Goal: Task Accomplishment & Management: Complete application form

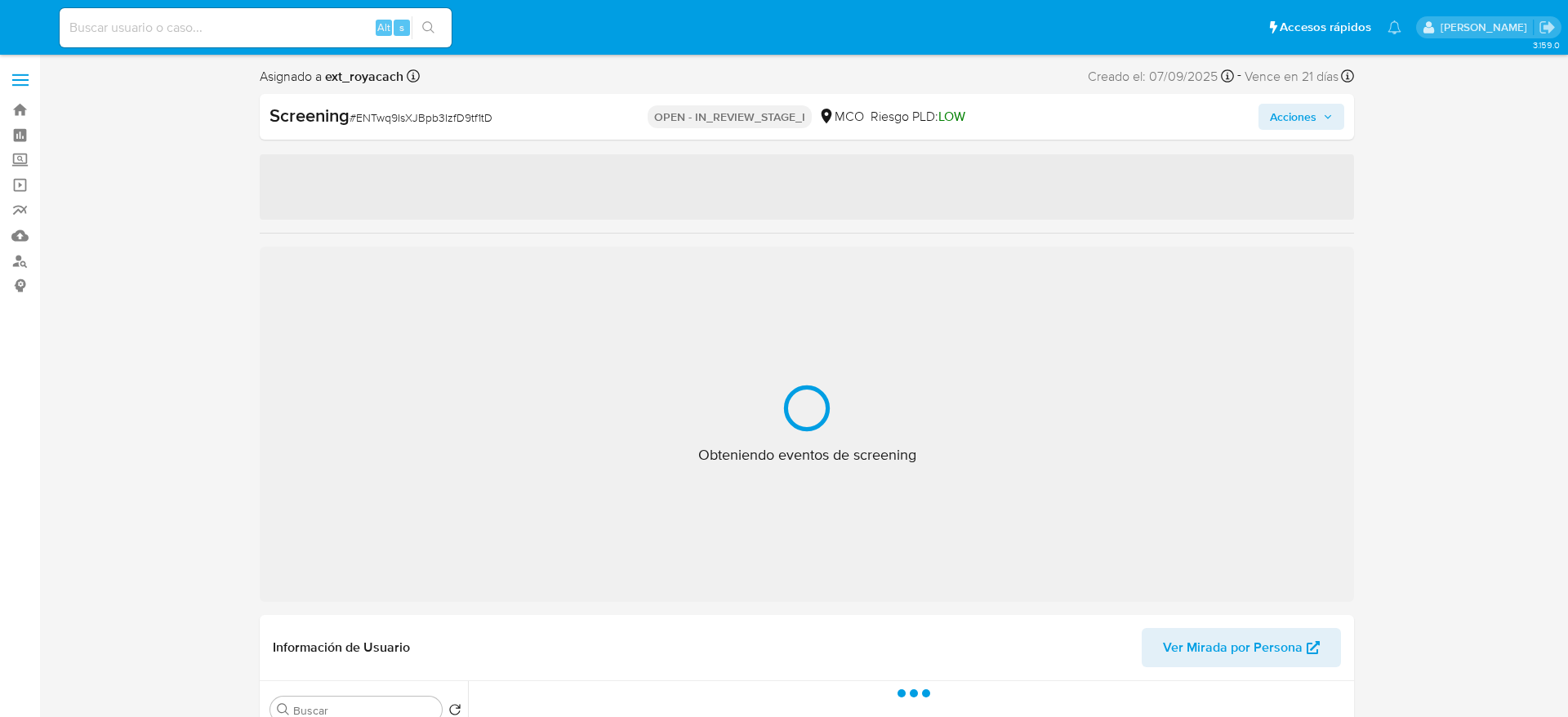
select select "10"
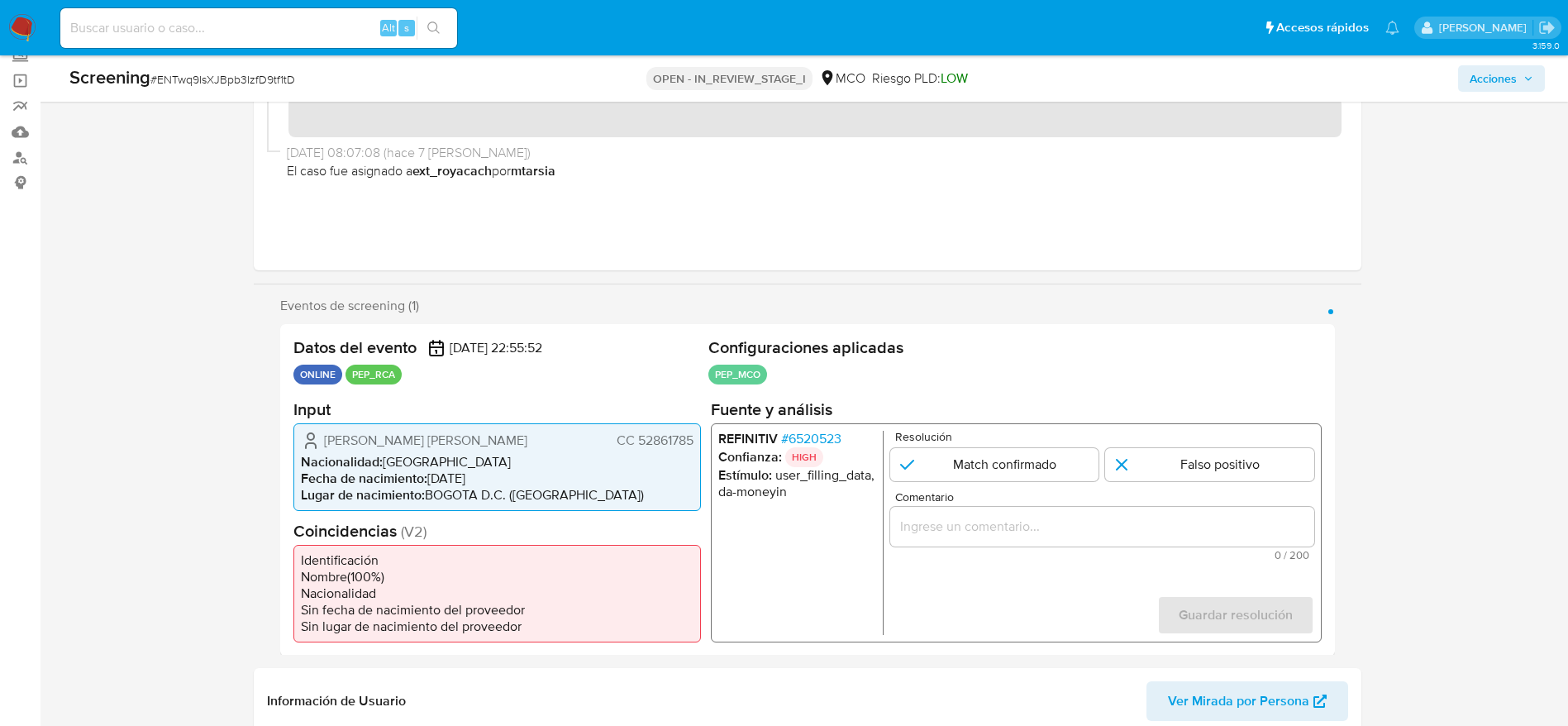
scroll to position [124, 0]
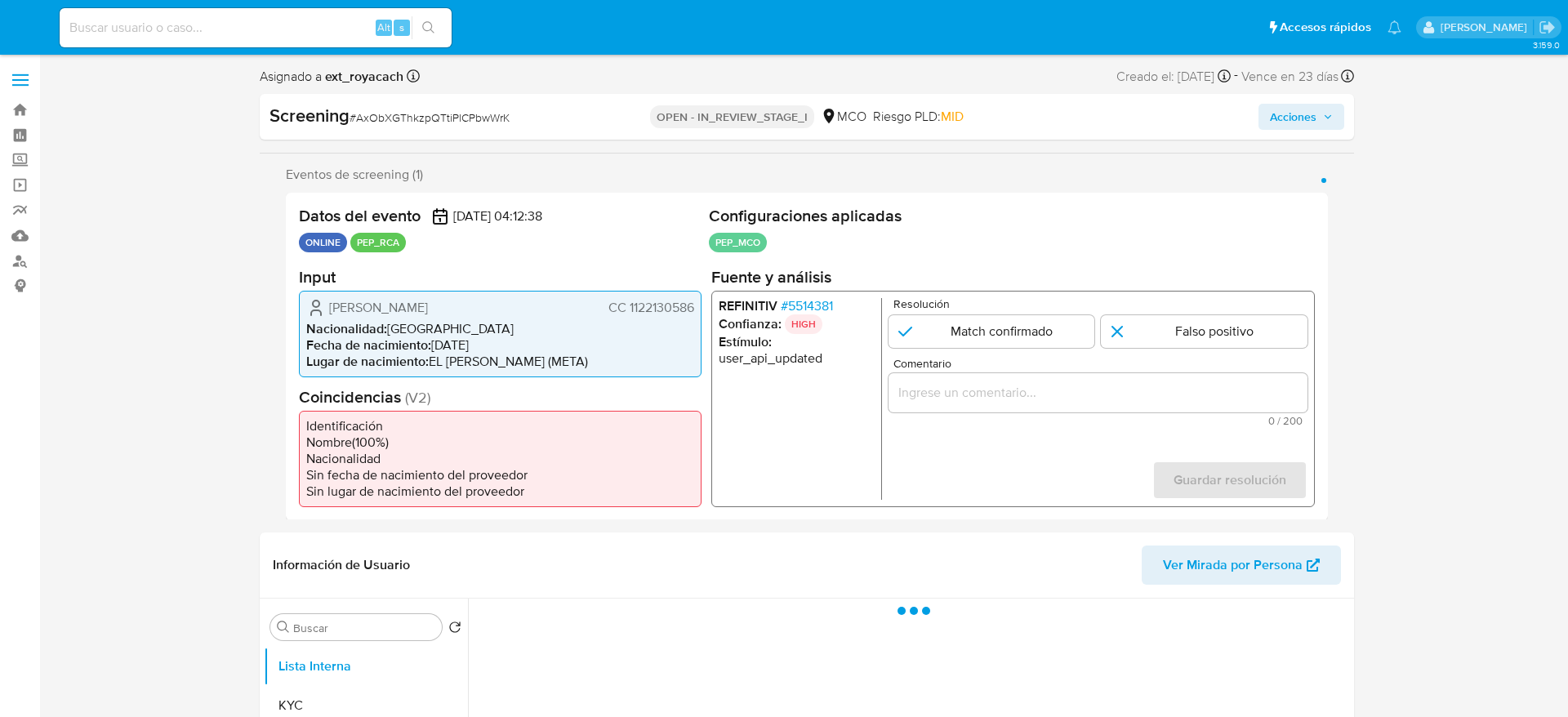
select select "10"
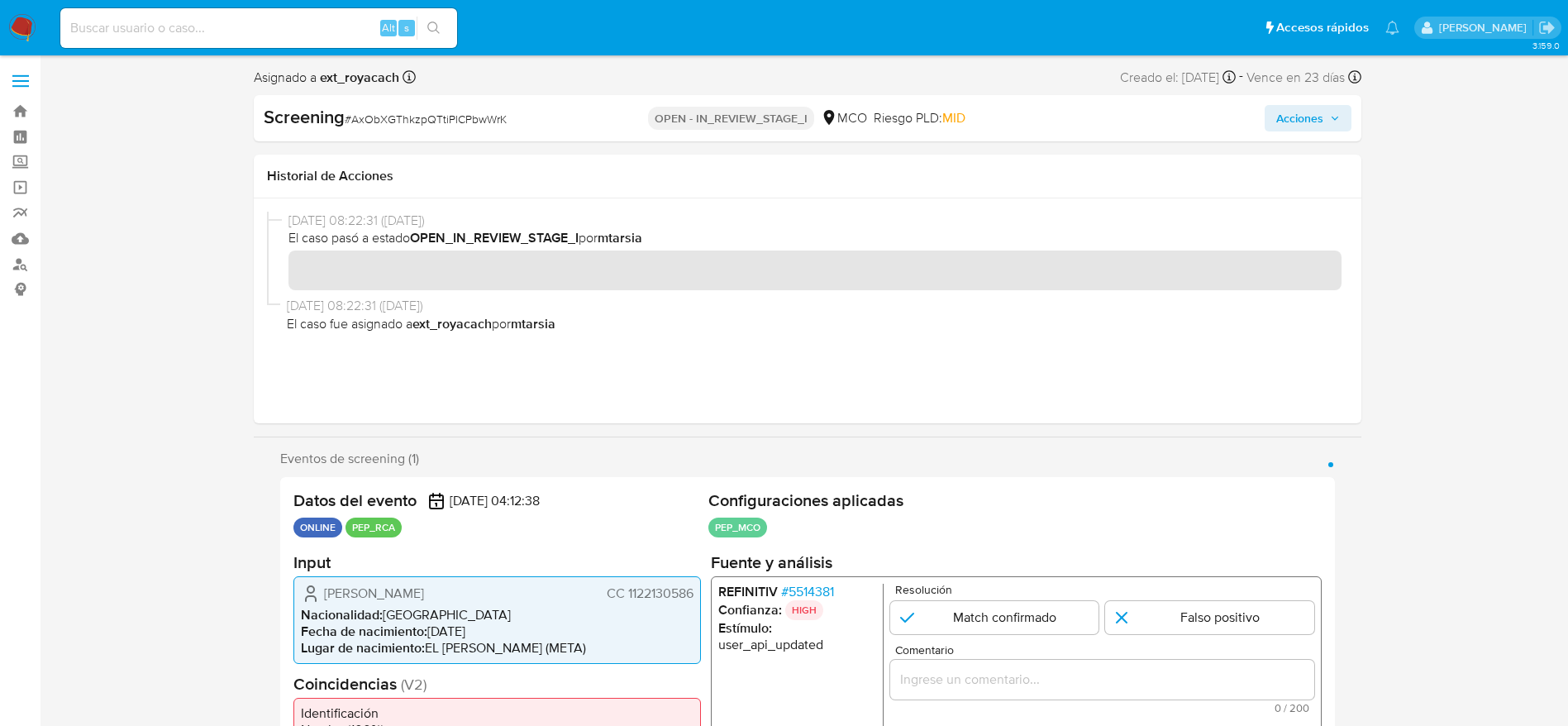
click at [437, 115] on span "# AxObXGThkzpQTtiPlCPbwWrK" at bounding box center [425, 119] width 162 height 16
copy span "AxObXGThkzpQTtiPlCPbwWrK"
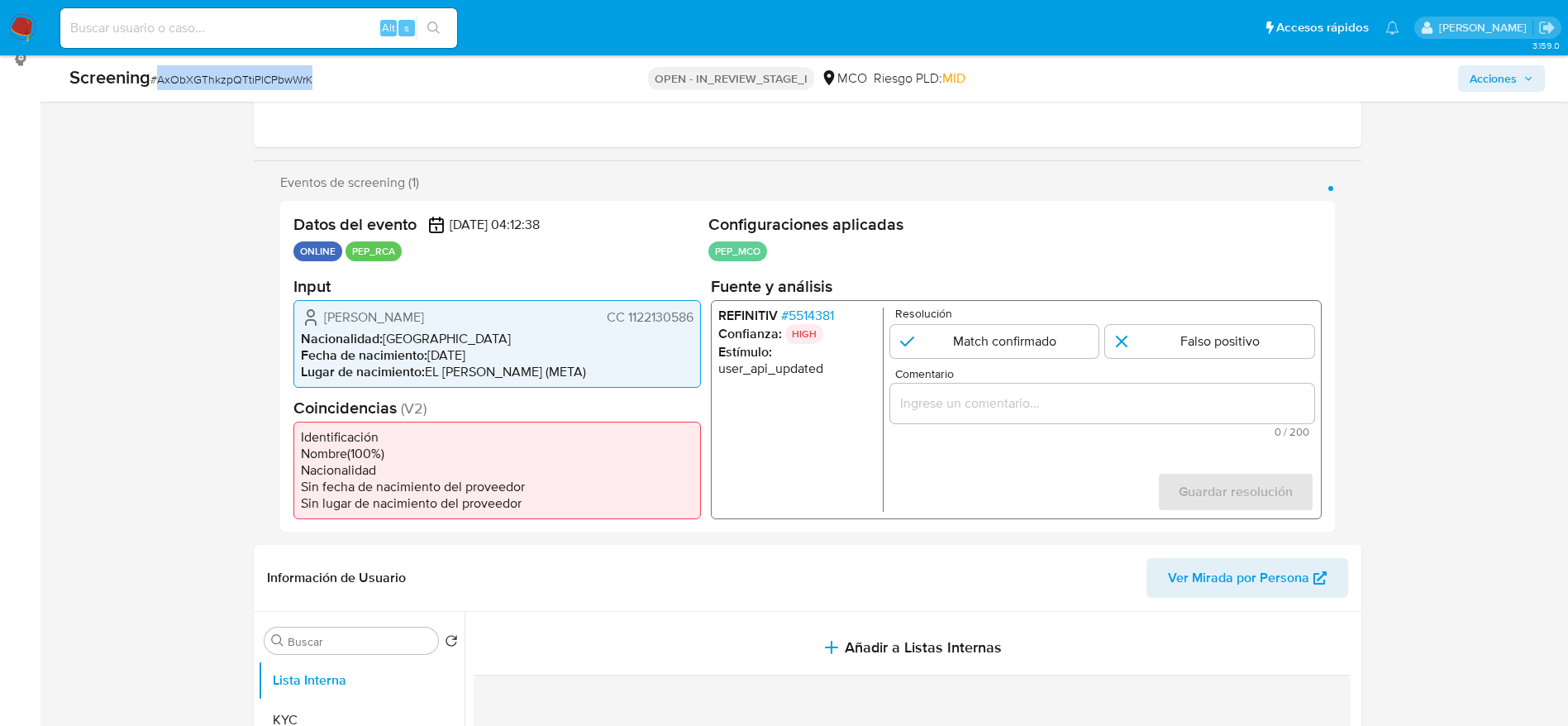
scroll to position [248, 0]
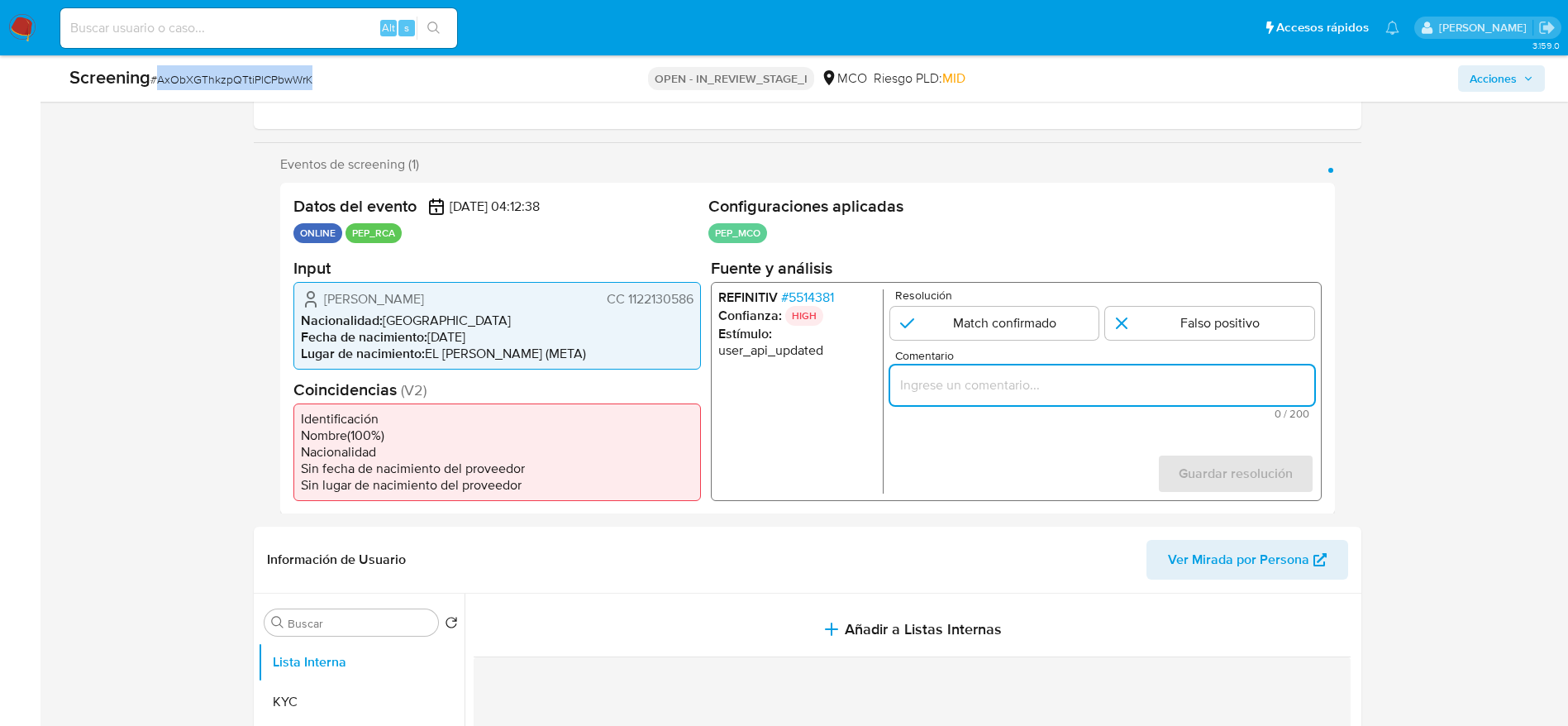
click at [1106, 394] on input "Comentario" at bounding box center [1102, 384] width 424 height 21
paste input "Usuario Juan Erasmo Cruz Barragan. El titular de la cuenta se desempeña como Co…"
type input "Usuario Juan Erasmo Cruz Barragan. El titular de la cuenta se desempeña como Co…"
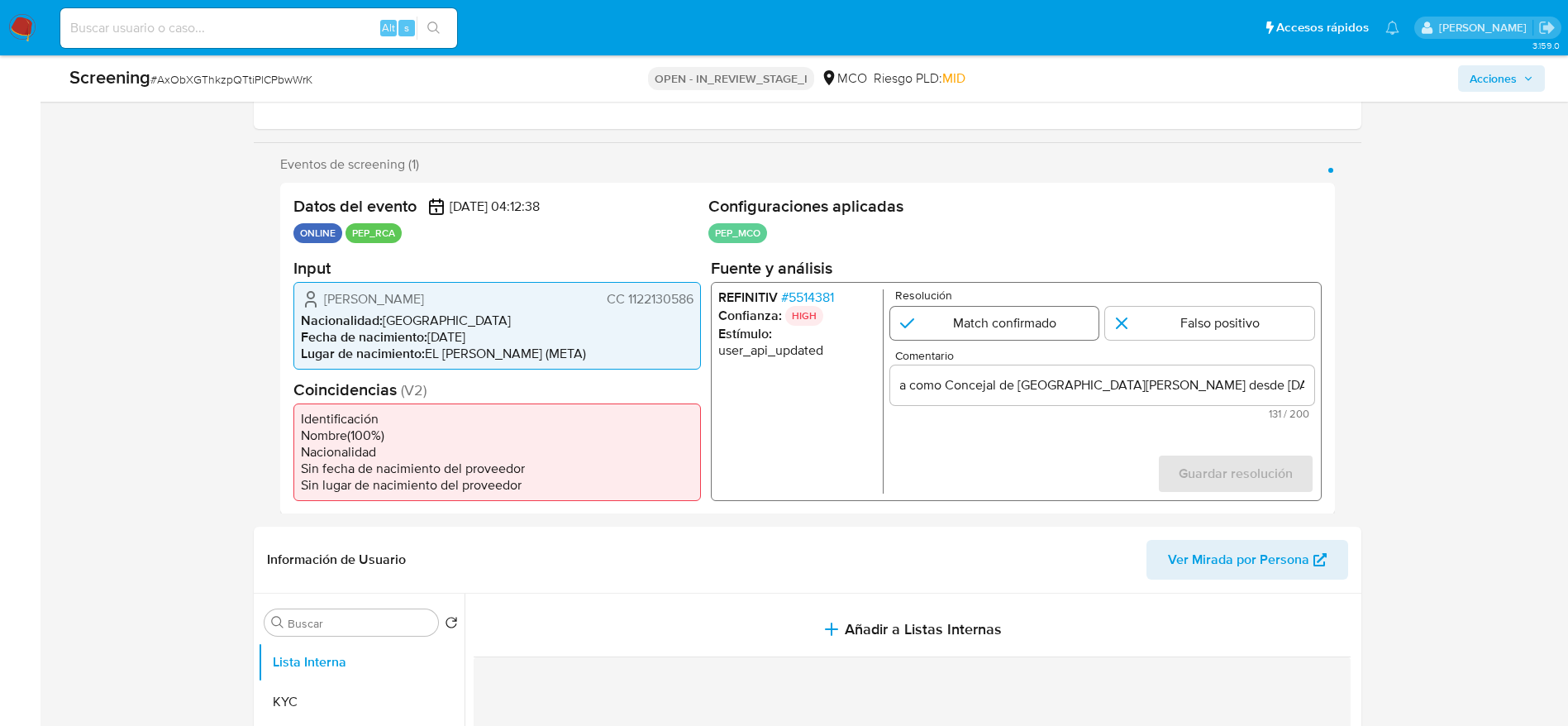
click at [1035, 334] on input "1 de 1" at bounding box center [994, 322] width 210 height 34
radio input "true"
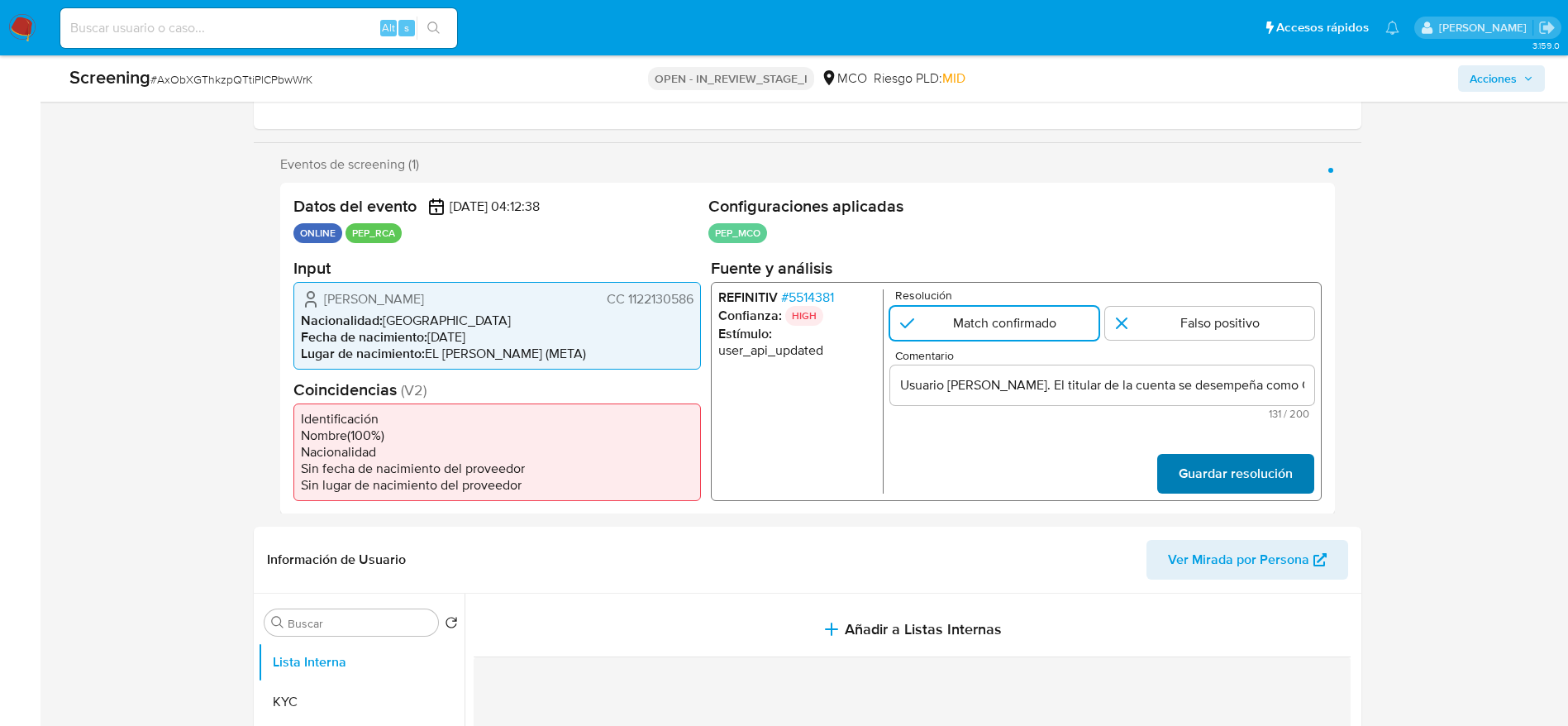
click at [1269, 467] on span "Guardar resolución" at bounding box center [1235, 473] width 114 height 36
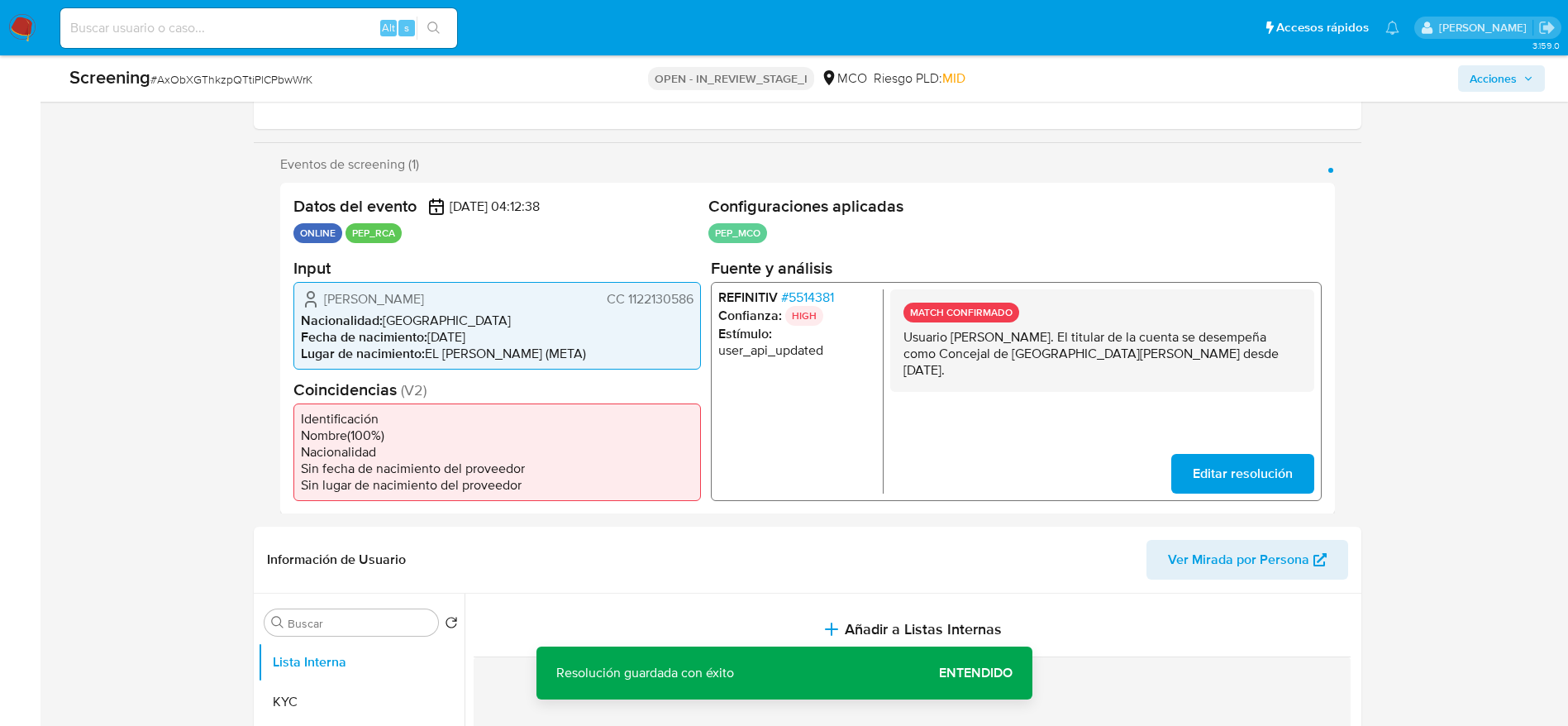
scroll to position [497, 0]
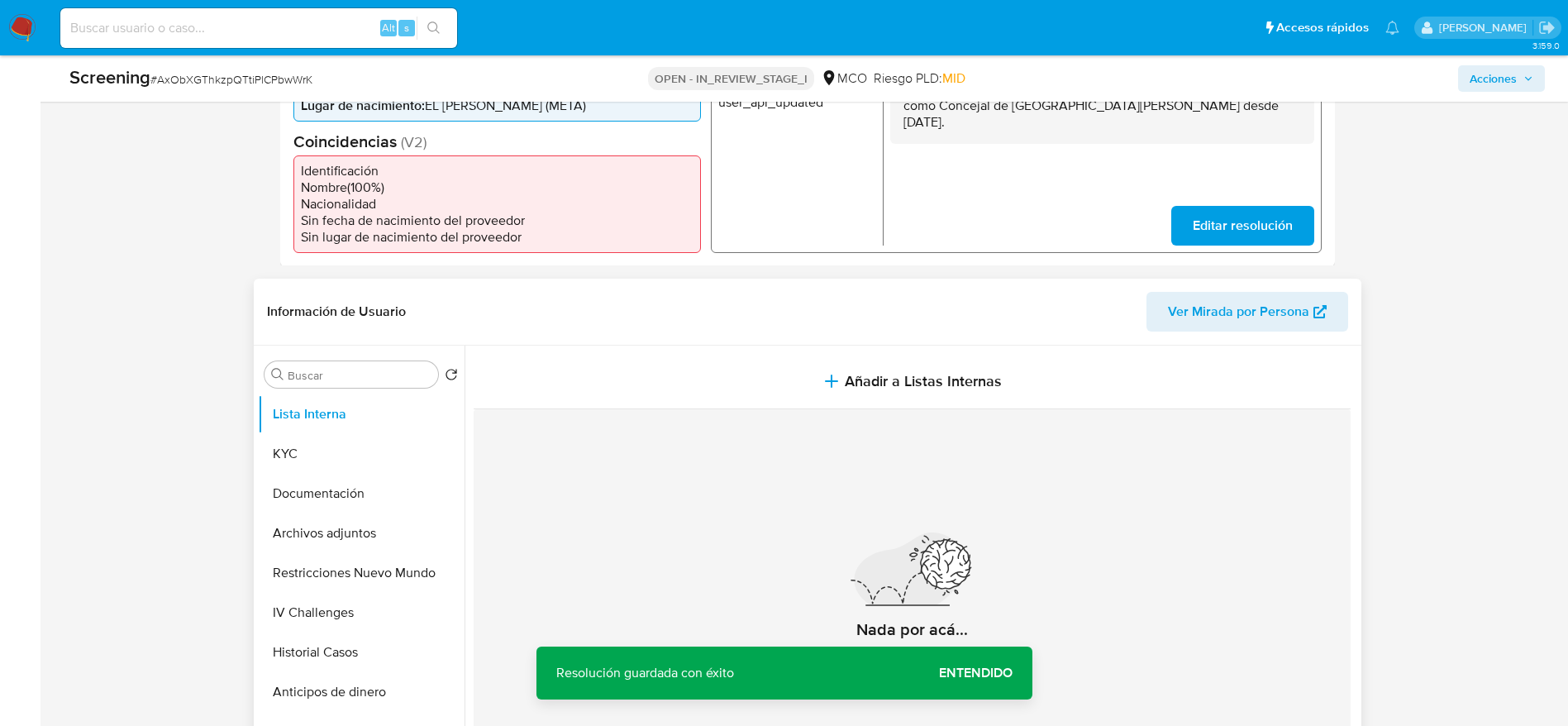
click at [753, 416] on div "Nada por acá... No se encontró información" at bounding box center [912, 603] width 877 height 388
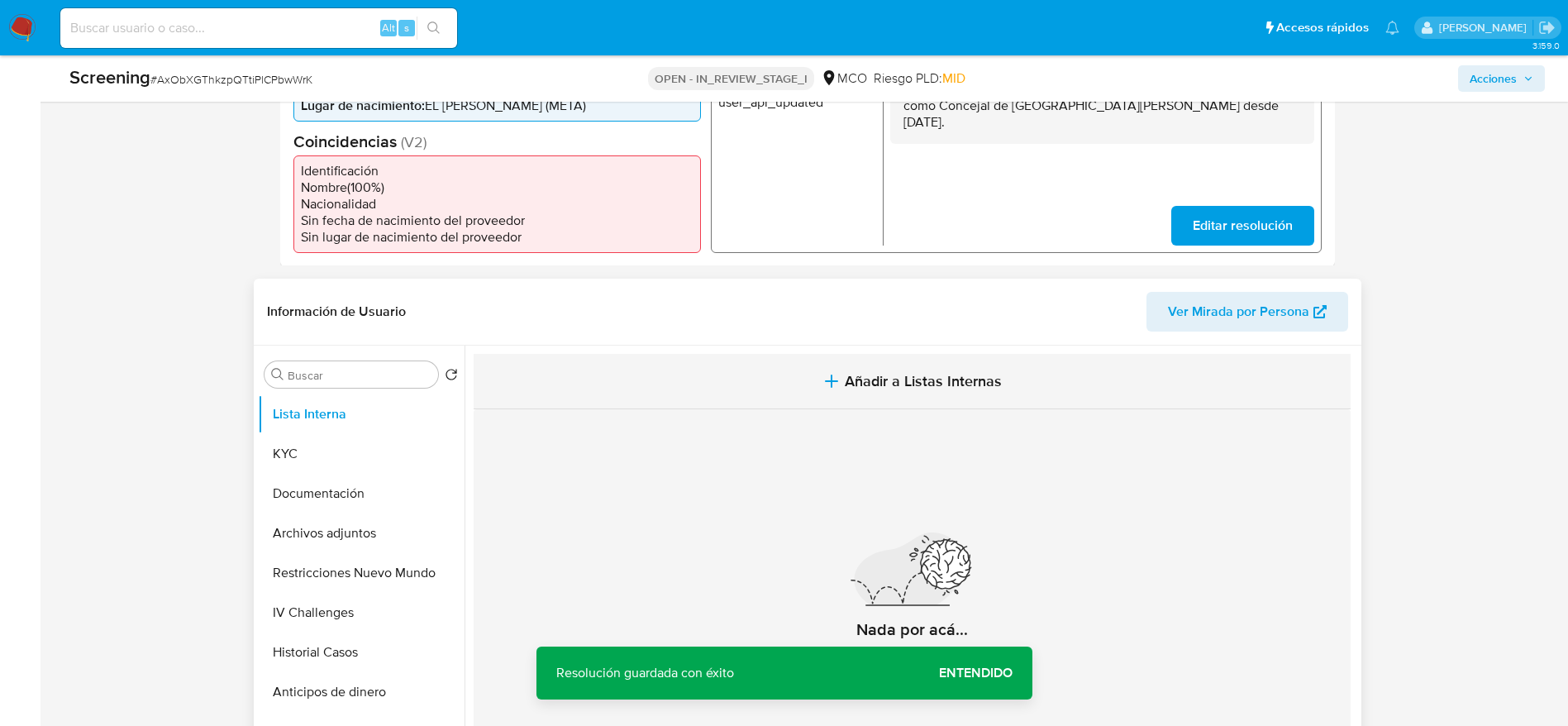
click at [787, 398] on button "Añadir a Listas Internas" at bounding box center [912, 381] width 877 height 55
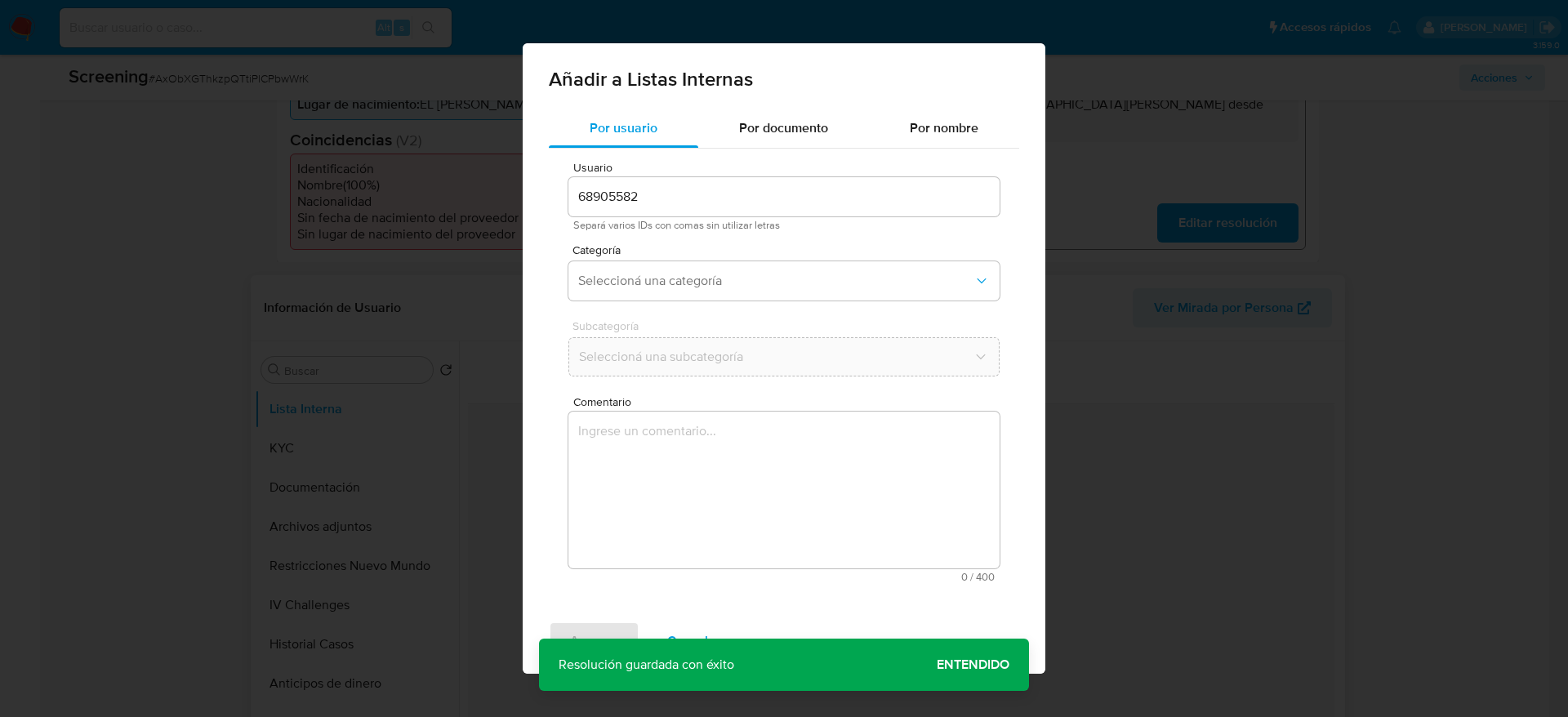
click at [726, 519] on textarea "Comentario" at bounding box center [784, 490] width 431 height 157
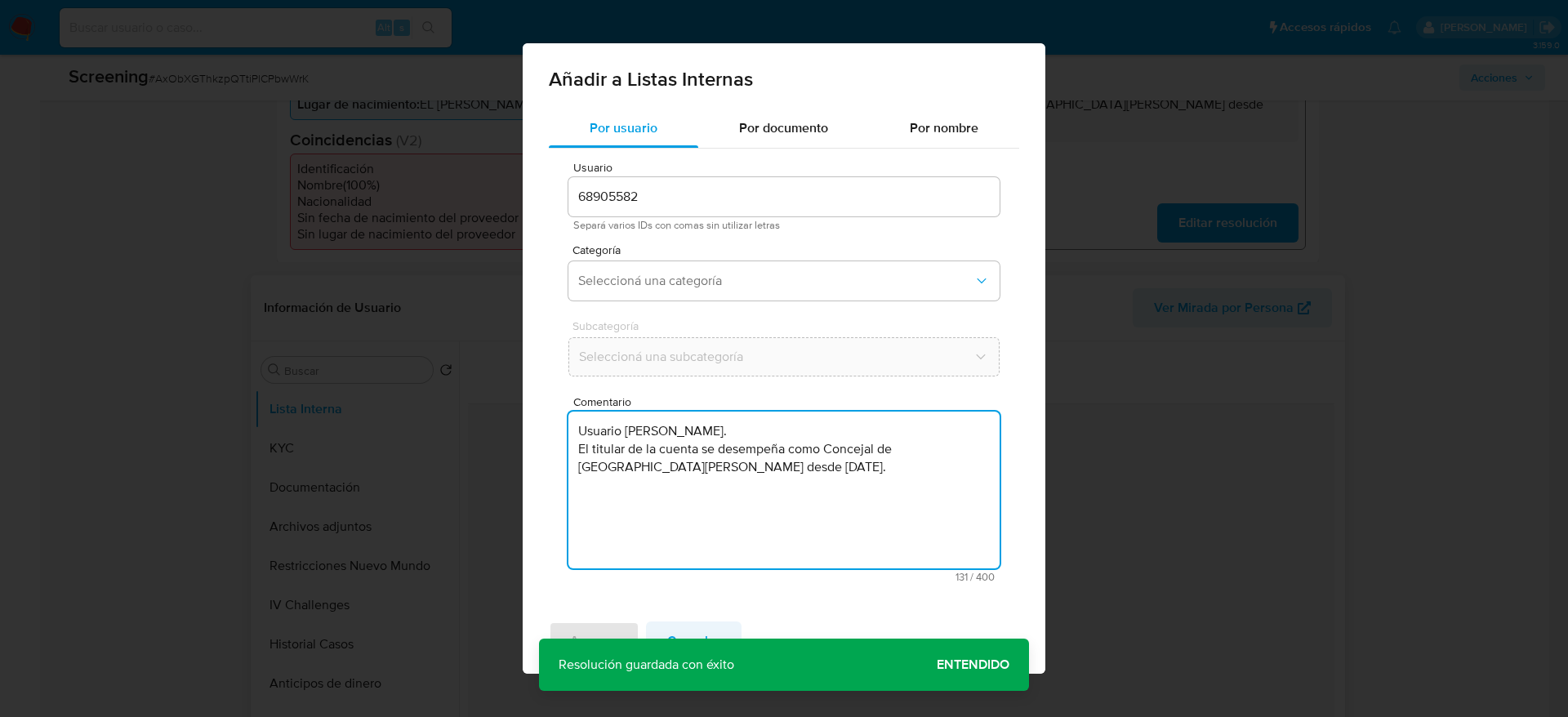
type textarea "Usuario Juan Erasmo Cruz Barragan. El titular de la cuenta se desempeña como Co…"
click at [704, 634] on span "Cancelar" at bounding box center [693, 641] width 53 height 36
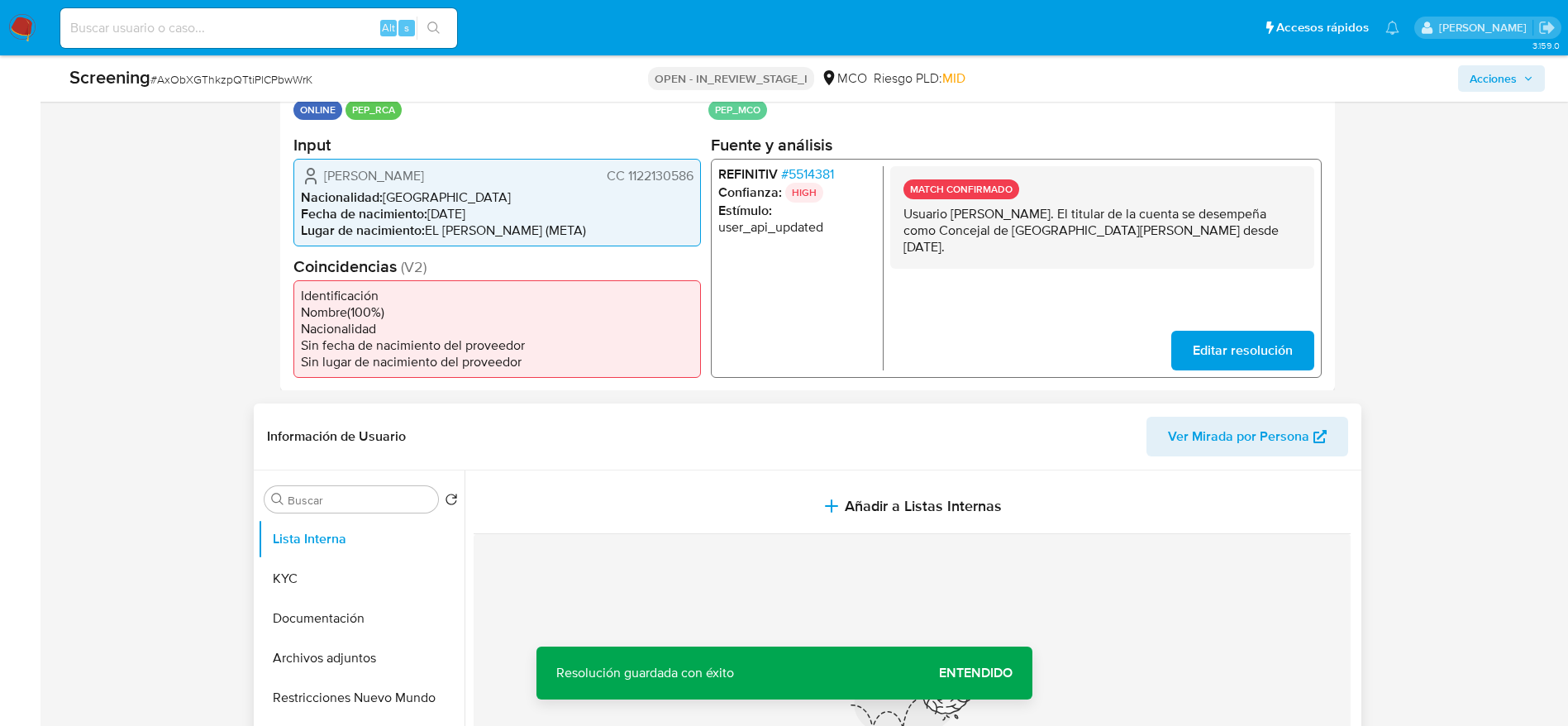
scroll to position [248, 0]
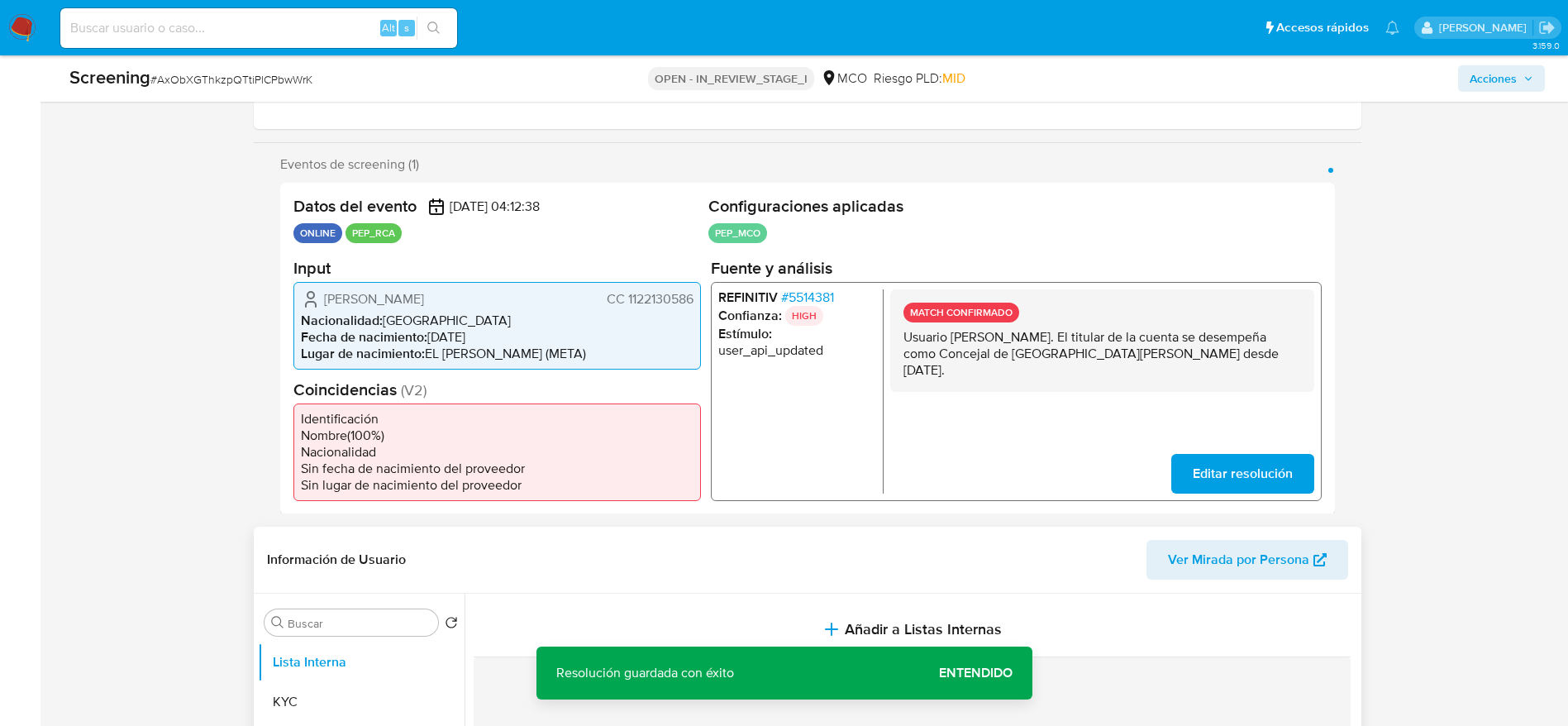
click at [803, 296] on span "# 5514381" at bounding box center [807, 296] width 53 height 16
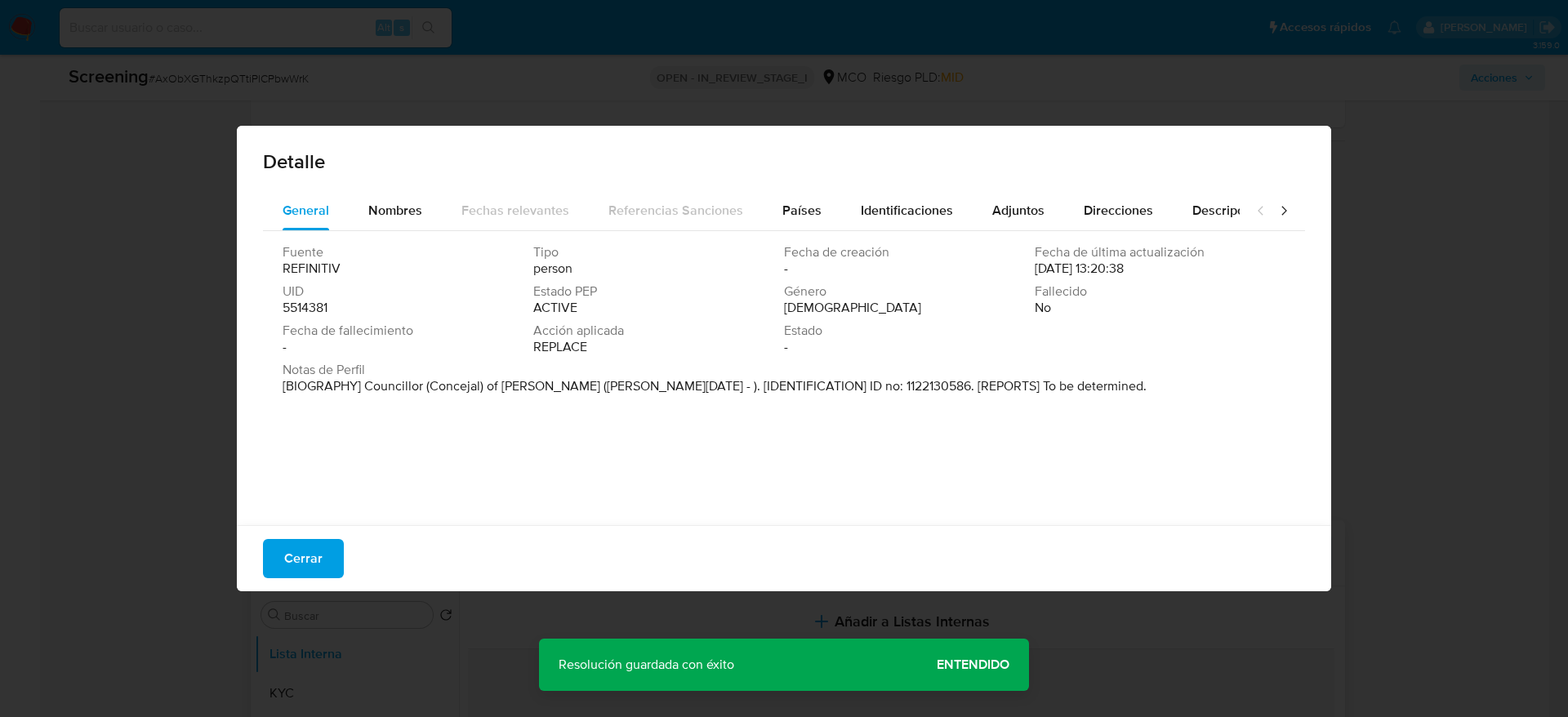
click at [241, 578] on div "Cerrar" at bounding box center [784, 558] width 1095 height 66
drag, startPoint x: 267, startPoint y: 558, endPoint x: 294, endPoint y: 535, distance: 35.5
click at [268, 557] on button "Cerrar" at bounding box center [303, 558] width 81 height 39
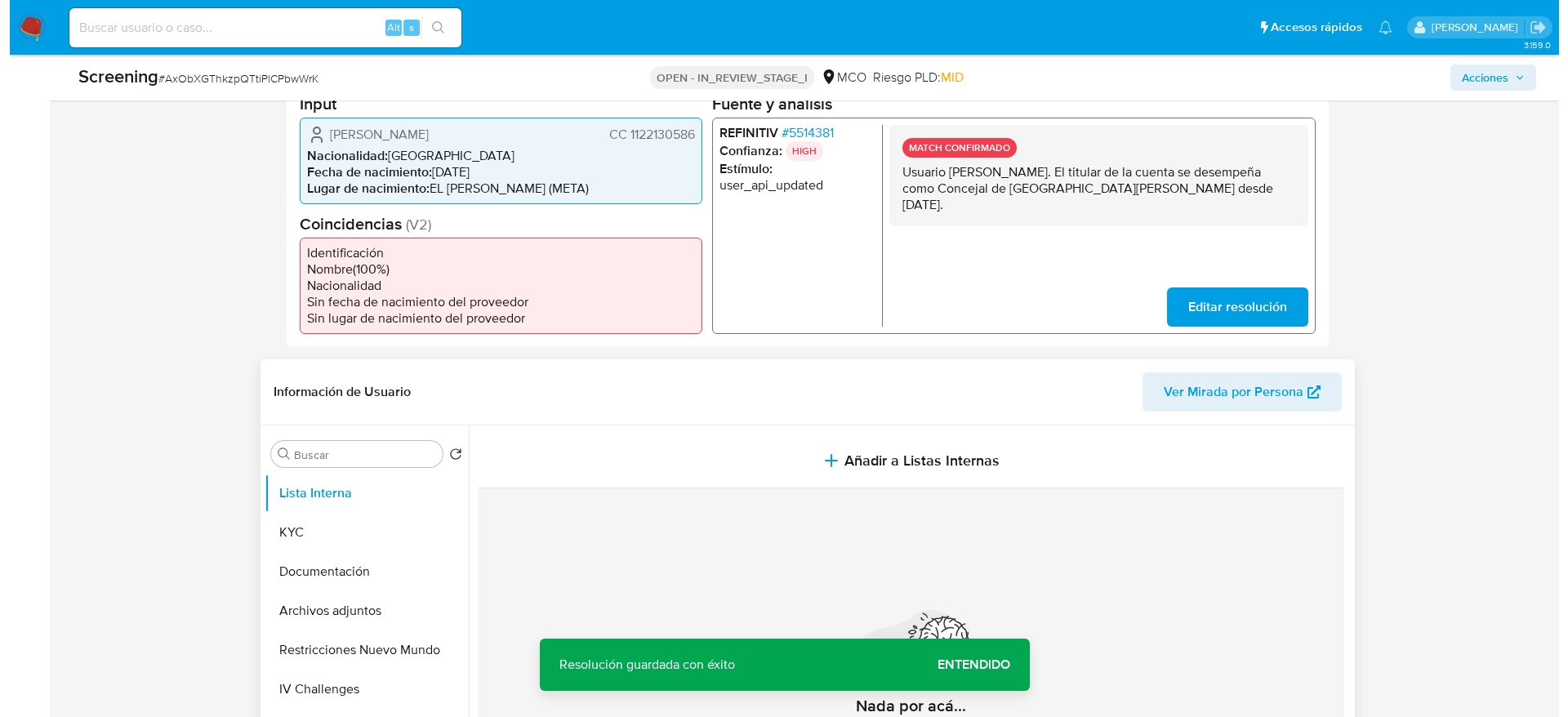
scroll to position [490, 0]
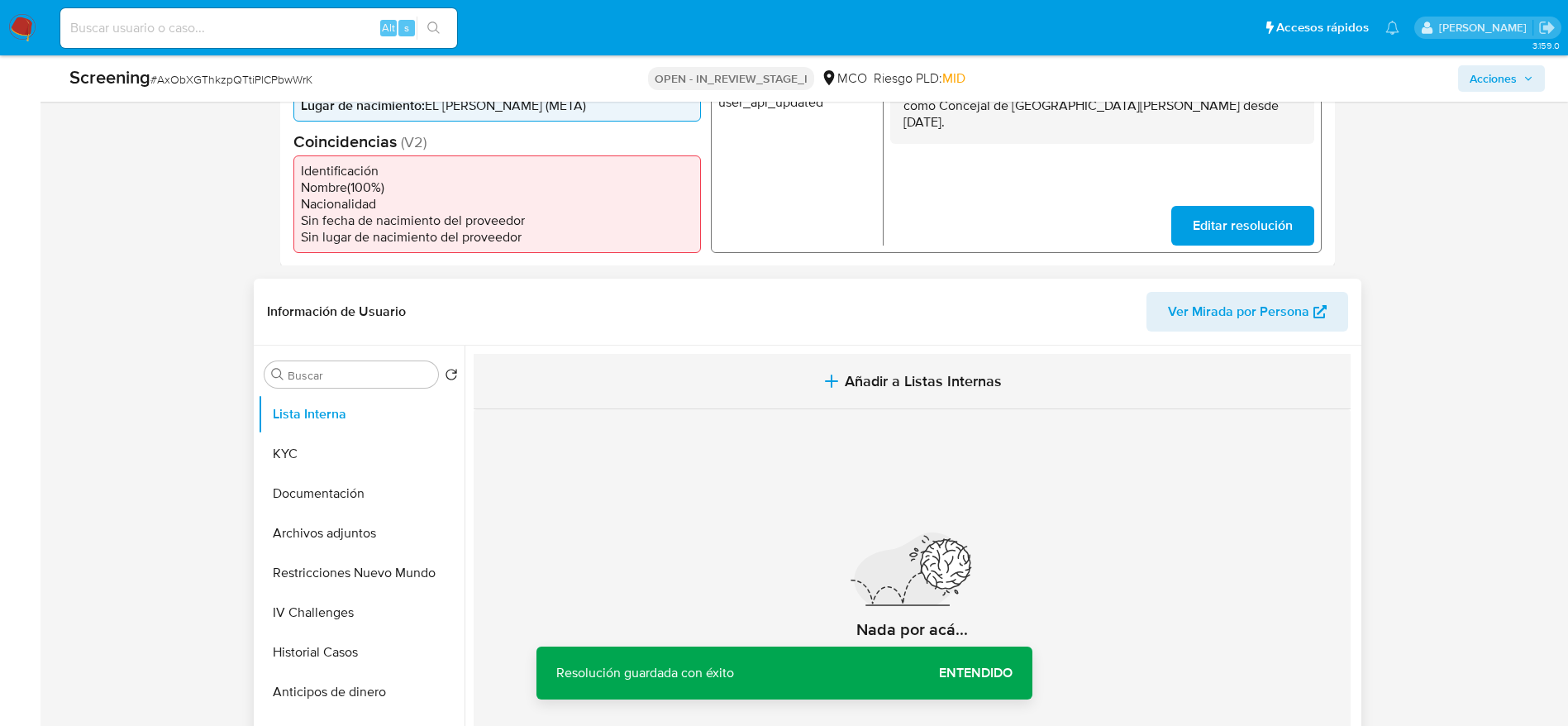
click at [945, 382] on span "Añadir a Listas Internas" at bounding box center [923, 381] width 157 height 18
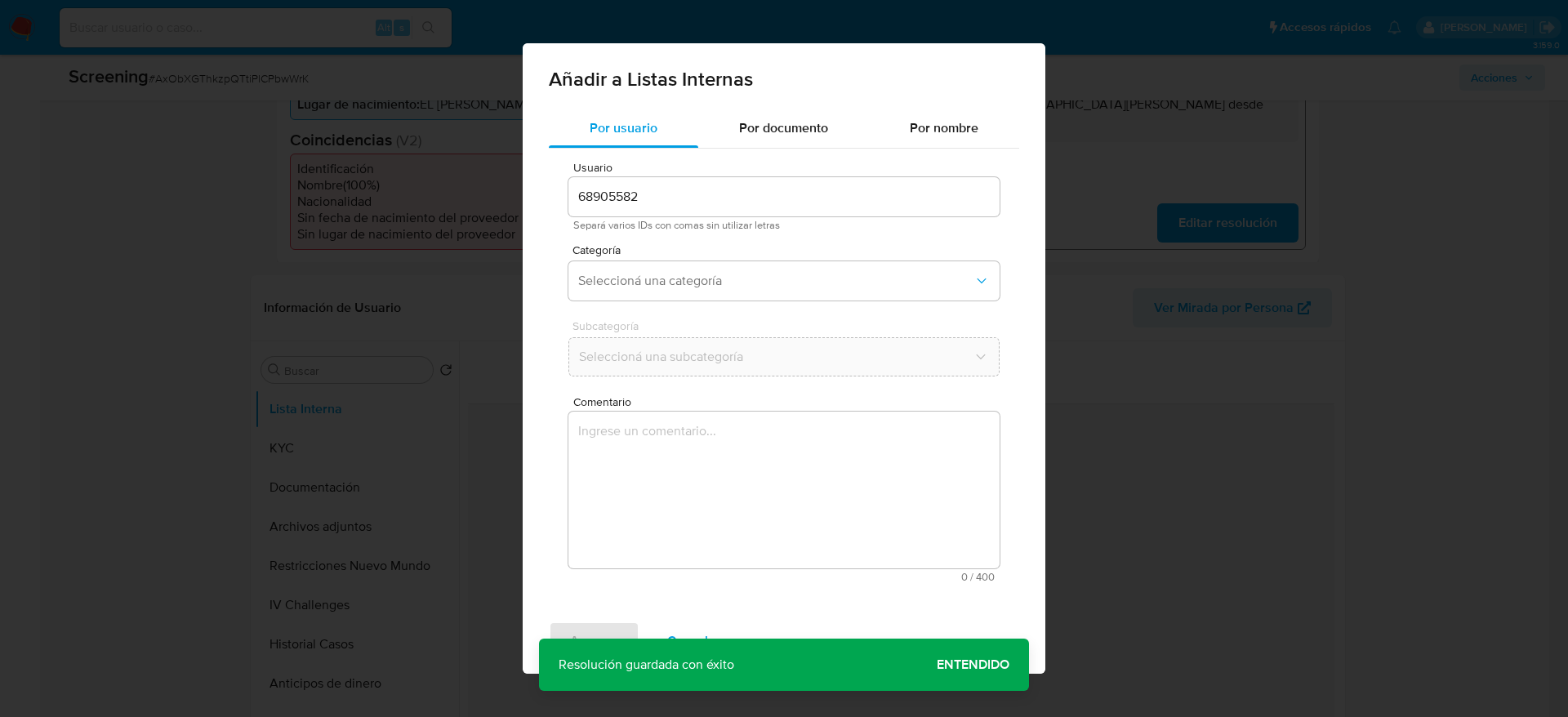
click at [815, 562] on textarea "Comentario" at bounding box center [784, 490] width 431 height 157
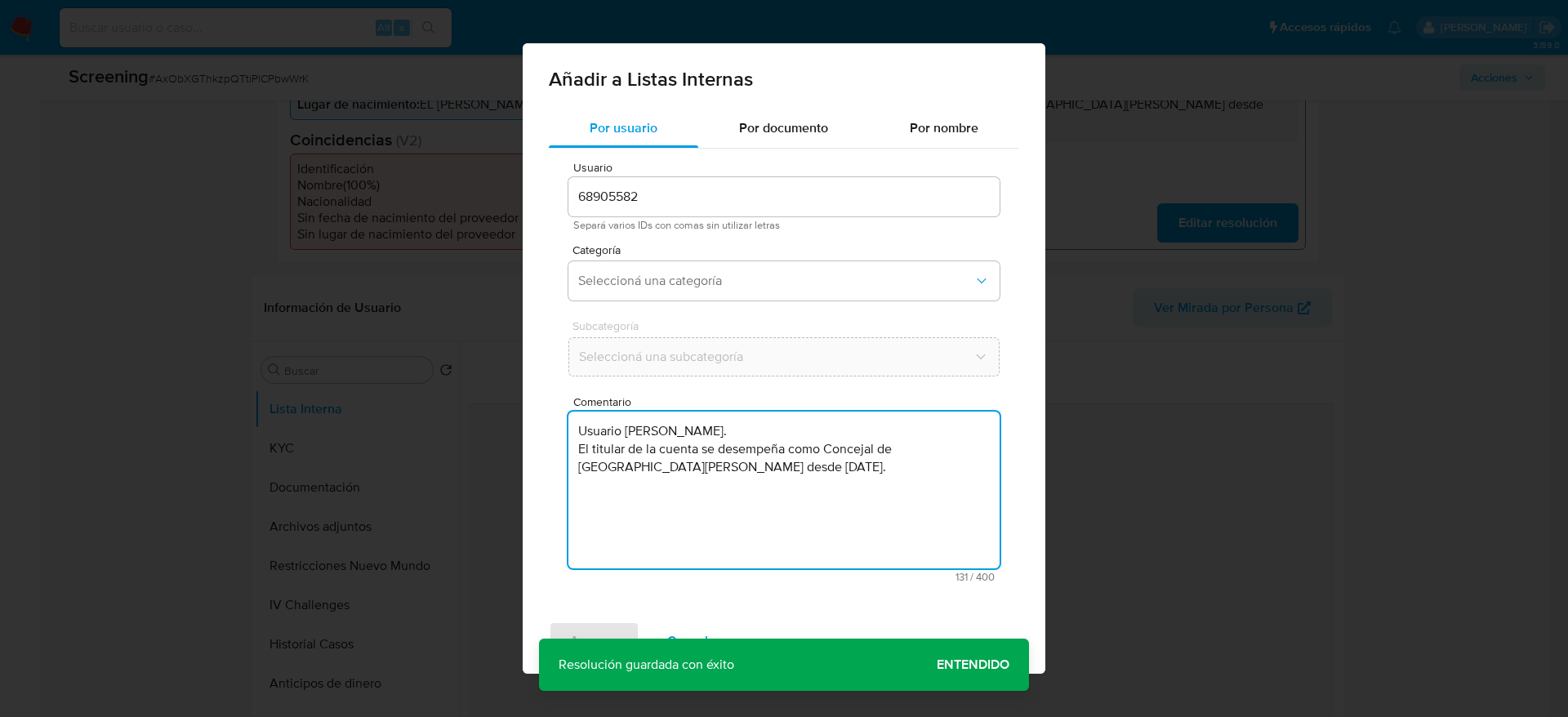
type textarea "Usuario Juan Erasmo Cruz Barragan. El titular de la cuenta se desempeña como Co…"
click at [769, 321] on span "Subcategoría" at bounding box center [788, 325] width 431 height 11
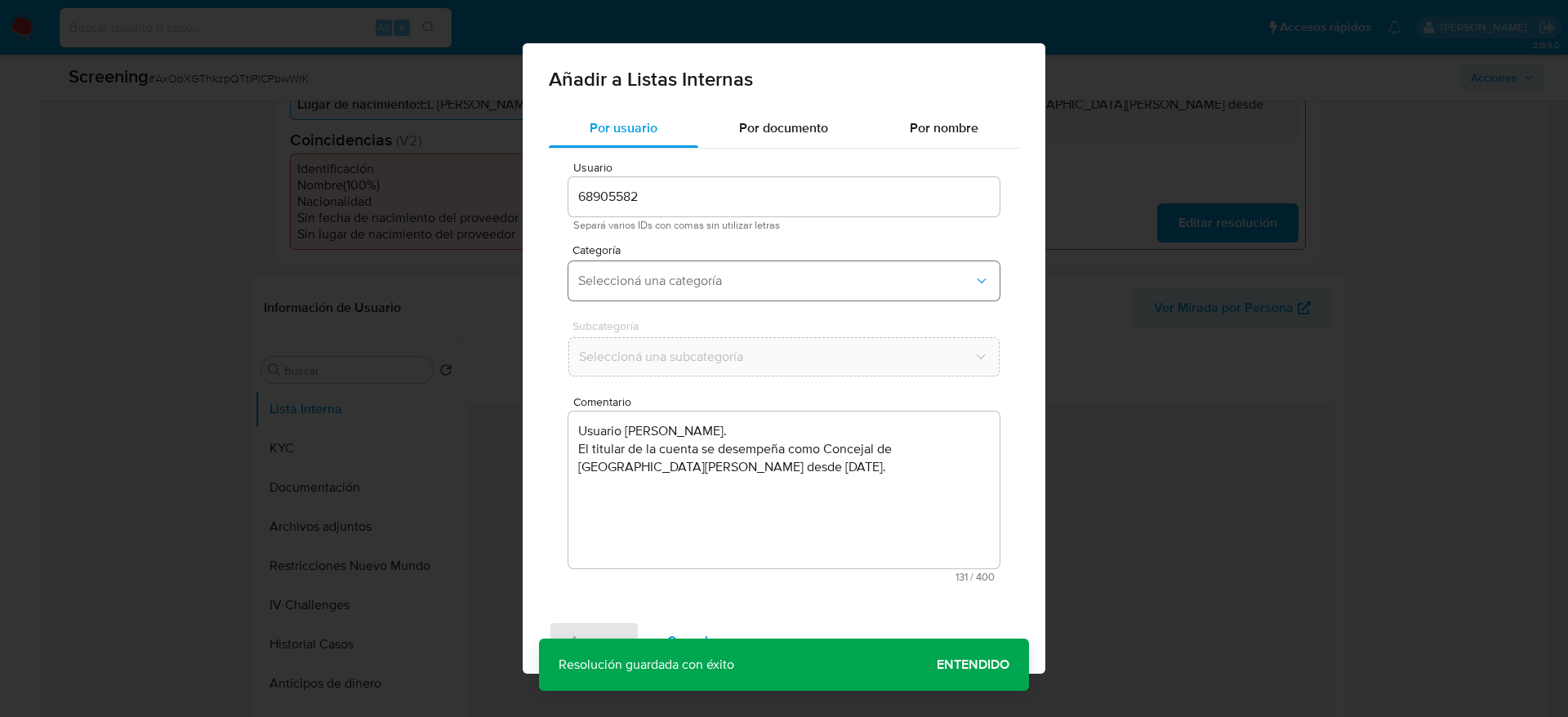
click at [774, 289] on button "Seleccioná una categoría" at bounding box center [784, 281] width 431 height 39
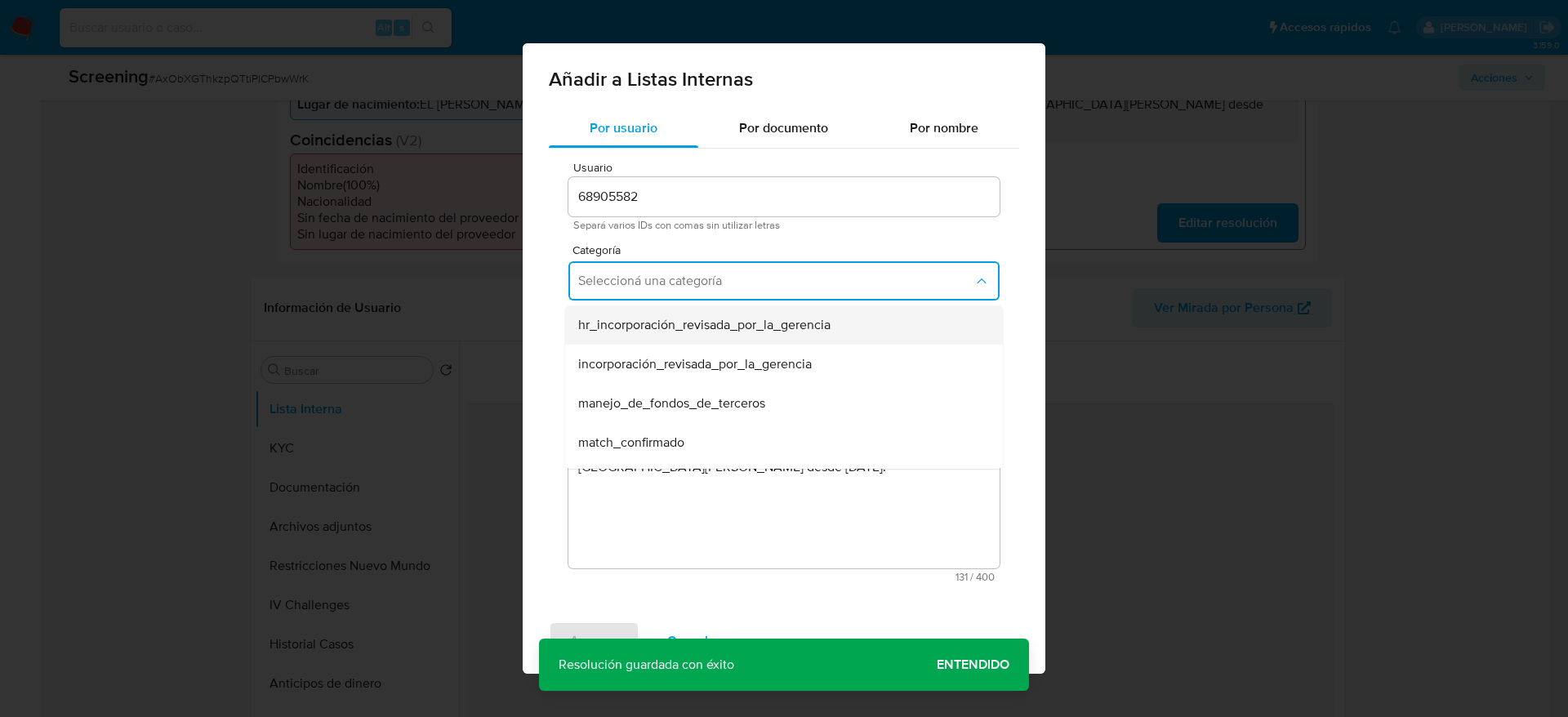
scroll to position [122, 0]
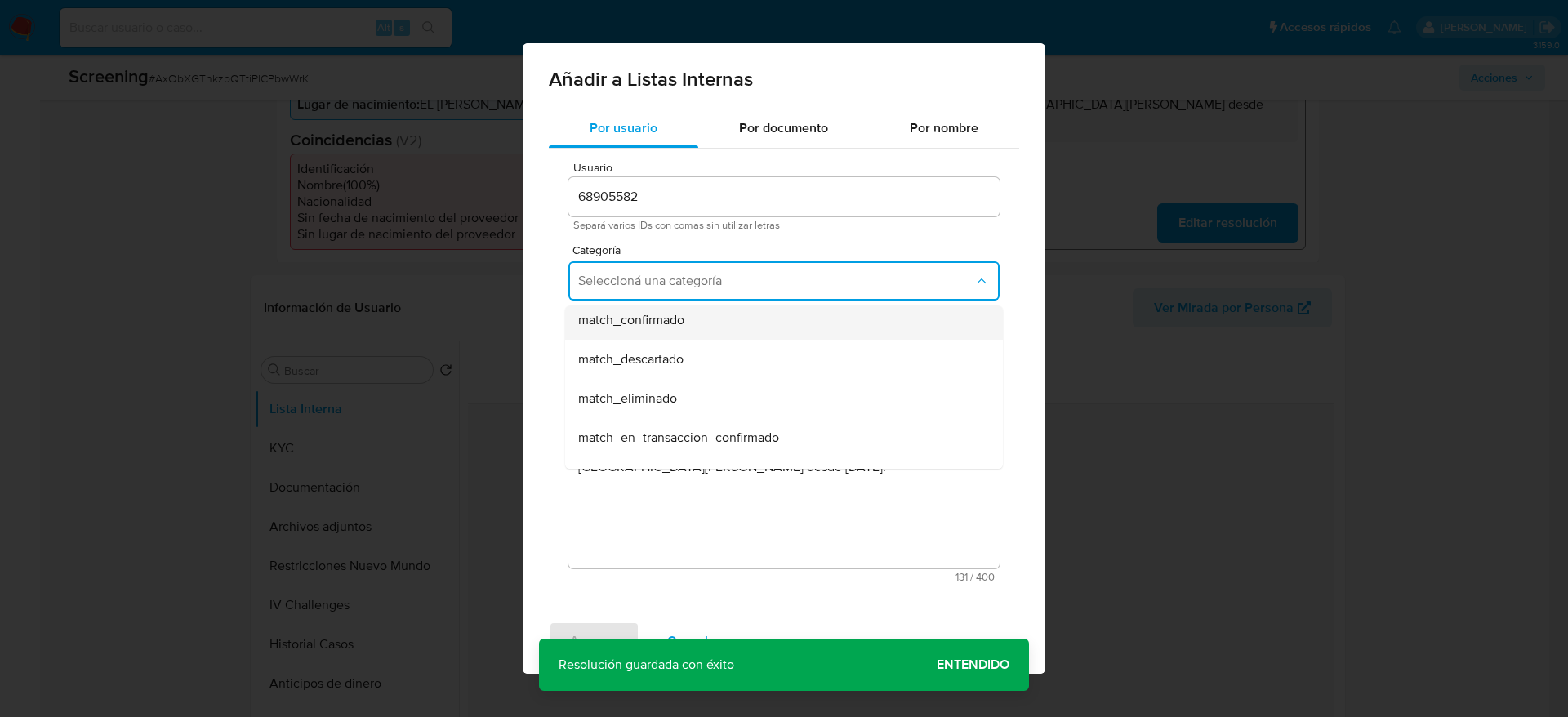
drag, startPoint x: 740, startPoint y: 339, endPoint x: 738, endPoint y: 317, distance: 22.1
click at [738, 317] on ul "hr_incorporación_revisada_por_la_gerencia incorporación_revisada_por_la_gerenci…" at bounding box center [784, 457] width 438 height 549
click at [738, 317] on div "match_confirmado" at bounding box center [779, 320] width 402 height 39
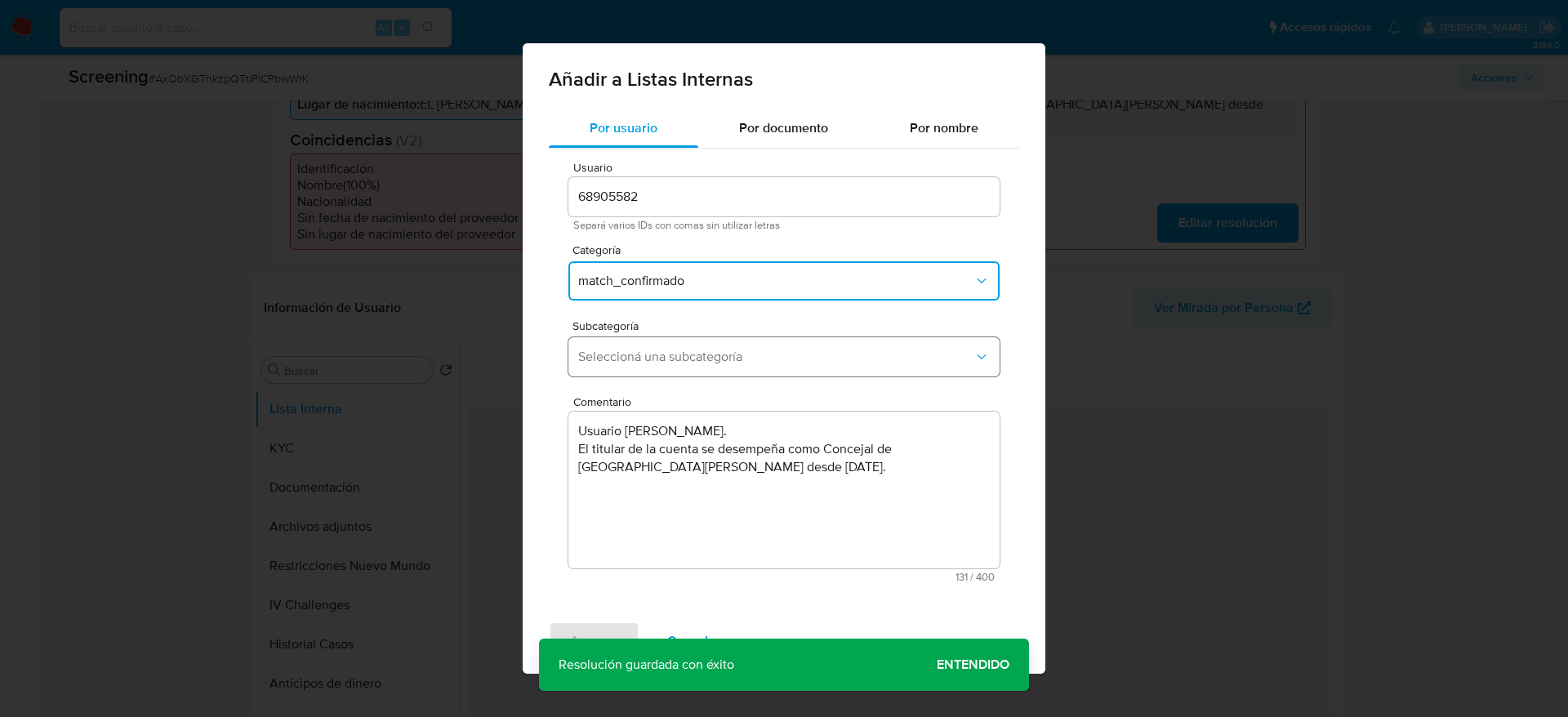
click at [739, 353] on span "Seleccioná una subcategoría" at bounding box center [776, 356] width 395 height 16
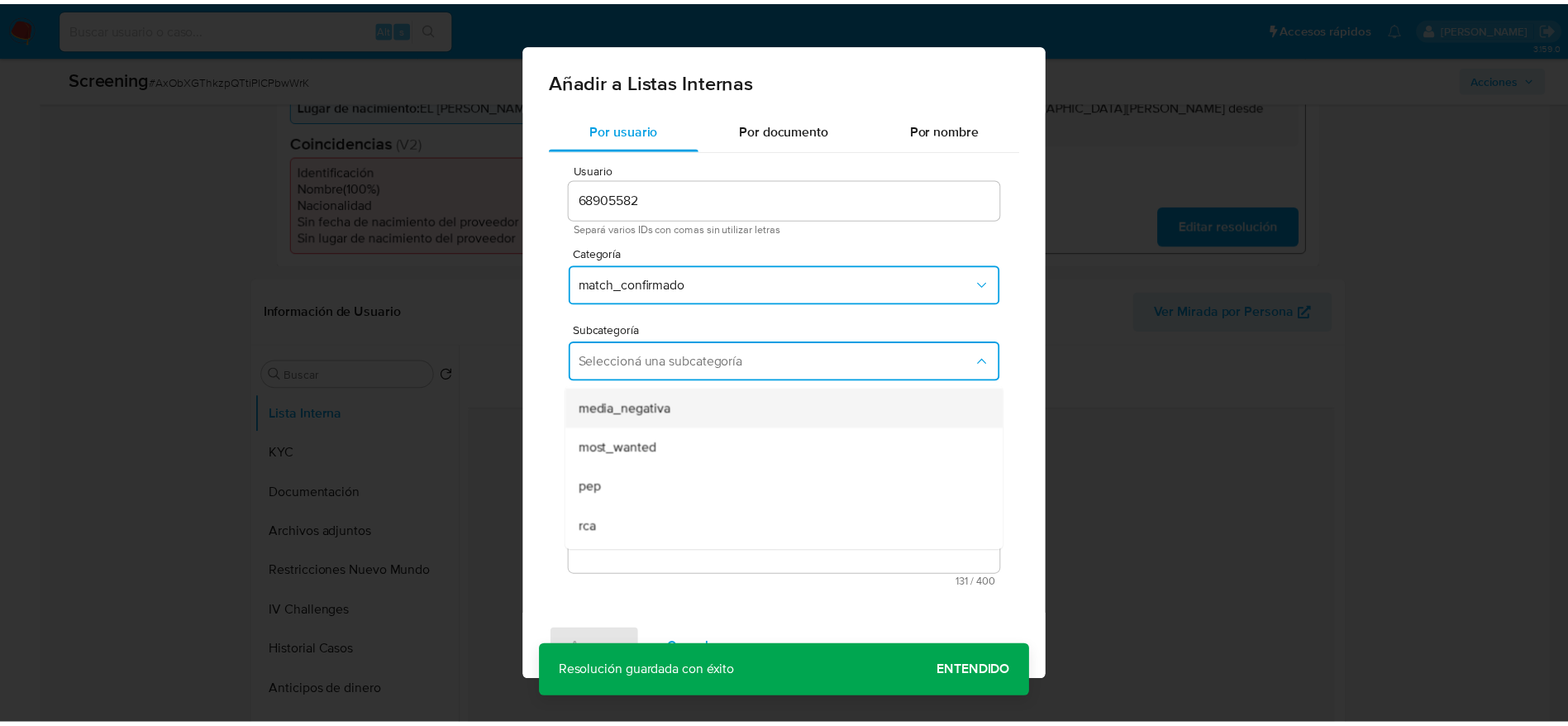
scroll to position [113, 0]
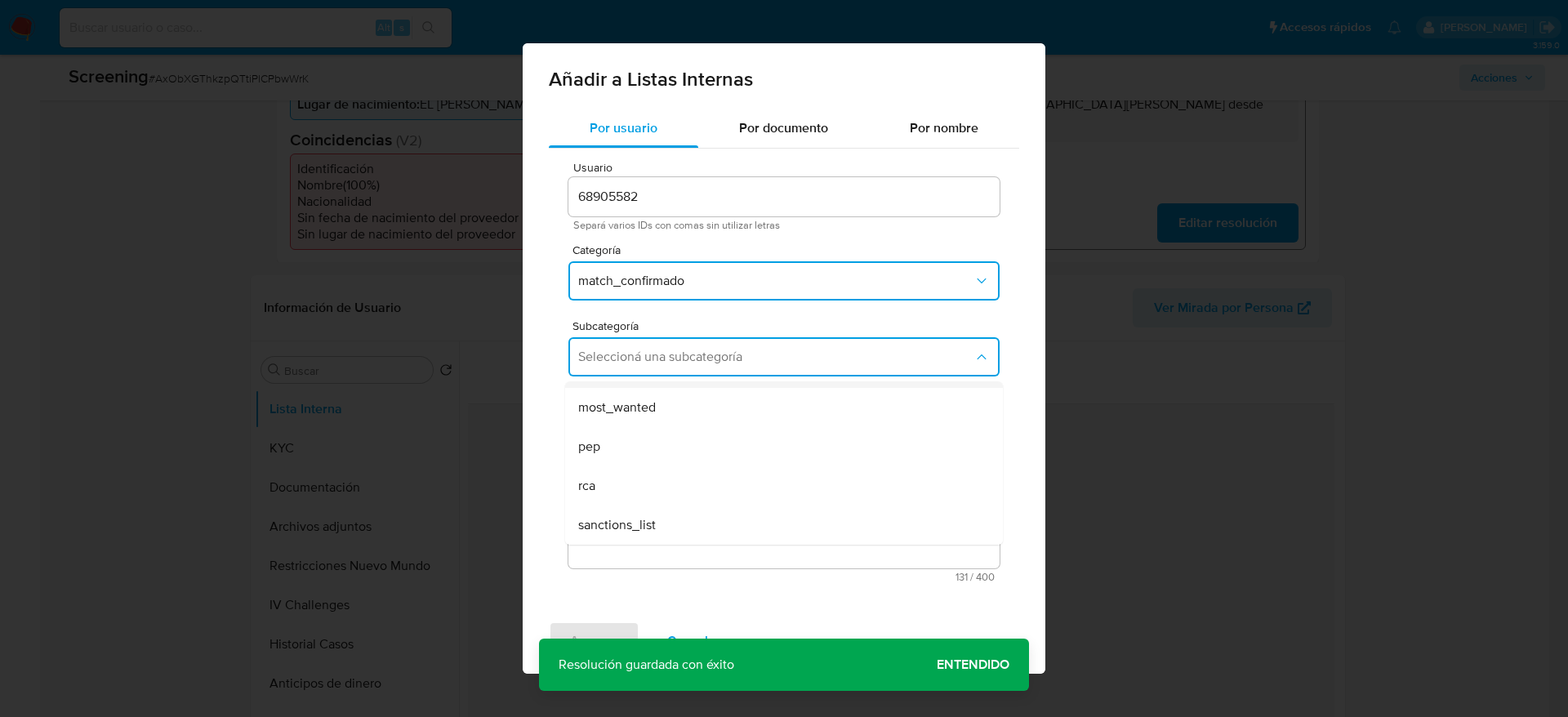
click at [693, 455] on div "pep" at bounding box center [779, 446] width 402 height 39
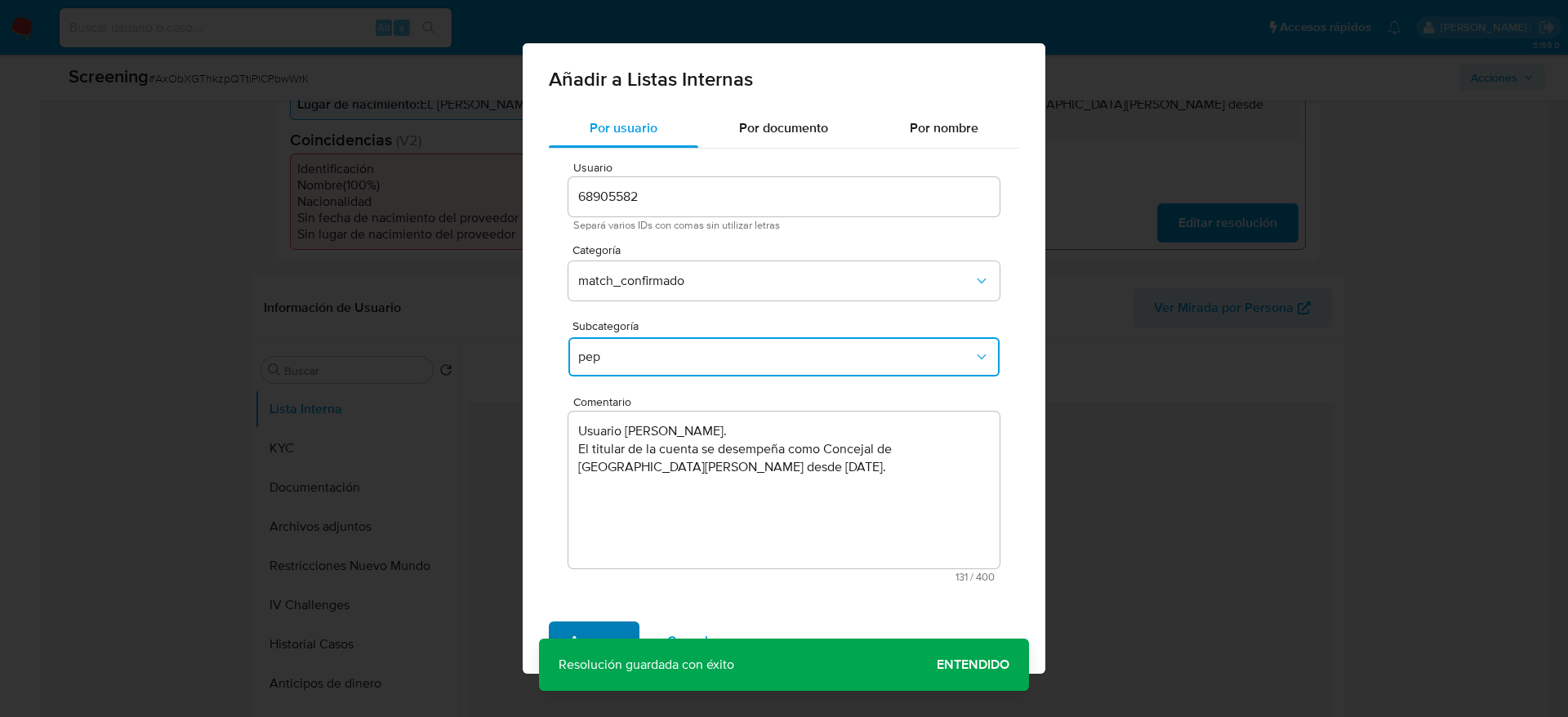
click at [614, 623] on span "Agregar" at bounding box center [594, 641] width 48 height 36
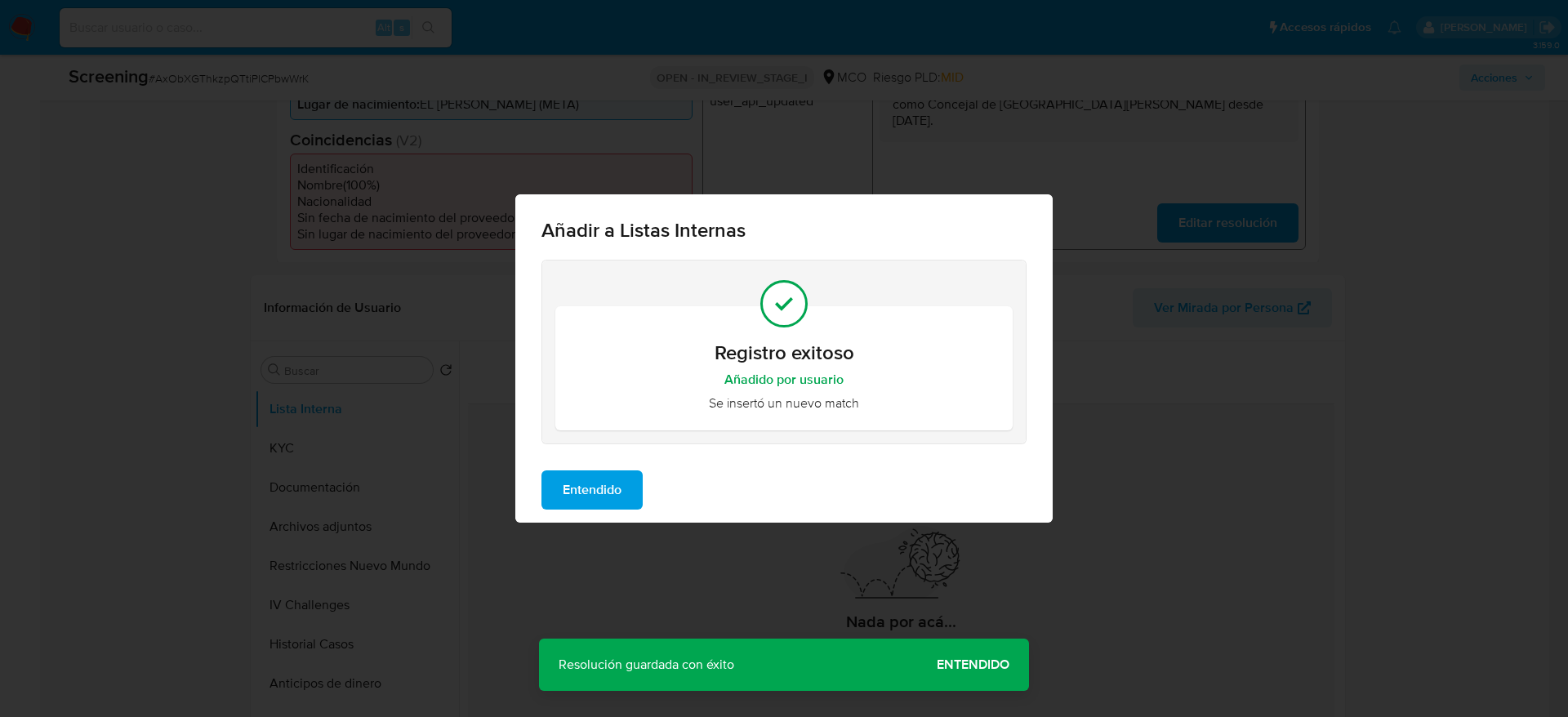
click at [664, 485] on div "Entendido" at bounding box center [783, 490] width 537 height 65
click at [599, 494] on span "Entendido" at bounding box center [591, 490] width 59 height 36
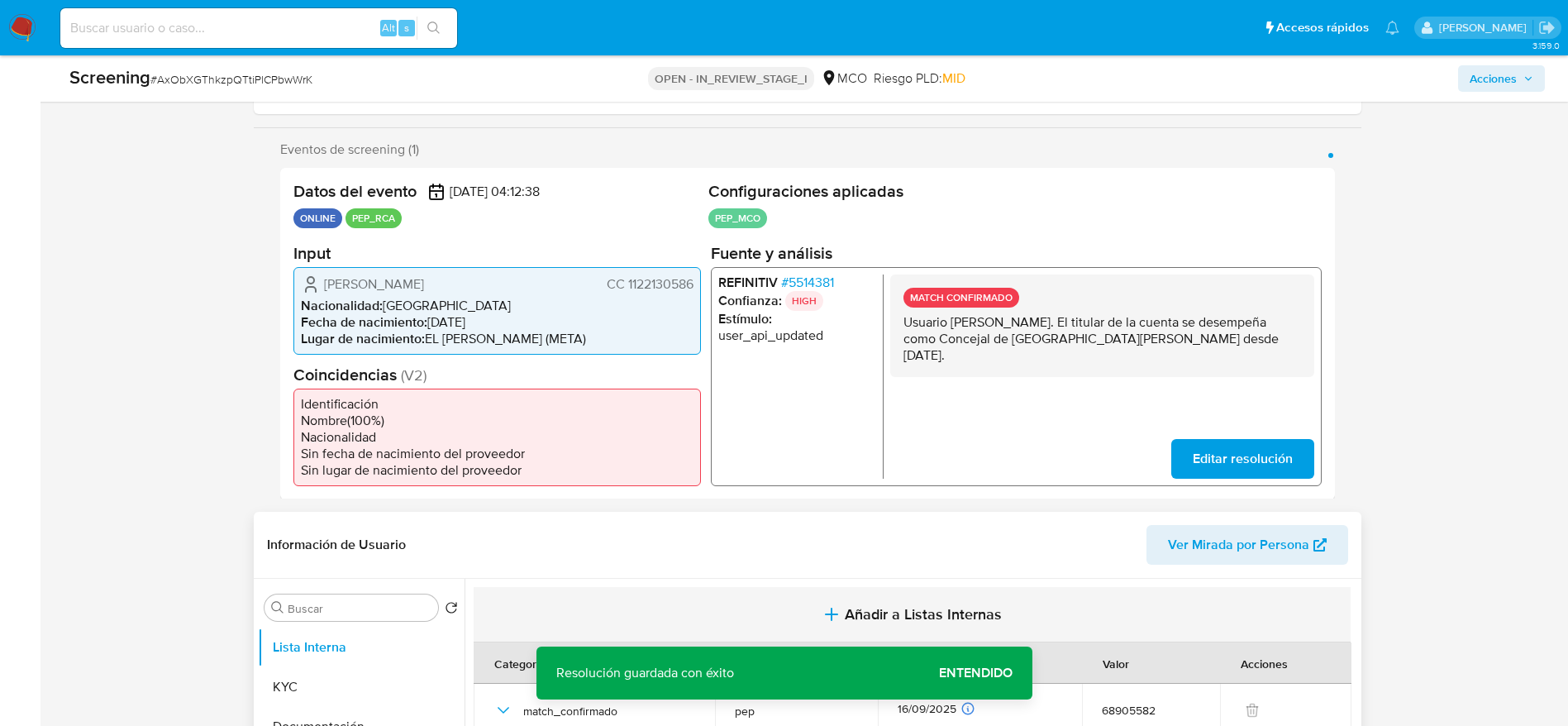
scroll to position [248, 0]
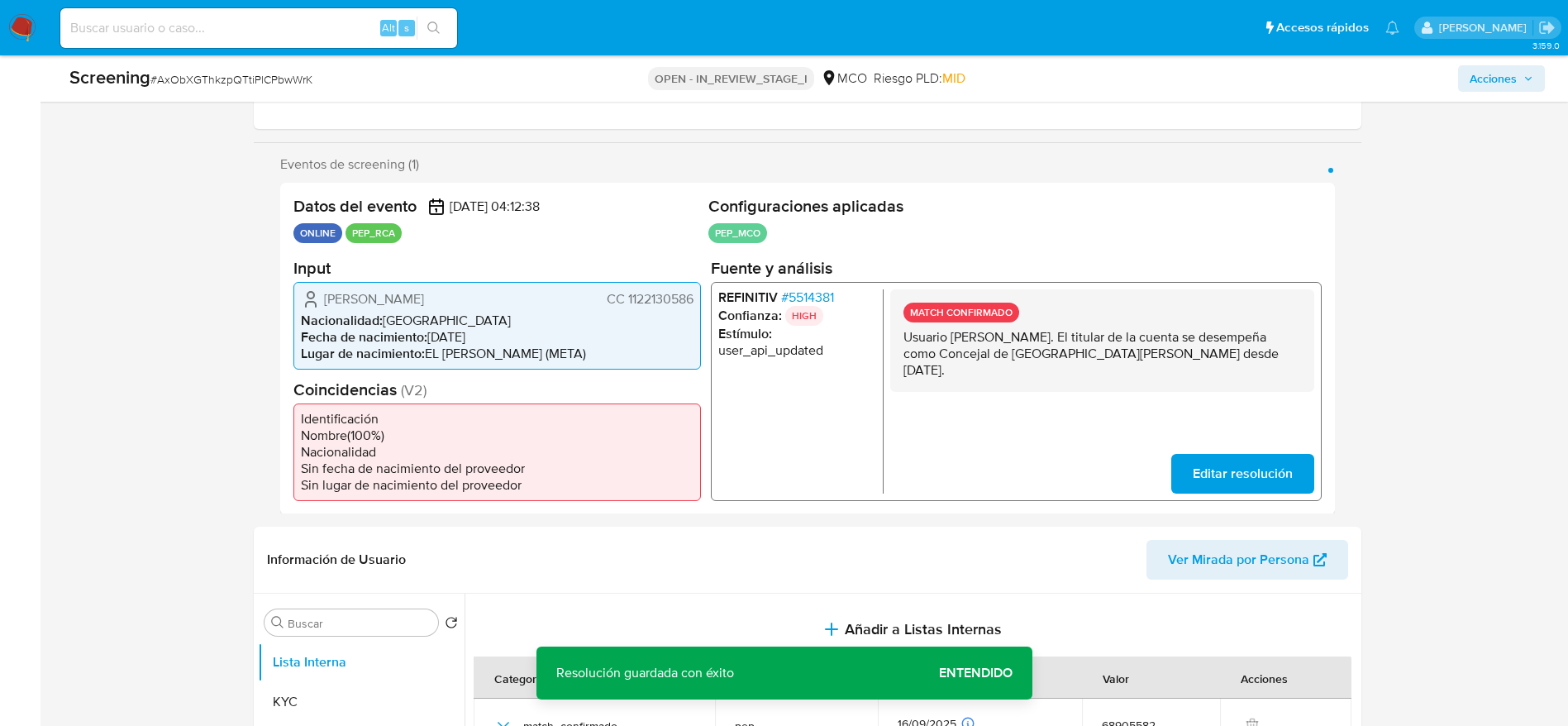
click at [424, 299] on span "Juan Erasmo Cruz Barragan" at bounding box center [374, 298] width 100 height 16
click at [424, 301] on span "Juan Erasmo Cruz Barragan" at bounding box center [374, 298] width 100 height 16
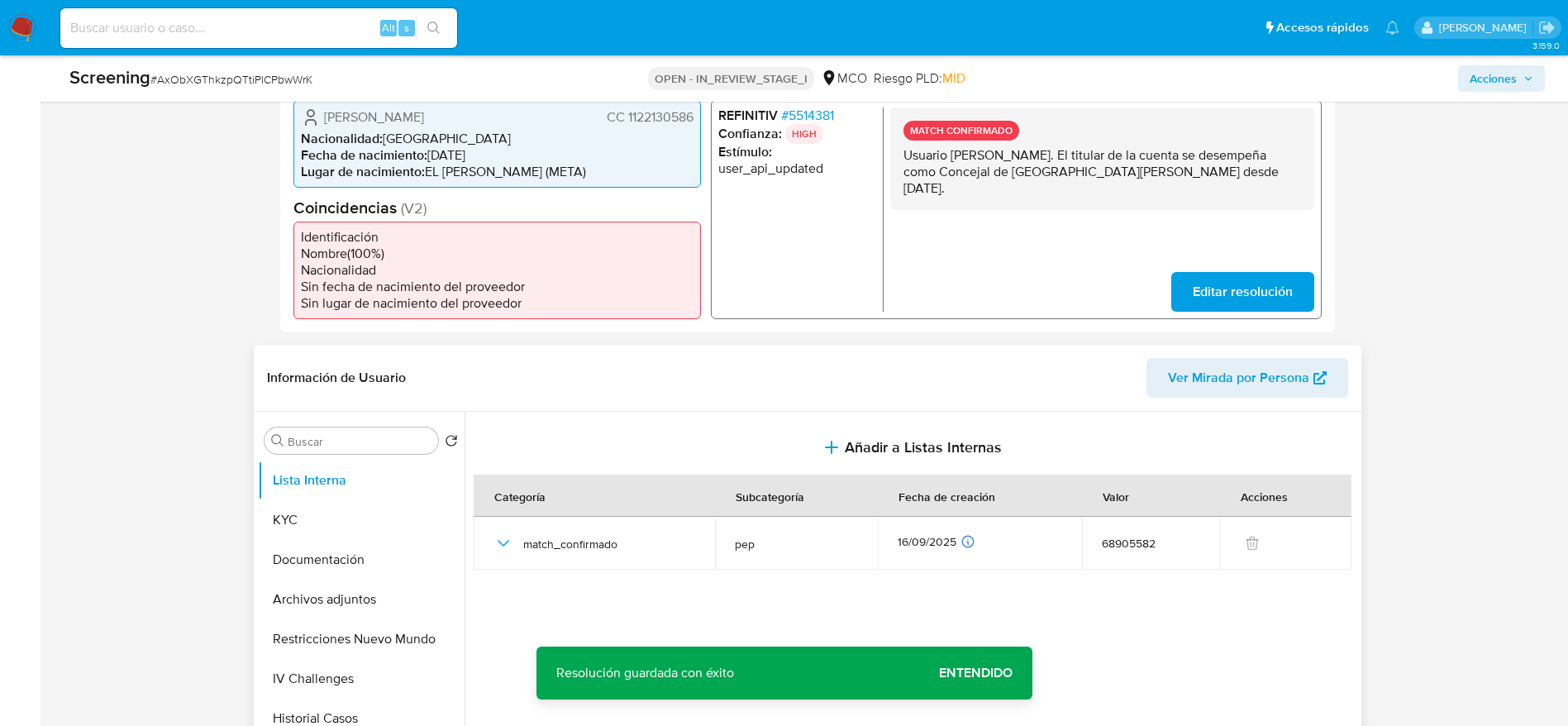
scroll to position [497, 0]
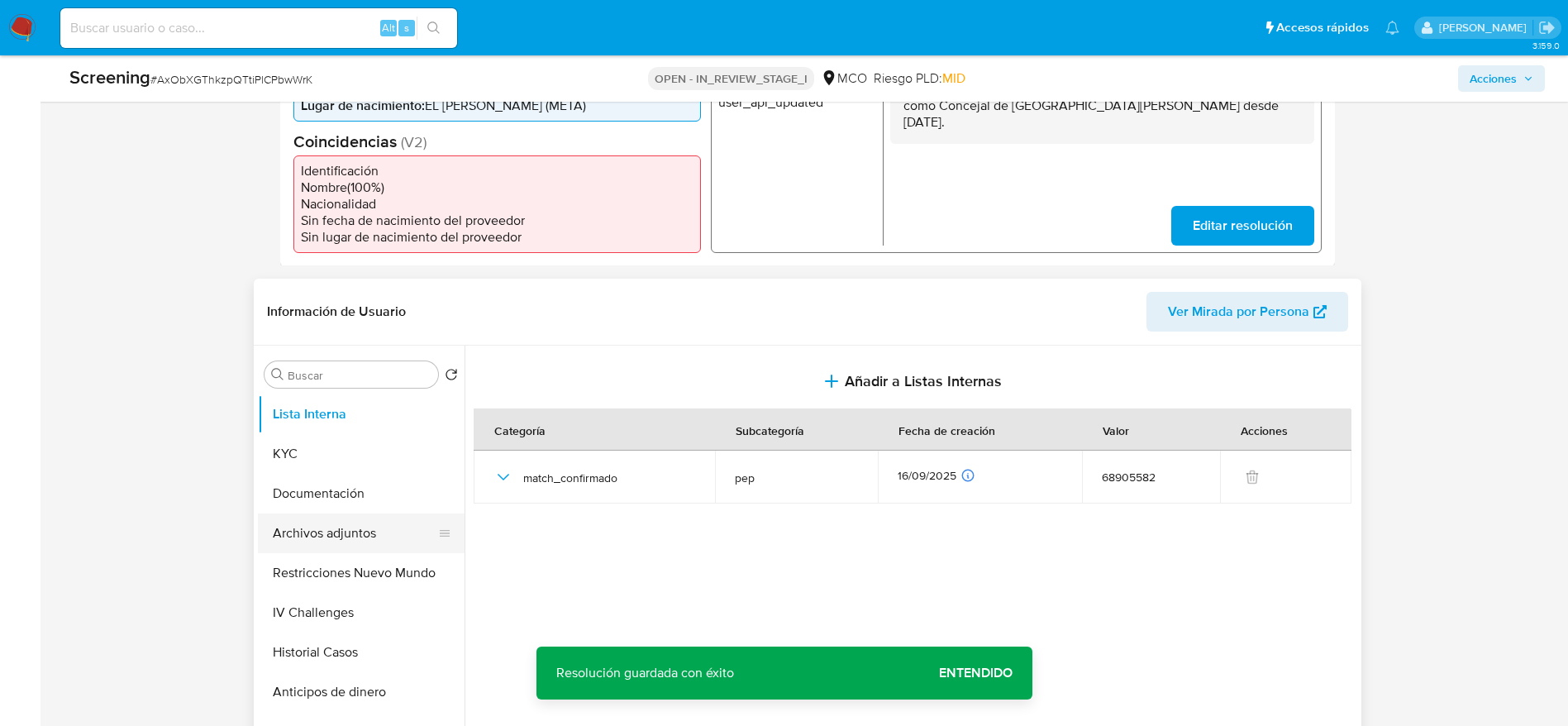
click at [362, 525] on button "Archivos adjuntos" at bounding box center [354, 534] width 193 height 40
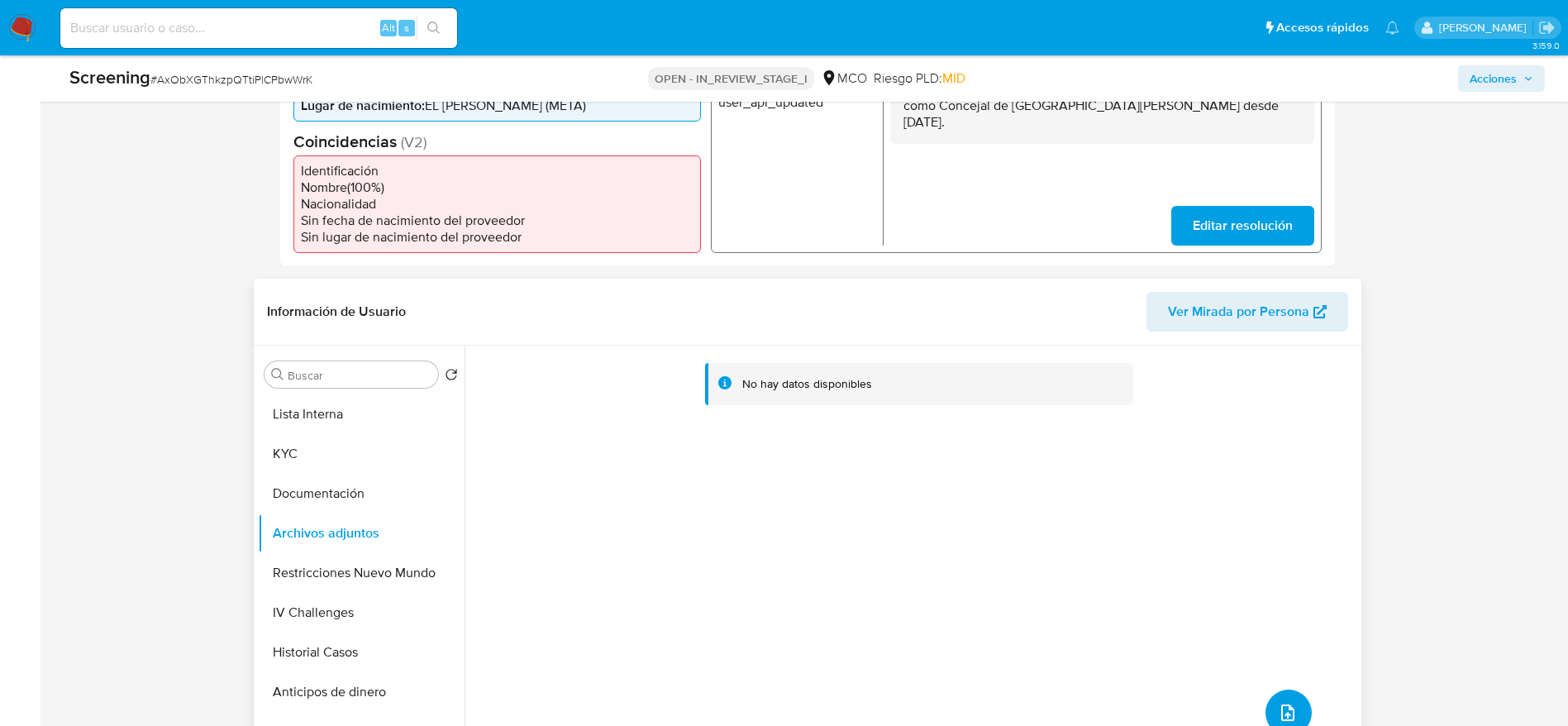
click at [1281, 708] on icon "upload-file" at bounding box center [1287, 712] width 20 height 20
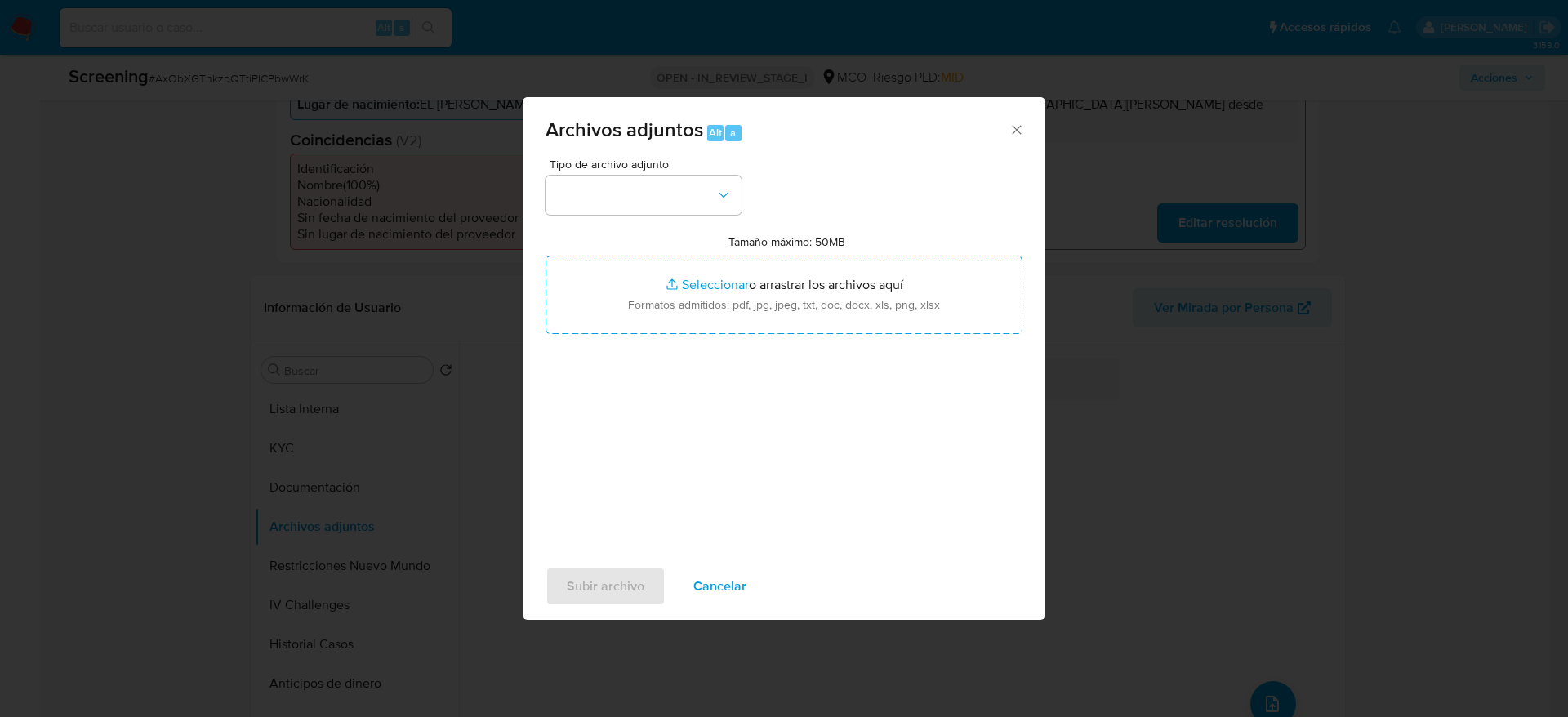
click at [687, 214] on div "Tipo de archivo adjunto Tamaño máximo: 50MB Seleccionar archivos Seleccionar o …" at bounding box center [784, 351] width 477 height 385
click at [680, 207] on button "button" at bounding box center [643, 195] width 196 height 39
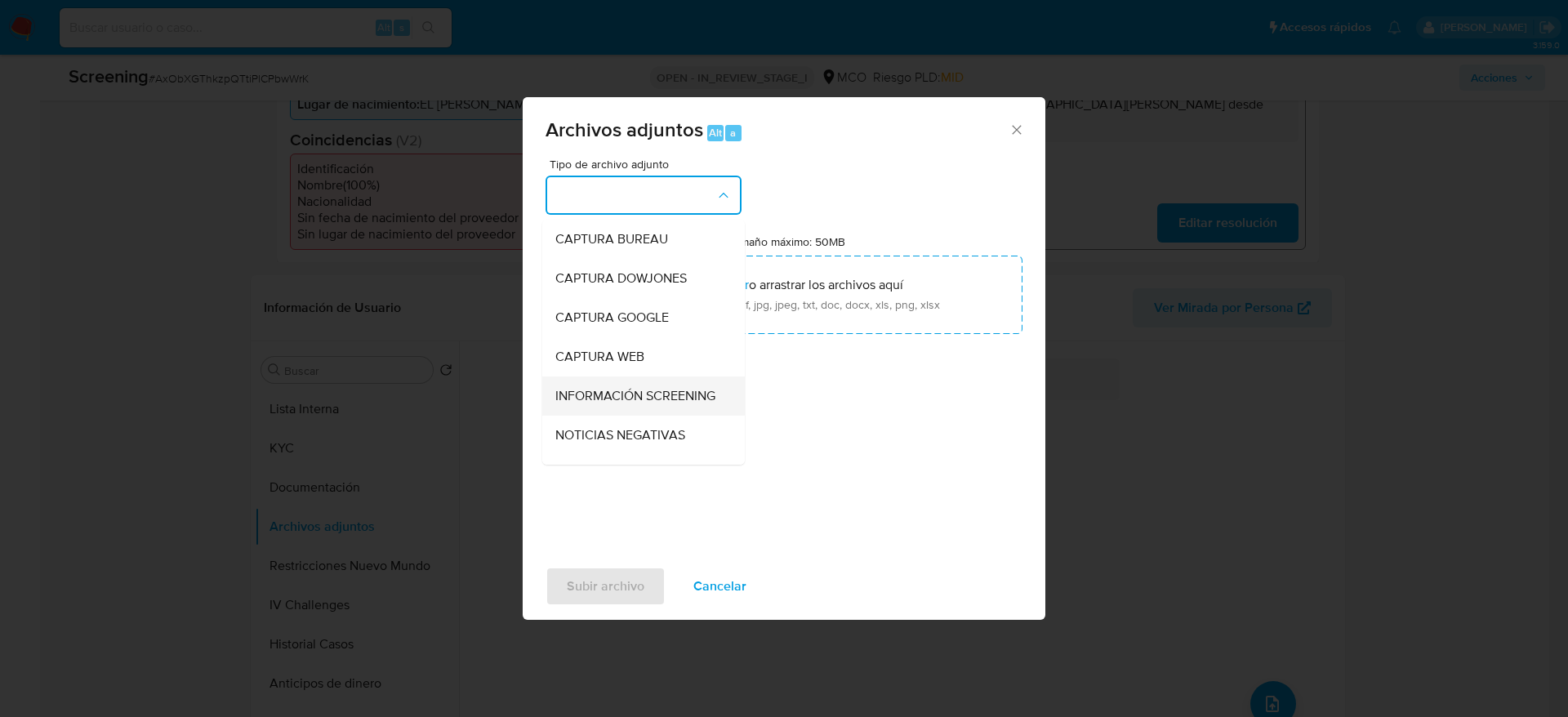
click at [658, 395] on span "INFORMACIÓN SCREENING" at bounding box center [636, 395] width 160 height 16
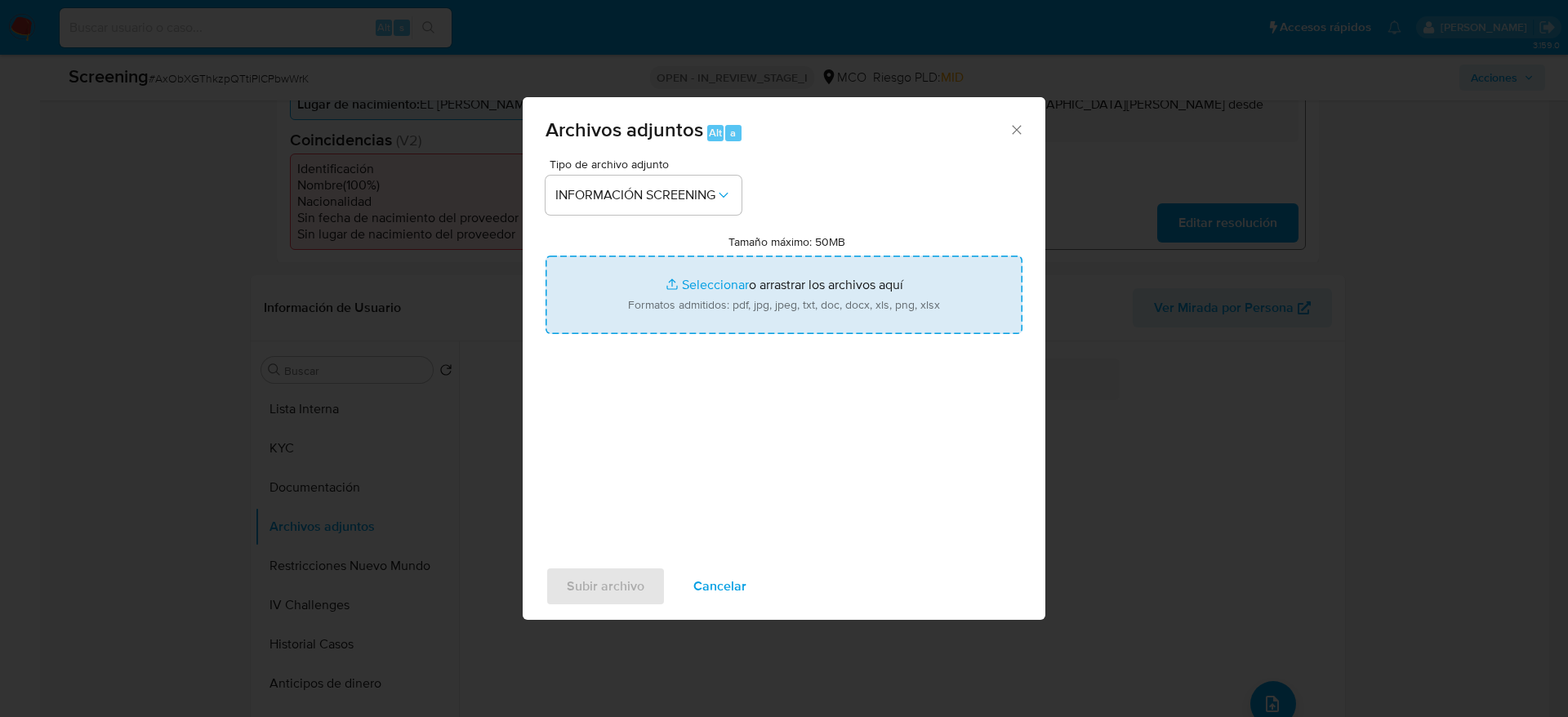
click at [694, 280] on input "Tamaño máximo: 50MB Seleccionar archivos" at bounding box center [784, 294] width 477 height 78
type input "C:\fakepath\_Juan Erasmo Cruz Barragan_ - Buscar con Google.pdf"
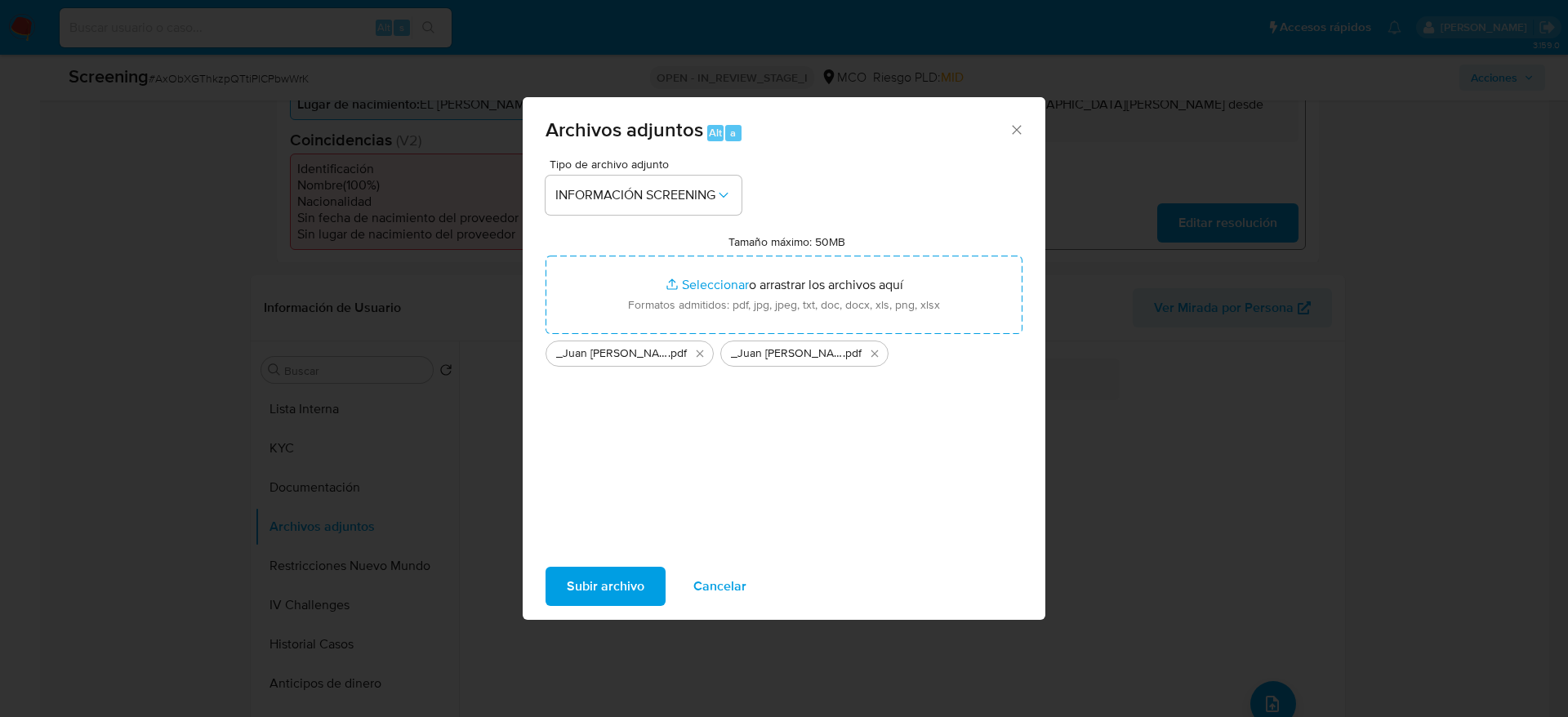
click at [622, 590] on span "Subir archivo" at bounding box center [605, 586] width 77 height 36
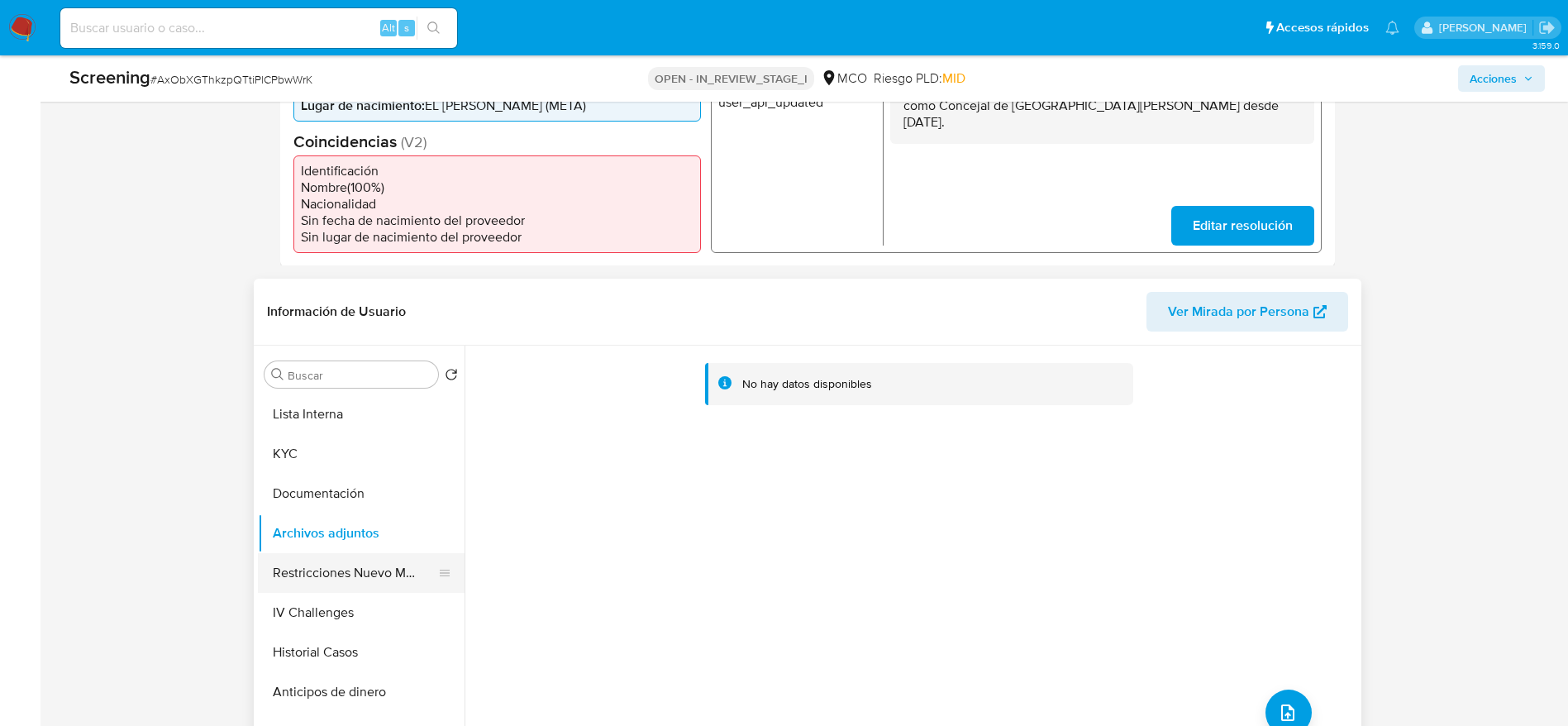
click at [362, 558] on button "Restricciones Nuevo Mundo" at bounding box center [354, 573] width 193 height 40
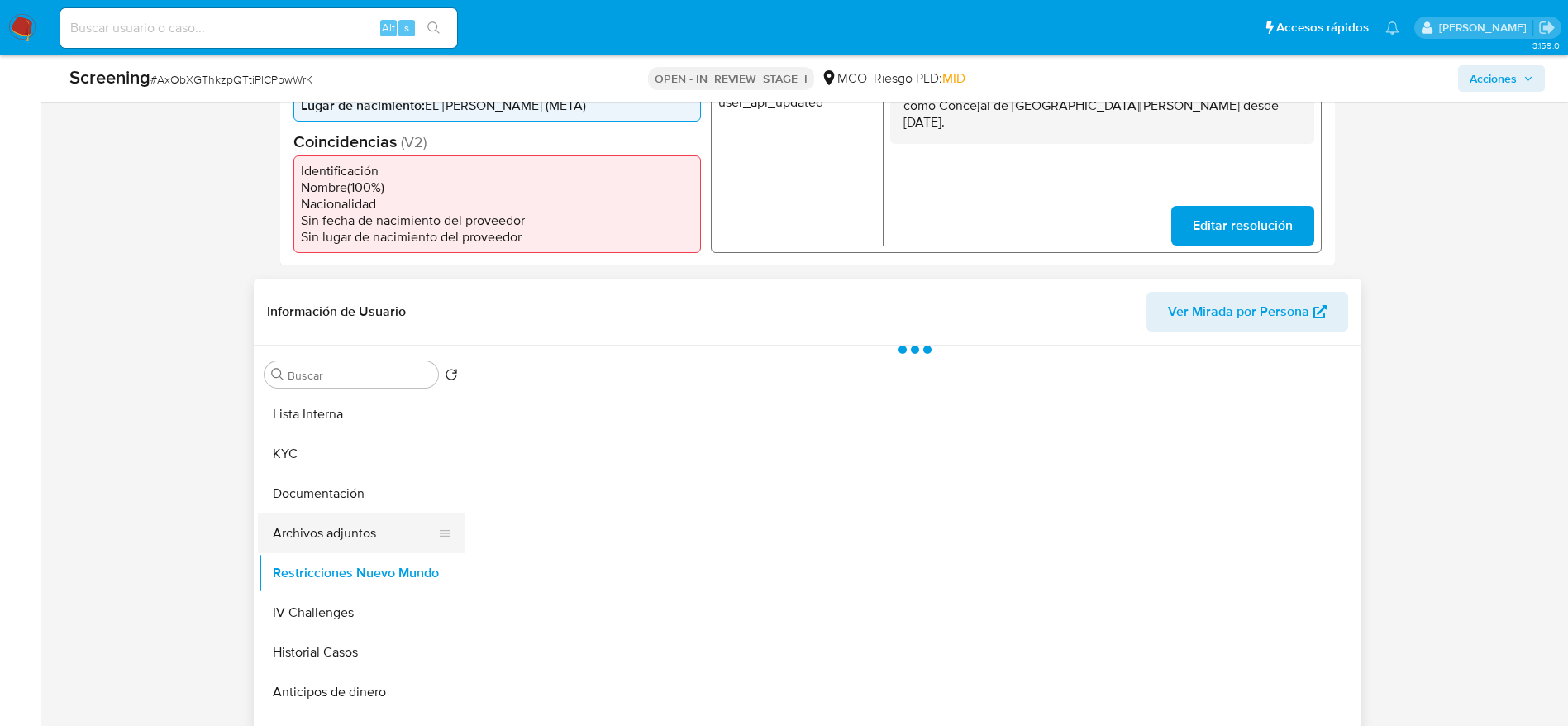
click at [364, 520] on button "Archivos adjuntos" at bounding box center [354, 534] width 193 height 40
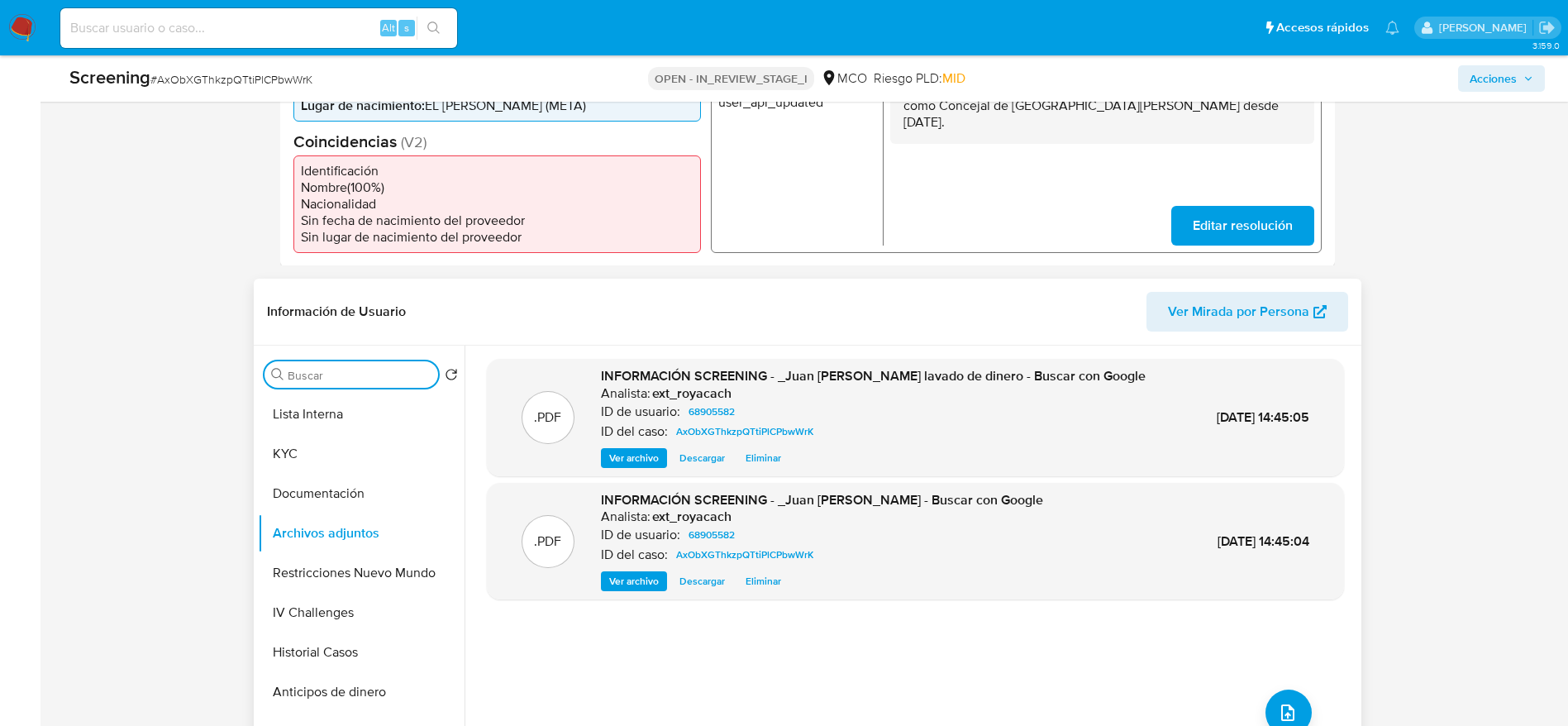
click at [361, 374] on input "Buscar" at bounding box center [359, 375] width 143 height 15
click at [359, 405] on button "Lista Interna" at bounding box center [354, 414] width 193 height 40
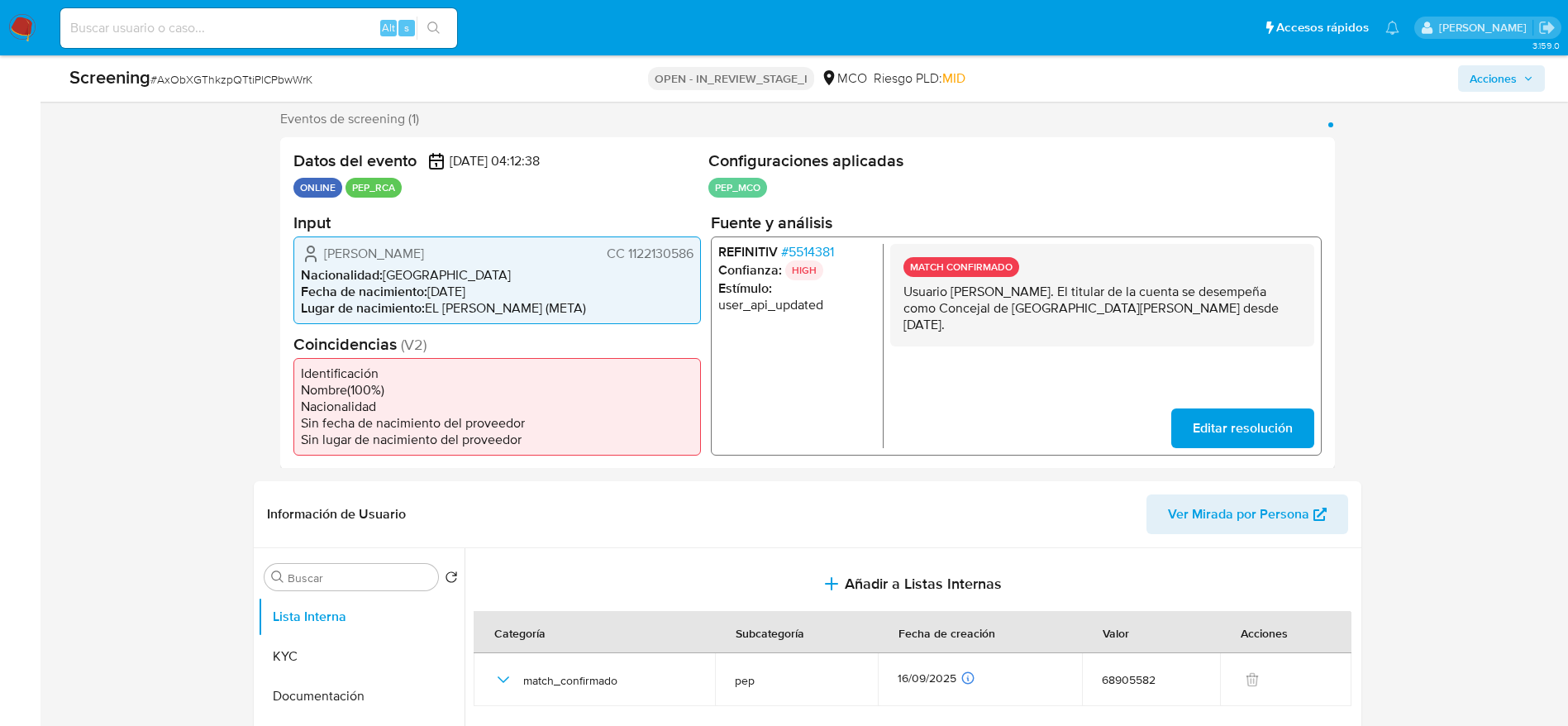
scroll to position [0, 0]
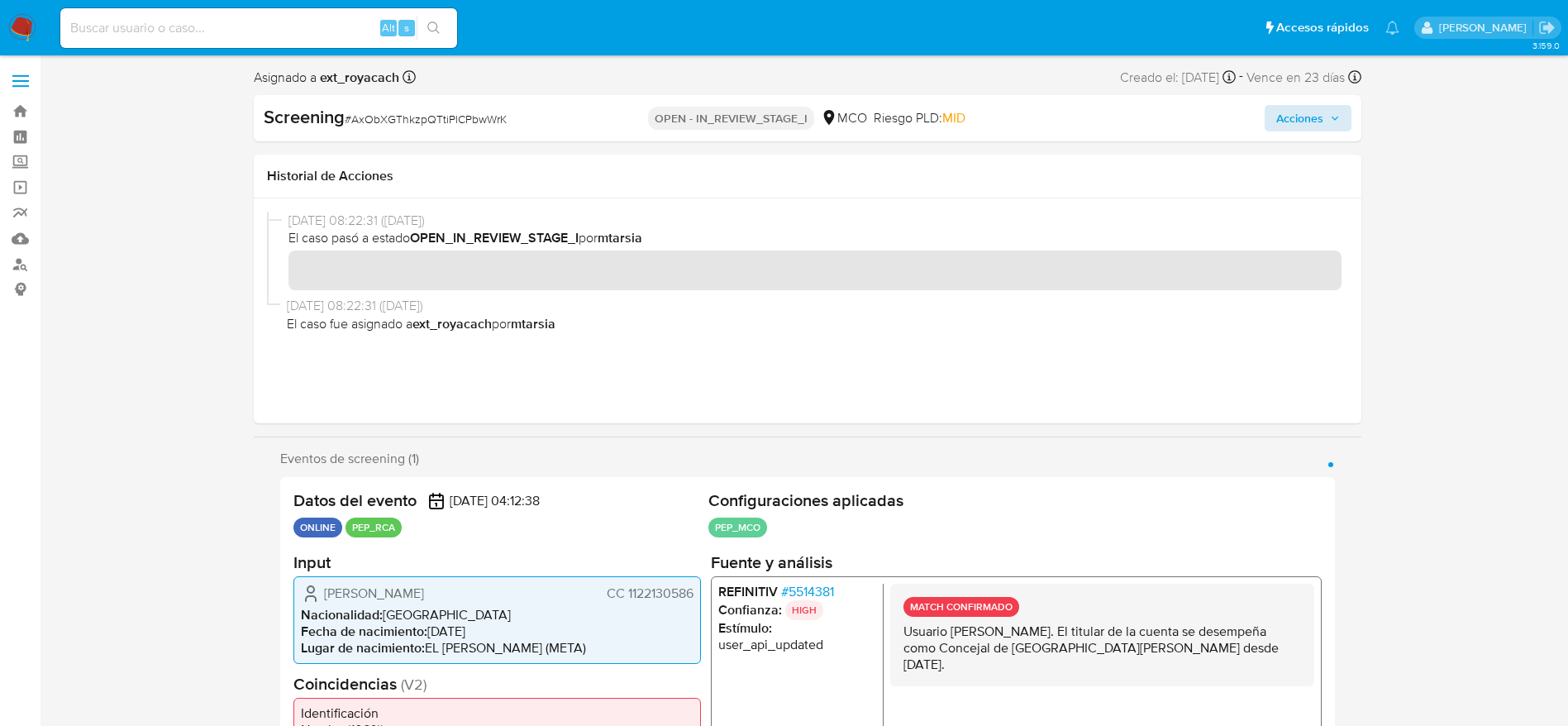
click at [1288, 137] on div "Screening # AxObXGThkzpQTtiPlCPbwWrK OPEN - IN_REVIEW_STAGE_I MCO Riesgo PLD: M…" at bounding box center [808, 119] width 1108 height 46
click at [1290, 129] on span "Acciones" at bounding box center [1299, 118] width 47 height 27
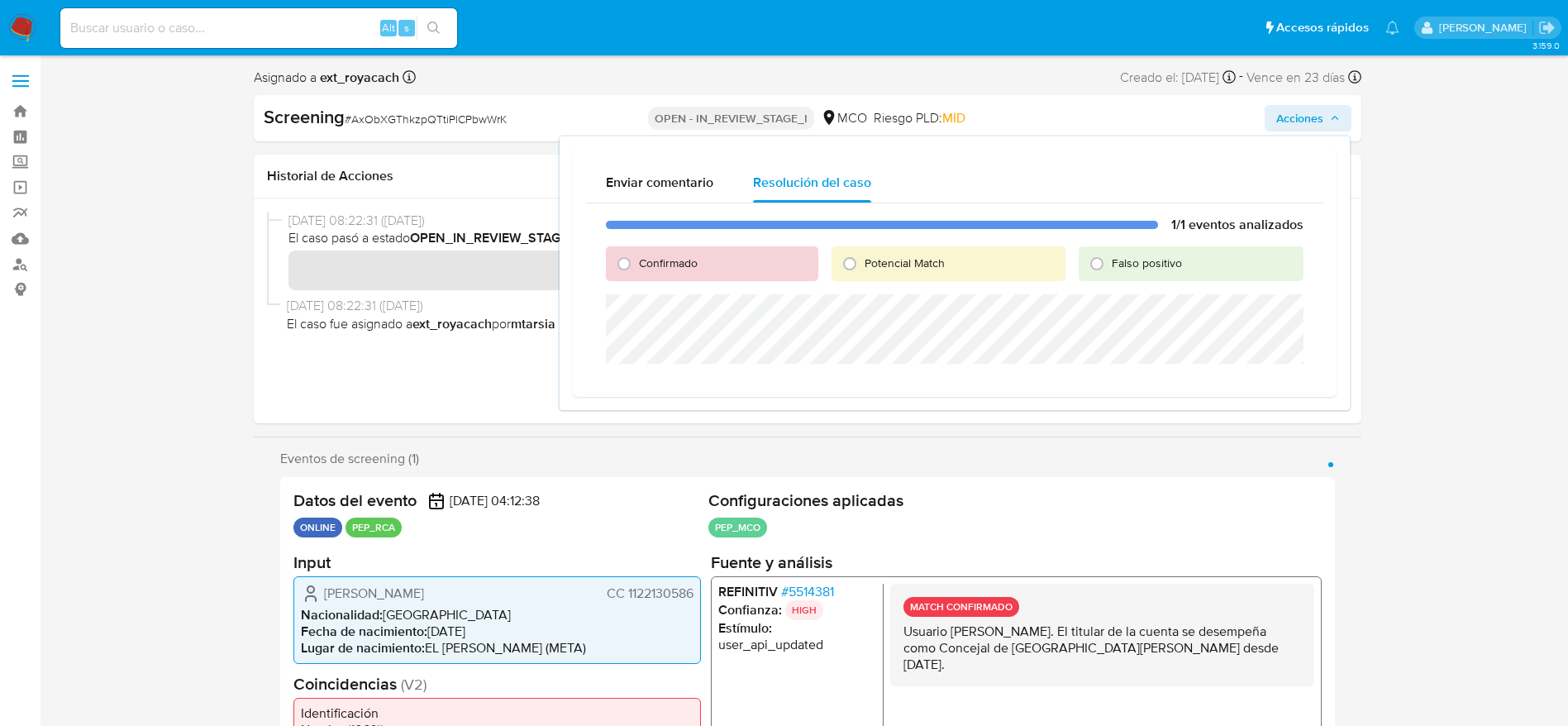
click at [662, 265] on span "Confirmado" at bounding box center [668, 262] width 58 height 16
click at [637, 265] on input "Confirmado" at bounding box center [623, 264] width 27 height 27
radio input "true"
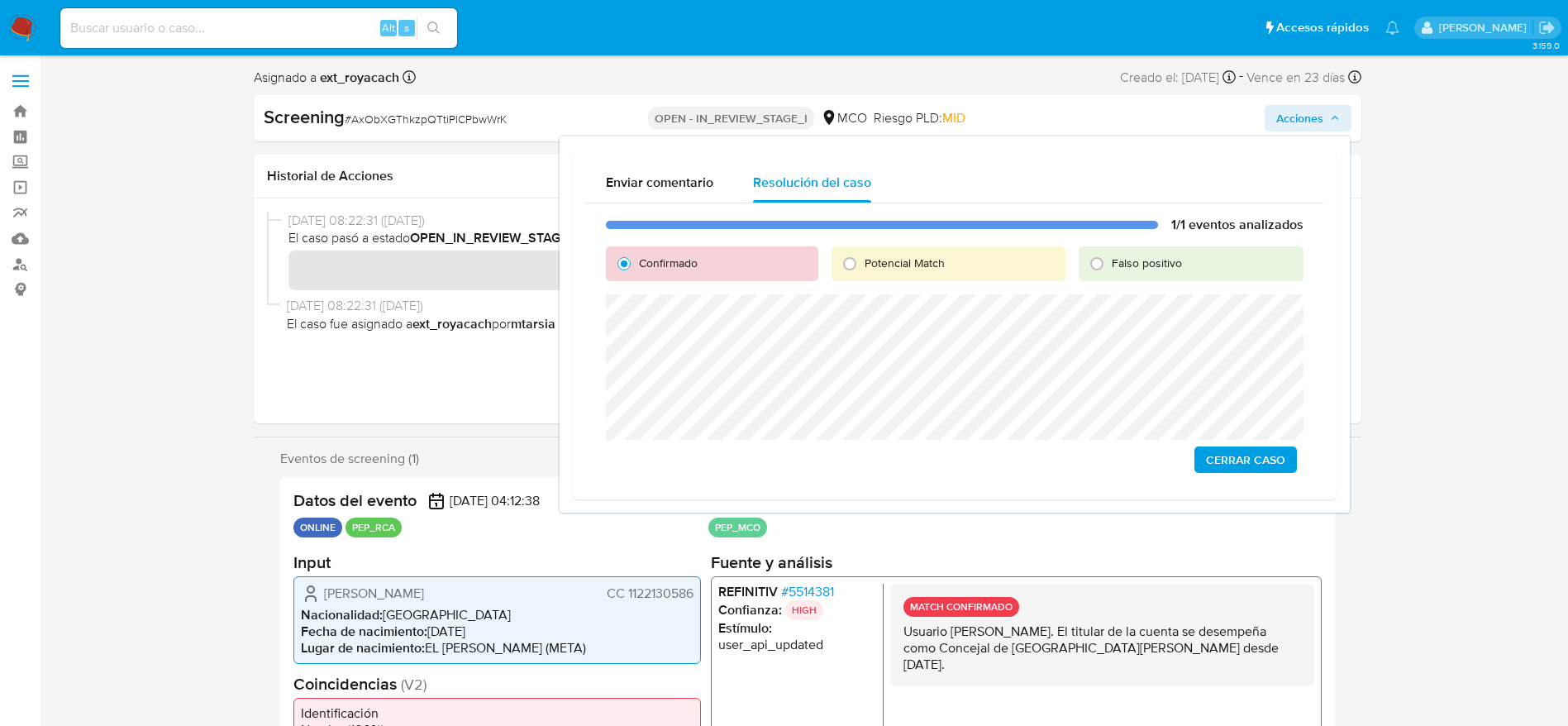
click at [1279, 466] on span "Cerrar Caso" at bounding box center [1245, 460] width 79 height 23
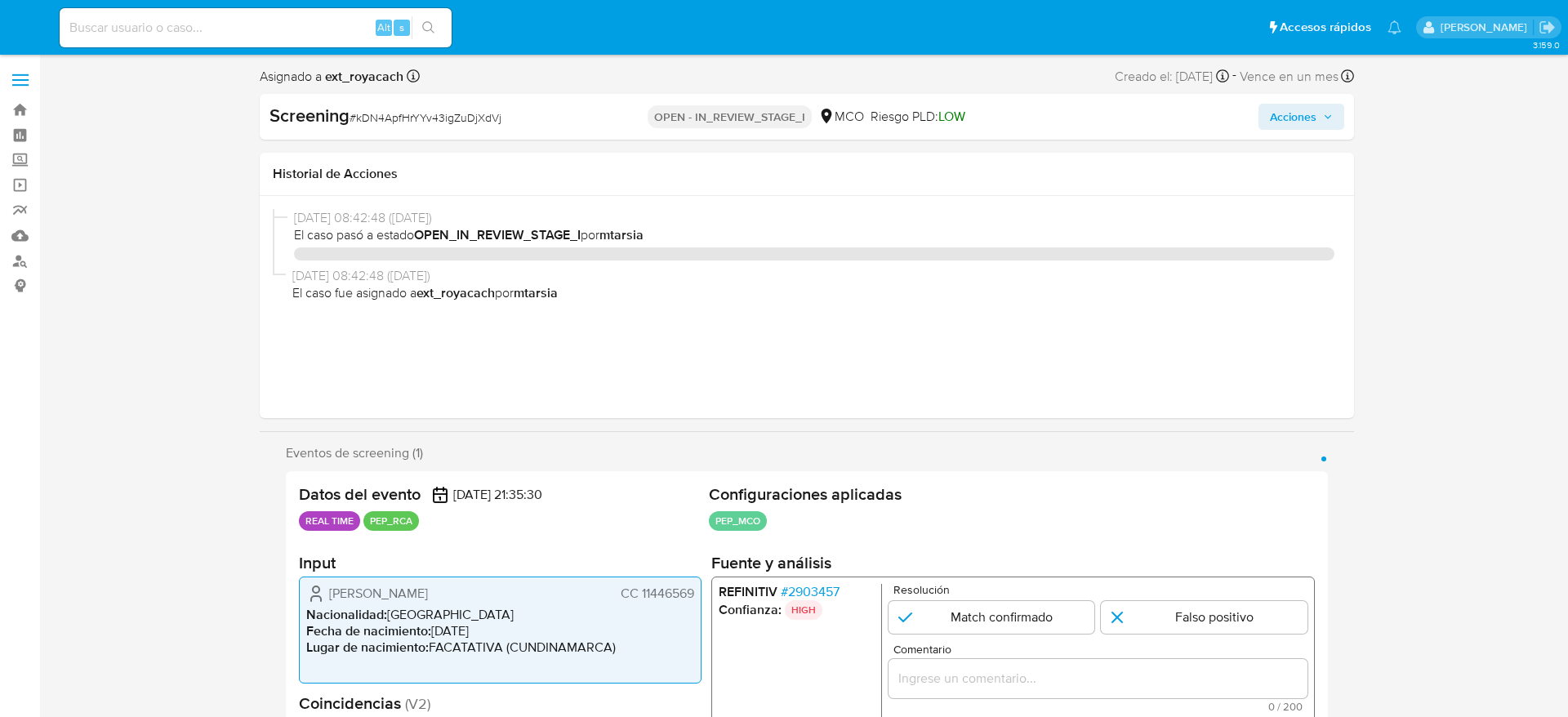
select select "10"
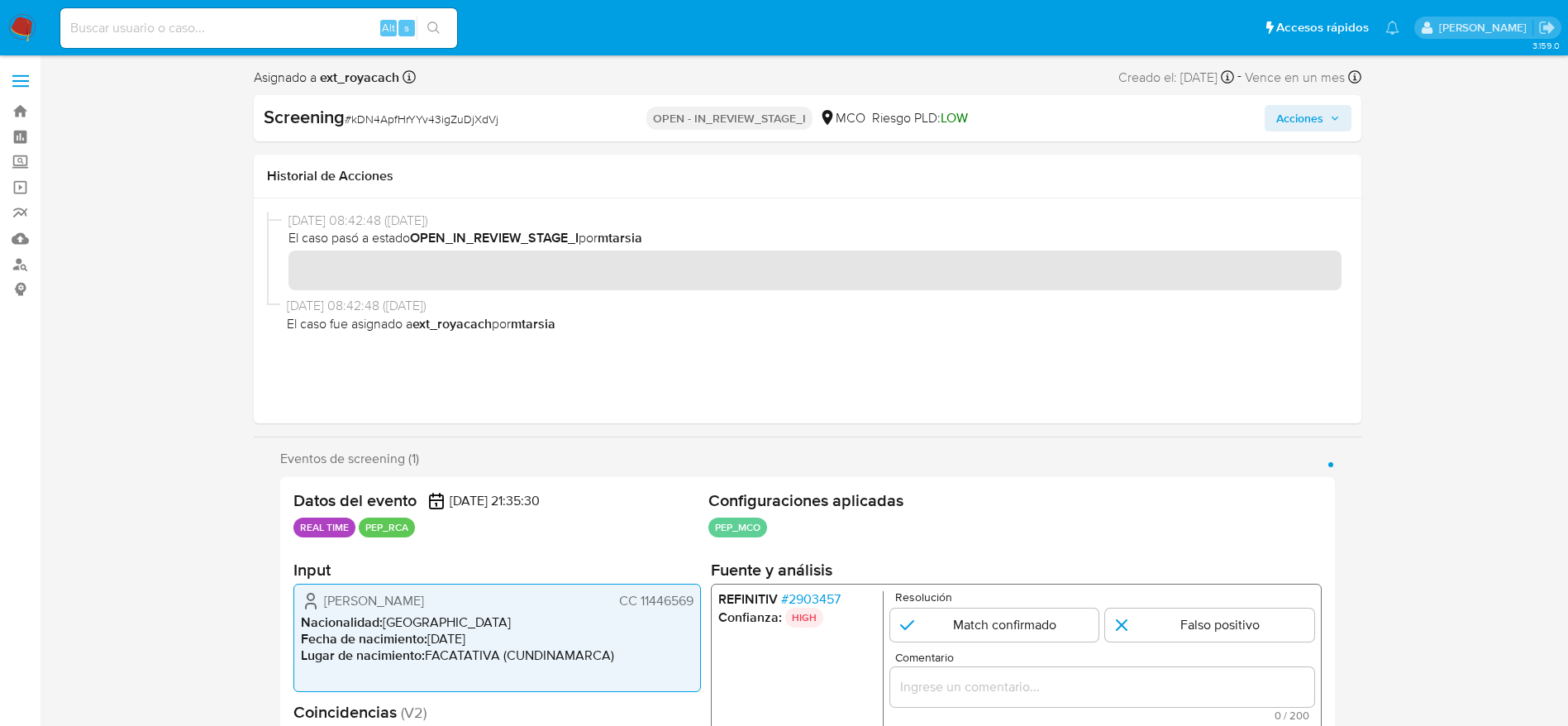
click at [785, 598] on span "# 2903457" at bounding box center [810, 599] width 59 height 16
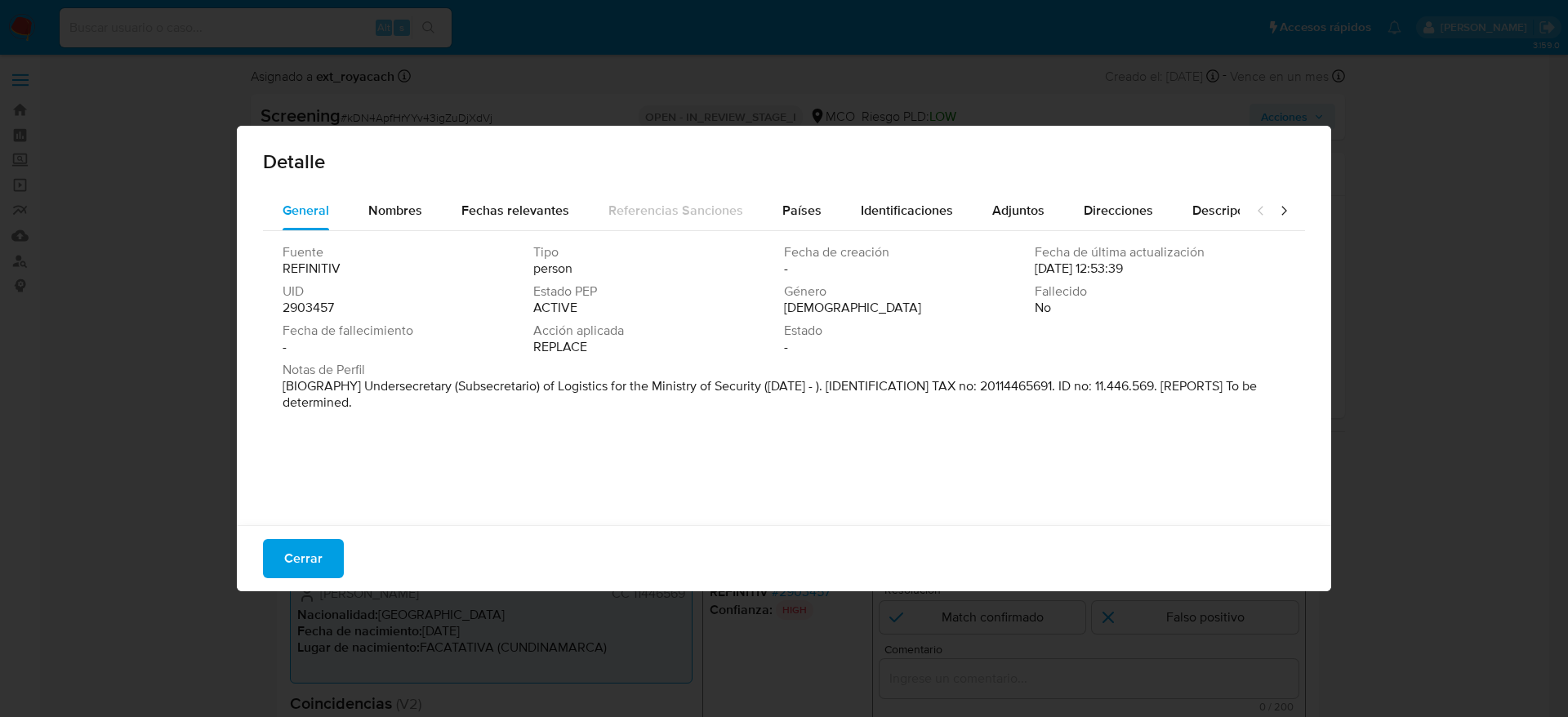
click at [757, 170] on span "Detalle" at bounding box center [784, 161] width 1042 height 20
click at [763, 199] on button "Países" at bounding box center [802, 210] width 78 height 39
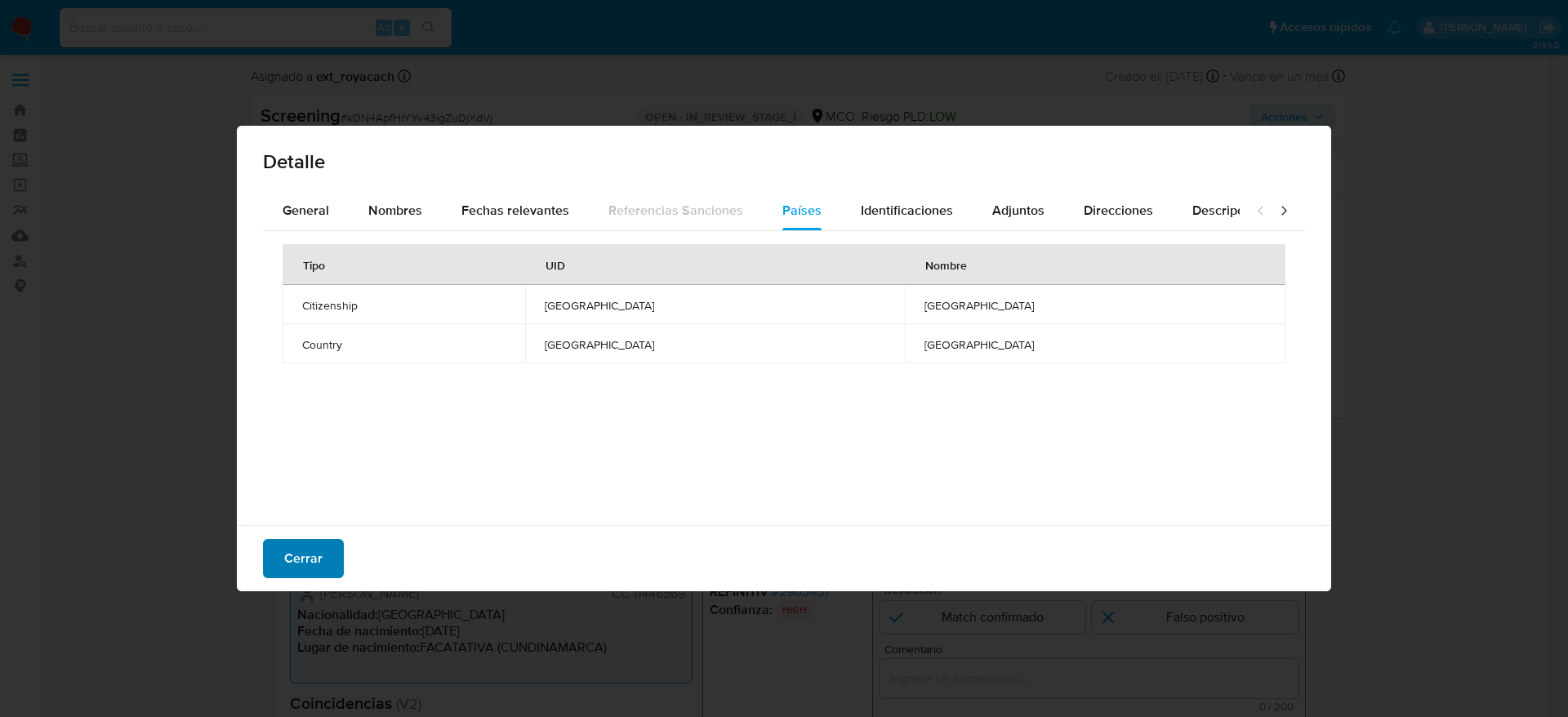
click at [268, 572] on button "Cerrar" at bounding box center [303, 558] width 81 height 39
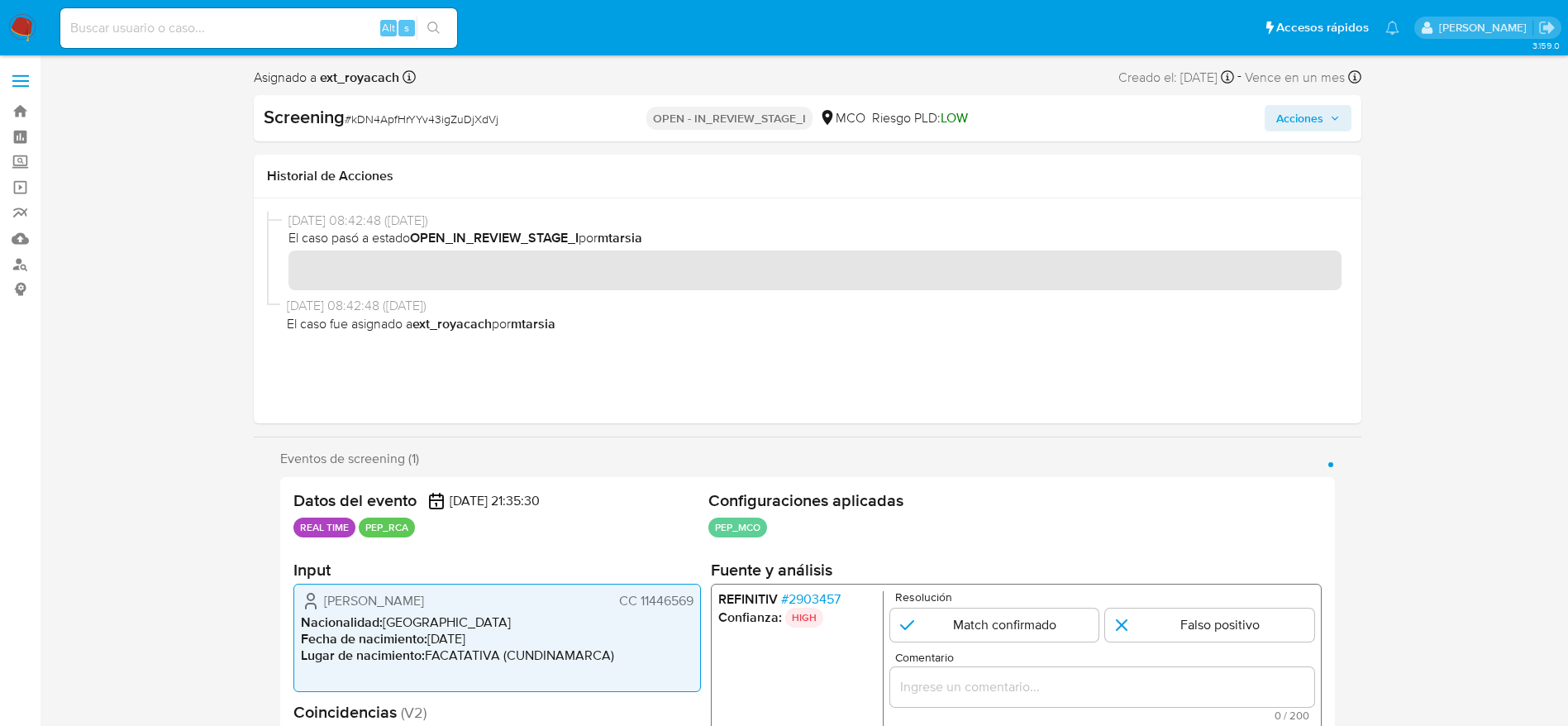
click at [779, 592] on li "REFINITIV # 2903457" at bounding box center [796, 599] width 158 height 16
click at [787, 592] on span "# 2903457" at bounding box center [810, 599] width 59 height 16
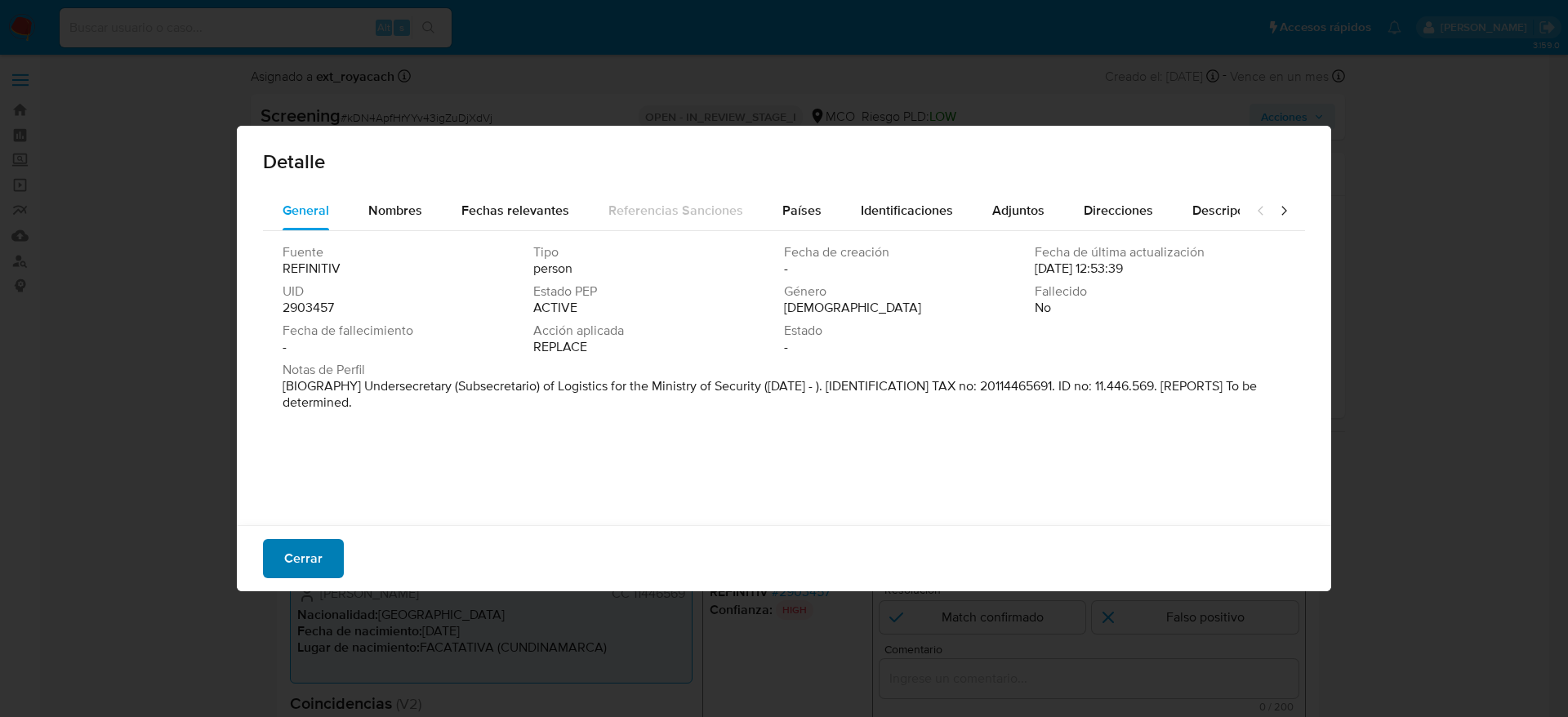
click at [339, 546] on button "Cerrar" at bounding box center [303, 558] width 81 height 39
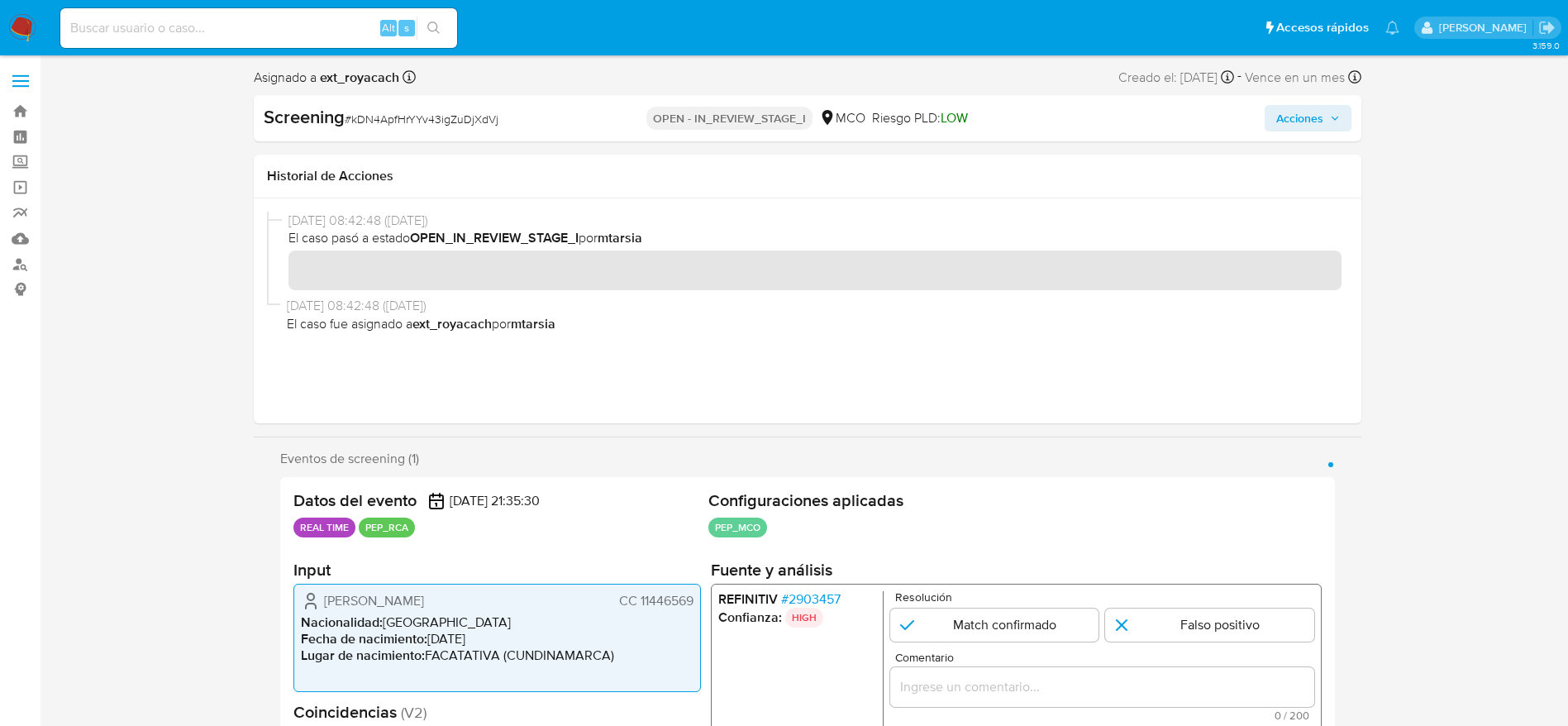
click at [453, 117] on span "# kDN4ApfHrYYv43igZuDjXdVj" at bounding box center [421, 119] width 154 height 16
copy span "kDN4ApfHrYYv43igZuDjXdVj"
drag, startPoint x: 301, startPoint y: 590, endPoint x: 701, endPoint y: 592, distance: 400.0
click at [701, 592] on div "Datos del evento 13/09/2025 21:35:30 REAL TIME PEP_RCA Configuraciones aplicada…" at bounding box center [807, 642] width 1054 height 331
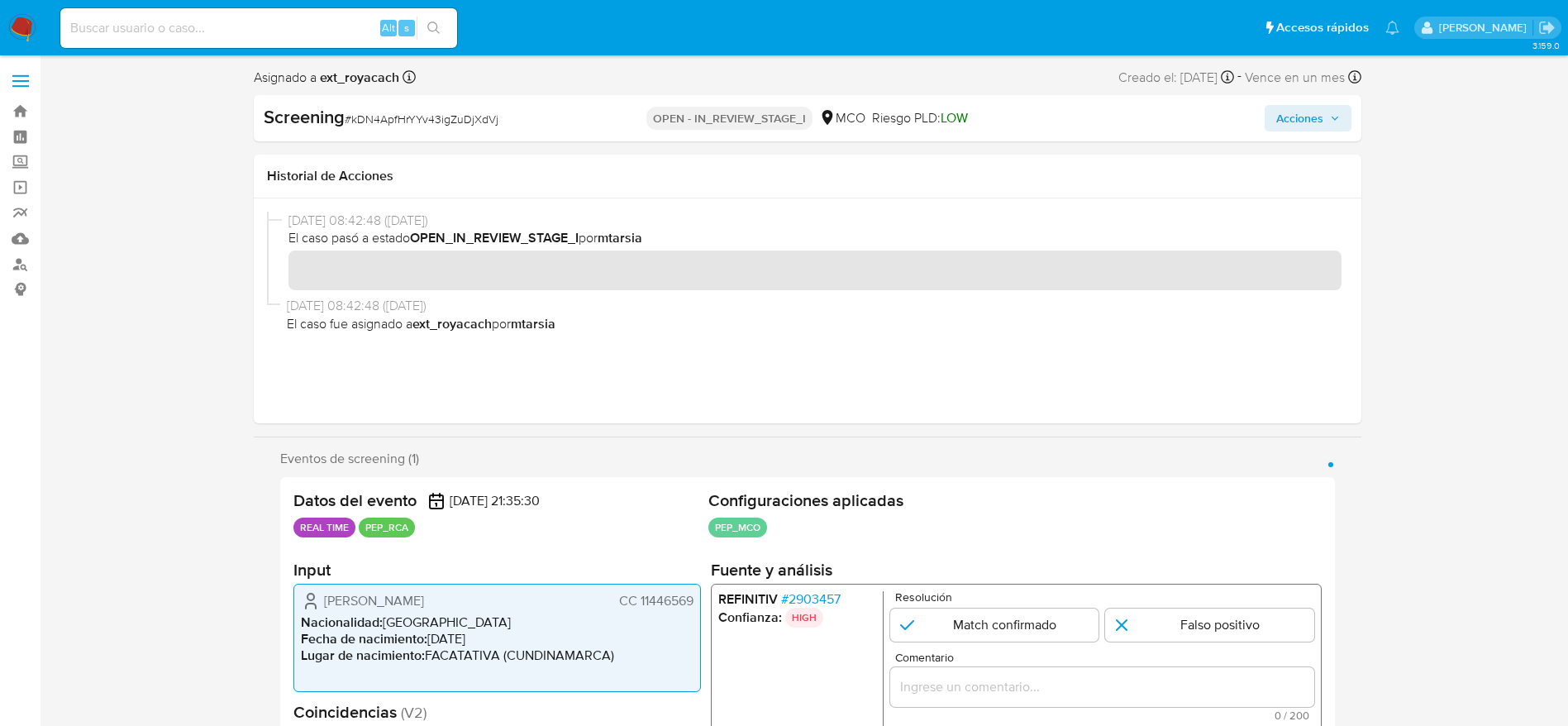
scroll to position [124, 0]
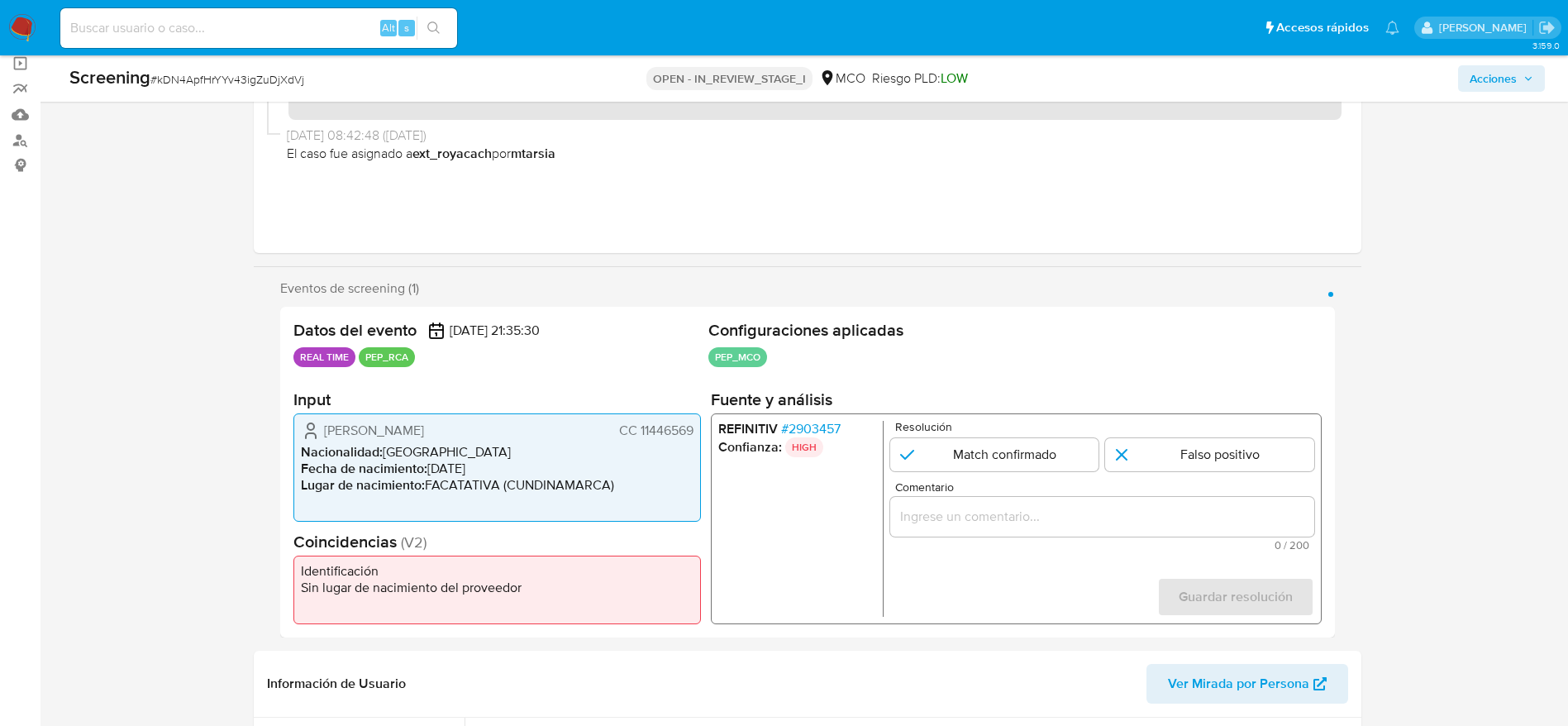
click at [805, 424] on span "# 2903457" at bounding box center [810, 429] width 59 height 16
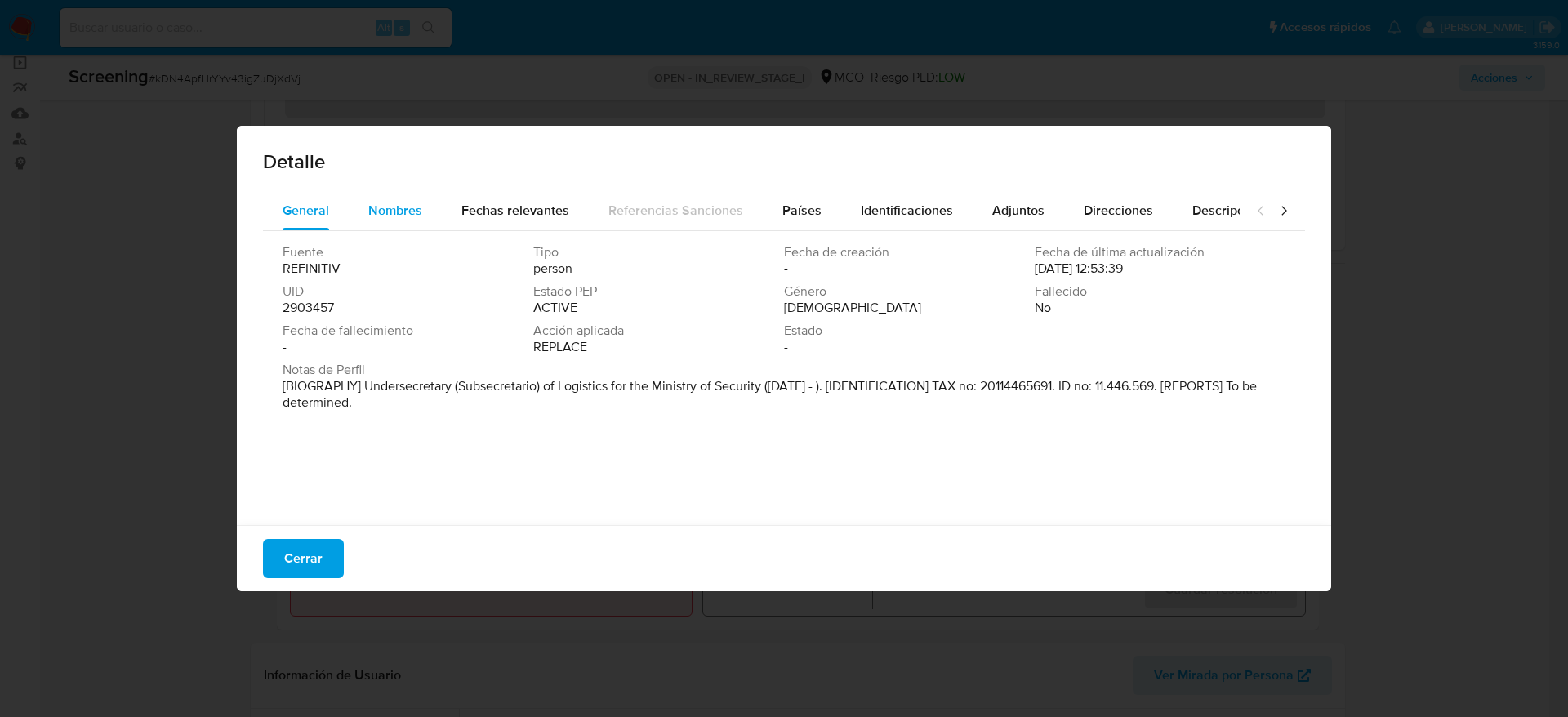
click at [395, 199] on div "Nombres" at bounding box center [395, 210] width 54 height 39
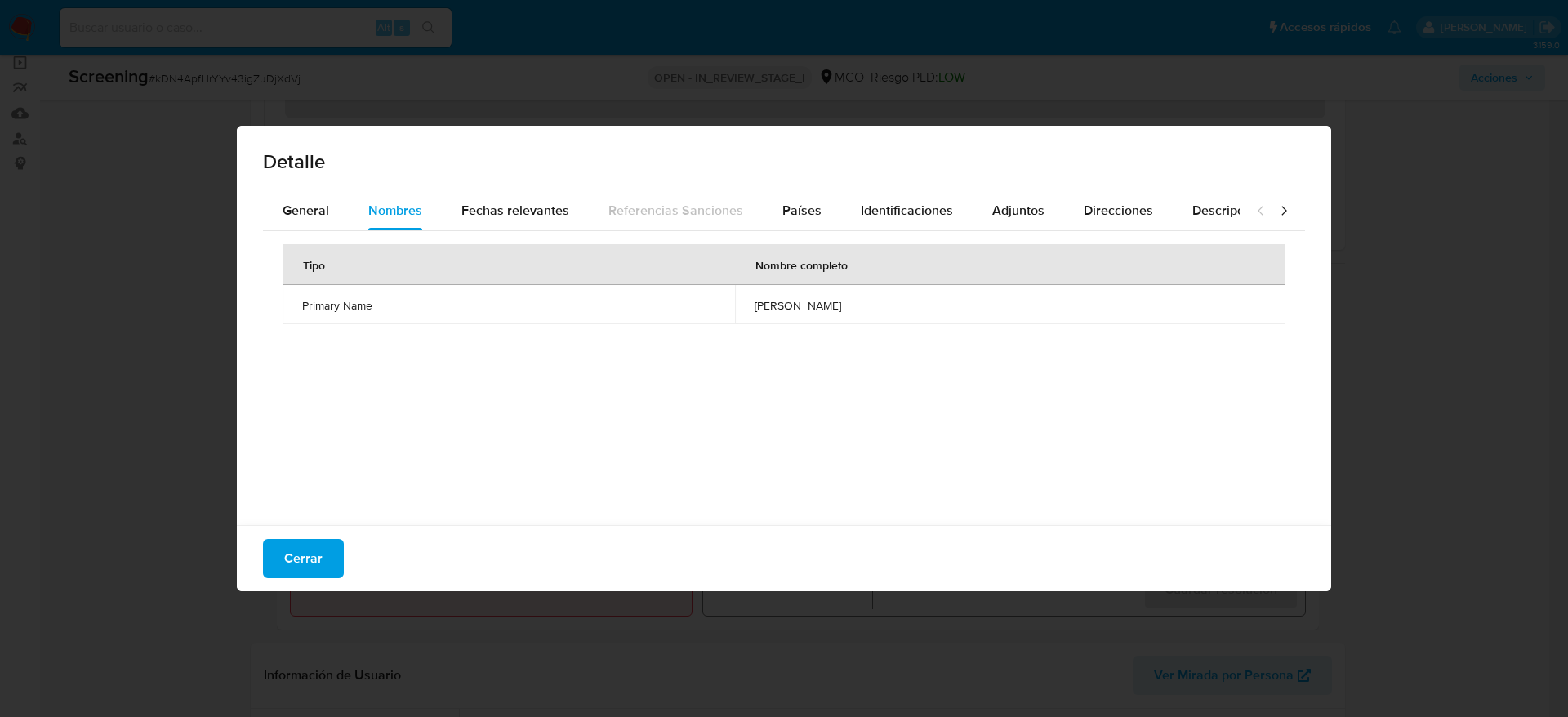
click at [735, 313] on td "carlos alberto bedetta" at bounding box center [1010, 305] width 551 height 39
click at [787, 206] on span "Países" at bounding box center [802, 210] width 39 height 19
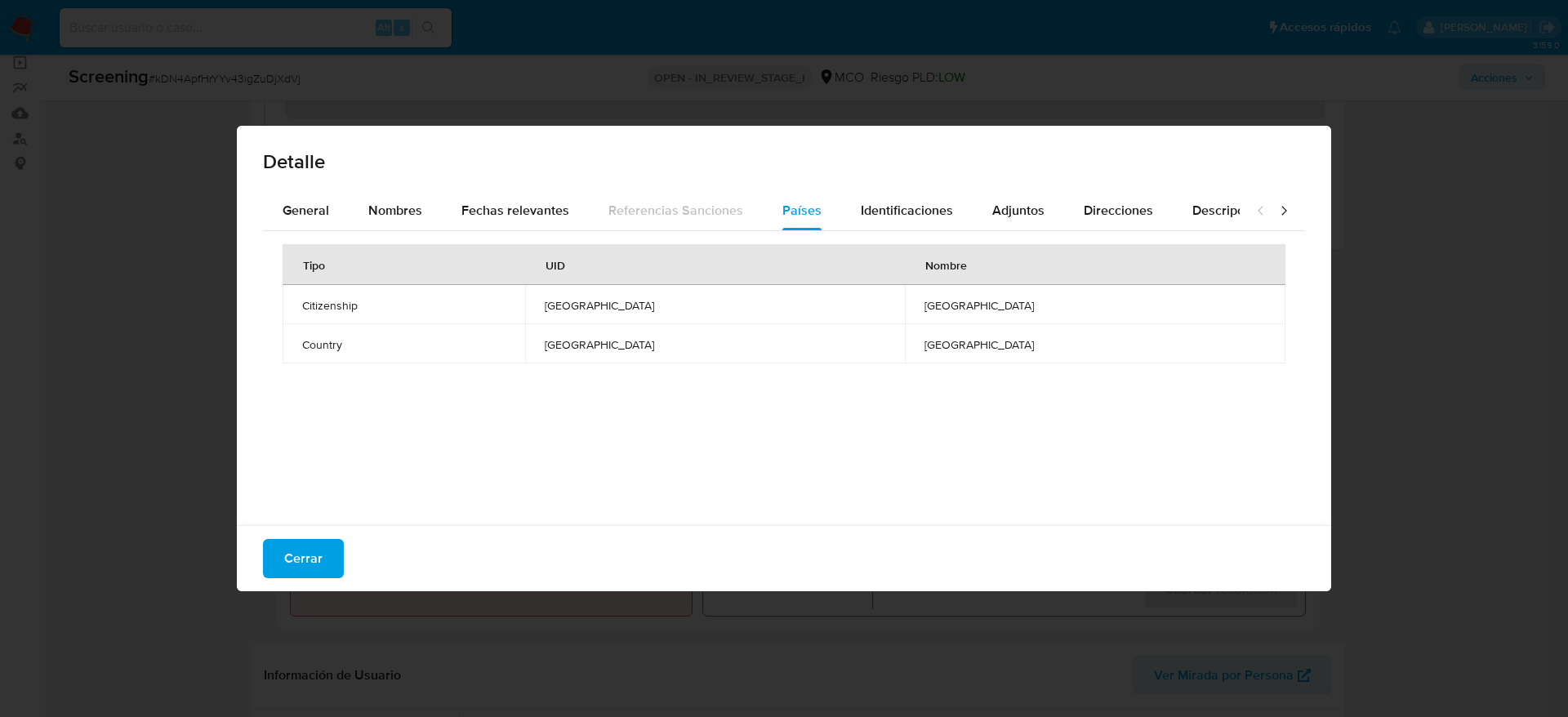
drag, startPoint x: 294, startPoint y: 564, endPoint x: 375, endPoint y: 532, distance: 87.1
click at [294, 563] on span "Cerrar" at bounding box center [303, 558] width 38 height 36
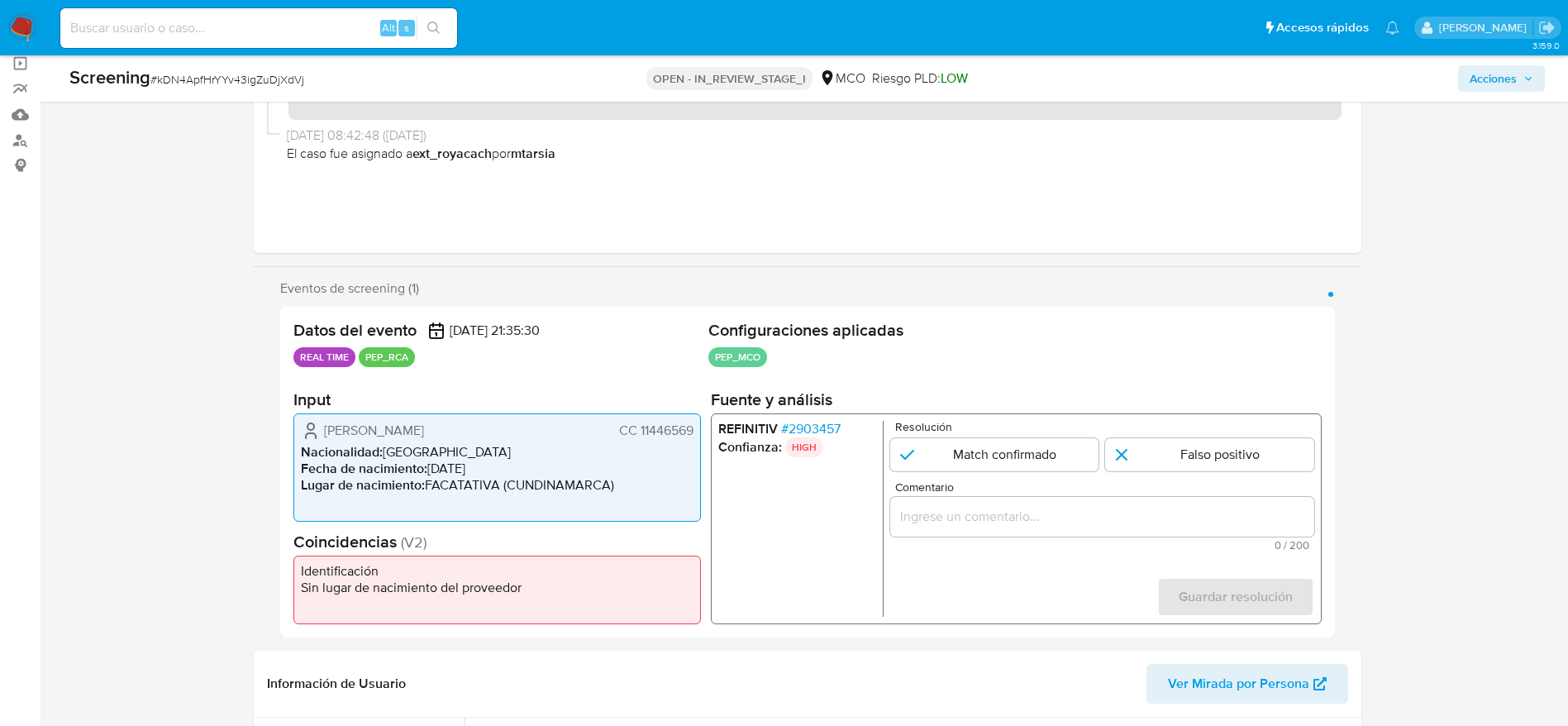
click at [1051, 525] on div "1 de 1" at bounding box center [1102, 516] width 424 height 40
click at [1051, 514] on input "Comentario" at bounding box center [1102, 516] width 424 height 21
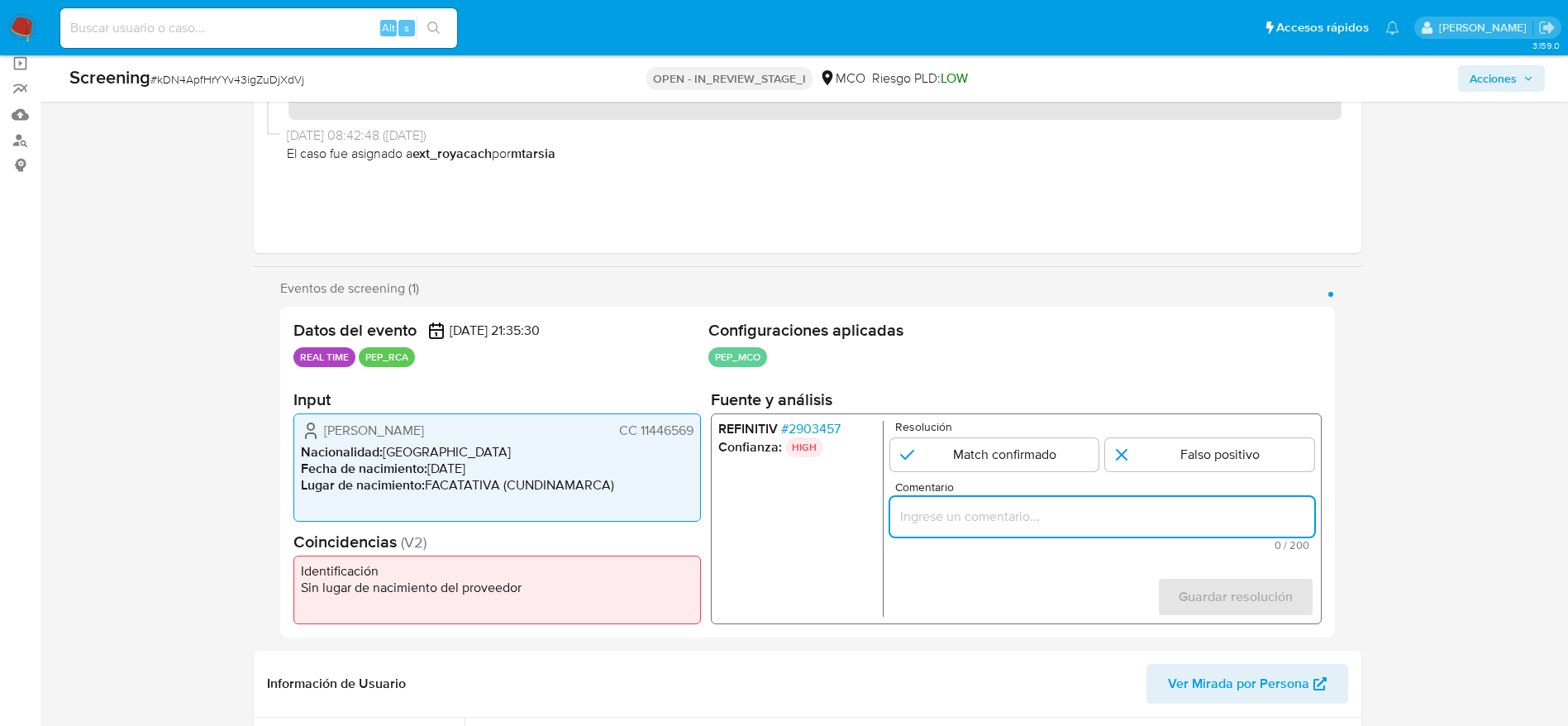
paste input "Compara al usuario Alexis Jula Florez CC 11446569 con el PEP carlos alberto bed…"
type input "Compara al usuario Alexis Jula Florez CC 11446569 con el PEP carlos alberto bed…"
click at [1212, 455] on input "1 de 1" at bounding box center [1210, 455] width 210 height 34
radio input "true"
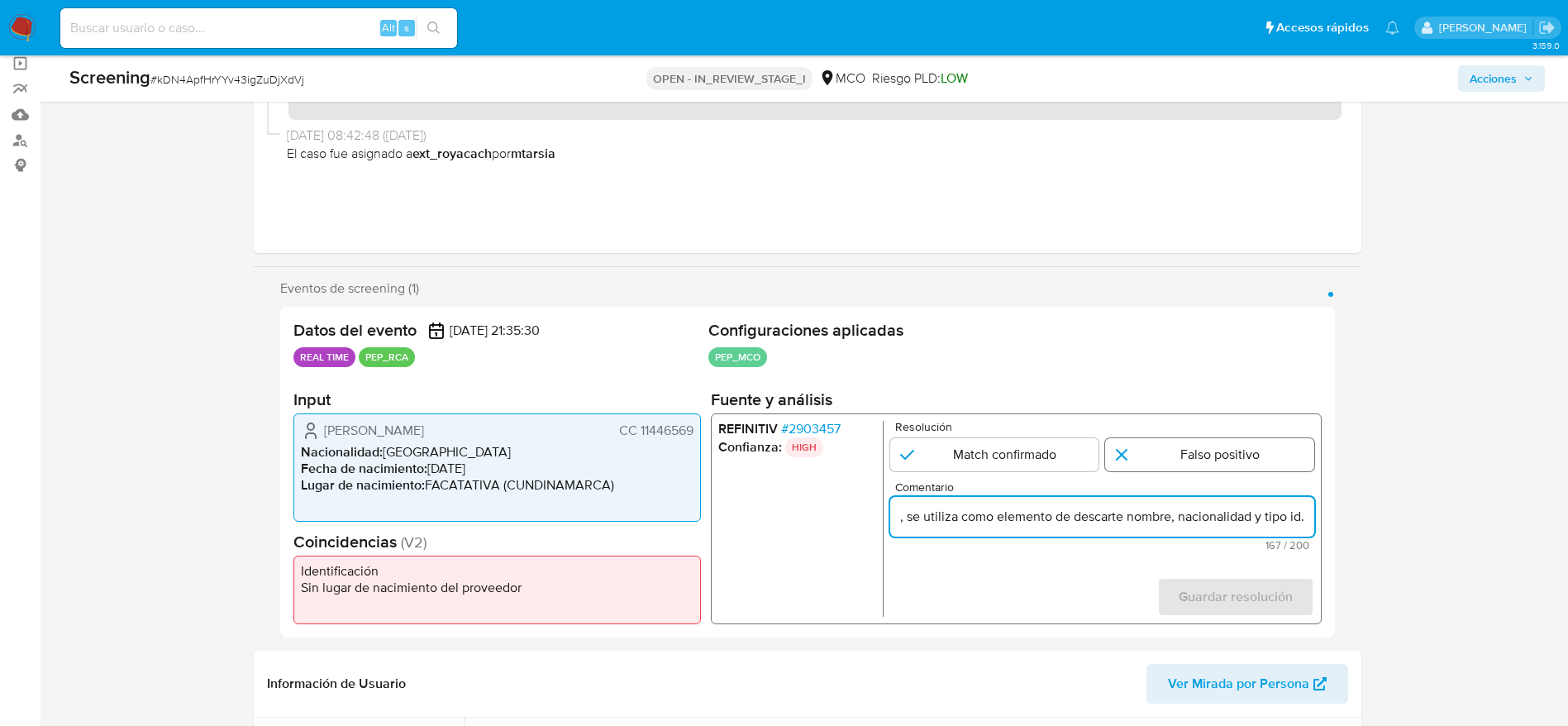
scroll to position [0, 0]
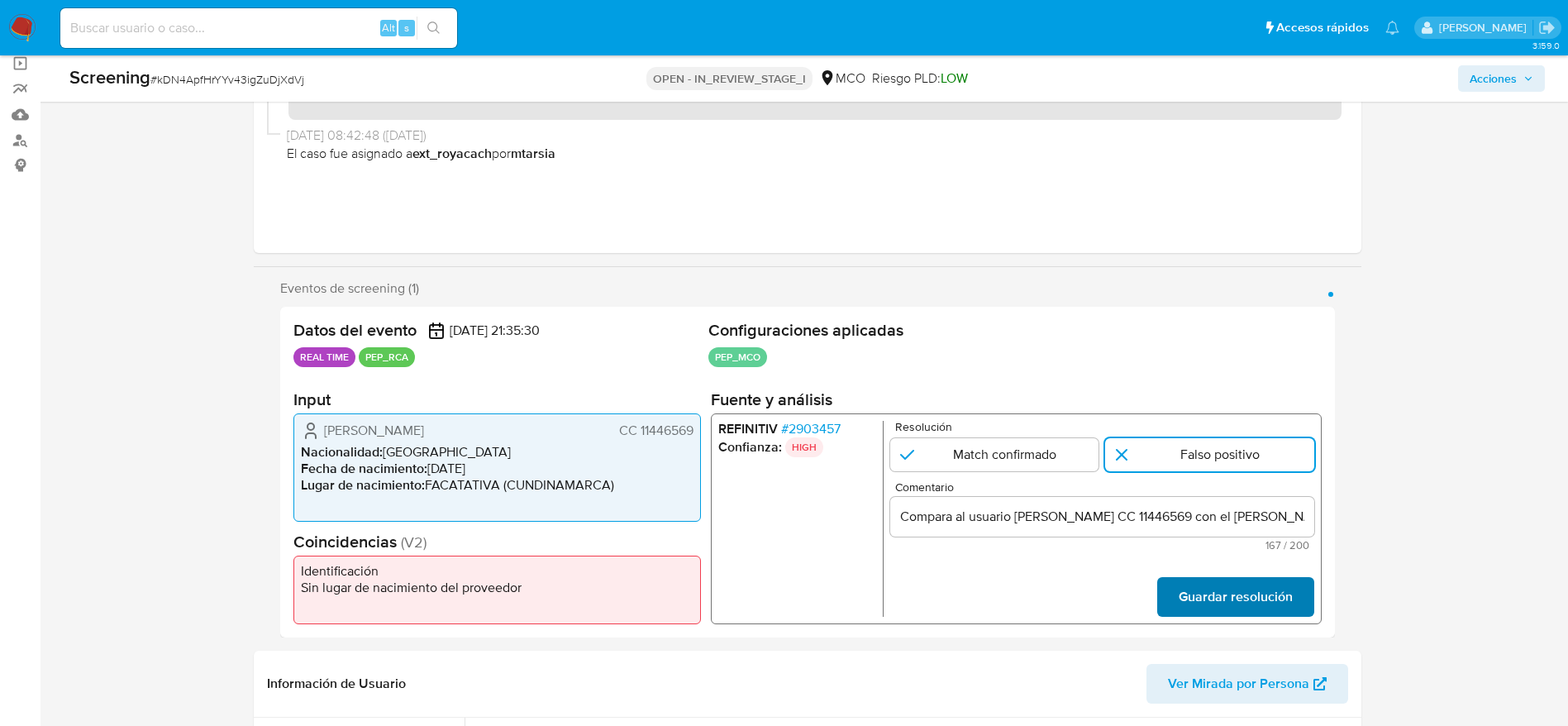
click at [1212, 595] on span "Guardar resolución" at bounding box center [1235, 597] width 114 height 36
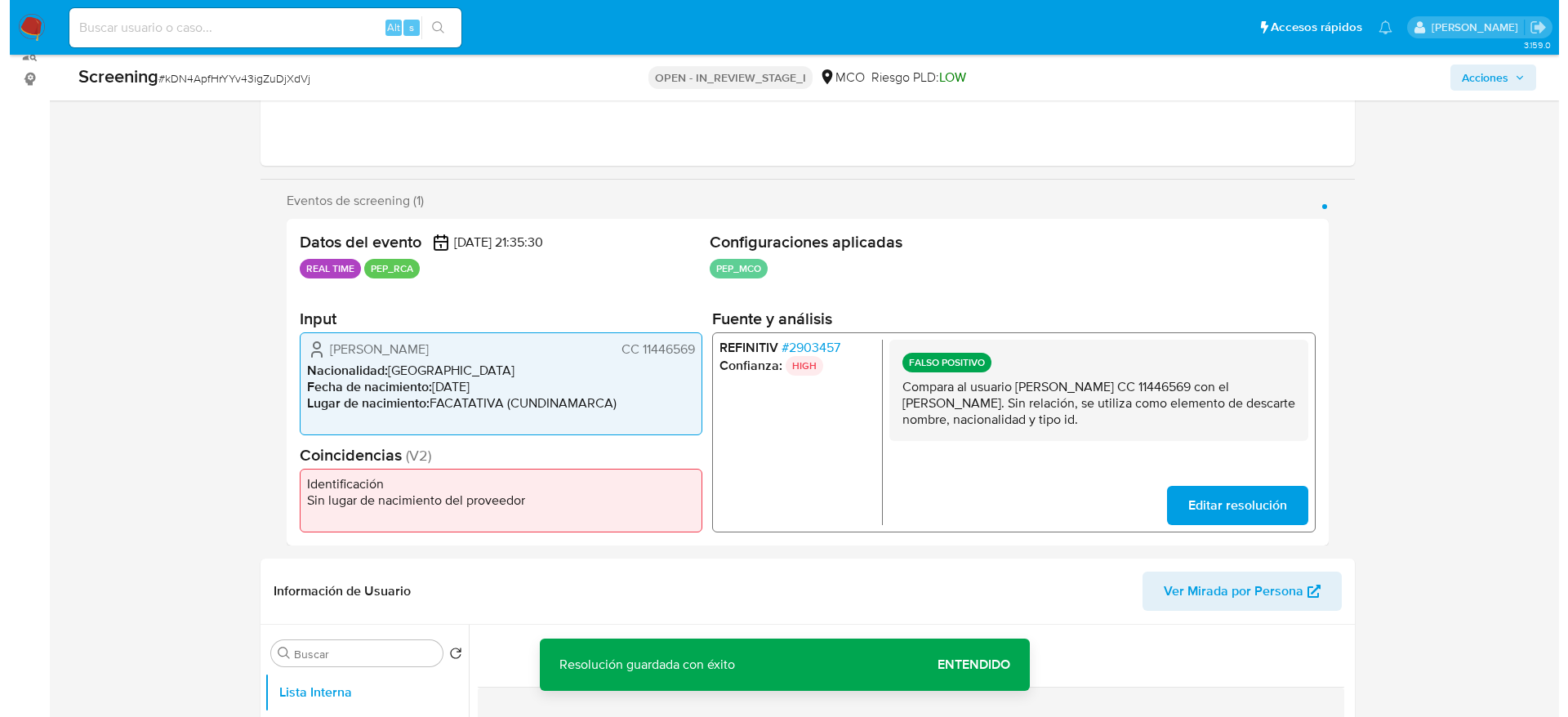
scroll to position [245, 0]
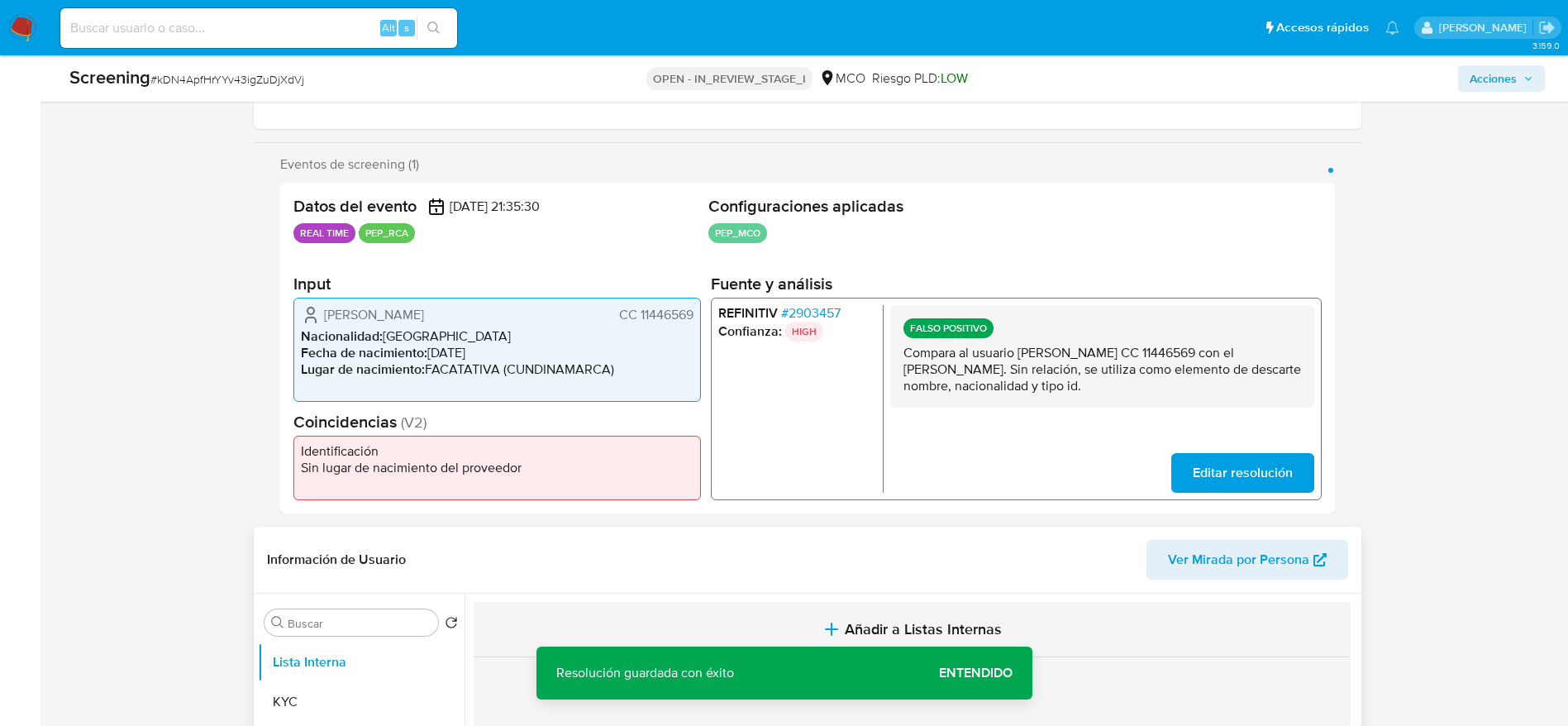
click at [769, 631] on button "Añadir a Listas Internas" at bounding box center [912, 630] width 877 height 55
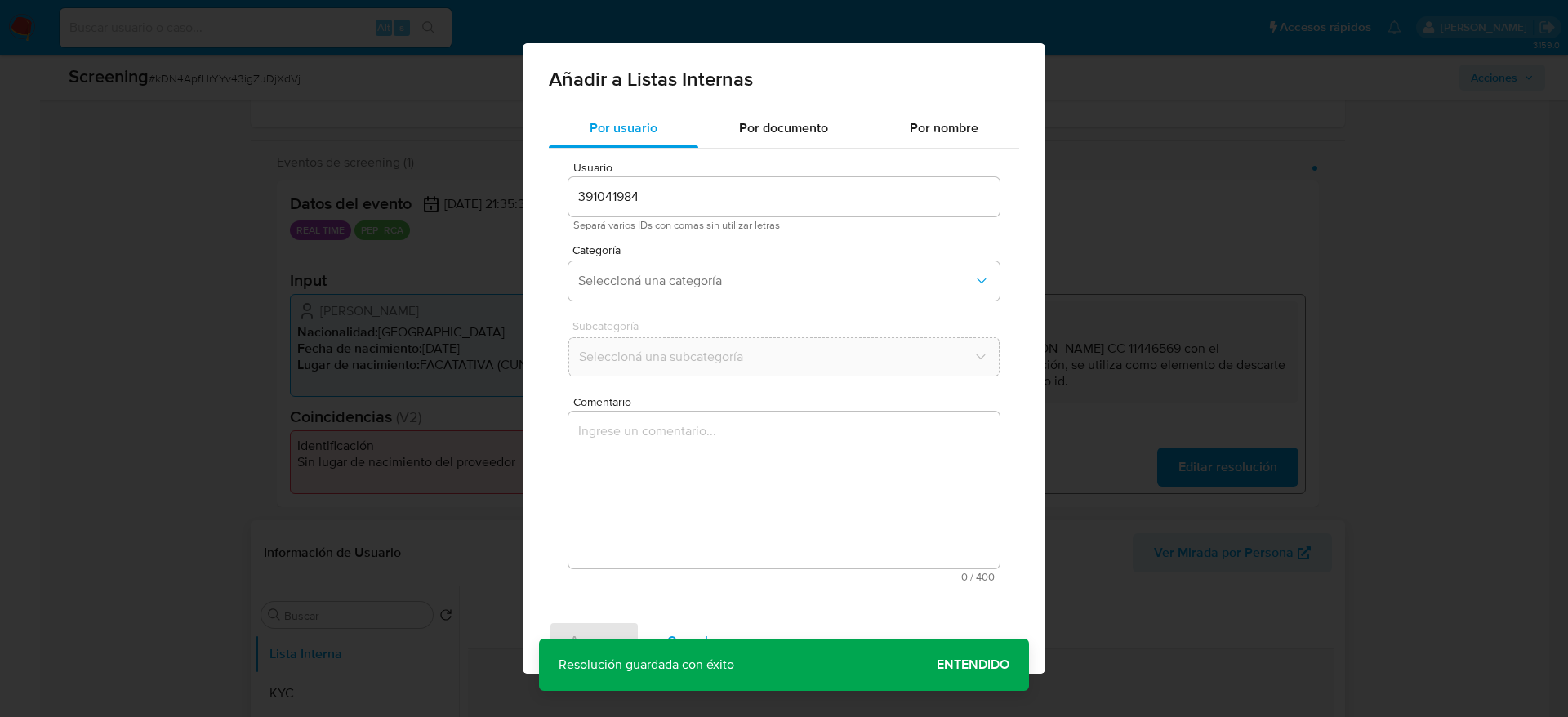
click at [760, 564] on textarea "Comentario" at bounding box center [784, 490] width 431 height 157
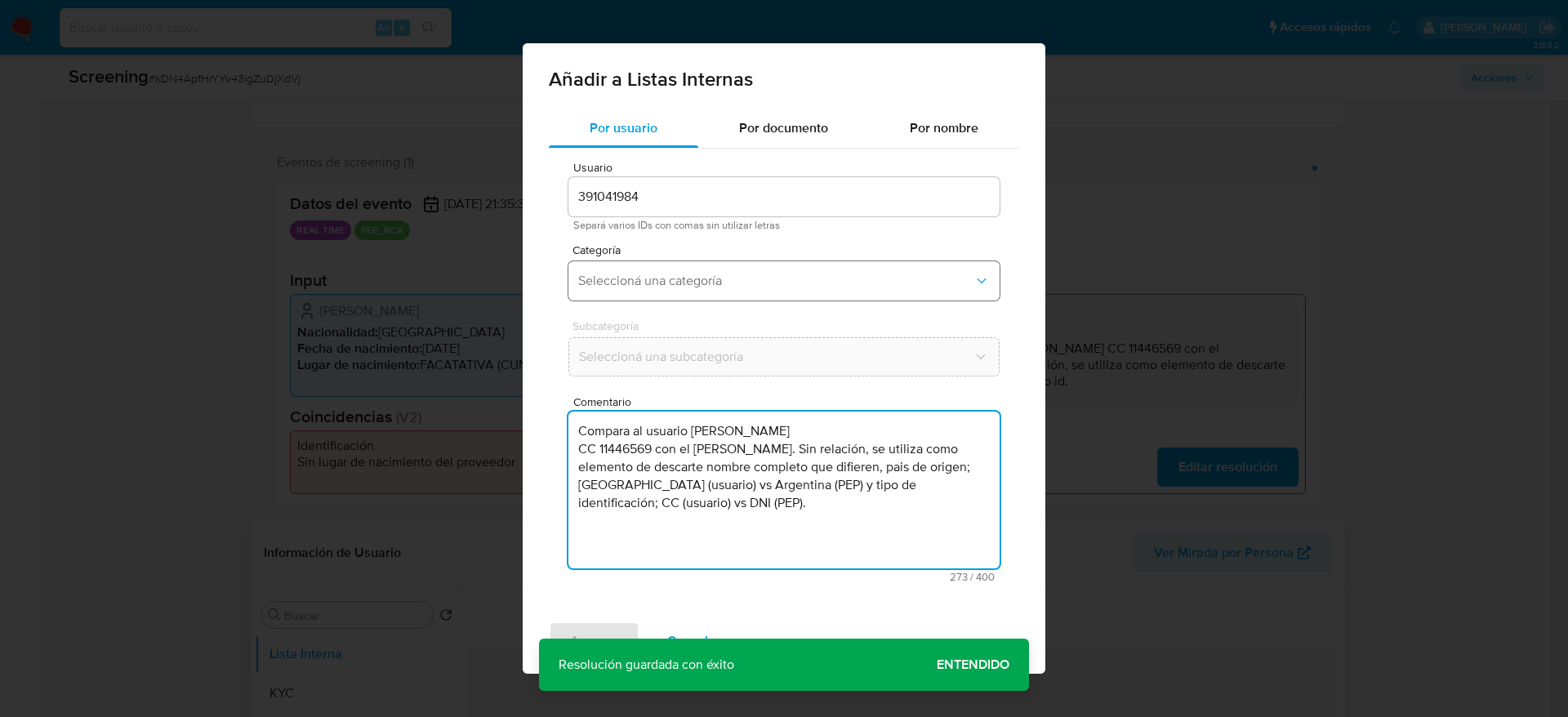
type textarea "Compara al usuario Alexis Jula Florez CC 11446569 con el PEP carlos alberto bed…"
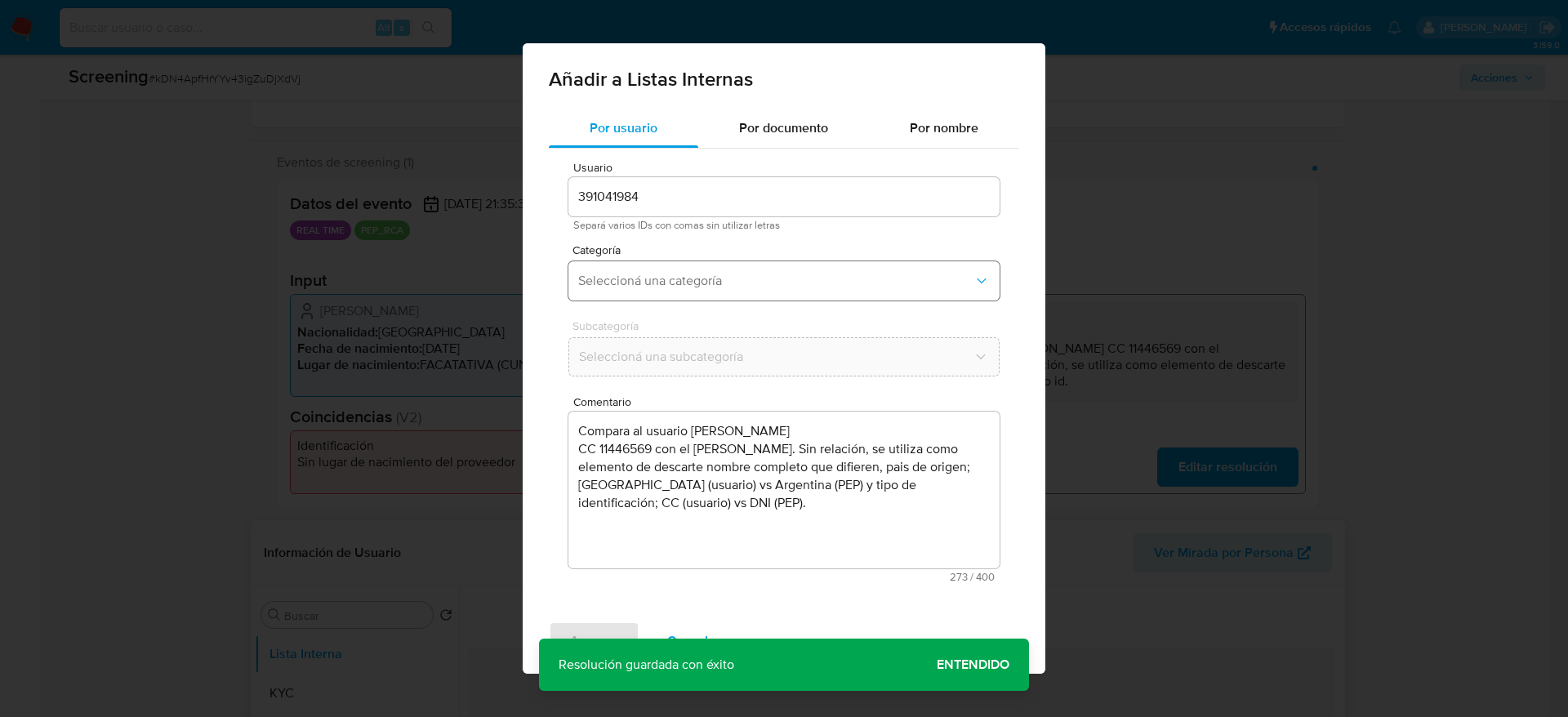
click at [710, 292] on button "Seleccioná una categoría" at bounding box center [784, 281] width 431 height 39
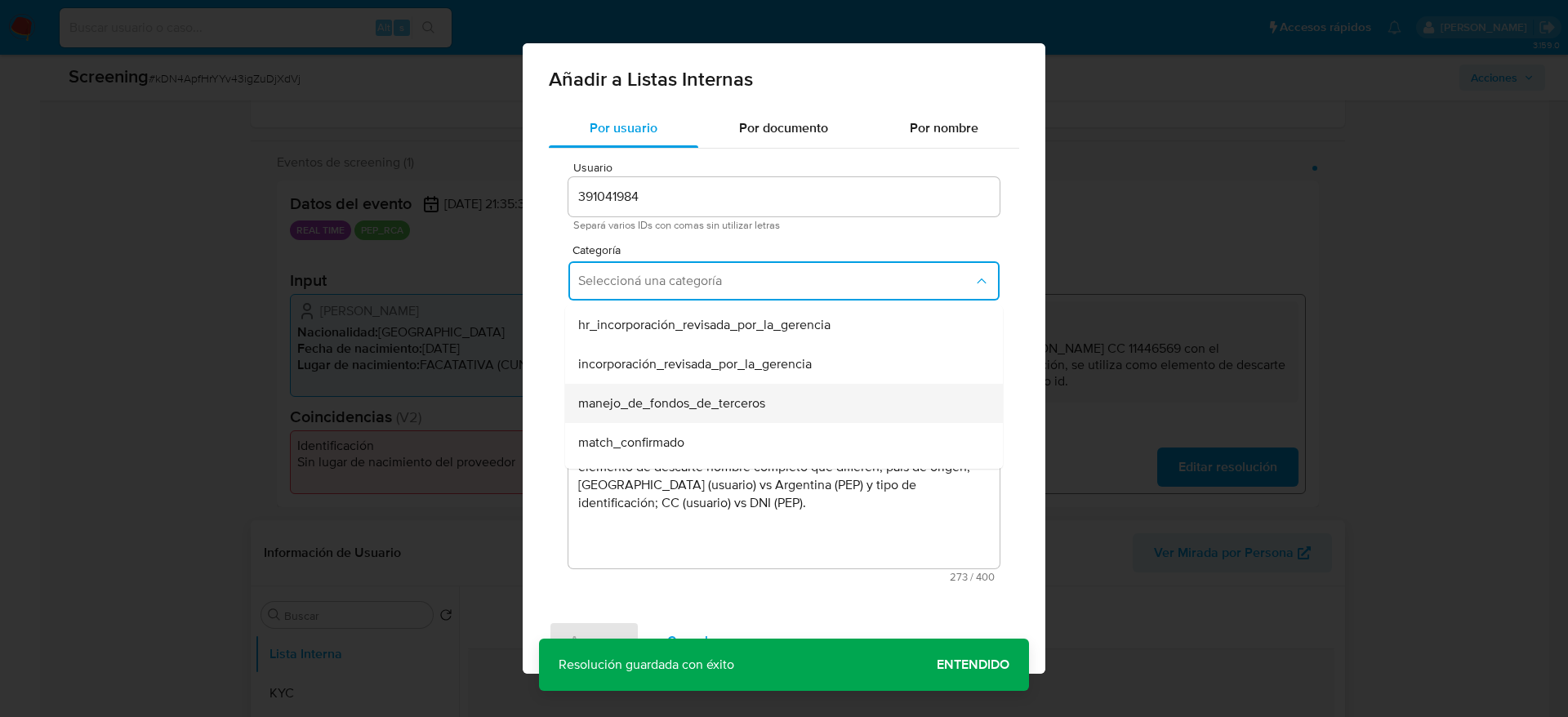
scroll to position [122, 0]
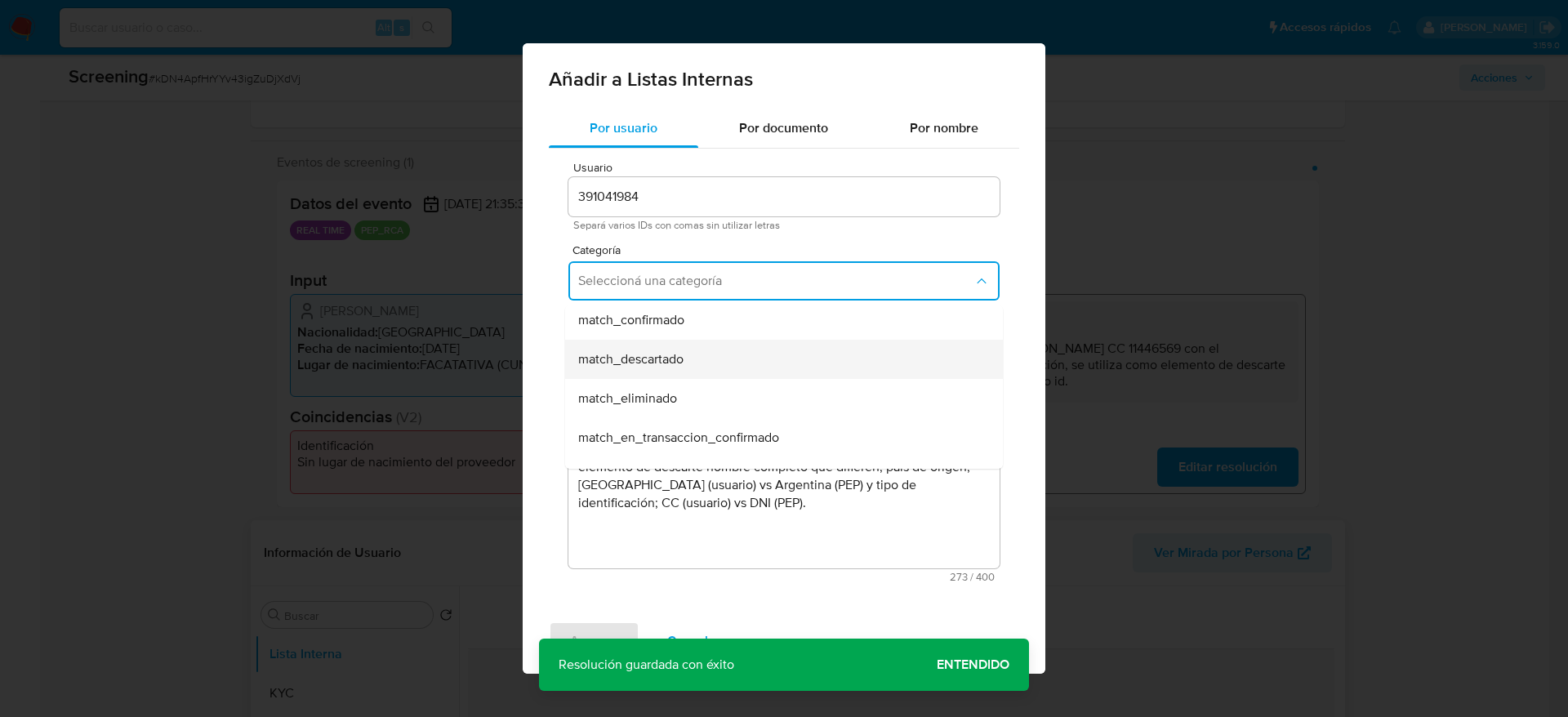
click at [718, 370] on div "match_descartado" at bounding box center [779, 359] width 402 height 39
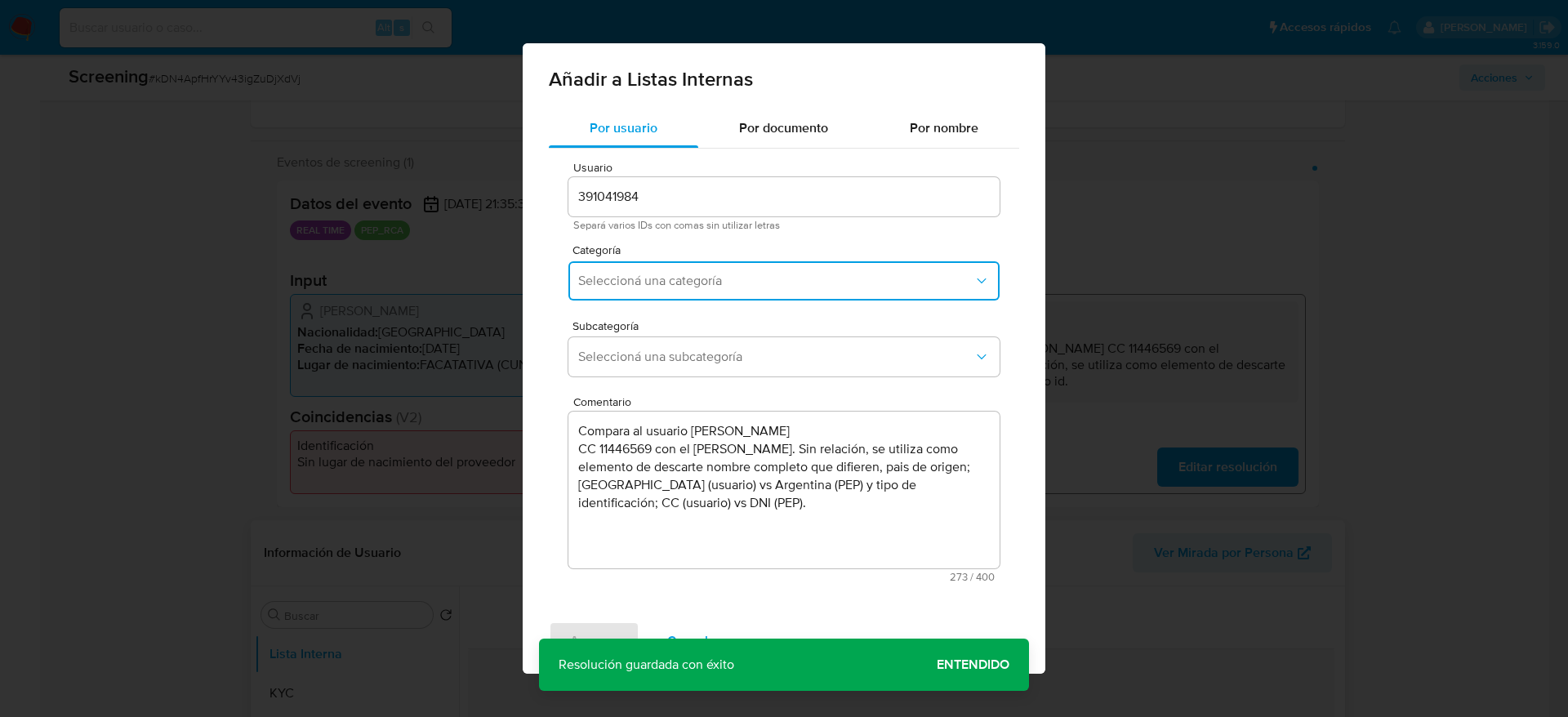
click at [718, 370] on button "Seleccioná una subcategoría" at bounding box center [784, 357] width 431 height 39
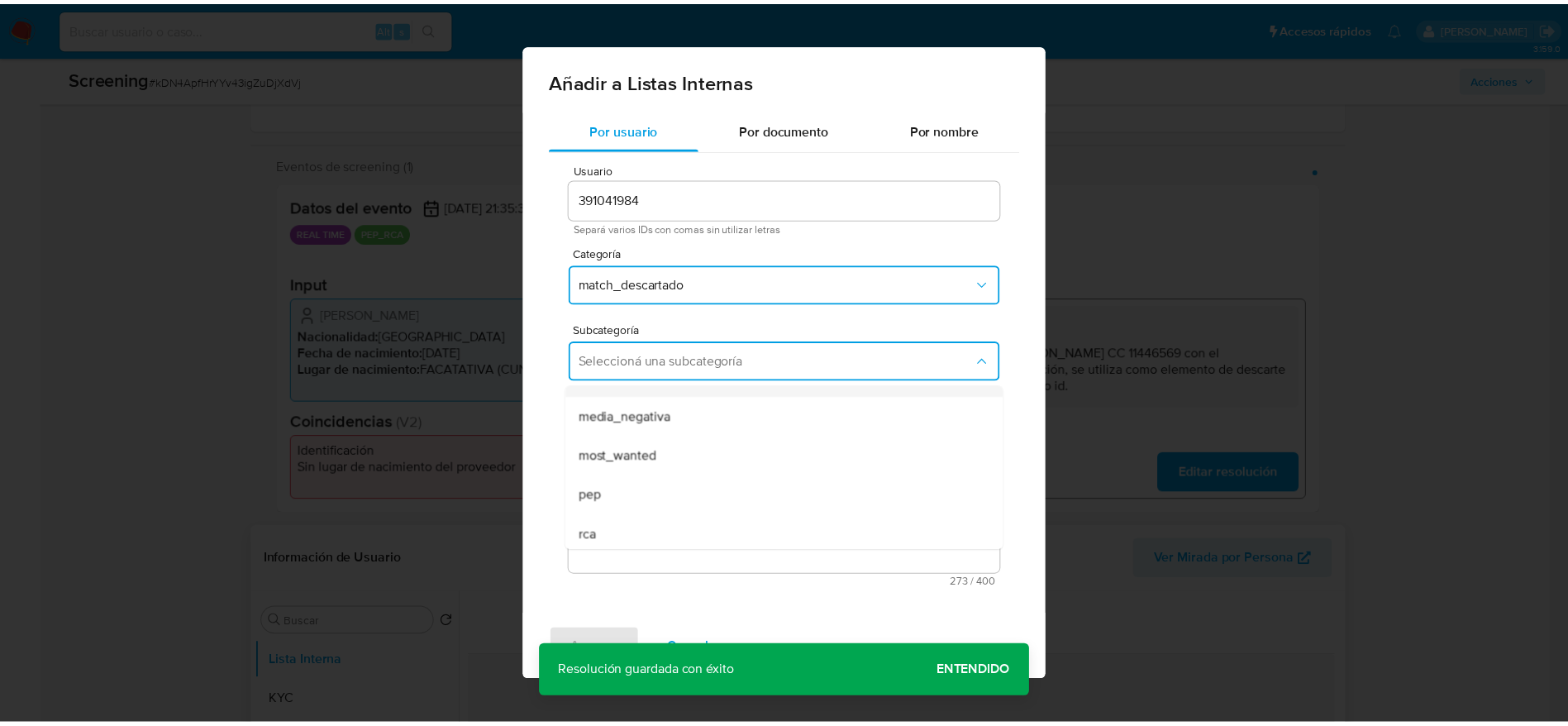
scroll to position [113, 0]
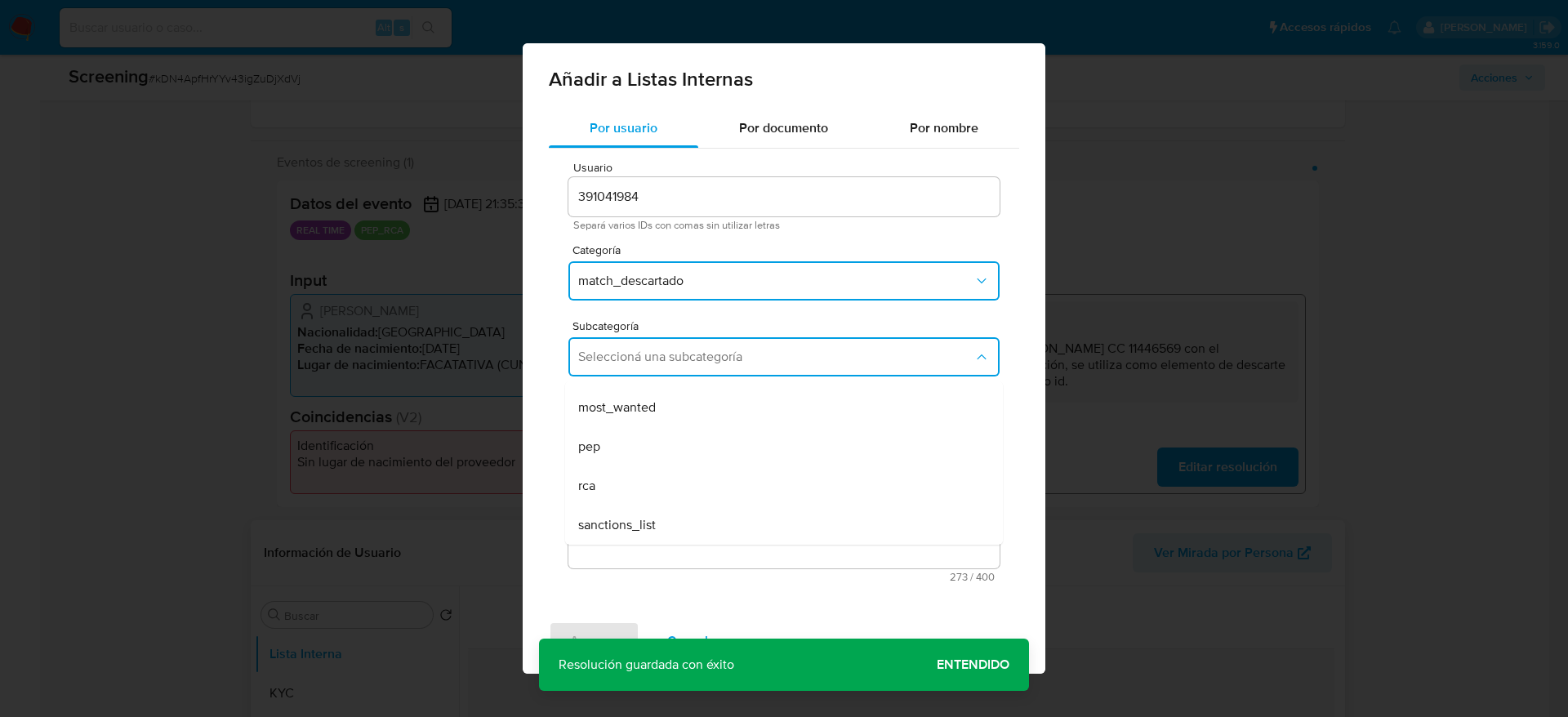
drag, startPoint x: 697, startPoint y: 445, endPoint x: 688, endPoint y: 468, distance: 24.7
click at [696, 450] on div "pep" at bounding box center [779, 446] width 402 height 39
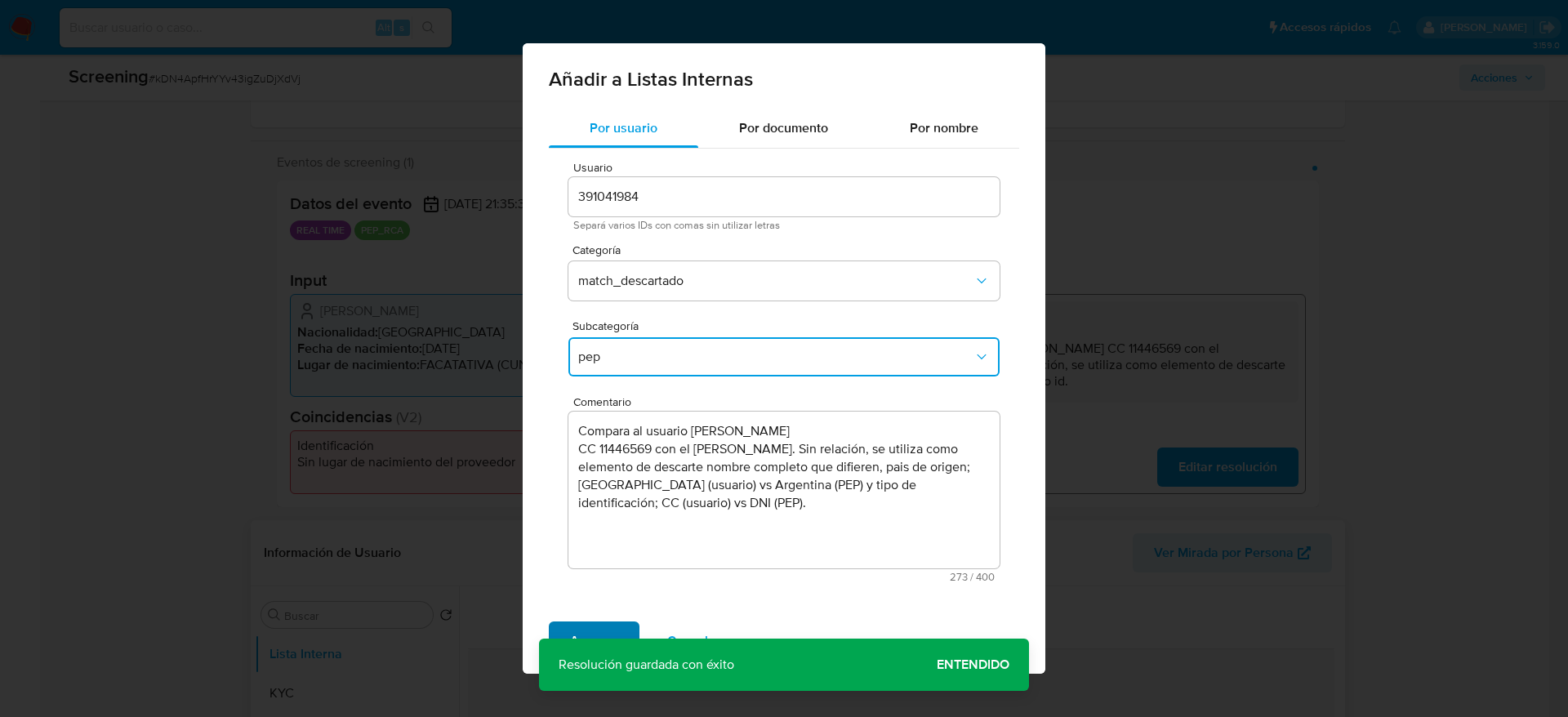
click at [606, 625] on span "Agregar" at bounding box center [594, 641] width 48 height 36
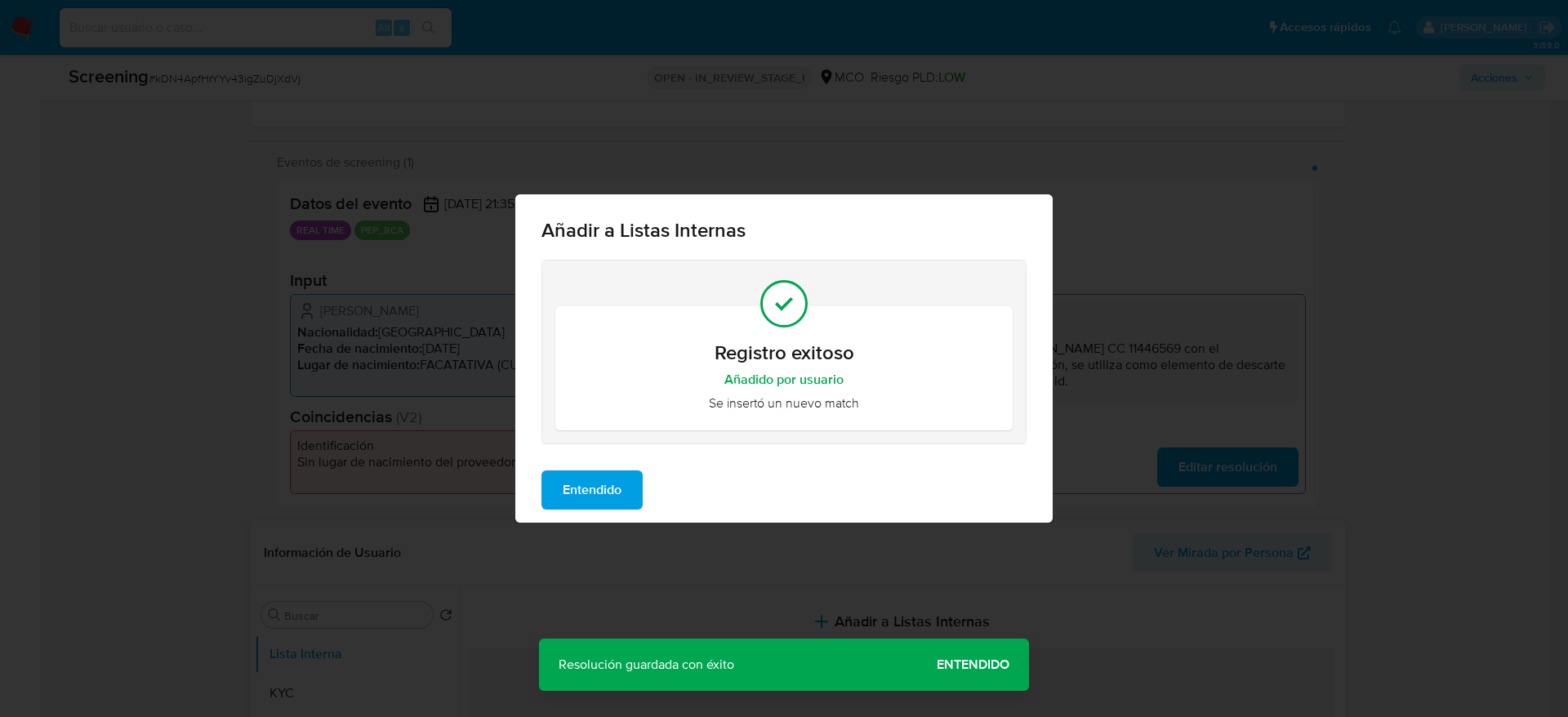
click at [587, 507] on span "Entendido" at bounding box center [591, 490] width 59 height 36
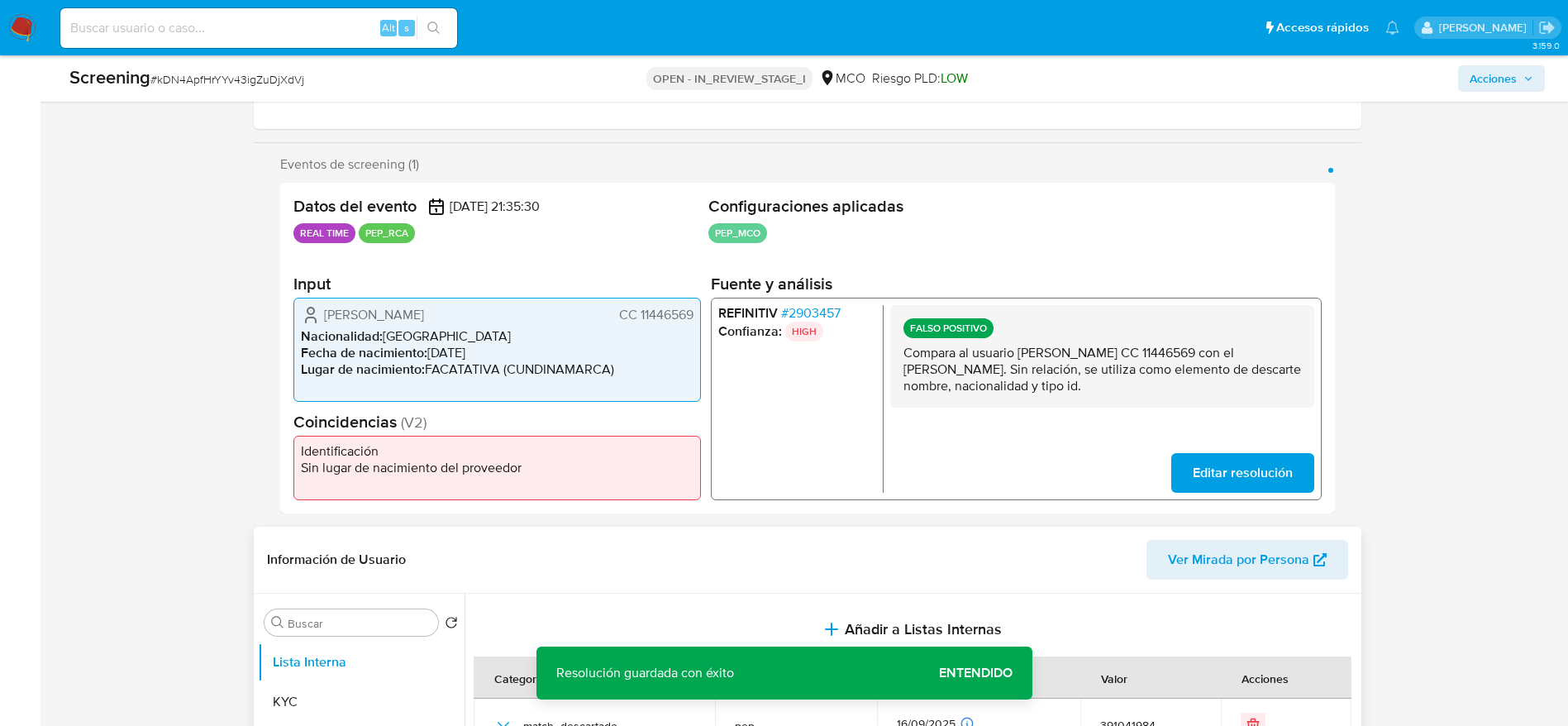
scroll to position [0, 0]
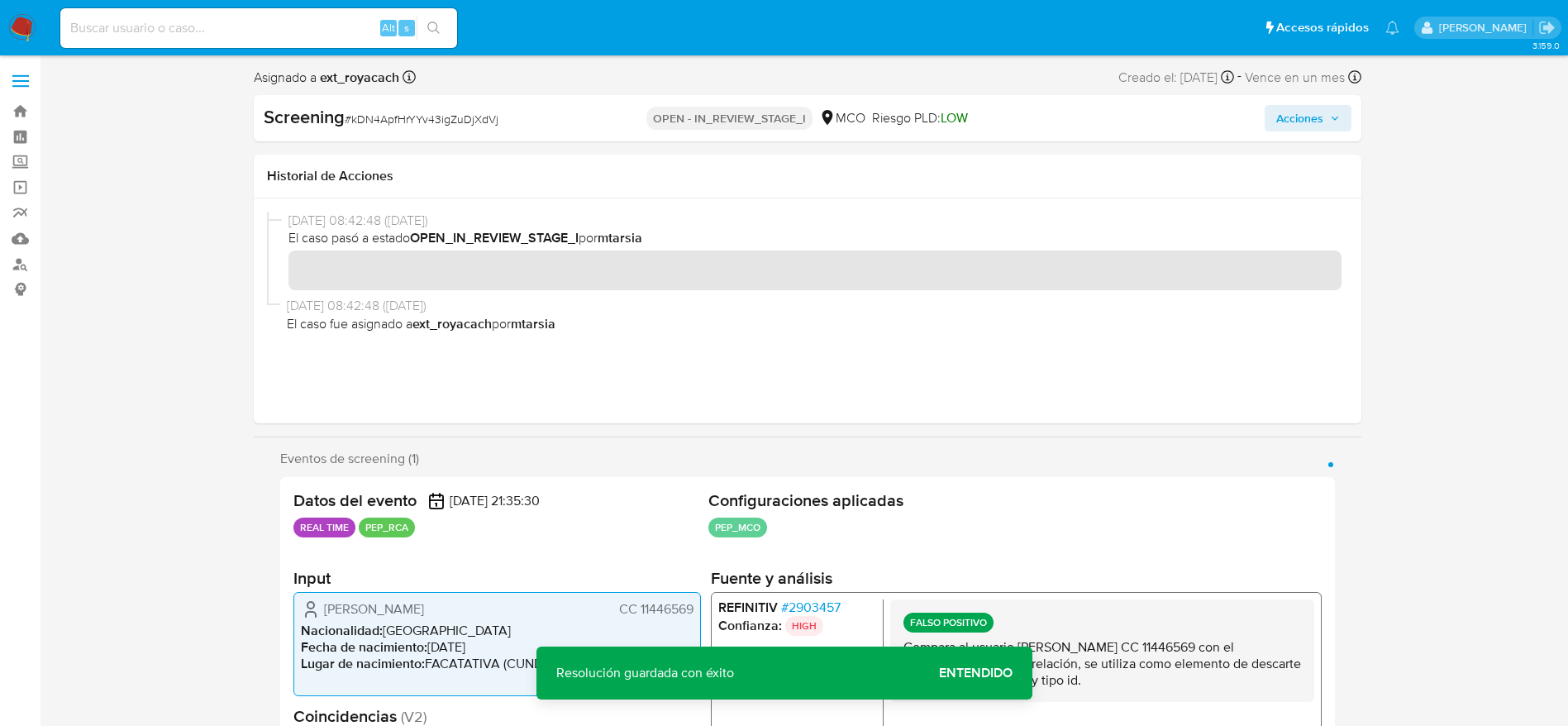
click at [1311, 100] on div "Screening # kDN4ApfHrYYv43igZuDjXdVj OPEN - IN_REVIEW_STAGE_I MCO Riesgo PLD: L…" at bounding box center [808, 119] width 1108 height 46
click at [1313, 127] on span "Acciones" at bounding box center [1299, 118] width 47 height 27
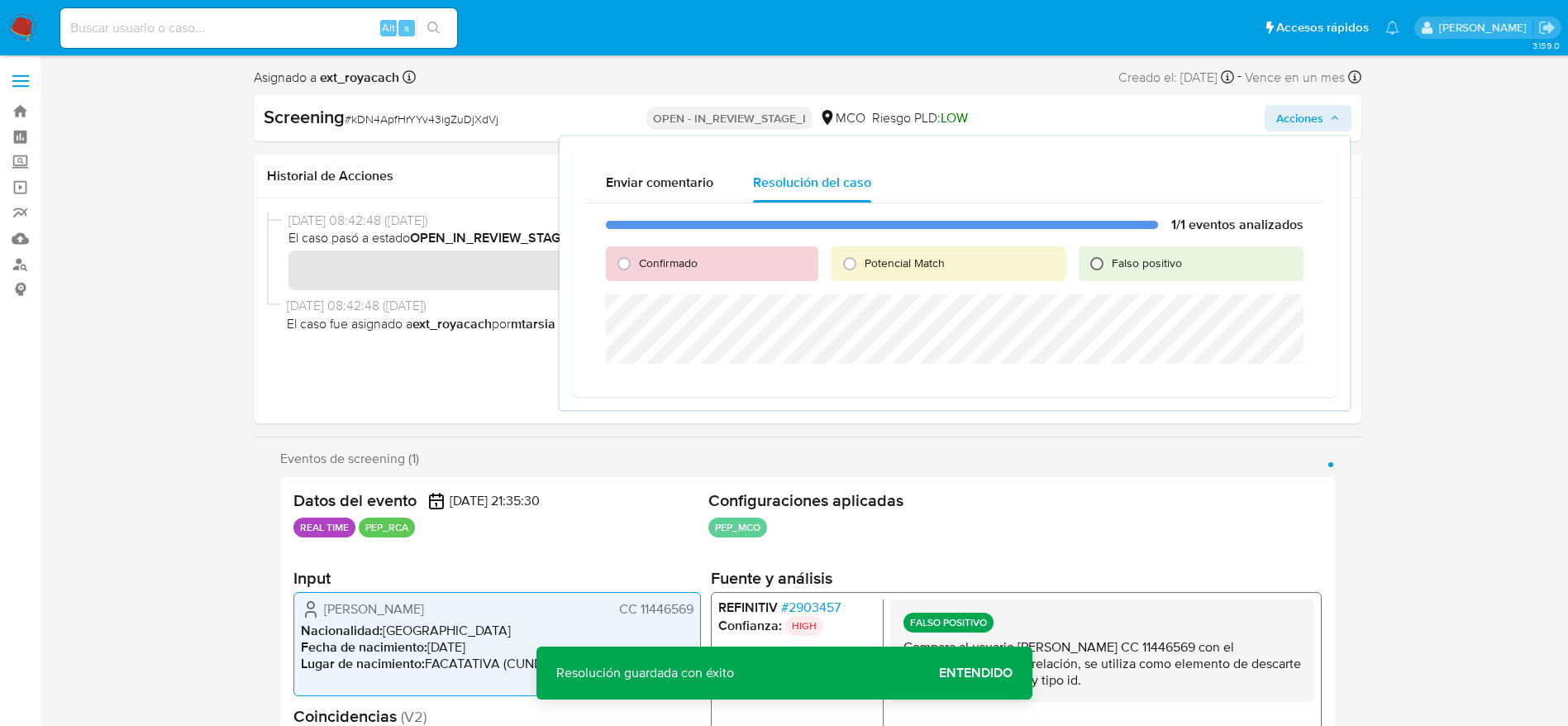
click at [1091, 261] on input "Falso positivo" at bounding box center [1097, 264] width 27 height 27
radio input "true"
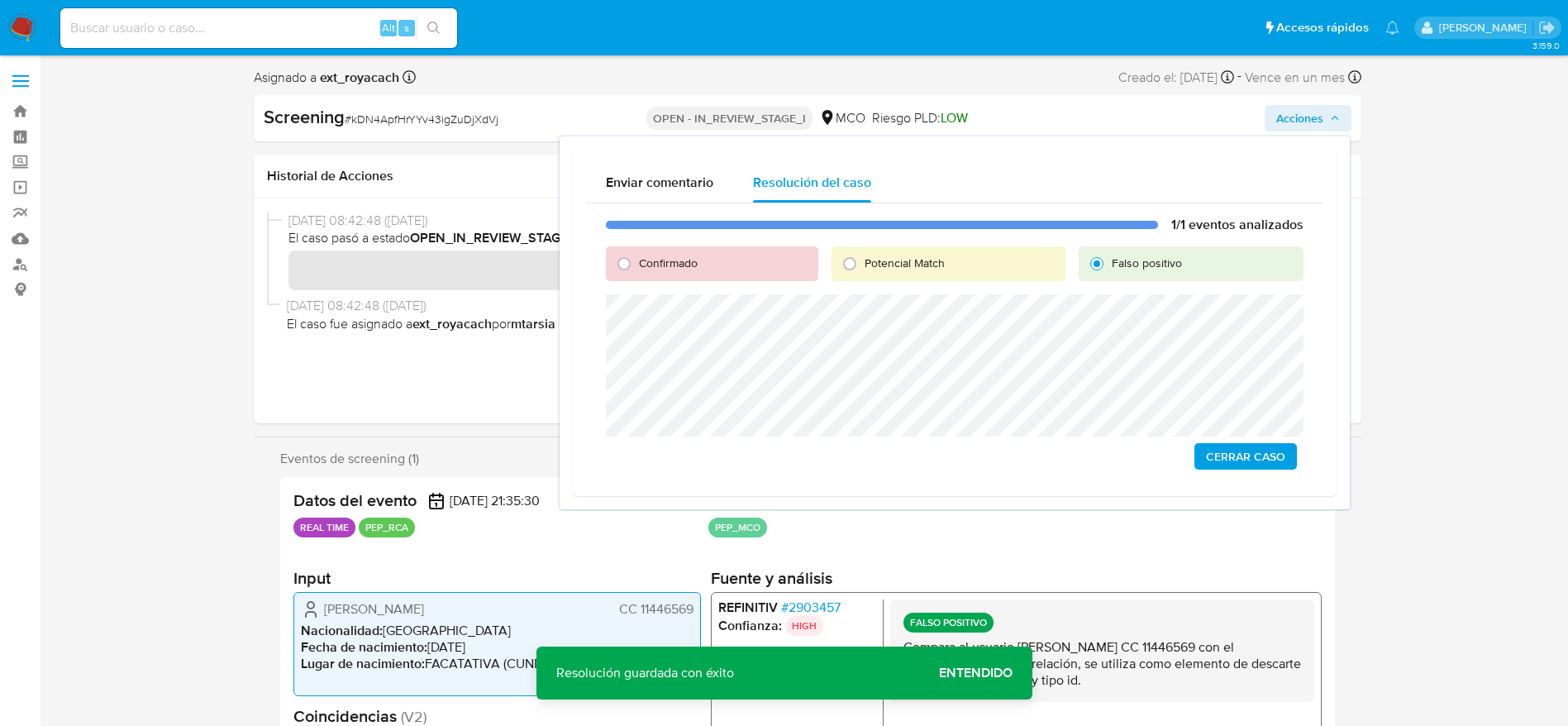
click at [1229, 445] on span "Cerrar Caso" at bounding box center [1245, 456] width 79 height 23
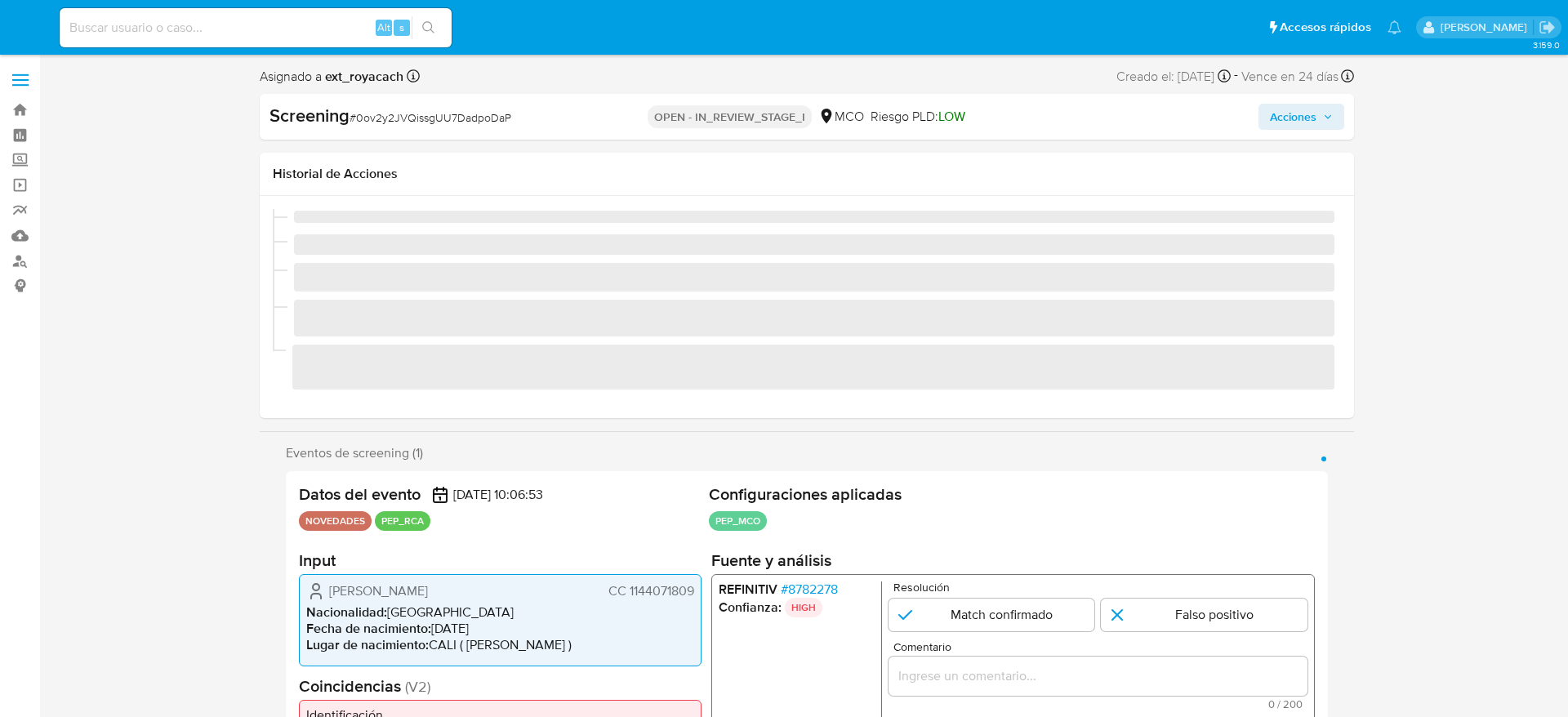
select select "10"
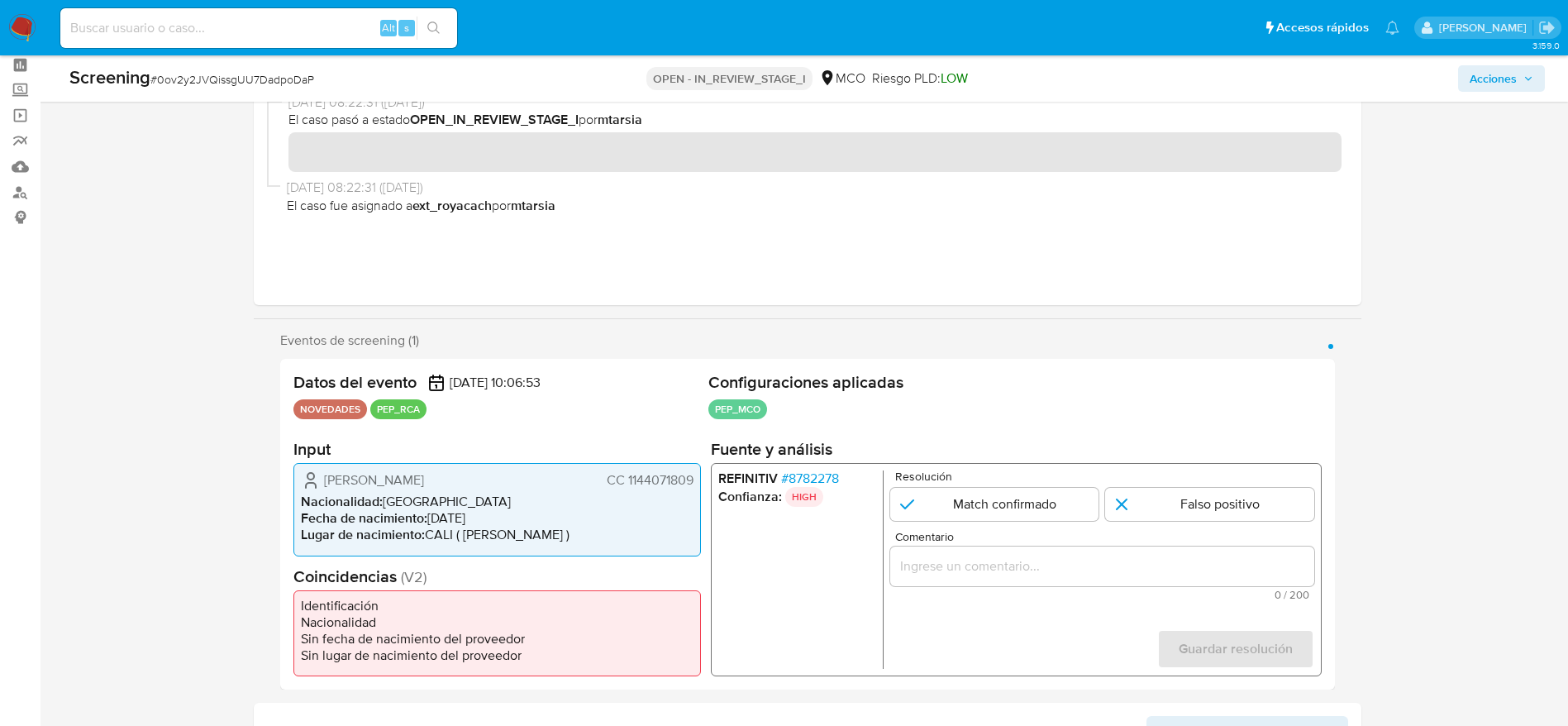
scroll to position [124, 0]
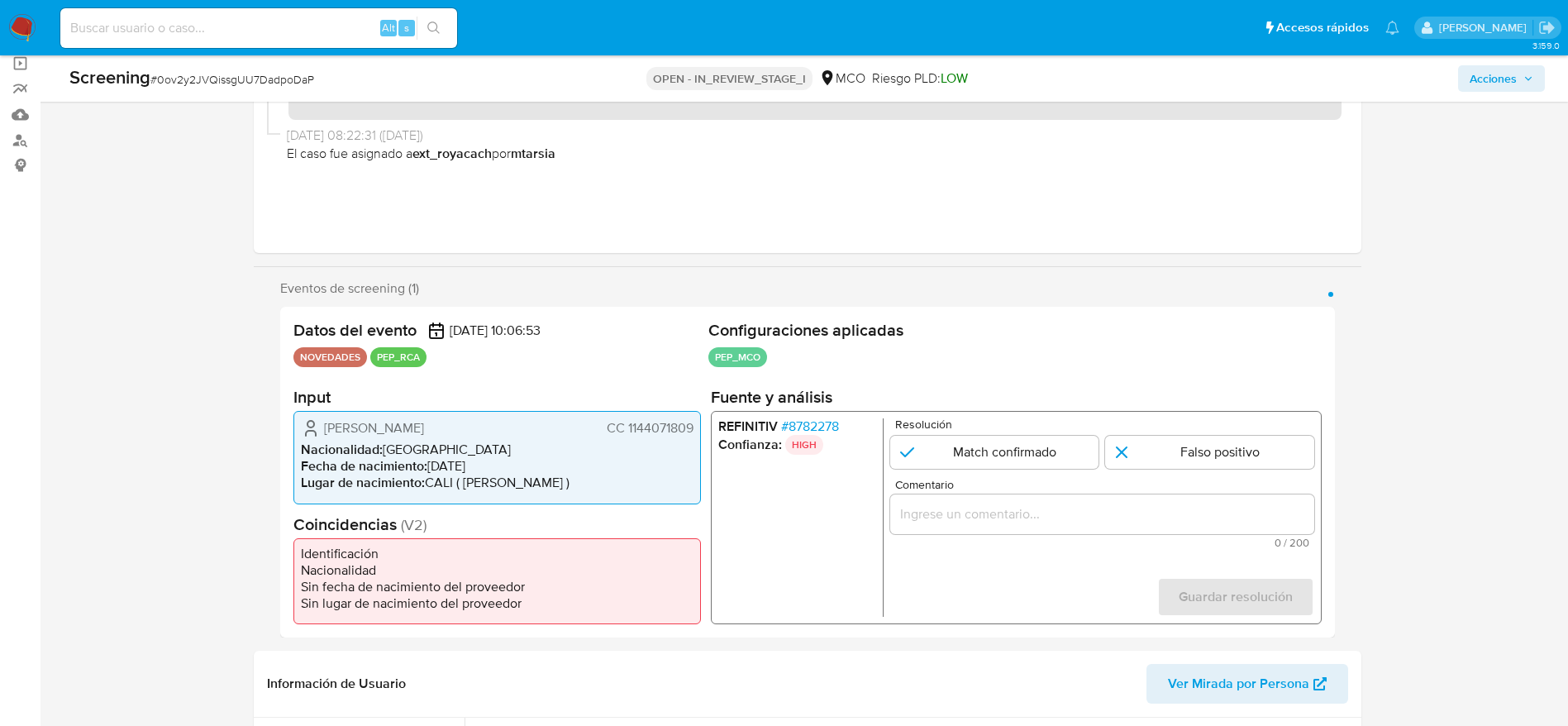
click at [805, 421] on span "# 8782278" at bounding box center [809, 426] width 58 height 16
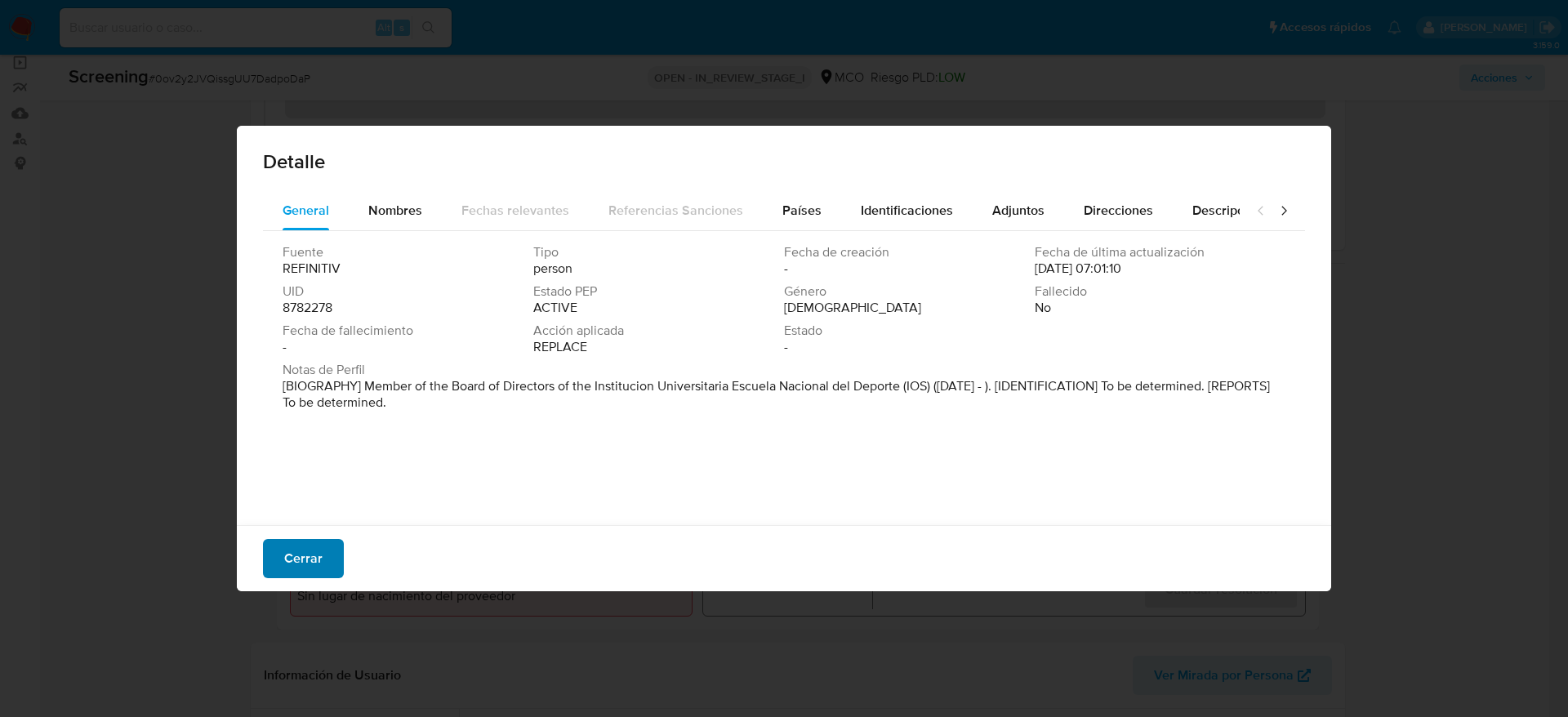
click at [311, 550] on span "Cerrar" at bounding box center [303, 558] width 38 height 36
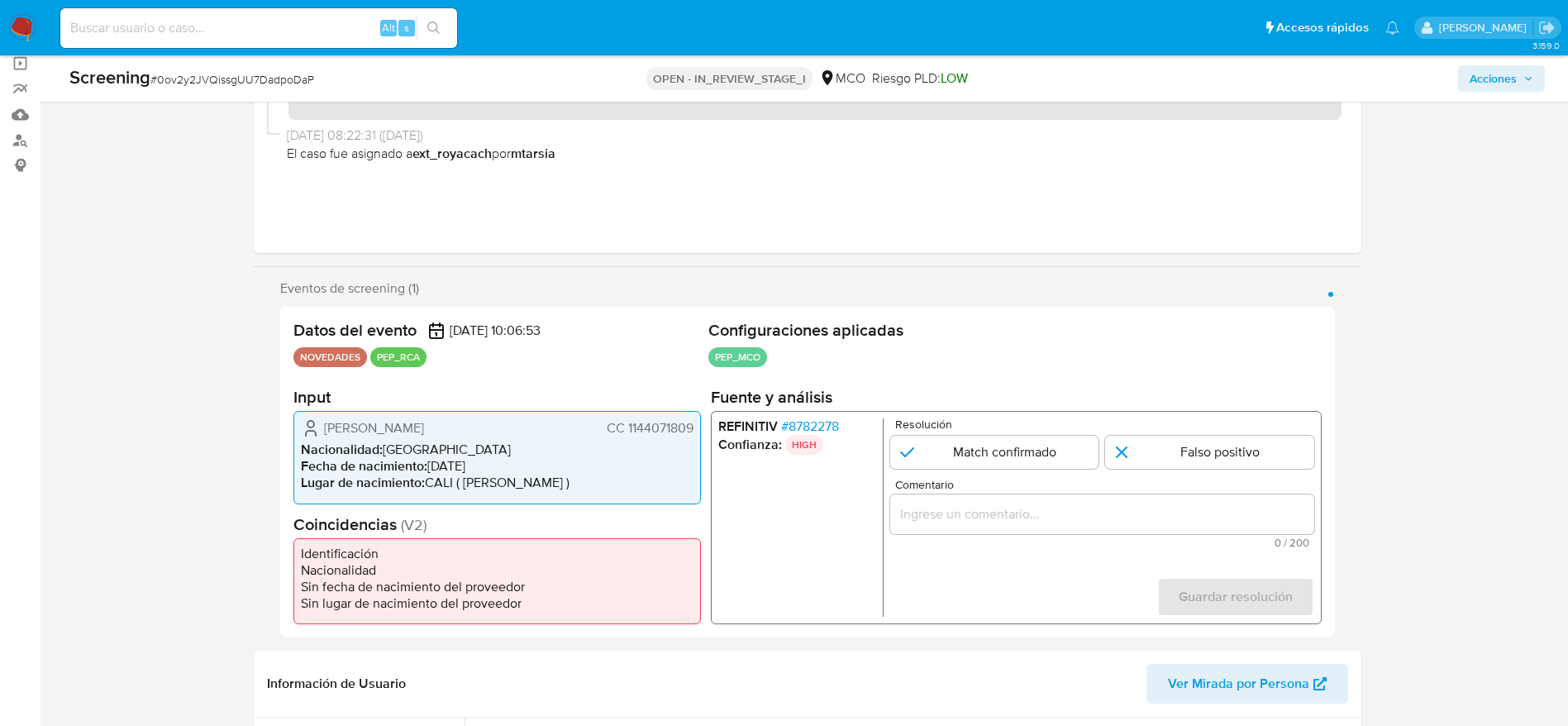
click at [424, 430] on span "Laura Elisa Mendez Cuatindioy" at bounding box center [374, 428] width 100 height 16
click at [837, 433] on span "# 8782278" at bounding box center [809, 426] width 58 height 16
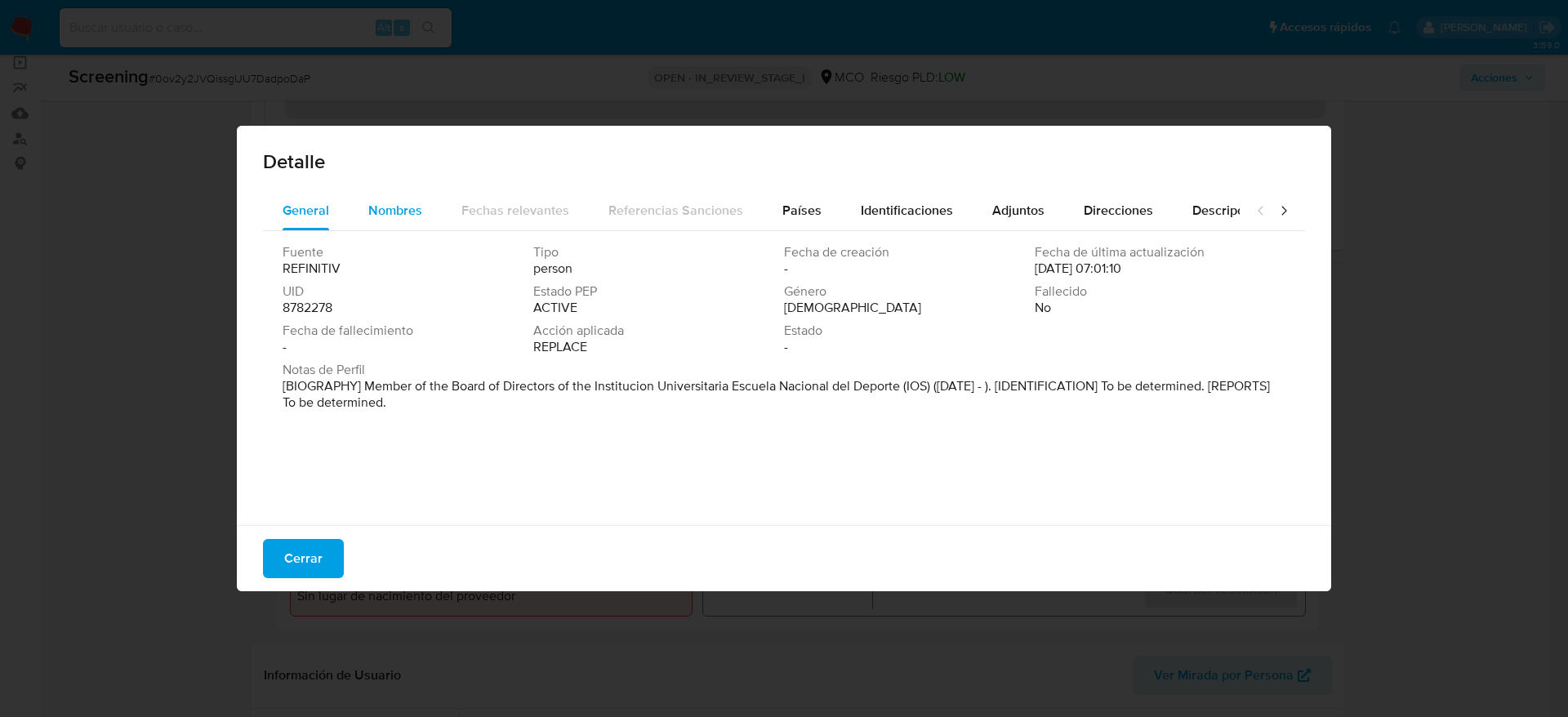
click at [435, 216] on button "Nombres" at bounding box center [395, 210] width 93 height 39
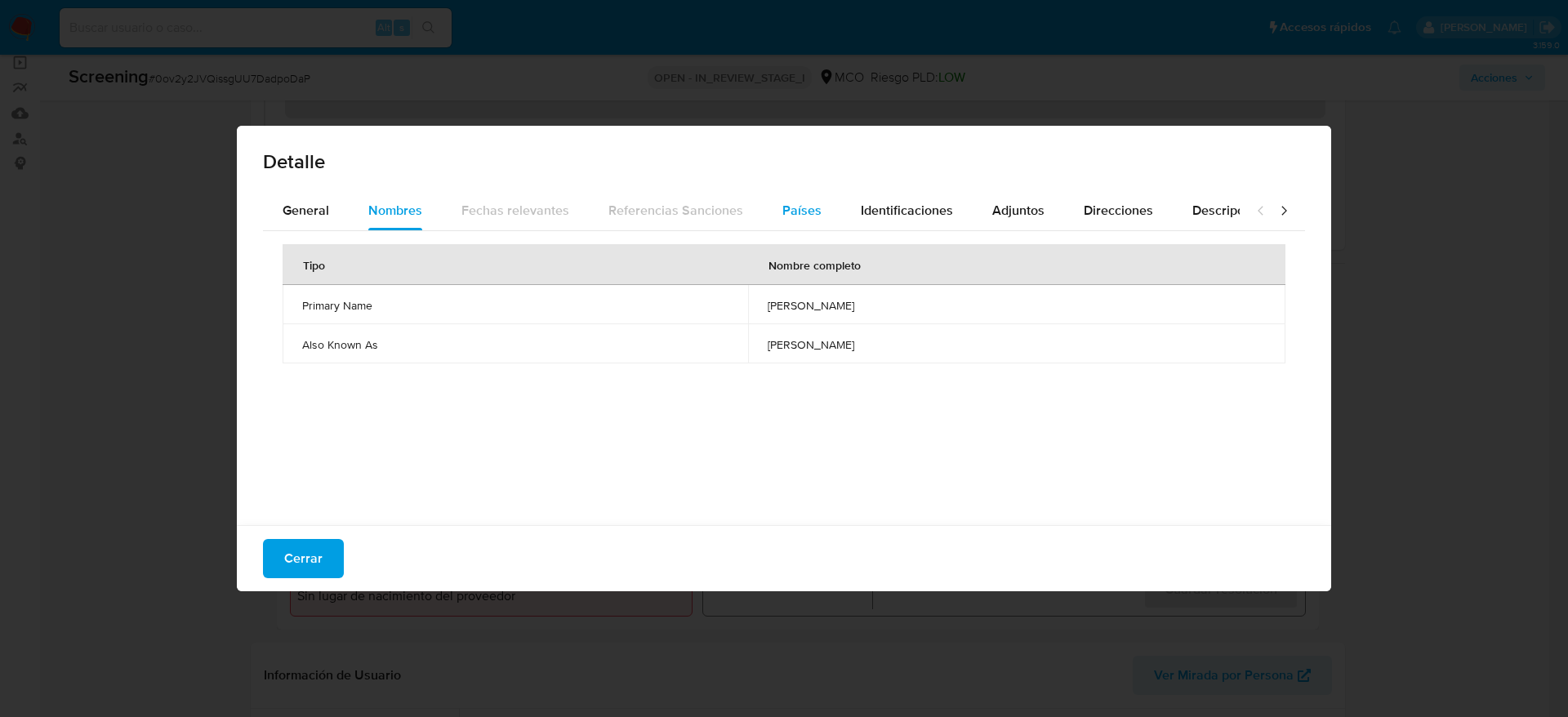
click at [763, 221] on button "Países" at bounding box center [802, 210] width 78 height 39
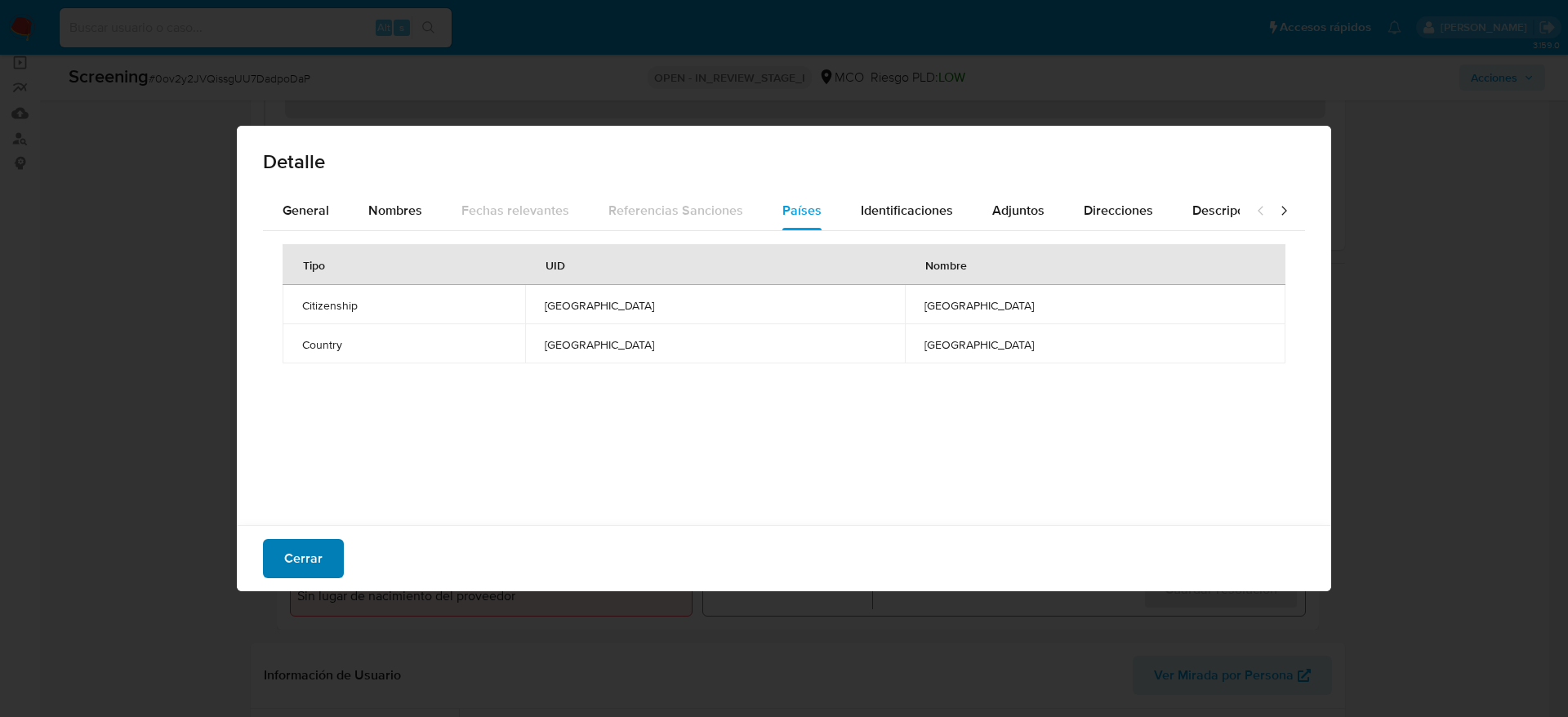
click at [327, 546] on button "Cerrar" at bounding box center [303, 558] width 81 height 39
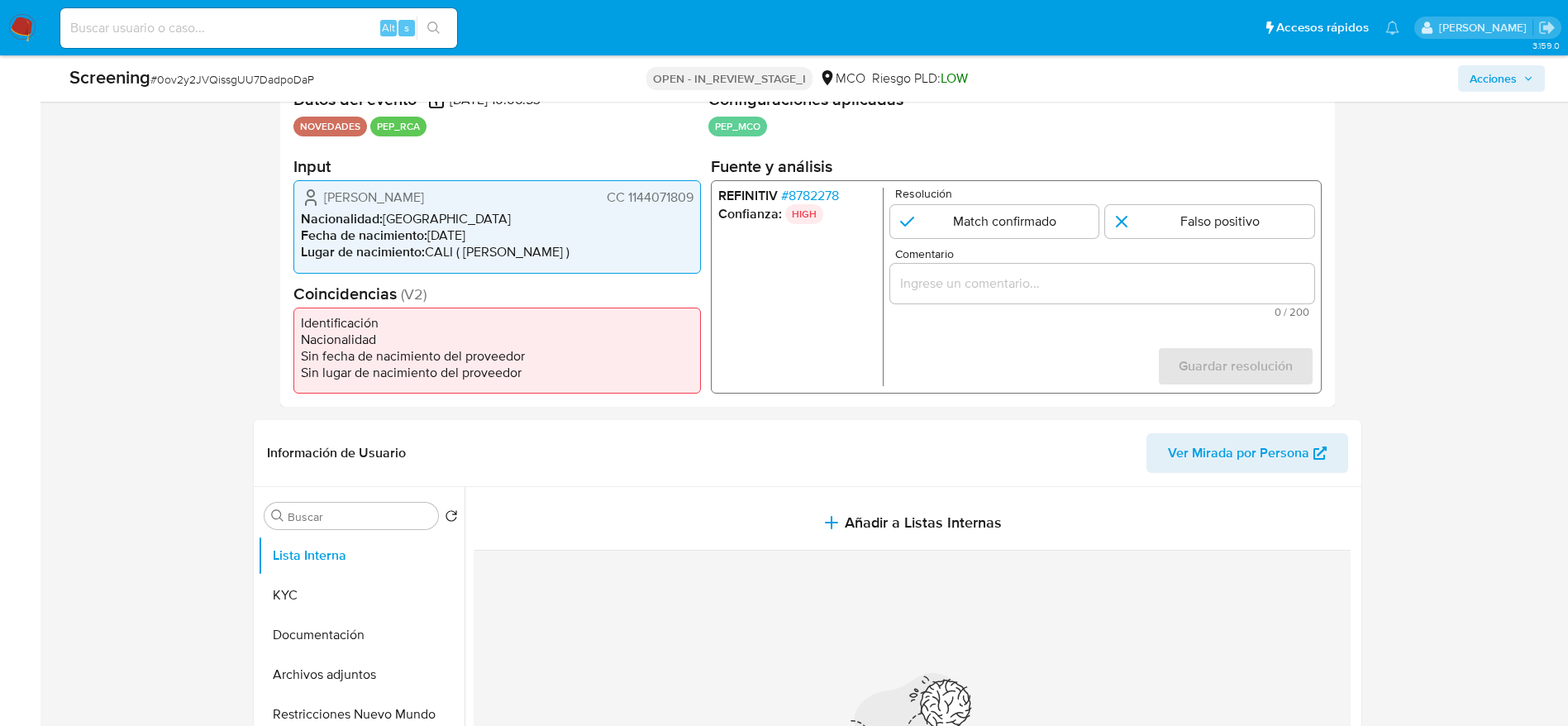
scroll to position [372, 0]
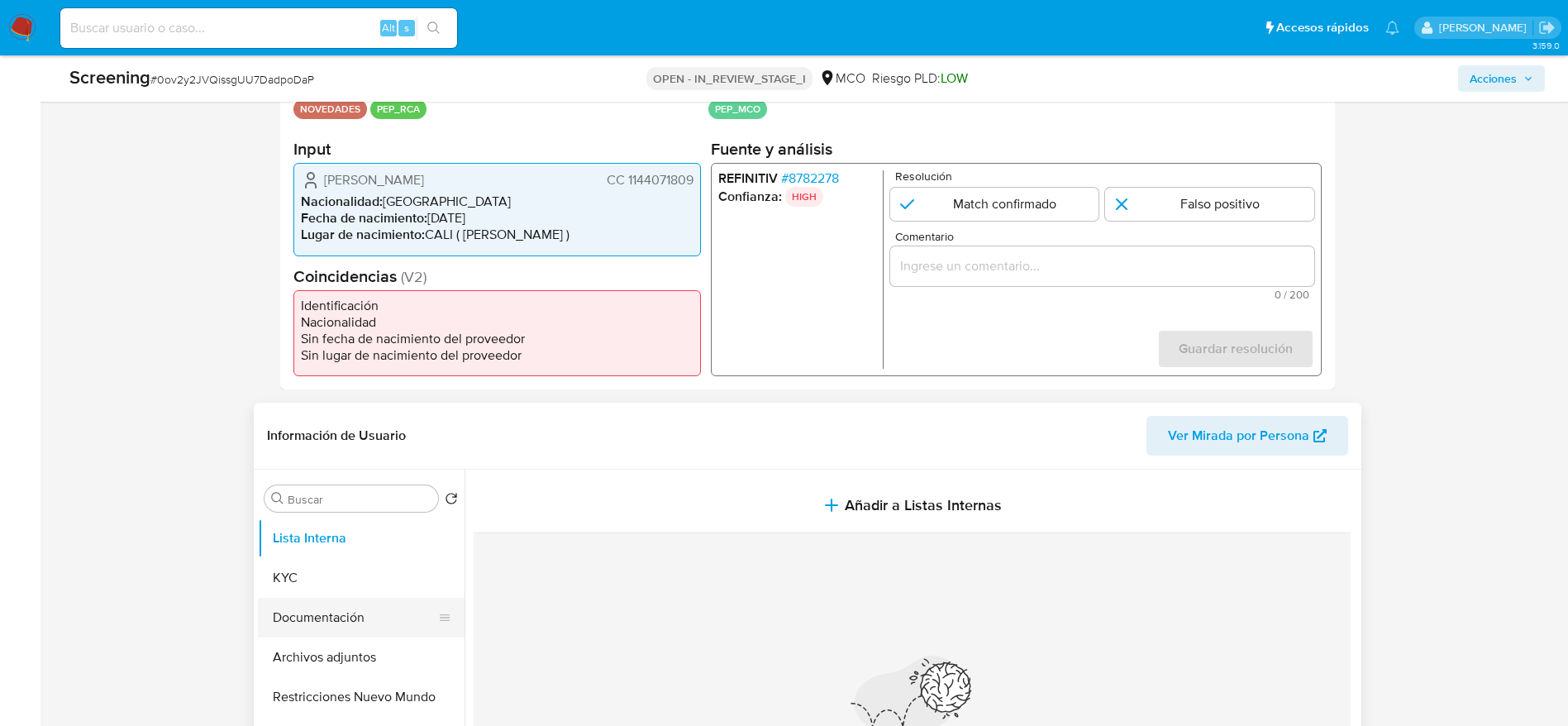
click at [392, 619] on button "Documentación" at bounding box center [354, 618] width 193 height 40
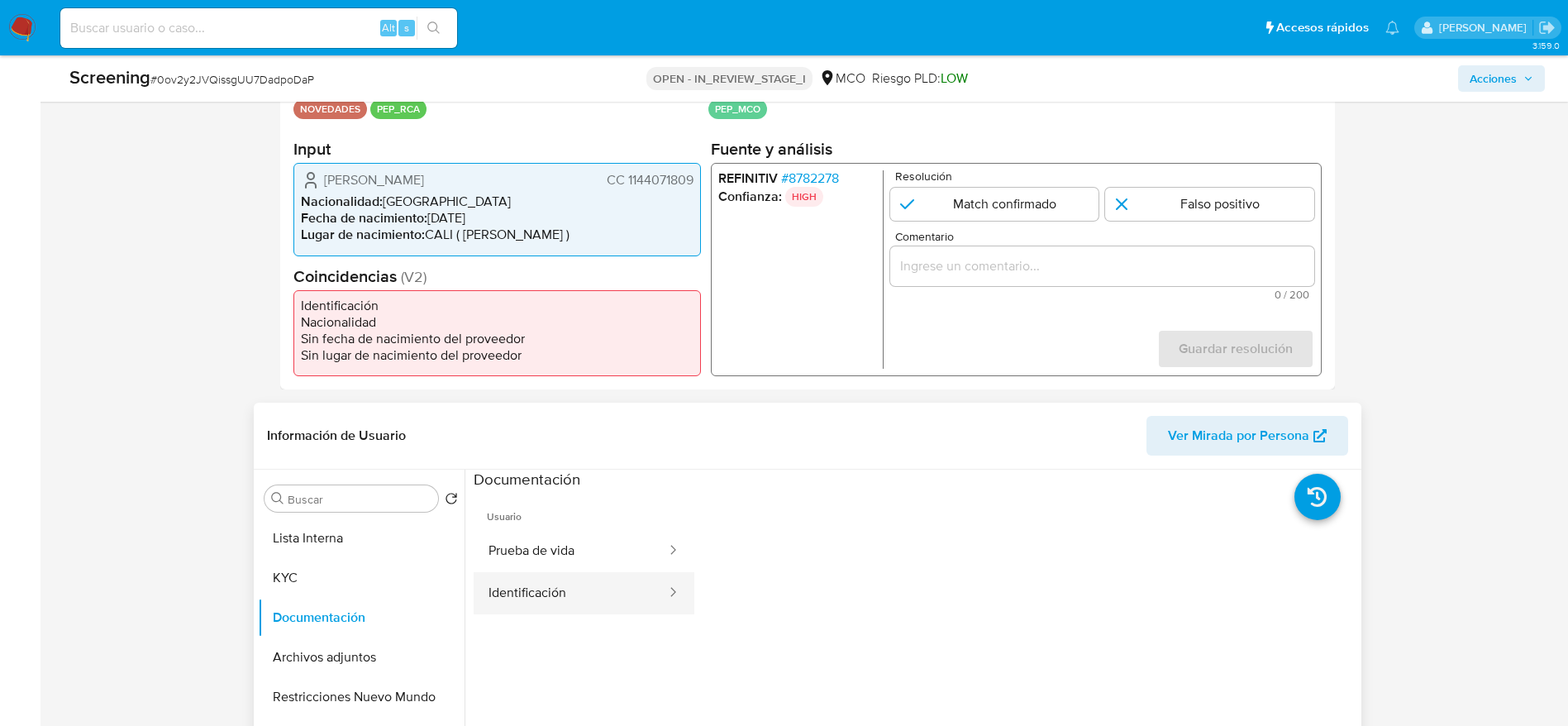
click at [552, 584] on button "Identificación" at bounding box center [571, 593] width 194 height 42
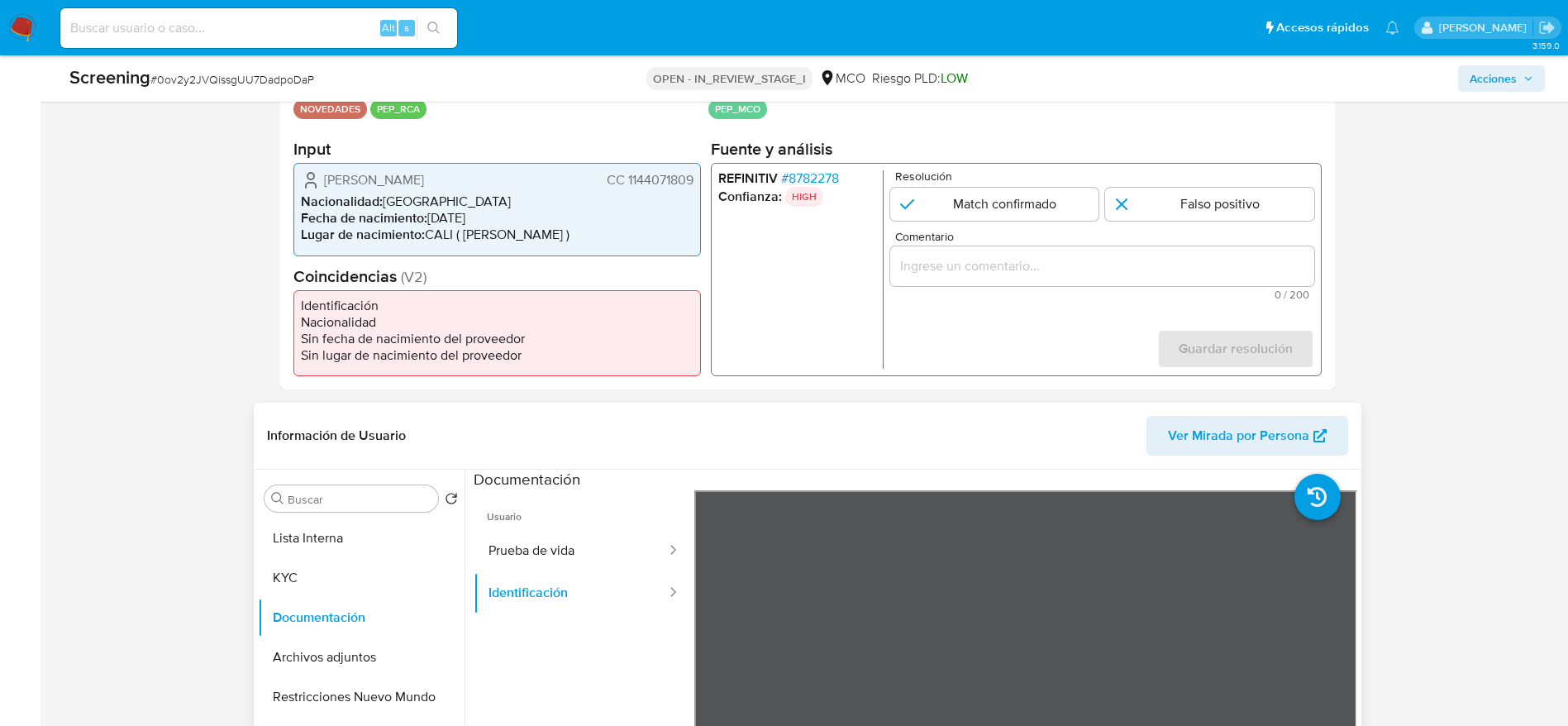
click at [492, 525] on span "Usuario" at bounding box center [584, 510] width 221 height 40
click at [492, 552] on button "Prueba de vida" at bounding box center [571, 551] width 194 height 42
click at [300, 97] on div "Screening # 0ov2y2JVQissgUU7DadpoDaP OPEN - IN_REVIEW_STAGE_I MCO Riesgo PLD: L…" at bounding box center [806, 78] width 1495 height 46
click at [304, 86] on span "# 0ov2y2JVQissgUU7DadpoDaP" at bounding box center [232, 79] width 164 height 16
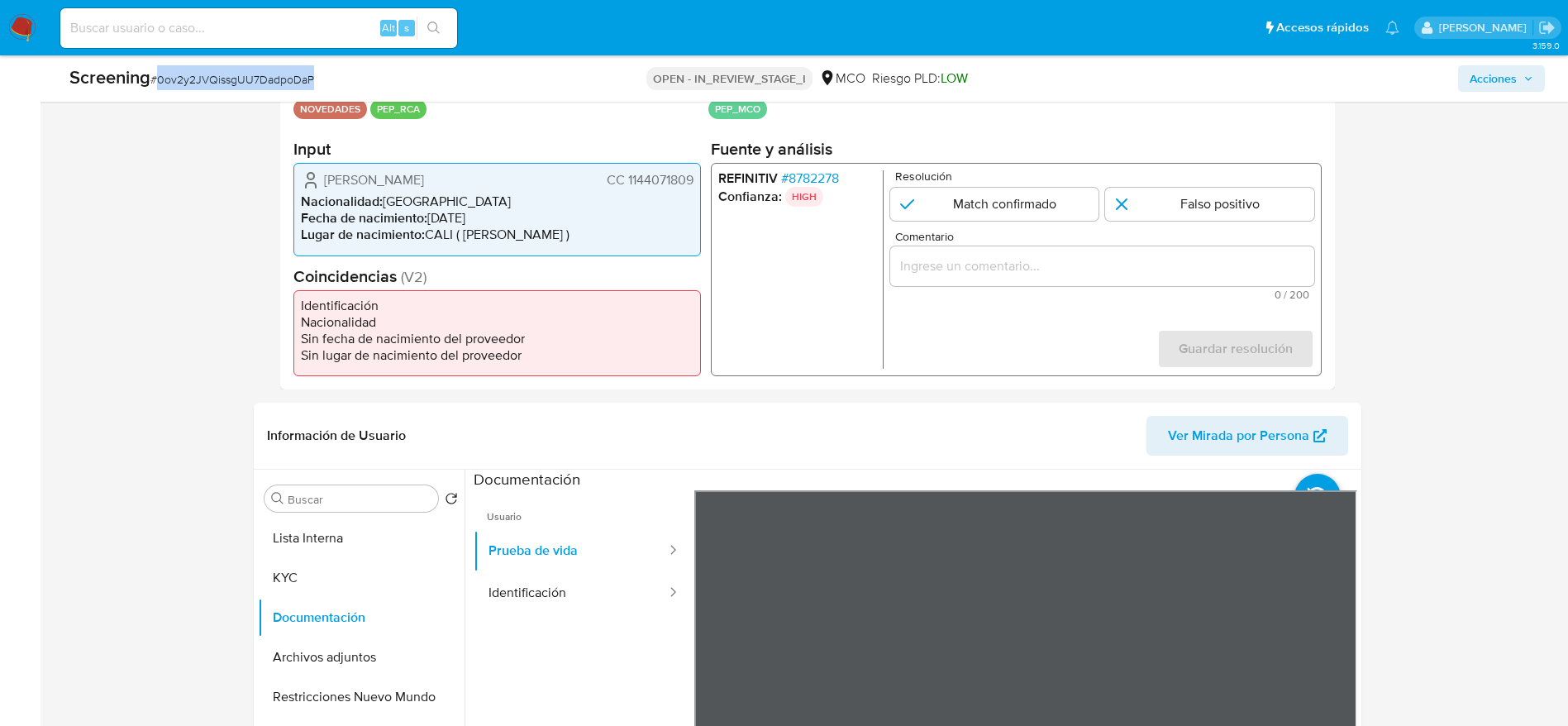
copy span "0ov2y2JVQissgUU7DadpoDaP"
drag, startPoint x: 310, startPoint y: 191, endPoint x: 475, endPoint y: 191, distance: 165.0
click at [475, 191] on div "Laura Elisa Mendez Cuatindioy CC 1144071809 Nacionalidad : Colombia Fecha de na…" at bounding box center [497, 210] width 408 height 93
drag, startPoint x: 324, startPoint y: 171, endPoint x: 694, endPoint y: 181, distance: 370.1
click at [694, 181] on div "Laura Elisa Mendez Cuatindioy CC 1144071809 Nacionalidad : Colombia Fecha de na…" at bounding box center [497, 210] width 408 height 93
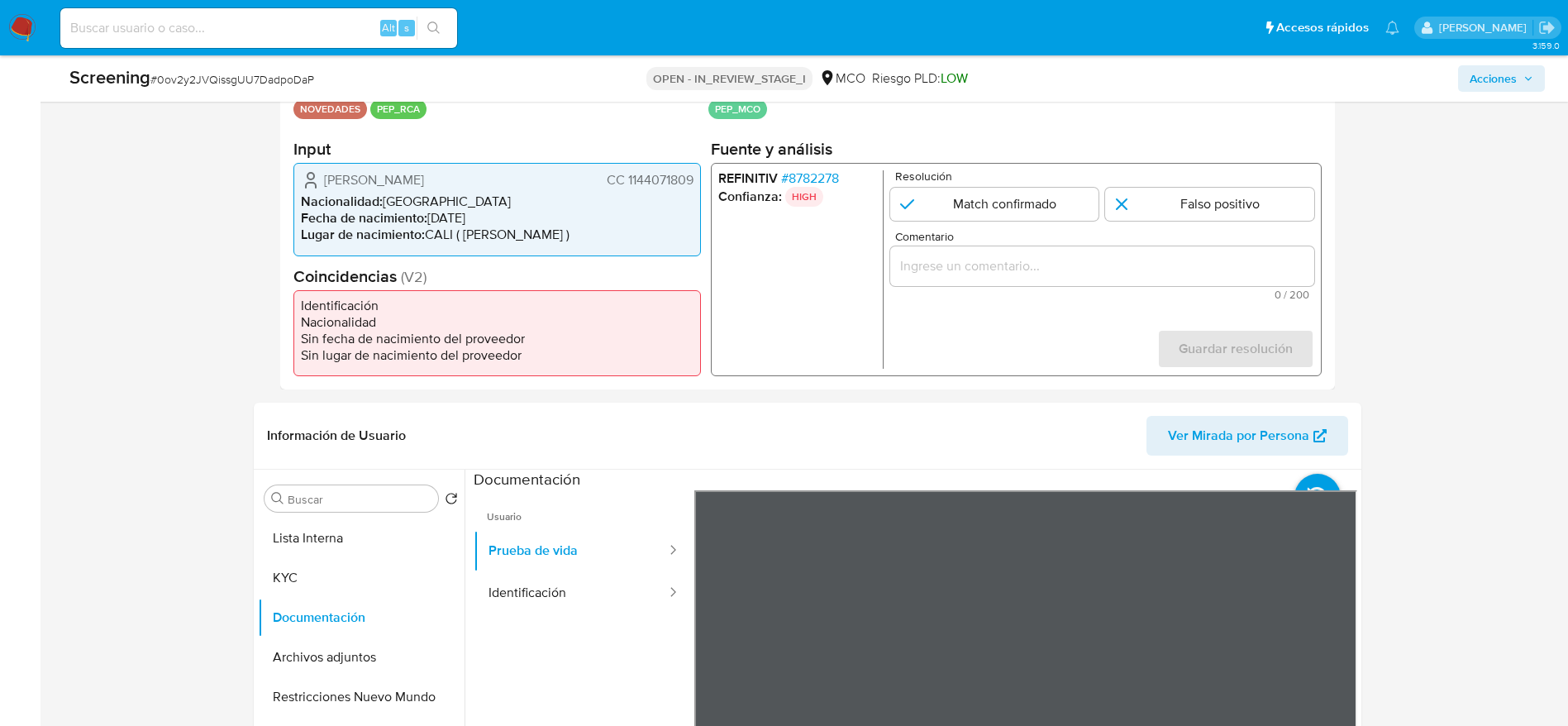
click at [808, 166] on div "REFINITIV # 8782278 Confianza: HIGH Resolución Match confirmado Falso positivo …" at bounding box center [1015, 270] width 611 height 213
click at [810, 170] on span "# 8782278" at bounding box center [809, 178] width 58 height 16
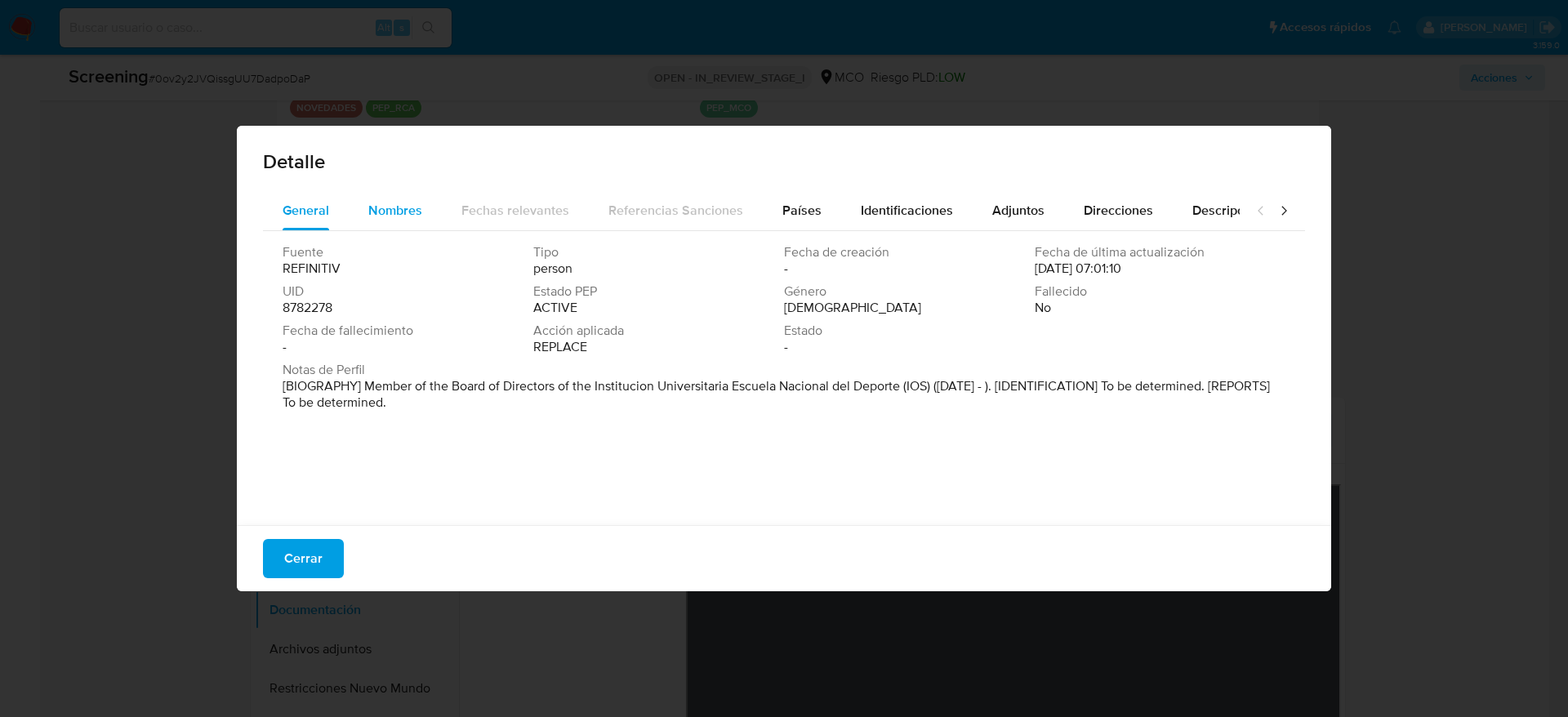
click at [350, 209] on button "Nombres" at bounding box center [395, 210] width 93 height 39
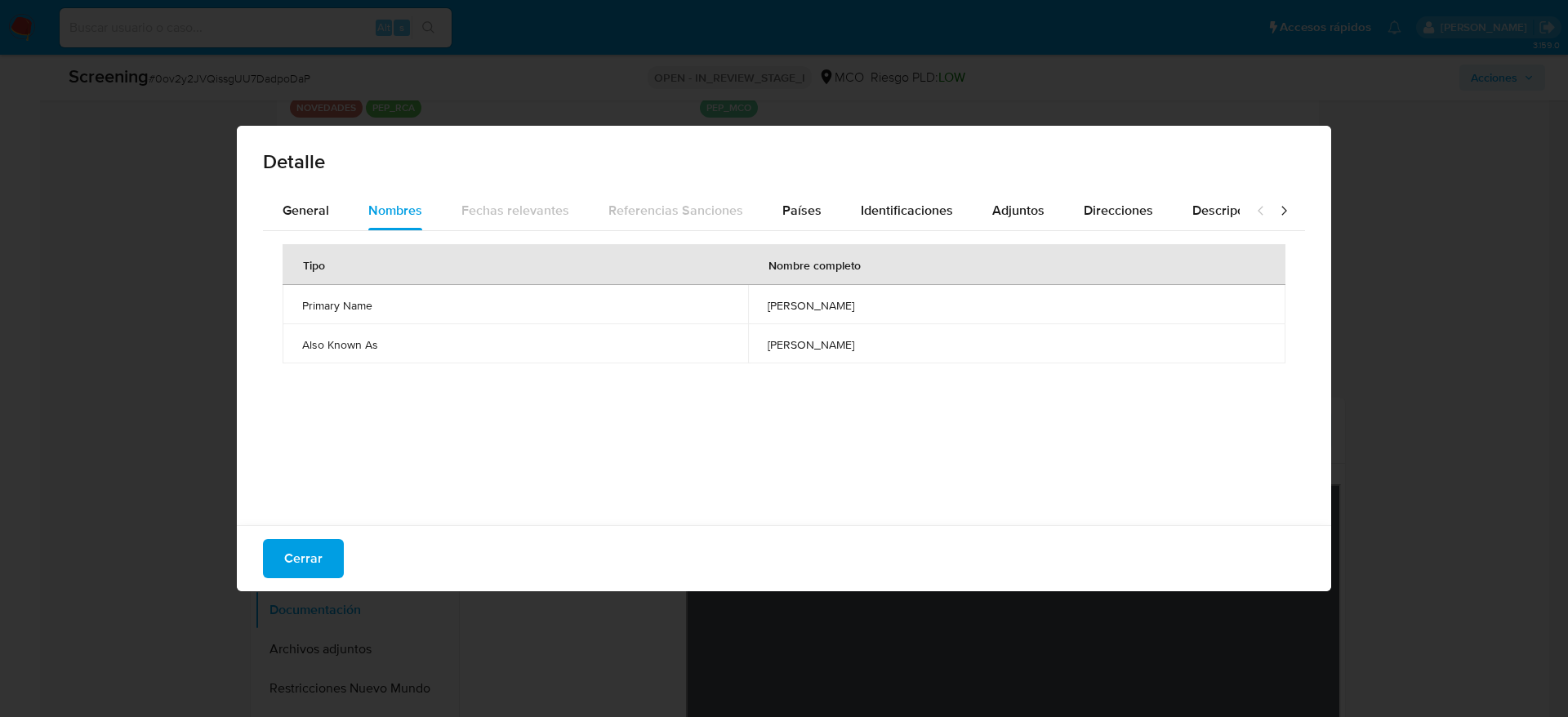
click at [768, 308] on span "arvey alejandro lopez lasso" at bounding box center [1016, 305] width 498 height 14
click at [267, 559] on button "Cerrar" at bounding box center [303, 558] width 81 height 39
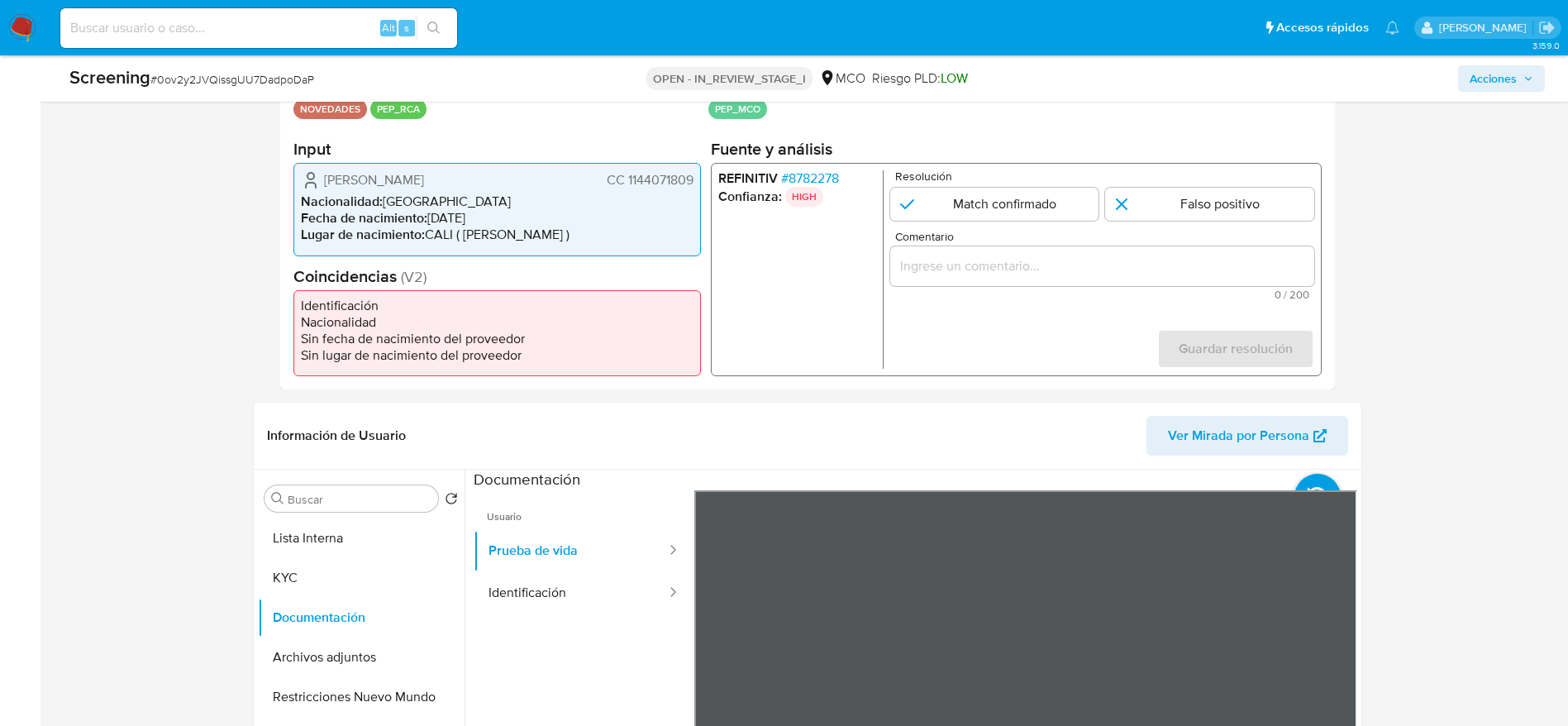
click at [954, 271] on input "Comentario" at bounding box center [1102, 265] width 424 height 21
paste input "Usuario Laura Elisa Mendez Cuatindioy por coincidir en listas de PEP. Se descar…"
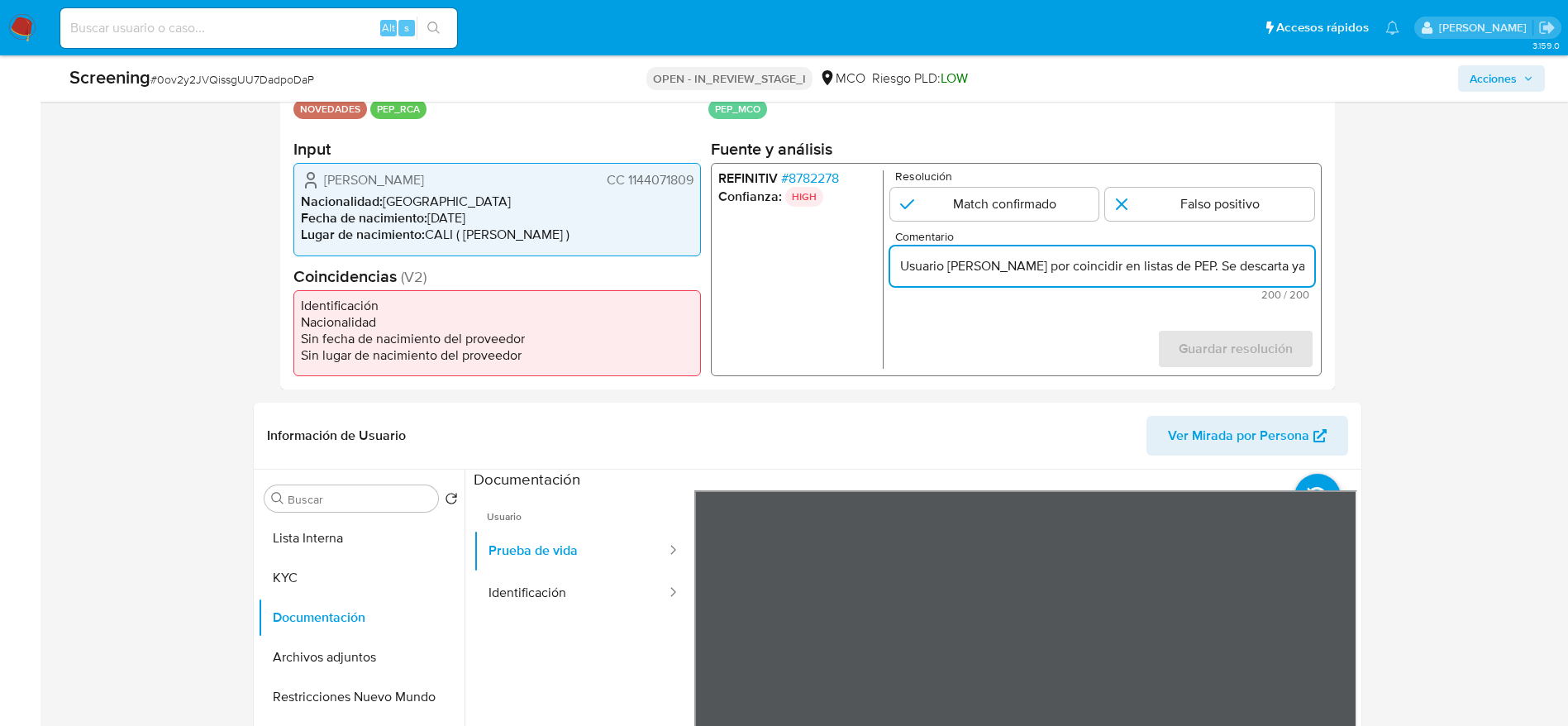
scroll to position [0, 741]
drag, startPoint x: 1269, startPoint y: 265, endPoint x: 1455, endPoint y: 265, distance: 186.0
type input "Usuario Laura Elisa Mendez Cuatindioy por coincidir en listas de PEP. Se descar…"
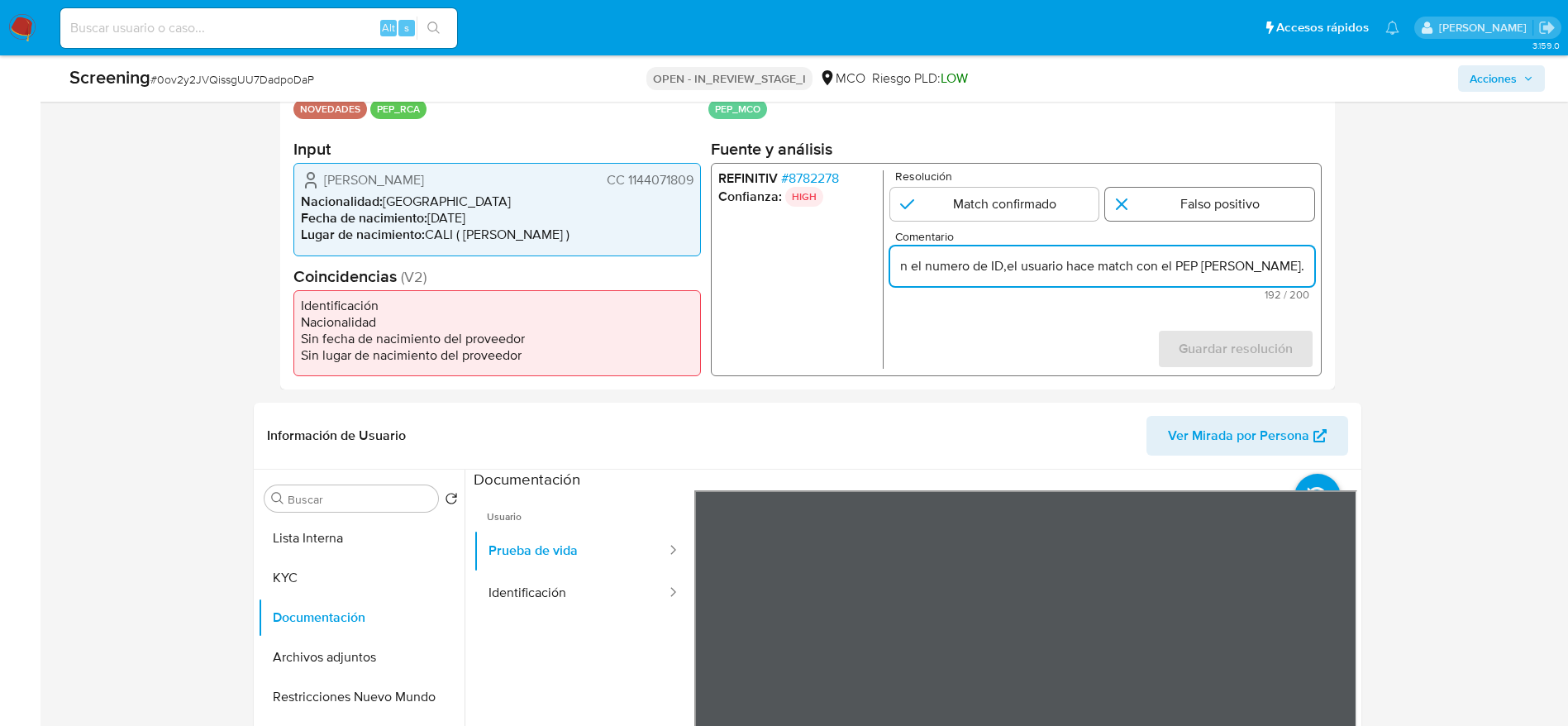
click at [1285, 198] on input "1 de 1" at bounding box center [1210, 204] width 210 height 34
radio input "true"
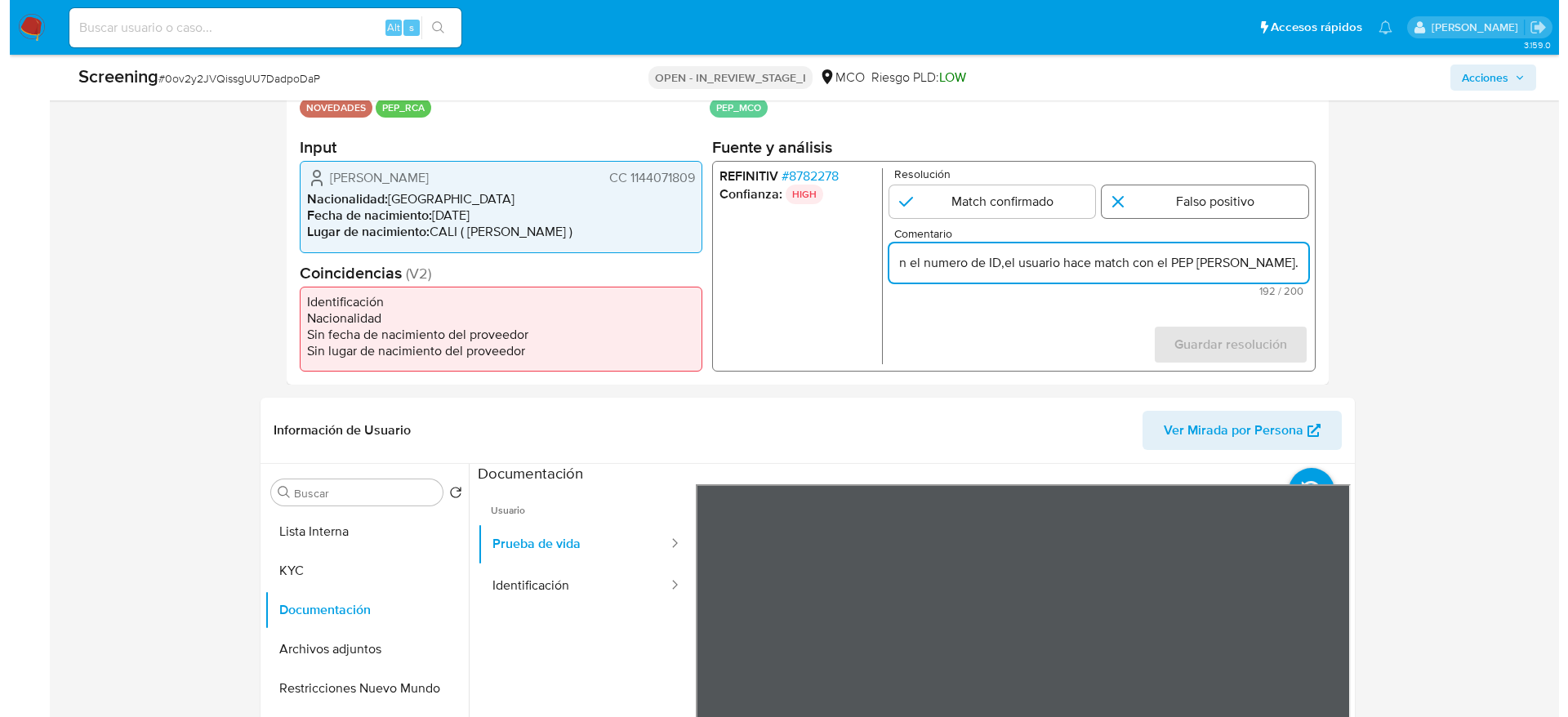
scroll to position [0, 0]
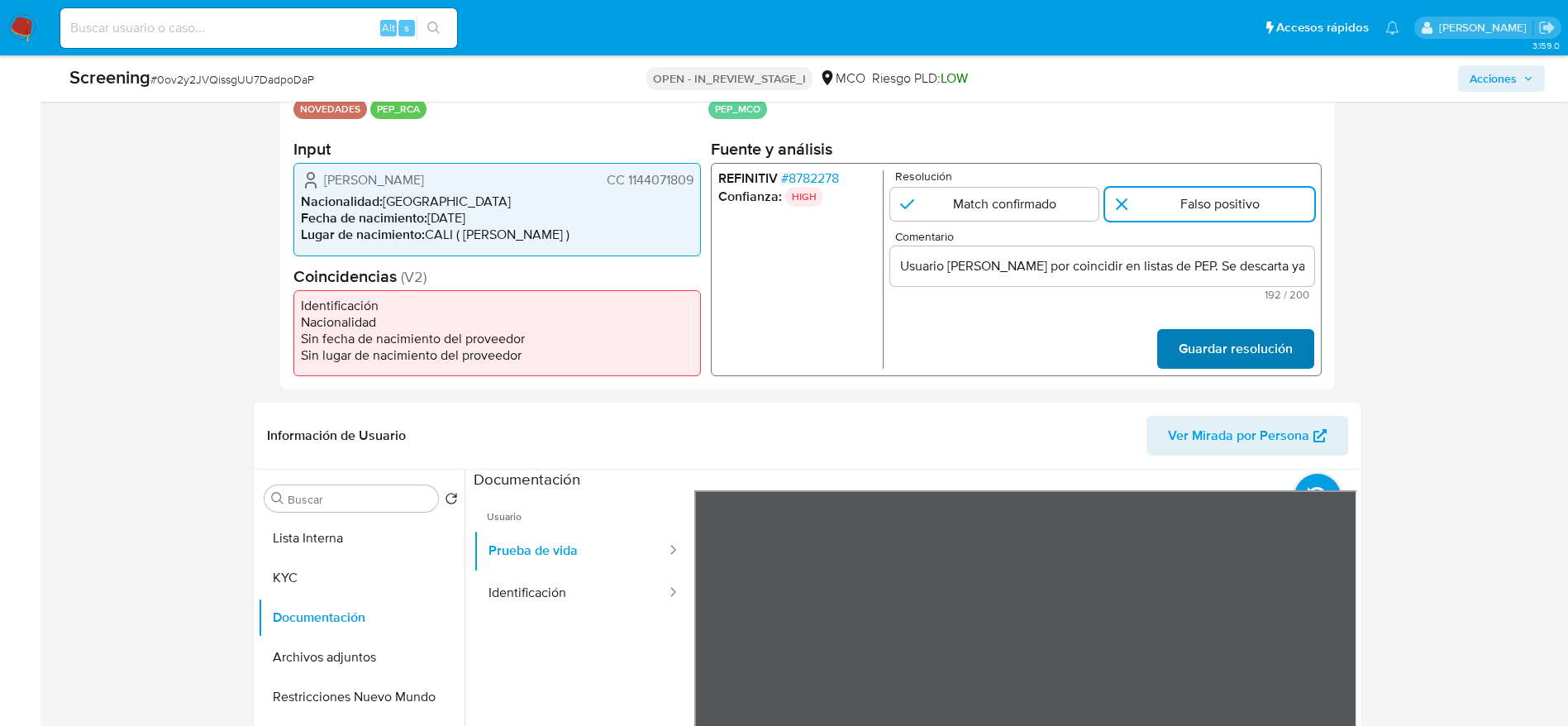
click at [1229, 346] on span "Guardar resolución" at bounding box center [1235, 349] width 114 height 36
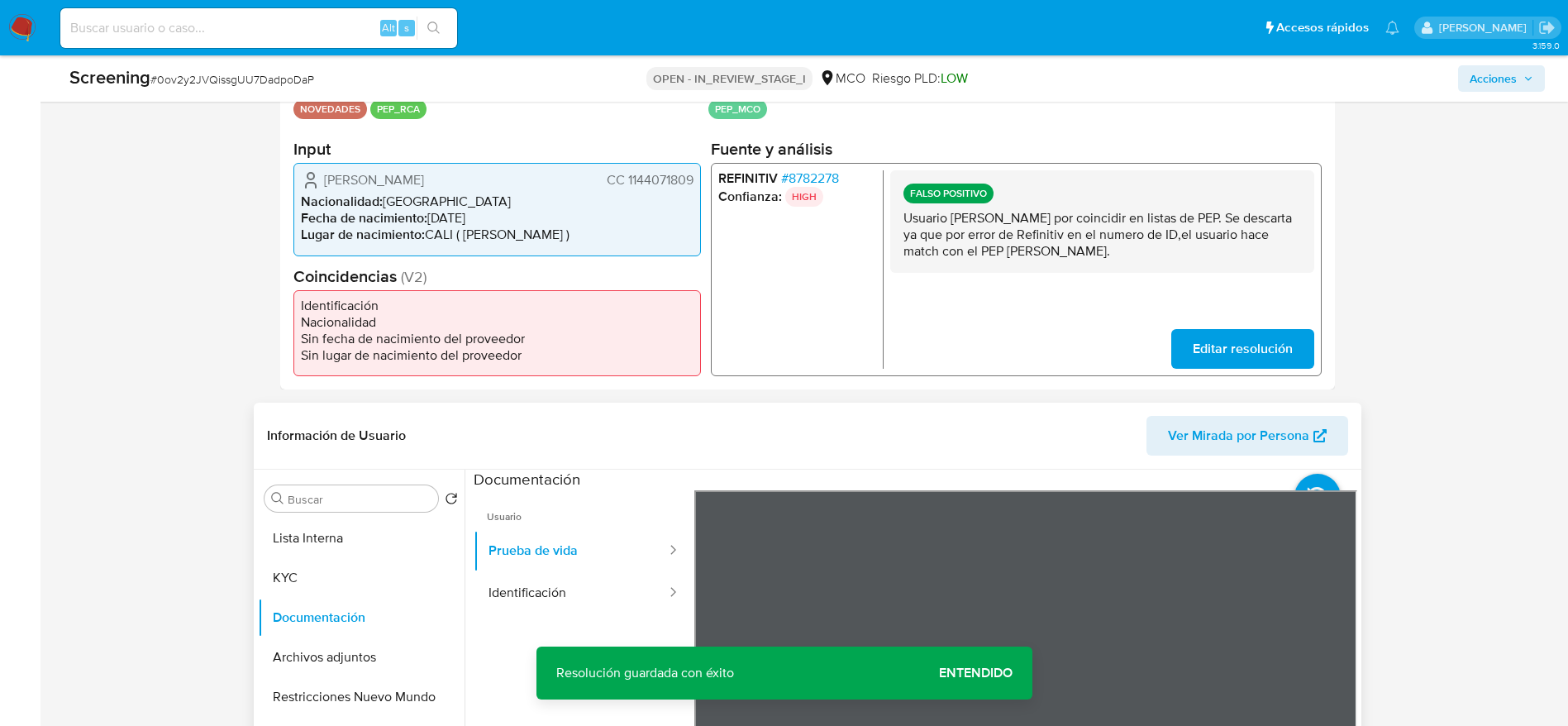
drag, startPoint x: 347, startPoint y: 524, endPoint x: 641, endPoint y: 489, distance: 296.1
click at [345, 524] on button "Lista Interna" at bounding box center [361, 539] width 207 height 40
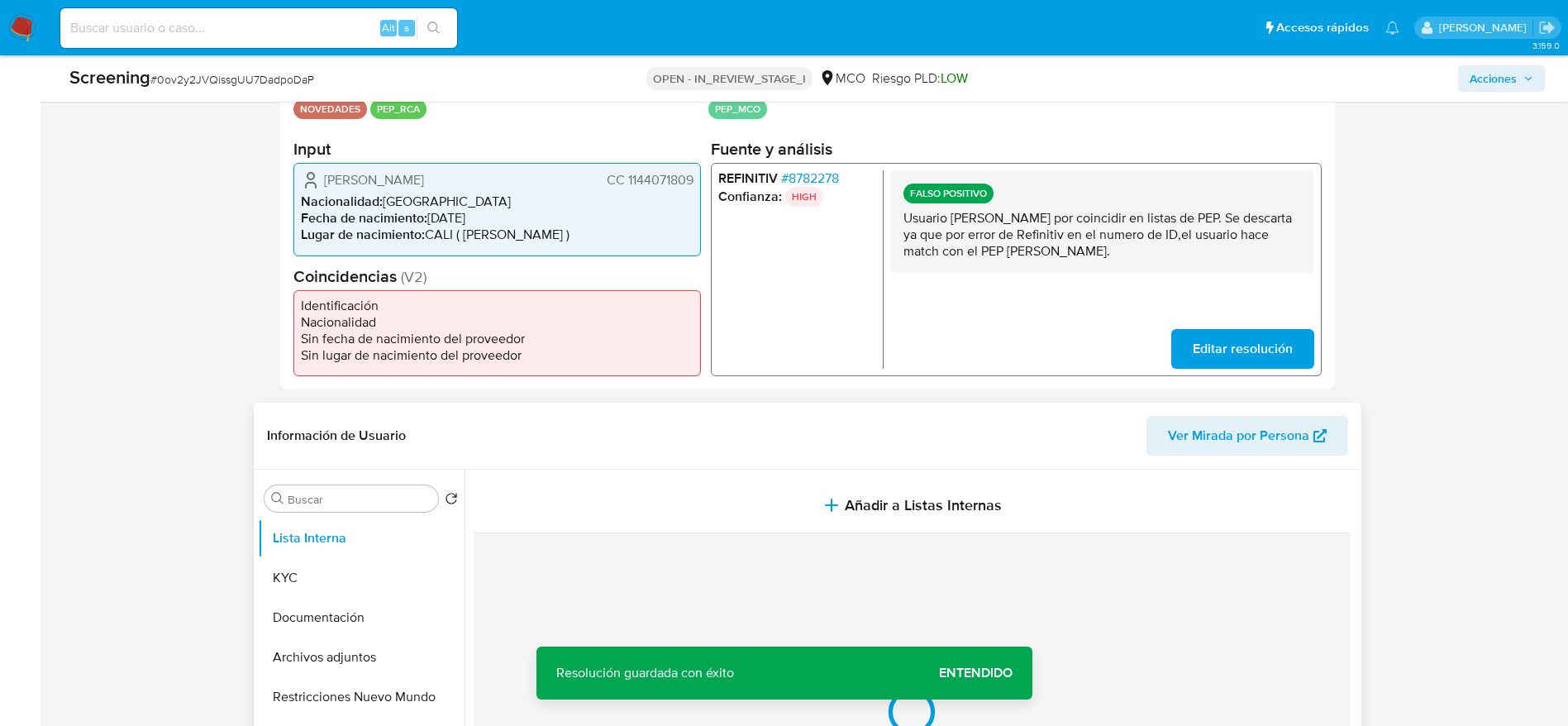
click at [717, 495] on button "Añadir a Listas Internas" at bounding box center [912, 505] width 877 height 55
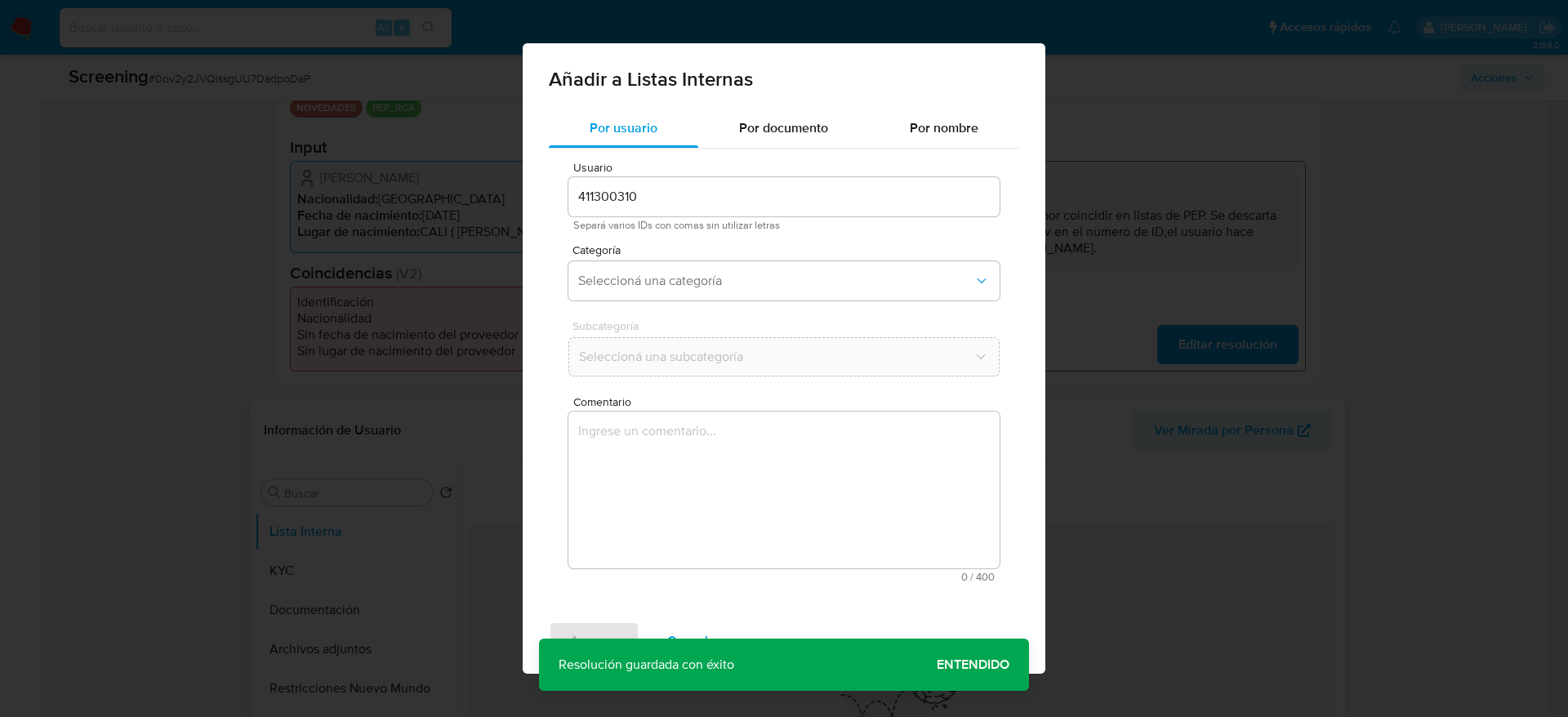
click at [717, 529] on textarea "Comentario" at bounding box center [784, 490] width 431 height 157
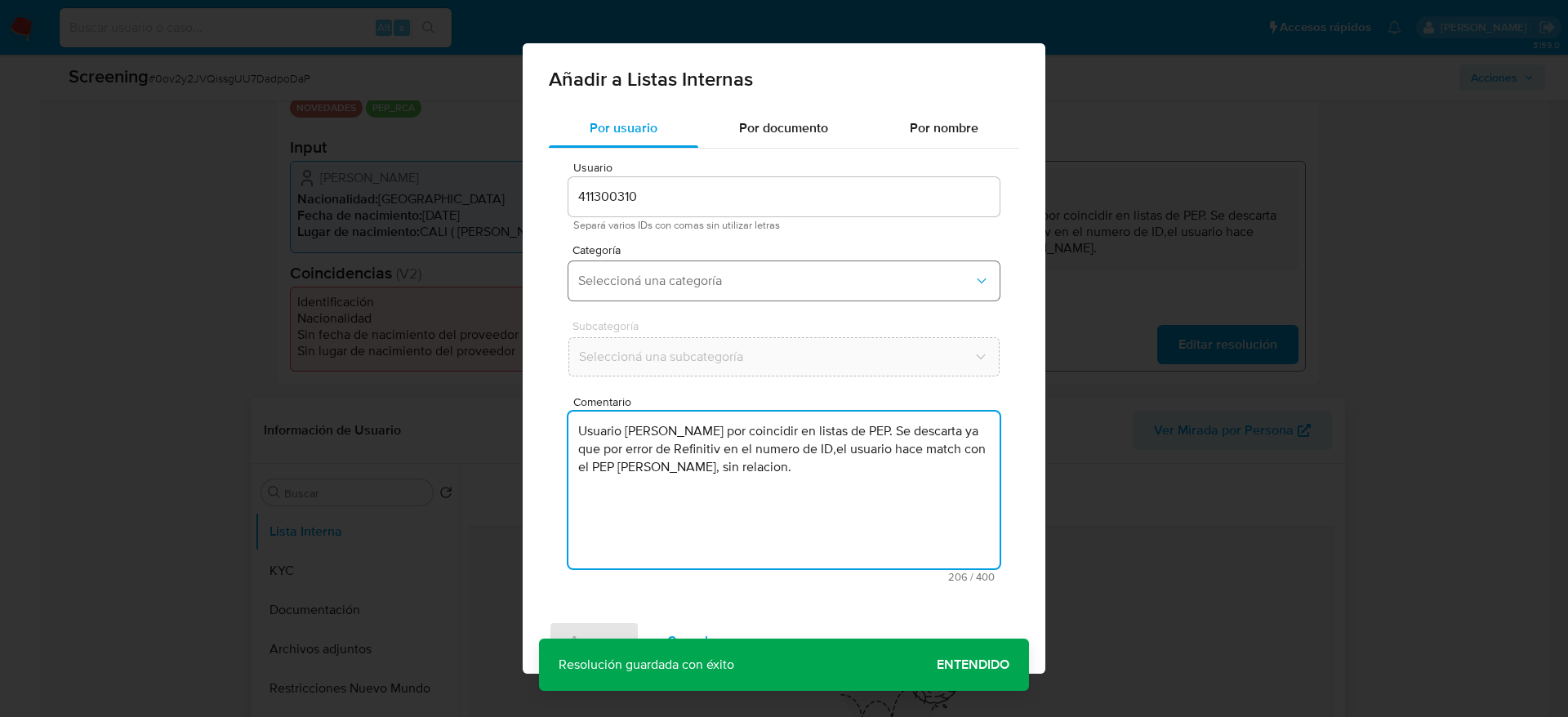
type textarea "Usuario Laura Elisa Mendez Cuatindioy por coincidir en listas de PEP. Se descar…"
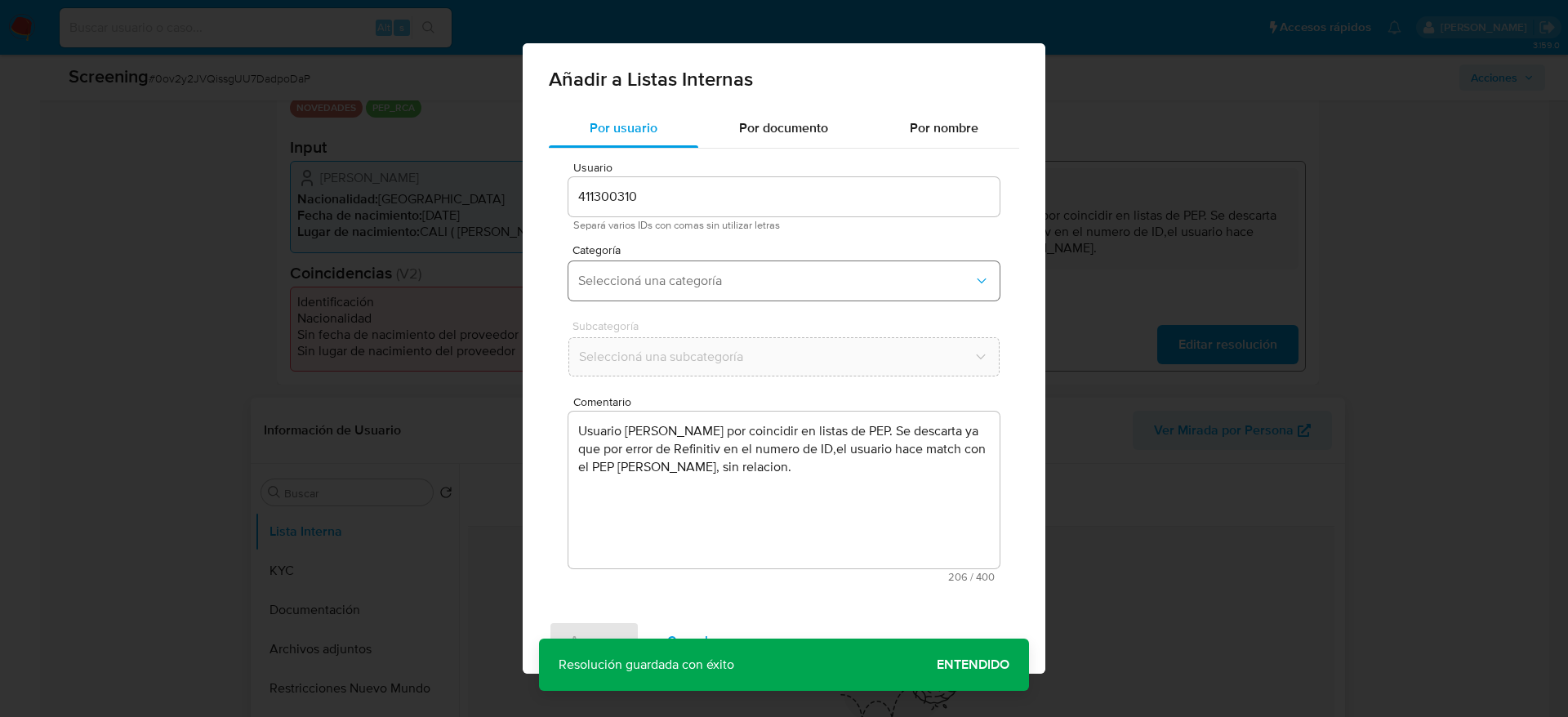
click at [725, 283] on span "Seleccioná una categoría" at bounding box center [776, 280] width 395 height 16
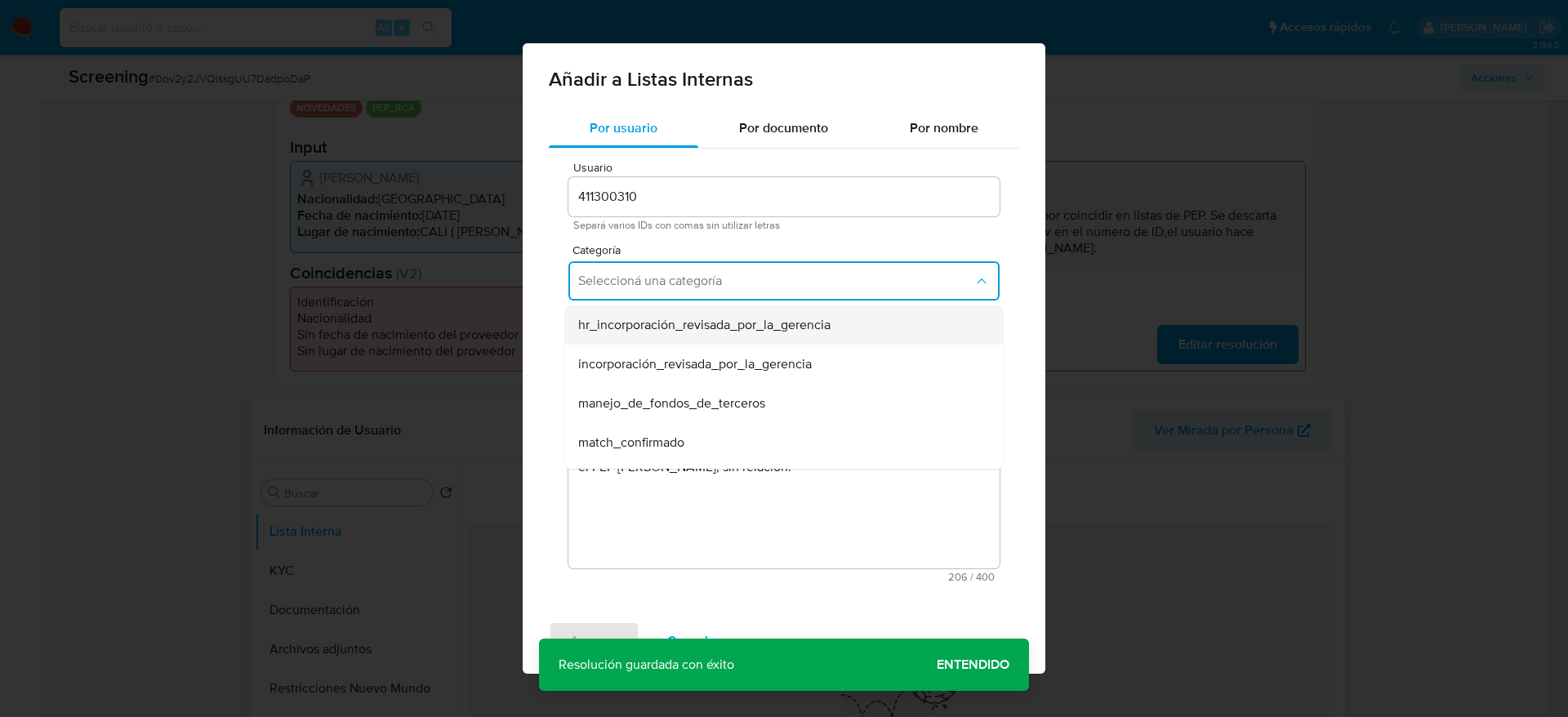
scroll to position [122, 0]
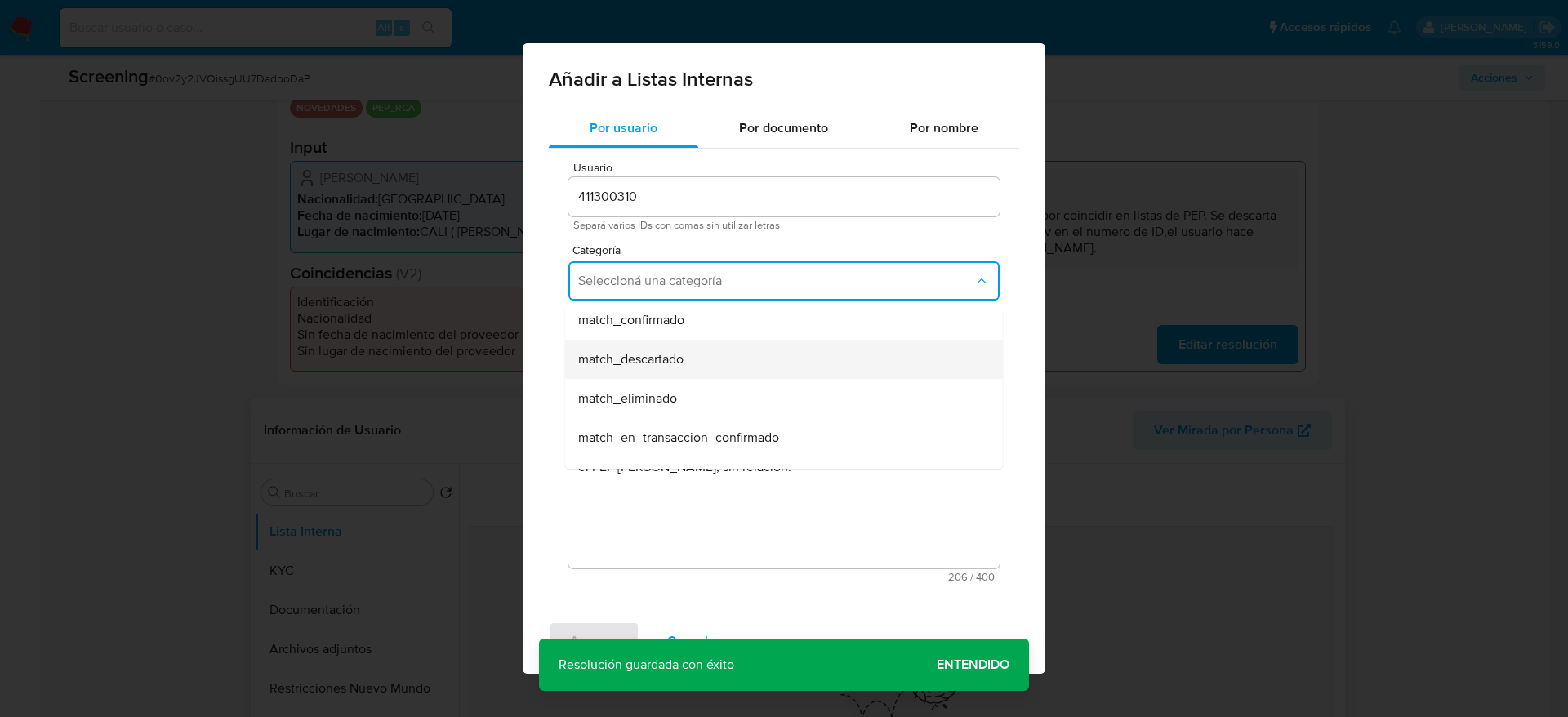
click at [702, 346] on div "match_descartado" at bounding box center [779, 359] width 402 height 39
click at [702, 346] on button "Seleccioná una subcategoría" at bounding box center [784, 357] width 431 height 39
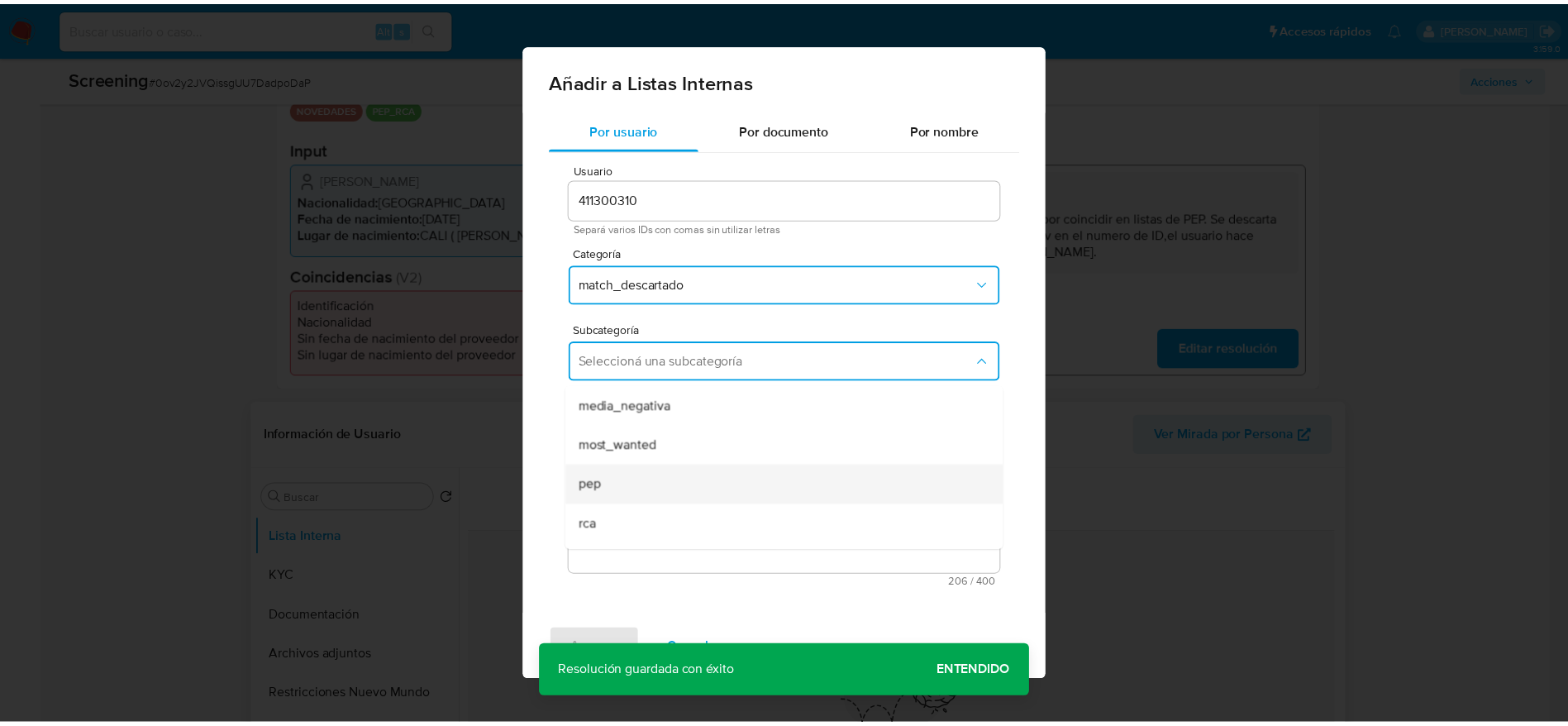
scroll to position [113, 0]
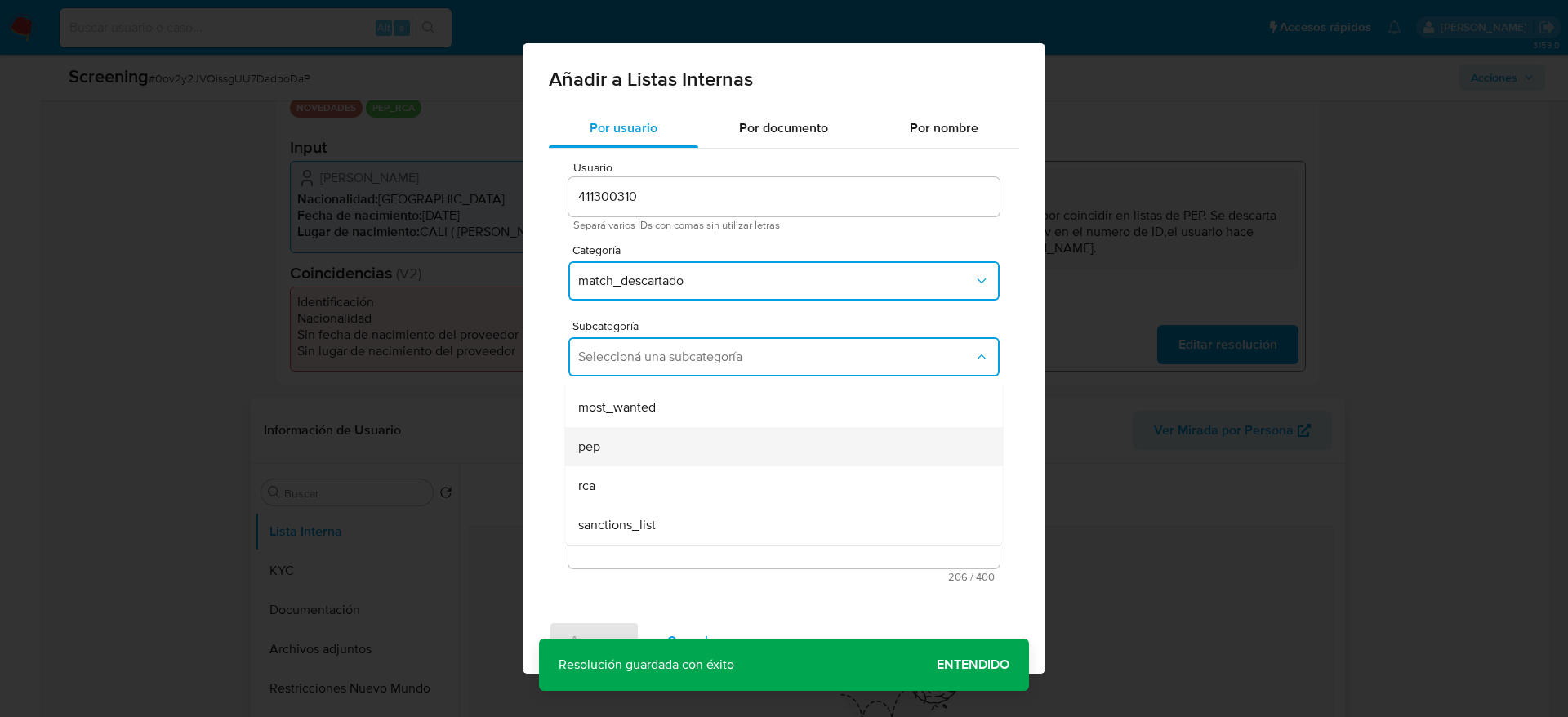
click at [697, 457] on div "pep" at bounding box center [779, 446] width 402 height 39
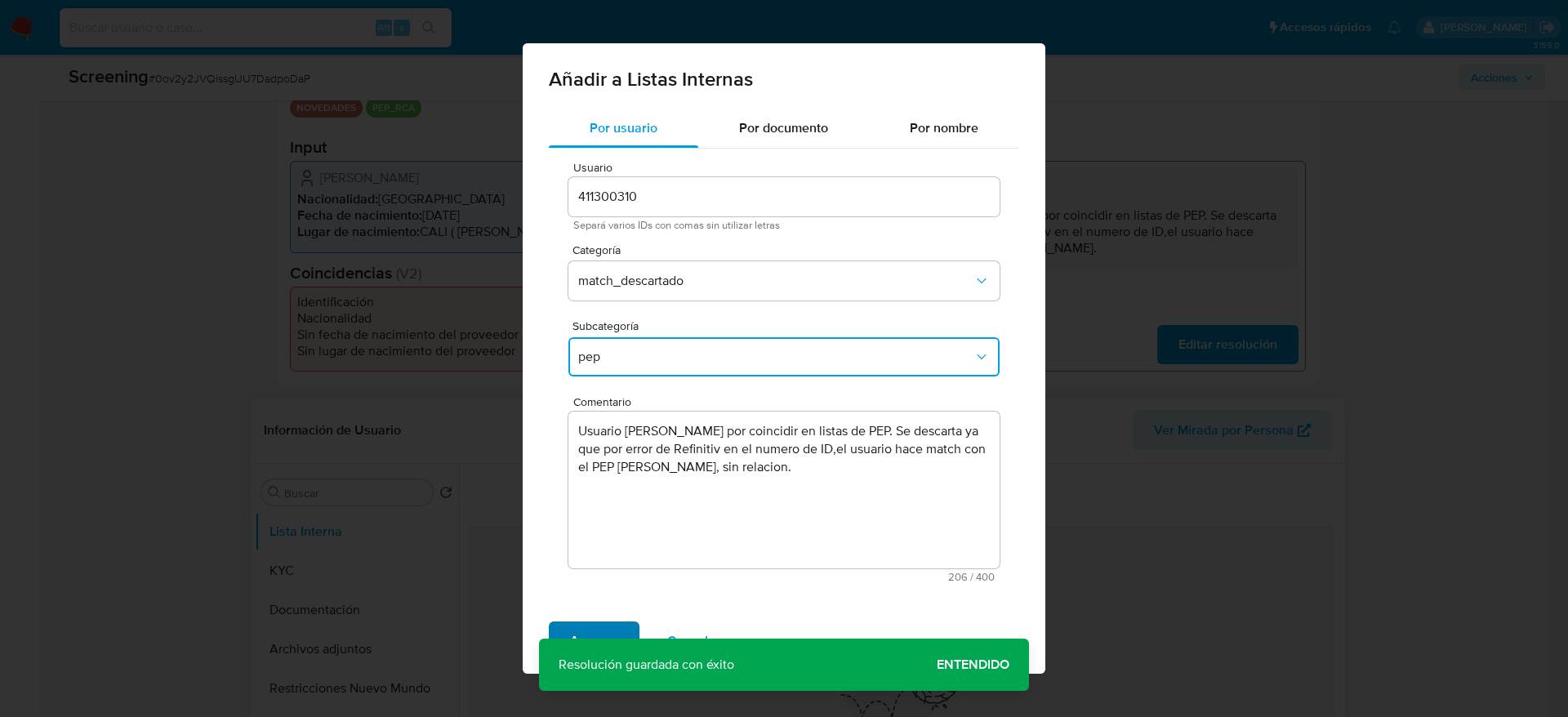
click at [614, 629] on span "Agregar" at bounding box center [594, 641] width 48 height 36
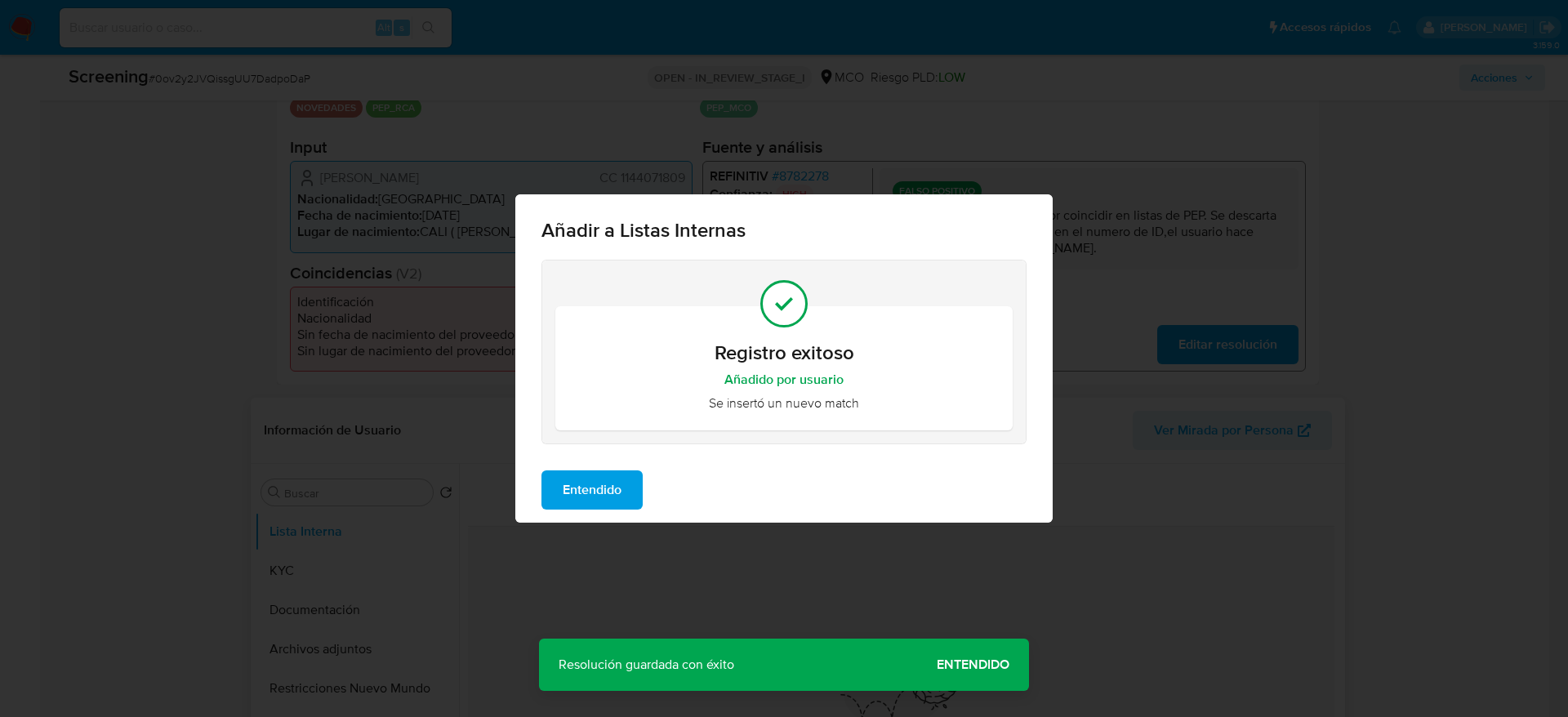
click at [550, 515] on div "Entendido" at bounding box center [783, 490] width 537 height 65
click at [556, 503] on button "Entendido" at bounding box center [591, 490] width 101 height 39
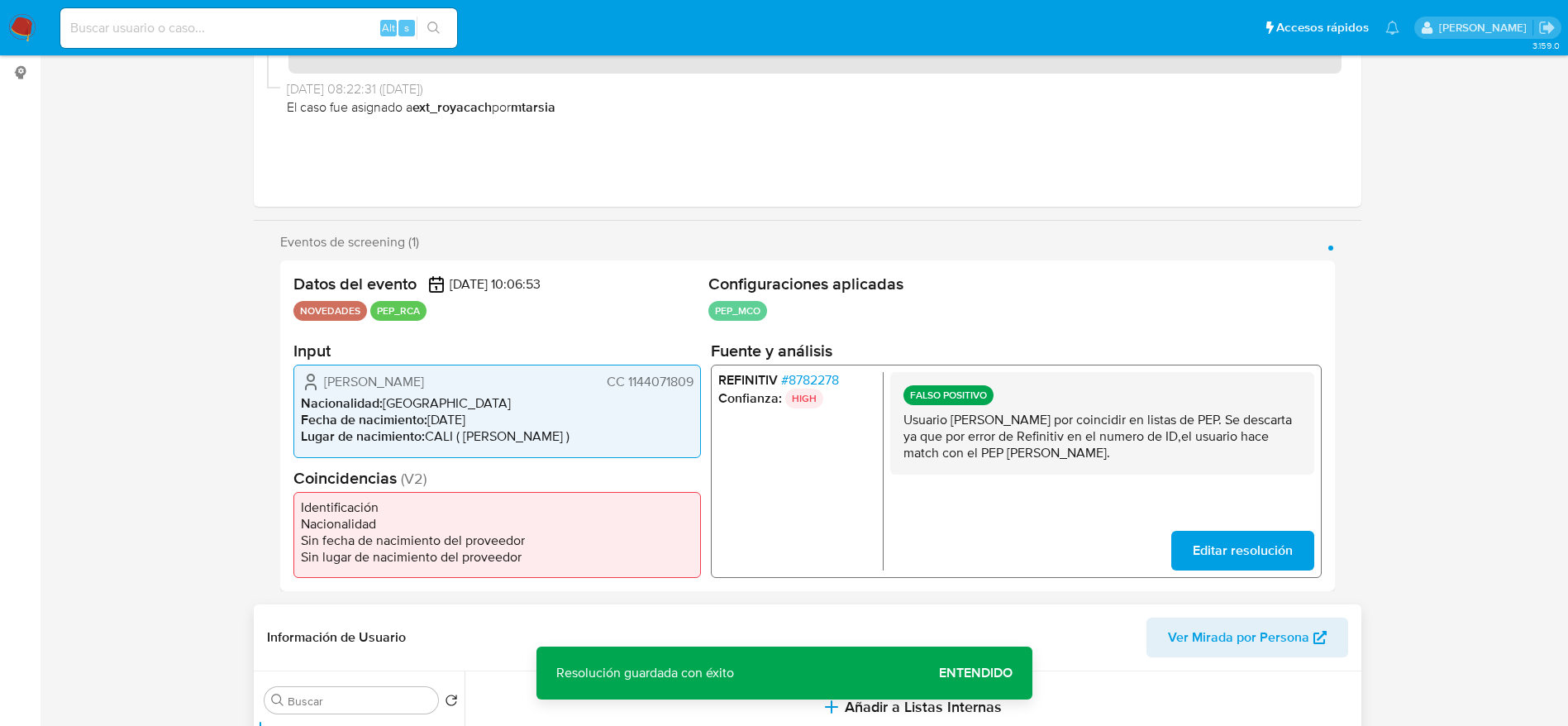
scroll to position [0, 0]
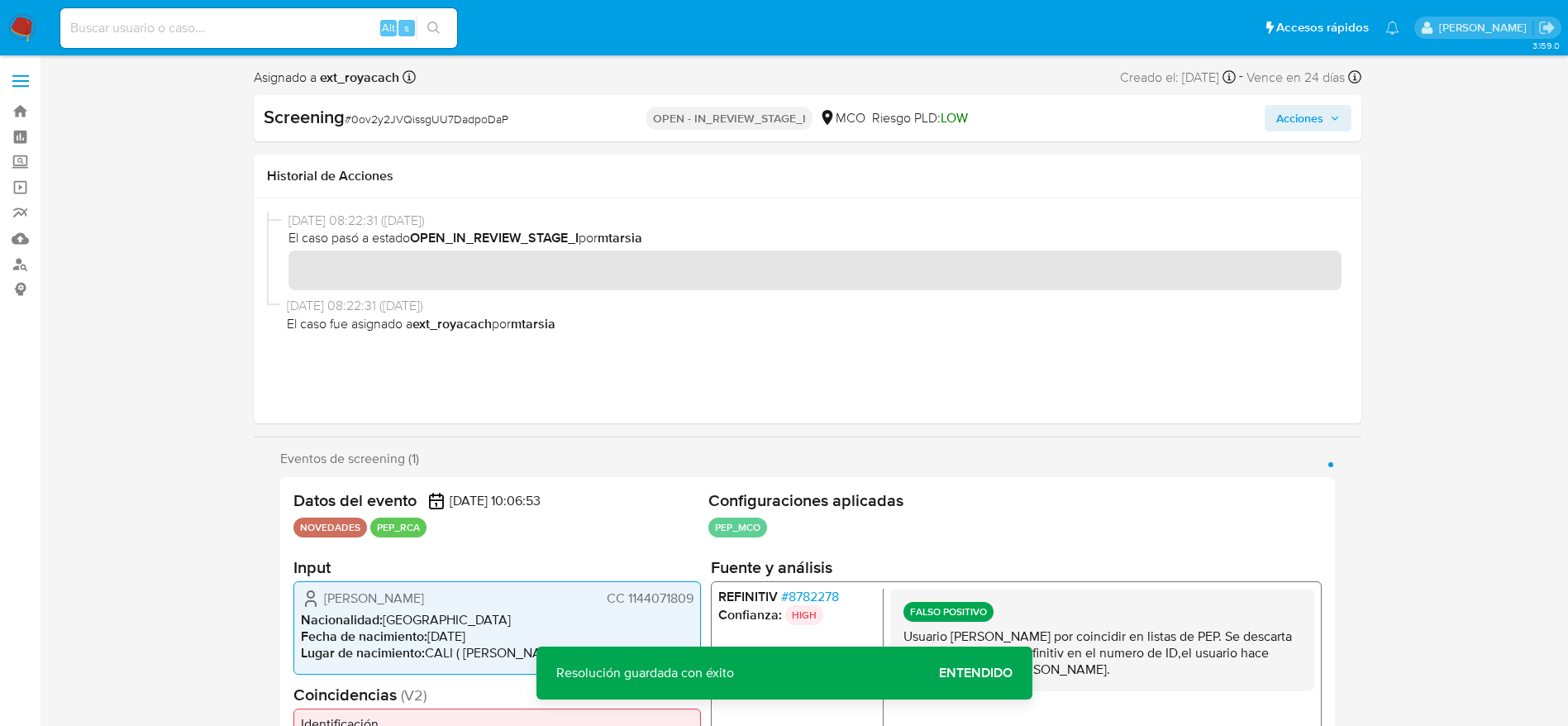
click at [1326, 130] on button "Acciones" at bounding box center [1308, 118] width 87 height 27
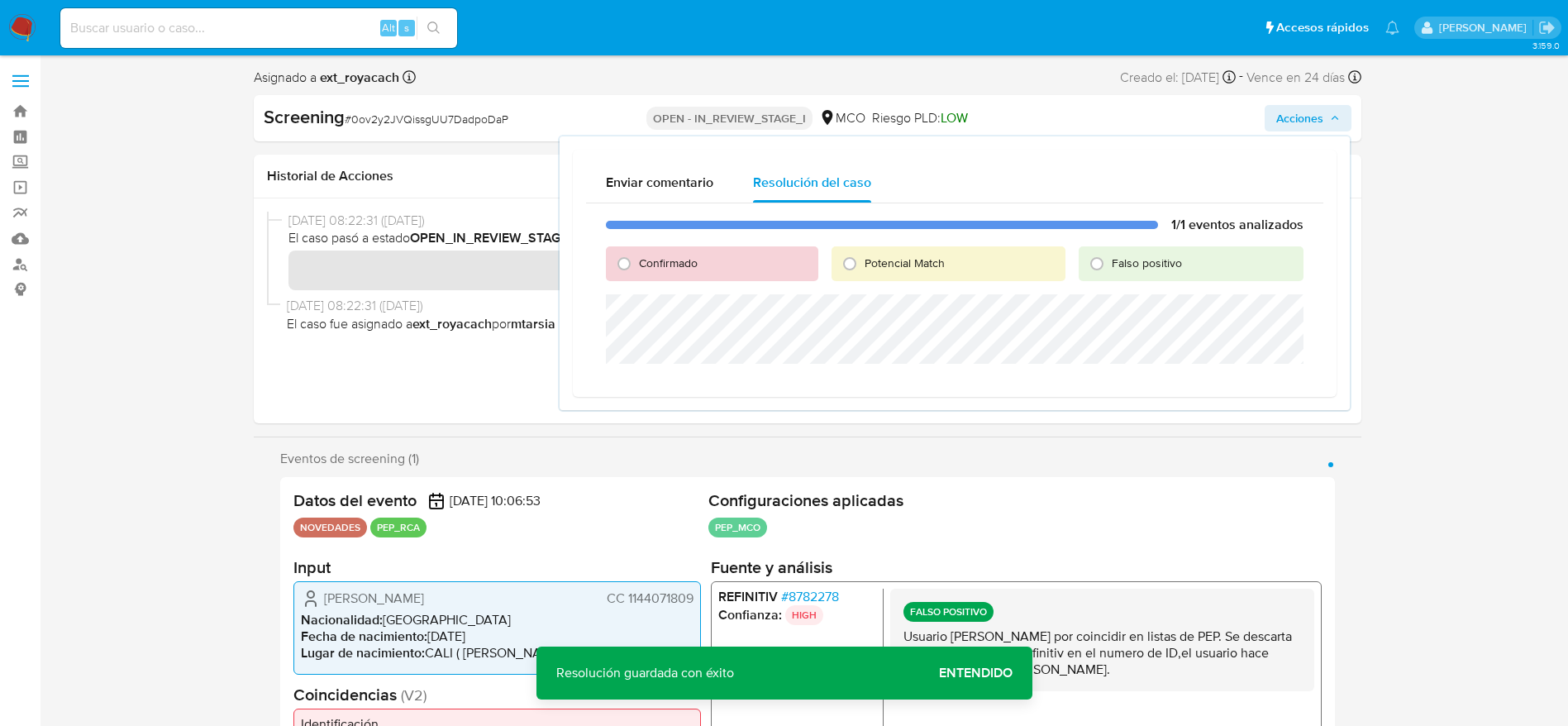
click at [1150, 259] on span "Falso positivo" at bounding box center [1147, 262] width 70 height 16
click at [1110, 259] on input "Falso positivo" at bounding box center [1097, 264] width 27 height 27
radio input "true"
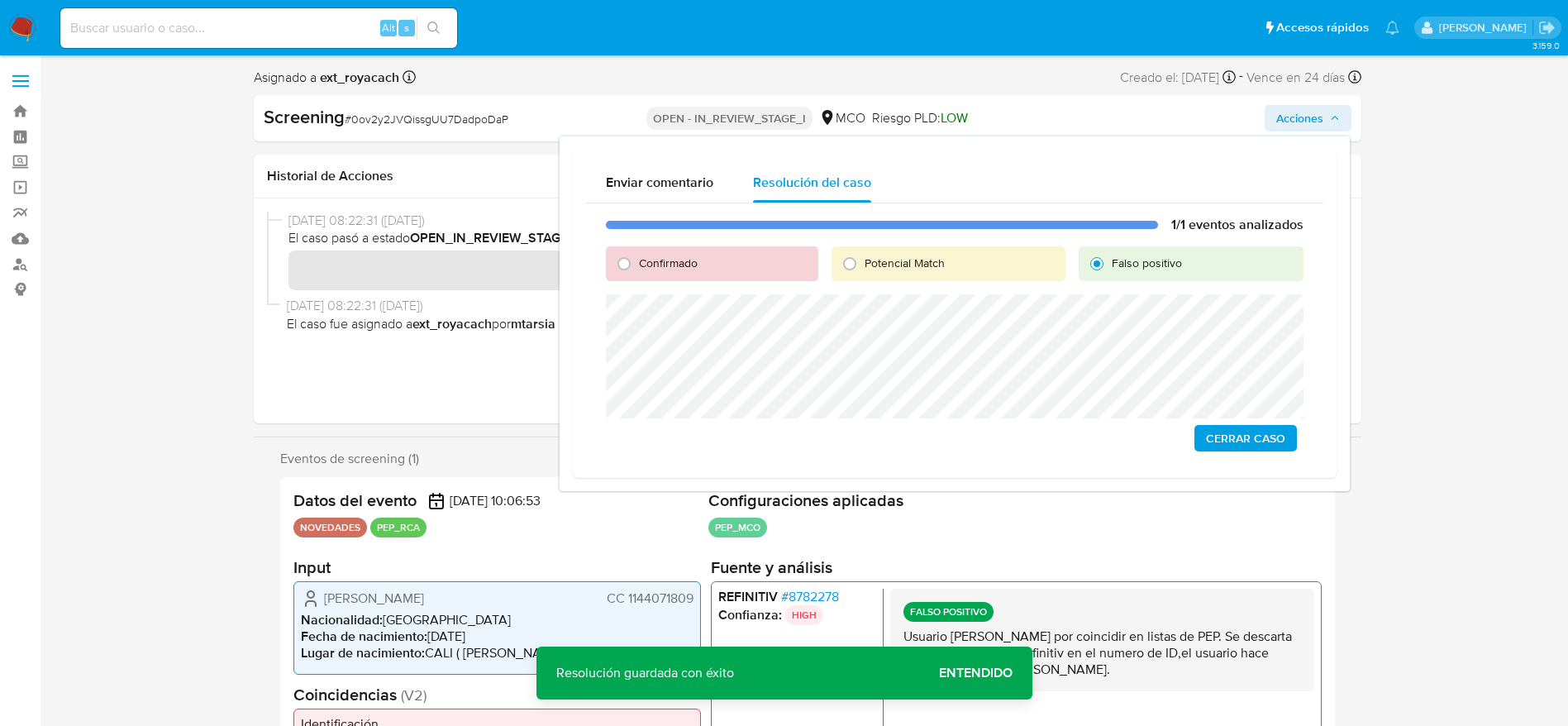
click at [1259, 429] on span "Cerrar Caso" at bounding box center [1245, 438] width 79 height 23
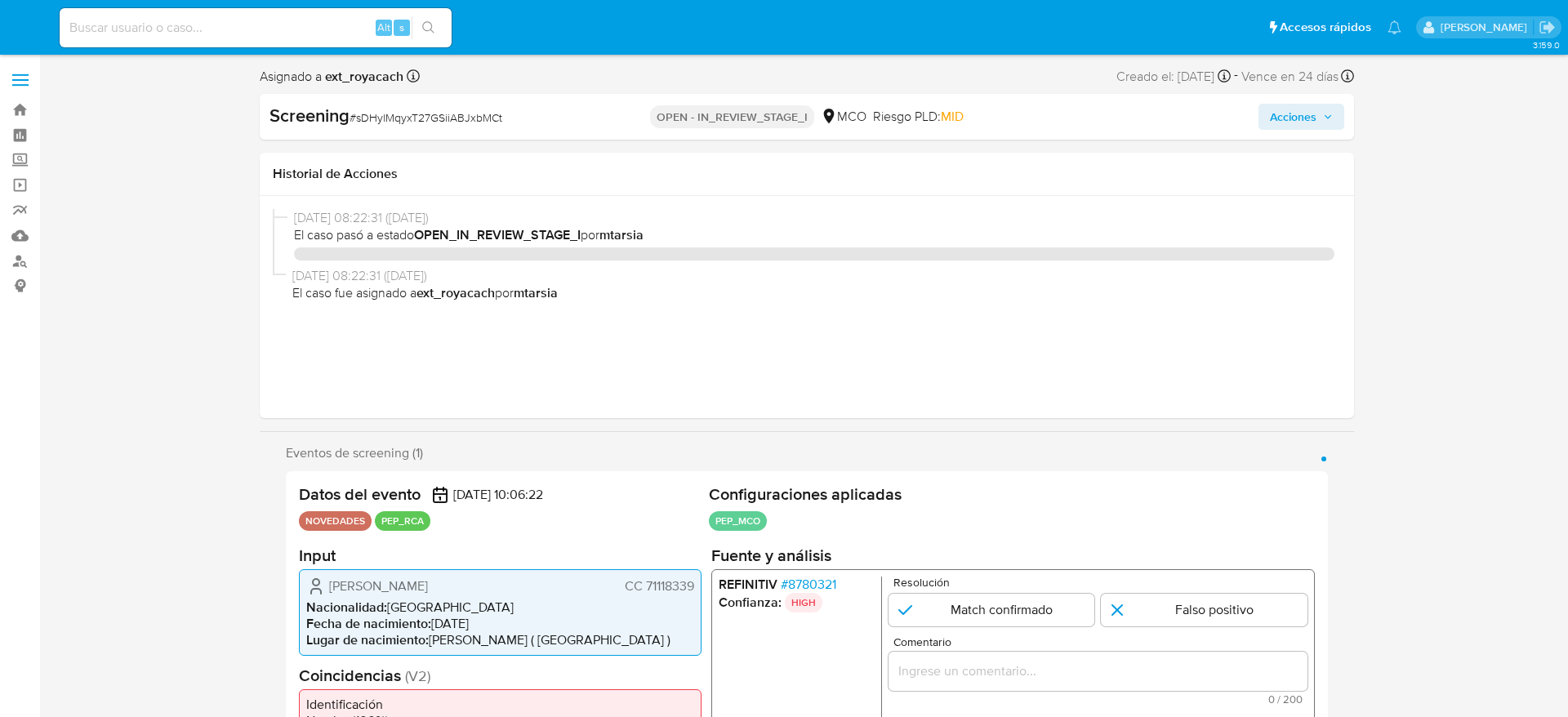
select select "10"
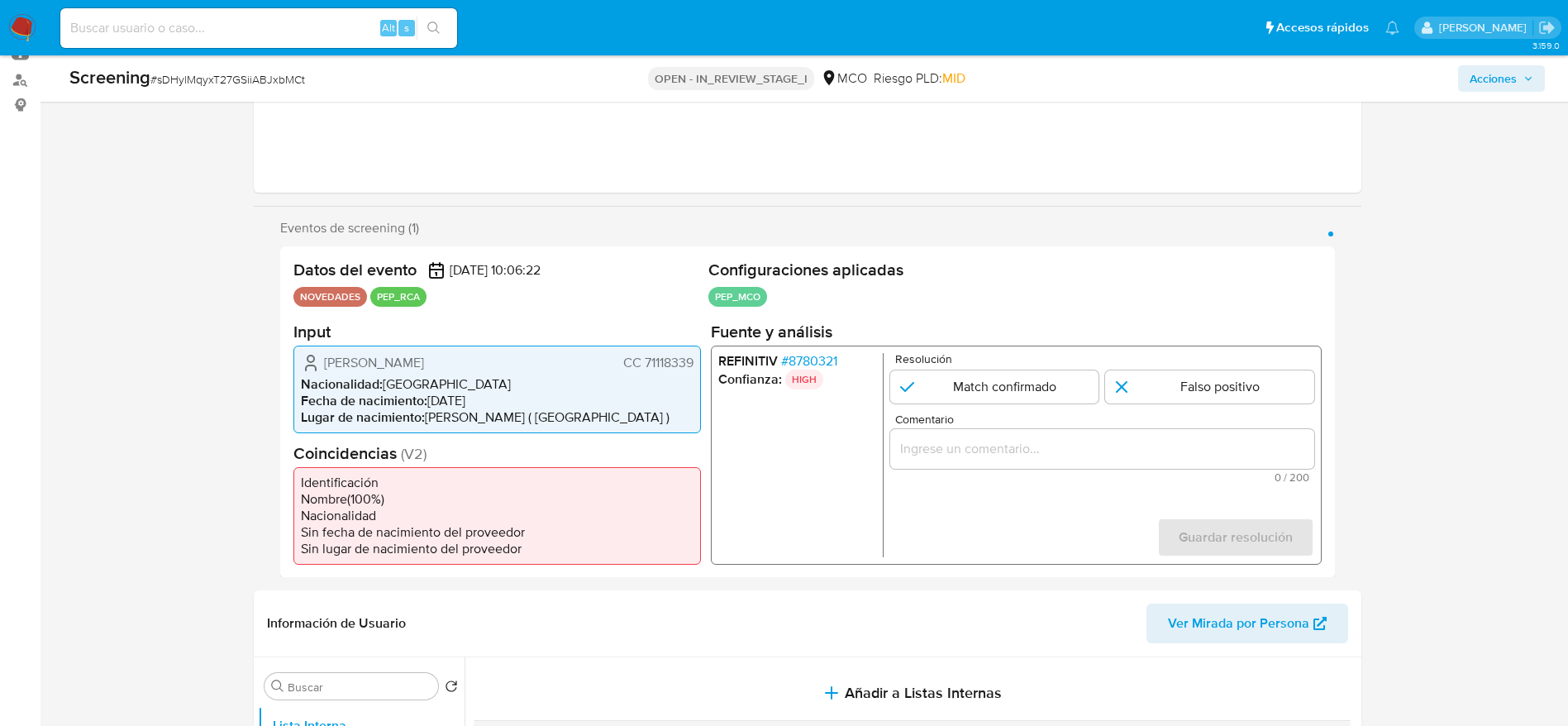
scroll to position [248, 0]
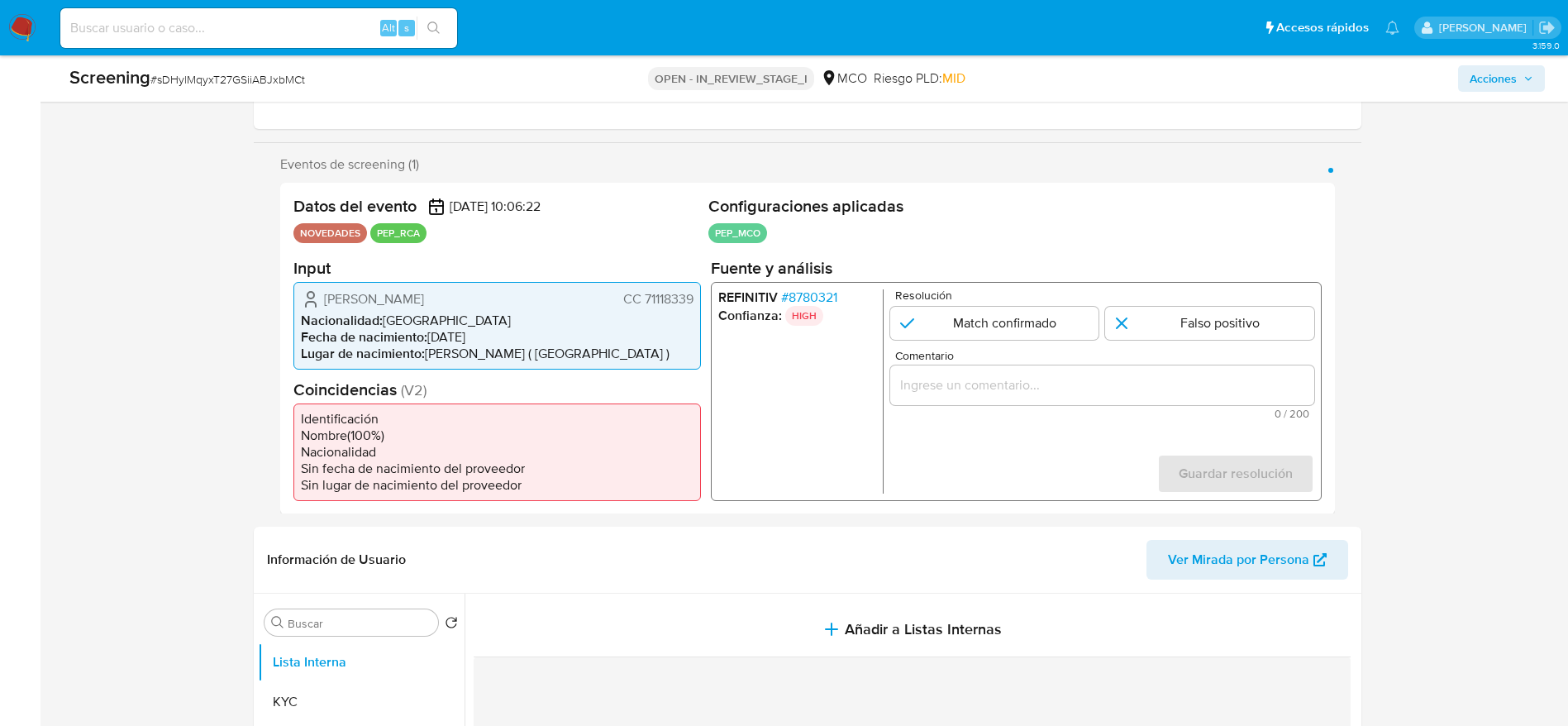
click at [825, 294] on span "# 8780321" at bounding box center [808, 296] width 56 height 16
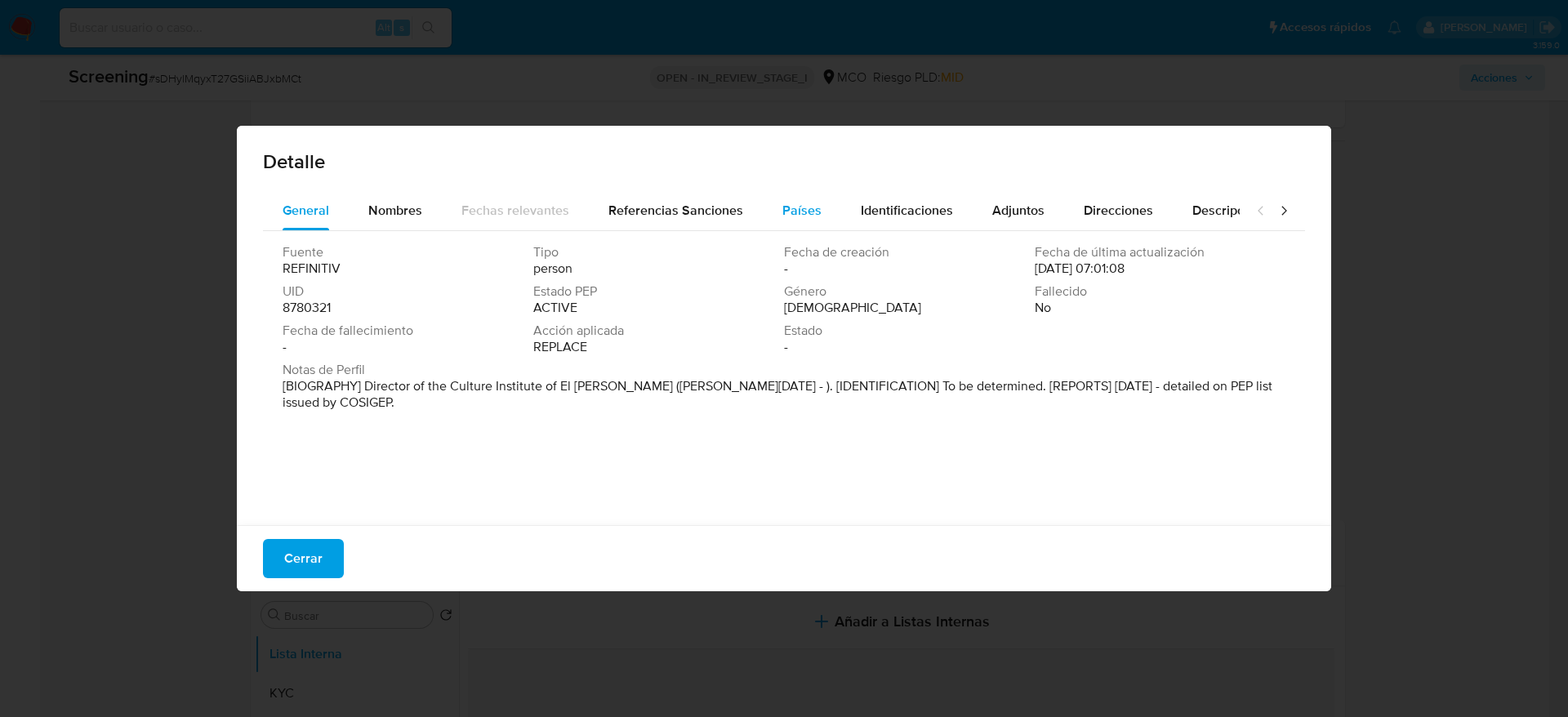
click at [804, 202] on span "Países" at bounding box center [802, 210] width 39 height 19
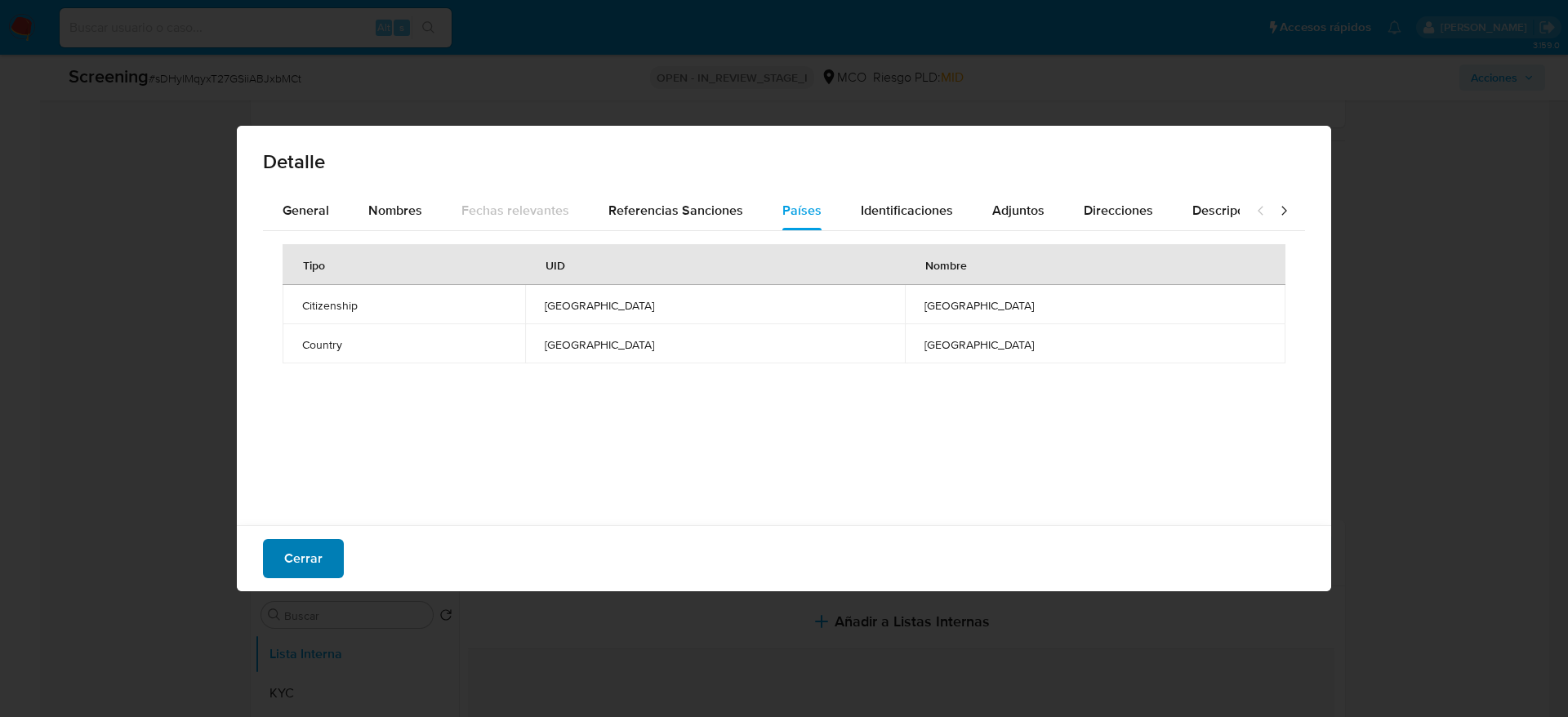
click at [335, 546] on button "Cerrar" at bounding box center [303, 558] width 81 height 39
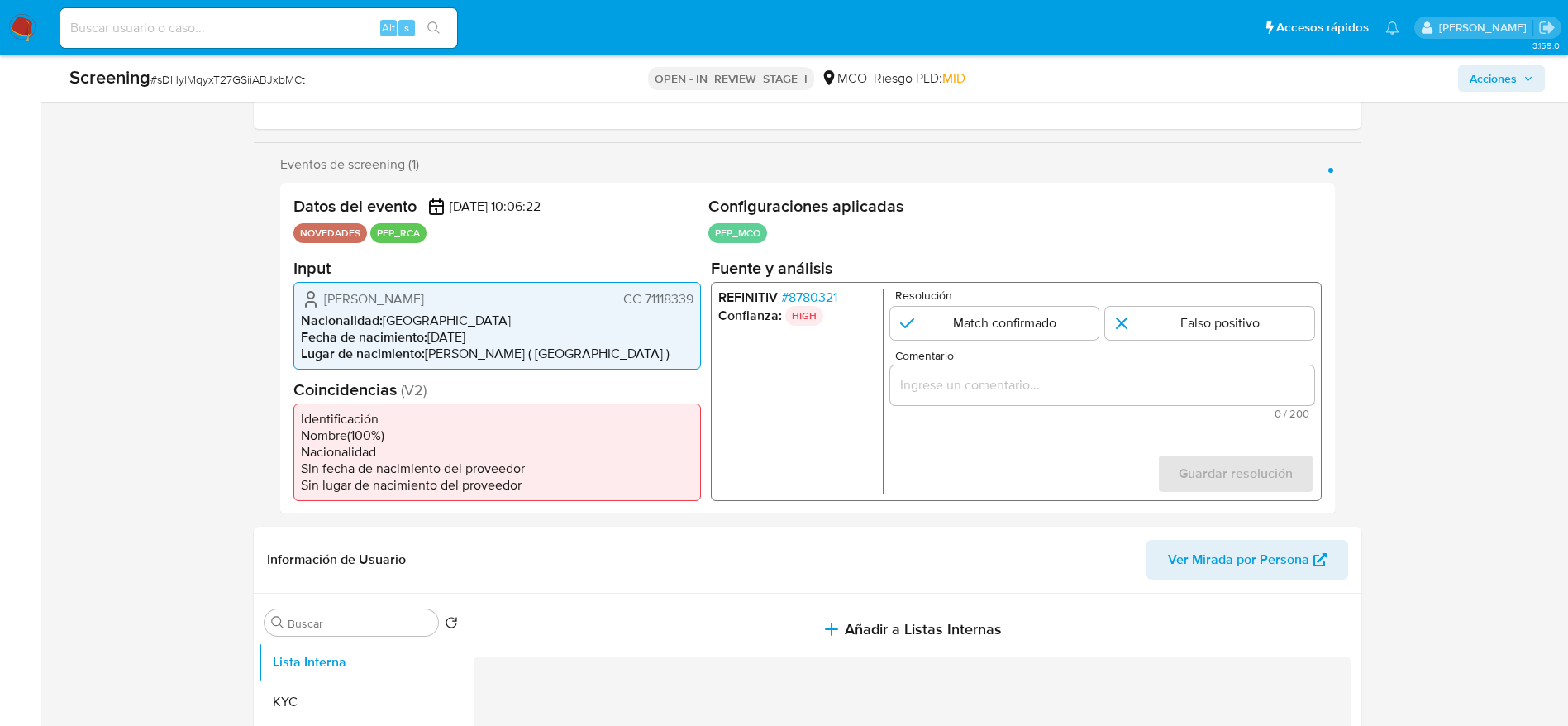
click at [262, 85] on span "# sDHylMqyxT27GSiiABJxbMCt" at bounding box center [228, 79] width 155 height 16
copy span "sDHylMqyxT27GSiiABJxbMCt"
click at [802, 280] on section "Fuente y análisis REFINITIV # 8780321 Confianza: HIGH Resolución Match confirma…" at bounding box center [1015, 378] width 611 height 243
click at [801, 290] on span "# 8780321" at bounding box center [808, 296] width 56 height 16
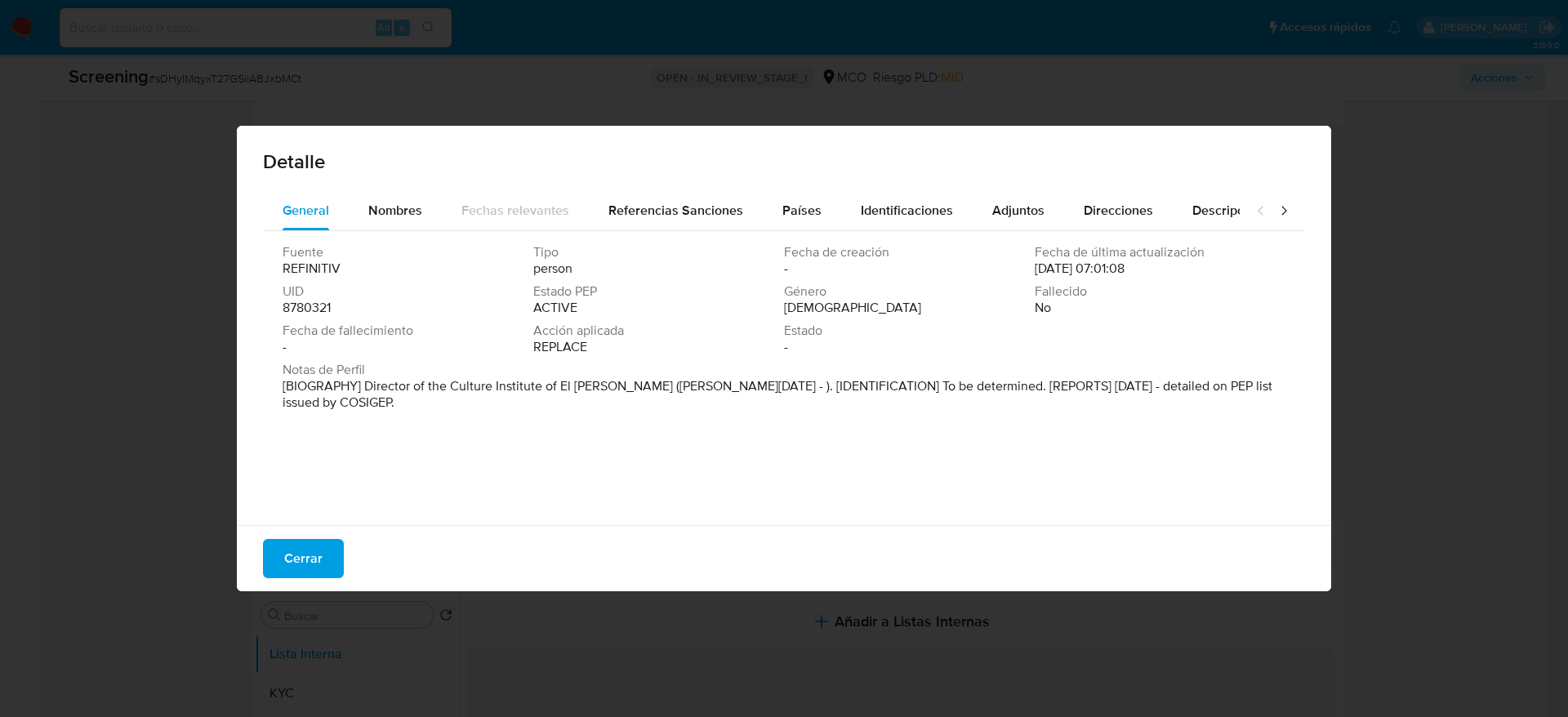
drag, startPoint x: 364, startPoint y: 382, endPoint x: 615, endPoint y: 405, distance: 252.1
click at [631, 401] on p "[BIOGRAPHY] Director of the Culture Institute of El Carmen de Viboral (Jan 2024…" at bounding box center [782, 395] width 1000 height 33
drag, startPoint x: 613, startPoint y: 405, endPoint x: 395, endPoint y: 427, distance: 219.1
click at [395, 427] on div "Fuente REFINITIV Tipo persona Fecha de creación - Fecha de última actualización…" at bounding box center [784, 373] width 1042 height 286
drag, startPoint x: 360, startPoint y: 381, endPoint x: 682, endPoint y: 381, distance: 322.0
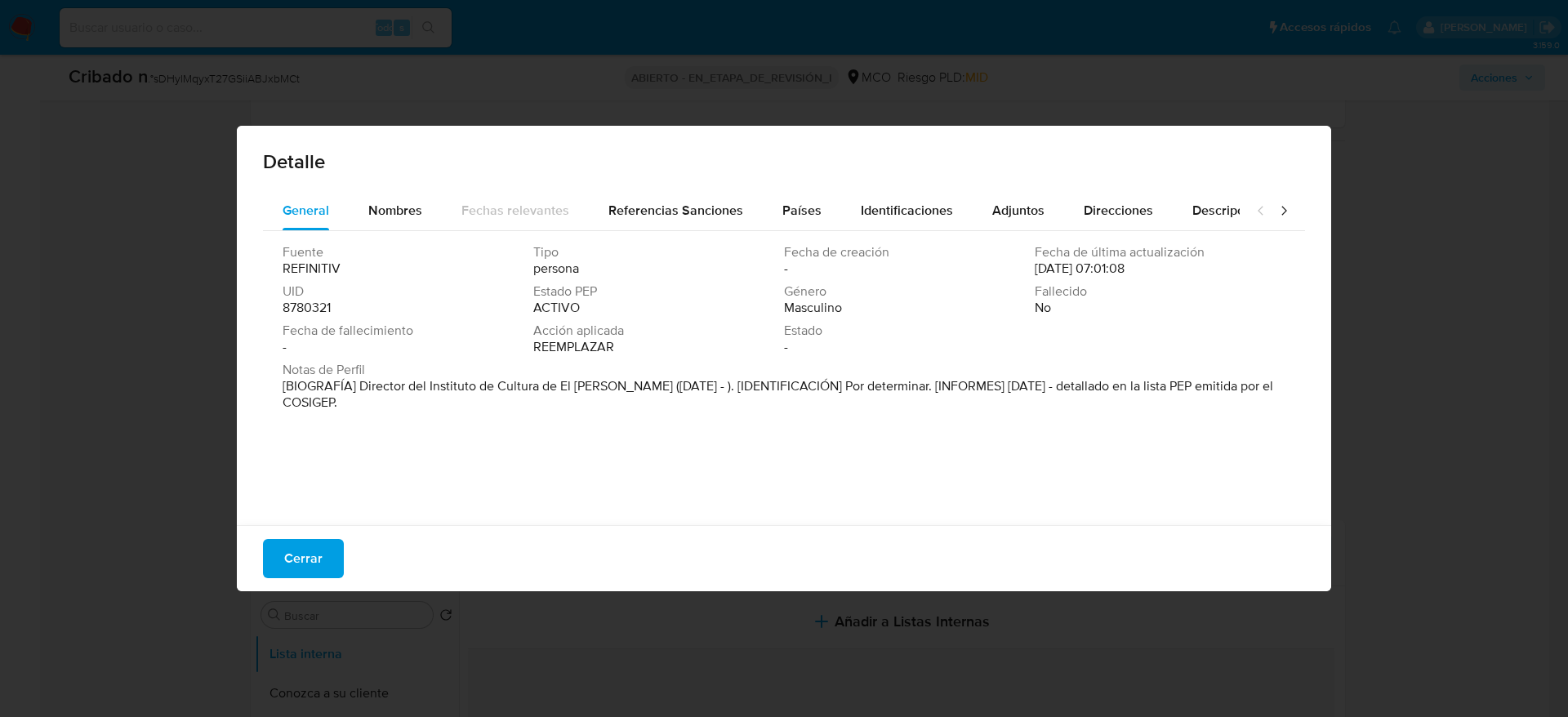
click at [682, 381] on font "[BIOGRAFÍA] Director del Instituto de Cultura de El Carmen de Viboral (enero de…" at bounding box center [778, 394] width 991 height 35
click at [297, 552] on span "Cerrar" at bounding box center [303, 558] width 38 height 36
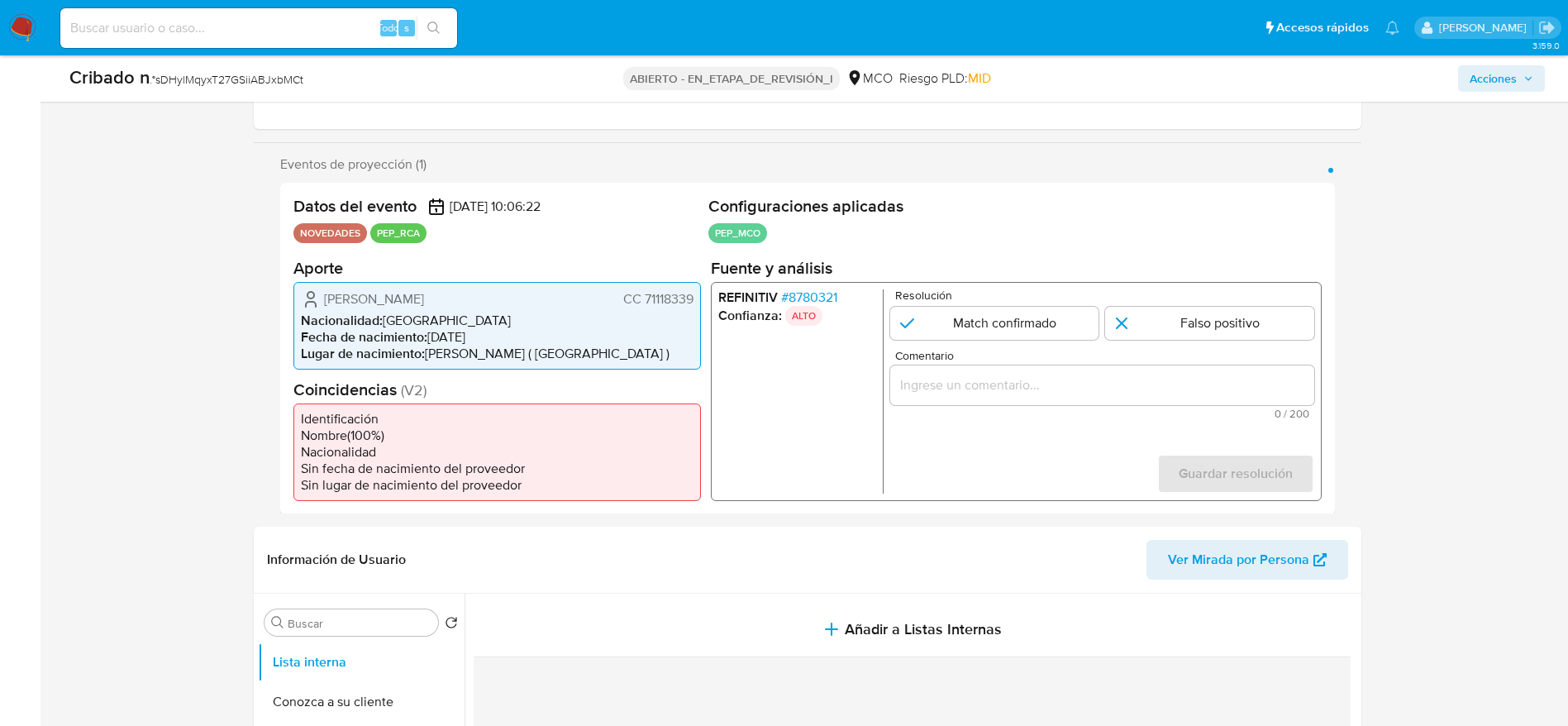
drag, startPoint x: 313, startPoint y: 282, endPoint x: 697, endPoint y: 303, distance: 384.6
click at [697, 303] on div "Julián David Trujillo Moreno CC 71118339 Nacionalidad : Colombia Fecha de nacim…" at bounding box center [497, 325] width 408 height 88
click at [1015, 363] on div "Comentario 0 / 200 200 caracteres restantes" at bounding box center [1102, 383] width 424 height 70
click at [1015, 399] on div "1 de 1" at bounding box center [1102, 384] width 424 height 40
click at [1015, 394] on input "Comentario" at bounding box center [1102, 384] width 424 height 21
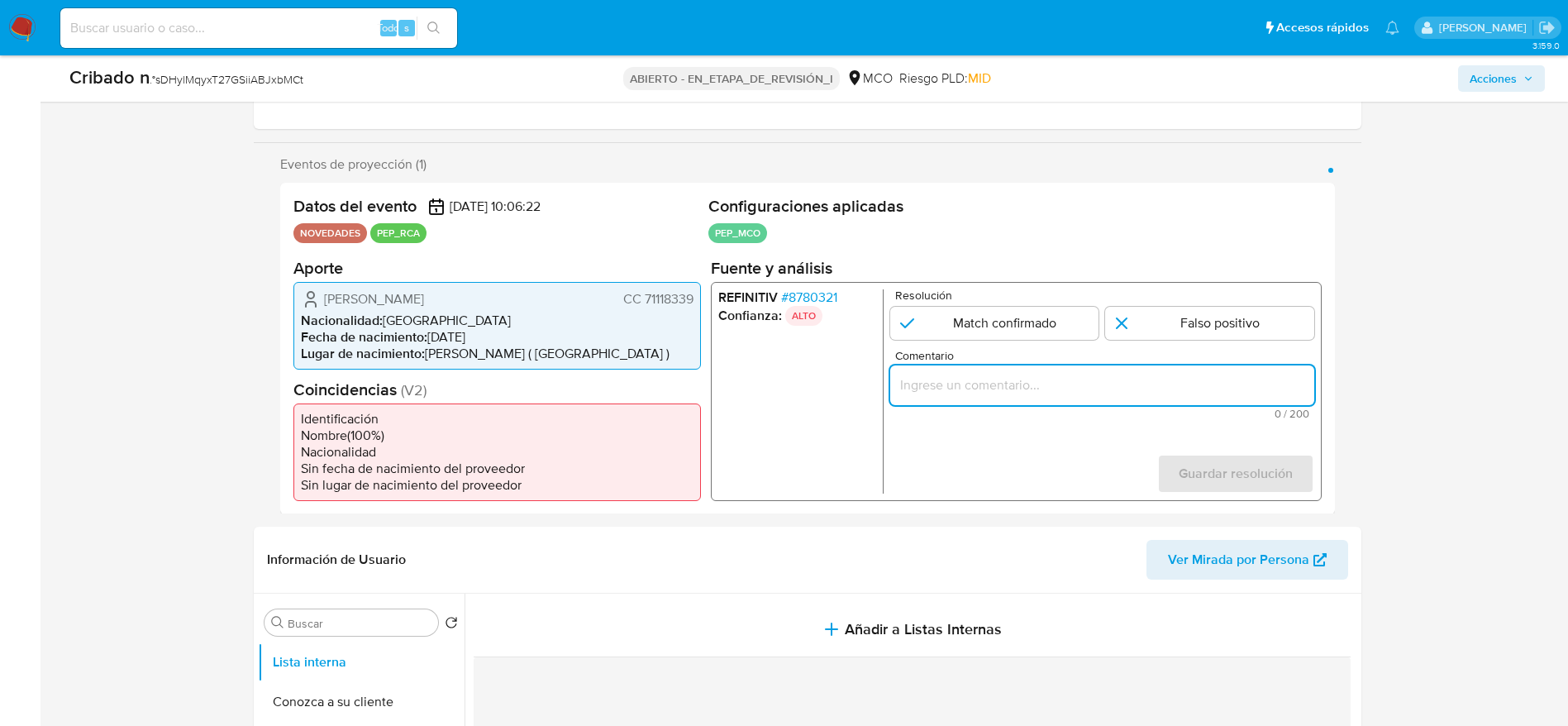
paste input "Usuario Julián David Trujillo Moreno. El titular de la cuenta se desempeña como…"
type input "Usuario Julián David Trujillo Moreno. El titular de la cuenta se desempeña como…"
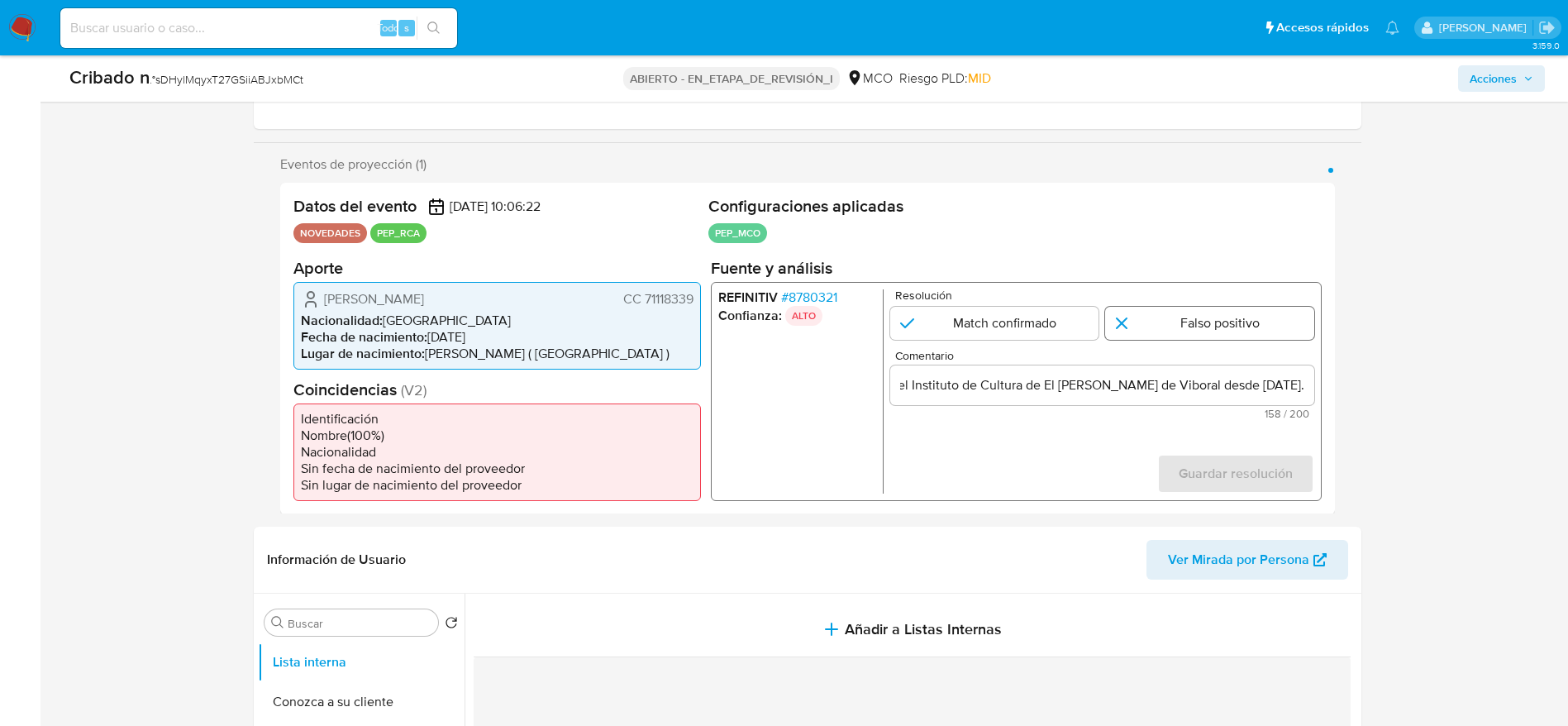
click at [1191, 325] on input "1 de 1" at bounding box center [1210, 322] width 210 height 34
radio input "true"
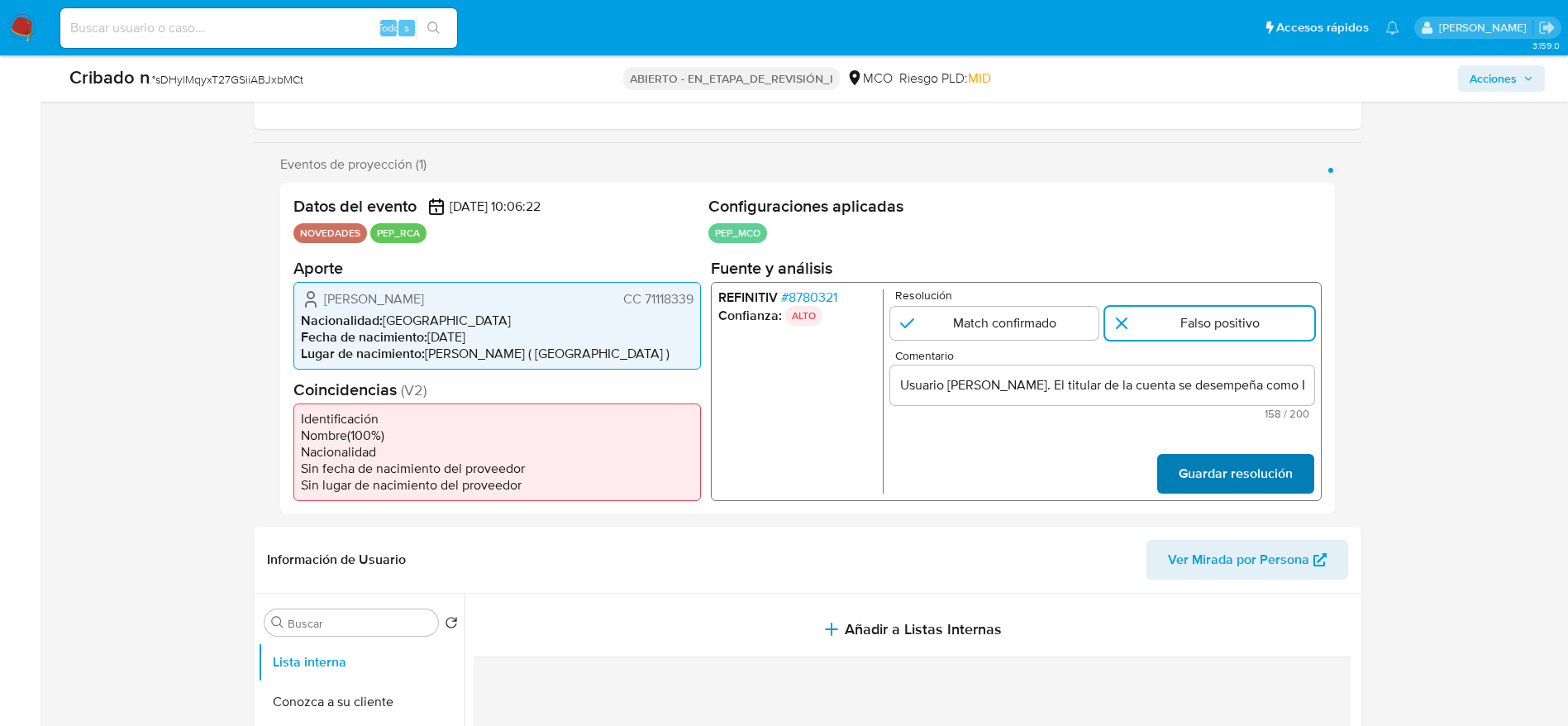
click at [1225, 475] on span "Guardar resolución" at bounding box center [1235, 473] width 114 height 36
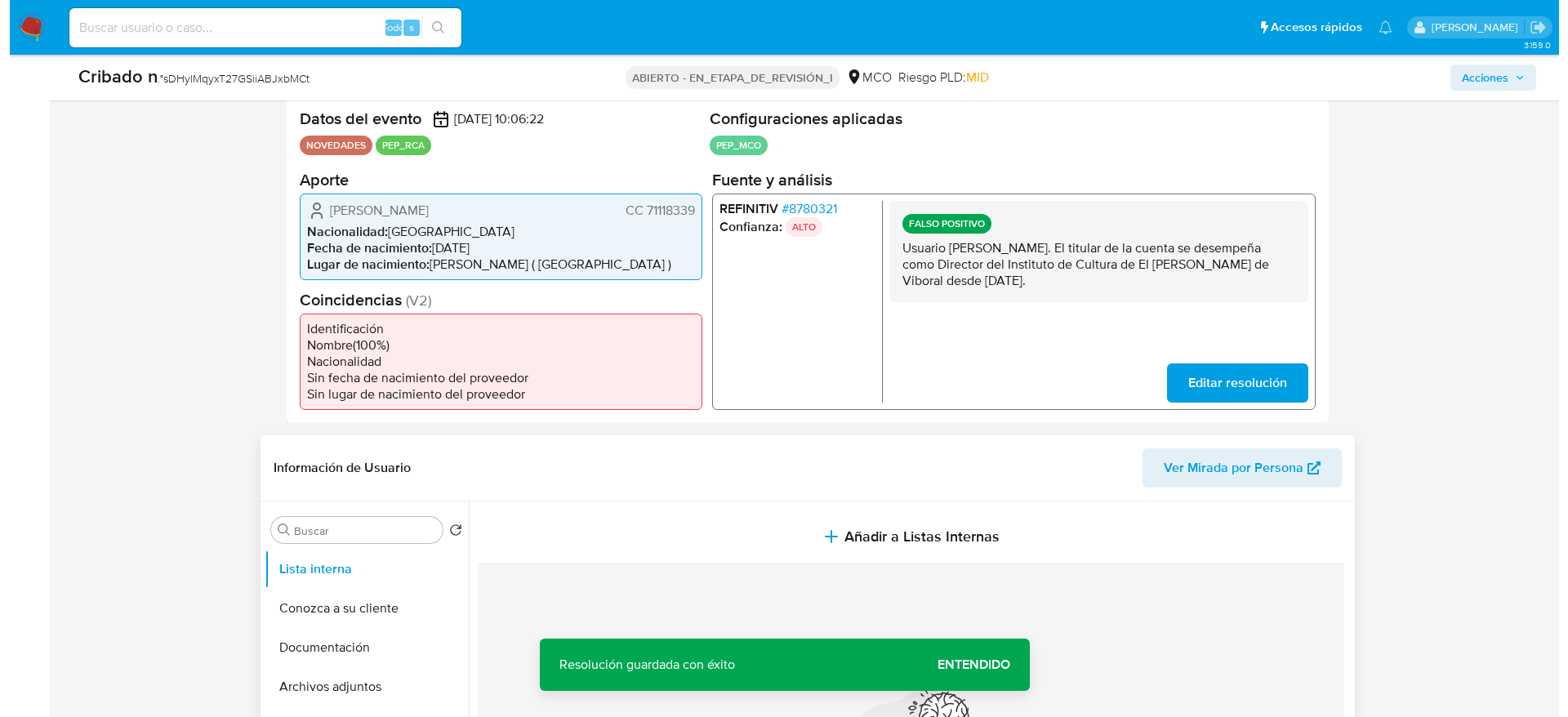
scroll to position [367, 0]
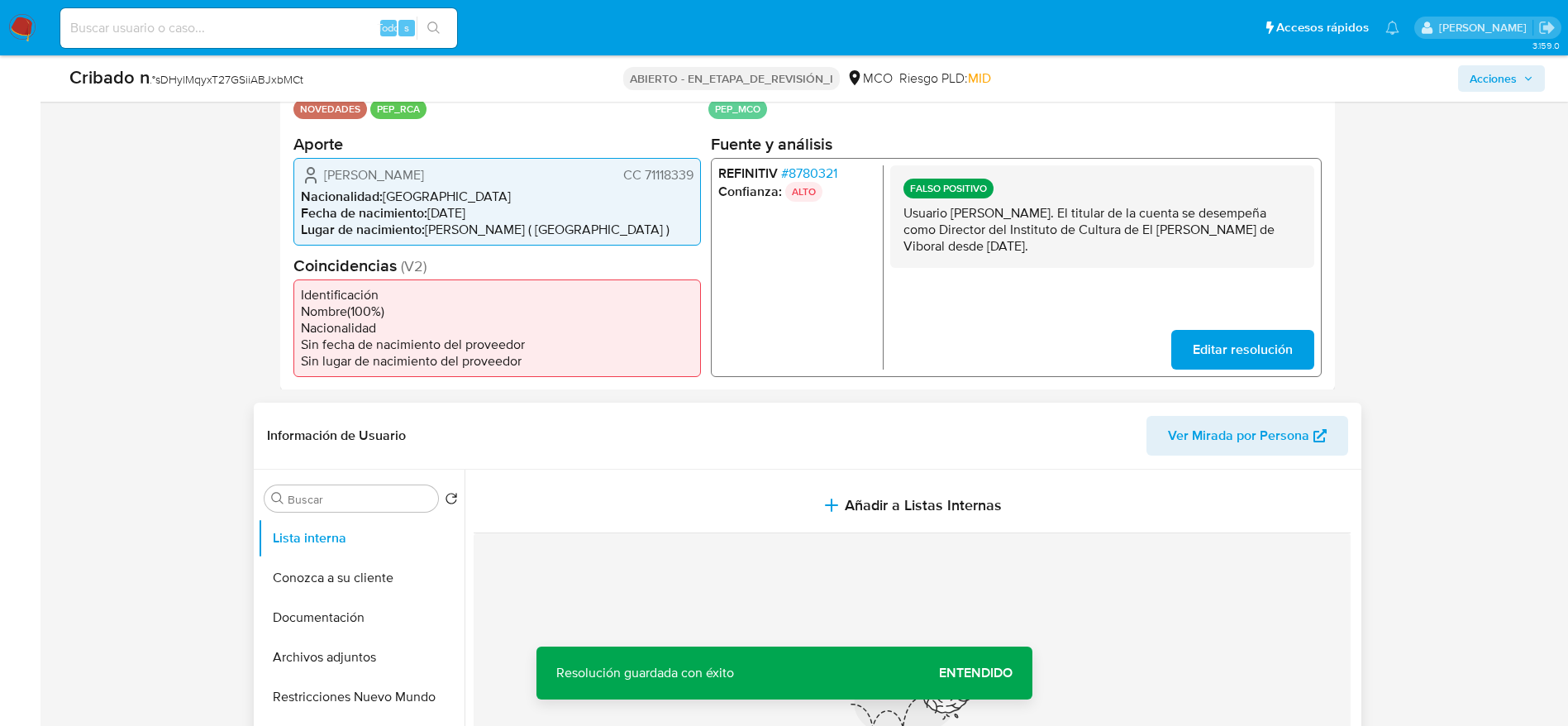
click at [757, 469] on div "Información de Usuario Ver Mirada por Persona Buscar Volver al orden por defect…" at bounding box center [808, 648] width 1108 height 491
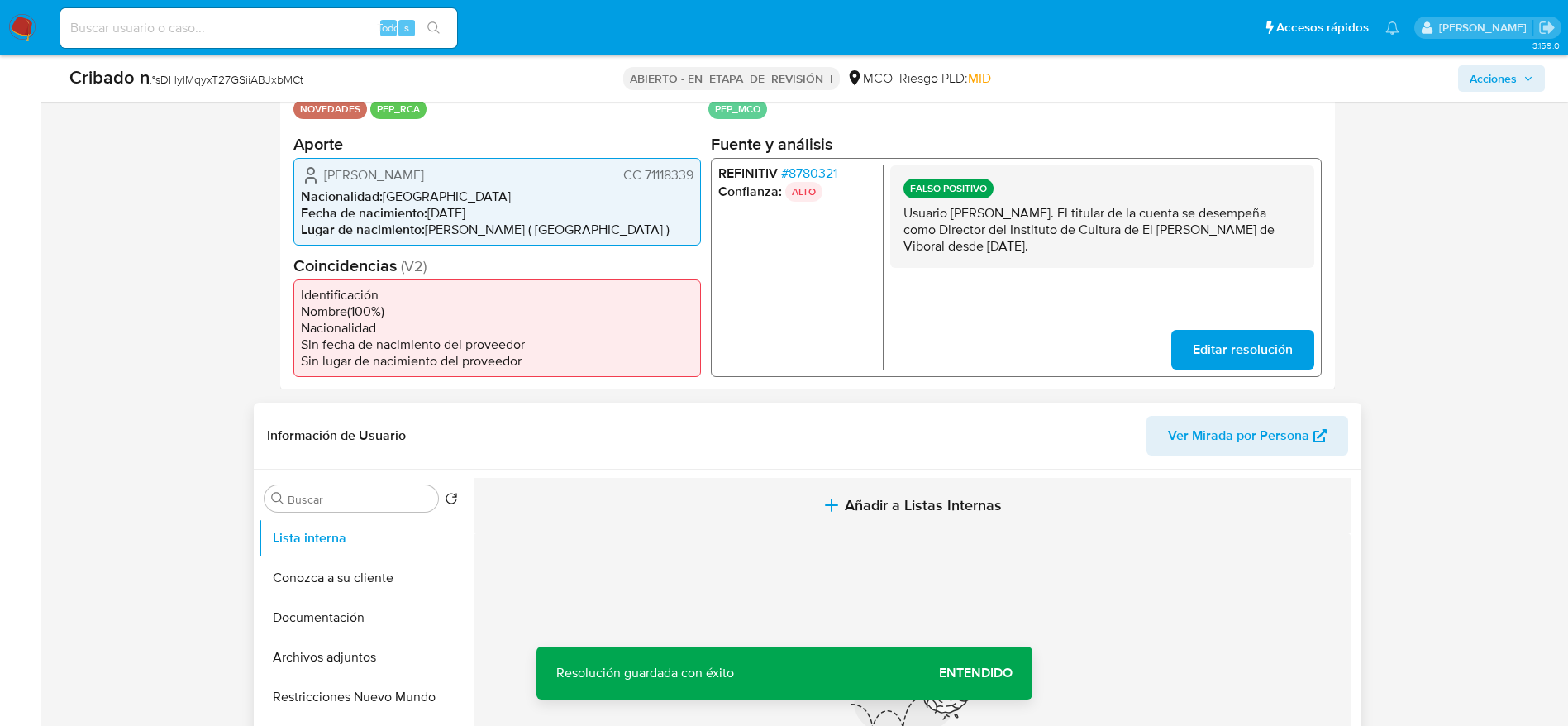
click at [757, 498] on button "Añadir a Listas Internas" at bounding box center [912, 505] width 877 height 55
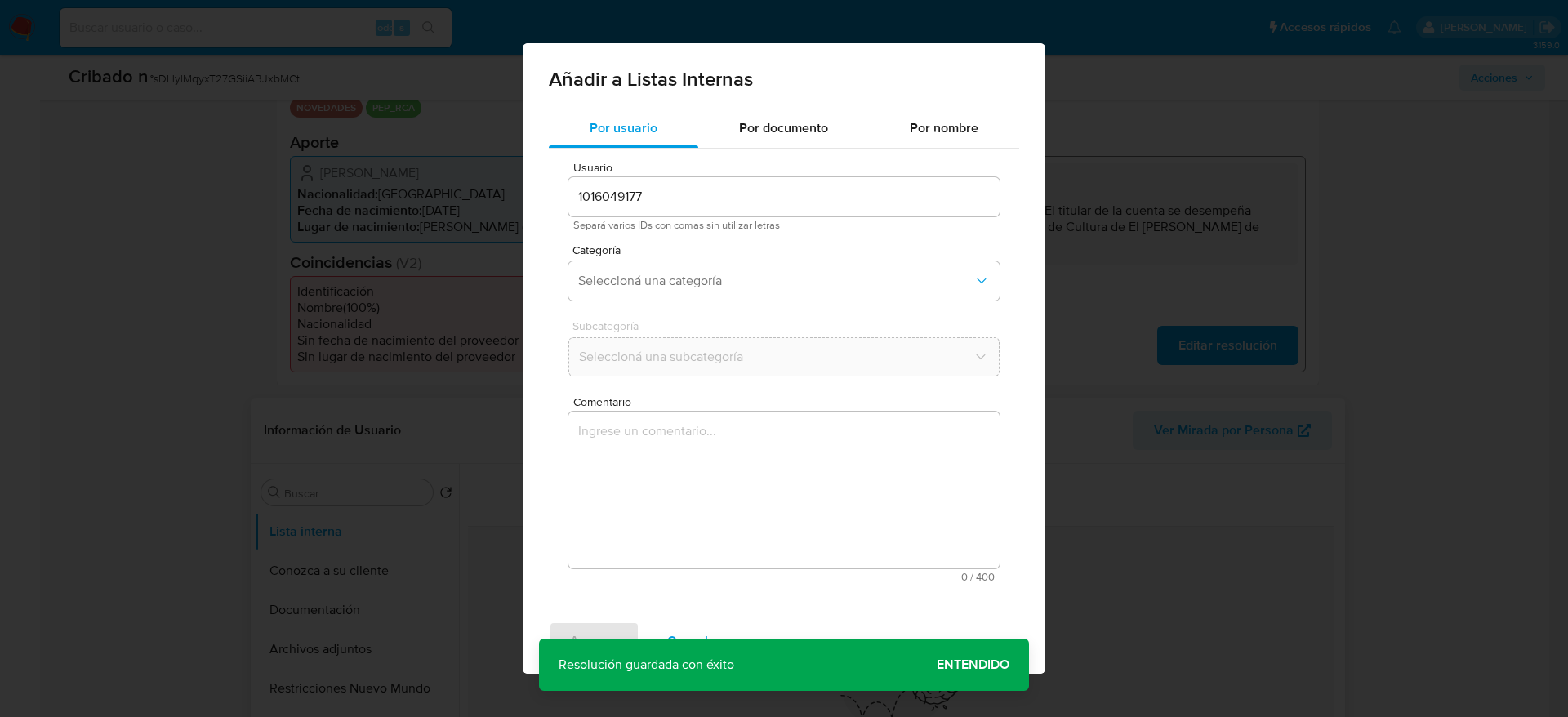
drag, startPoint x: 720, startPoint y: 519, endPoint x: 718, endPoint y: 466, distance: 53.0
click at [718, 516] on textarea "Comentario" at bounding box center [784, 490] width 431 height 157
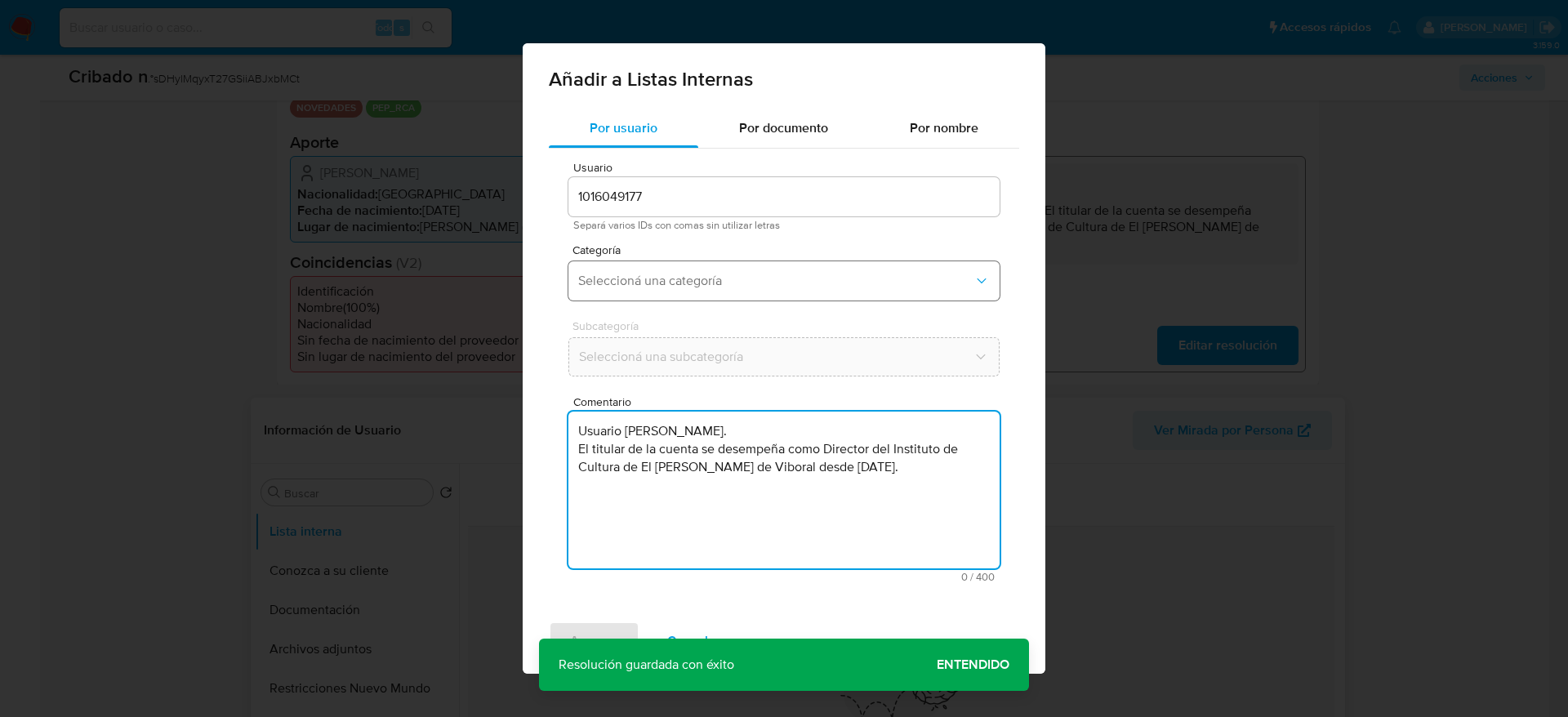
type textarea "Usuario Julián David Trujillo Moreno. El titular de la cuenta se desempeña como…"
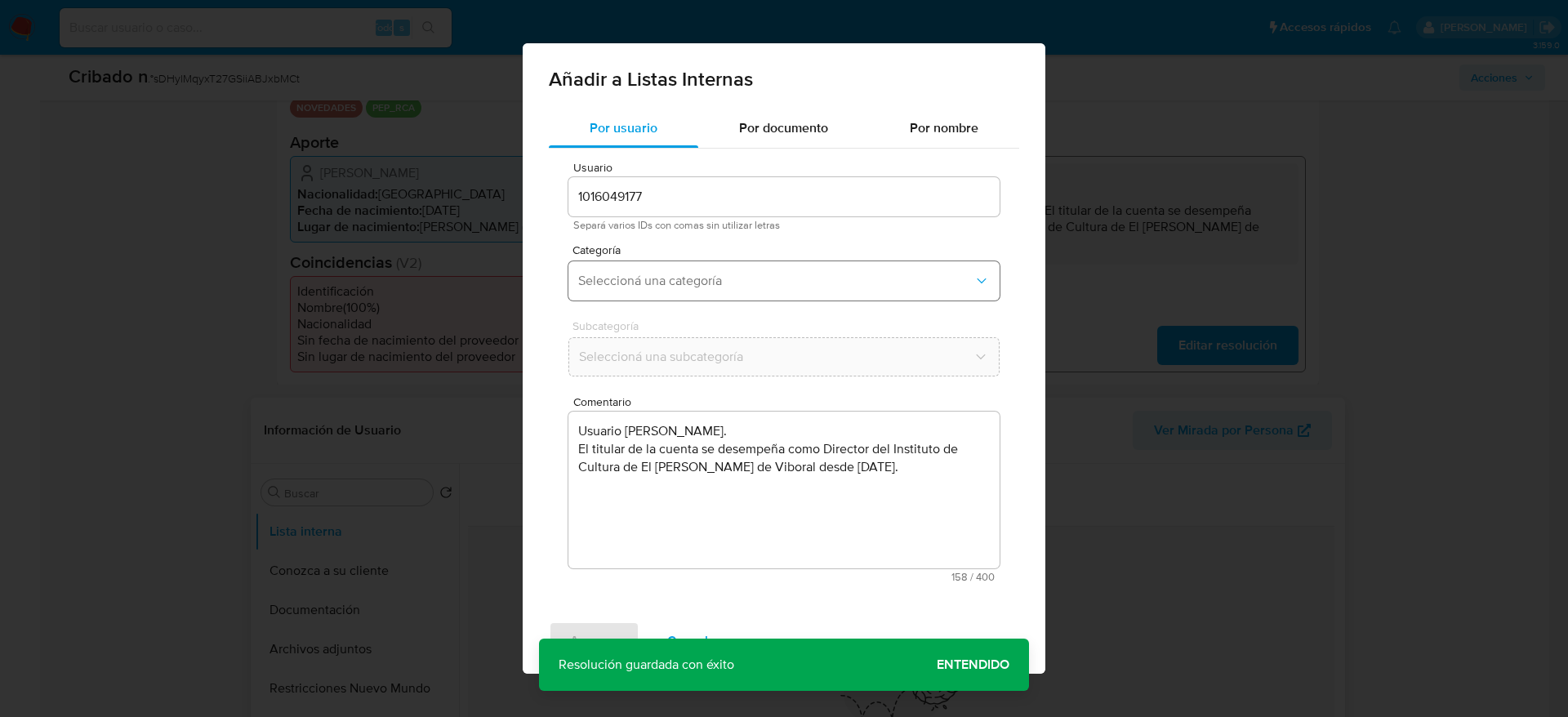
click at [731, 280] on span "Seleccioná una categoría" at bounding box center [776, 280] width 395 height 16
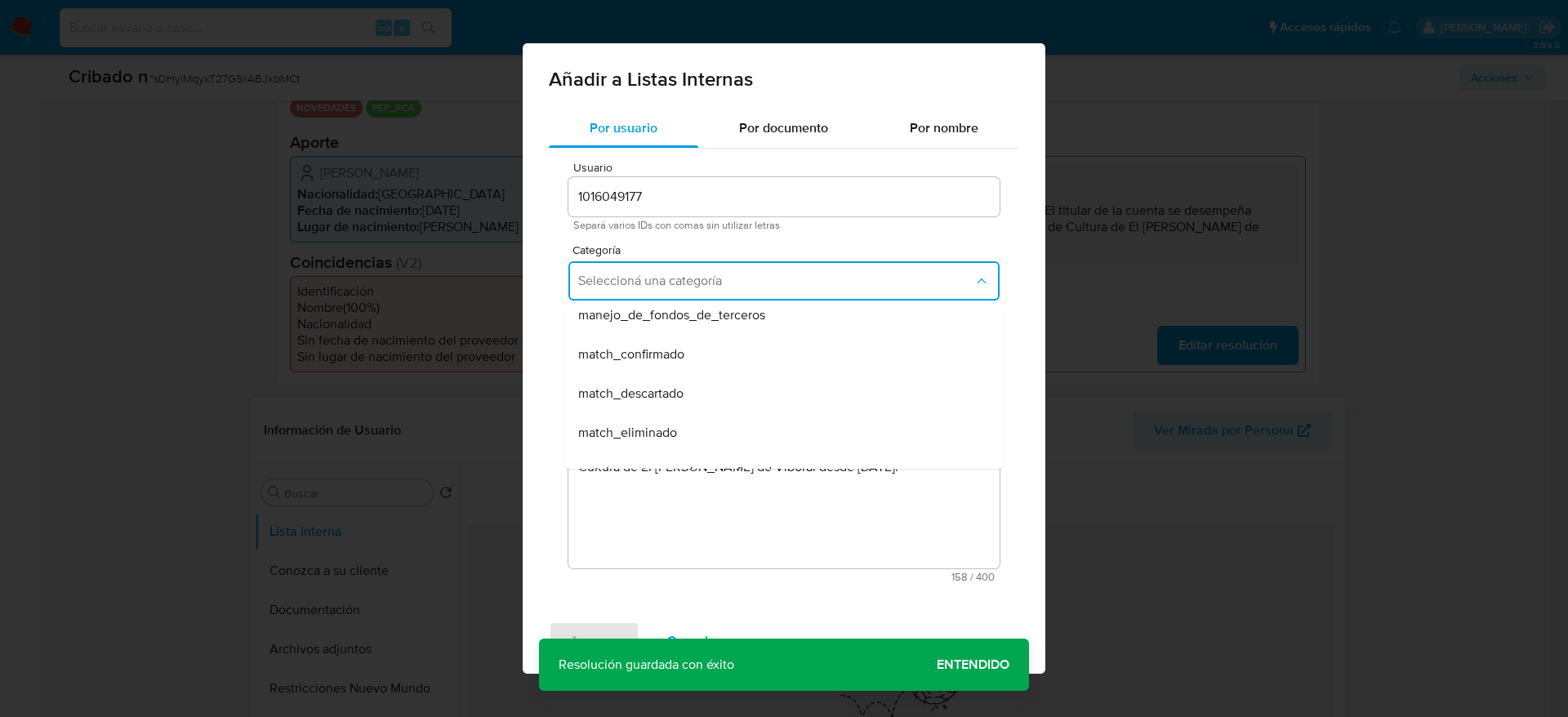
scroll to position [122, 0]
click at [692, 333] on div "match_confirmado" at bounding box center [779, 320] width 402 height 39
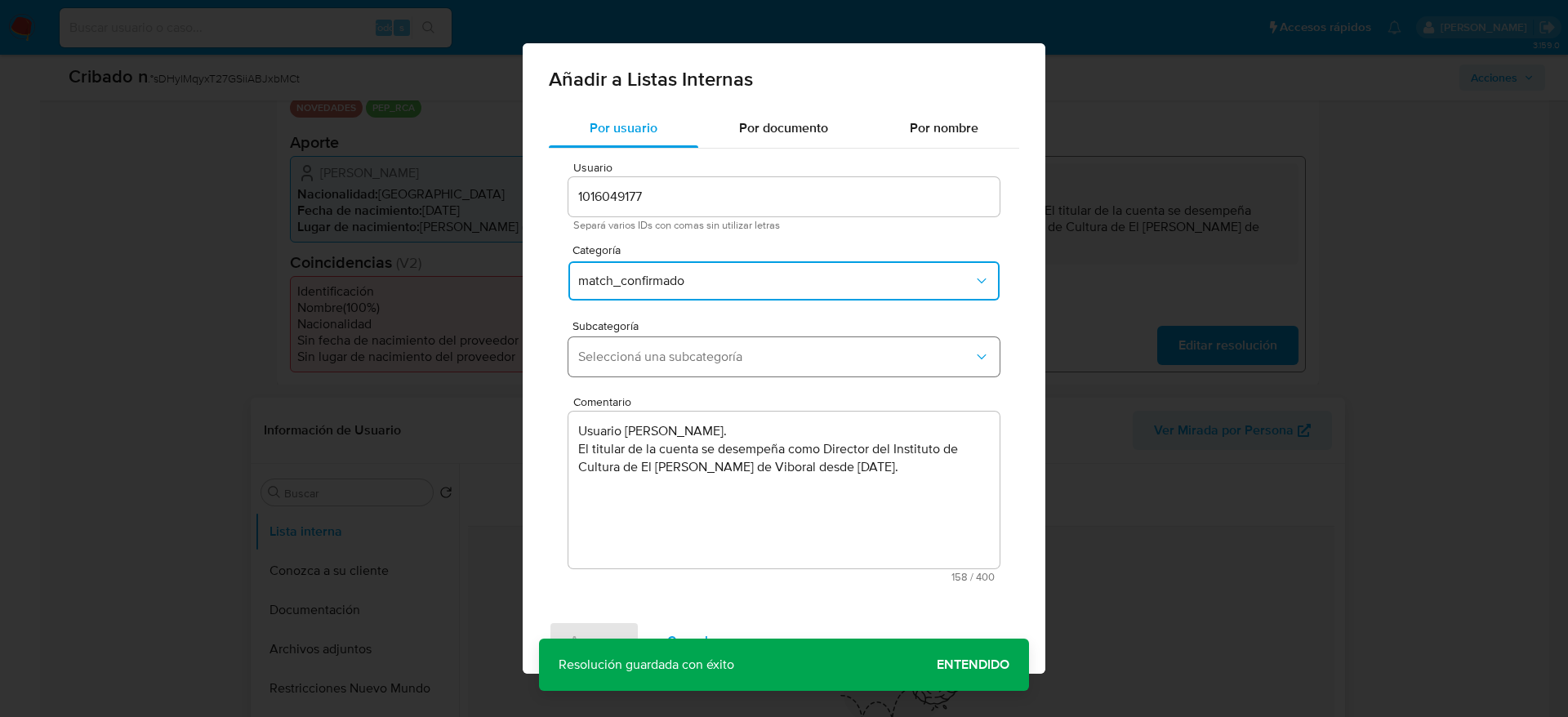
click at [691, 360] on span "Seleccioná una subcategoría" at bounding box center [776, 356] width 395 height 16
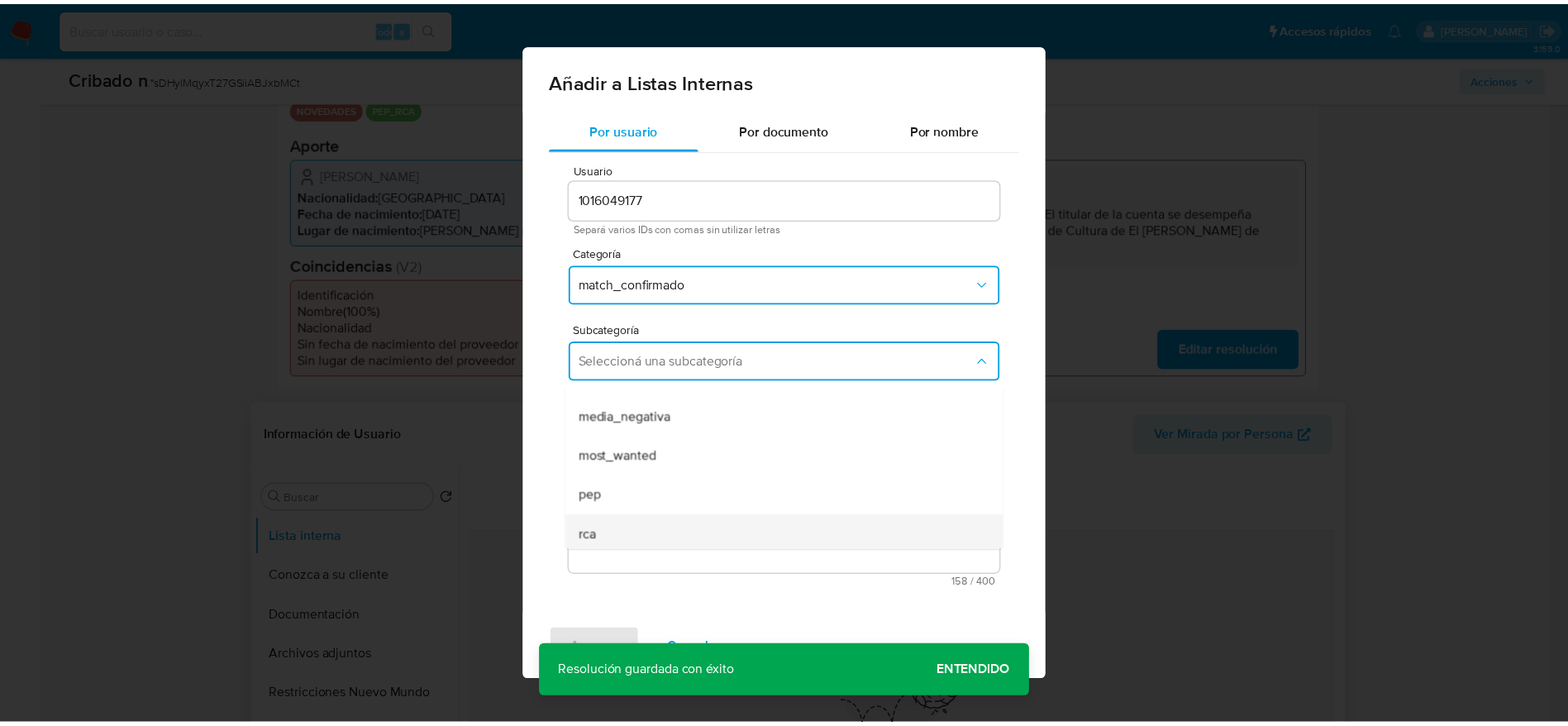
scroll to position [113, 0]
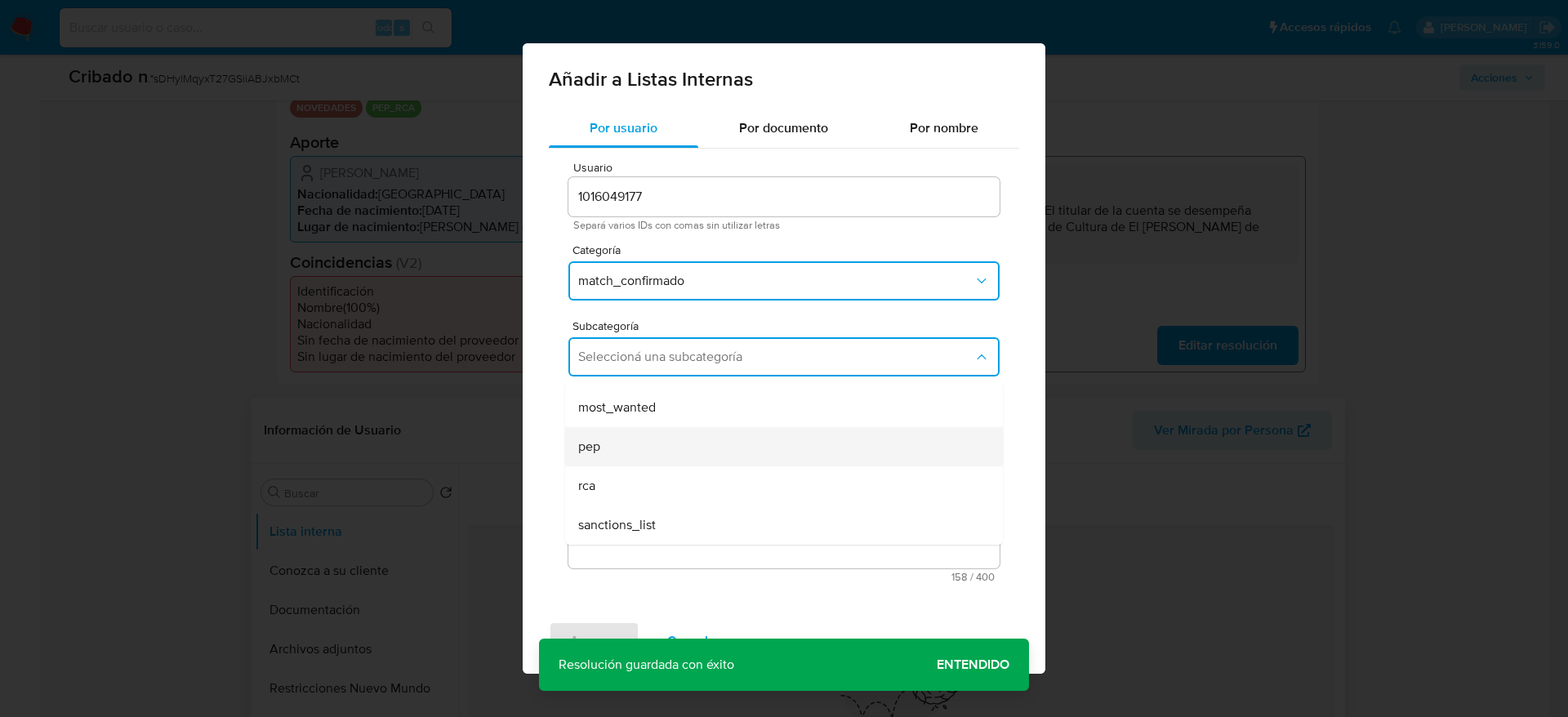
click at [643, 450] on div "pep" at bounding box center [779, 446] width 402 height 39
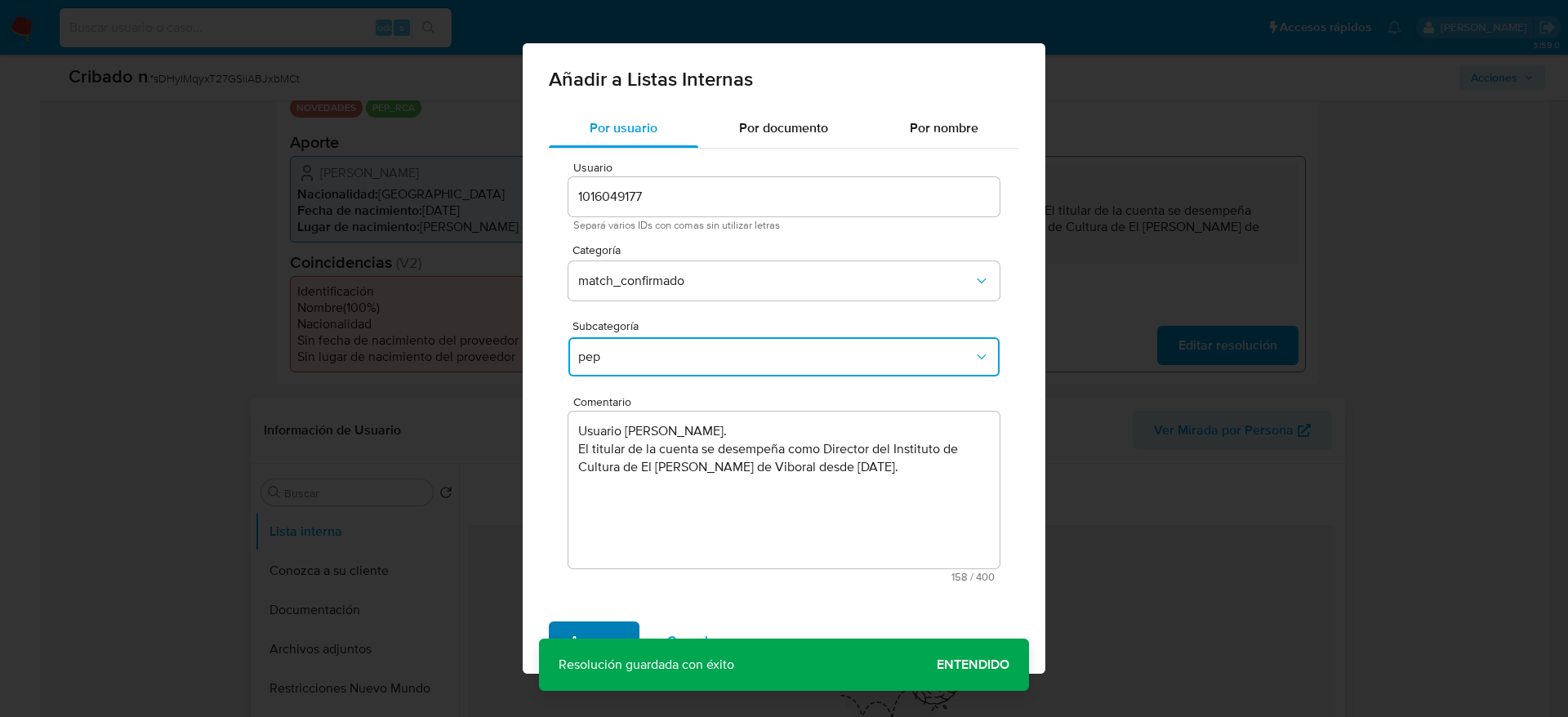
click at [611, 630] on span "Agregar" at bounding box center [594, 641] width 48 height 36
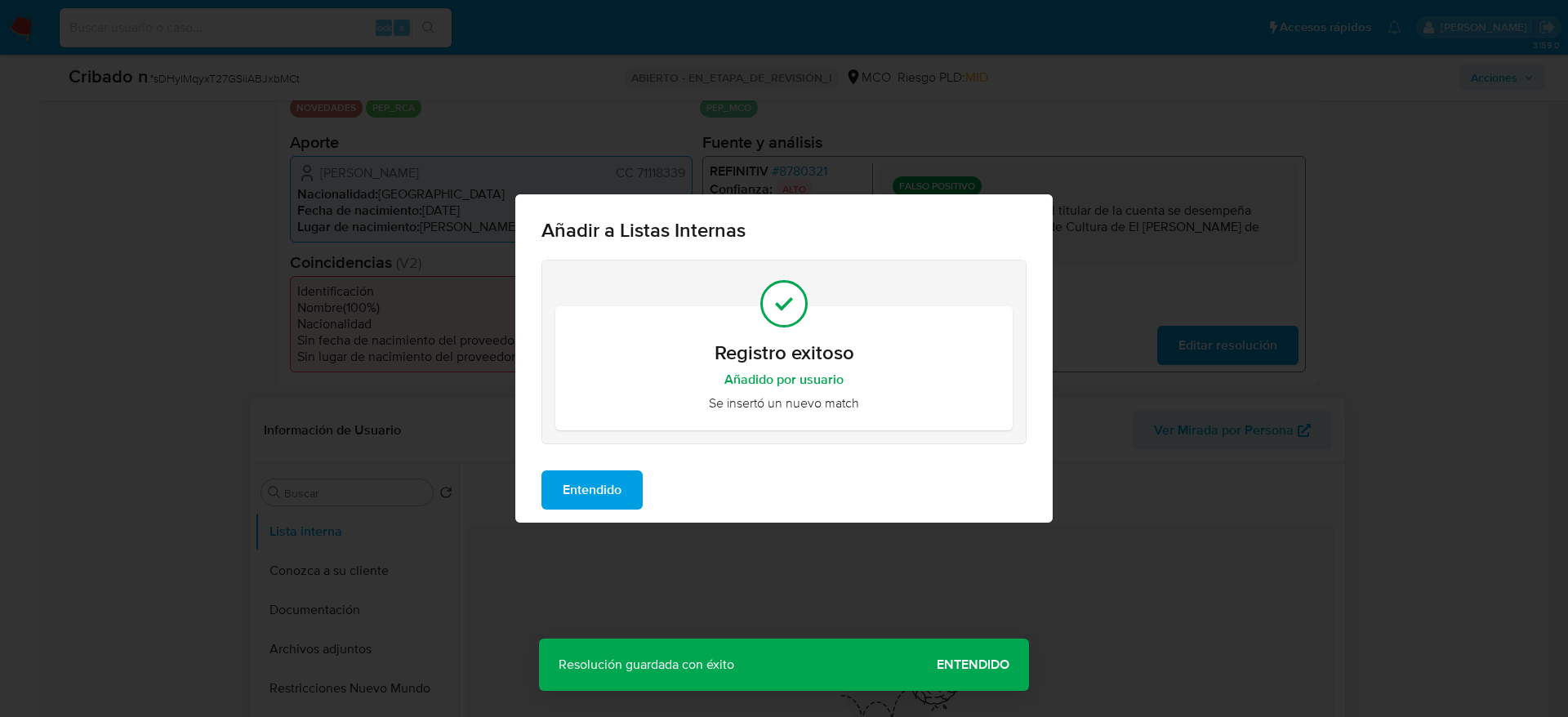
click at [630, 492] on button "Entendido" at bounding box center [591, 490] width 101 height 39
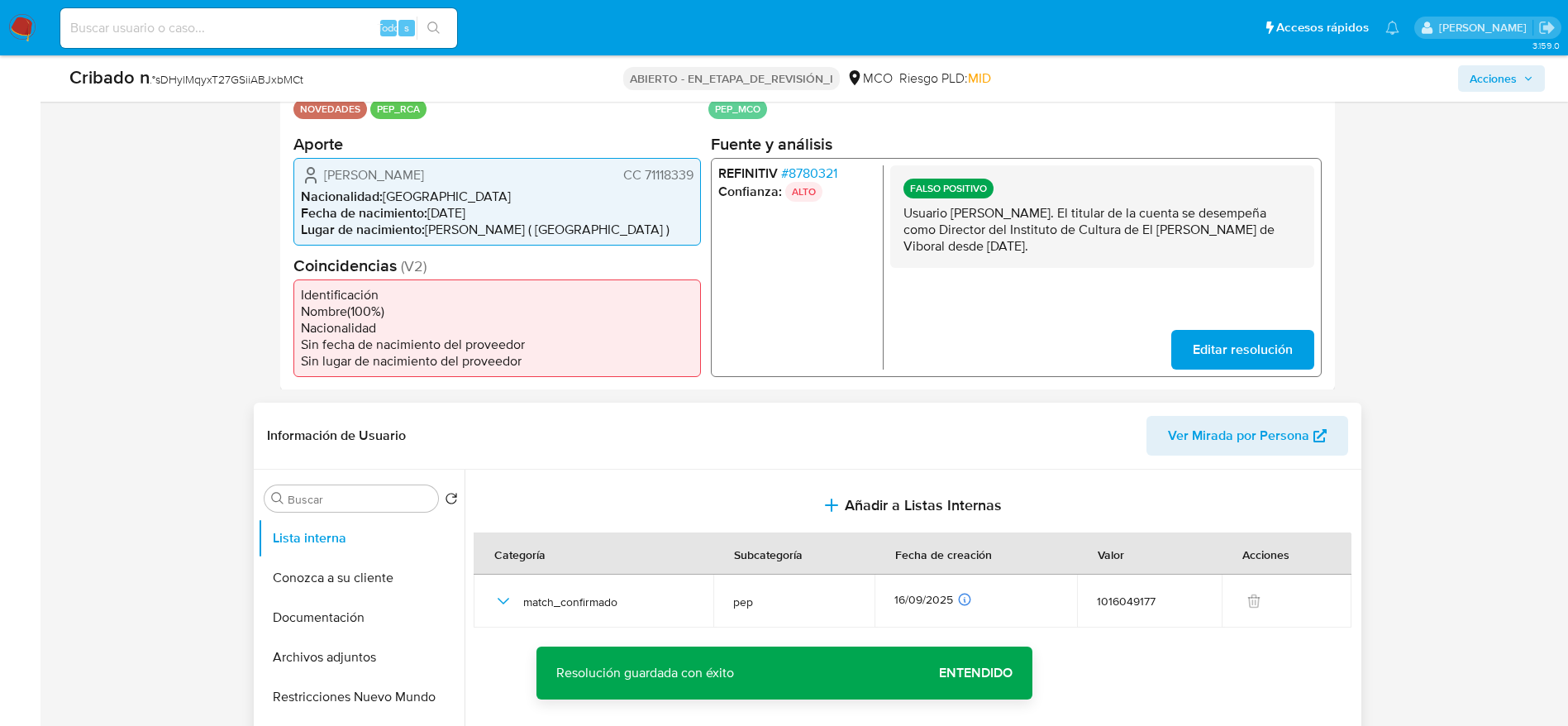
click at [1246, 345] on span "Editar resolución" at bounding box center [1242, 349] width 100 height 36
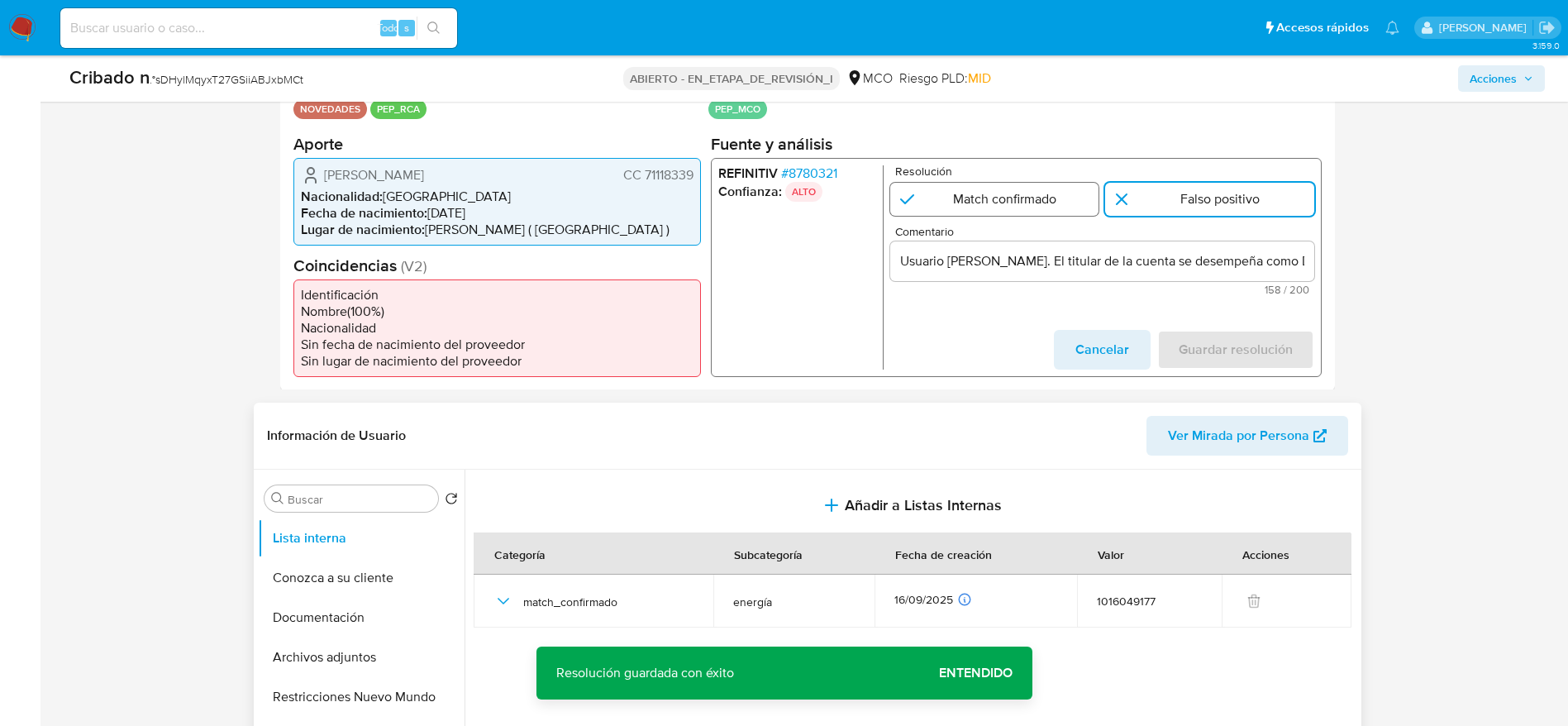
click at [969, 213] on input "1 de 1" at bounding box center [994, 198] width 210 height 34
radio input "true"
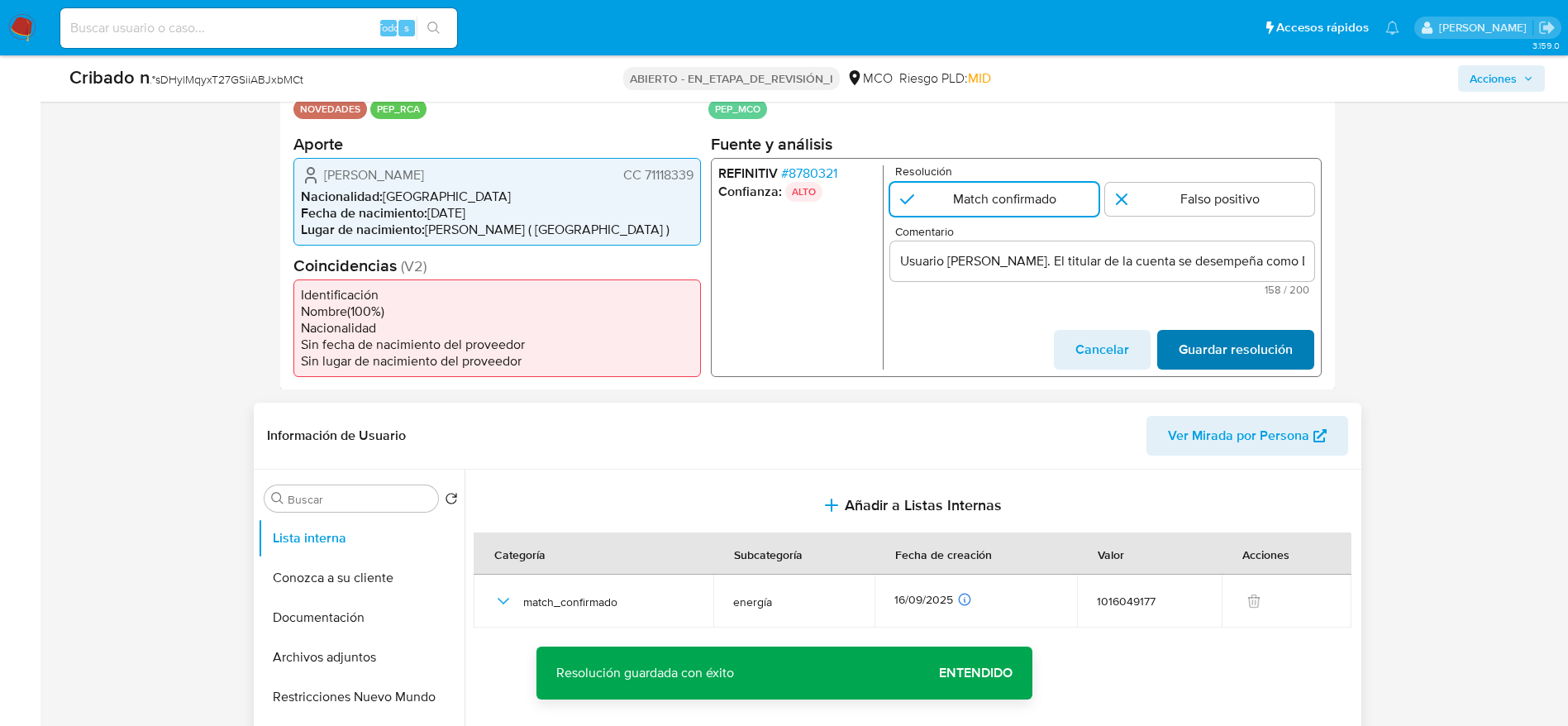
click at [1220, 353] on span "Guardar resolución" at bounding box center [1235, 349] width 114 height 36
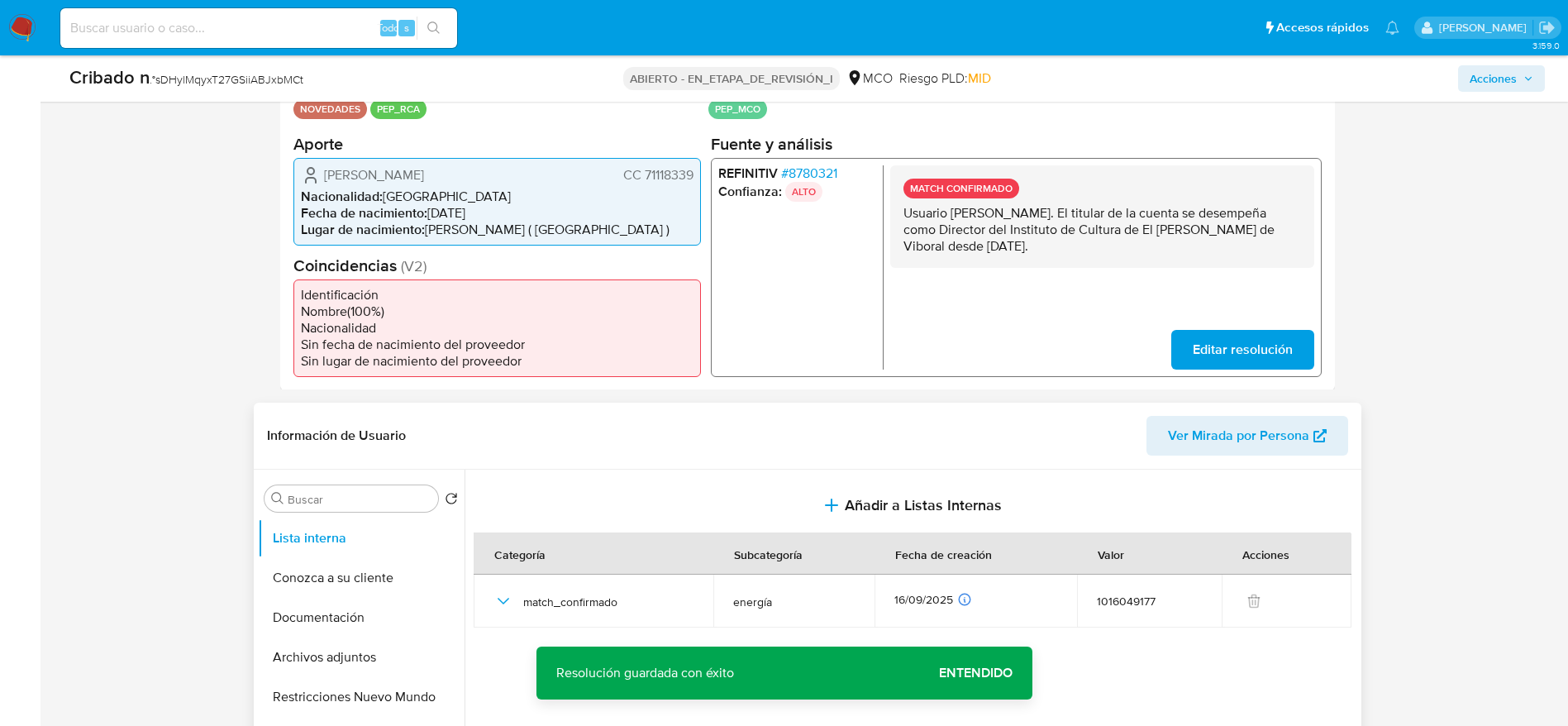
scroll to position [620, 0]
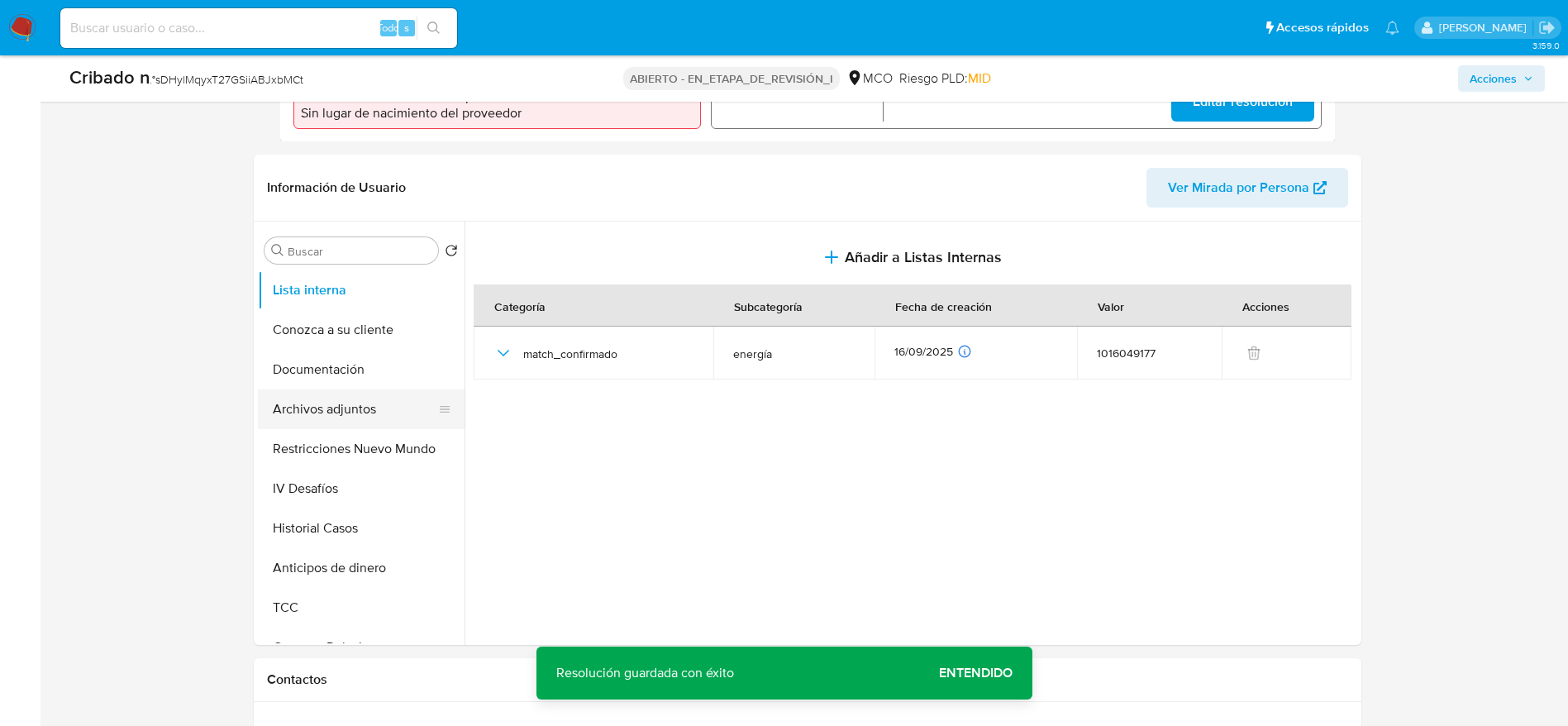
click at [358, 391] on button "Archivos adjuntos" at bounding box center [354, 409] width 193 height 40
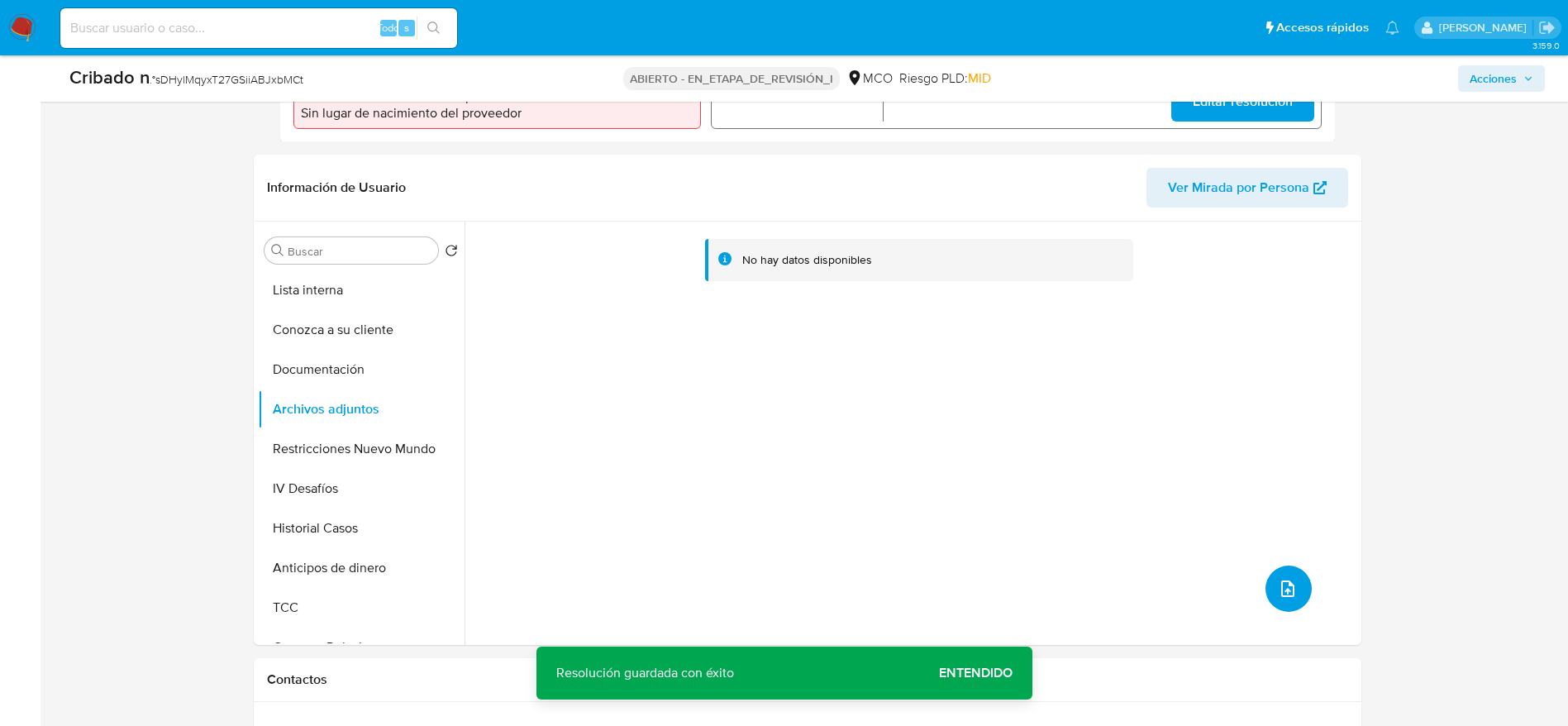
click at [1284, 607] on button "subir archivo" at bounding box center [1289, 589] width 46 height 46
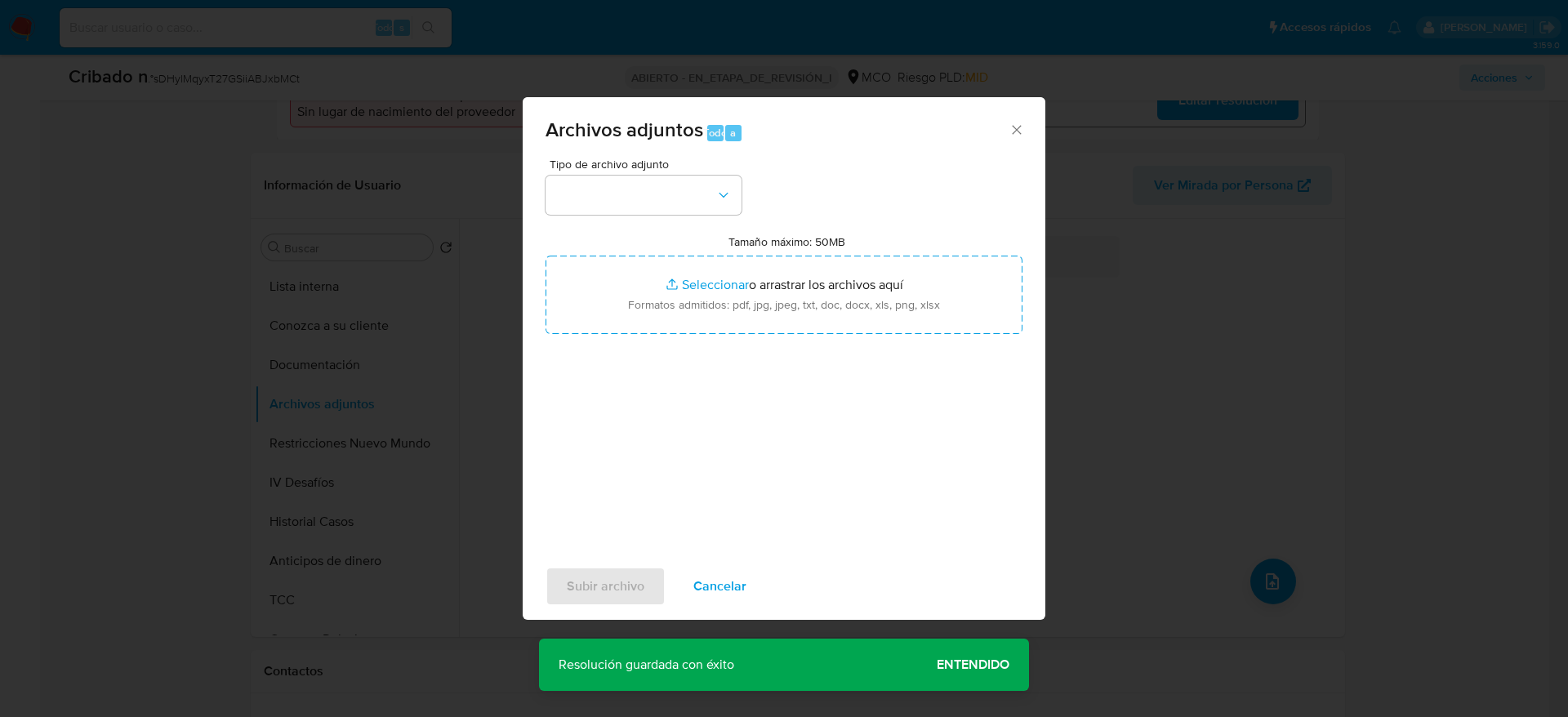
click at [654, 224] on div "Tipo de archivo adjunto Tamaño máximo: 50MB Seleccionar archivos Seleccionar o …" at bounding box center [784, 351] width 477 height 385
click at [654, 191] on button "button" at bounding box center [643, 195] width 196 height 39
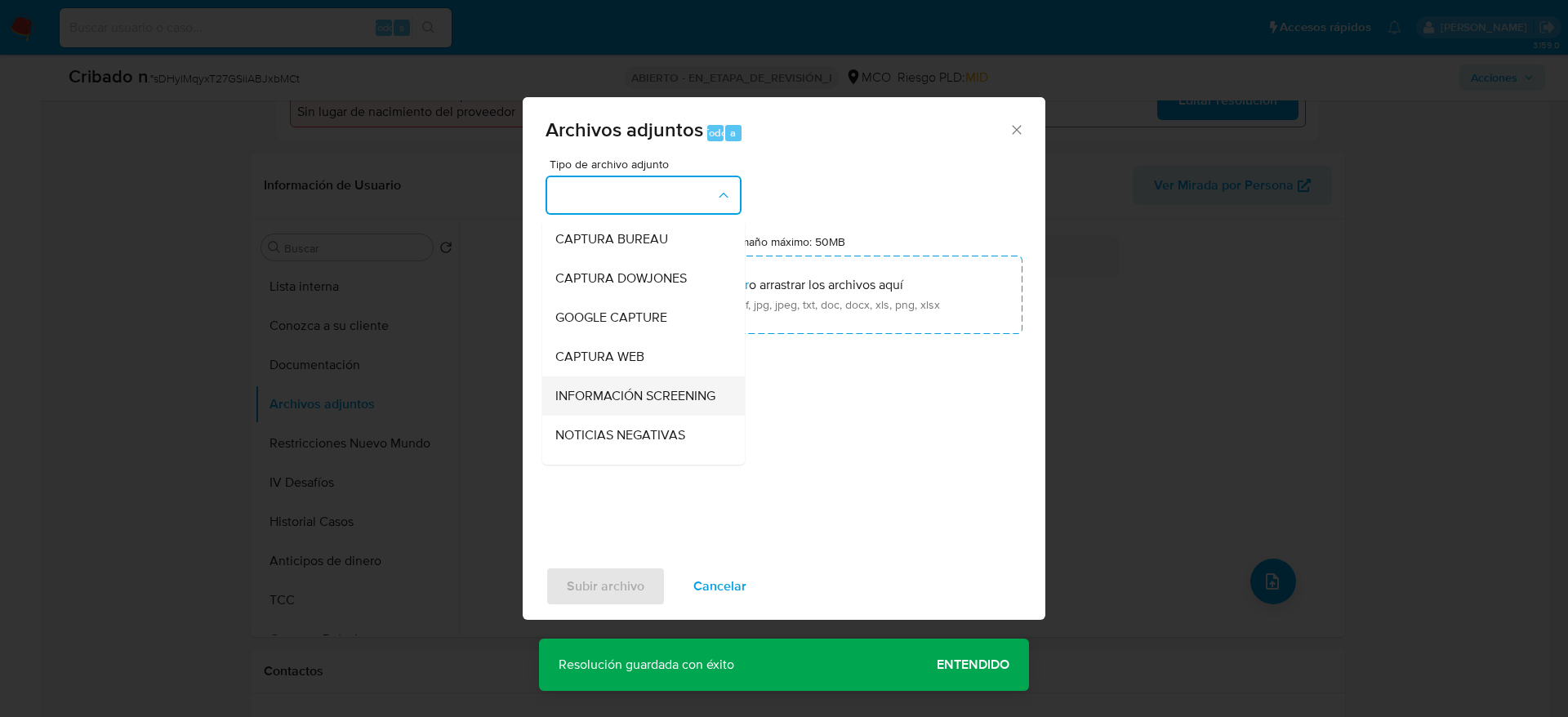
click at [634, 396] on span "INFORMACIÓN SCREENING" at bounding box center [636, 395] width 160 height 16
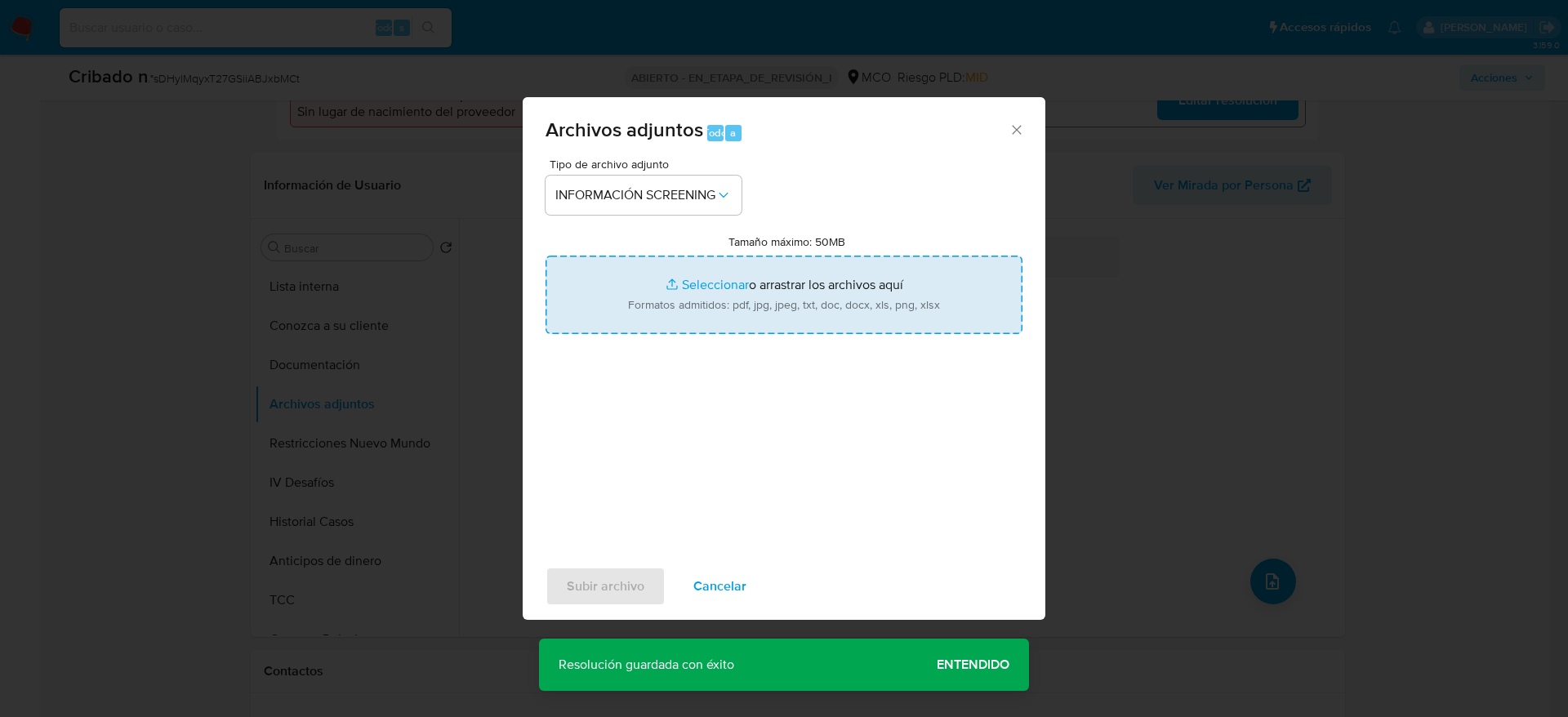
click at [634, 310] on input "Tamaño máximo: 50MB Seleccionar archivos" at bounding box center [784, 294] width 477 height 78
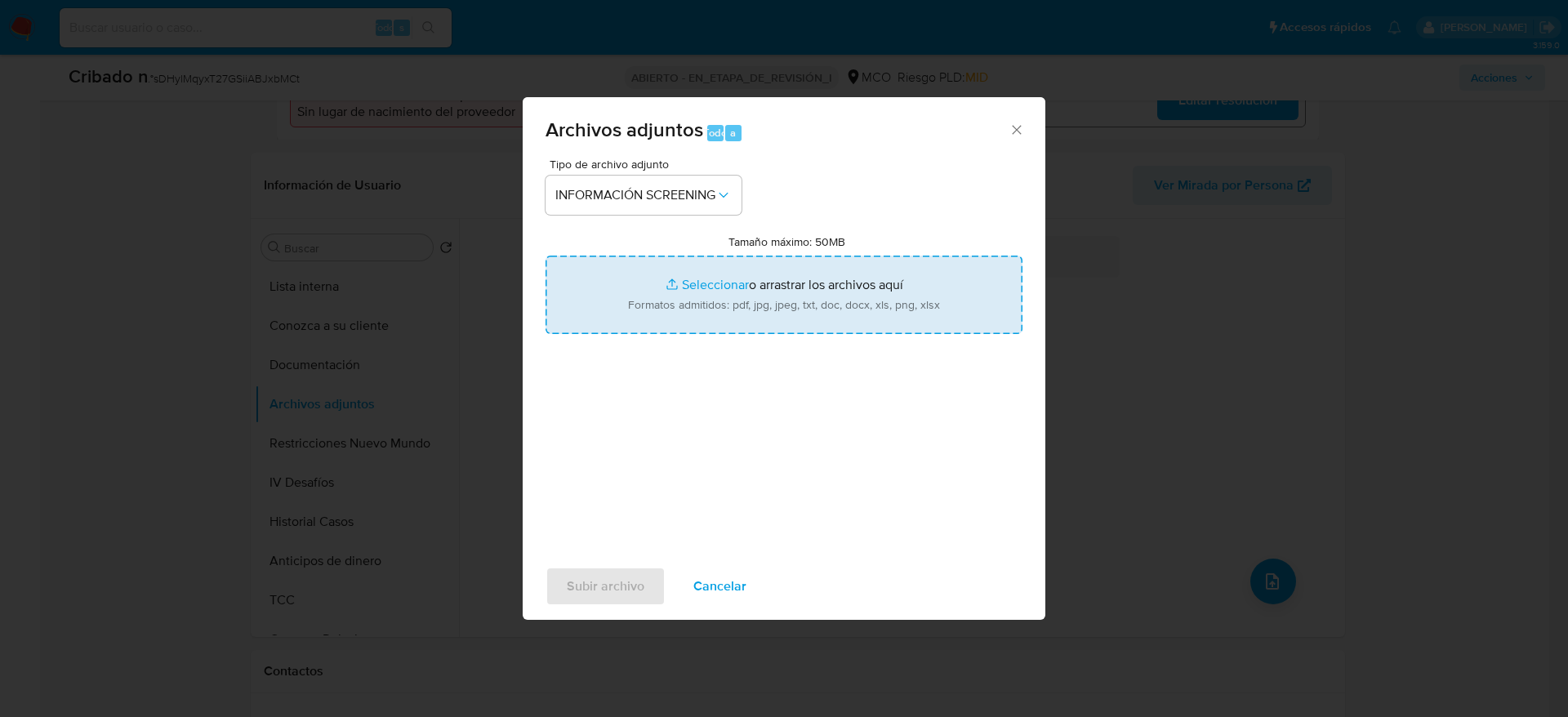
type input "C:\fakepath\_Julián David Trujillo Moreno_ - Buscar con Google.pdf"
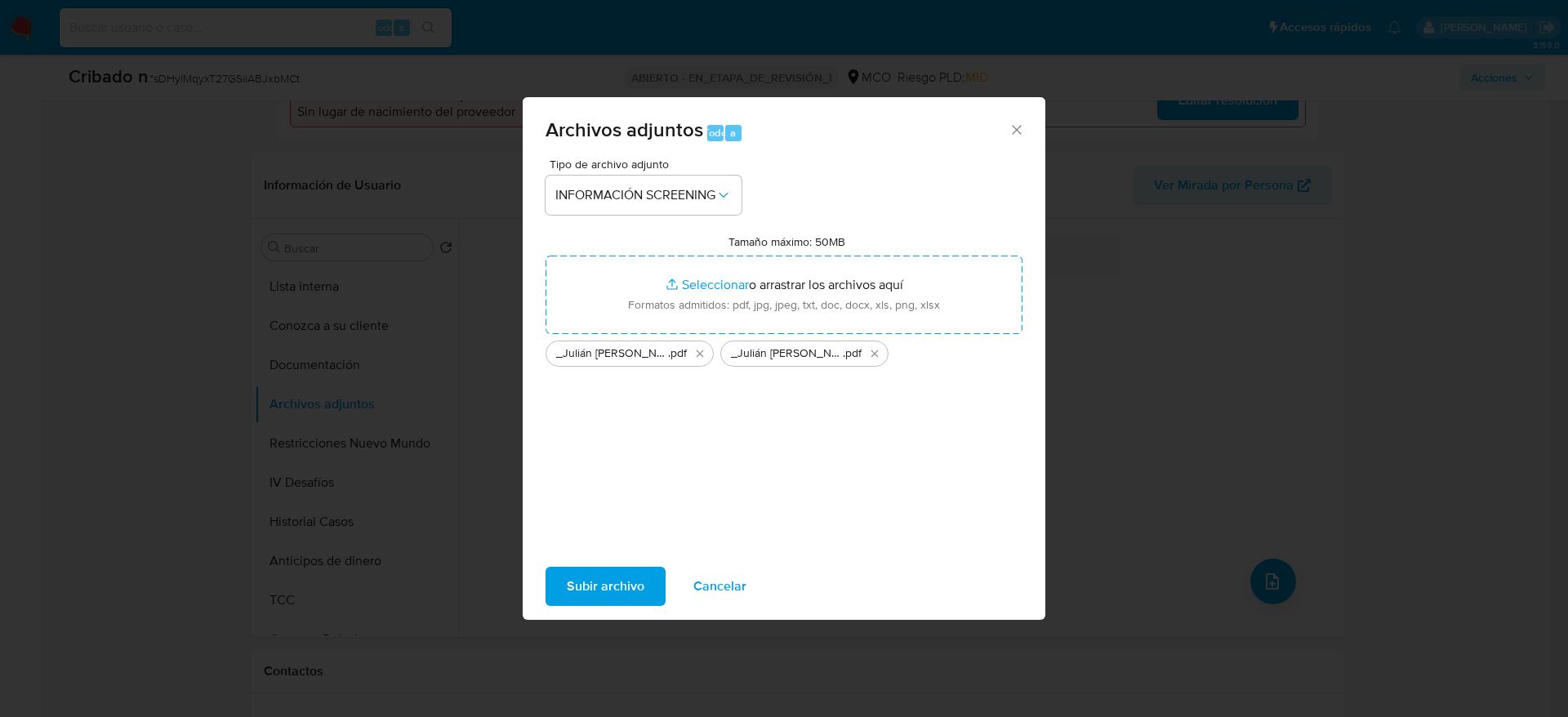
click at [637, 602] on span "Subir archivo" at bounding box center [605, 586] width 77 height 36
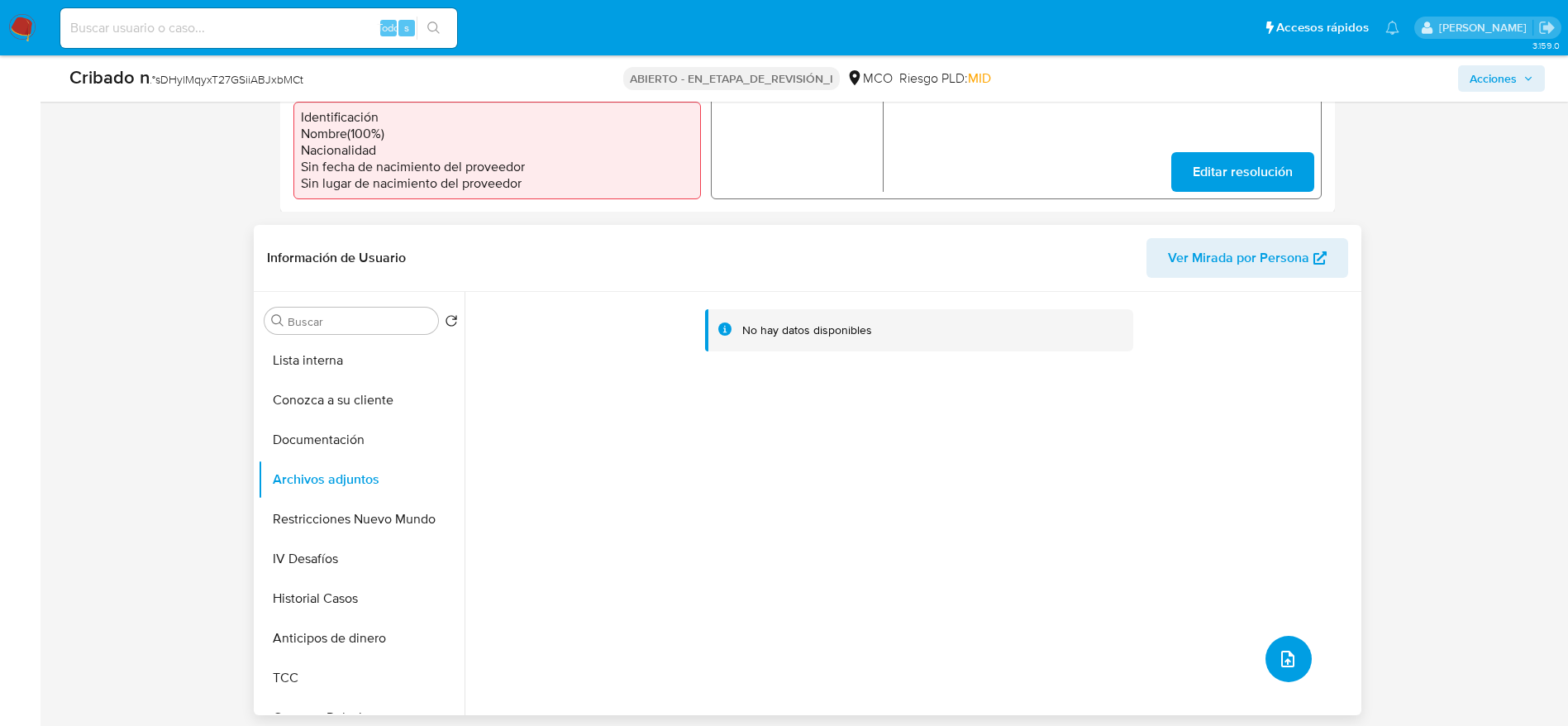
scroll to position [497, 0]
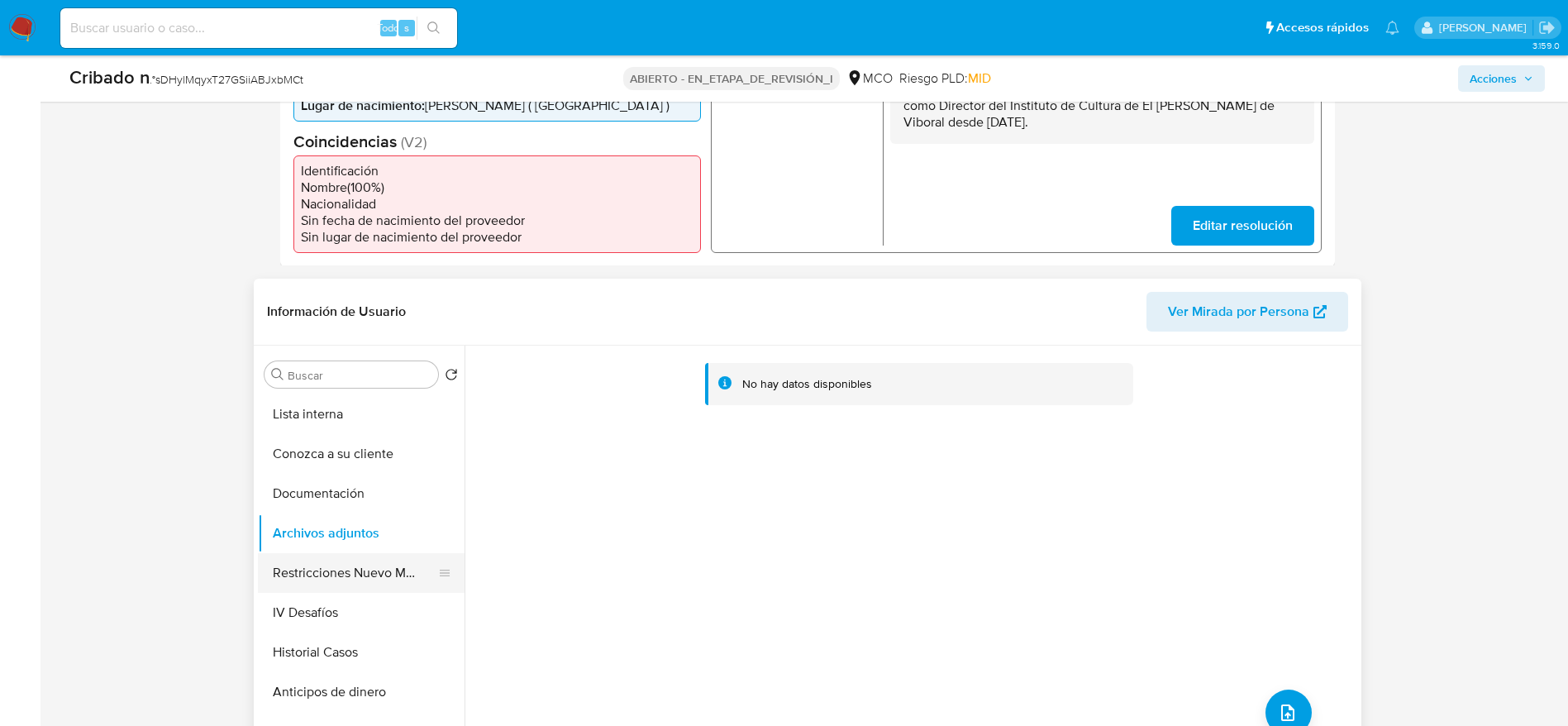
click at [364, 563] on button "Restricciones Nuevo Mundo" at bounding box center [354, 573] width 193 height 40
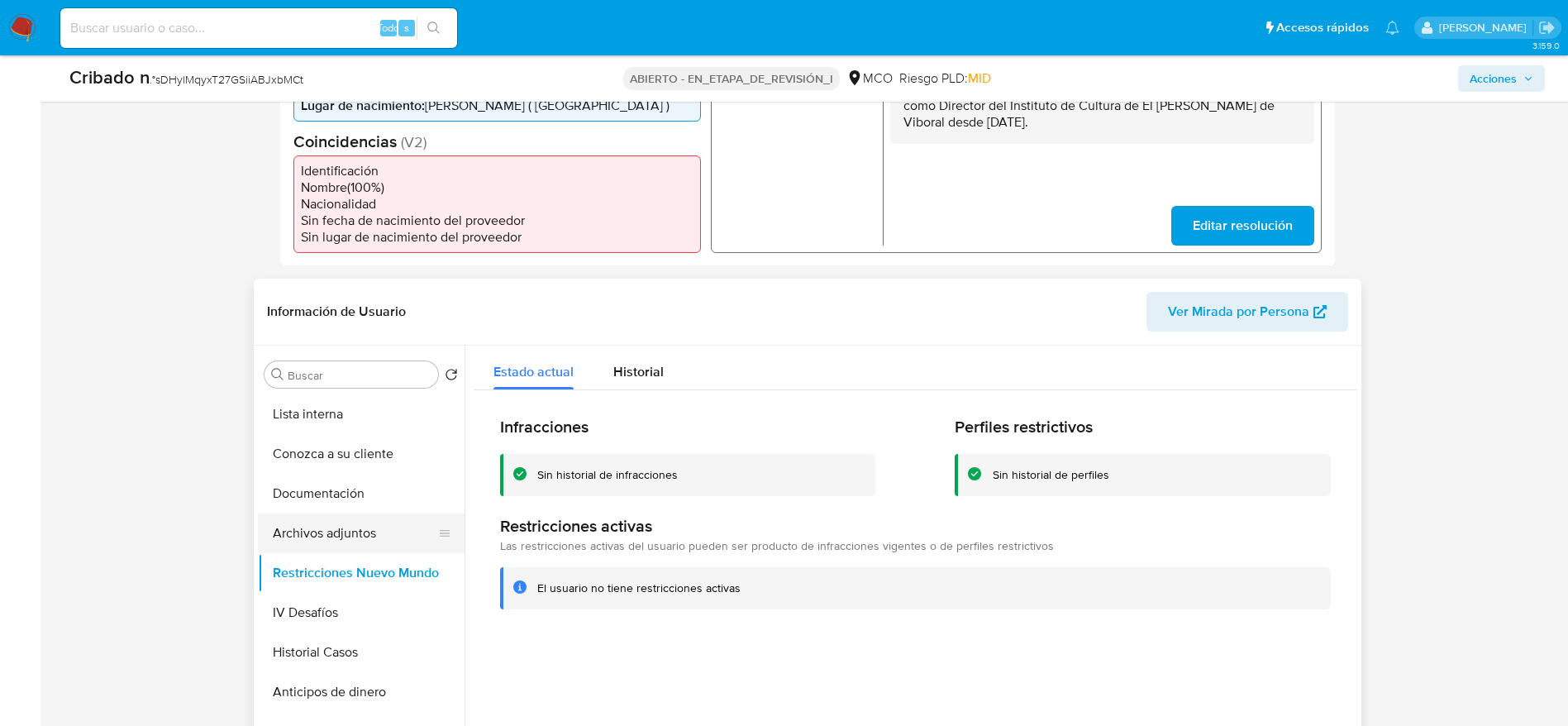
click at [386, 525] on button "Archivos adjuntos" at bounding box center [354, 534] width 193 height 40
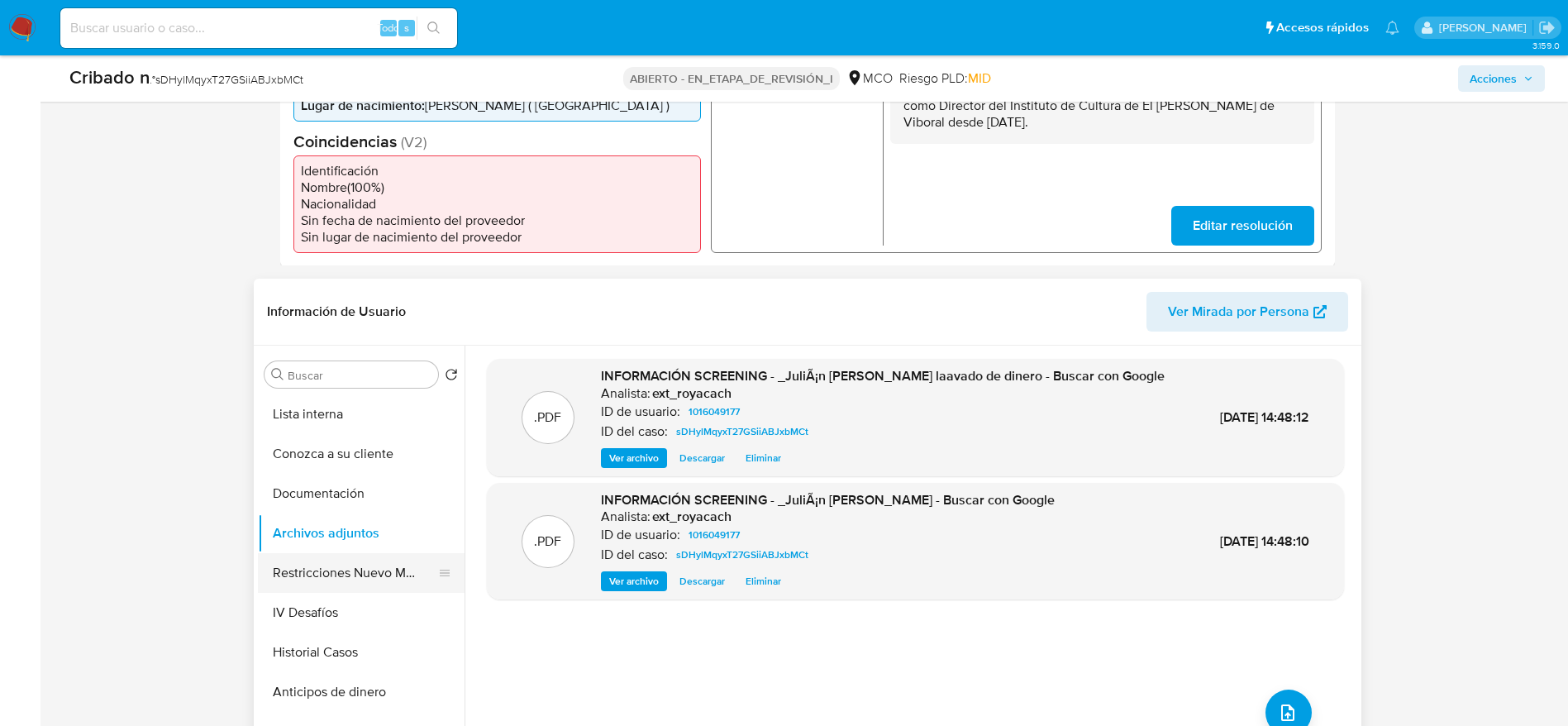
click at [324, 576] on button "Restricciones Nuevo Mundo" at bounding box center [354, 573] width 193 height 40
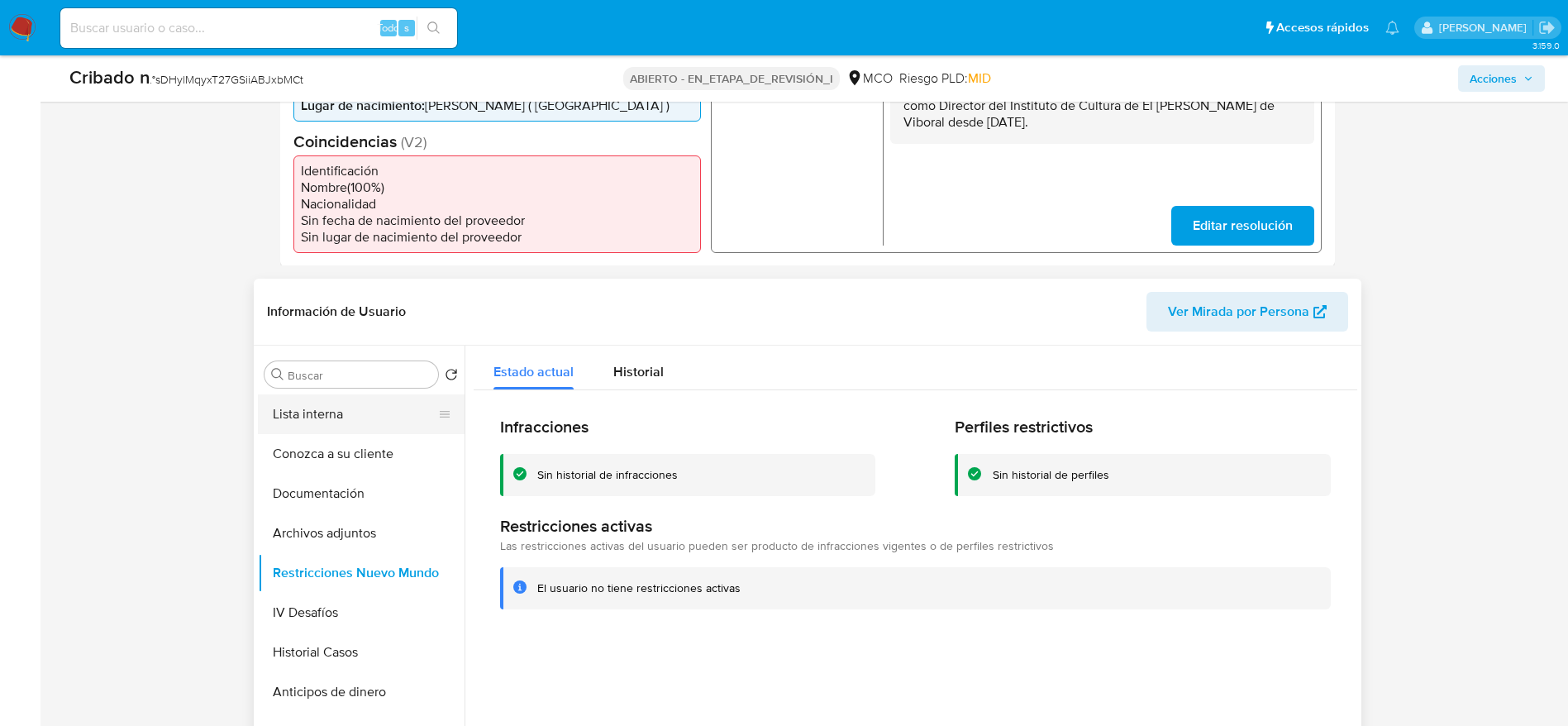
click at [368, 421] on button "Lista interna" at bounding box center [354, 414] width 193 height 40
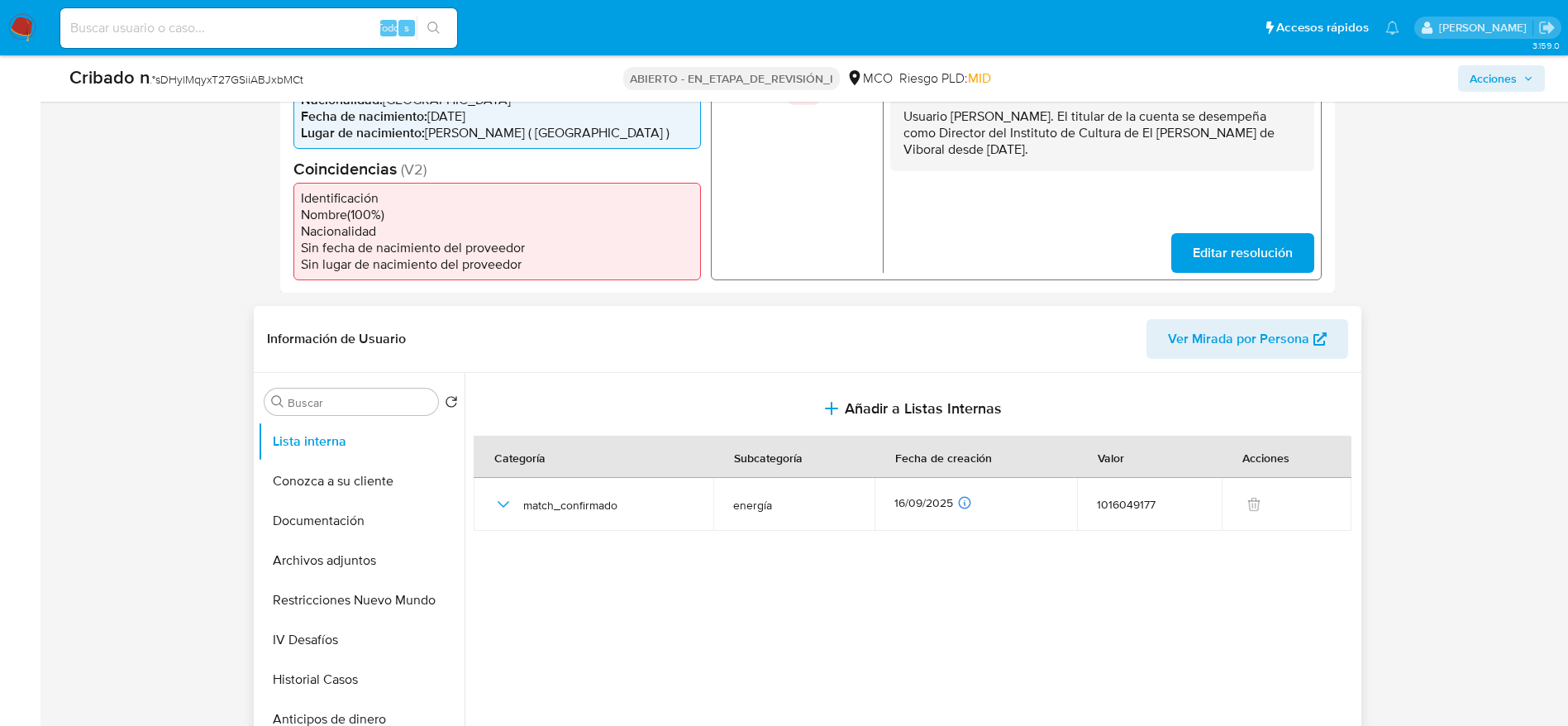
scroll to position [620, 0]
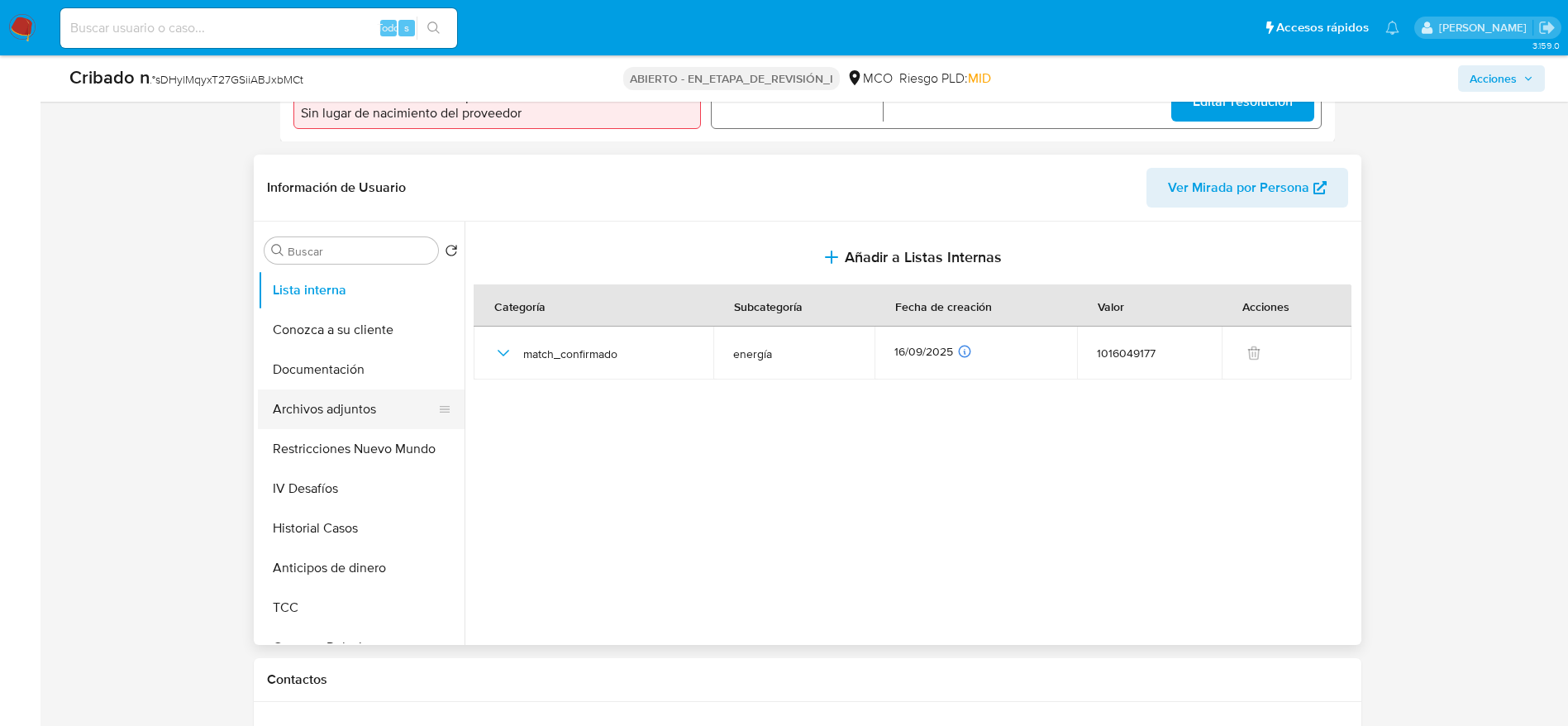
click at [337, 397] on button "Archivos adjuntos" at bounding box center [354, 409] width 193 height 40
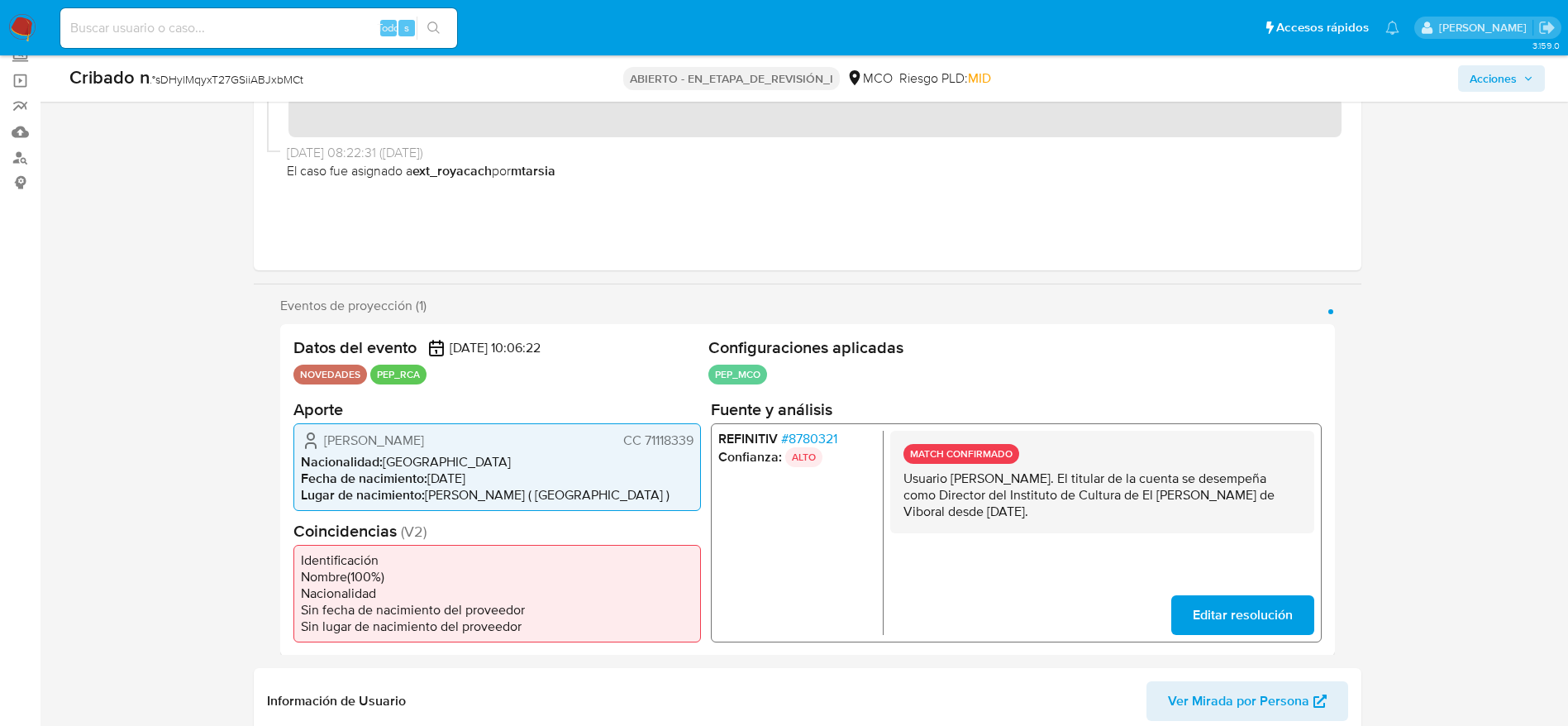
scroll to position [0, 0]
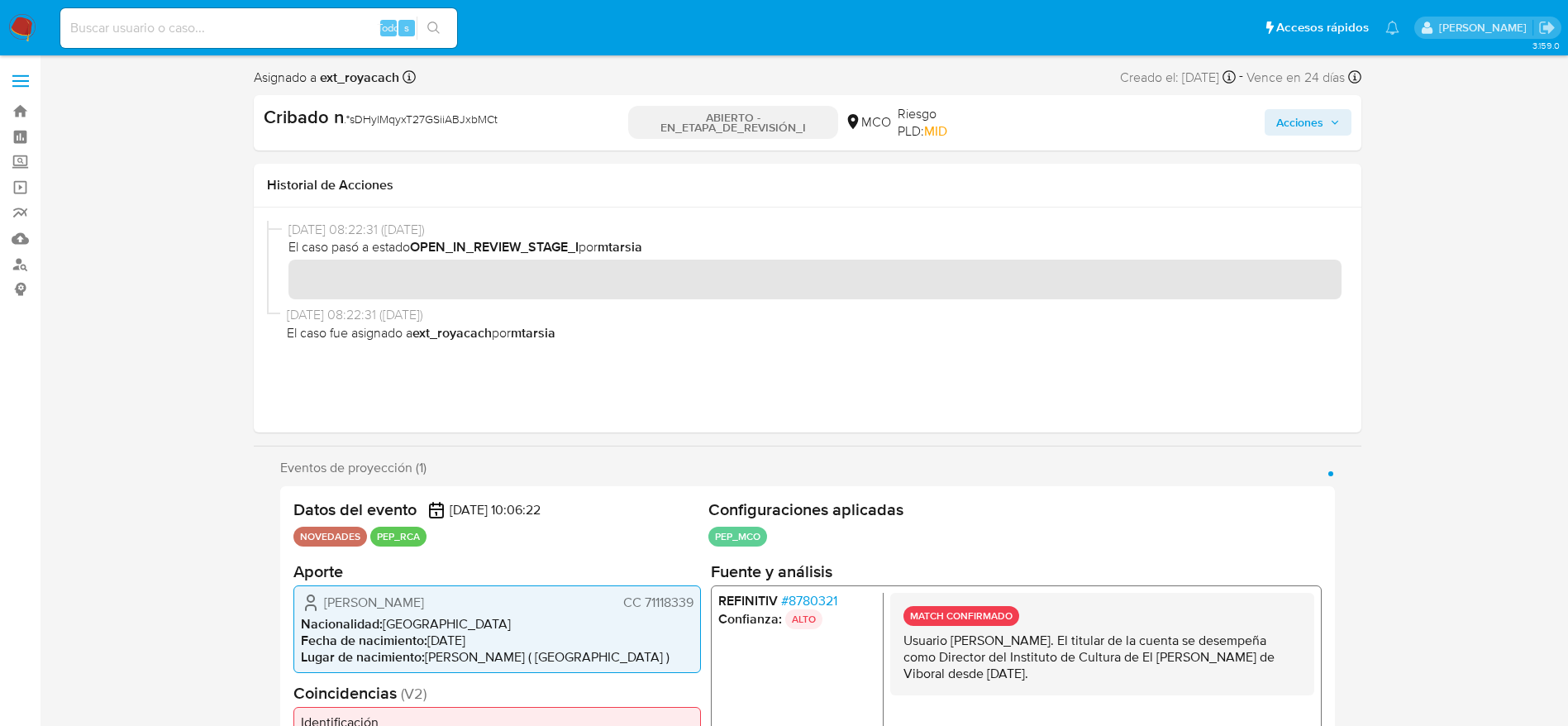
click at [1313, 112] on span "Acciones" at bounding box center [1299, 122] width 47 height 27
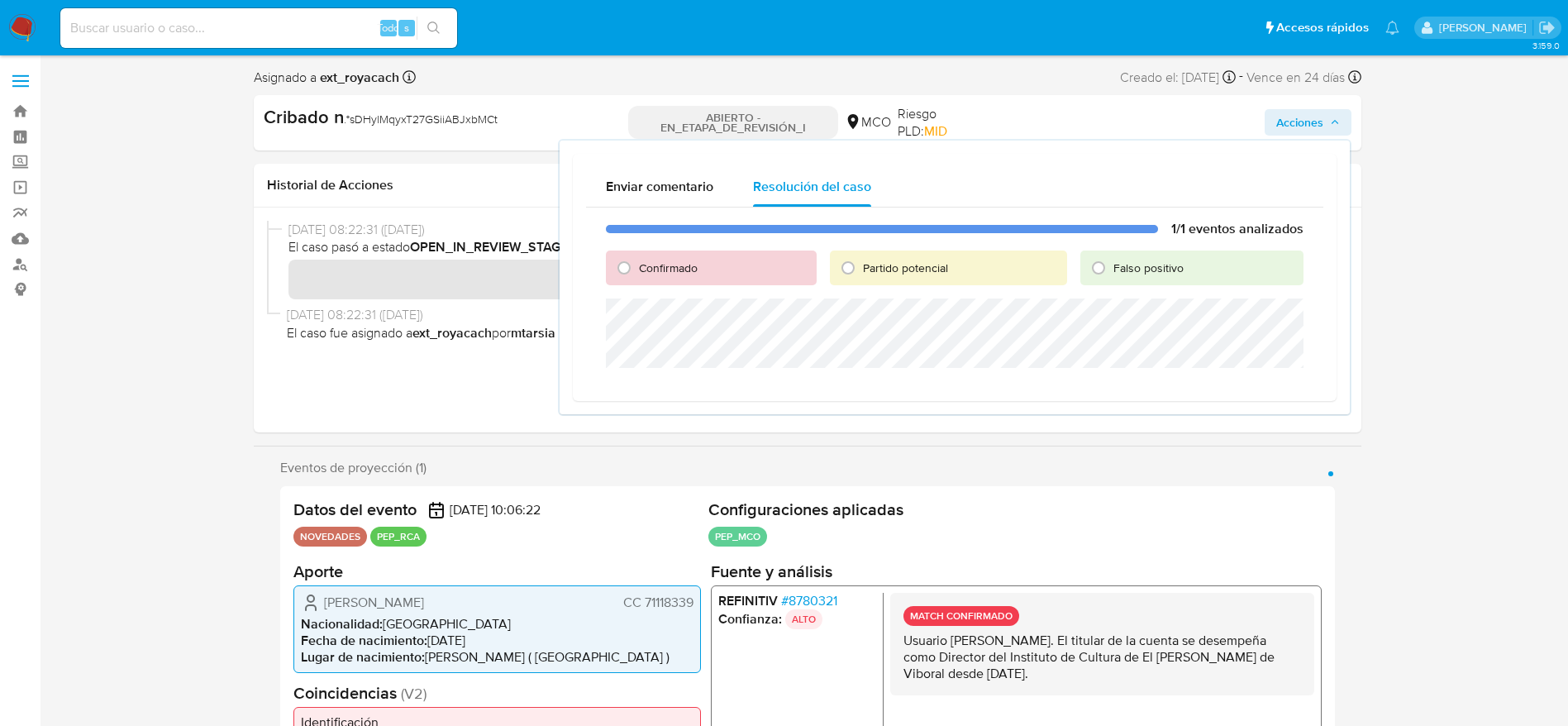
click at [668, 271] on span "Confirmado" at bounding box center [668, 267] width 58 height 16
click at [637, 271] on input "Confirmado" at bounding box center [623, 267] width 27 height 27
radio input "true"
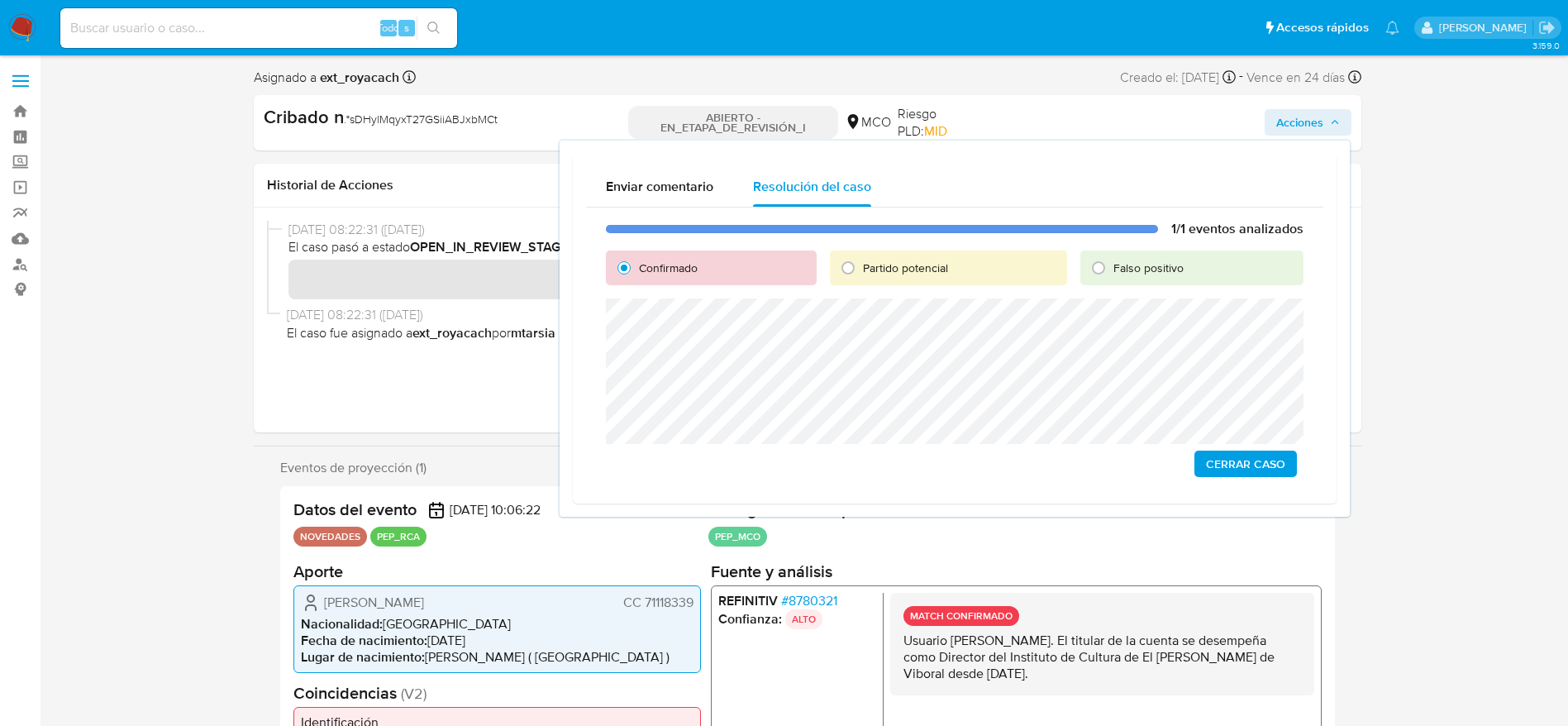
click at [1230, 453] on span "Cerrar Caso" at bounding box center [1245, 464] width 79 height 23
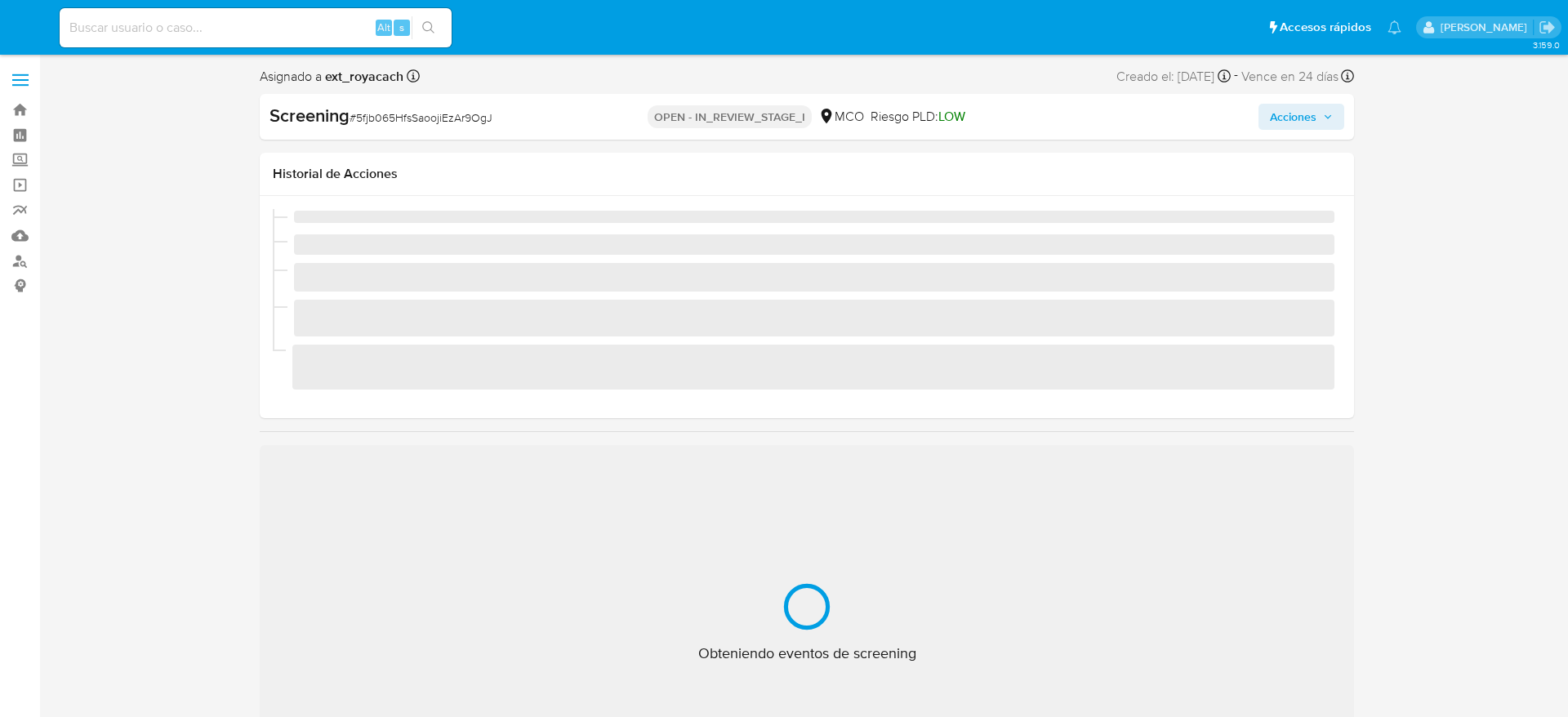
select select "10"
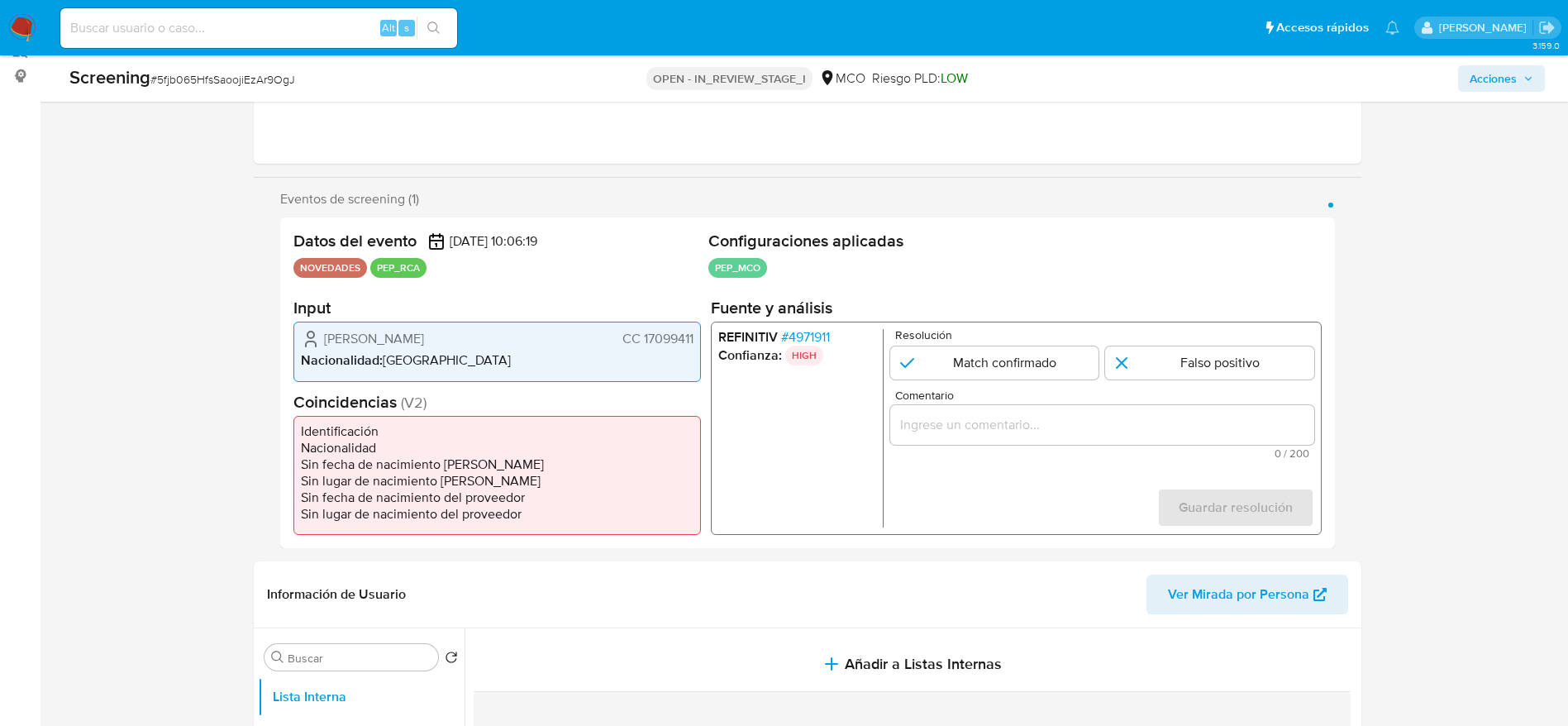
scroll to position [248, 0]
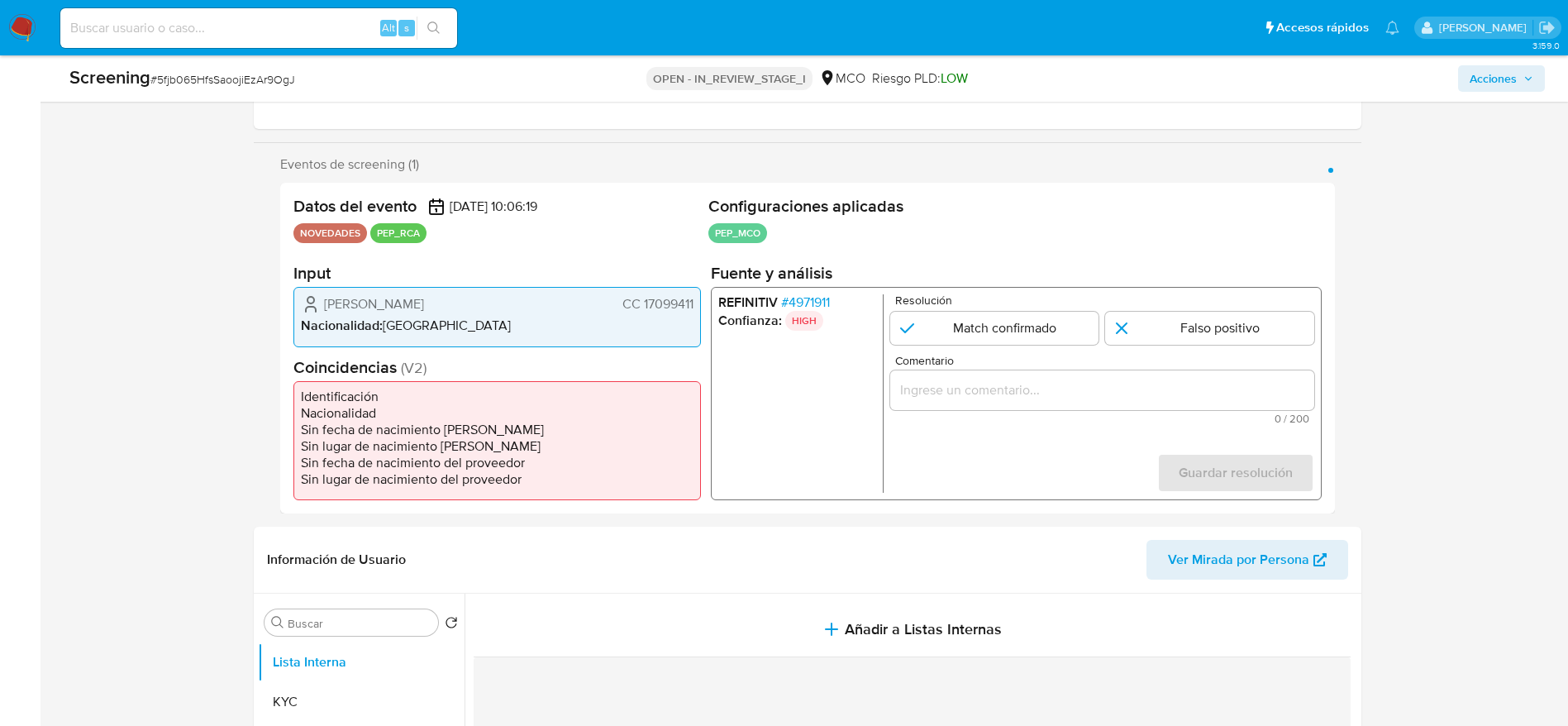
click at [803, 305] on span "# 4971911" at bounding box center [805, 302] width 49 height 16
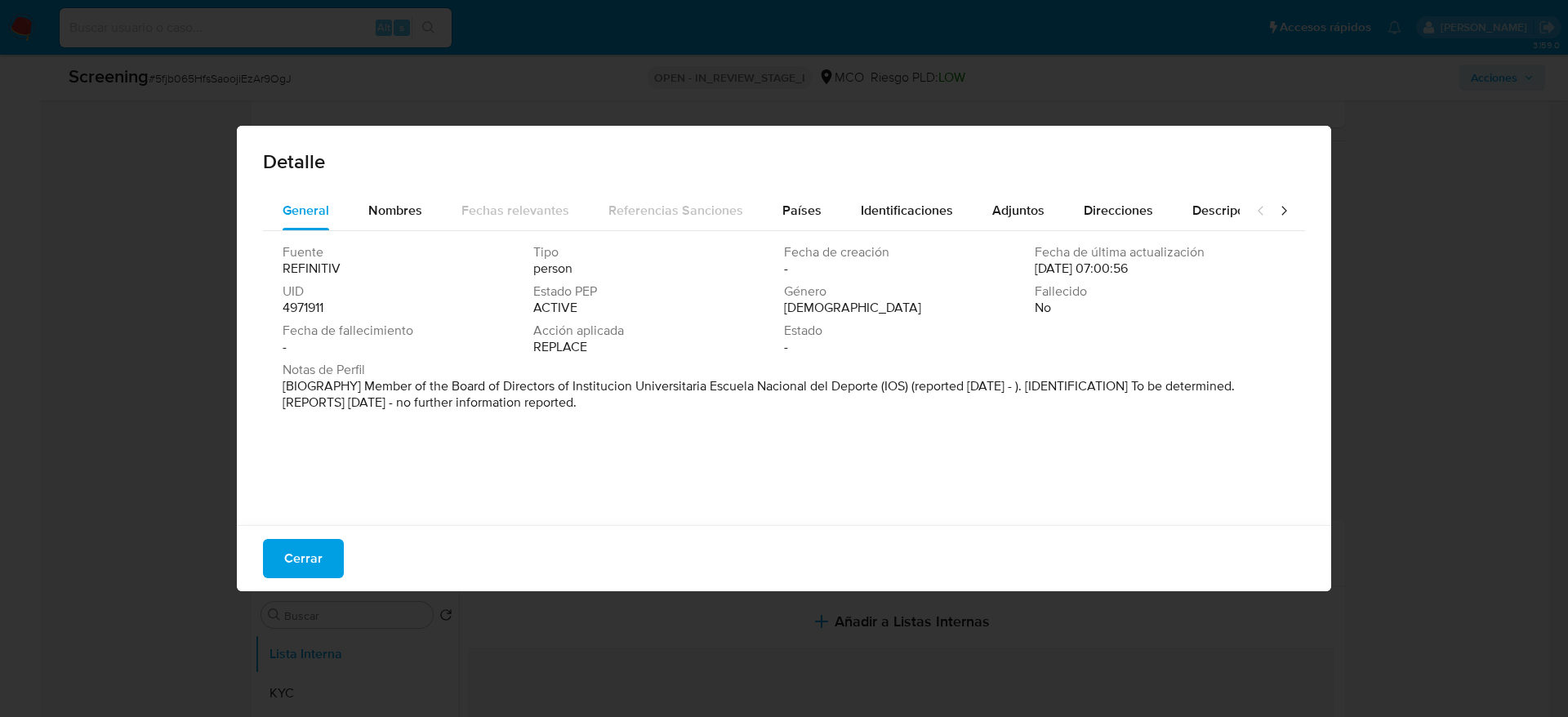
click at [324, 532] on div "Cerrar" at bounding box center [784, 558] width 1095 height 66
click at [324, 549] on button "Cerrar" at bounding box center [303, 558] width 81 height 39
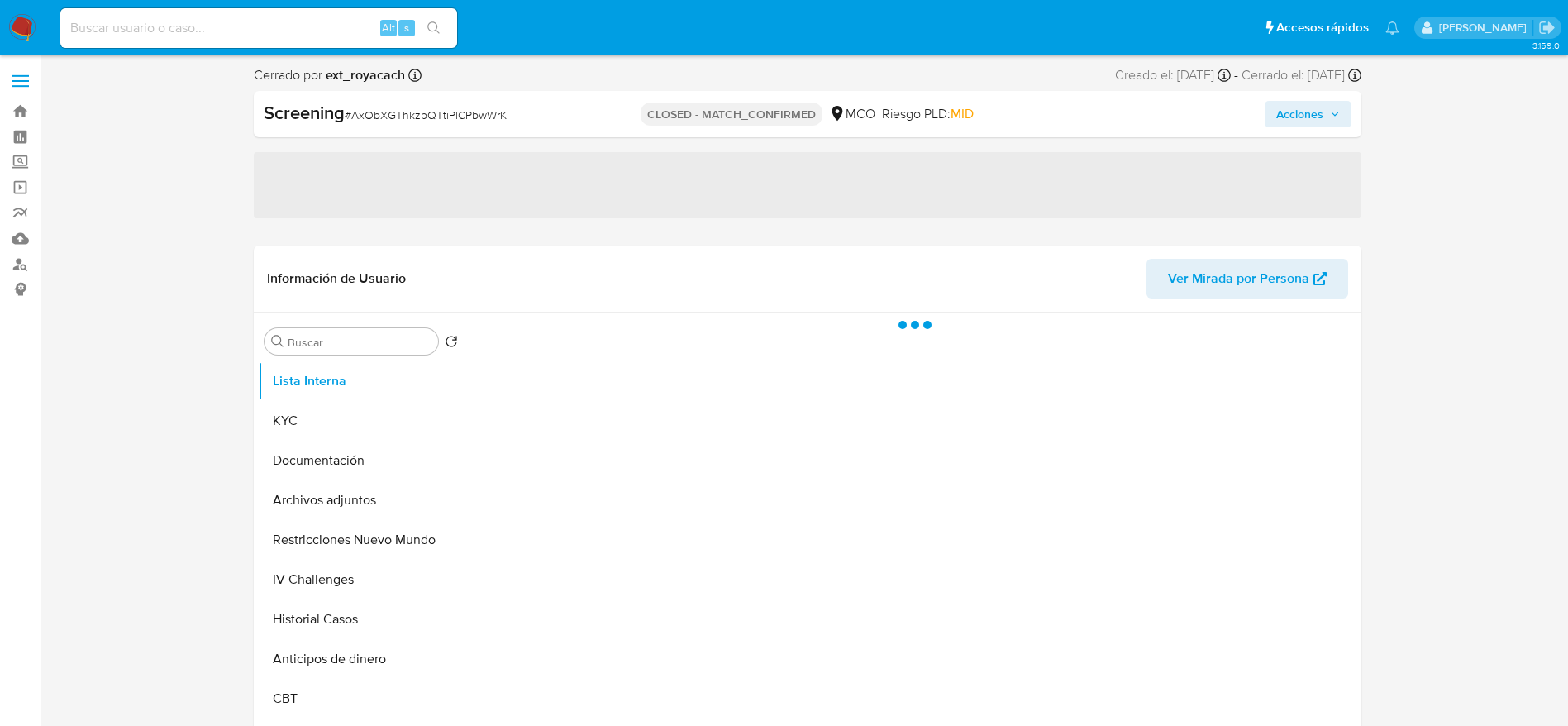
select select "10"
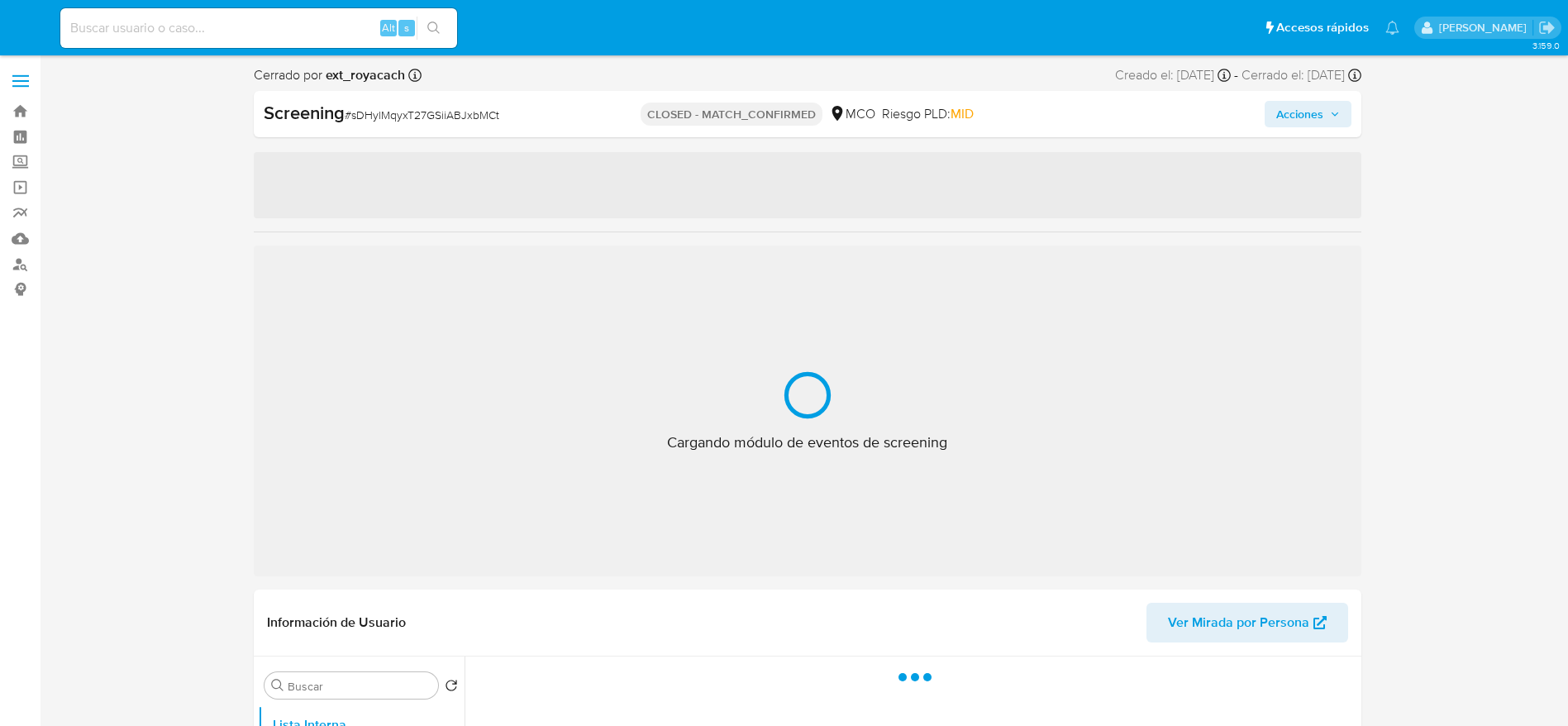
select select "10"
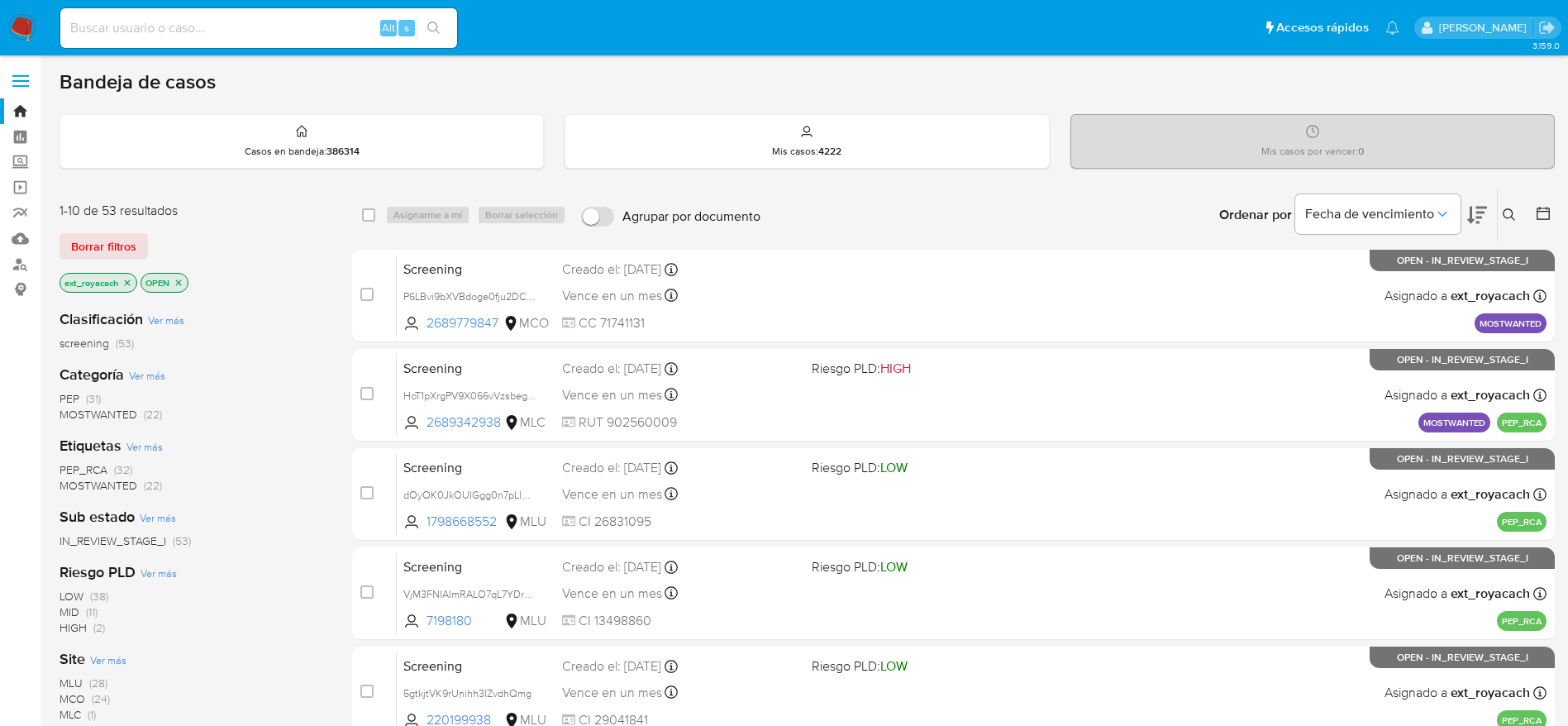
click at [100, 468] on span "PEP_RCA" at bounding box center [83, 469] width 48 height 16
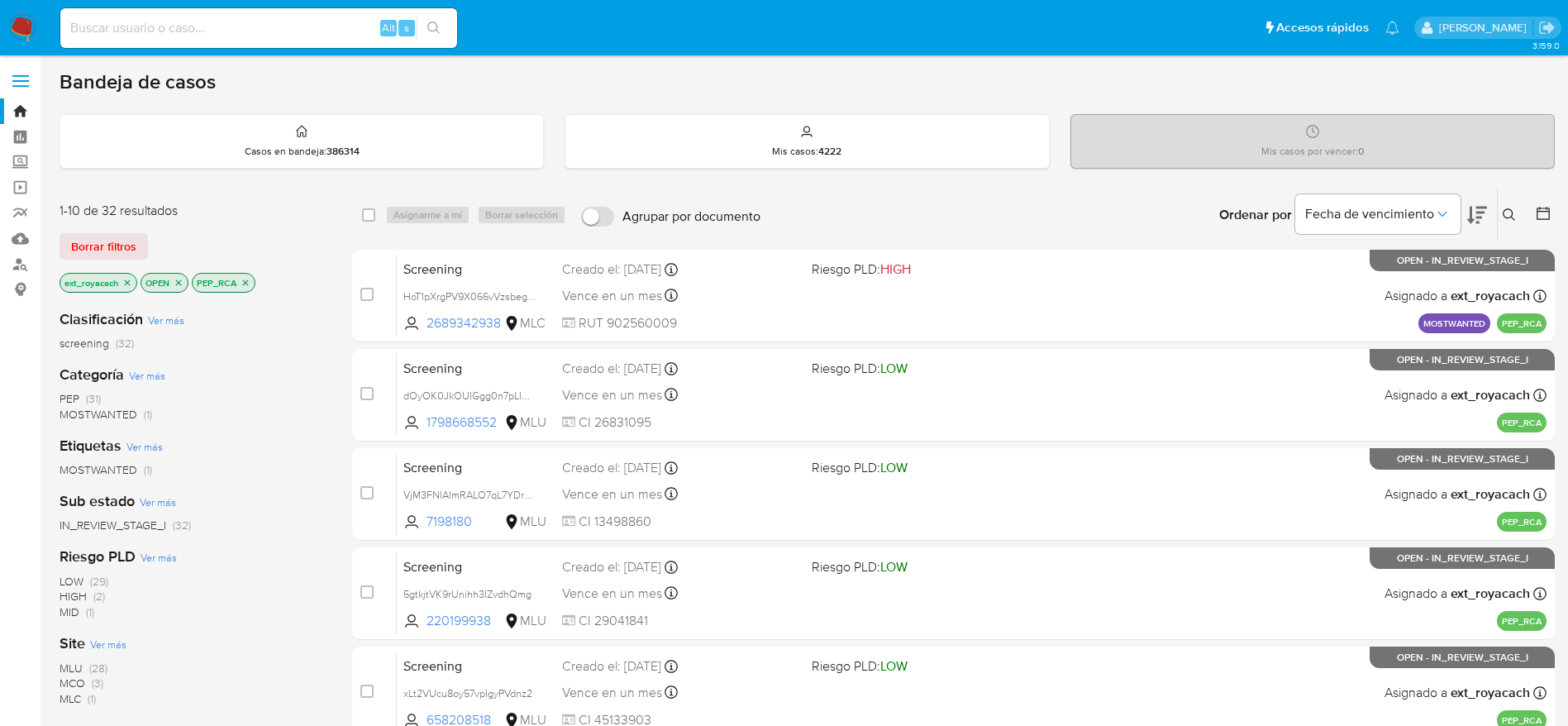
scroll to position [124, 0]
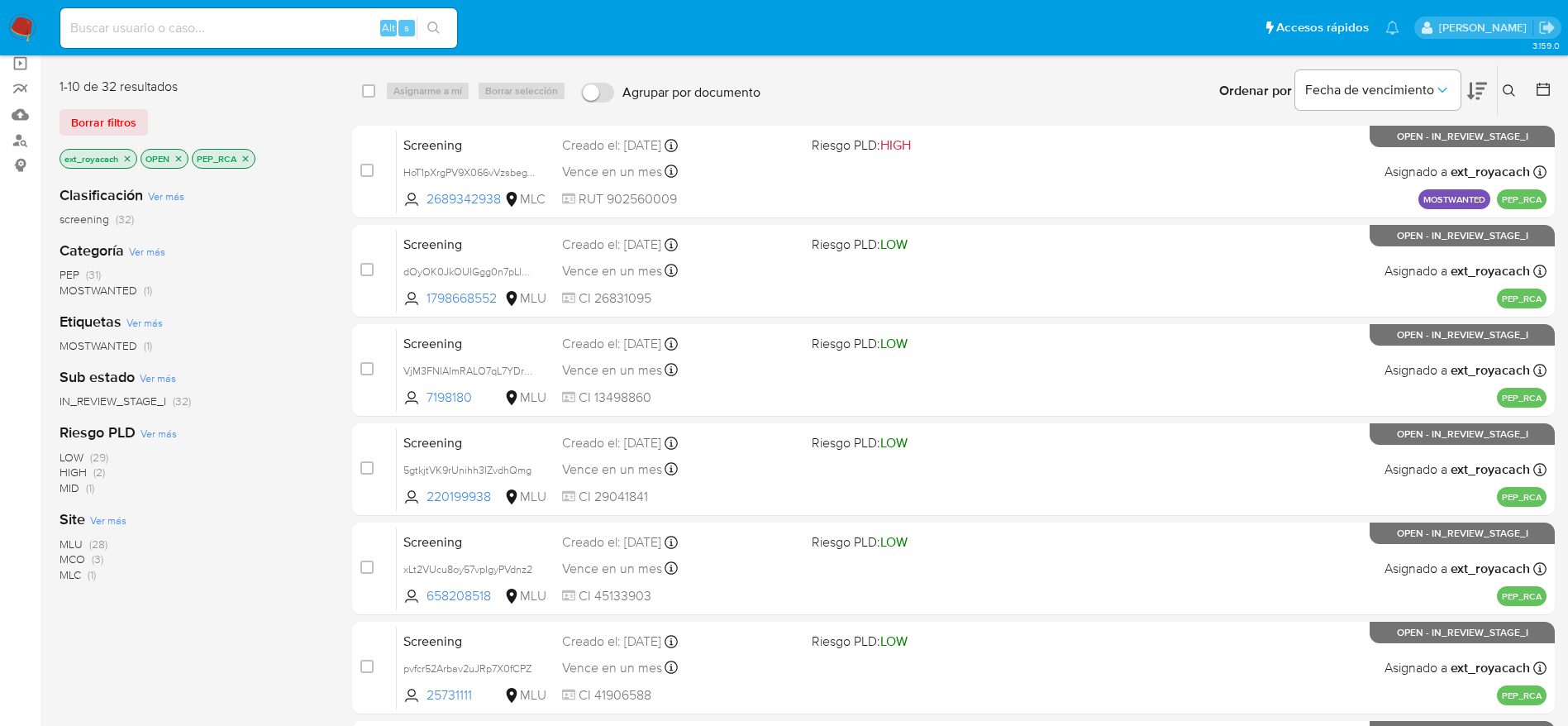
click at [91, 571] on span "(1)" at bounding box center [92, 574] width 9 height 16
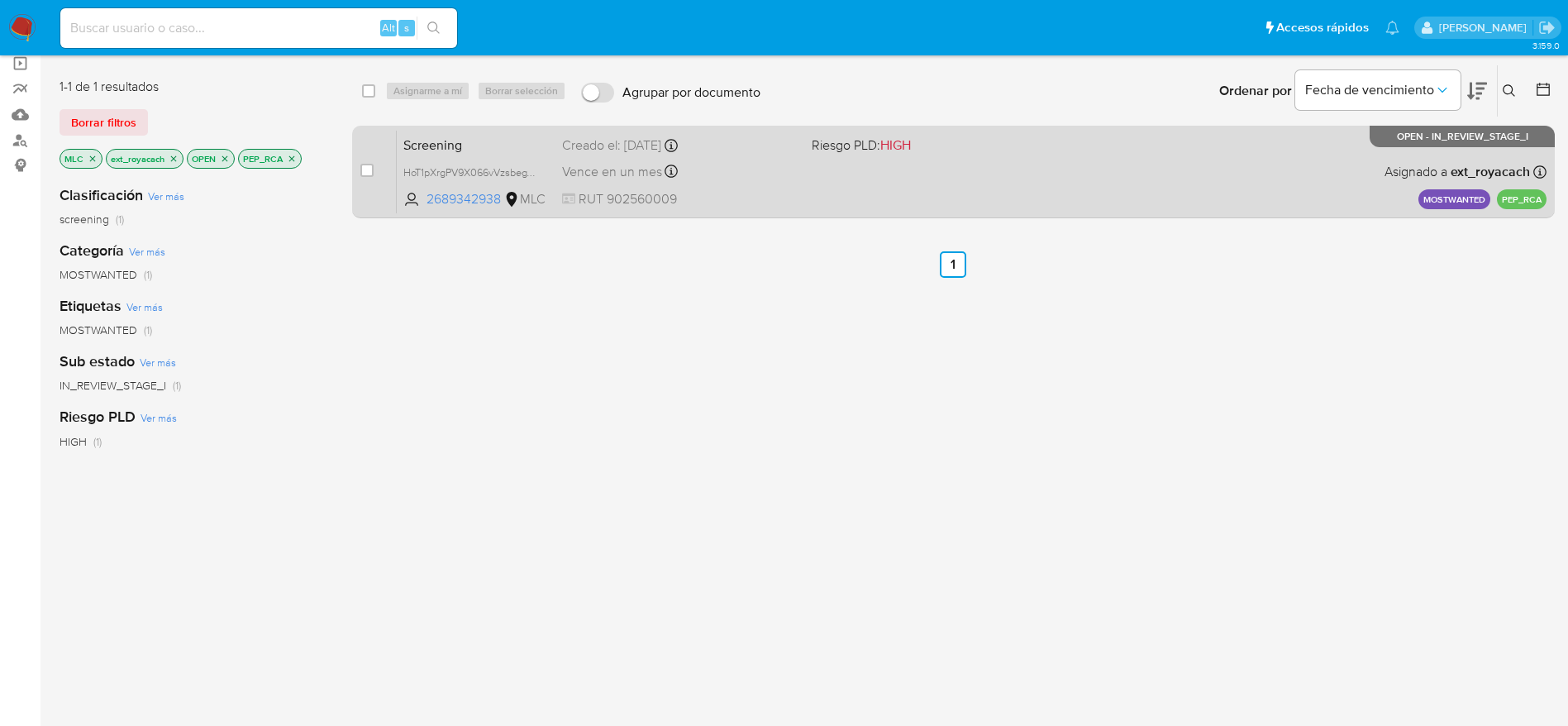
click at [783, 153] on div "Creado el: 15/09/2025 Creado el: 15/09/2025 17:43:30" at bounding box center [680, 145] width 236 height 18
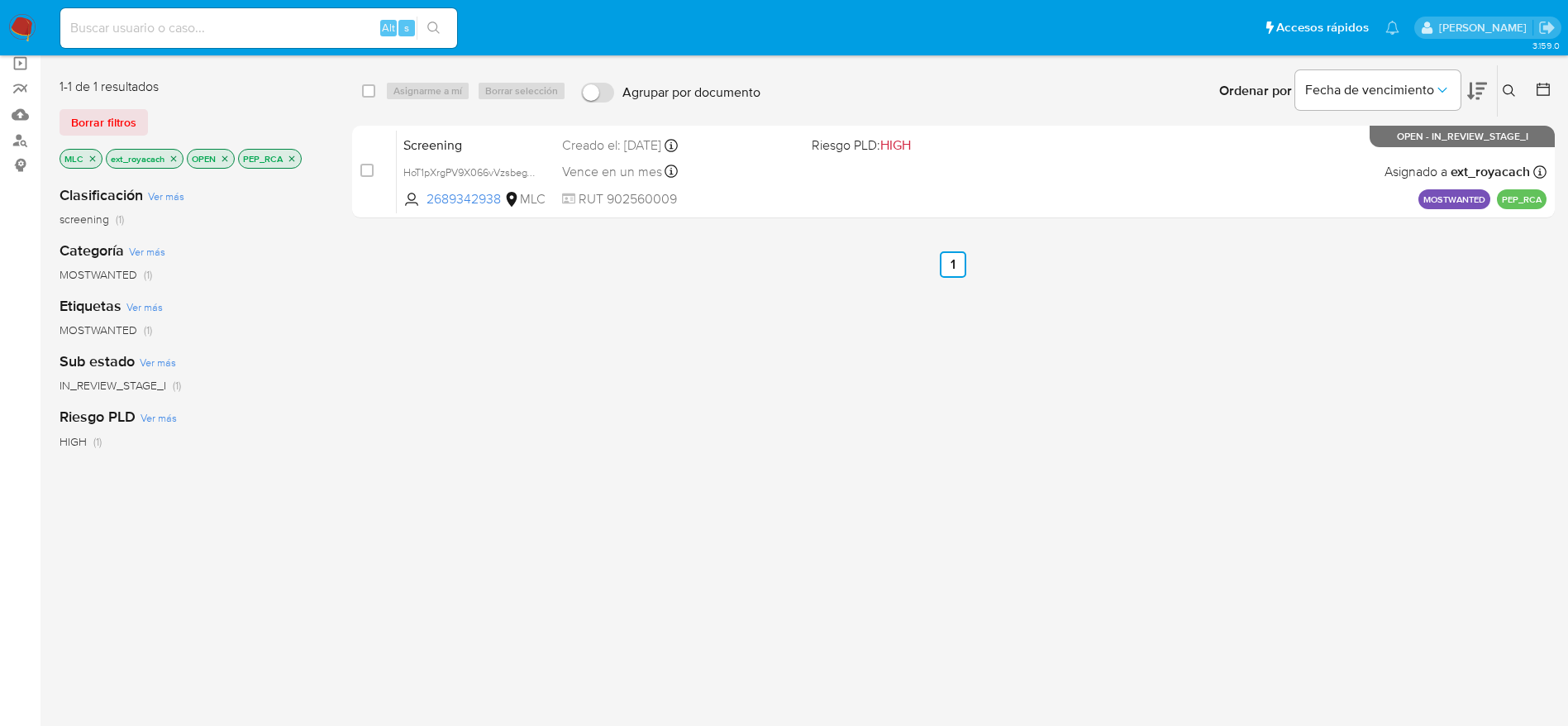
click at [294, 156] on icon "close-filter" at bounding box center [292, 158] width 6 height 6
click at [96, 154] on icon "close-filter" at bounding box center [93, 159] width 10 height 10
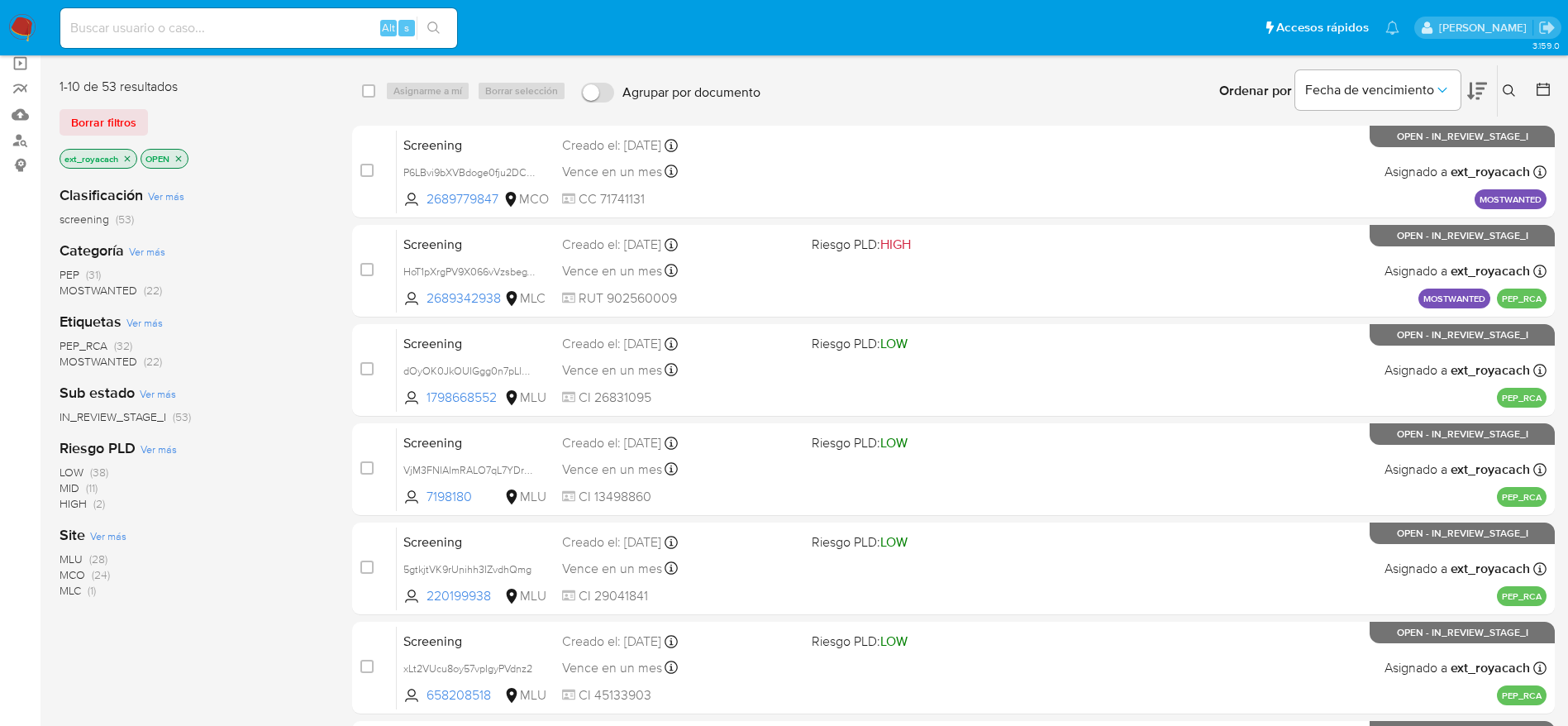
click at [91, 280] on span "(31)" at bounding box center [93, 274] width 15 height 16
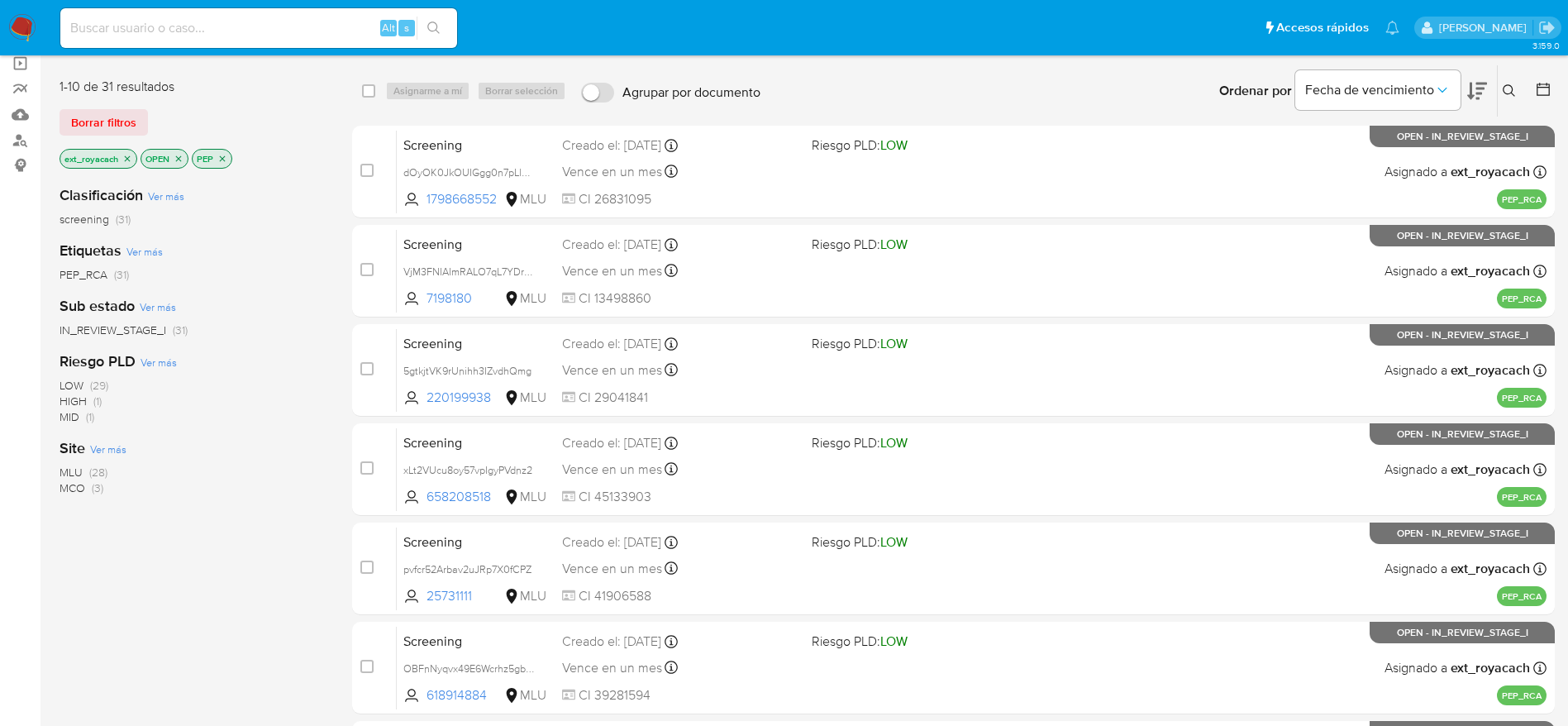
click at [39, 26] on nav "Pausado Ver notificaciones Alt s Accesos rápidos Presiona las siguientes teclas…" at bounding box center [784, 27] width 1568 height 55
click at [31, 35] on img at bounding box center [22, 27] width 28 height 28
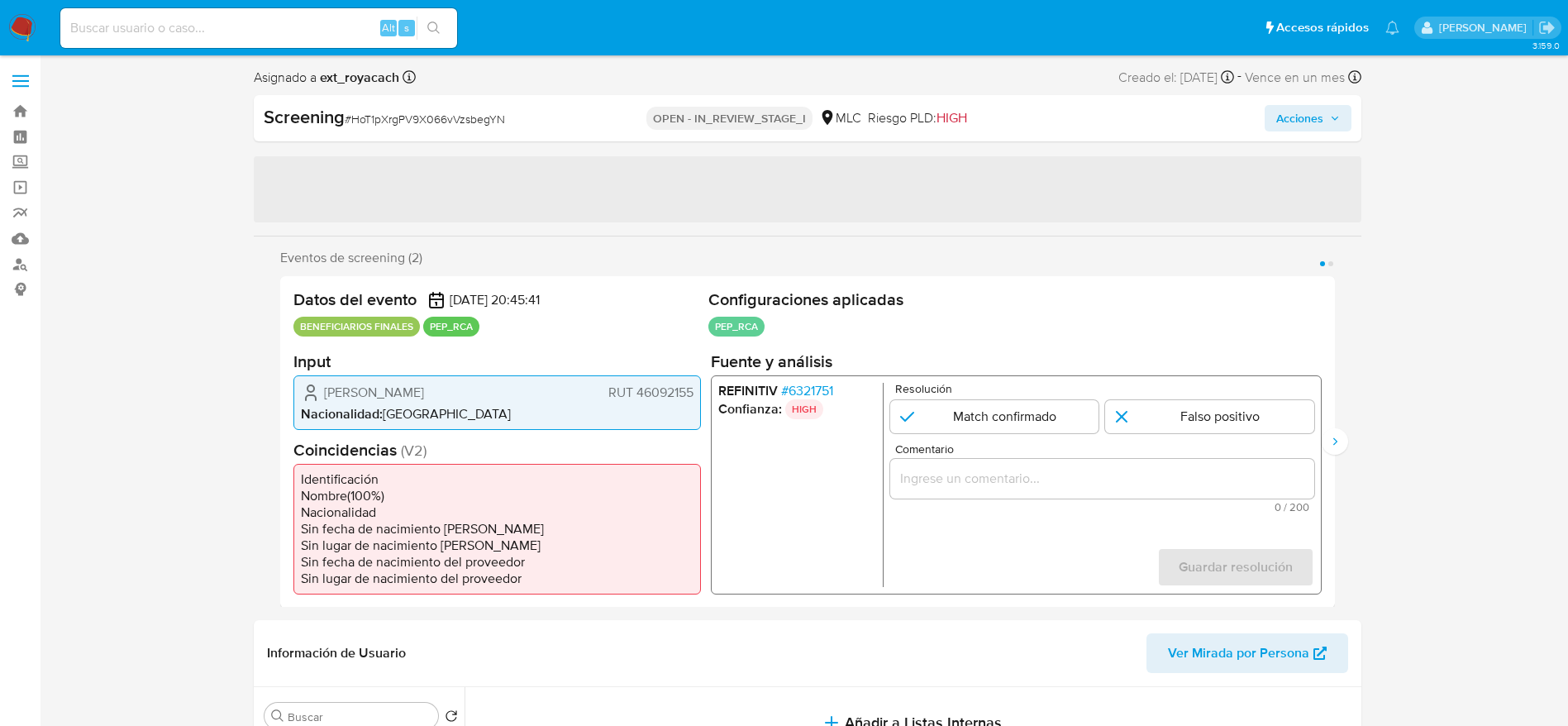
select select "10"
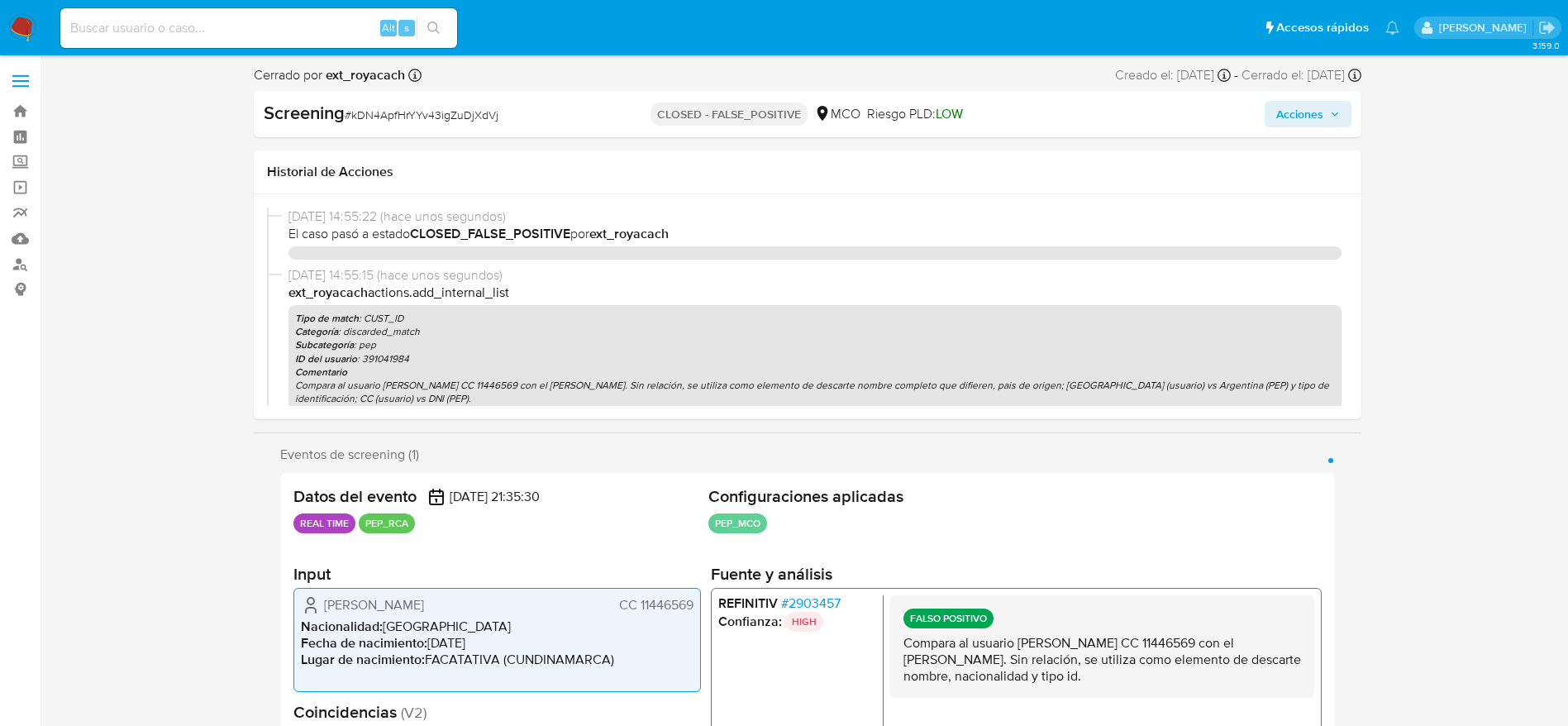
select select "10"
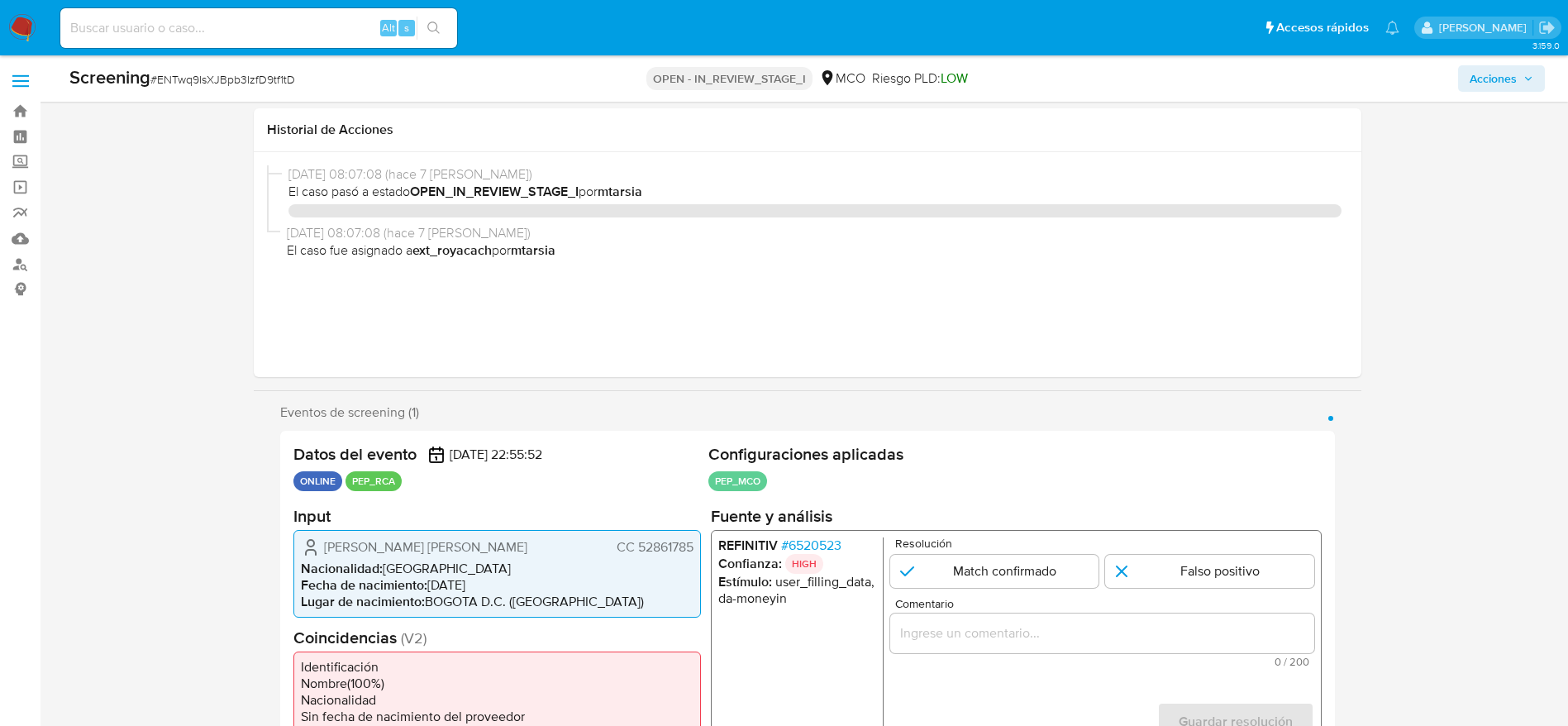
select select "10"
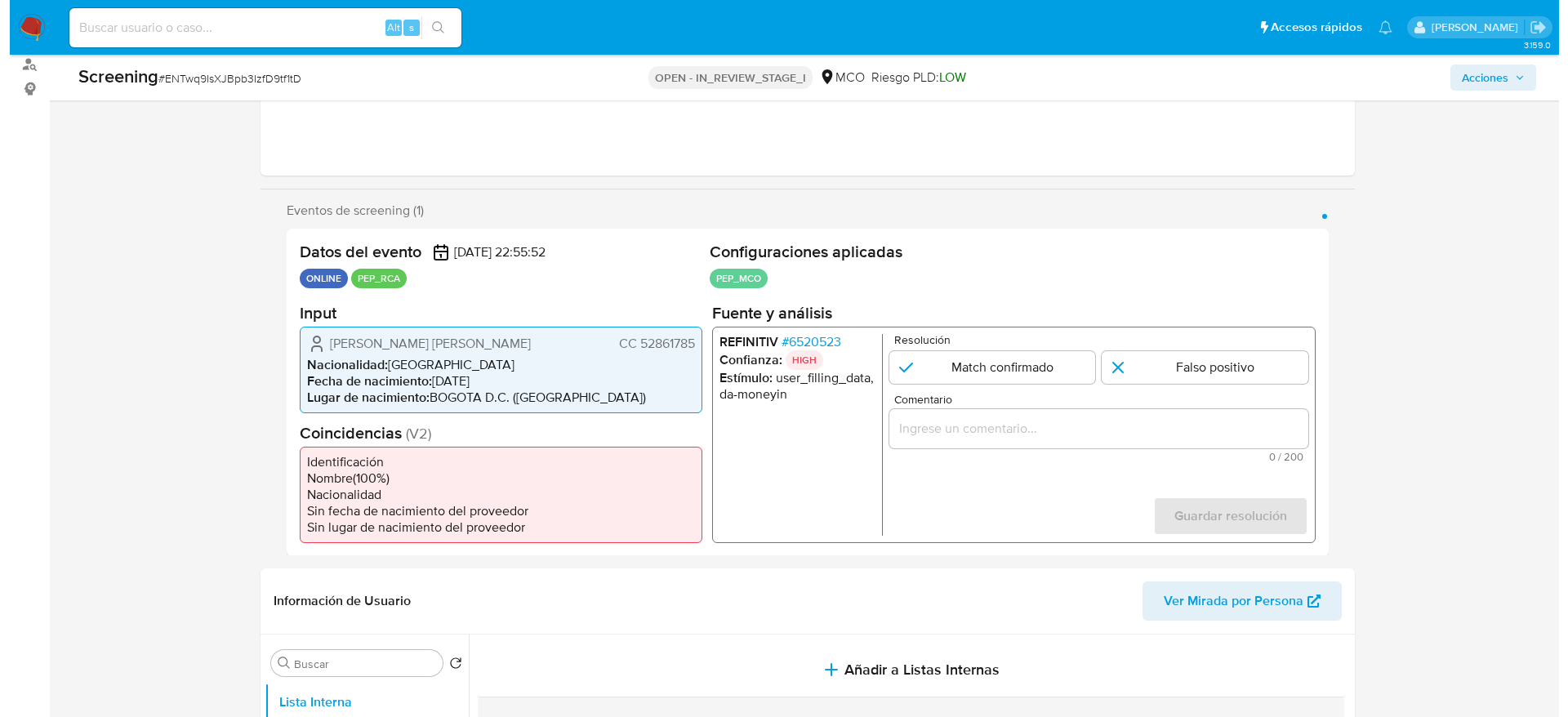
scroll to position [367, 0]
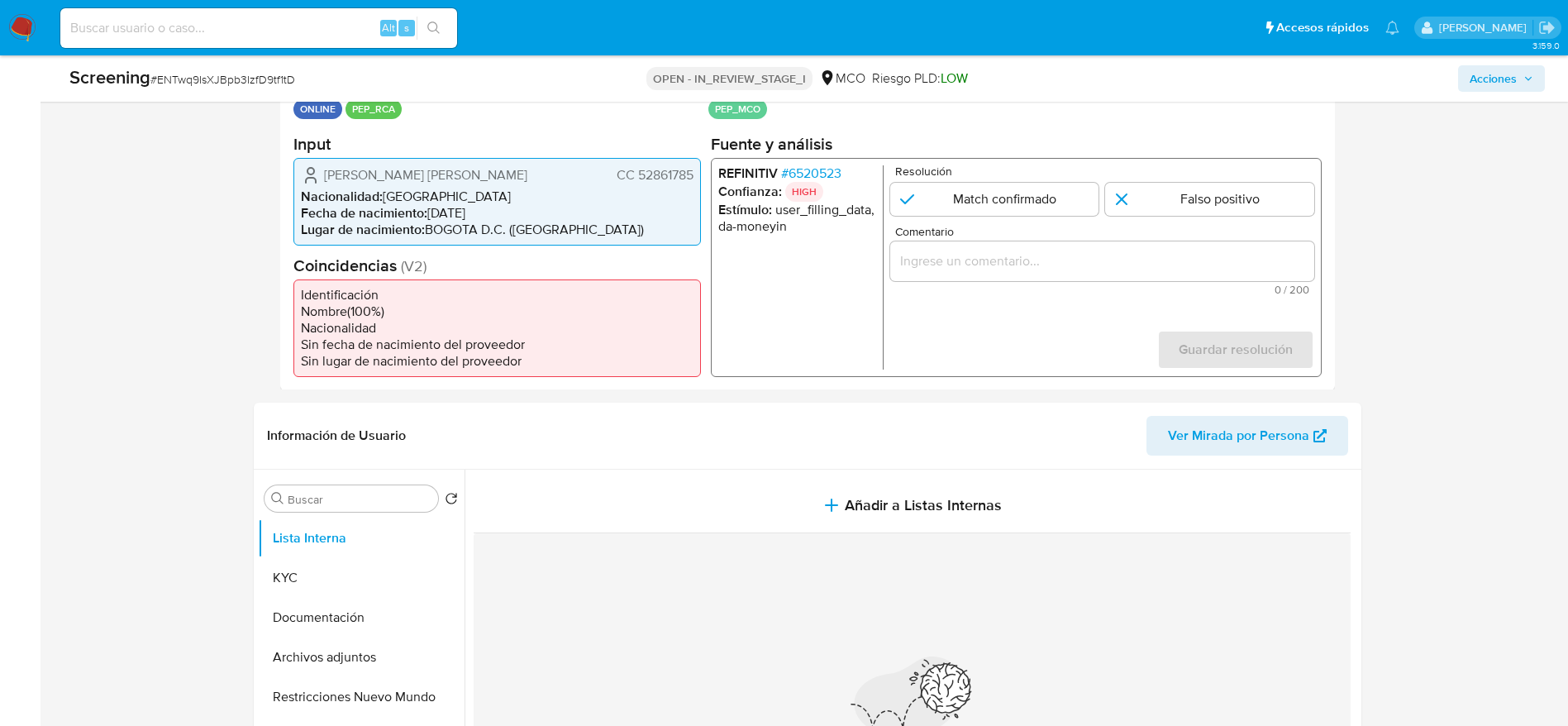
click at [799, 178] on span "# 6520523" at bounding box center [811, 173] width 60 height 16
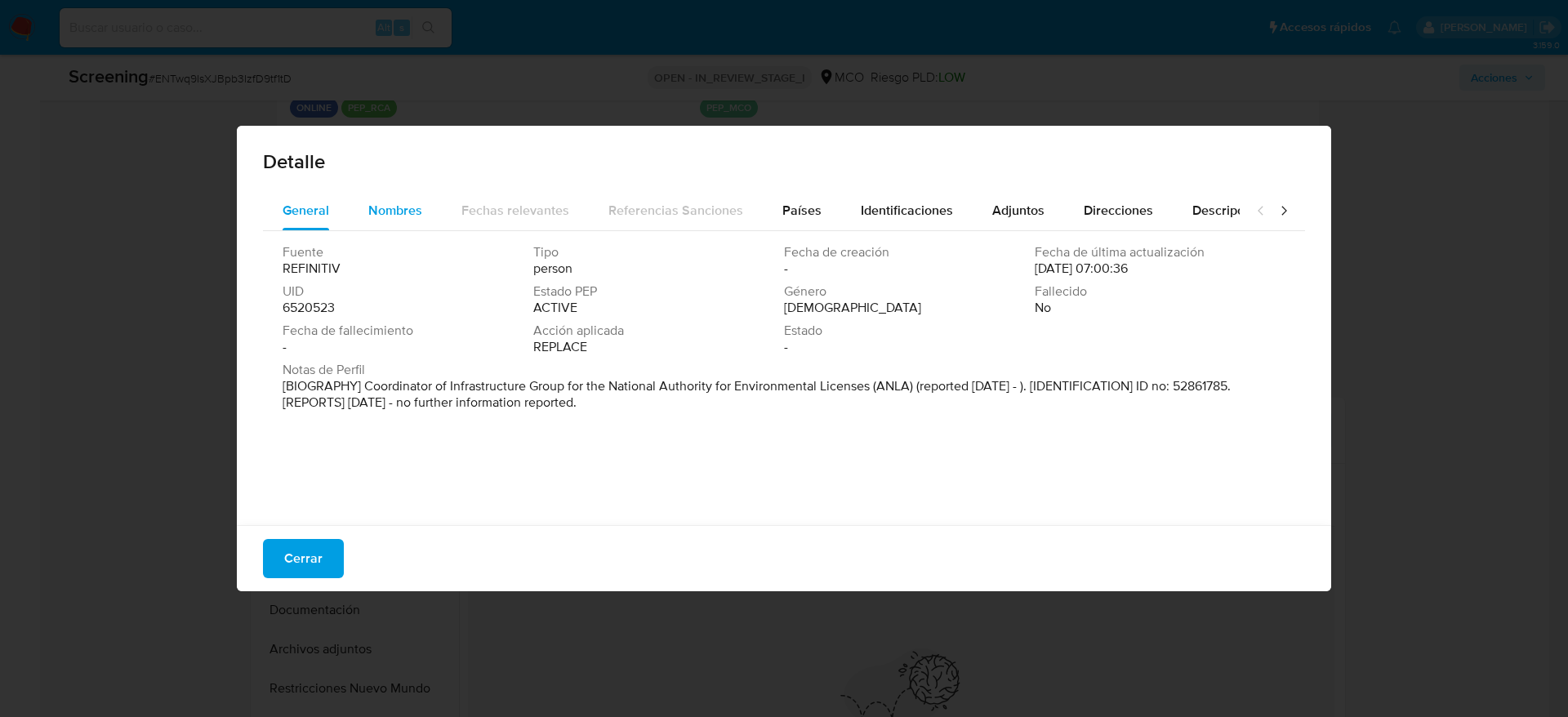
click at [429, 194] on button "Nombres" at bounding box center [395, 210] width 93 height 39
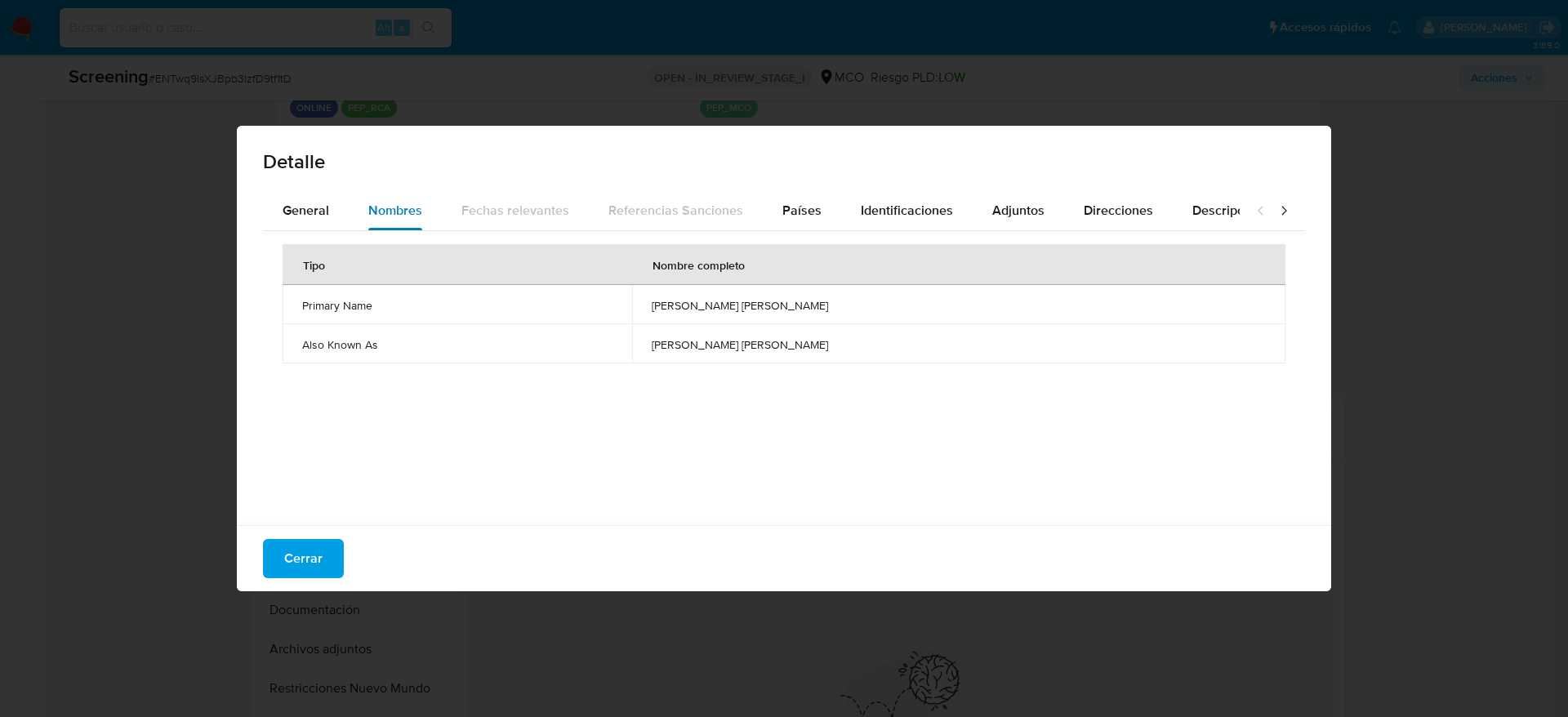
click at [362, 201] on button "Nombres" at bounding box center [395, 210] width 93 height 39
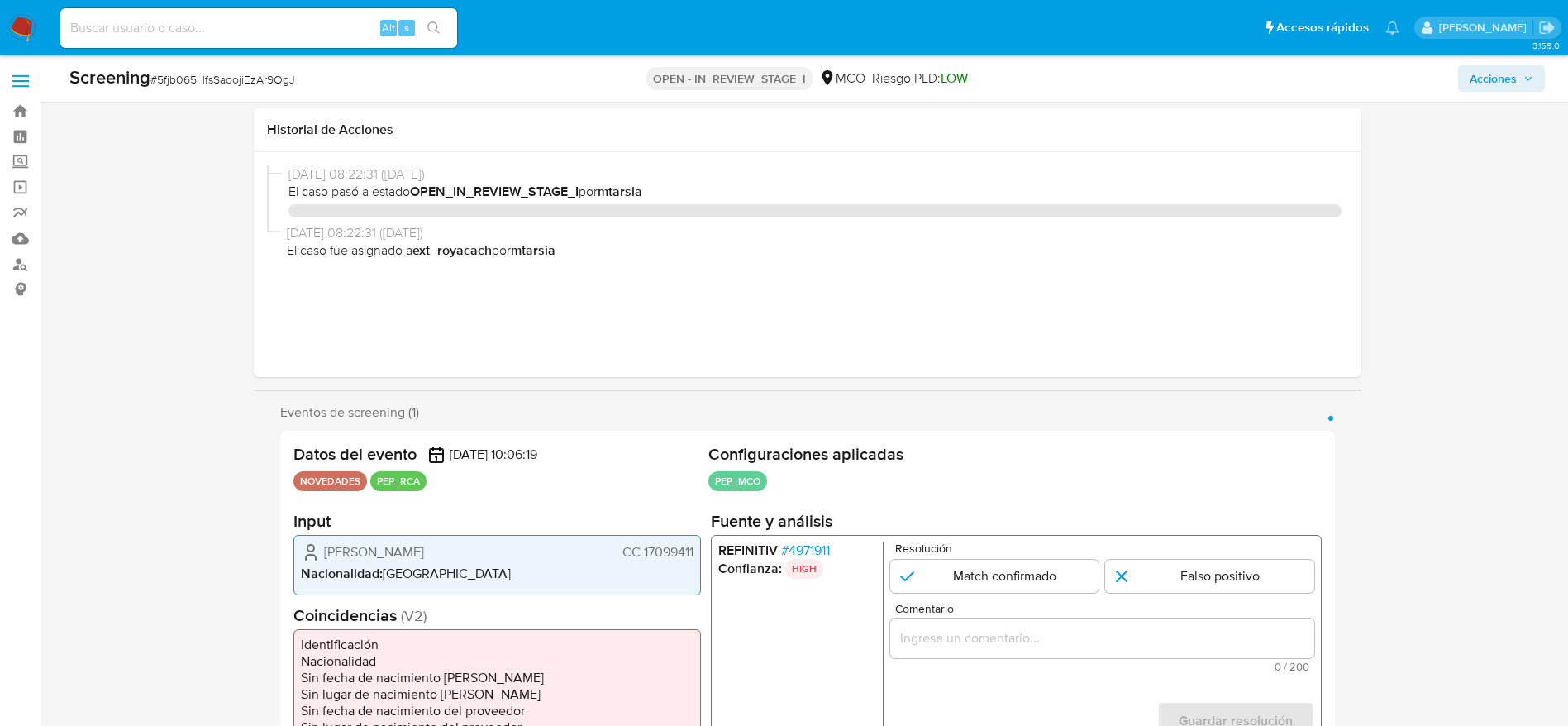
select select "10"
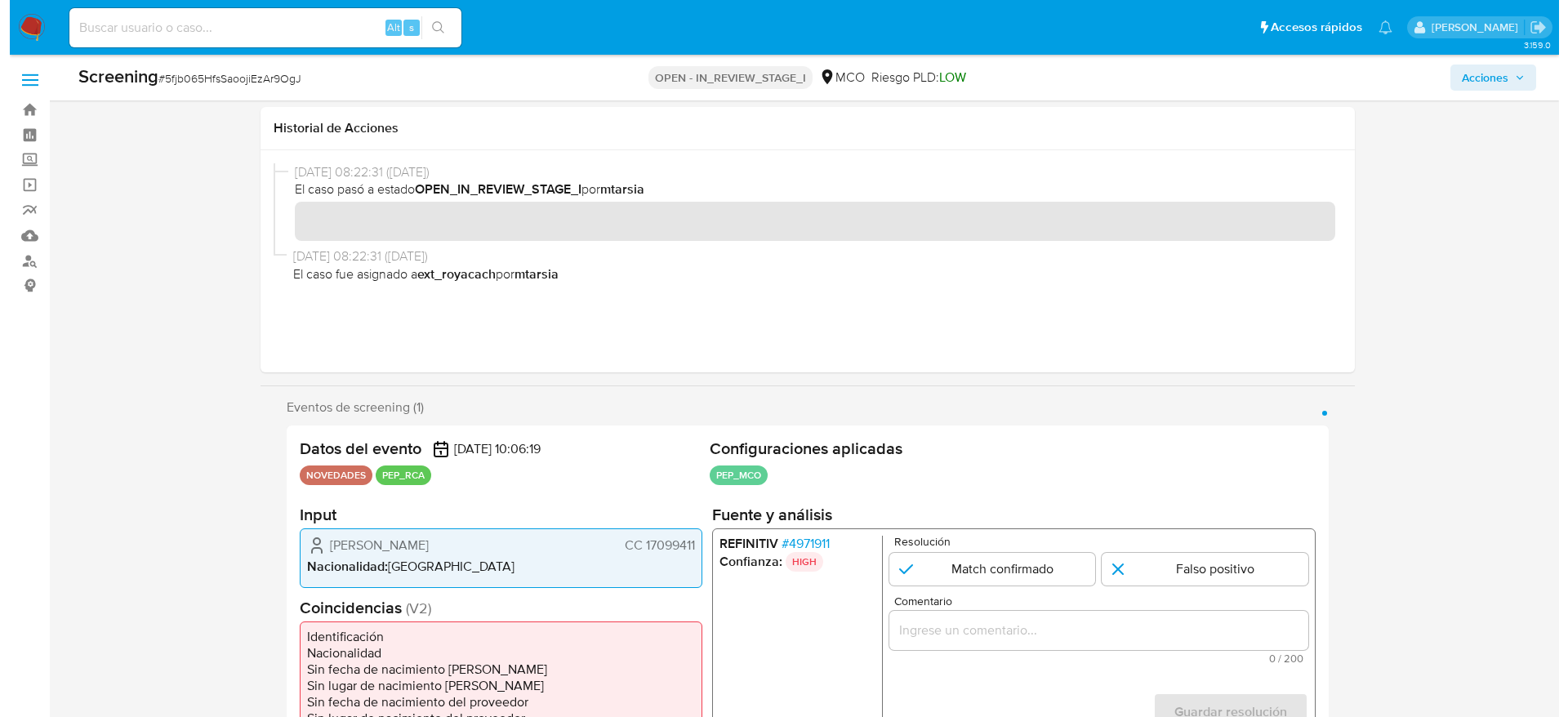
scroll to position [367, 0]
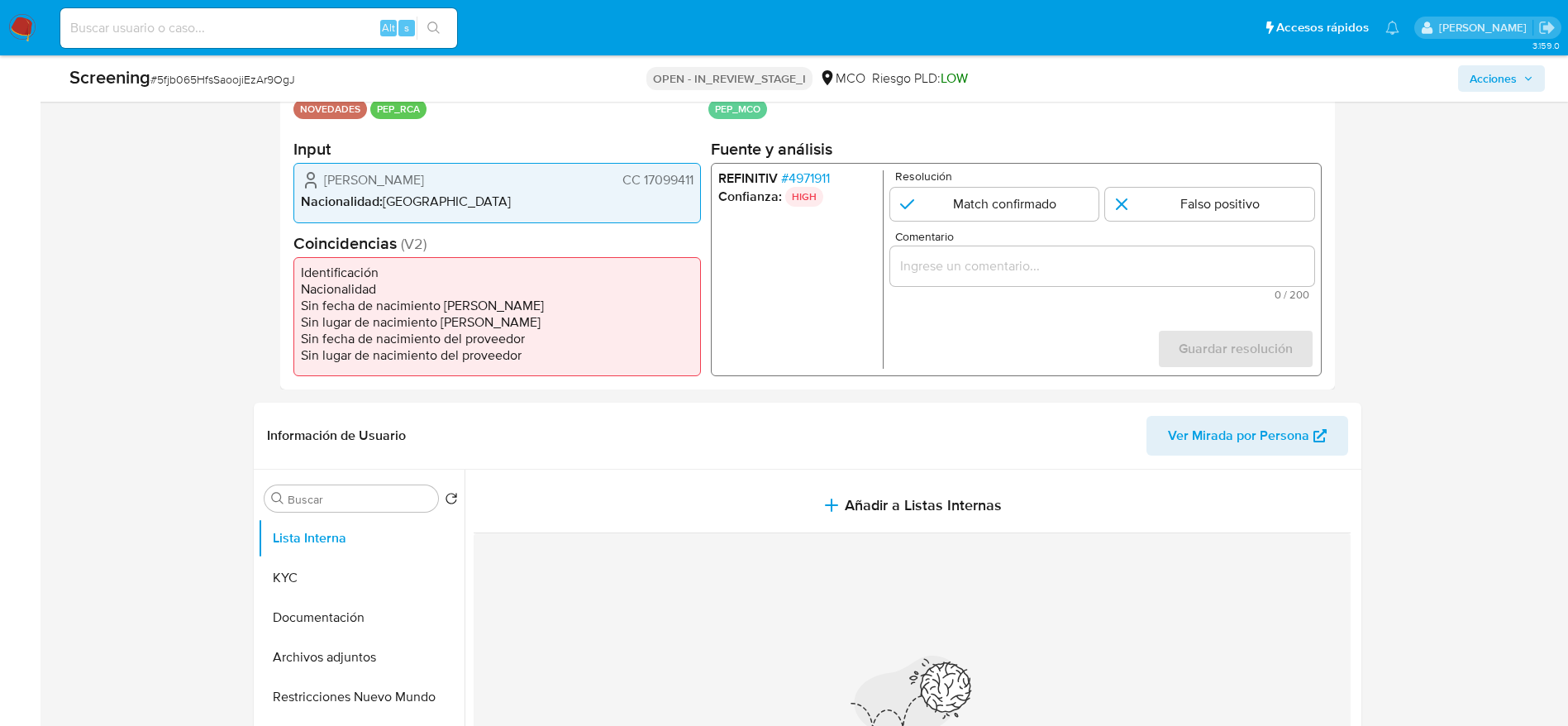
click at [783, 177] on span "# 4971911" at bounding box center [805, 178] width 49 height 16
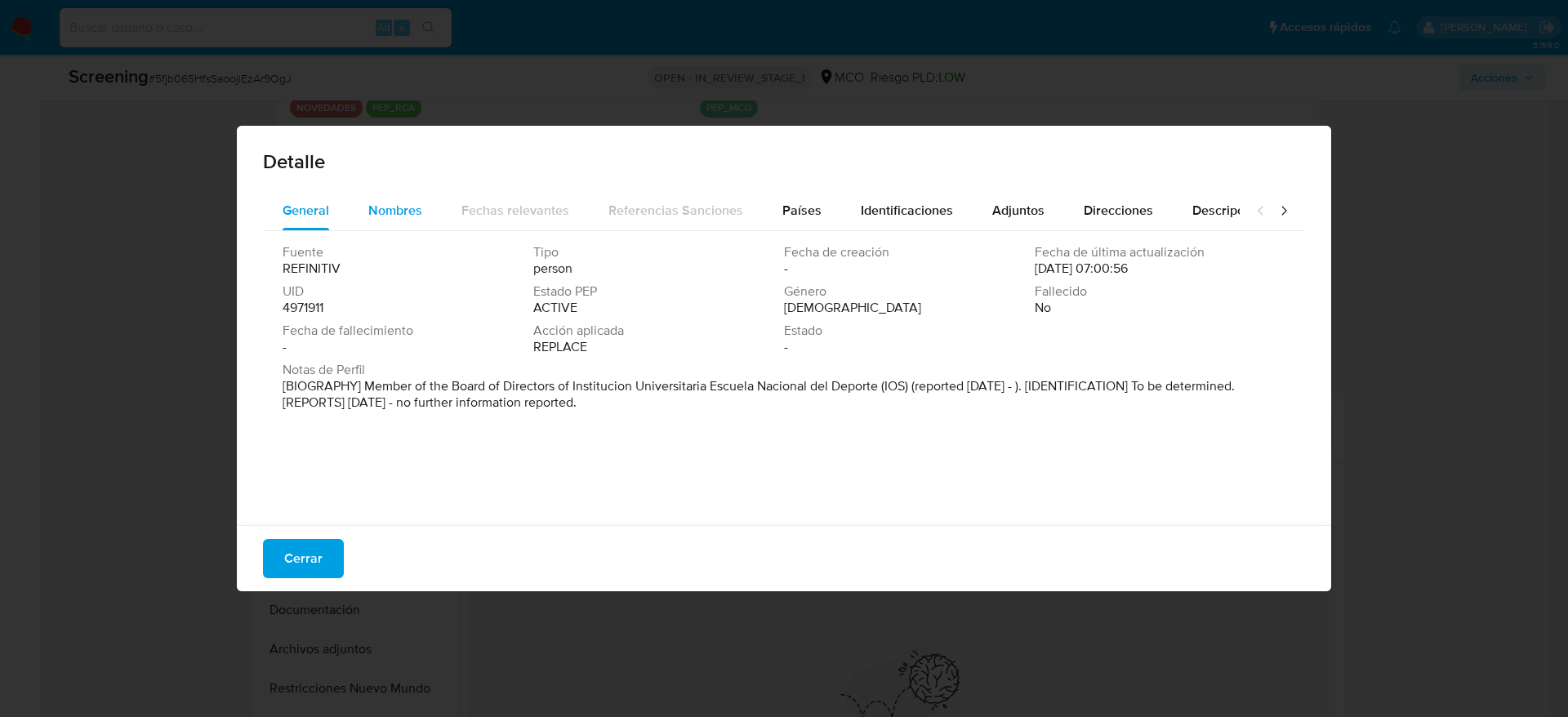
click at [384, 227] on div "Nombres" at bounding box center [395, 210] width 54 height 39
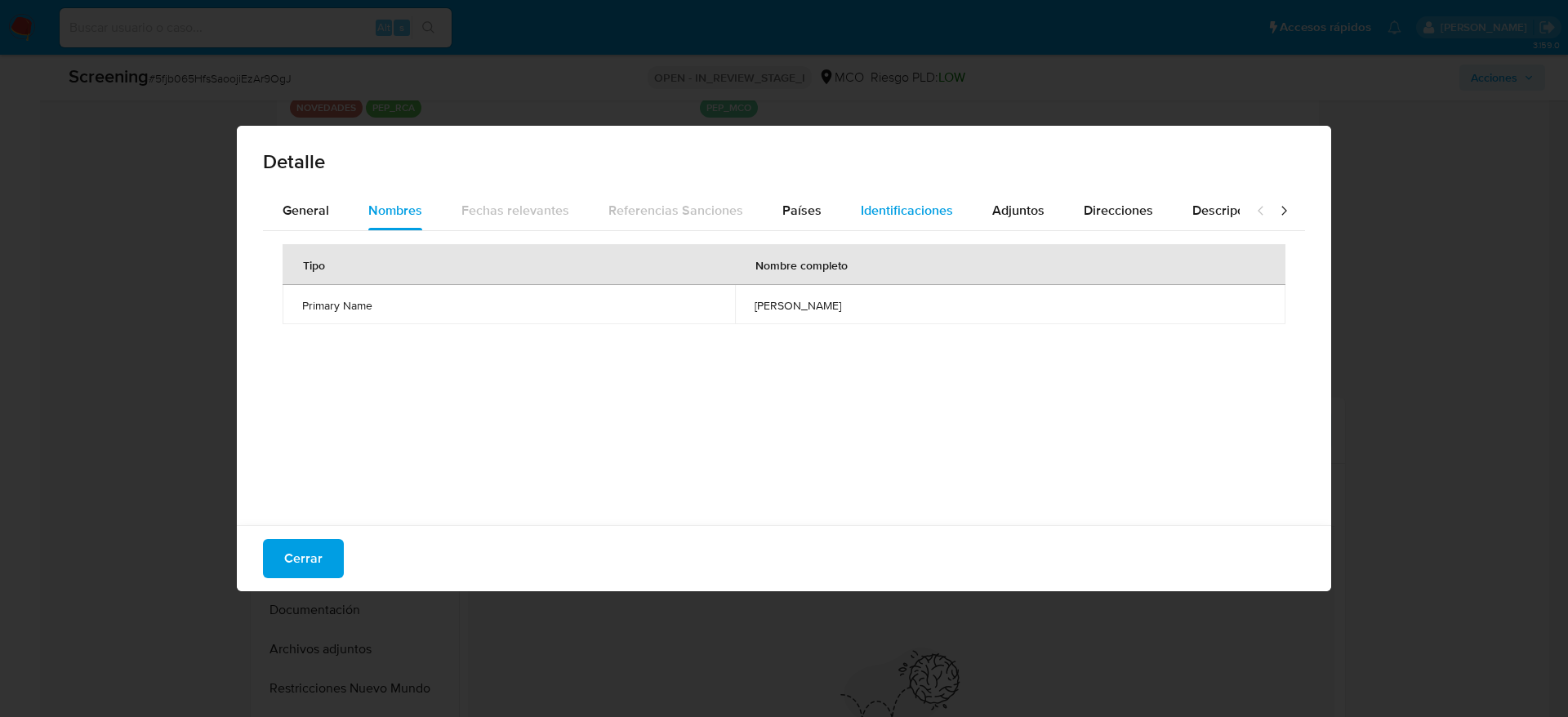
click at [843, 206] on button "Identificaciones" at bounding box center [906, 210] width 132 height 39
click at [802, 206] on span "Países" at bounding box center [802, 210] width 39 height 19
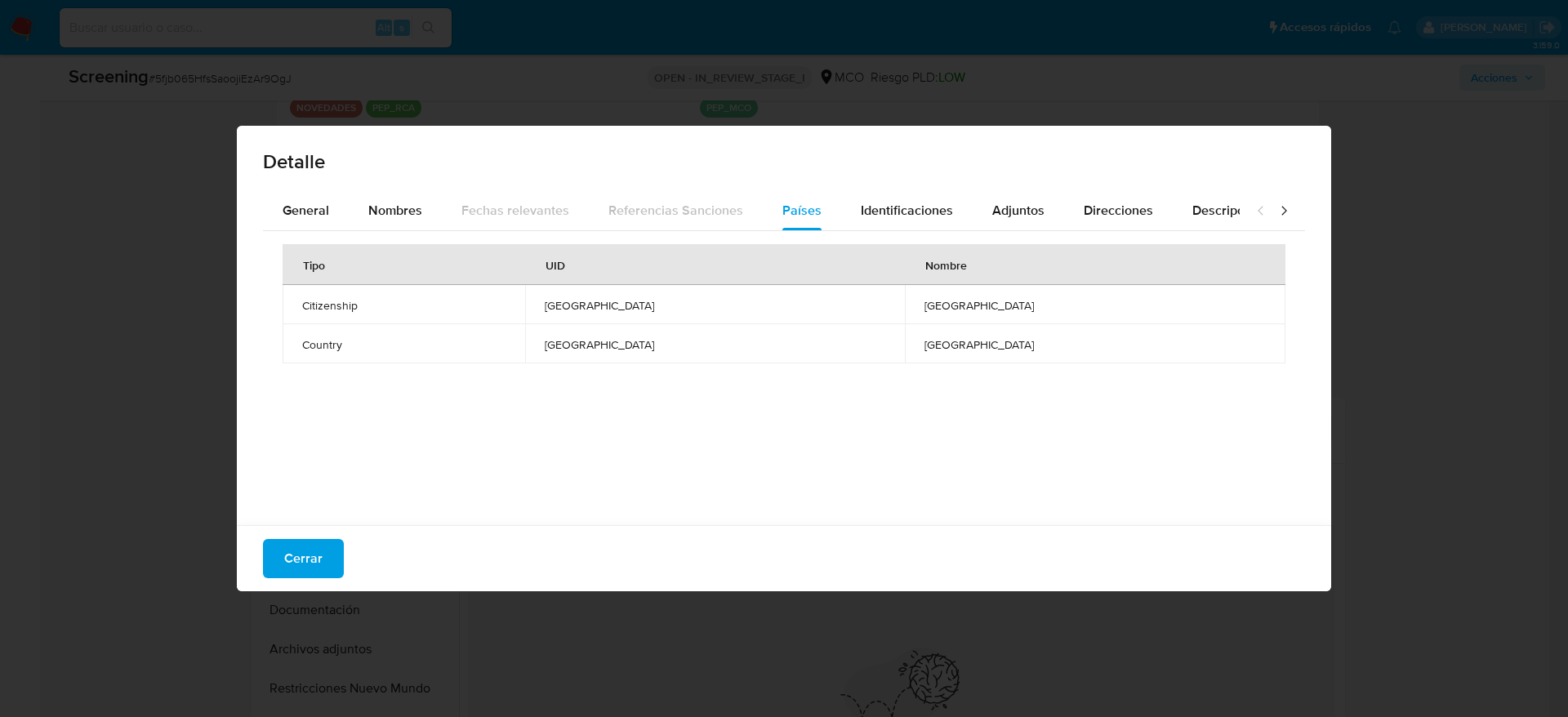
click at [351, 528] on div "Cerrar" at bounding box center [784, 558] width 1095 height 66
click at [339, 541] on button "Cerrar" at bounding box center [303, 558] width 81 height 39
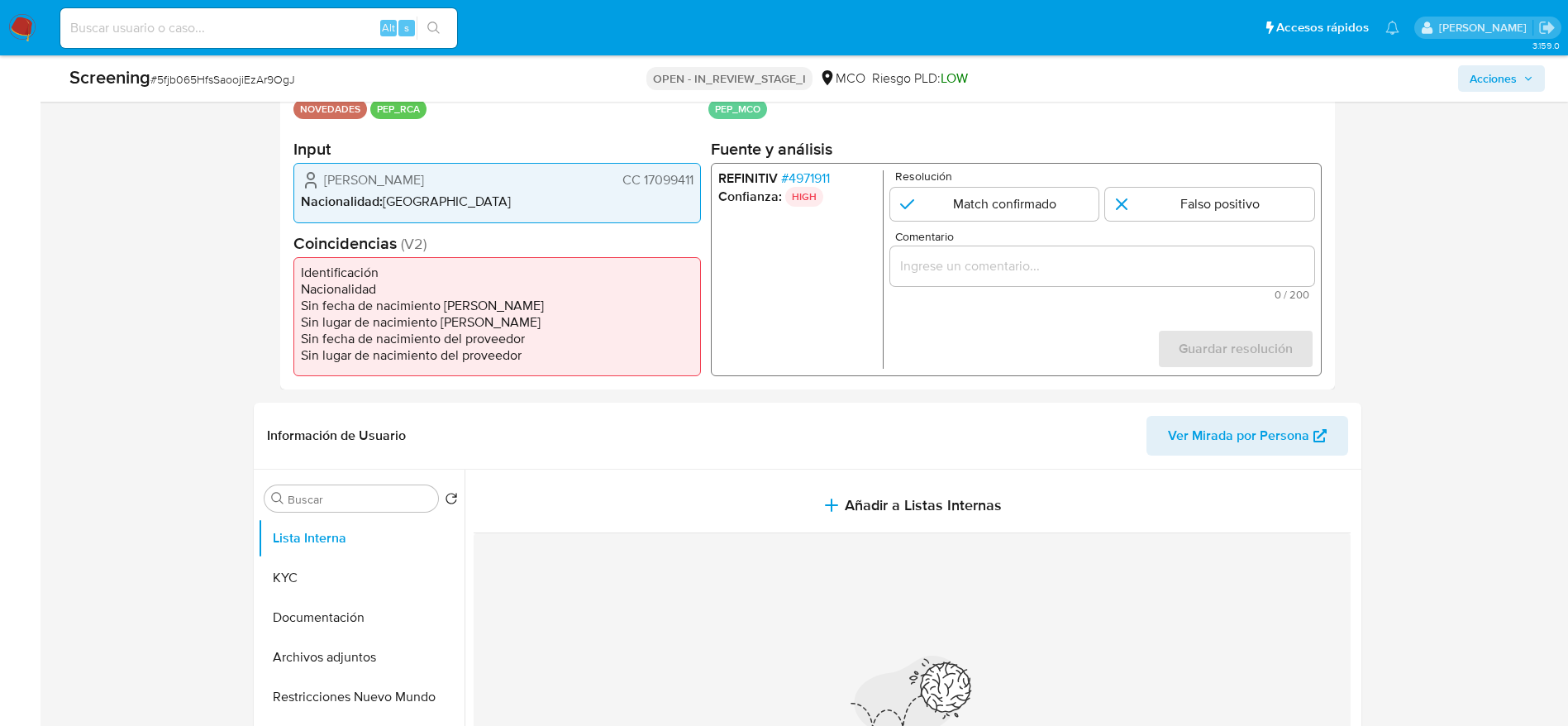
click at [402, 184] on span "Alberto Hugo Hinojosa Ibarra" at bounding box center [374, 180] width 100 height 16
click at [818, 184] on span "# 4971911" at bounding box center [805, 178] width 49 height 16
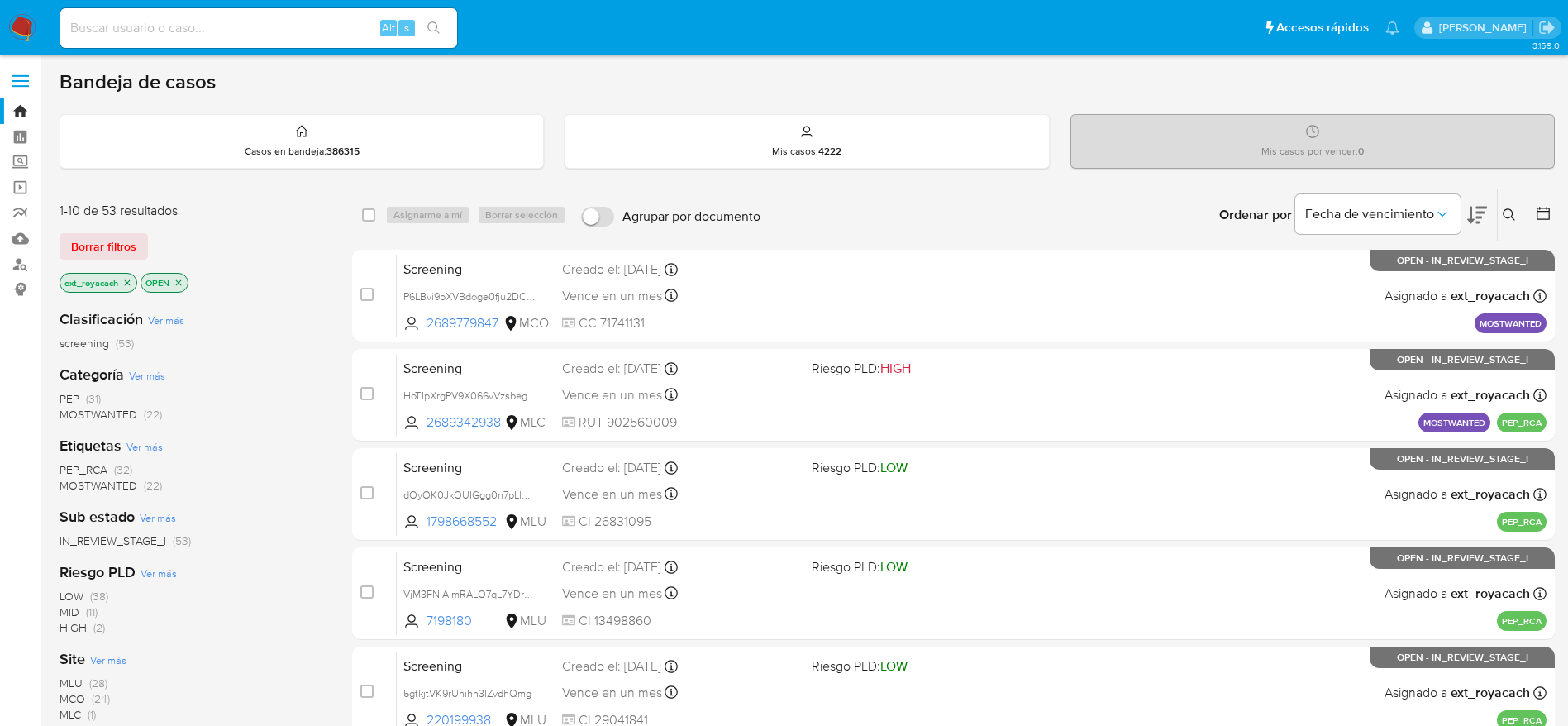
click at [87, 397] on span "(31)" at bounding box center [93, 398] width 15 height 16
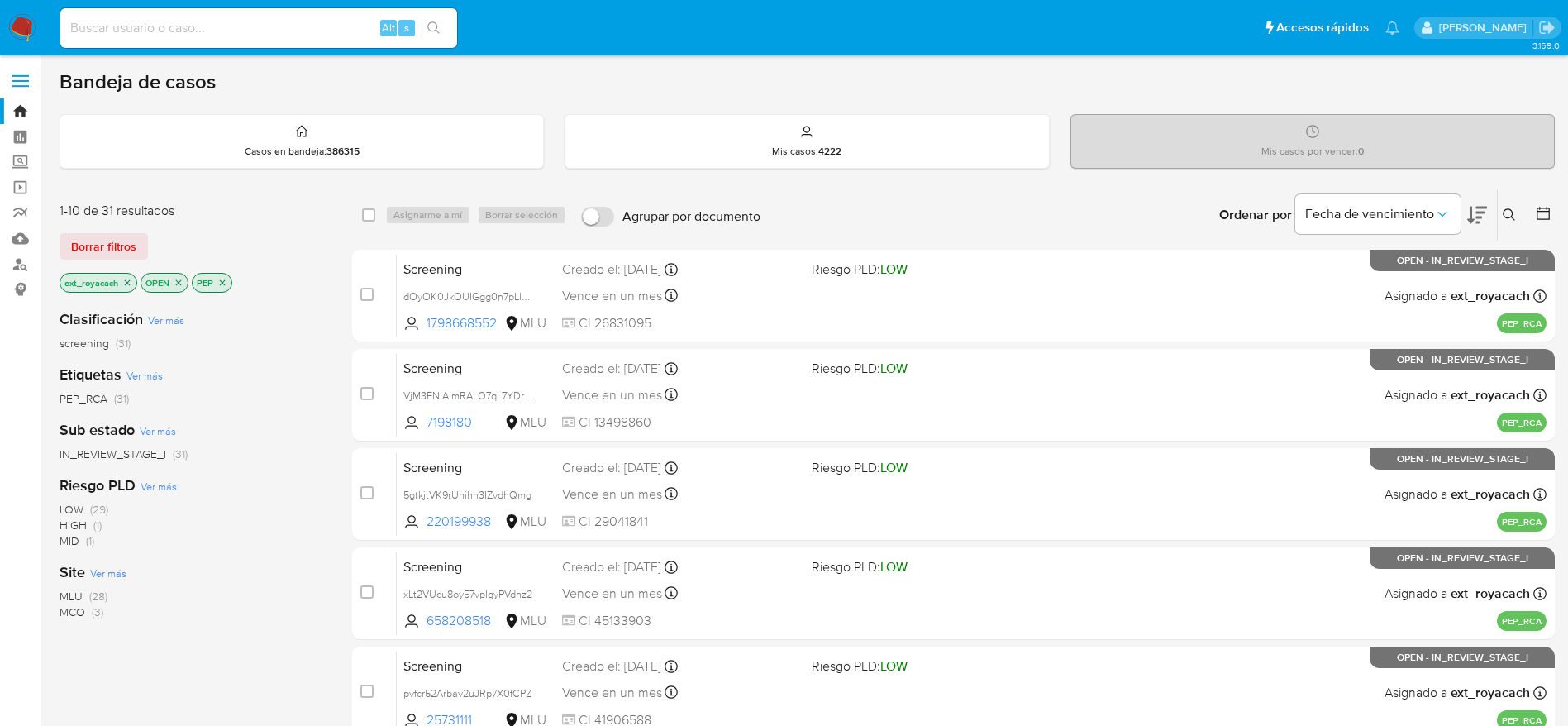
click at [94, 601] on span "(28)" at bounding box center [98, 595] width 18 height 16
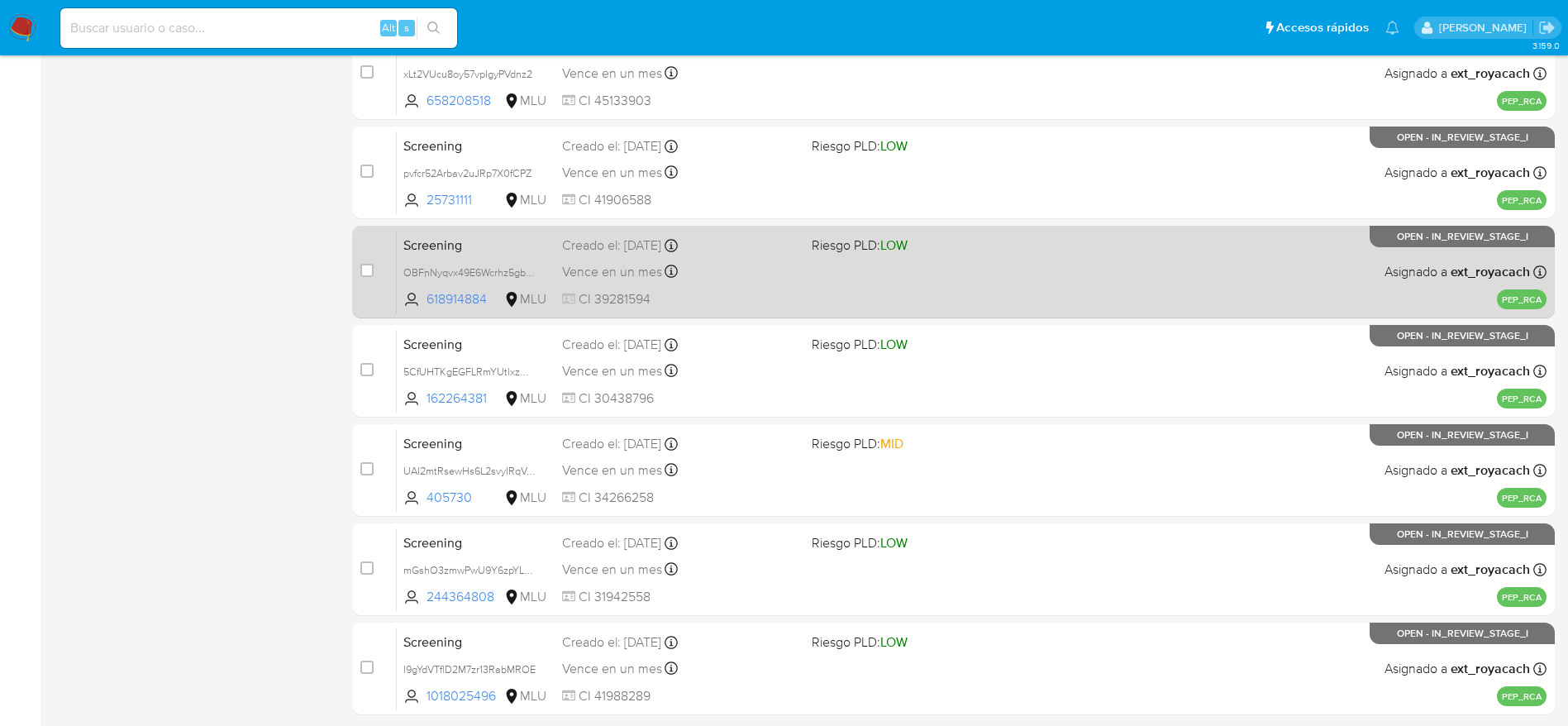
scroll to position [639, 0]
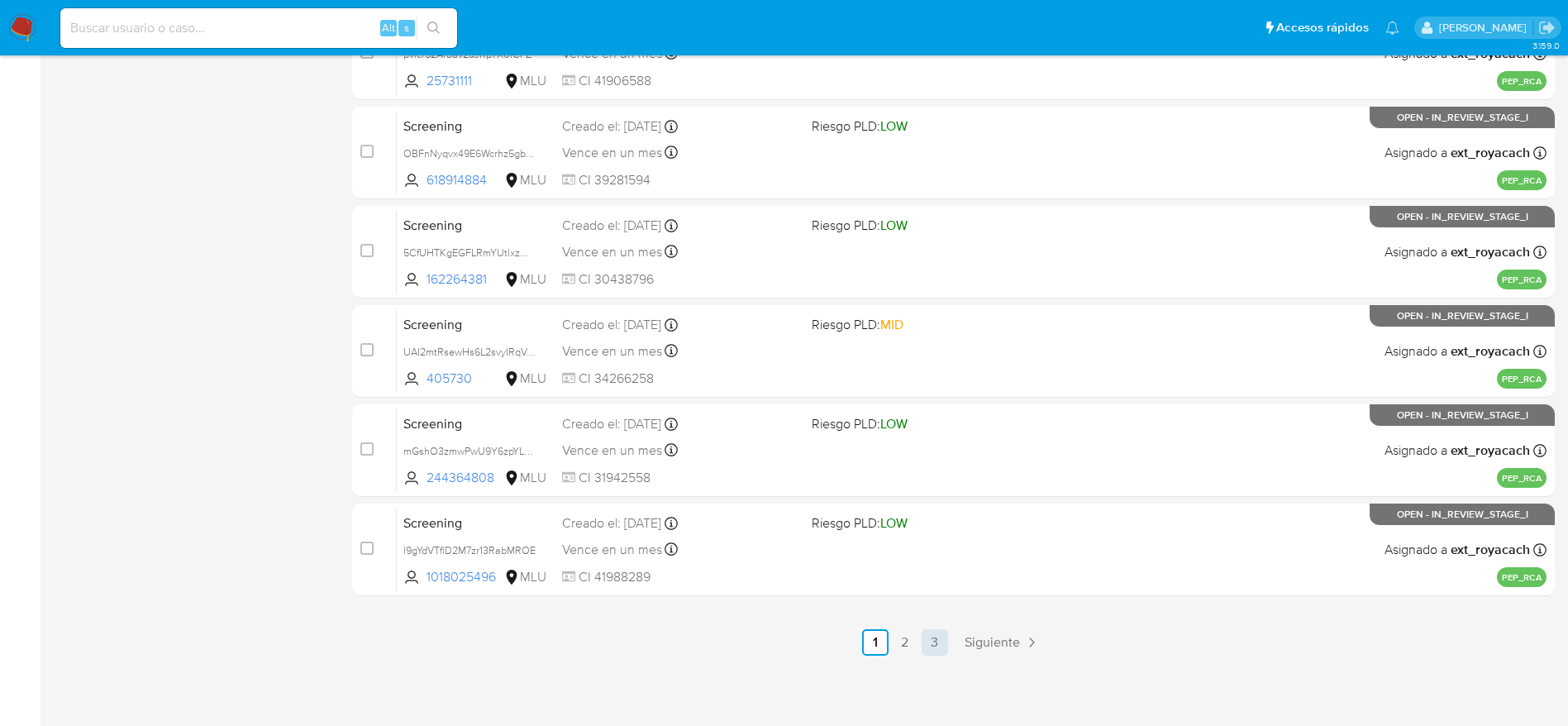
click at [936, 639] on link "3" at bounding box center [934, 643] width 27 height 27
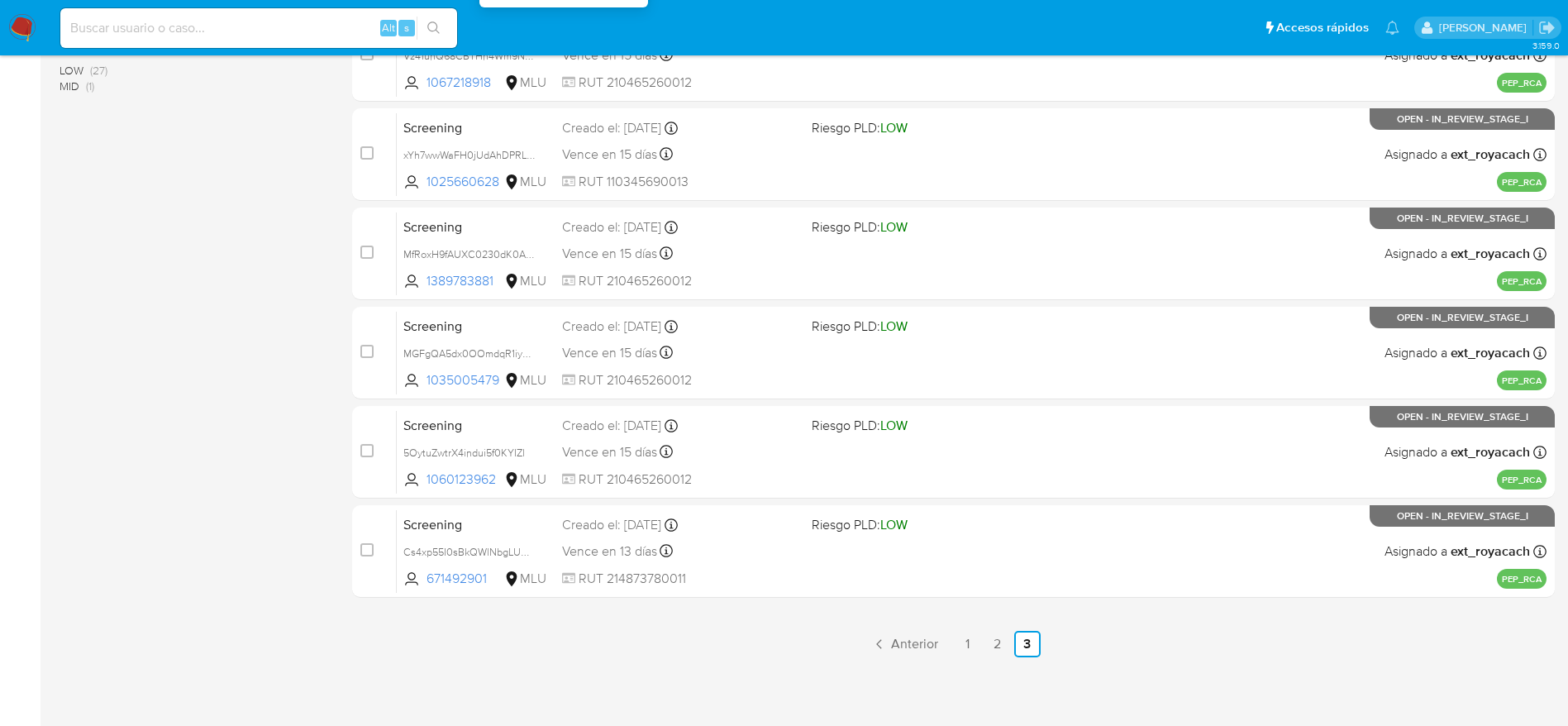
scroll to position [441, 0]
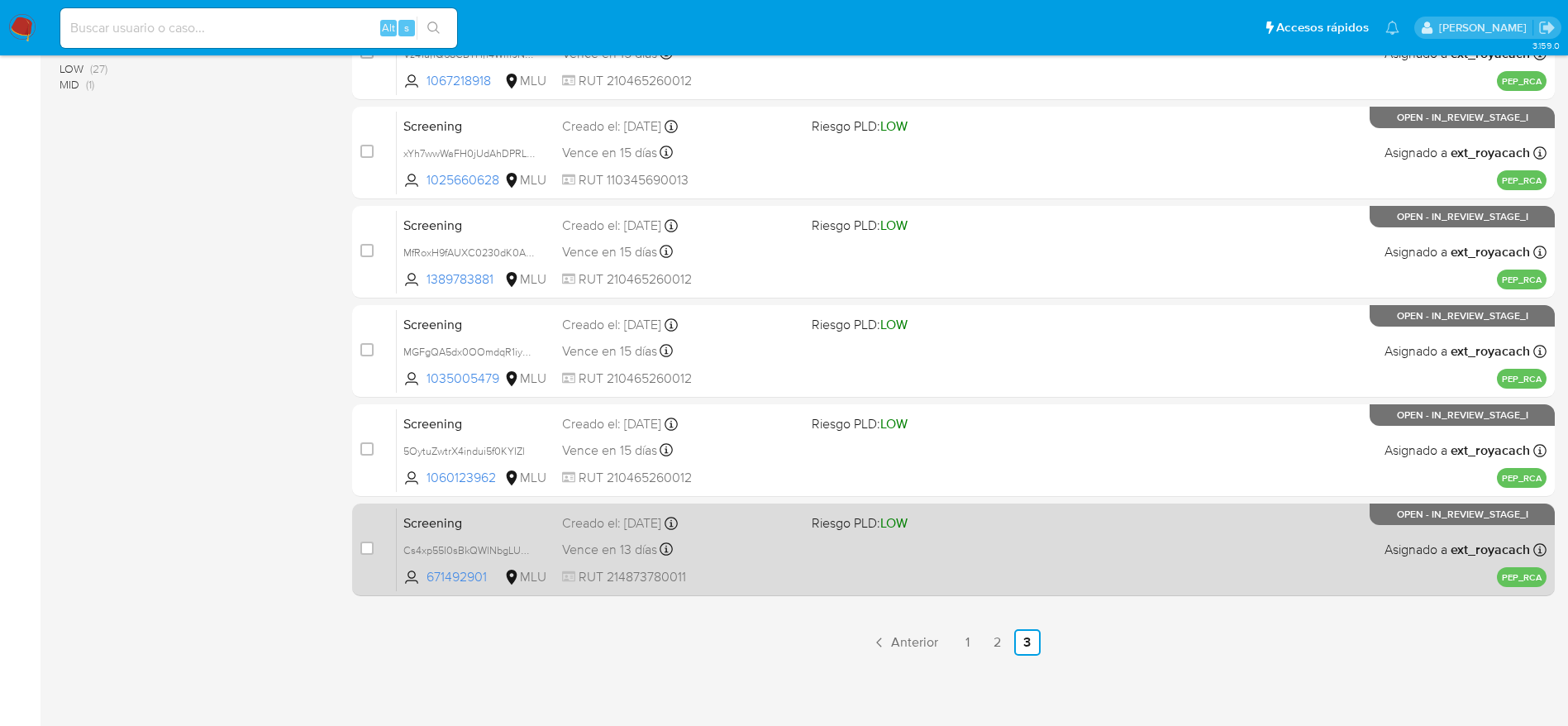
click at [664, 522] on div "Creado el: [DATE] Creado el: [DATE] 07:07:40" at bounding box center [680, 523] width 236 height 18
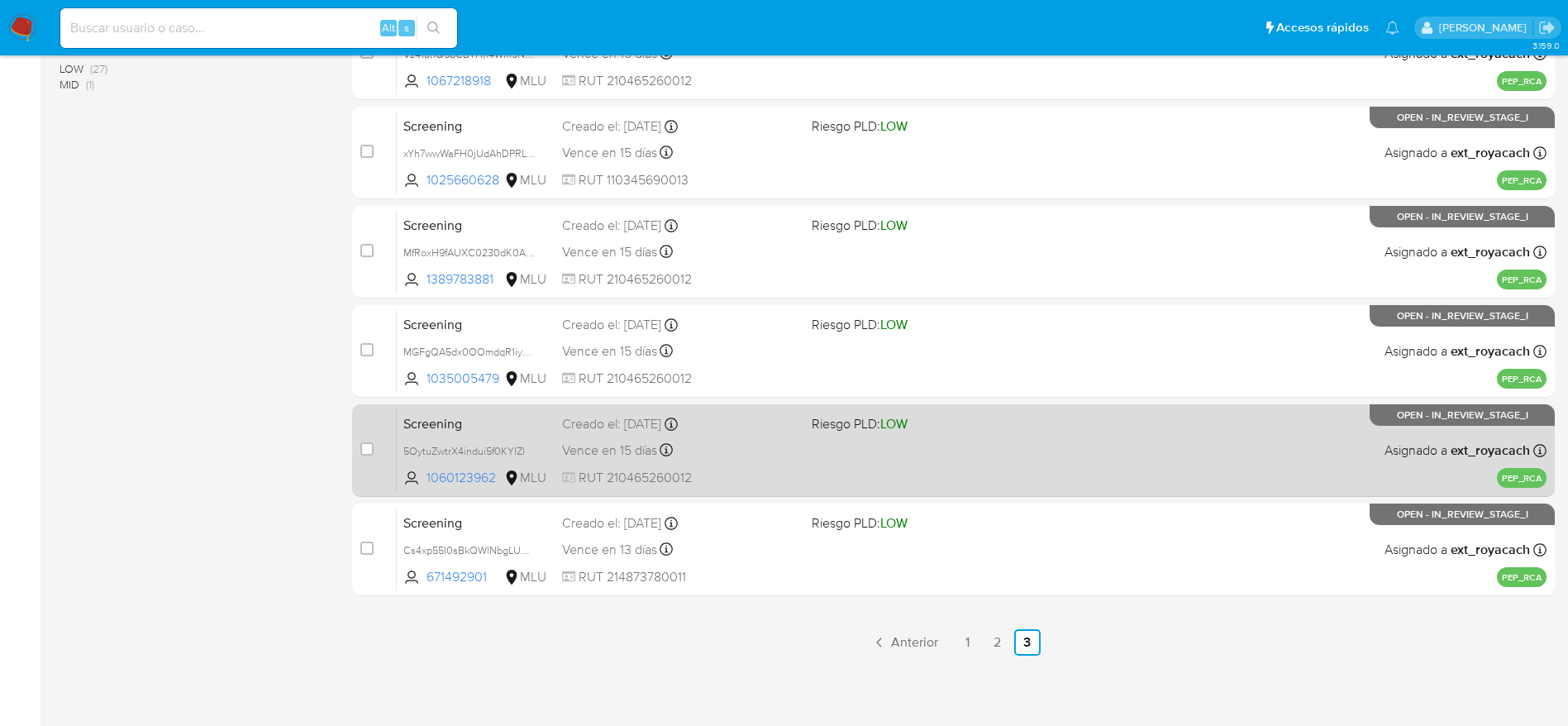
click at [781, 460] on div "Vence en 15 días Vence el [DATE] 07:05:43" at bounding box center [680, 450] width 236 height 22
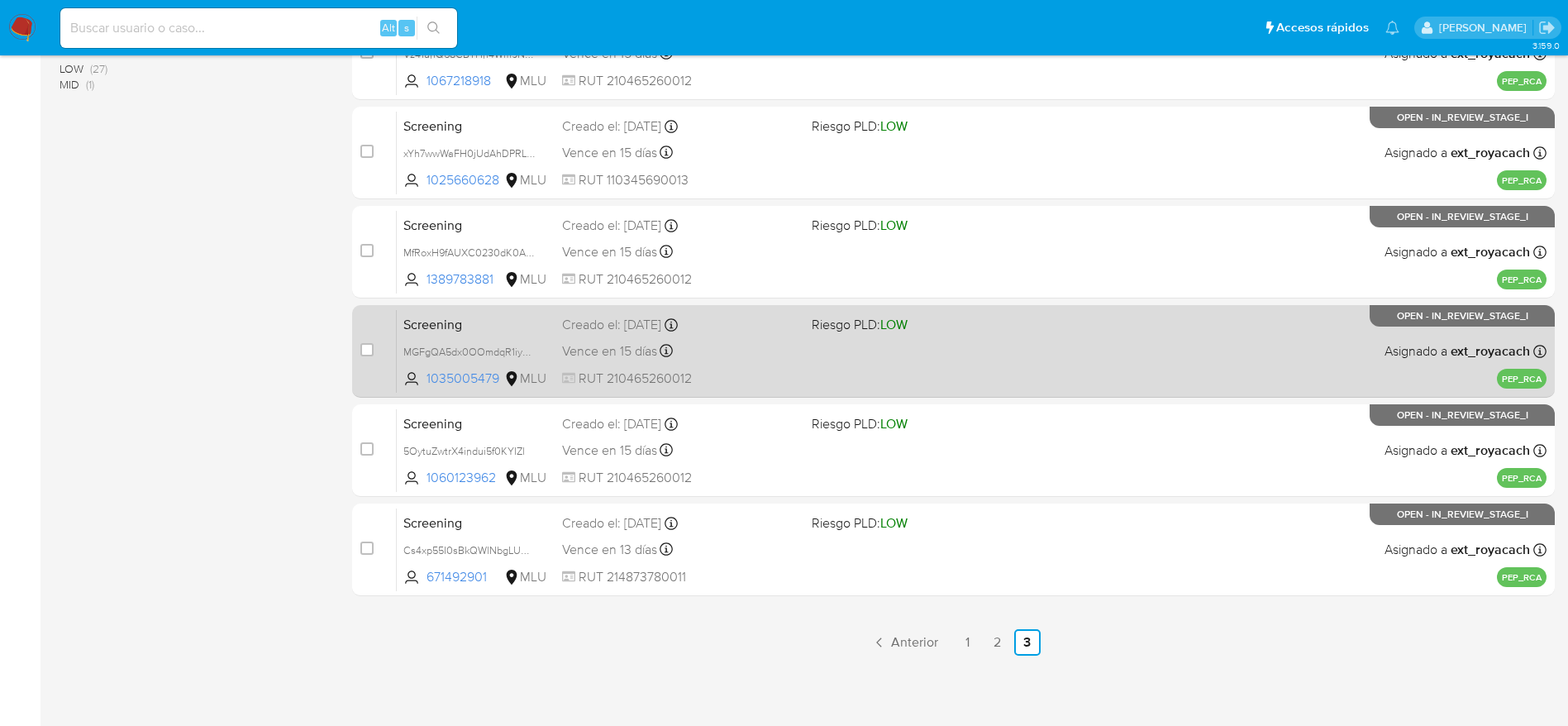
click at [759, 325] on div "Creado el: [DATE] Creado el: [DATE] 07:05:54" at bounding box center [680, 325] width 236 height 18
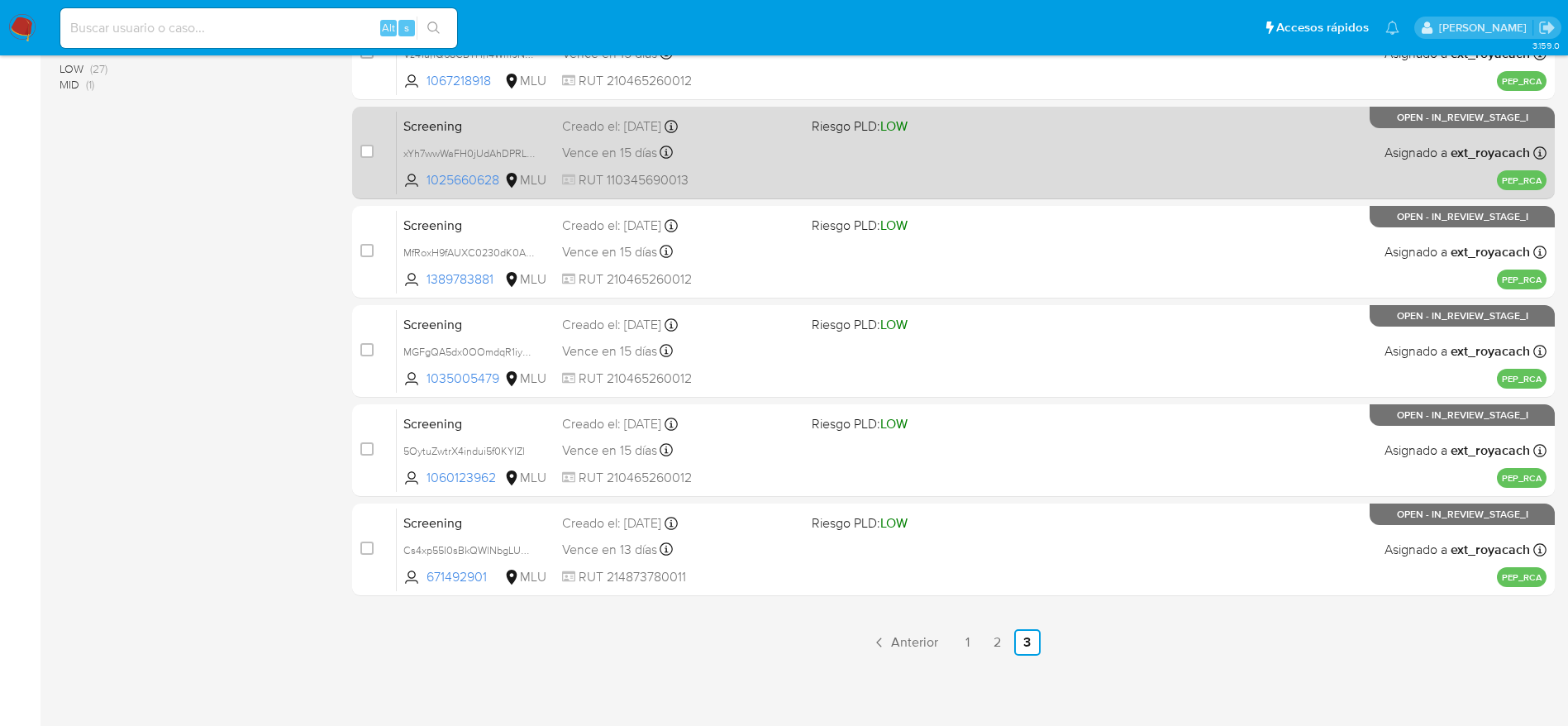
drag, startPoint x: 863, startPoint y: 237, endPoint x: 692, endPoint y: 169, distance: 184.0
click at [861, 237] on div "Screening MfRoxH9fAUXC0230dK0ABQV8 1389783881 MLU Riesgo PLD: LOW Creado el: 01…" at bounding box center [971, 251] width 1150 height 83
click at [746, 146] on div "Vence en 15 días Vence el 01/10/2025 07:05:58" at bounding box center [680, 153] width 236 height 22
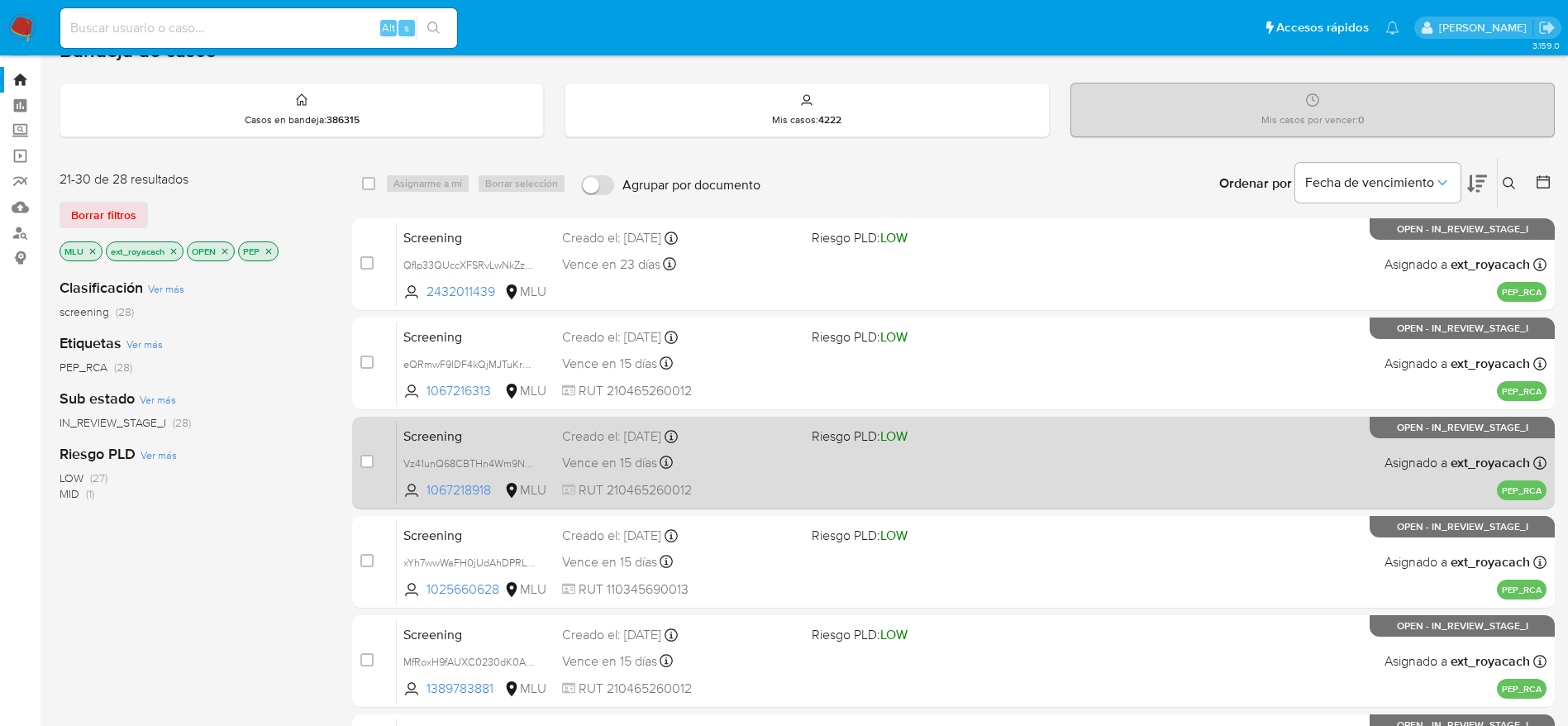
scroll to position [0, 0]
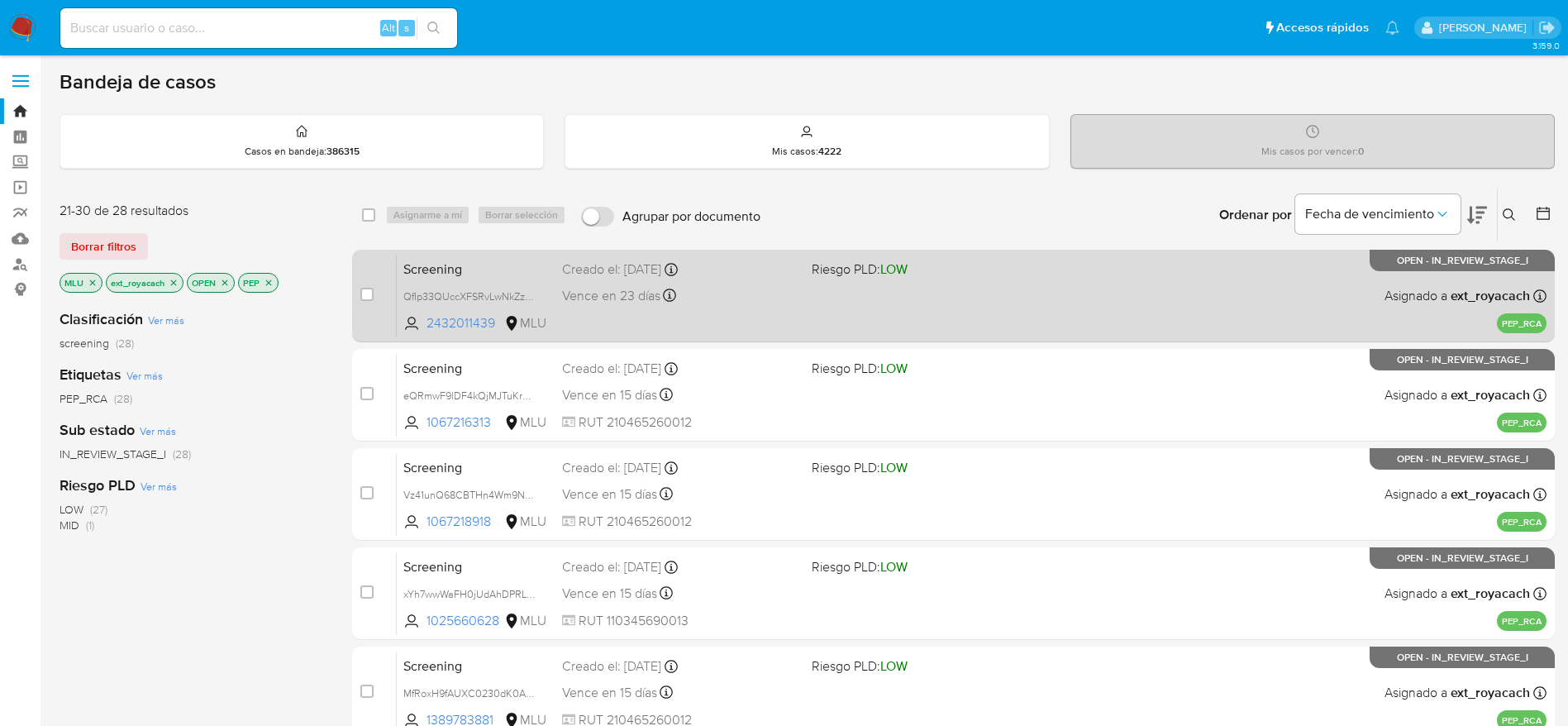
click at [742, 290] on div "Vence en 23 días Vence el 09/10/2025 20:26:17" at bounding box center [680, 296] width 236 height 22
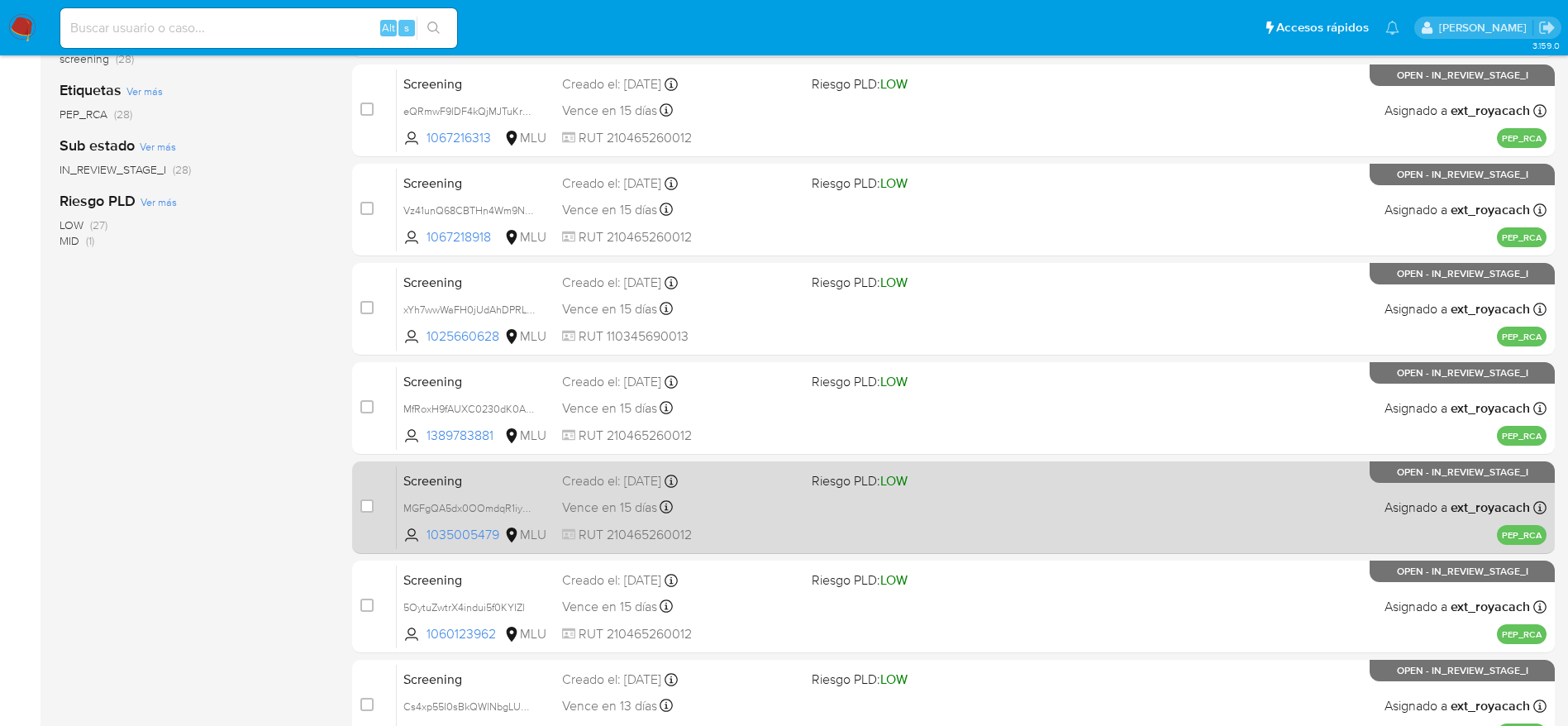
scroll to position [441, 0]
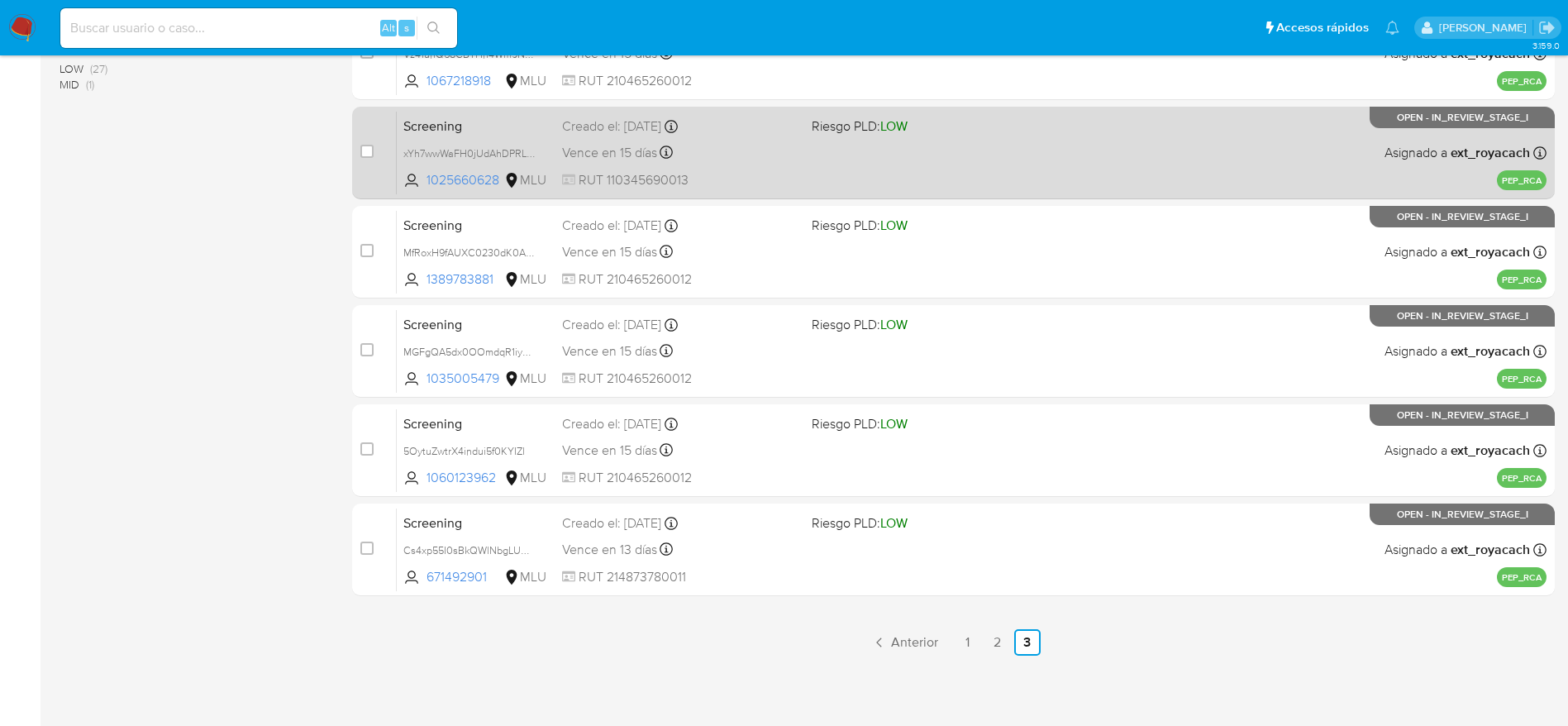
click at [997, 644] on link "2" at bounding box center [997, 643] width 27 height 27
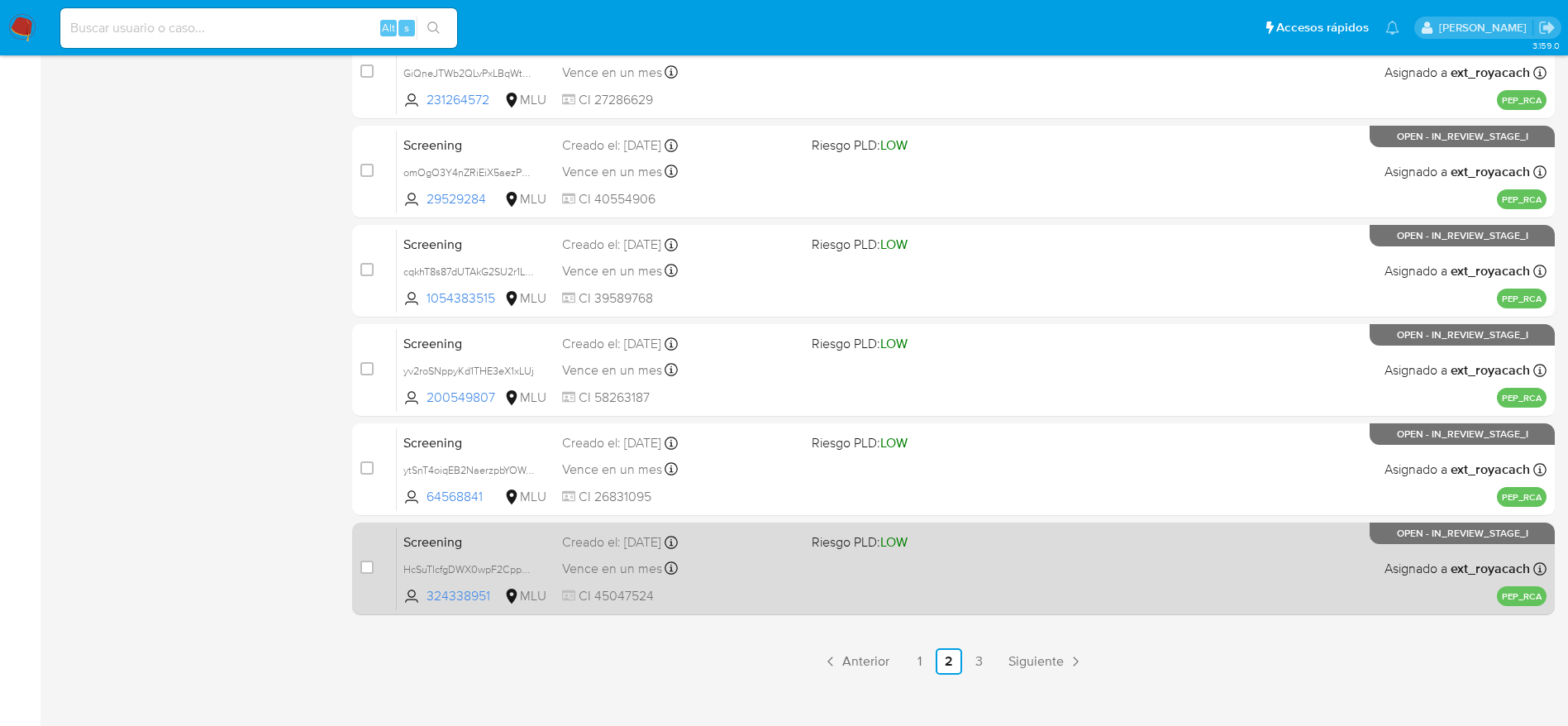
scroll to position [639, 0]
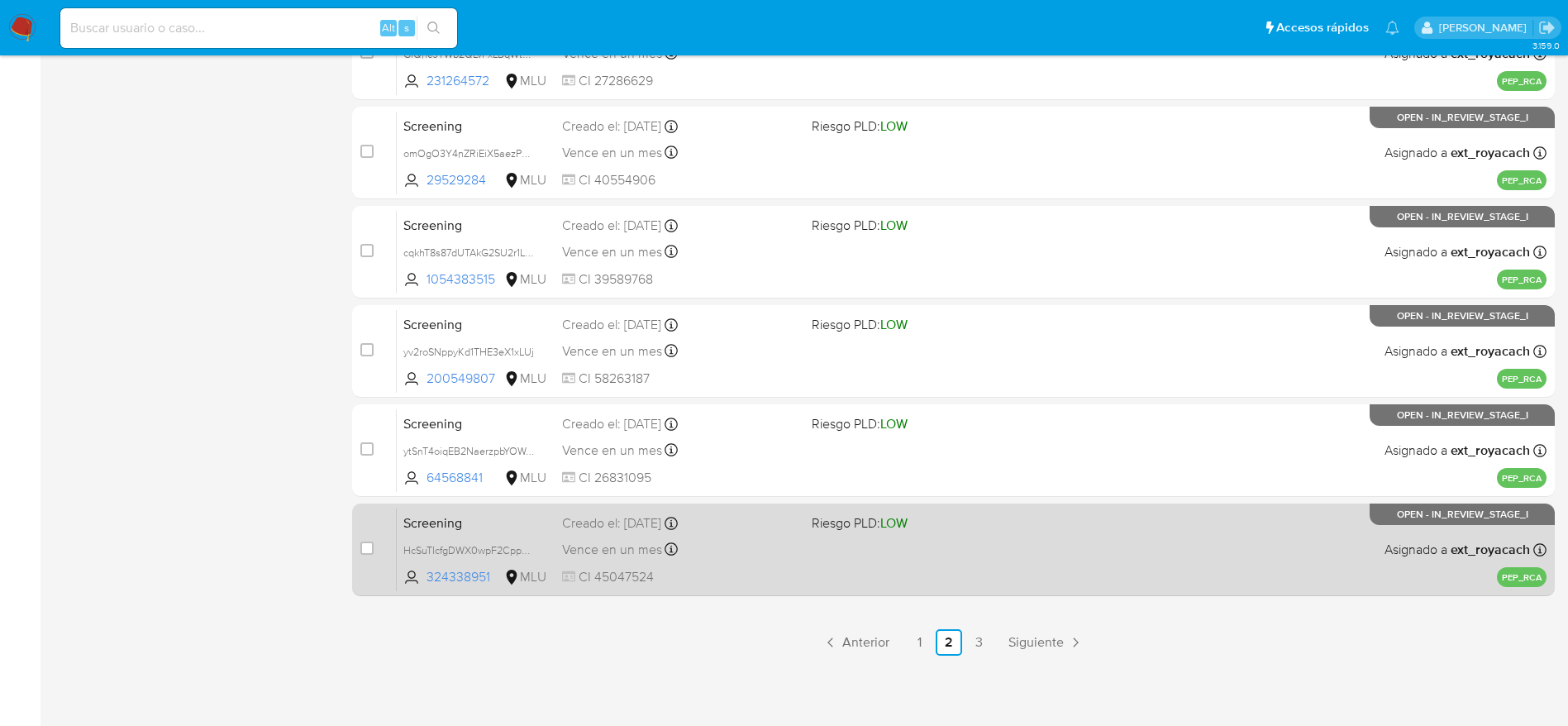
click at [793, 553] on div "Vence en un mes Vence el 14/10/2025 07:06:01" at bounding box center [680, 550] width 236 height 22
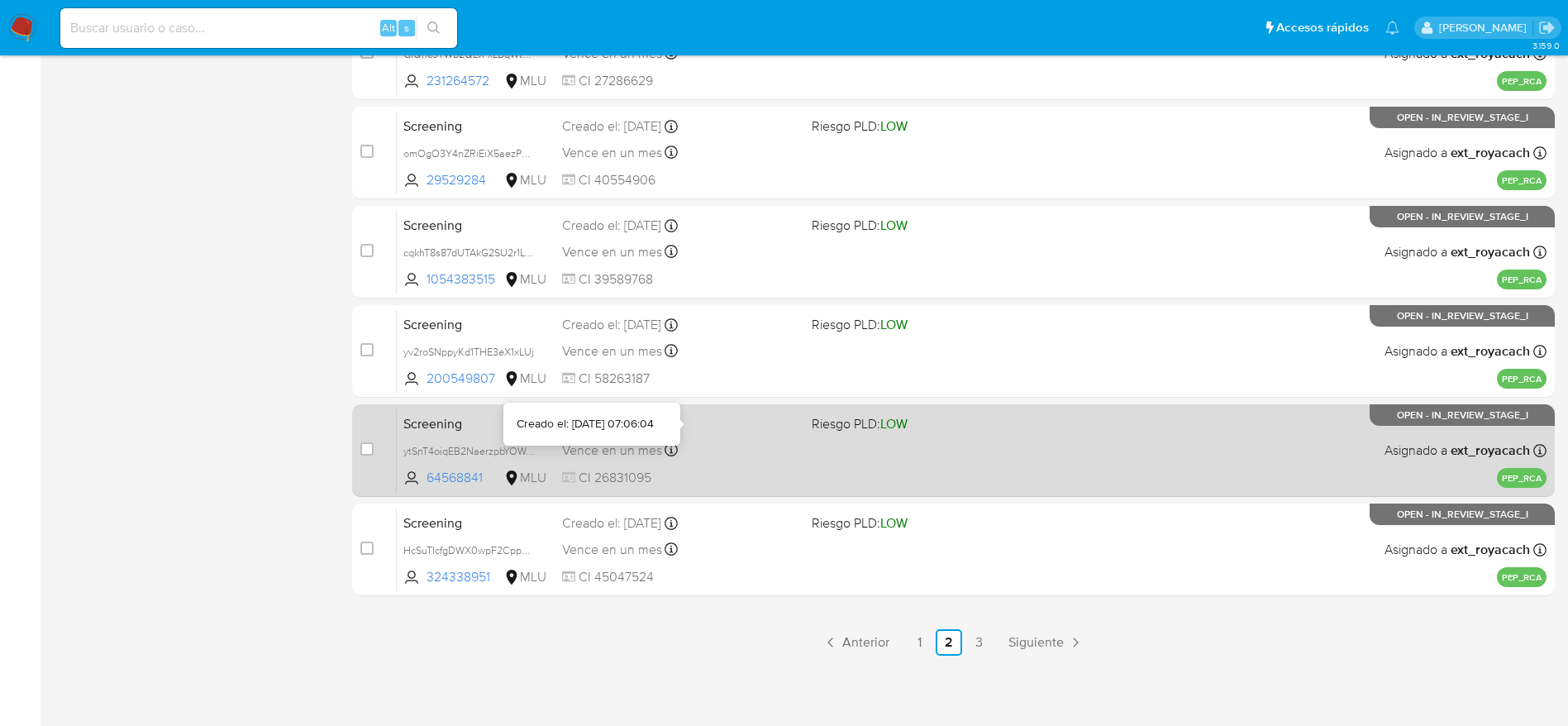
click at [701, 440] on div "Vence en un mes Vence el 14/10/2025 07:06:04" at bounding box center [680, 450] width 236 height 22
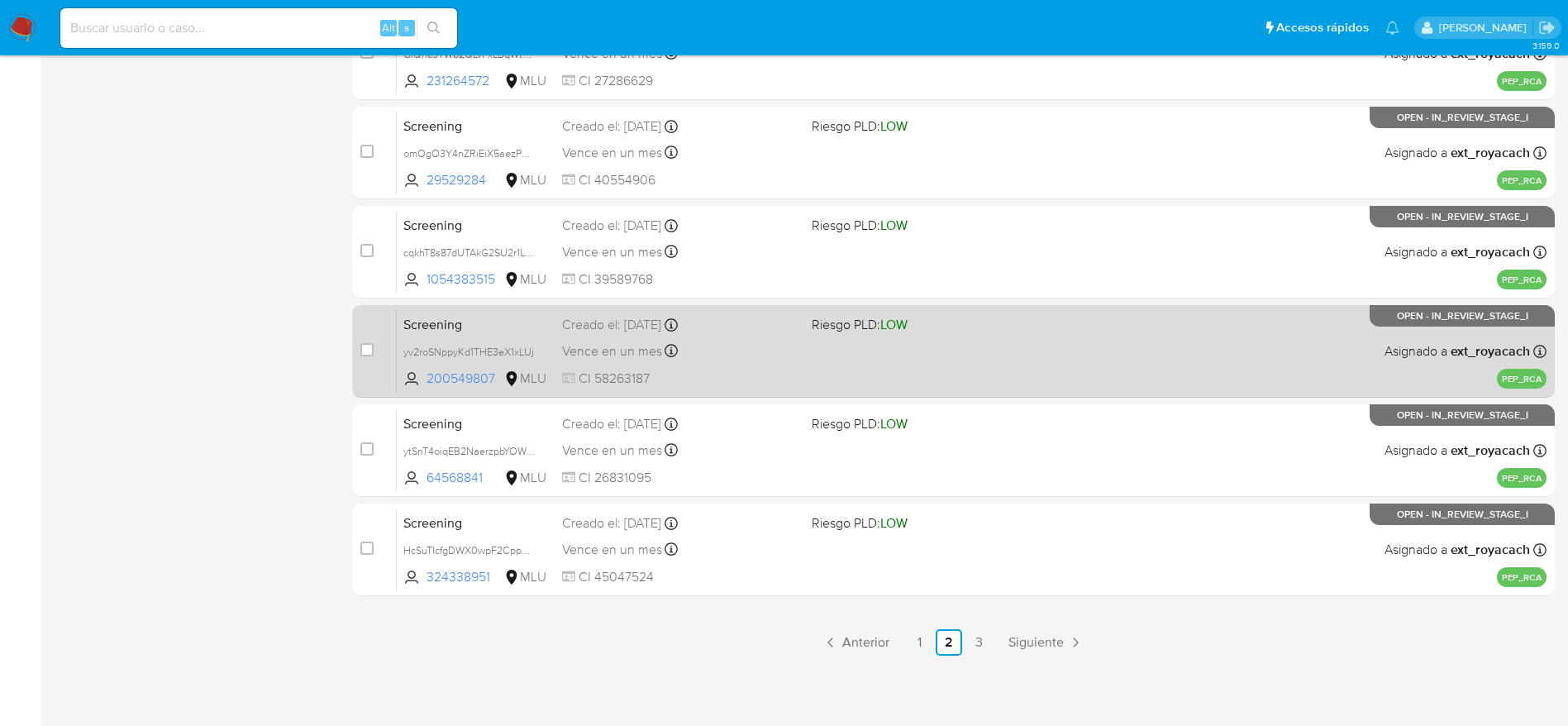
click at [751, 357] on div "Vence en un mes Vence el 14/10/2025 07:06:06" at bounding box center [680, 351] width 236 height 22
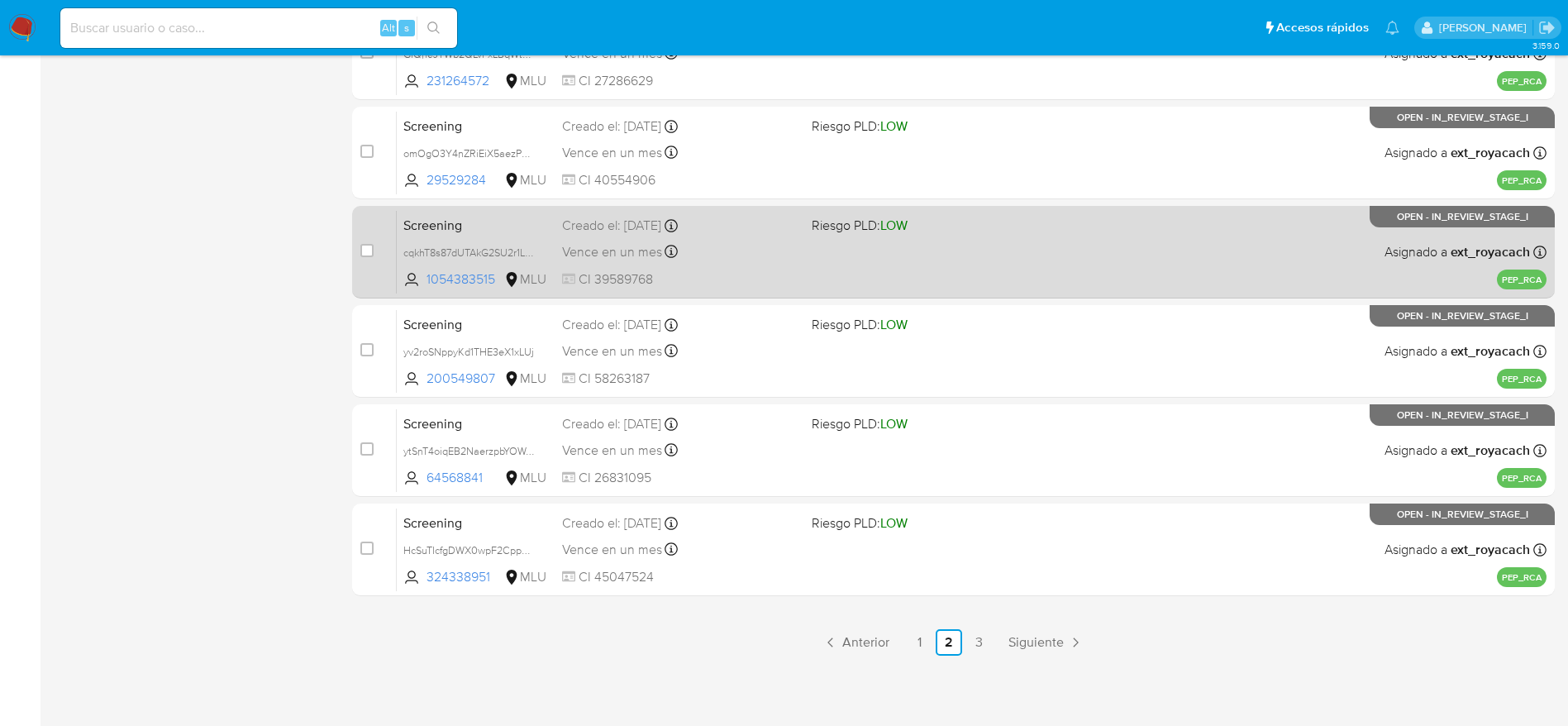
click at [668, 271] on span "CI 39589768" at bounding box center [680, 279] width 236 height 18
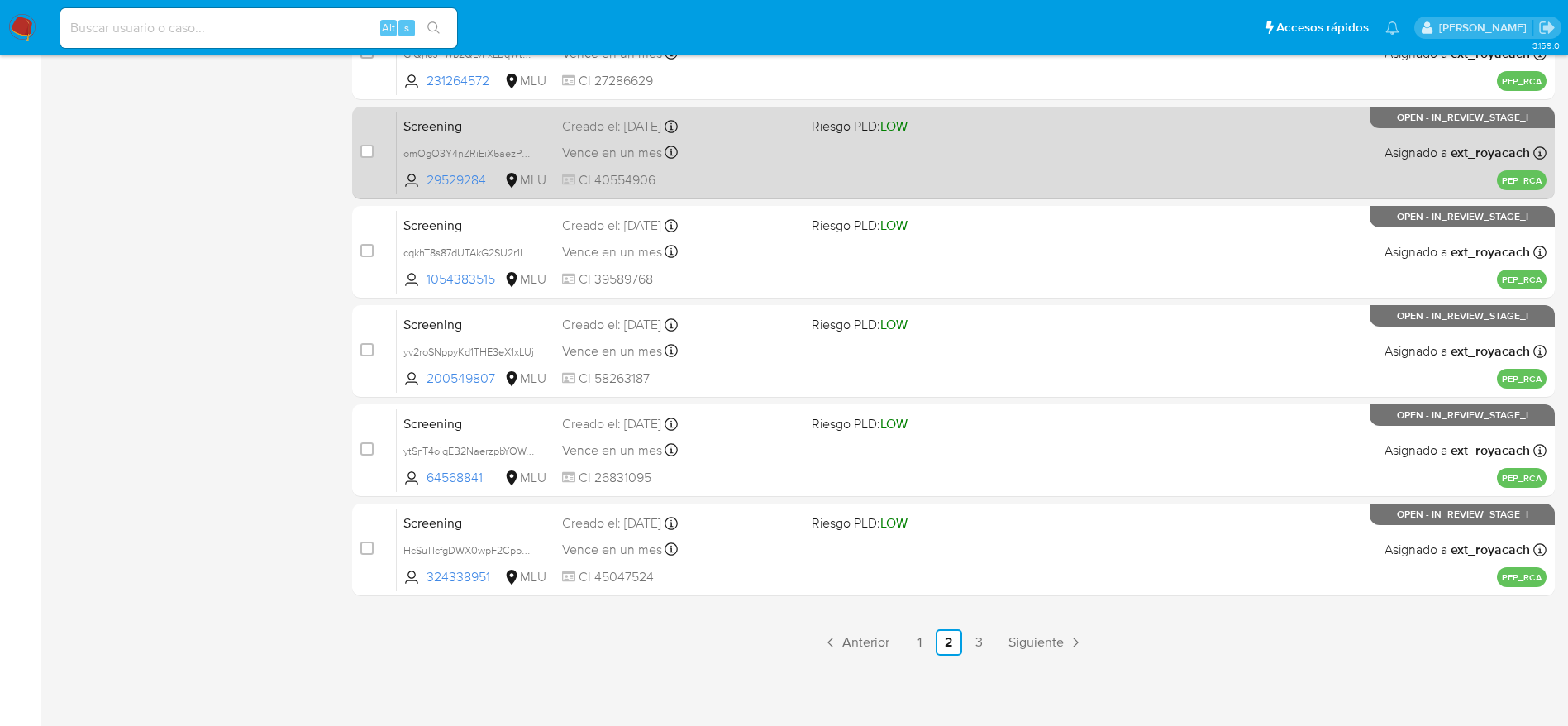
click at [672, 175] on span "CI 40554906" at bounding box center [680, 180] width 236 height 18
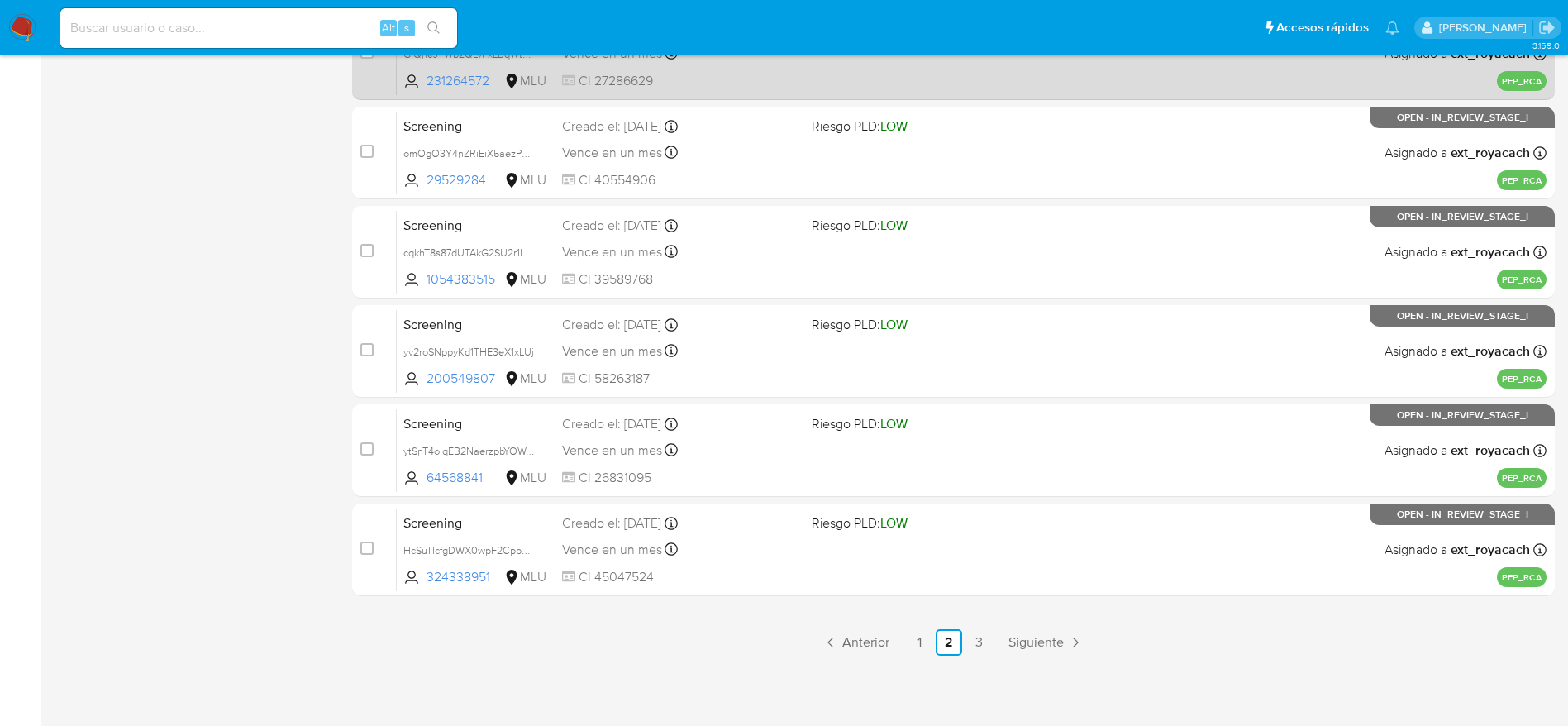
click at [666, 84] on span "CI 27286629" at bounding box center [680, 81] width 236 height 18
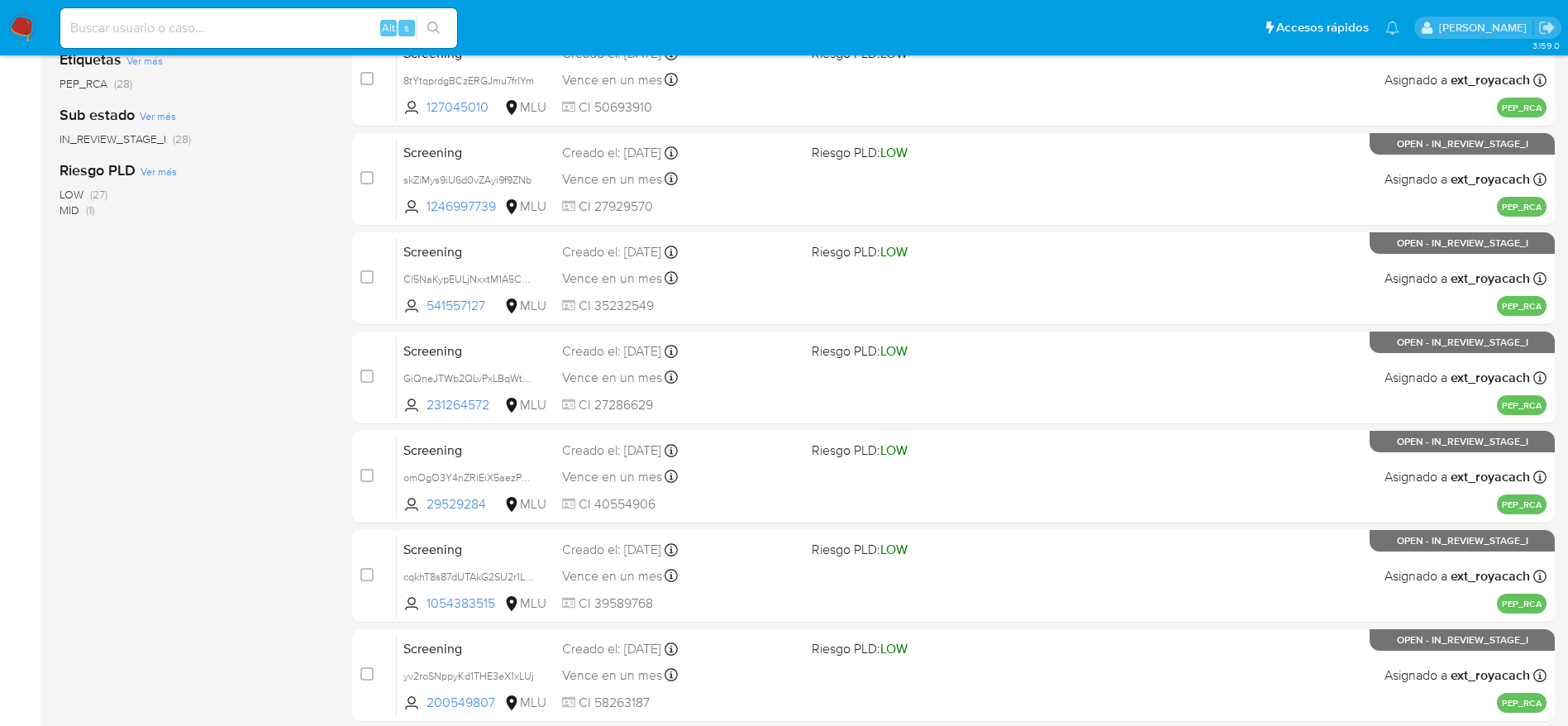
scroll to position [267, 0]
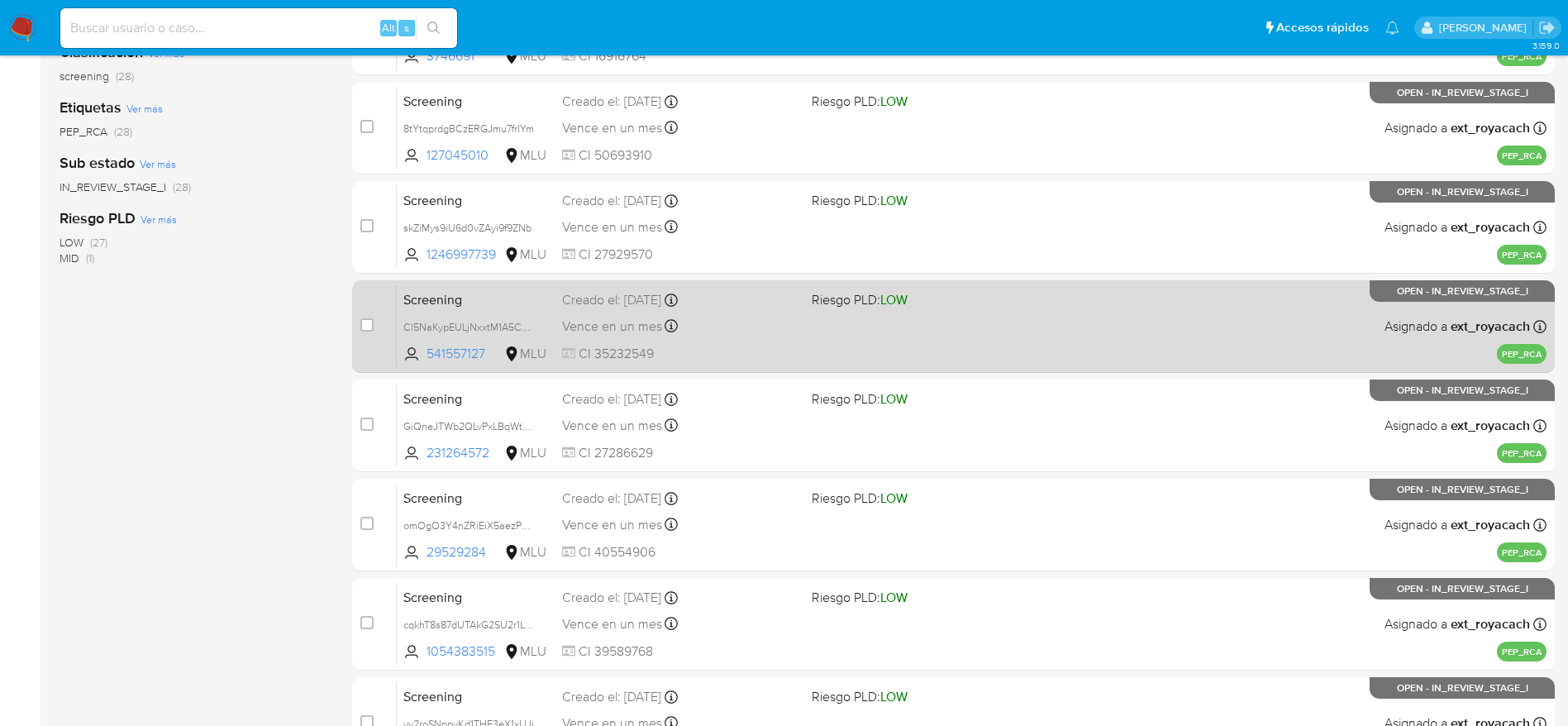
click at [658, 327] on span "Vence en un mes" at bounding box center [612, 326] width 100 height 18
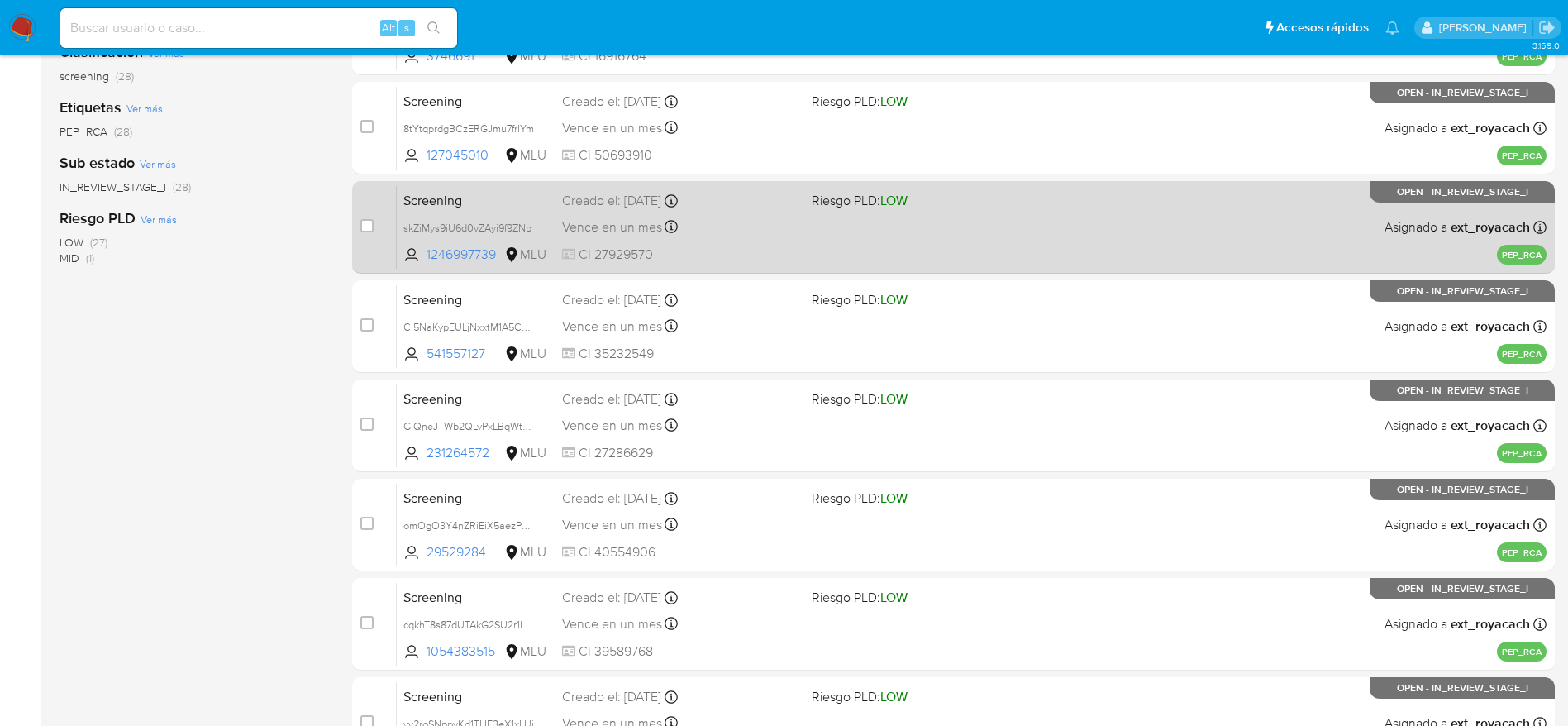
click at [627, 211] on div "Screening skZiMys9iU6d0vZAyi9f9ZNb 1246997739 MLU Riesgo PLD: LOW Creado el: 14…" at bounding box center [971, 227] width 1150 height 83
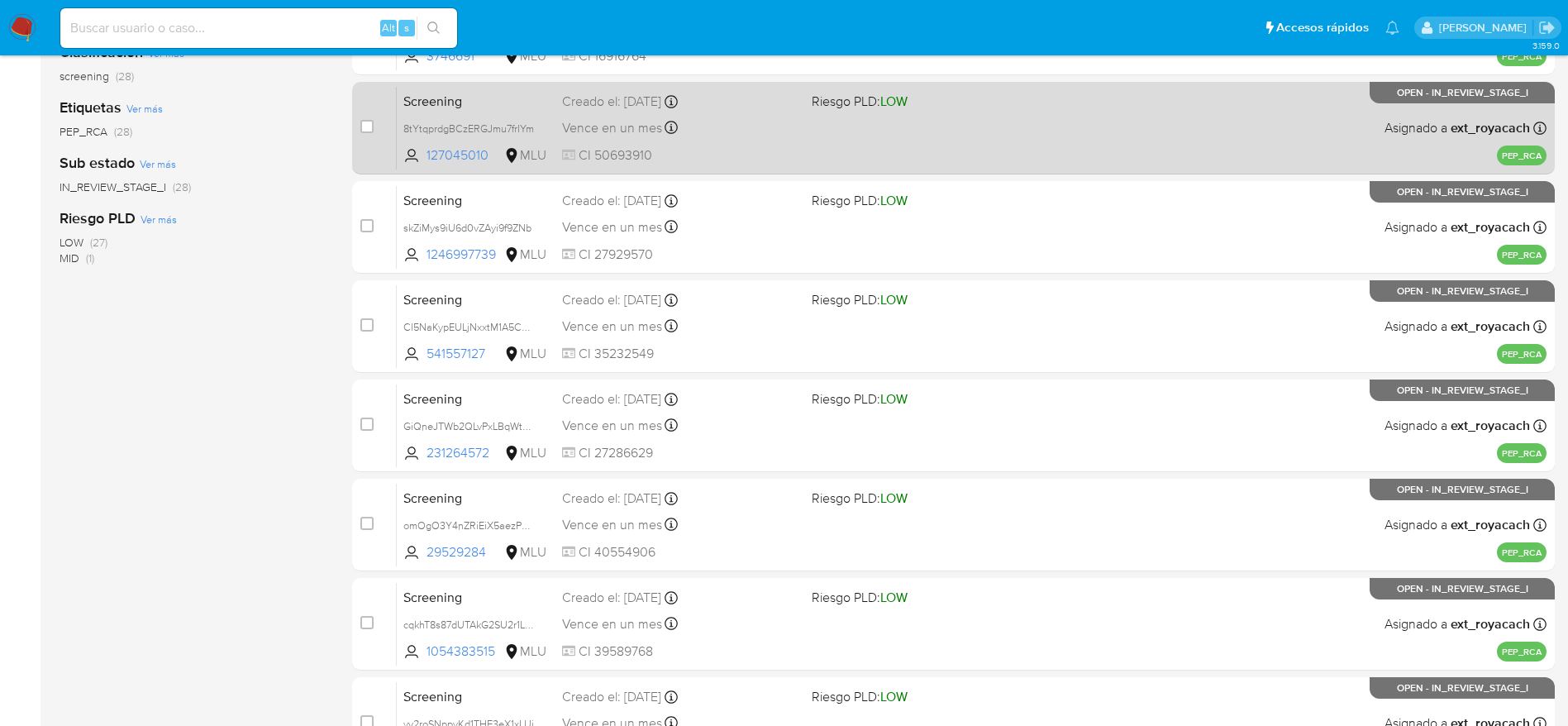
click at [745, 127] on div "Vence en un mes Vence el 14/10/2025 07:06:14" at bounding box center [680, 128] width 236 height 22
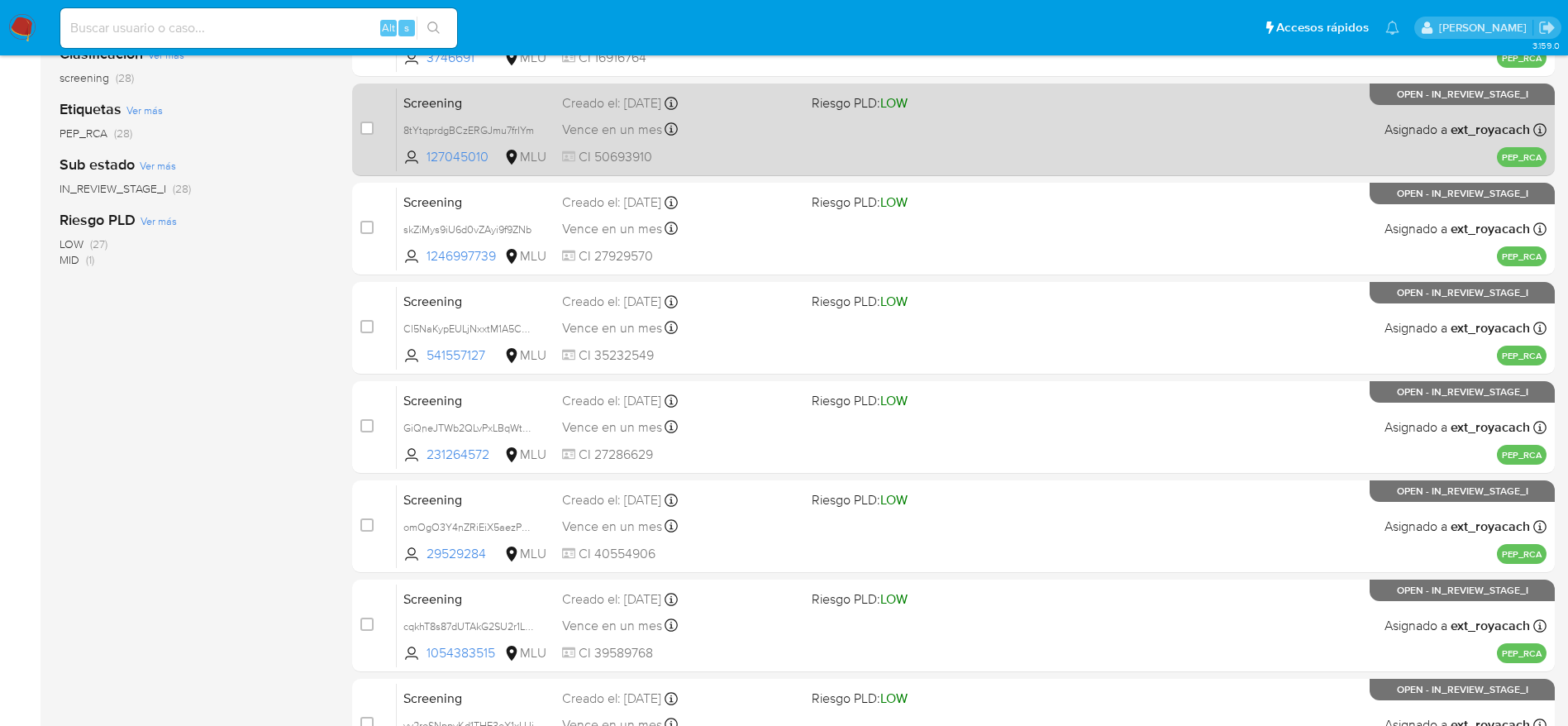
scroll to position [143, 0]
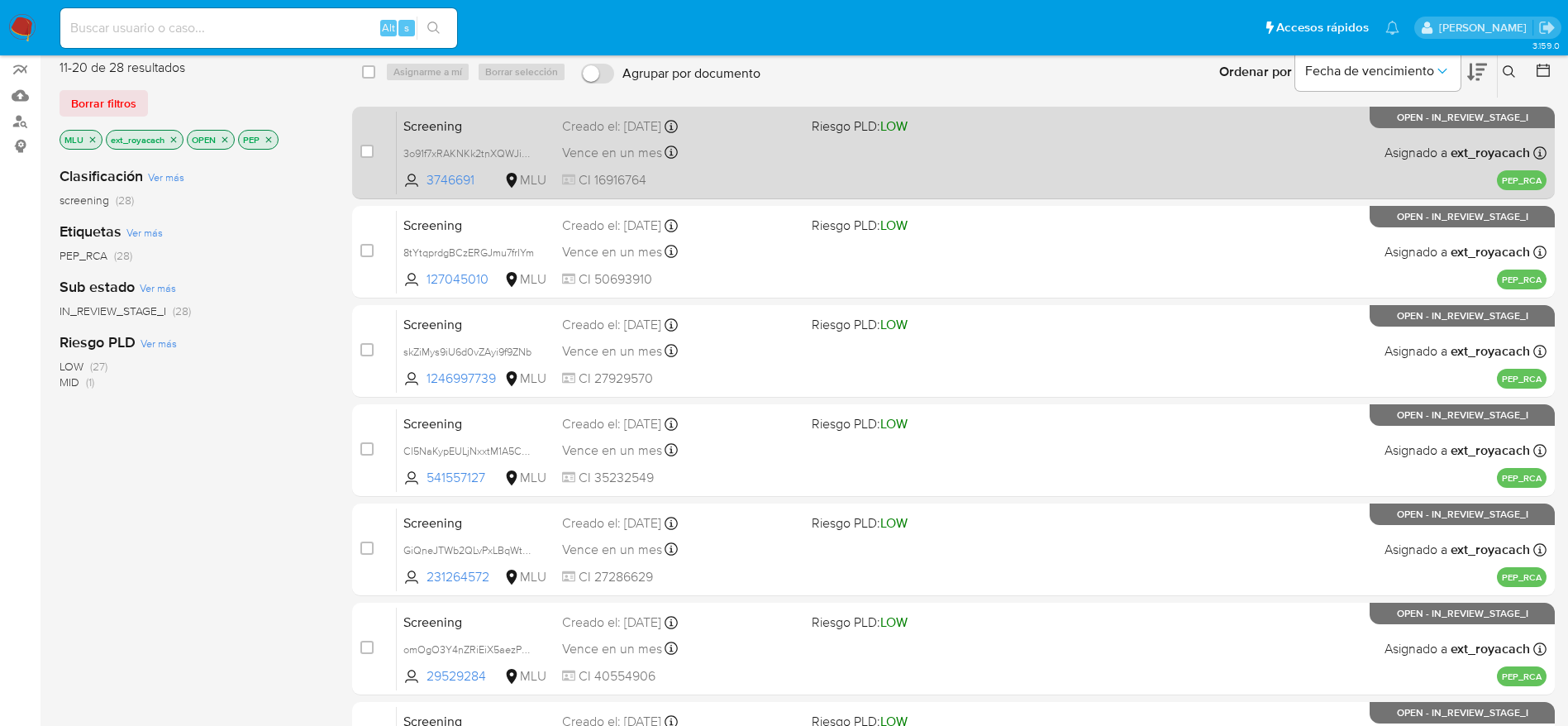
click at [727, 162] on div "Vence en un mes Vence el 14/10/2025 07:06:14" at bounding box center [680, 153] width 236 height 22
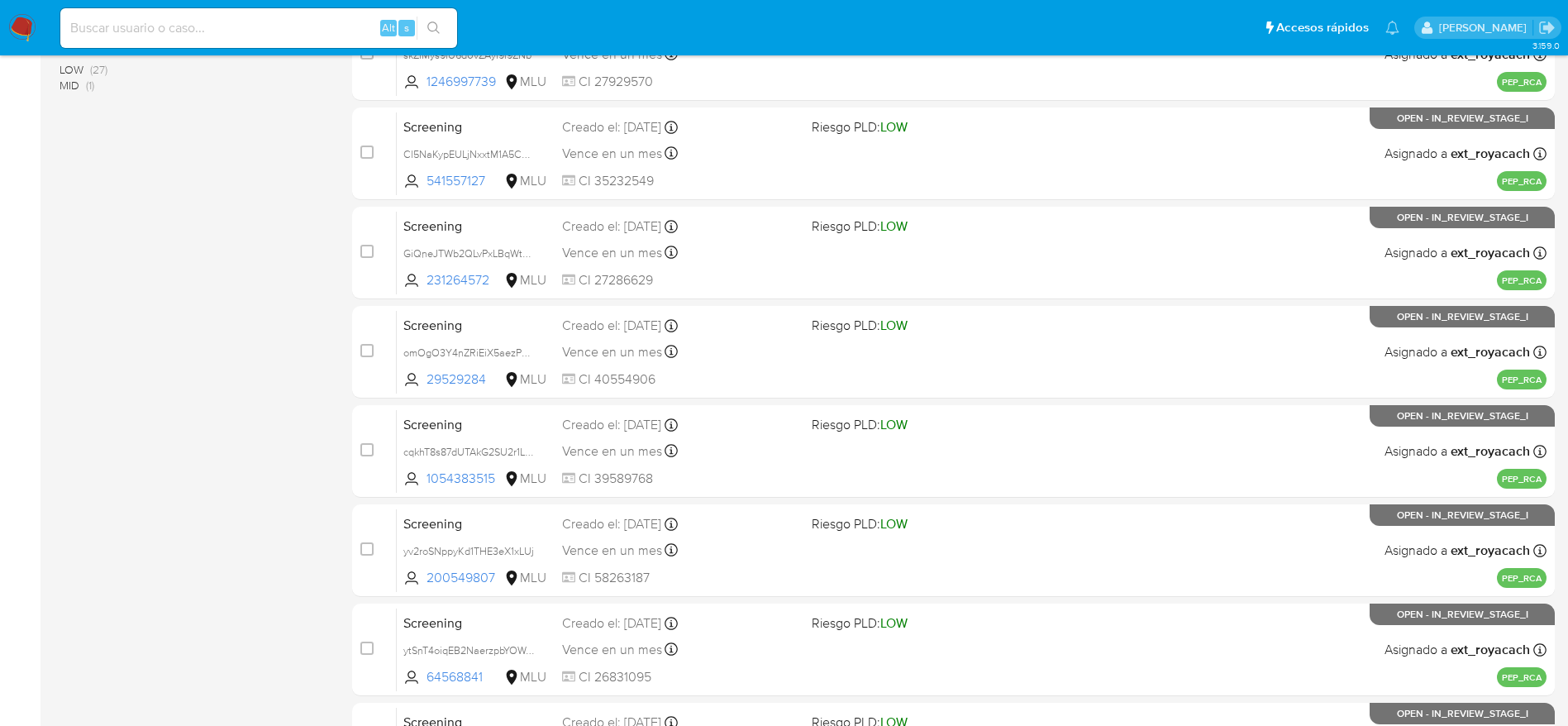
scroll to position [267, 0]
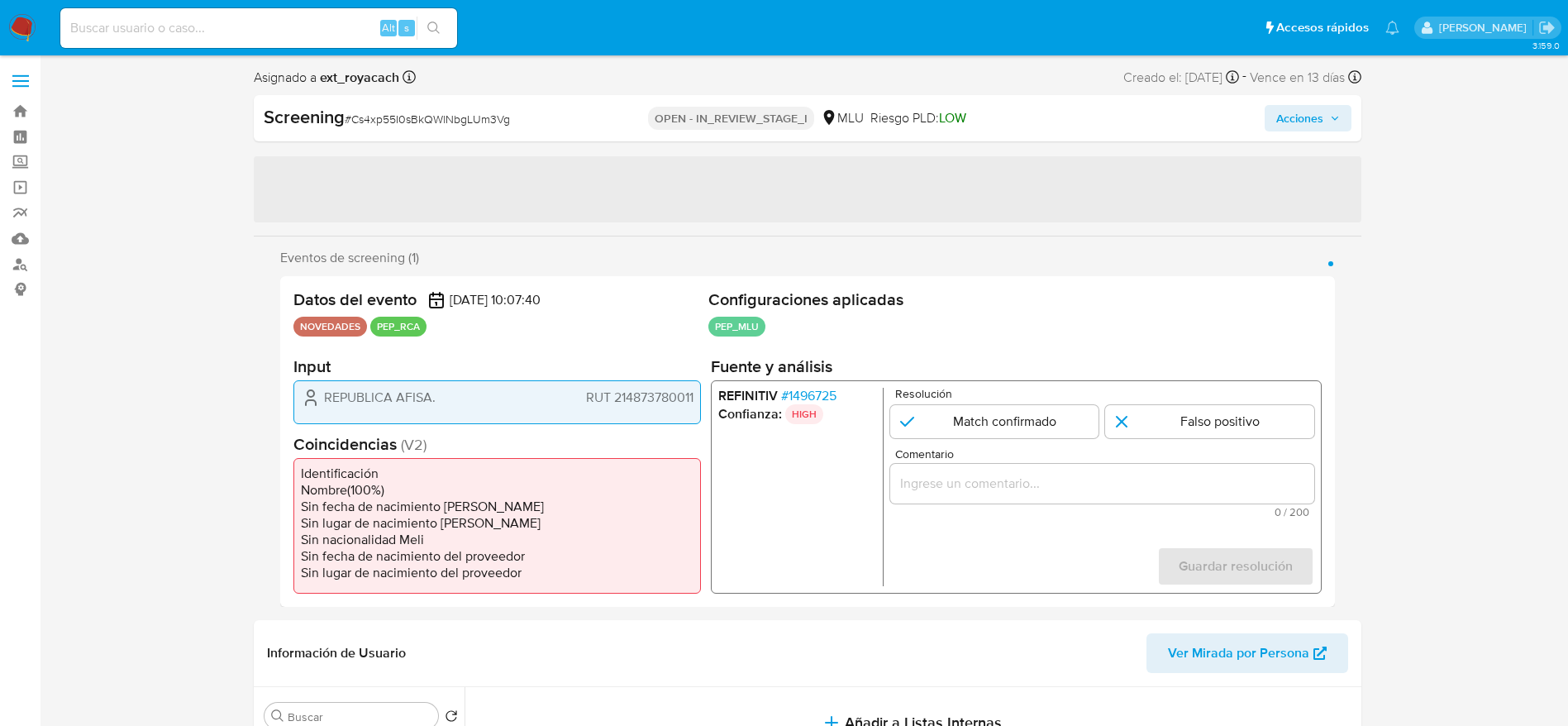
select select "10"
click at [787, 397] on span "# 1496725" at bounding box center [808, 395] width 55 height 16
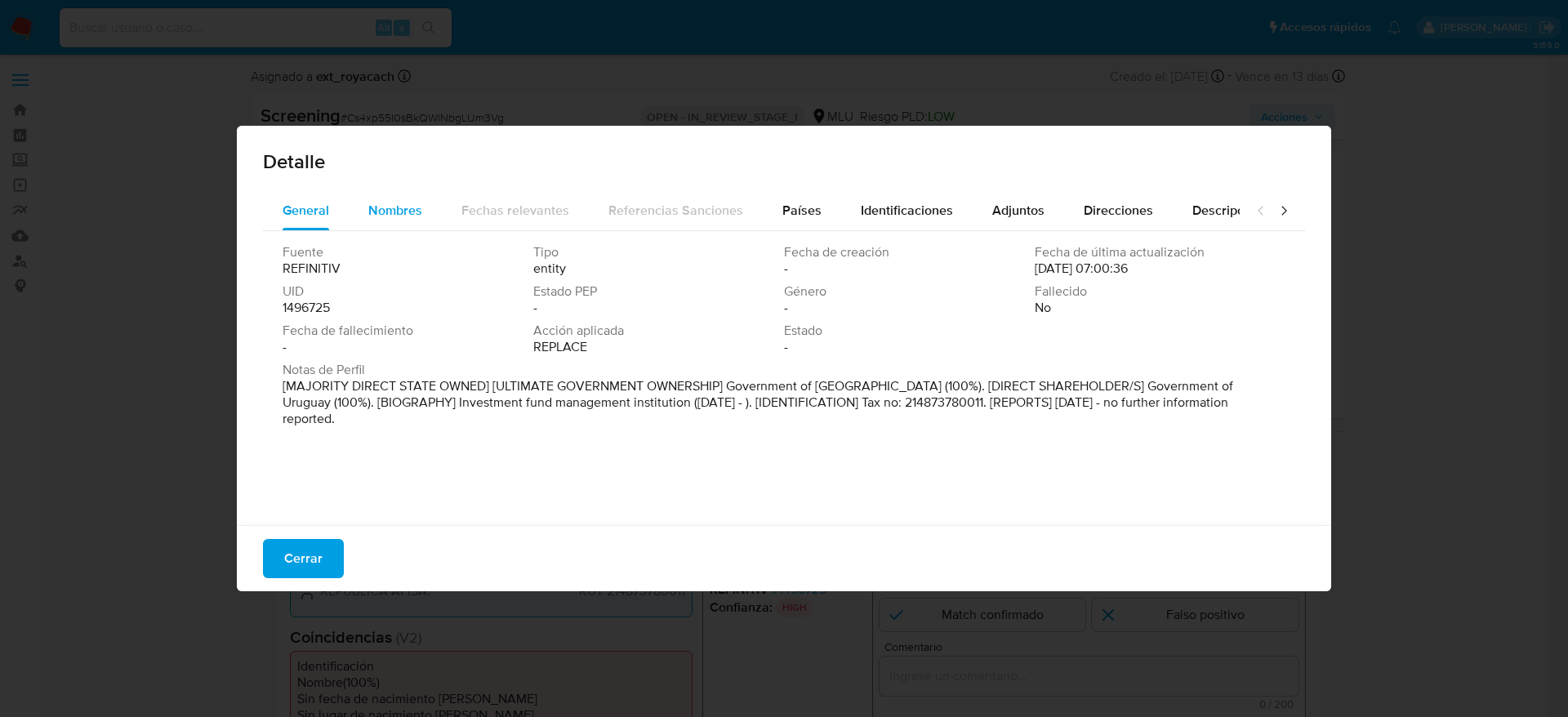
click at [417, 214] on span "Nombres" at bounding box center [395, 210] width 54 height 19
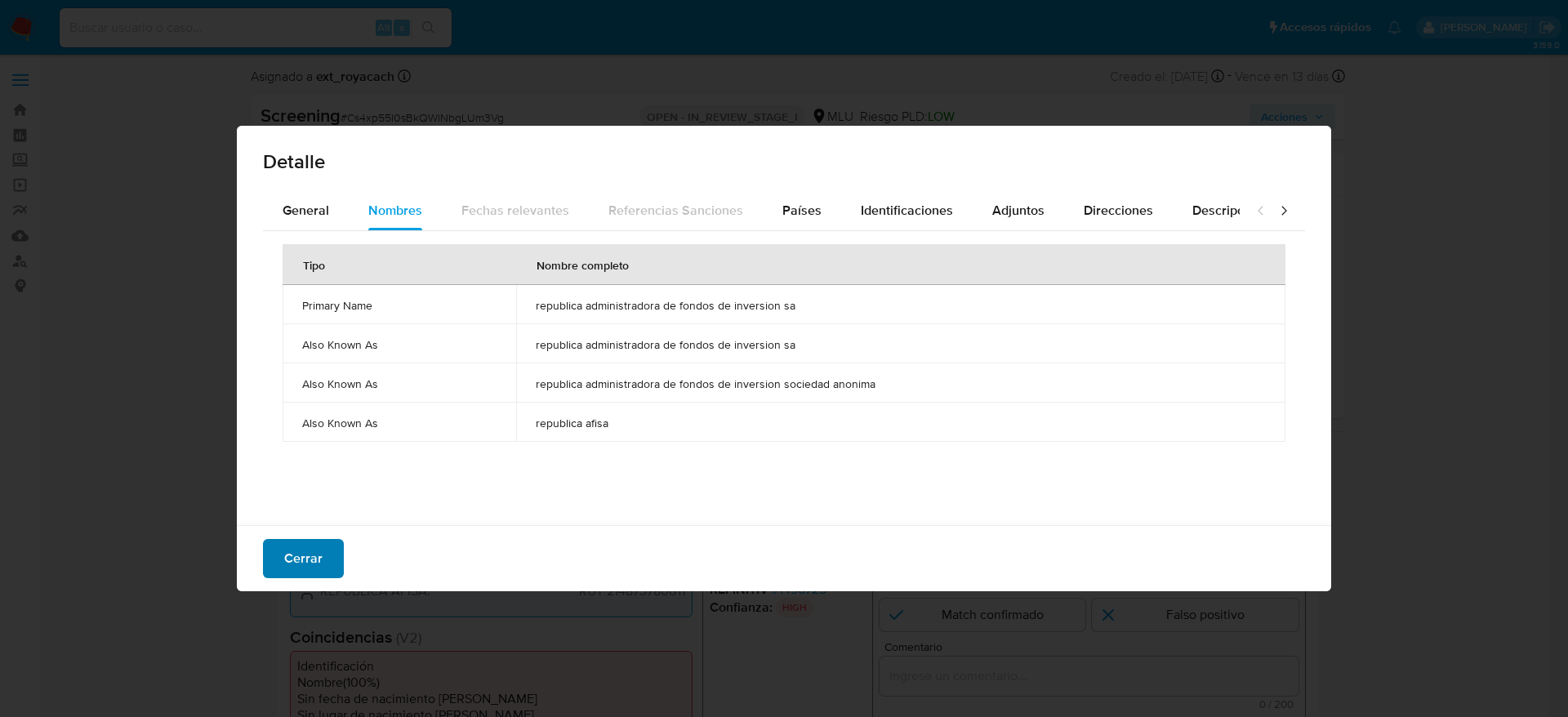
click at [305, 566] on span "Cerrar" at bounding box center [303, 558] width 38 height 36
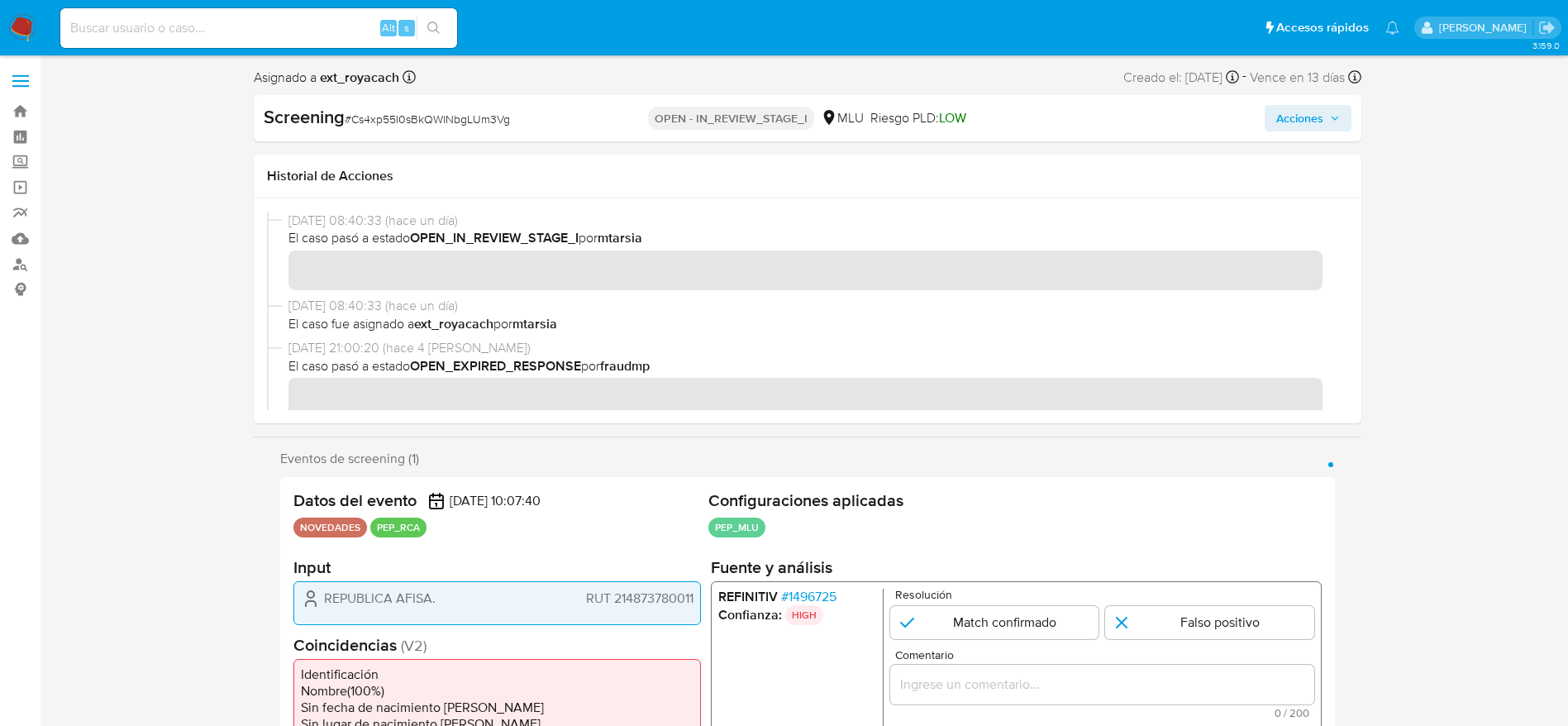
click at [416, 95] on div "Screening # Cs4xp55I0sBkQWlNbgLUm3Vg OPEN - IN_REVIEW_STAGE_I MLU Riesgo PLD: L…" at bounding box center [808, 119] width 1108 height 46
click at [417, 105] on div "Screening # Cs4xp55I0sBkQWlNbgLUm3Vg" at bounding box center [441, 117] width 356 height 25
copy span "Cs4xp55I0sBkQWlNbgLUm3Vg"
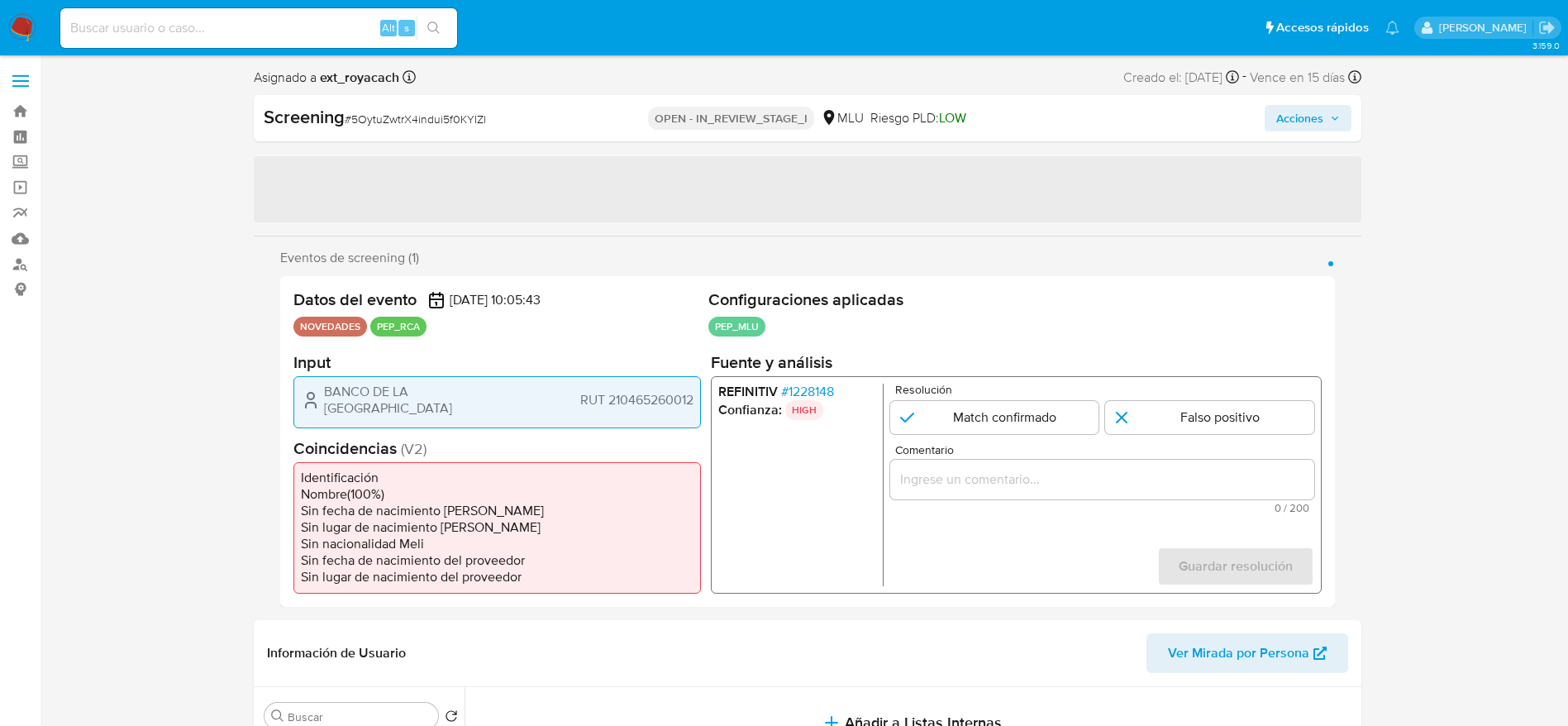
select select "10"
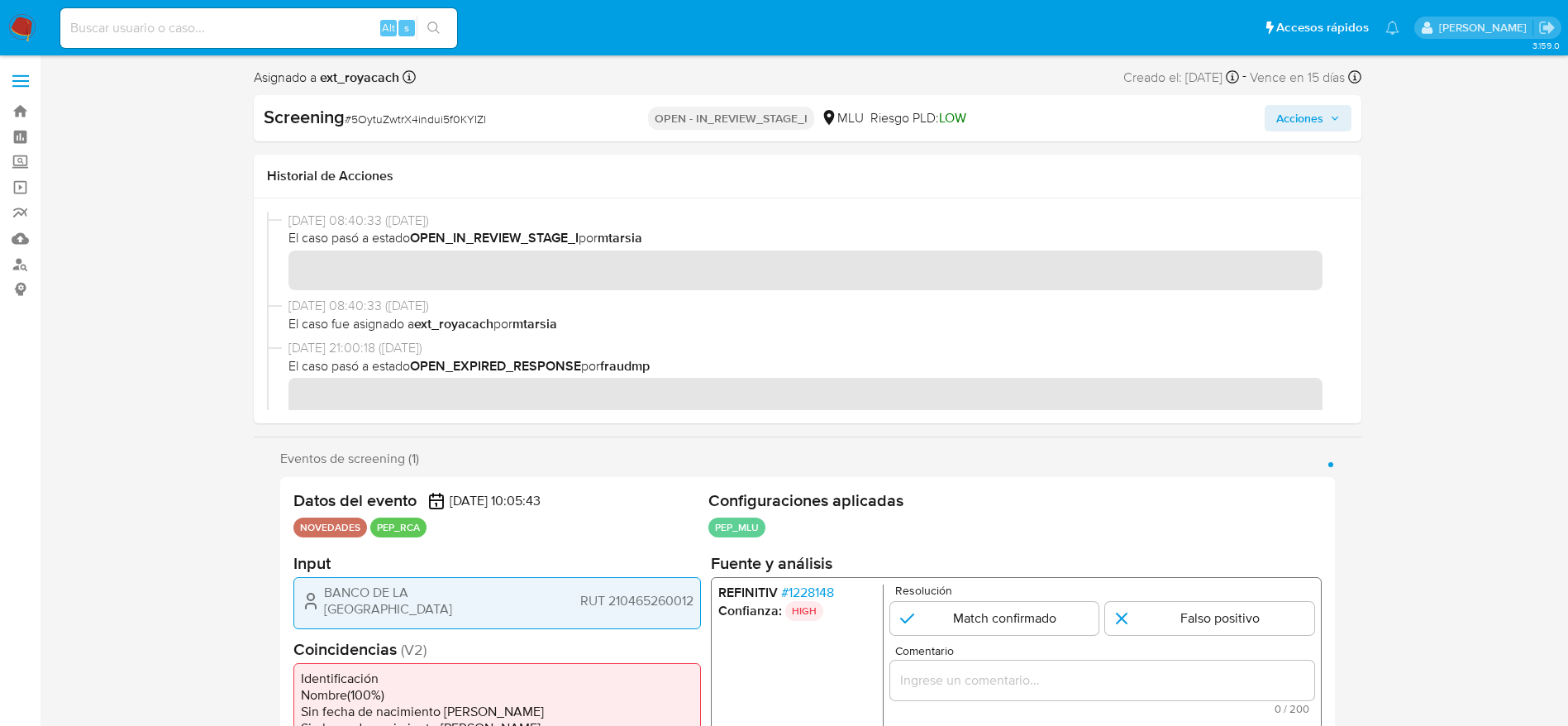
click at [386, 118] on span "# 5OytuZwtrX4indui5f0KYIZl" at bounding box center [415, 119] width 142 height 16
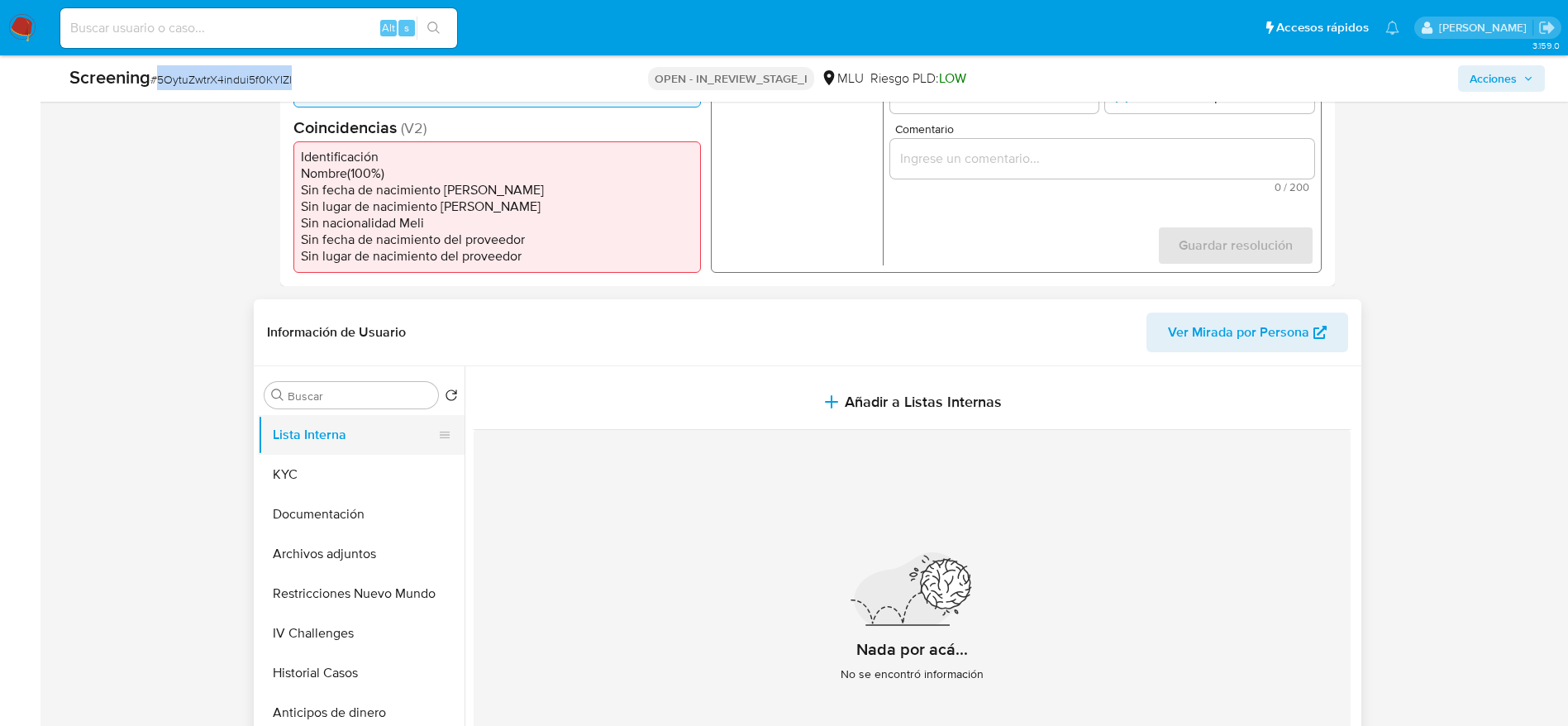
scroll to position [497, 0]
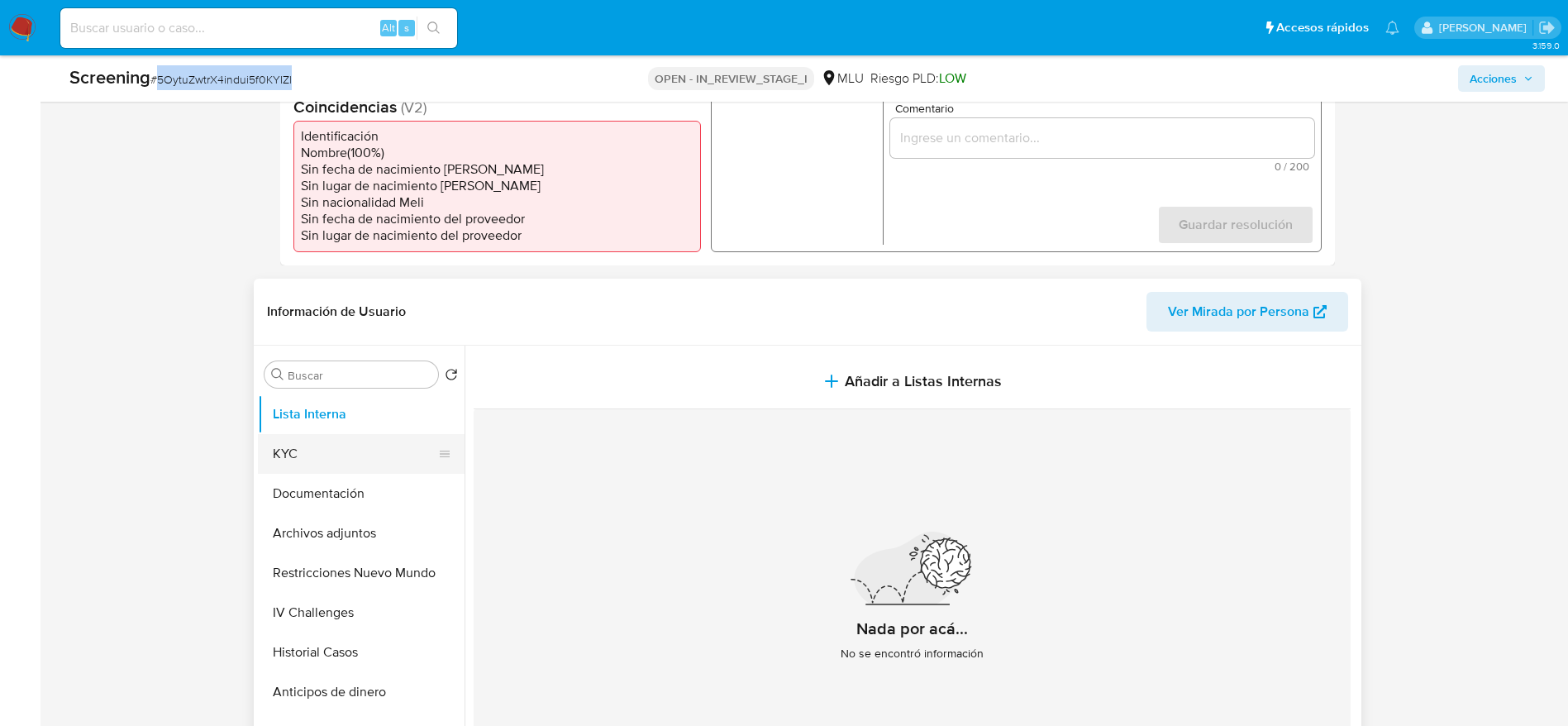
click at [378, 457] on button "KYC" at bounding box center [354, 454] width 193 height 40
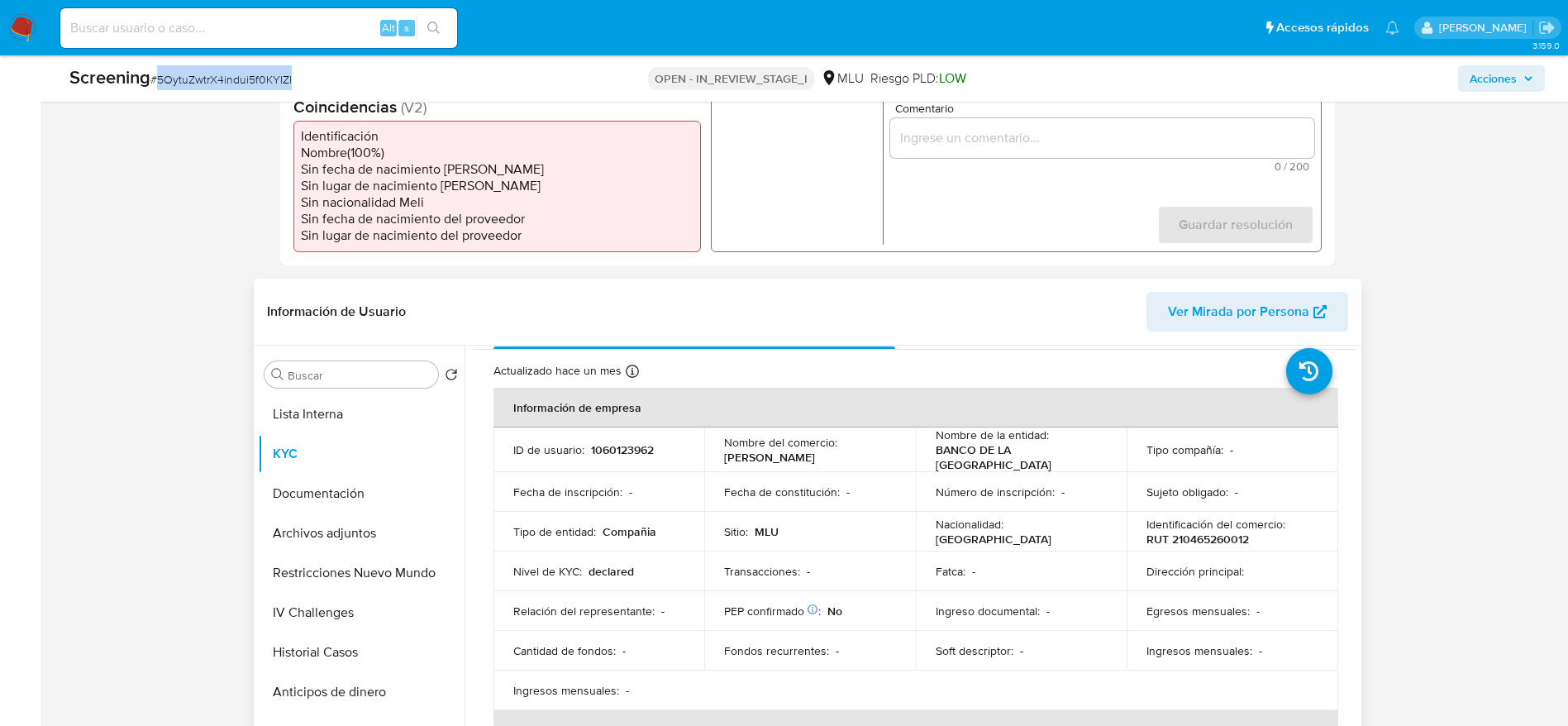
scroll to position [124, 0]
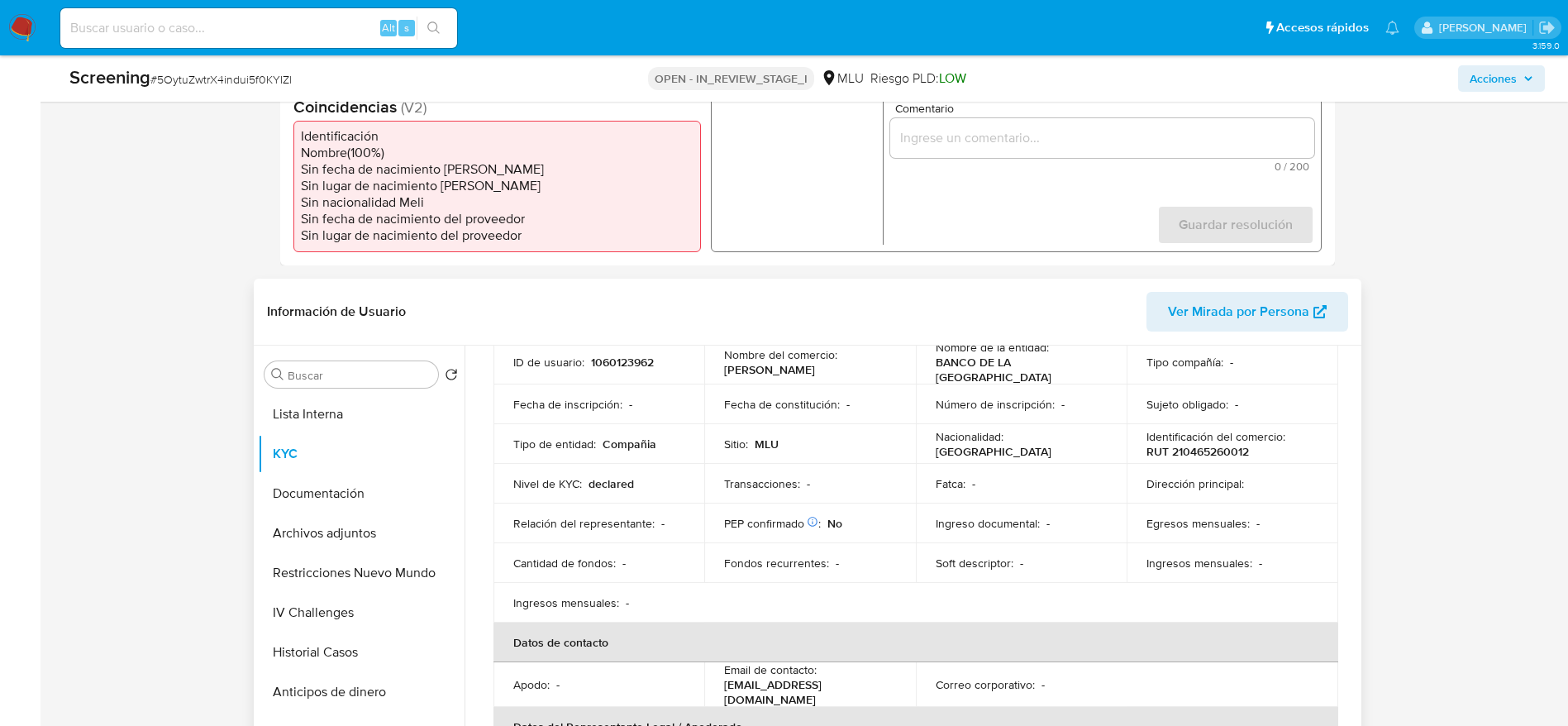
click at [619, 476] on p "declared" at bounding box center [611, 483] width 46 height 15
click at [619, 474] on td "Nivel de KYC : declared" at bounding box center [599, 484] width 211 height 40
copy p "declared"
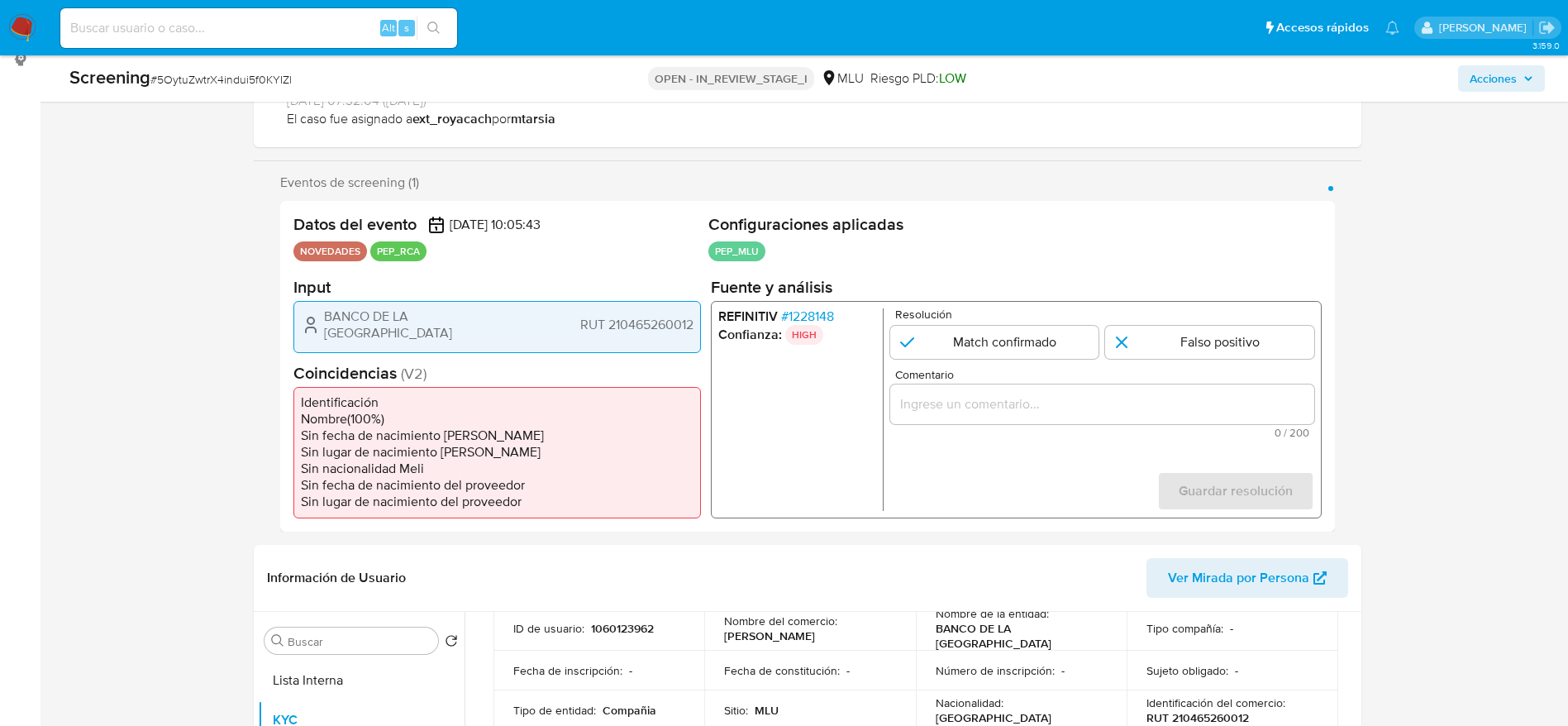
scroll to position [248, 0]
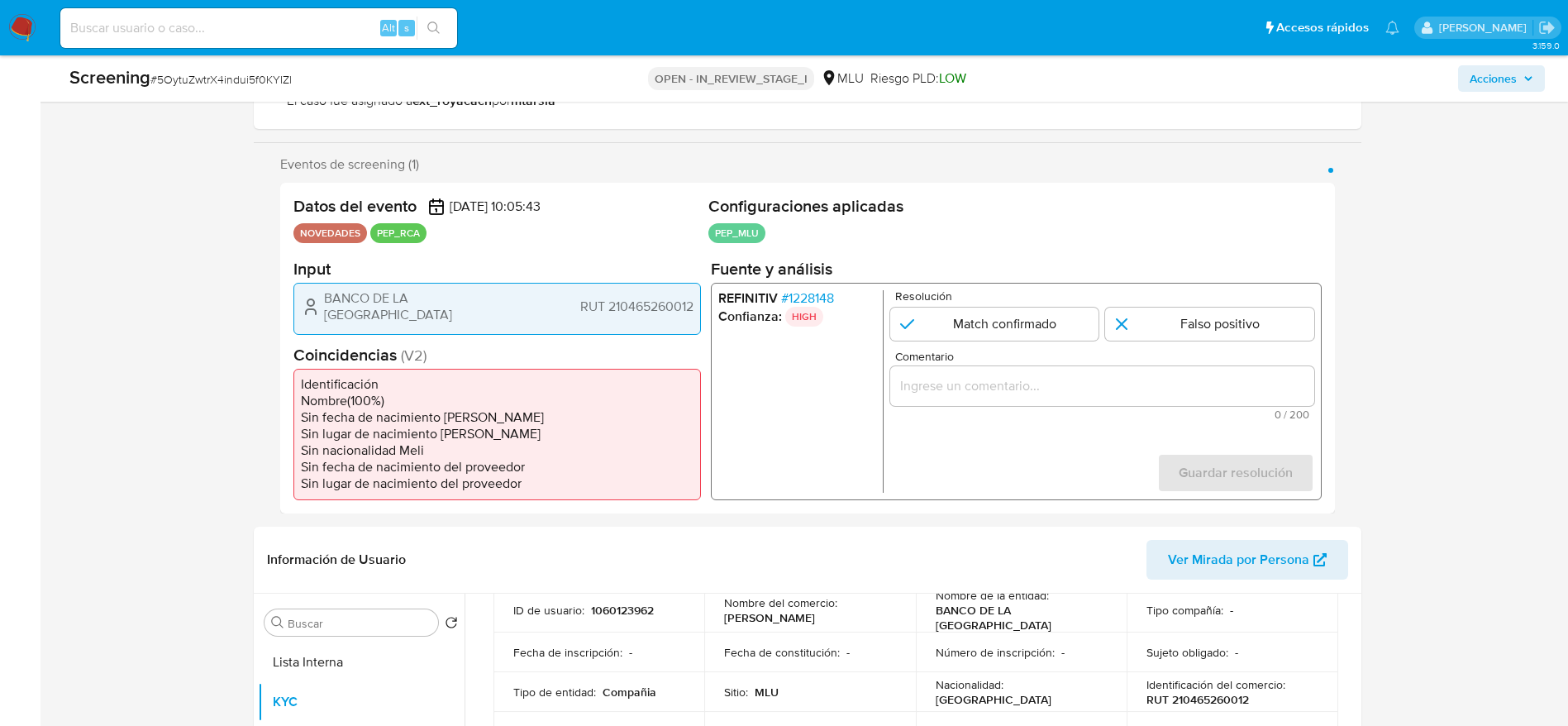
click at [268, 85] on span "# 5OytuZwtrX4indui5f0KYIZl" at bounding box center [221, 79] width 142 height 16
copy span "5OytuZwtrX4indui5f0KYIZl"
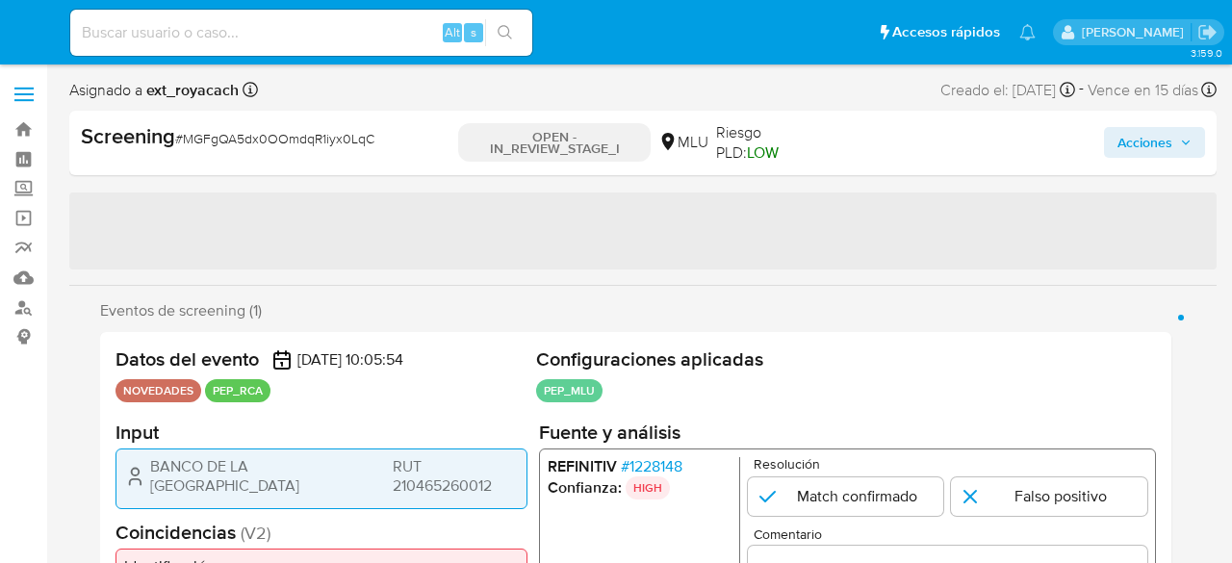
select select "10"
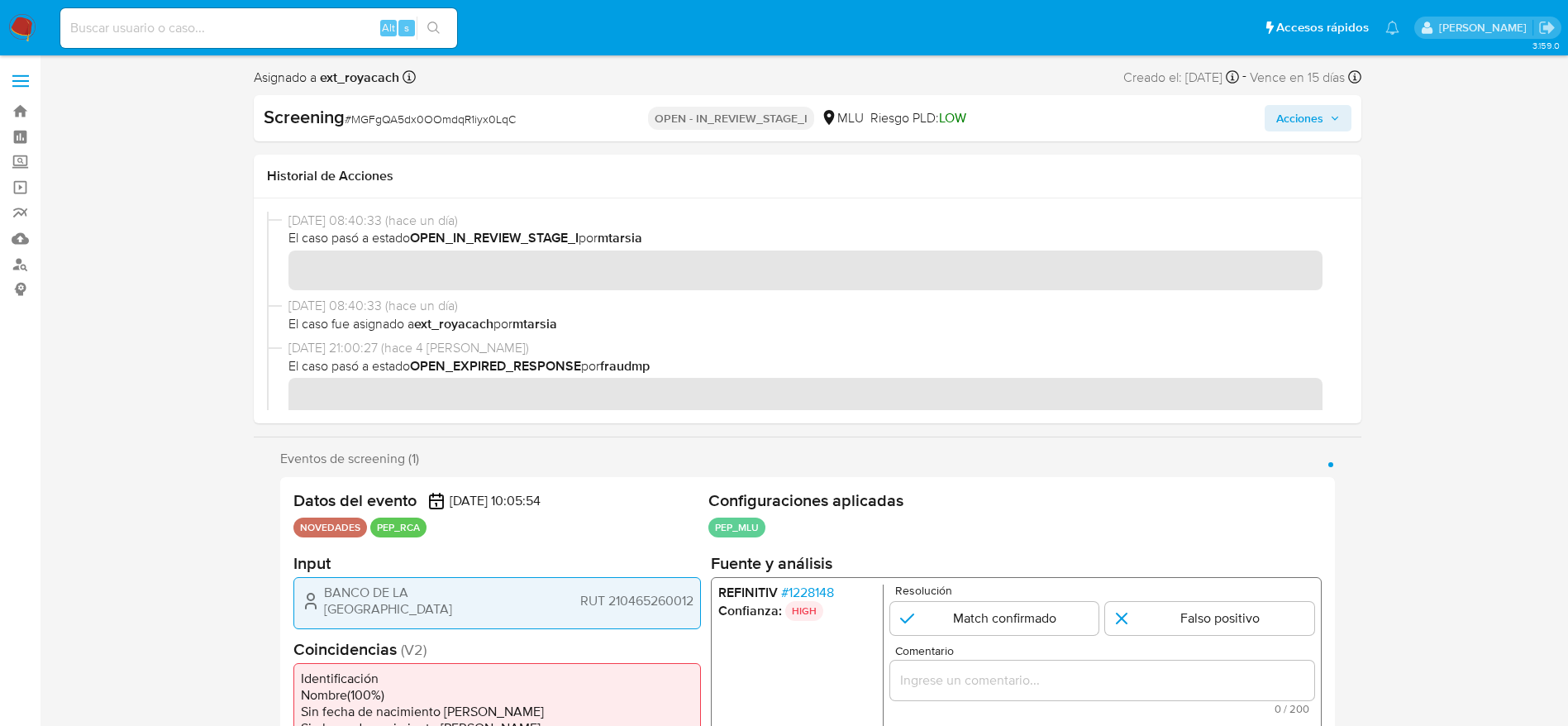
click at [442, 483] on span "BANCO DE LA [GEOGRAPHIC_DATA]" at bounding box center [427, 601] width 207 height 34
click at [441, 483] on span "BANCO DE LA [GEOGRAPHIC_DATA]" at bounding box center [427, 601] width 207 height 34
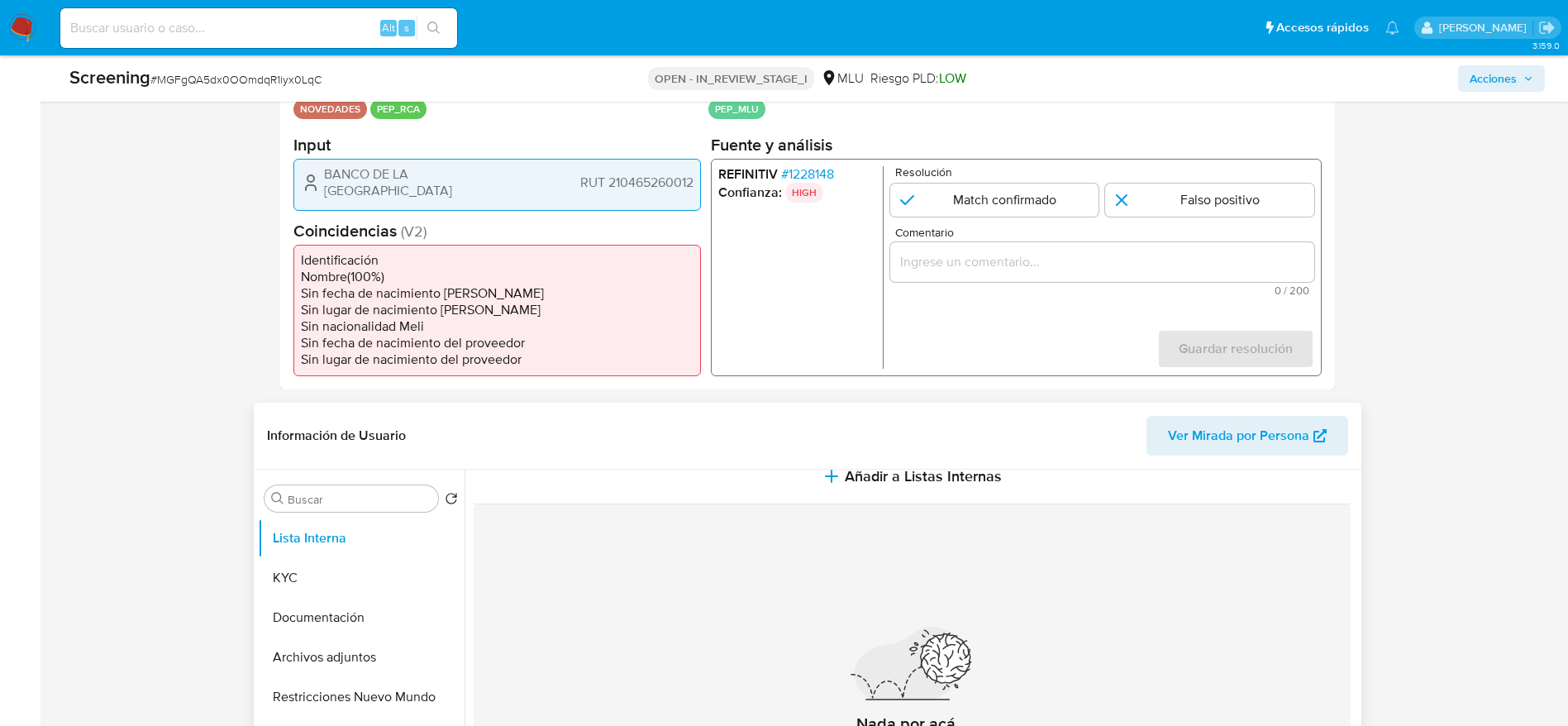
scroll to position [37, 0]
click at [404, 483] on button "KYC" at bounding box center [354, 578] width 193 height 40
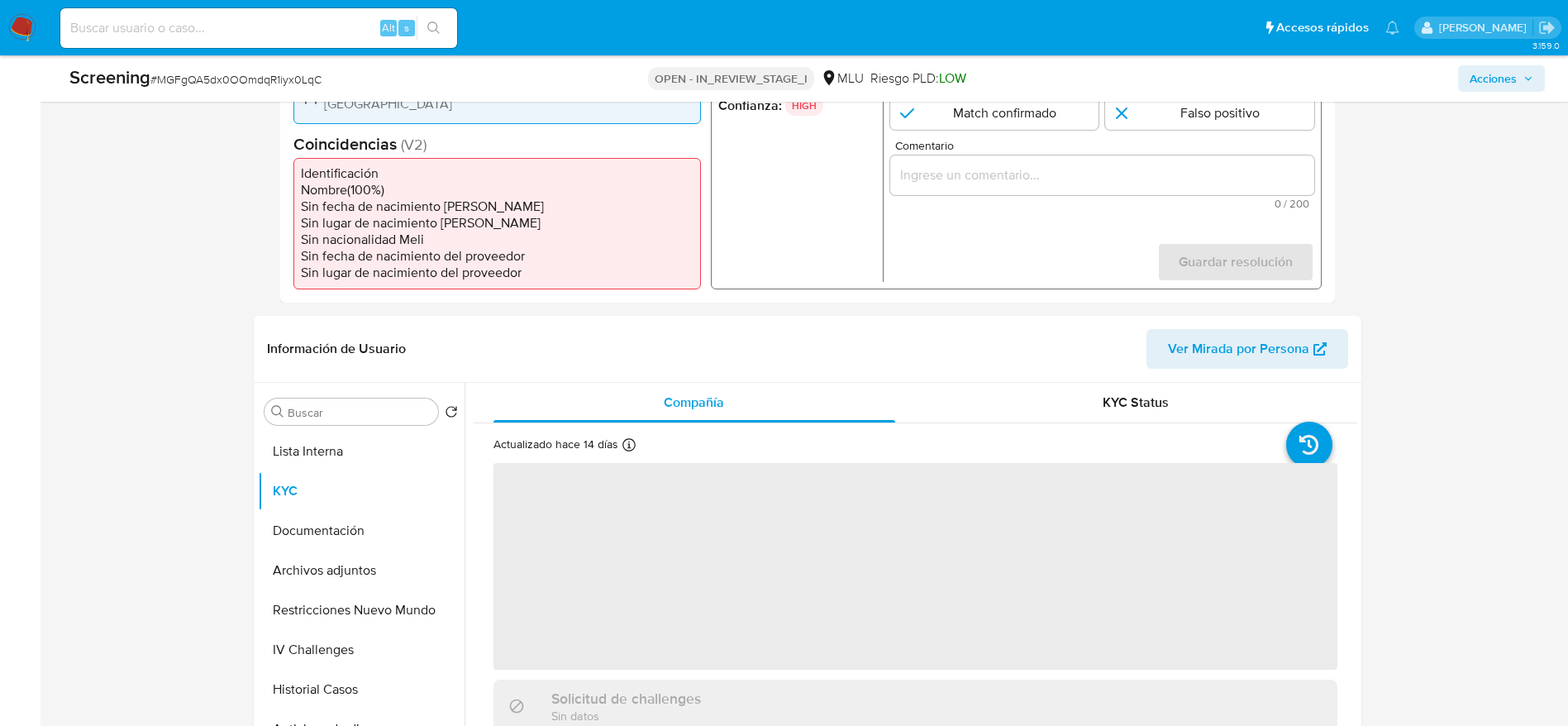
scroll to position [497, 0]
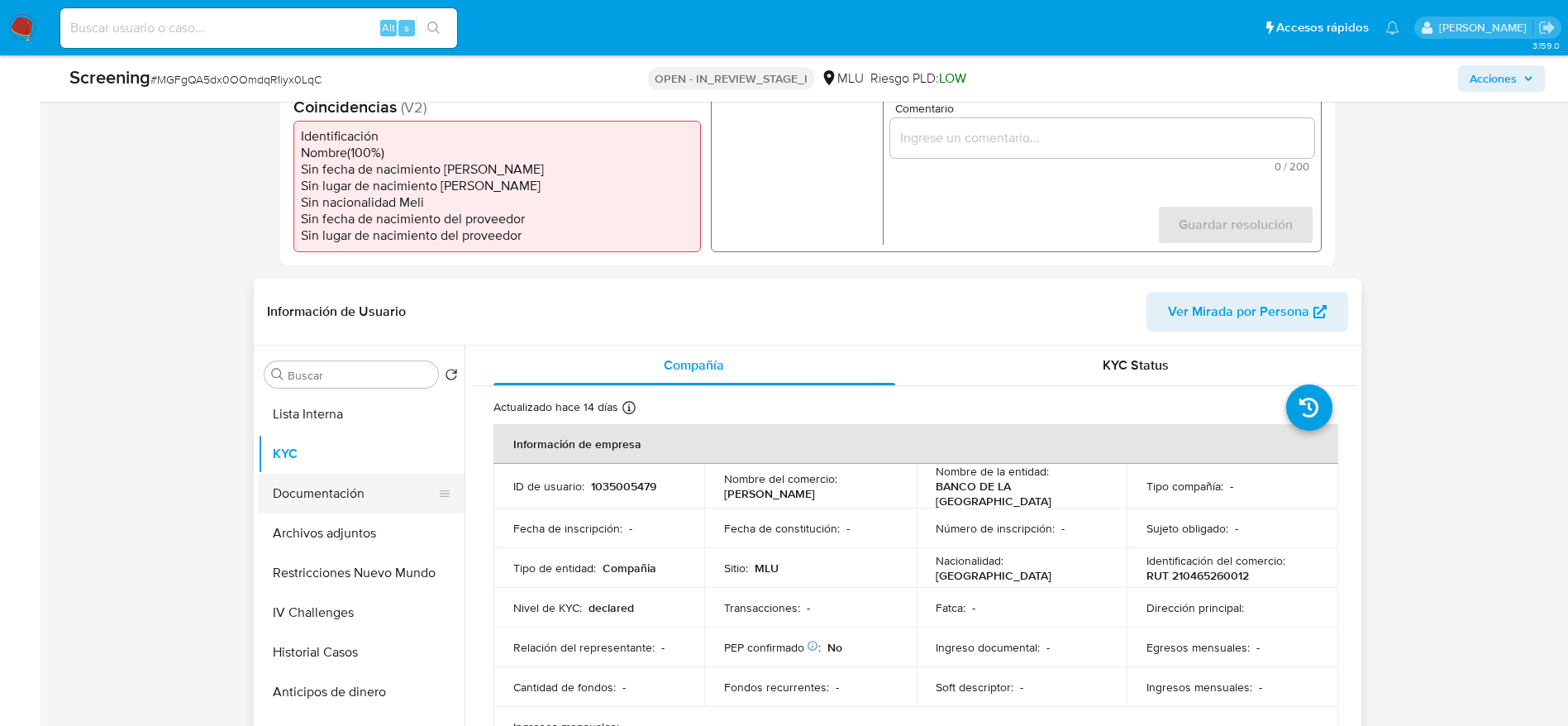
click at [378, 483] on button "Documentación" at bounding box center [354, 494] width 193 height 40
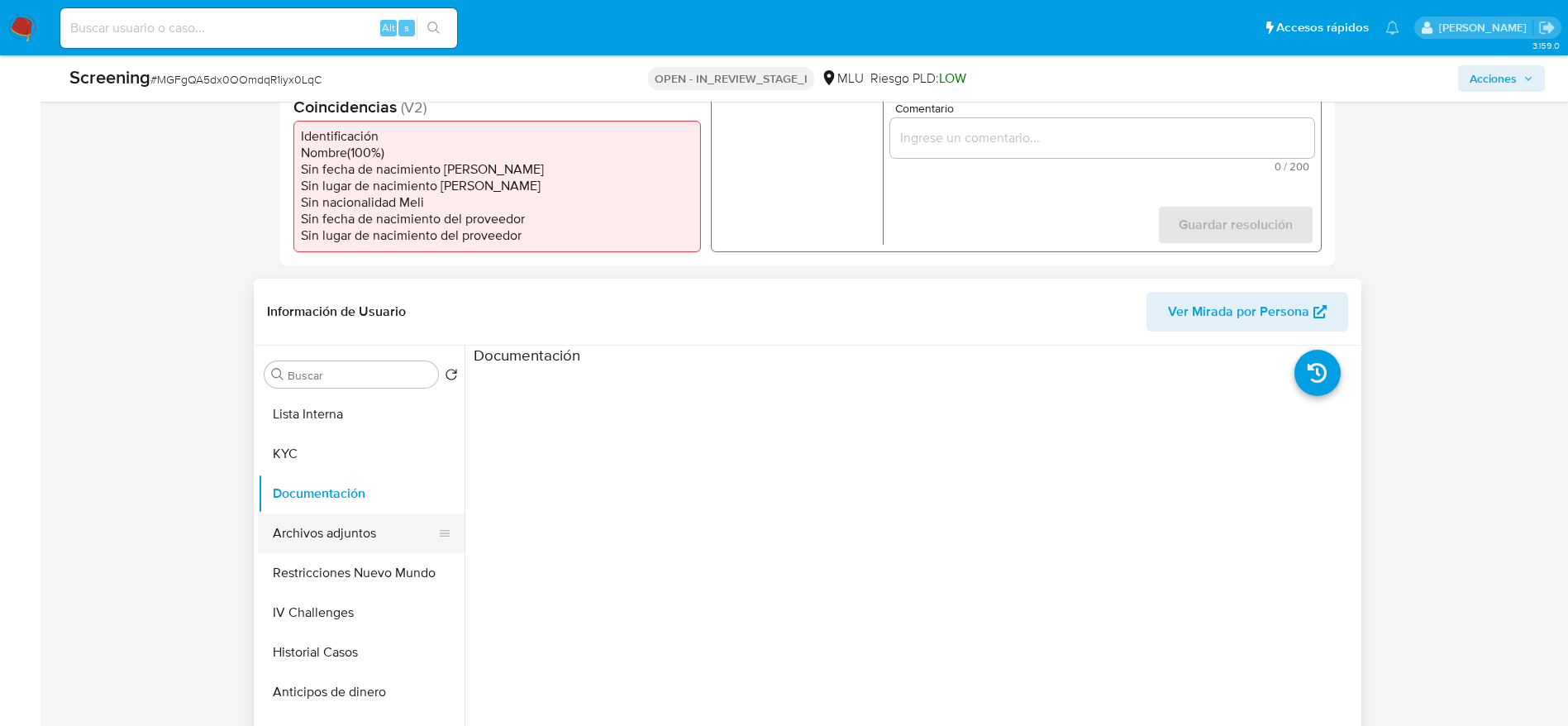
click at [404, 483] on button "Archivos adjuntos" at bounding box center [354, 534] width 193 height 40
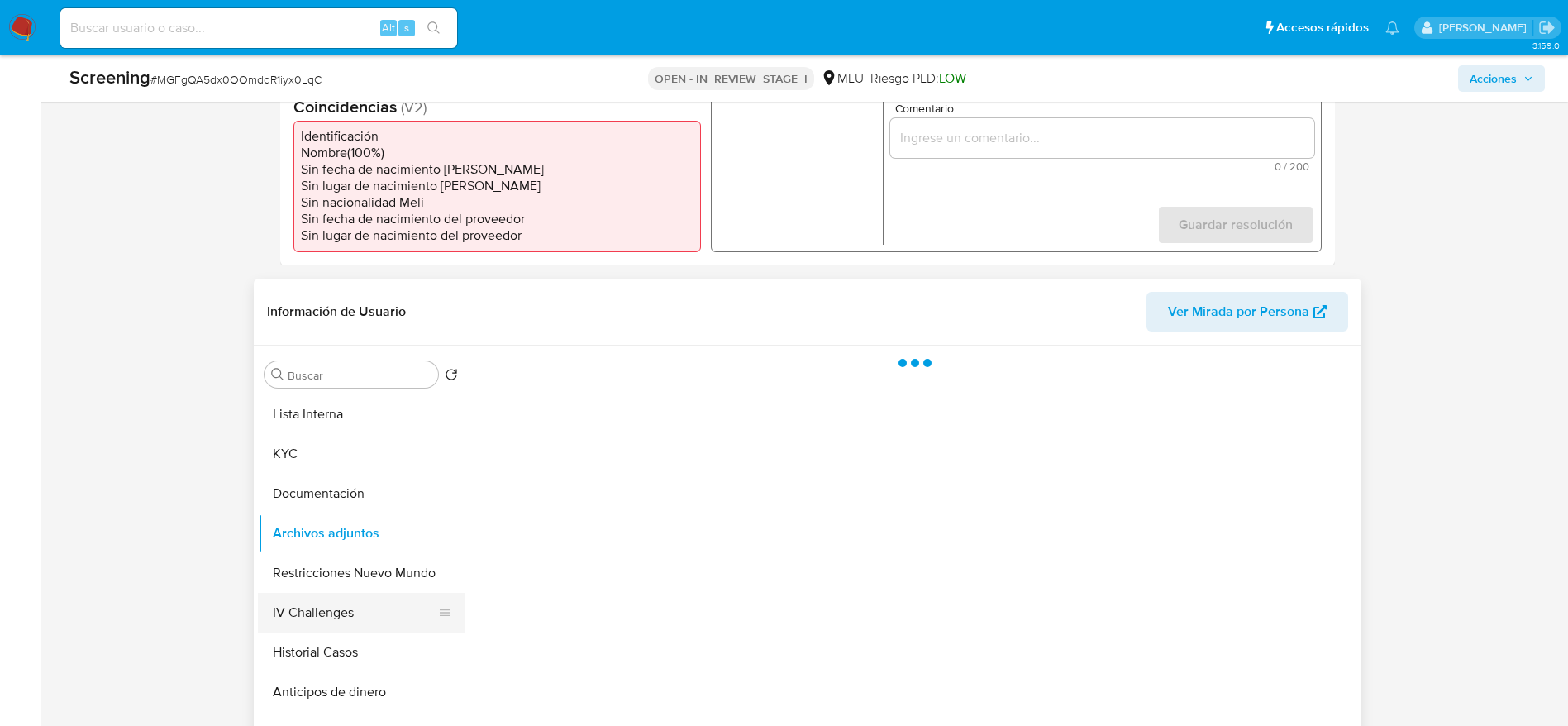
click at [398, 483] on button "IV Challenges" at bounding box center [354, 613] width 193 height 40
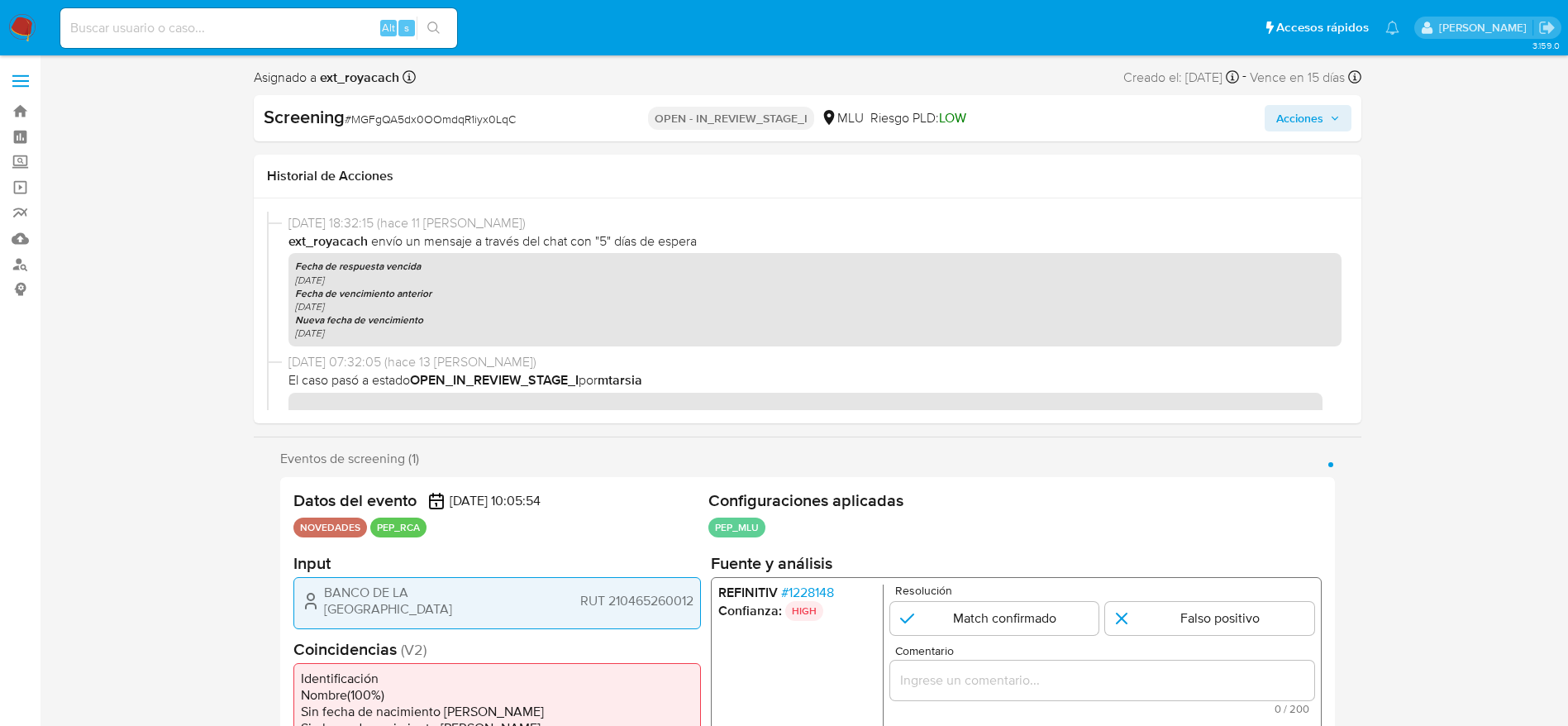
scroll to position [567, 0]
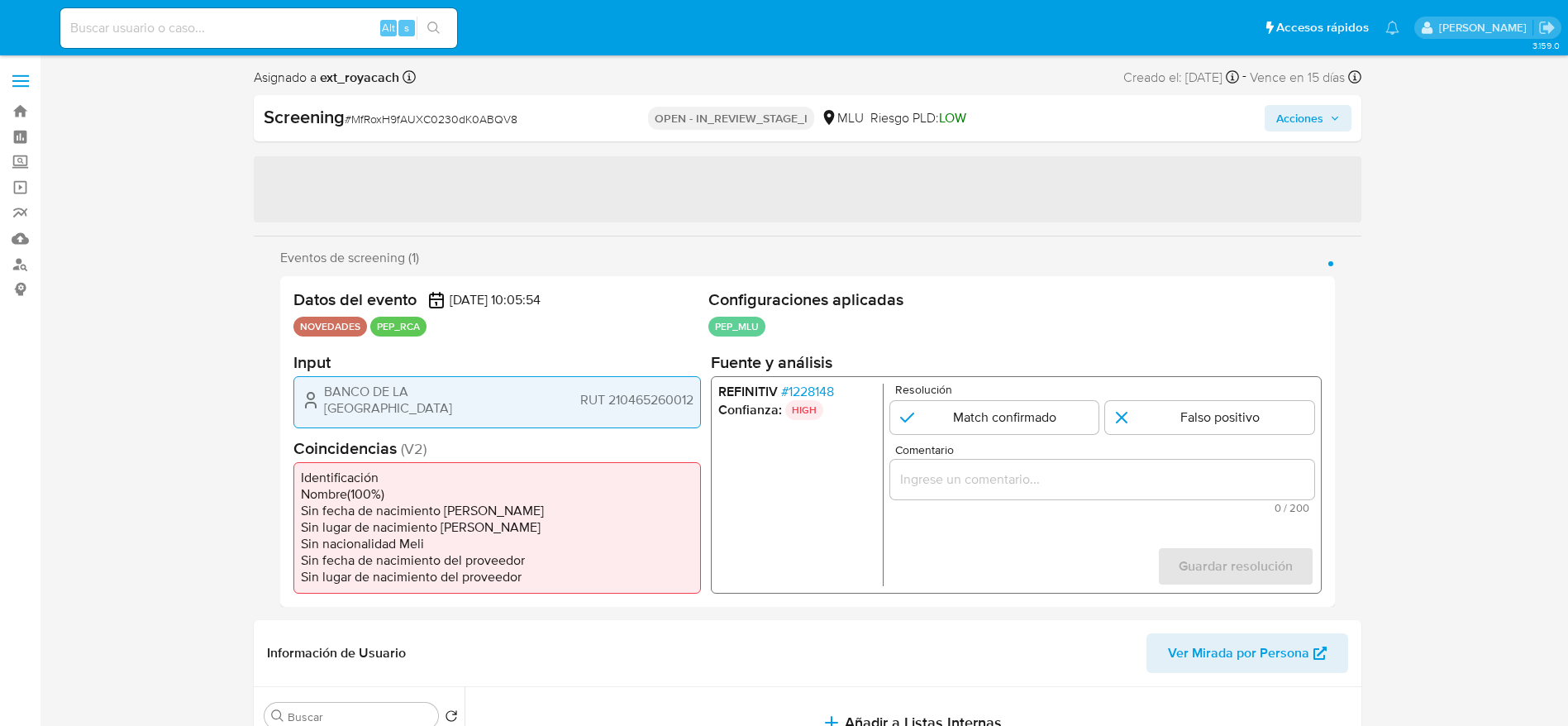
select select "10"
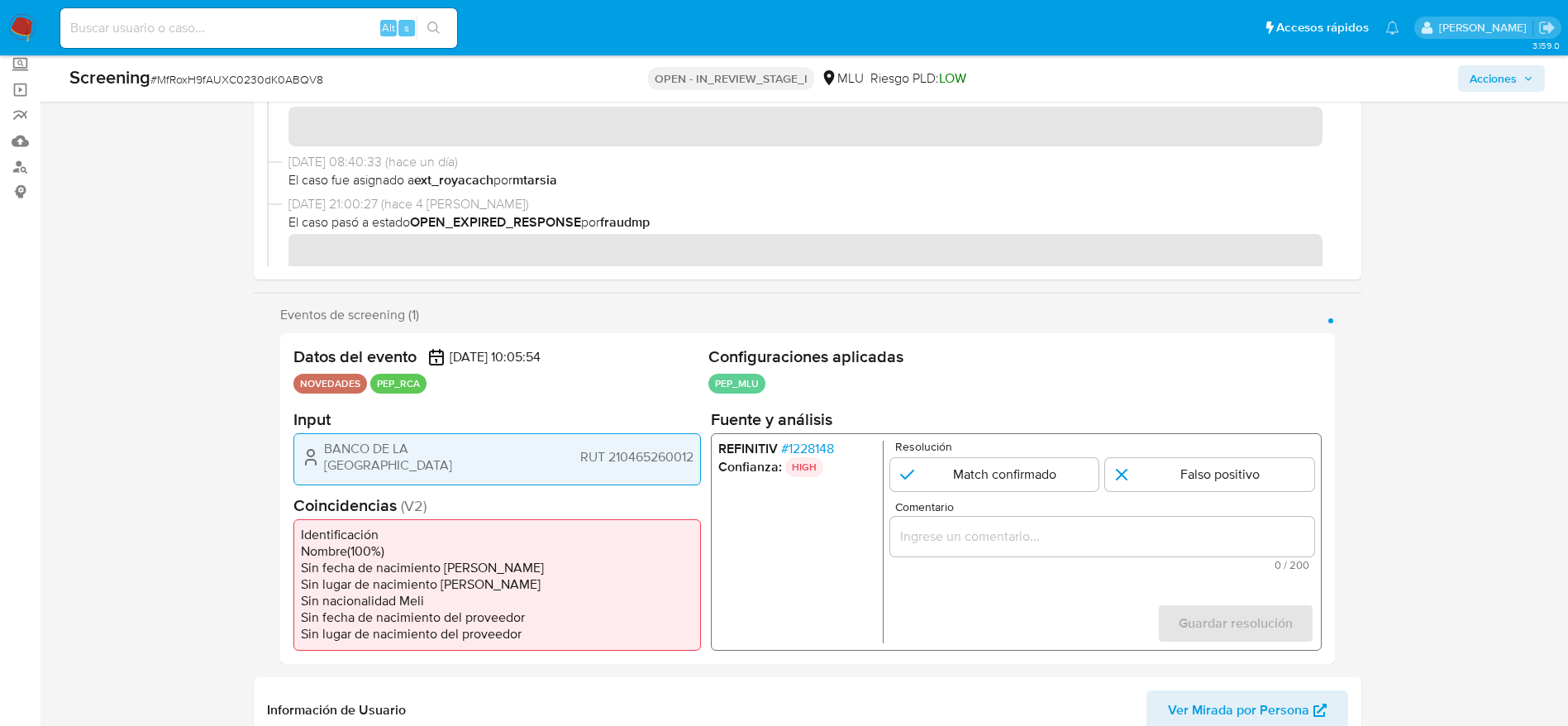
scroll to position [124, 0]
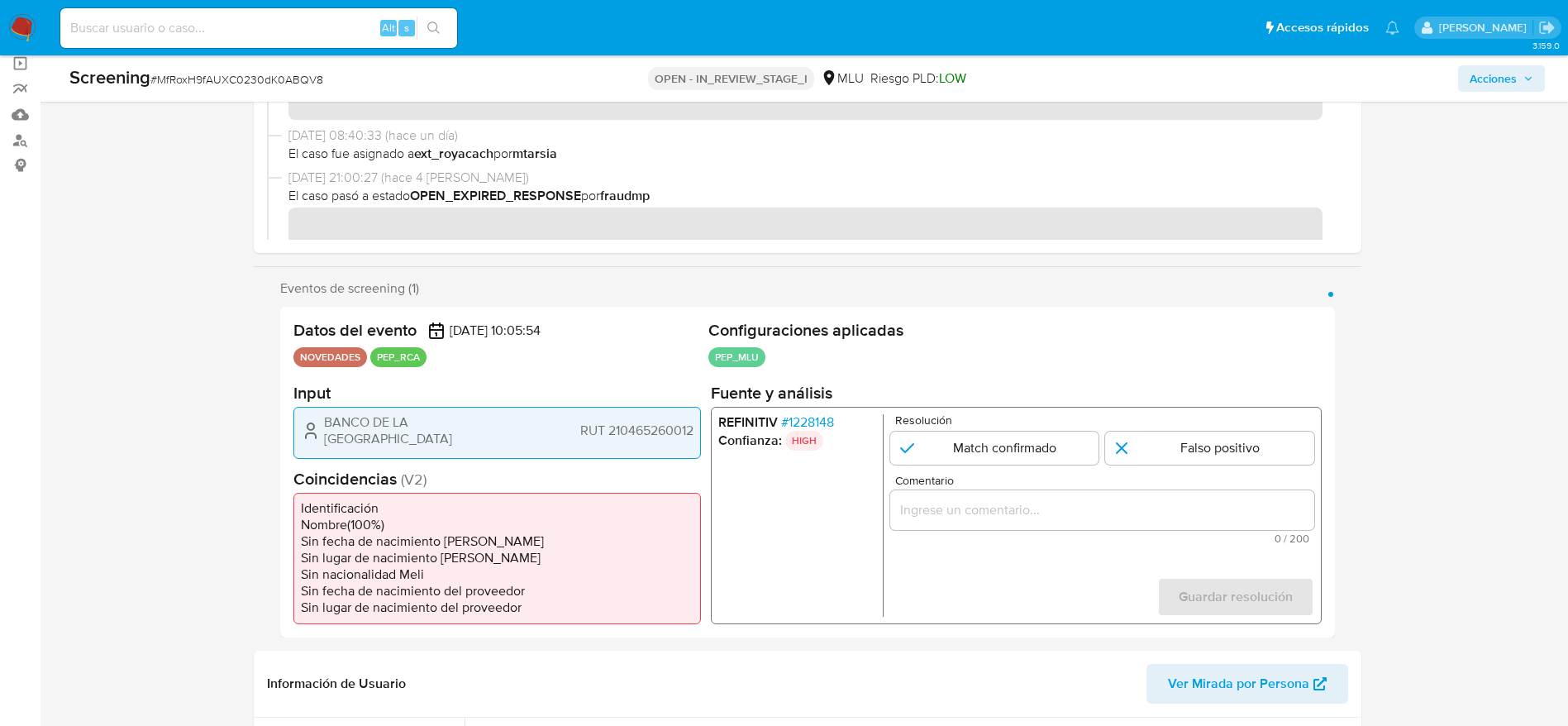
click at [809, 409] on div "REFINITIV # 1228148 Confianza: HIGH Resolución Match confirmado Falso positivo …" at bounding box center [1015, 515] width 611 height 217
click at [807, 418] on span "# 1228148" at bounding box center [807, 421] width 53 height 16
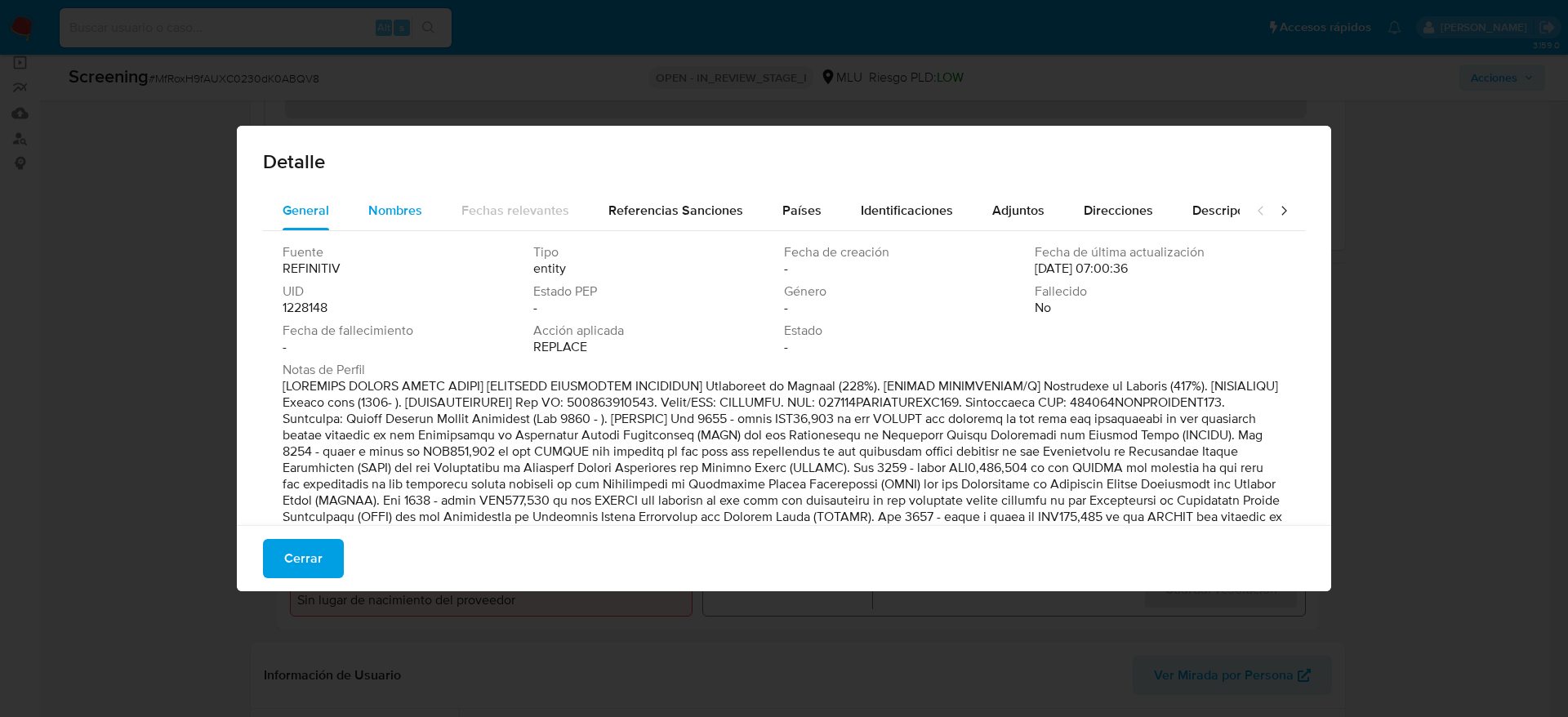
click at [412, 207] on span "Nombres" at bounding box center [395, 210] width 54 height 19
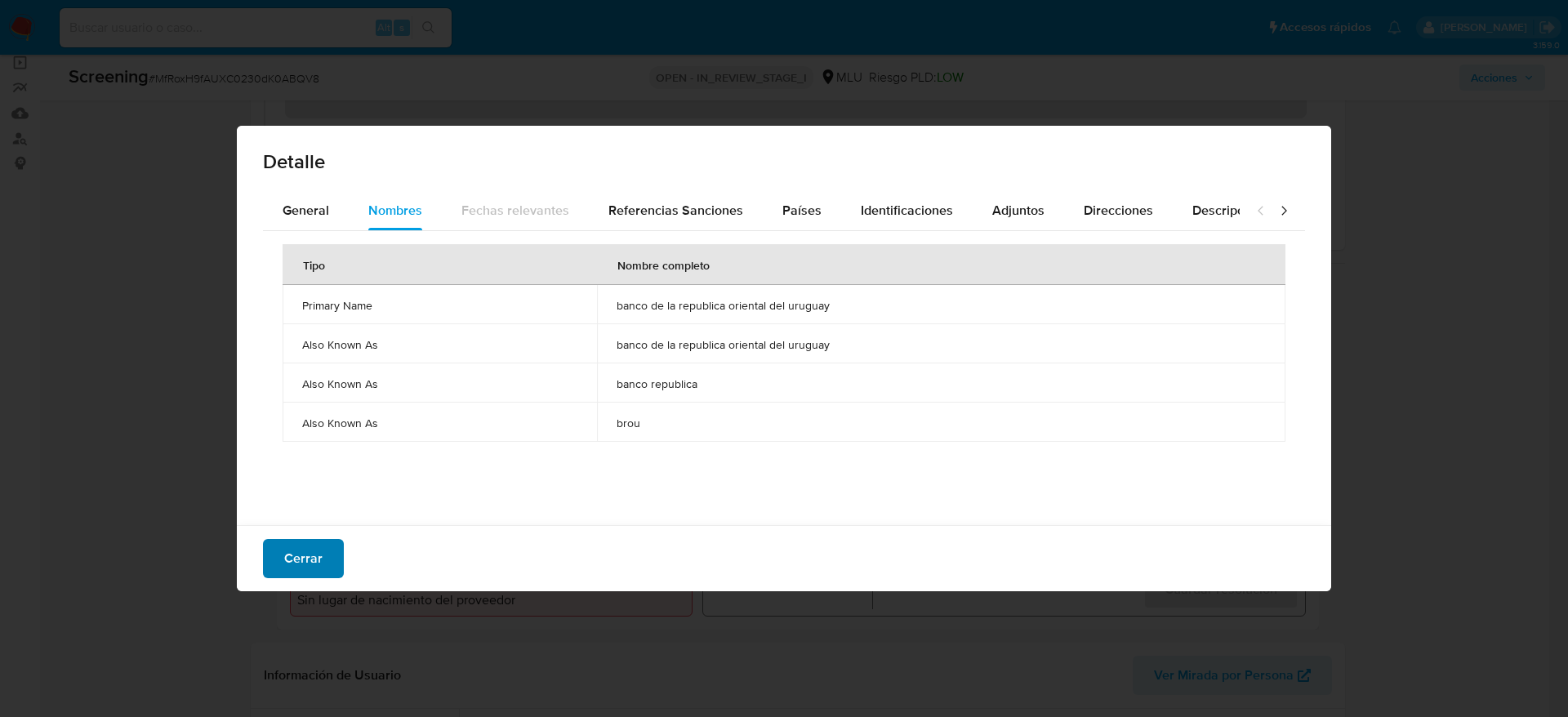
click at [285, 568] on span "Cerrar" at bounding box center [303, 558] width 38 height 36
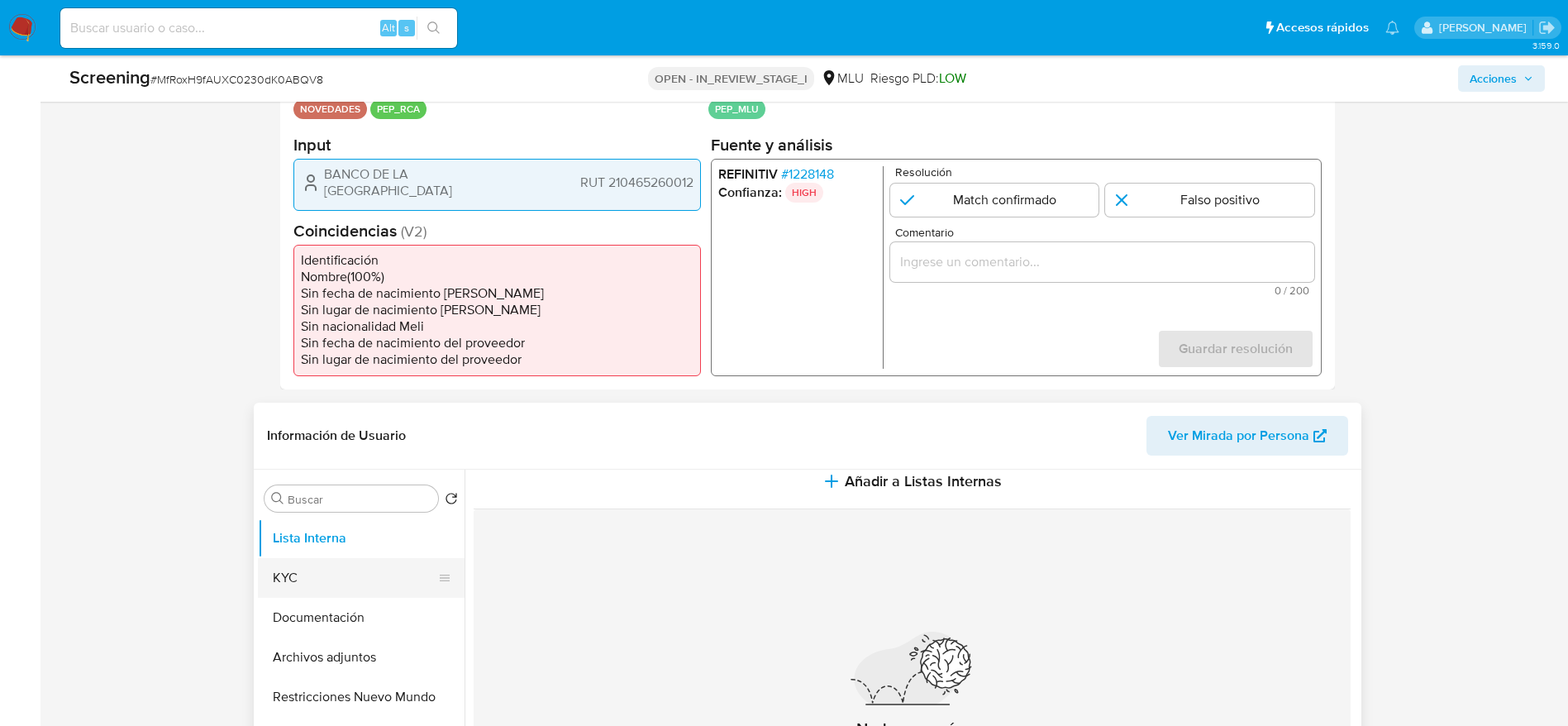
scroll to position [37, 0]
click at [258, 590] on button "KYC" at bounding box center [354, 578] width 193 height 40
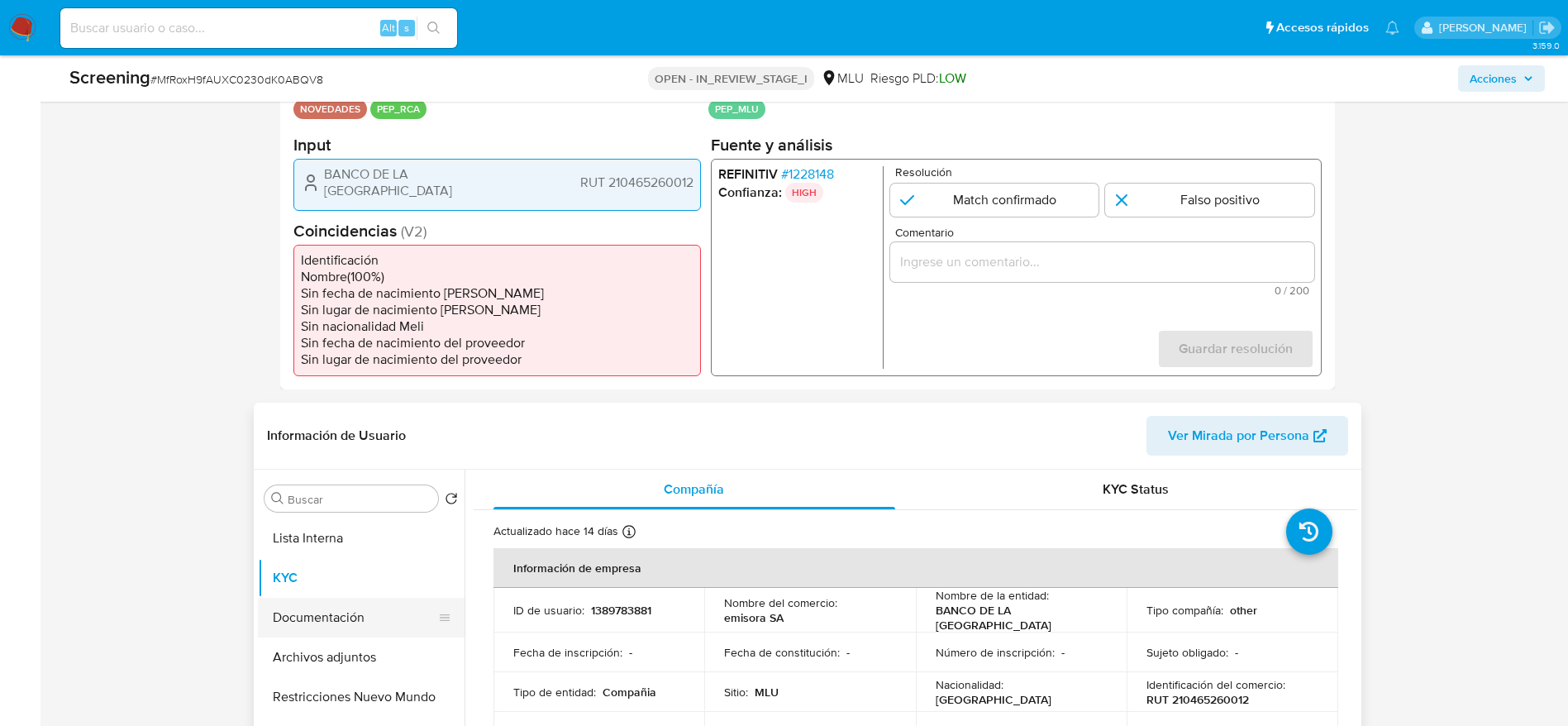
click at [276, 602] on button "Documentación" at bounding box center [354, 618] width 193 height 40
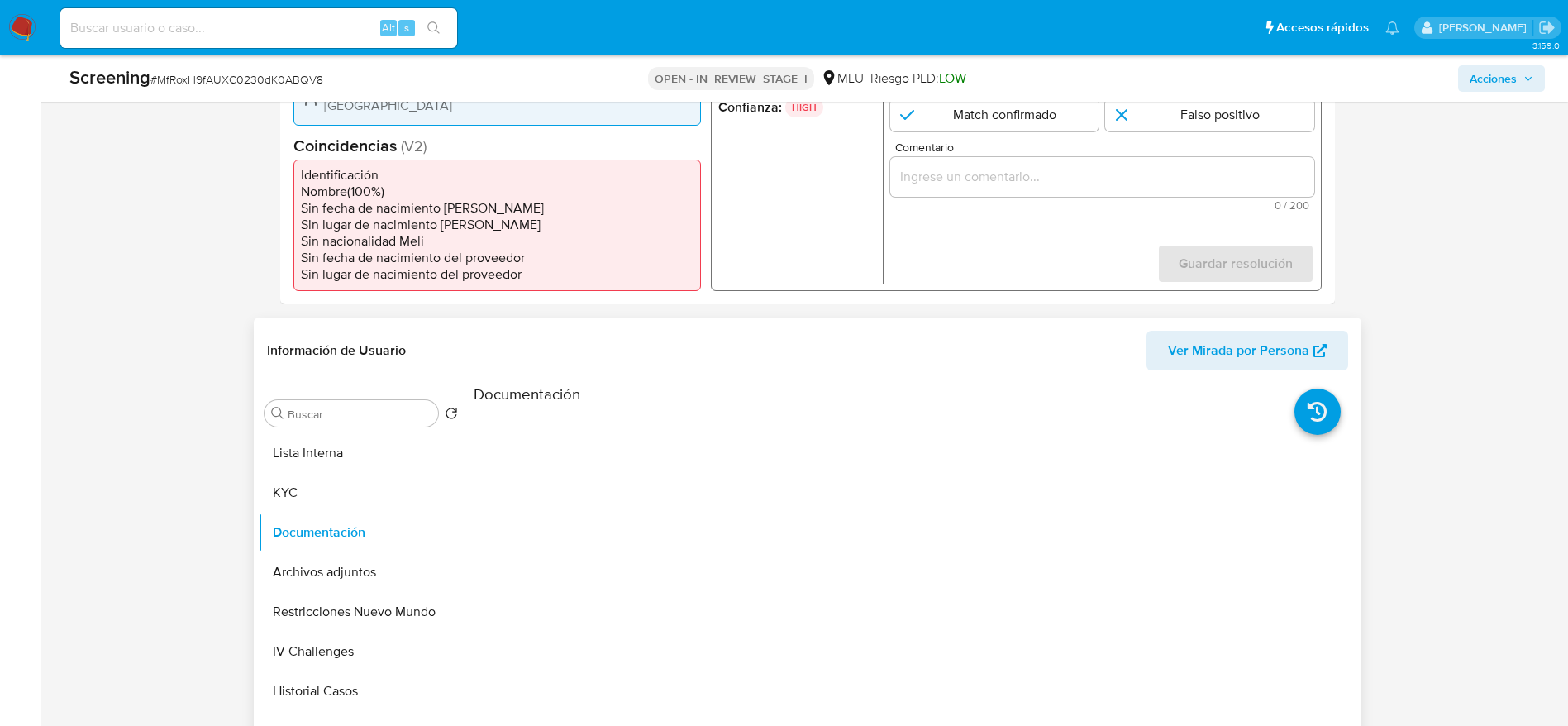
scroll to position [497, 0]
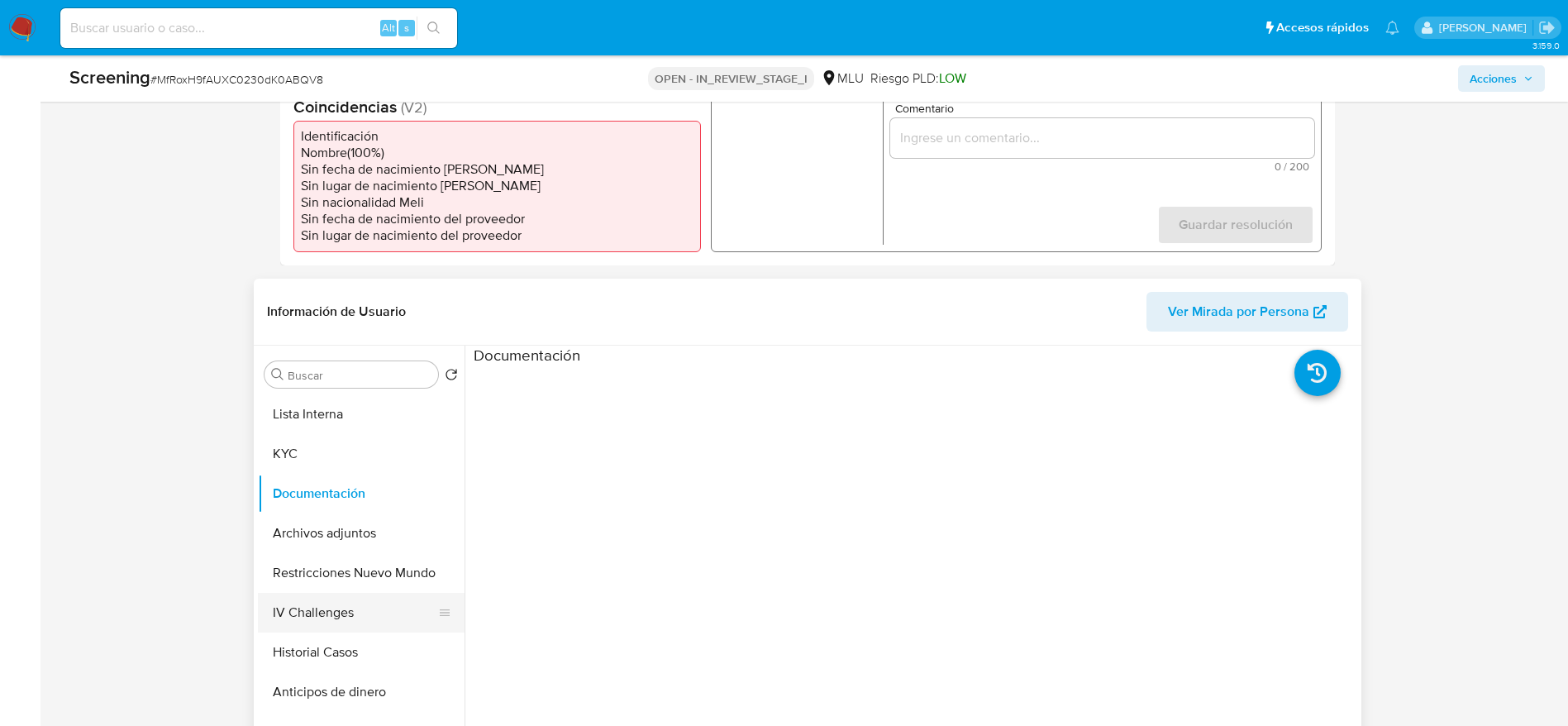
click at [342, 612] on button "IV Challenges" at bounding box center [354, 613] width 193 height 40
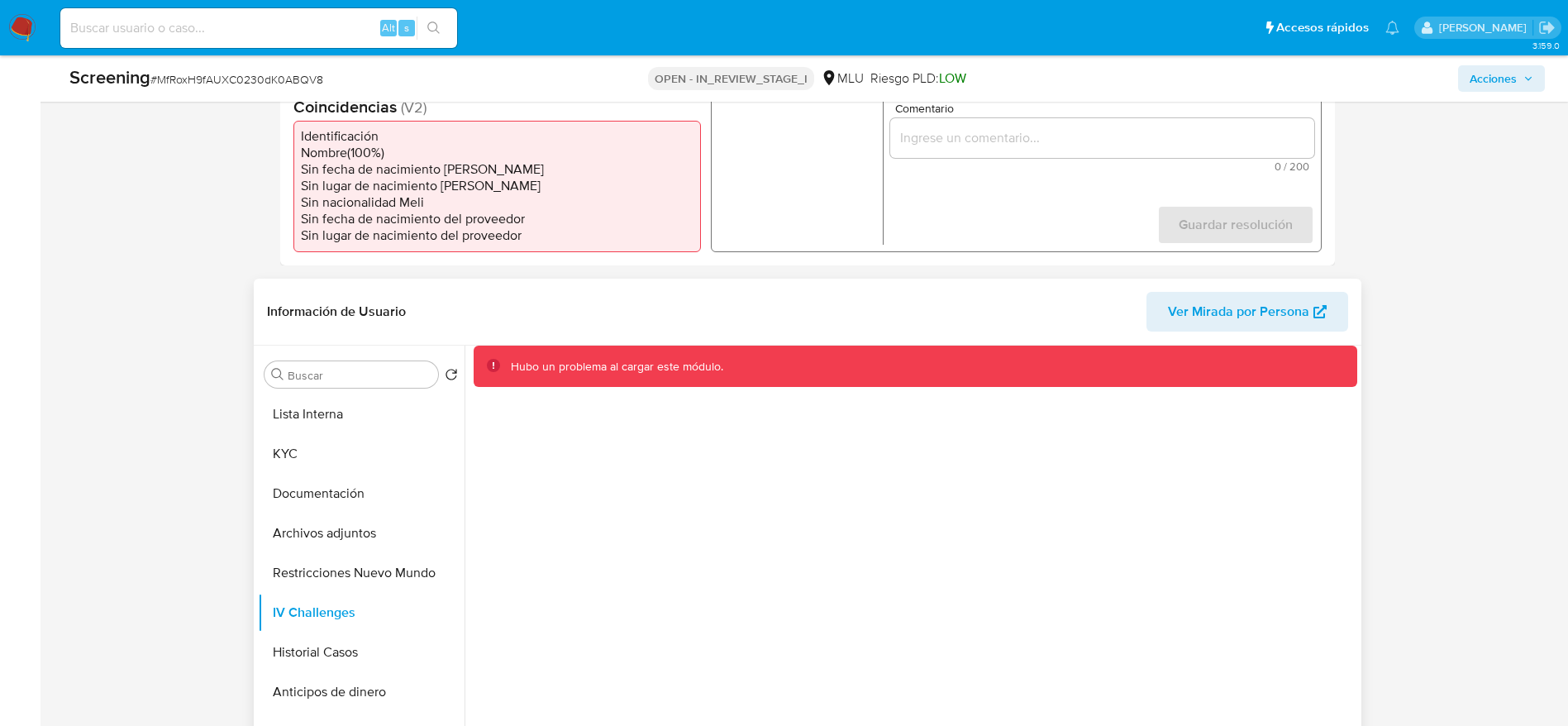
scroll to position [248, 0]
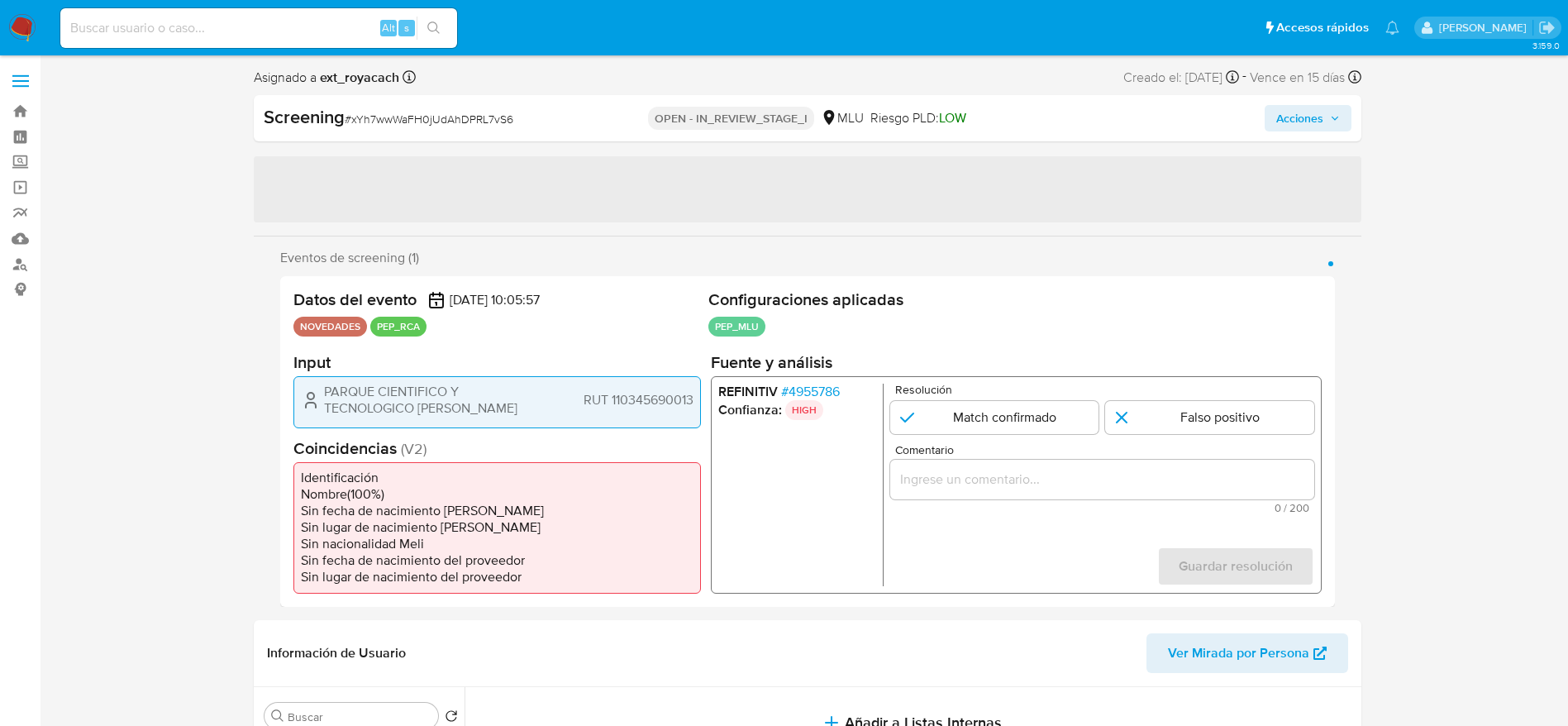
select select "10"
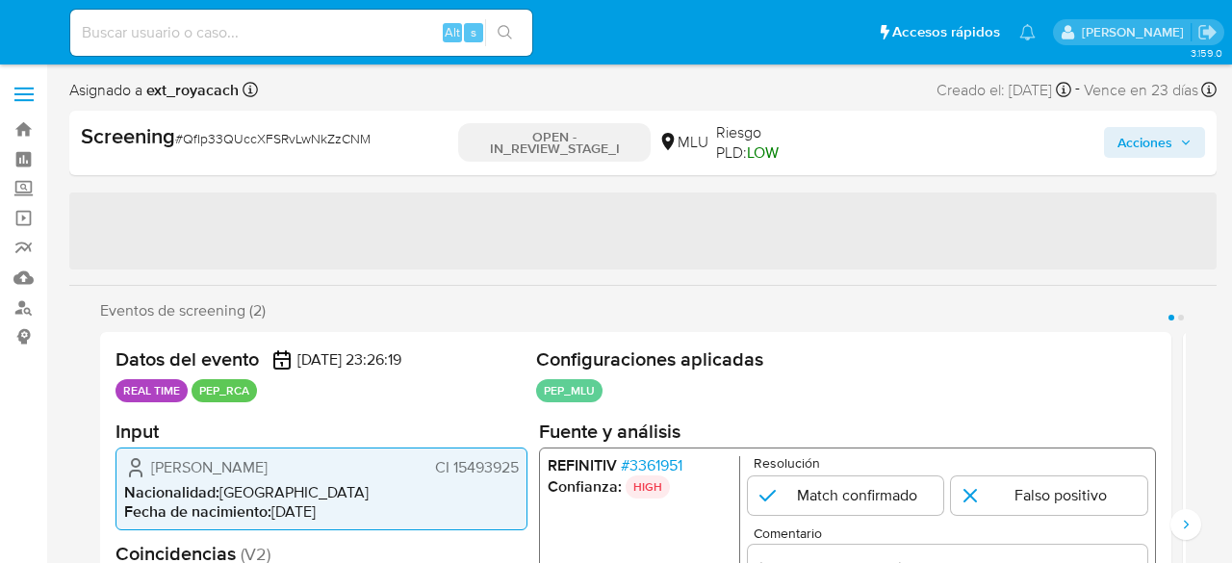
select select "10"
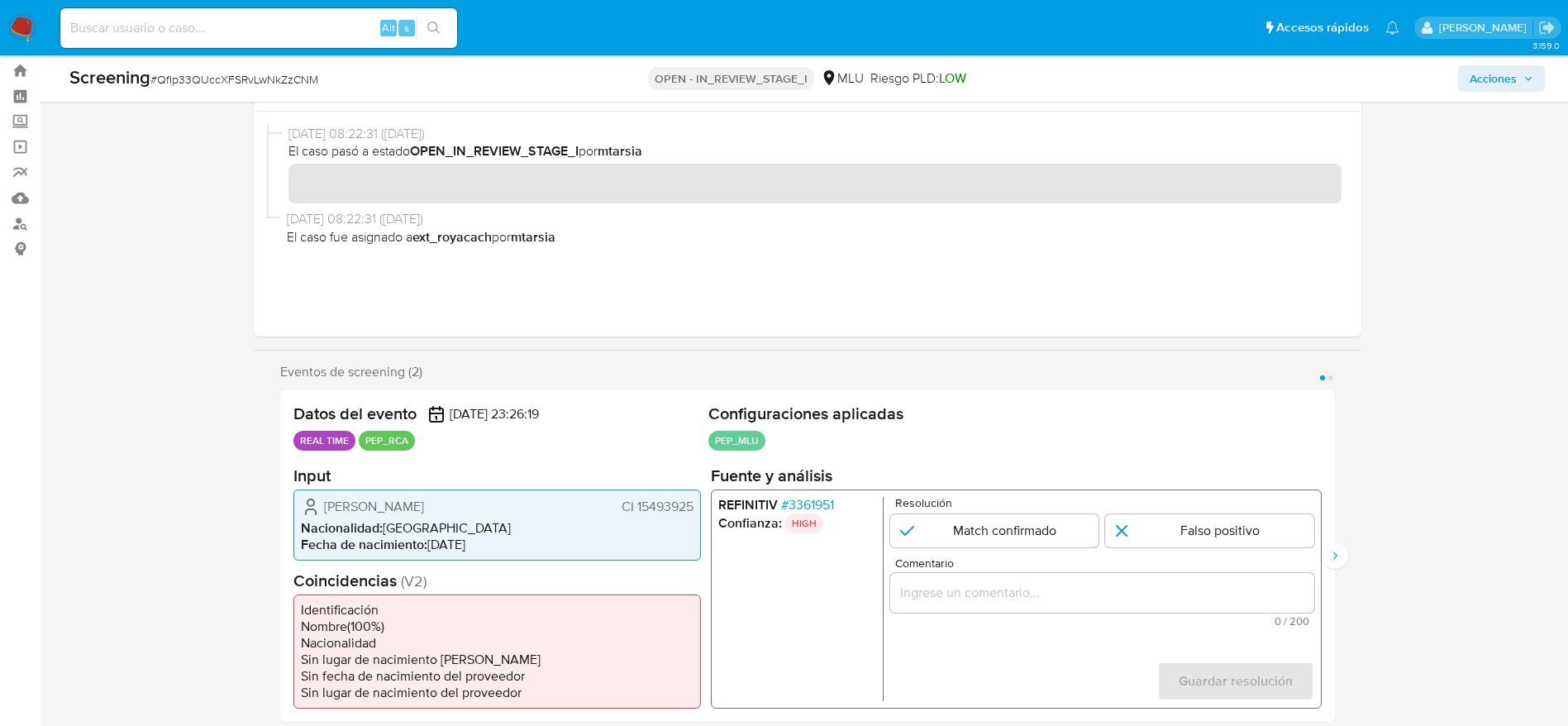
scroll to position [372, 0]
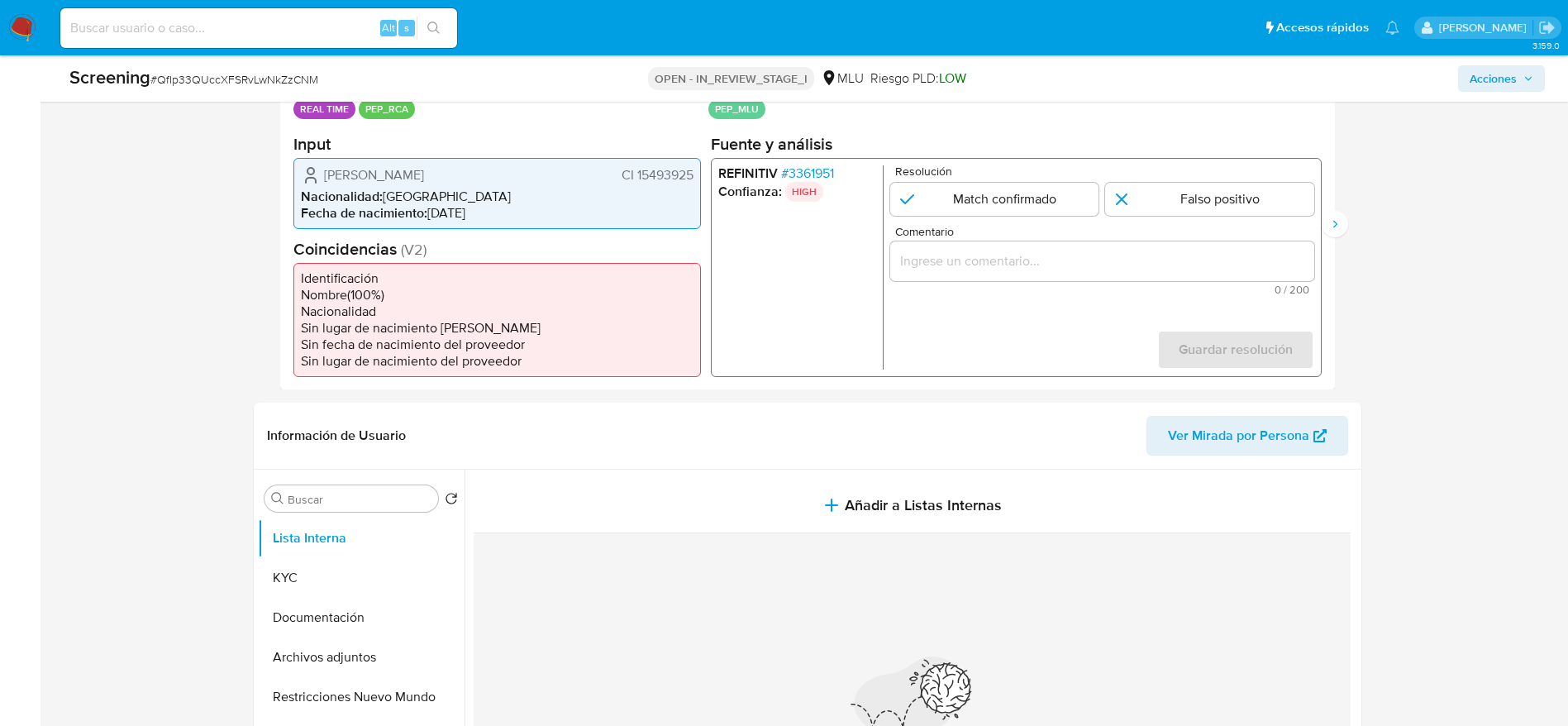
click at [833, 174] on span "# 3361951" at bounding box center [807, 173] width 53 height 16
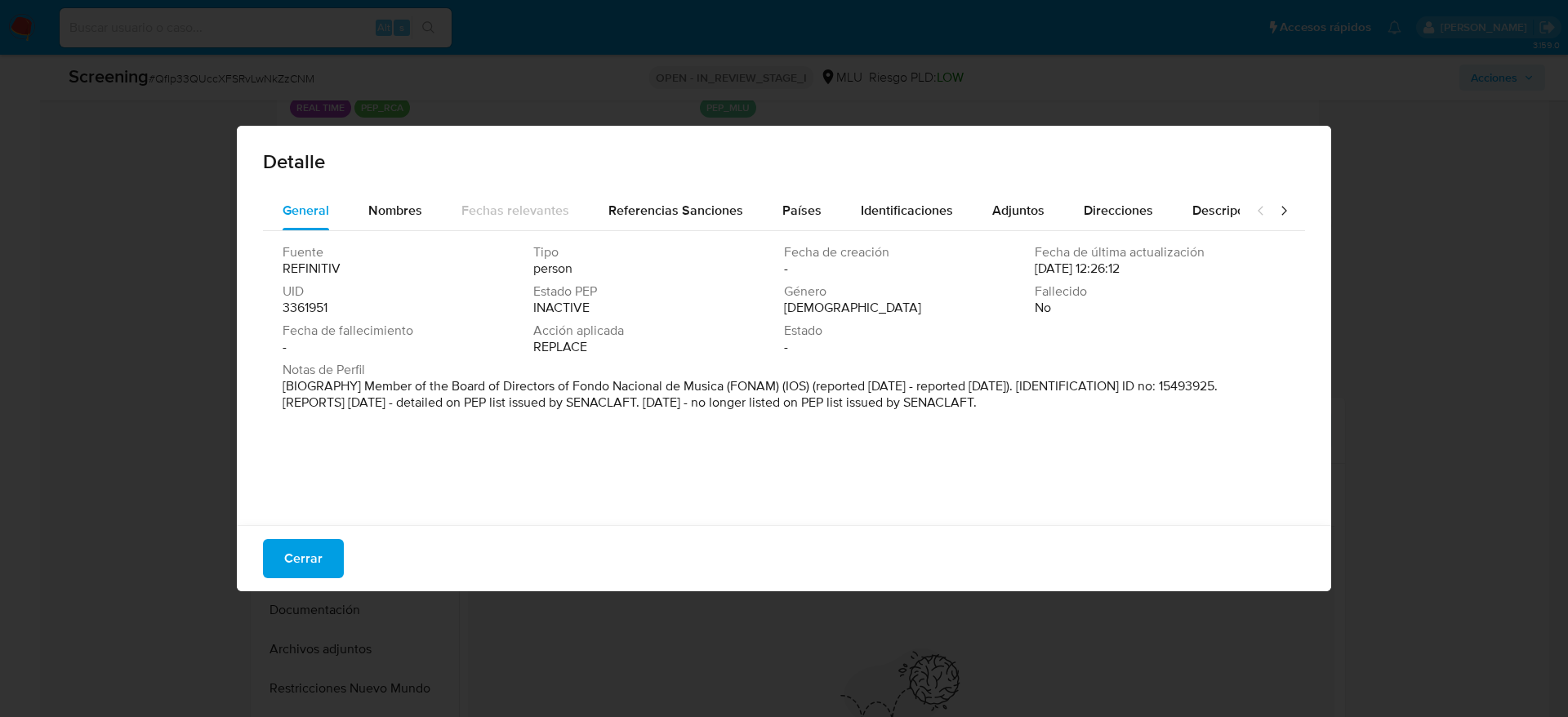
drag, startPoint x: 649, startPoint y: 411, endPoint x: 981, endPoint y: 421, distance: 332.2
click at [981, 421] on div "Fuente REFINITIV Tipo person Fecha de creación - Fecha de última actualización …" at bounding box center [784, 373] width 1042 height 286
click at [968, 470] on div "Fuente REFINITIV Tipo person Fecha de creación - Fecha de última actualización …" at bounding box center [784, 373] width 1042 height 286
drag, startPoint x: 281, startPoint y: 545, endPoint x: 495, endPoint y: 357, distance: 284.9
click at [284, 477] on button "Cerrar" at bounding box center [303, 558] width 81 height 39
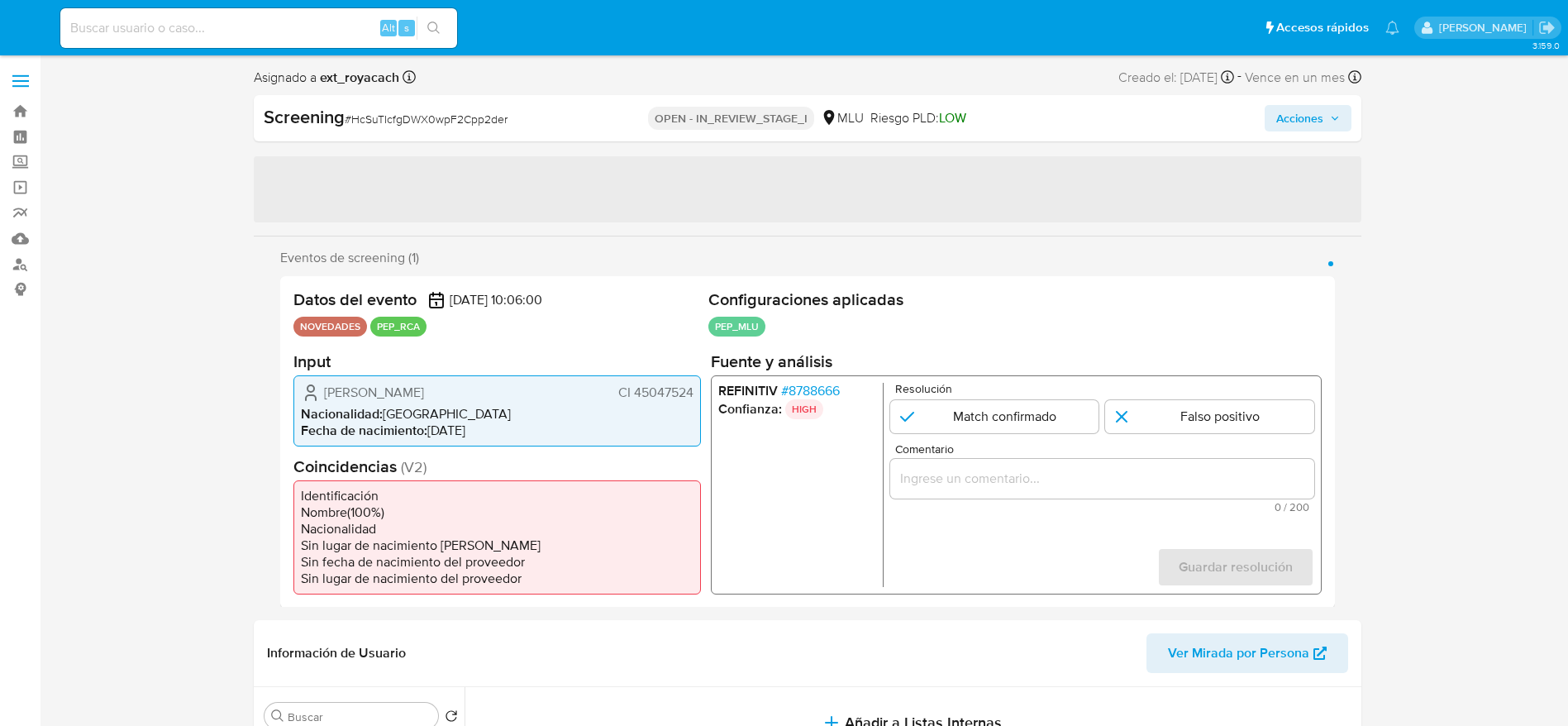
select select "10"
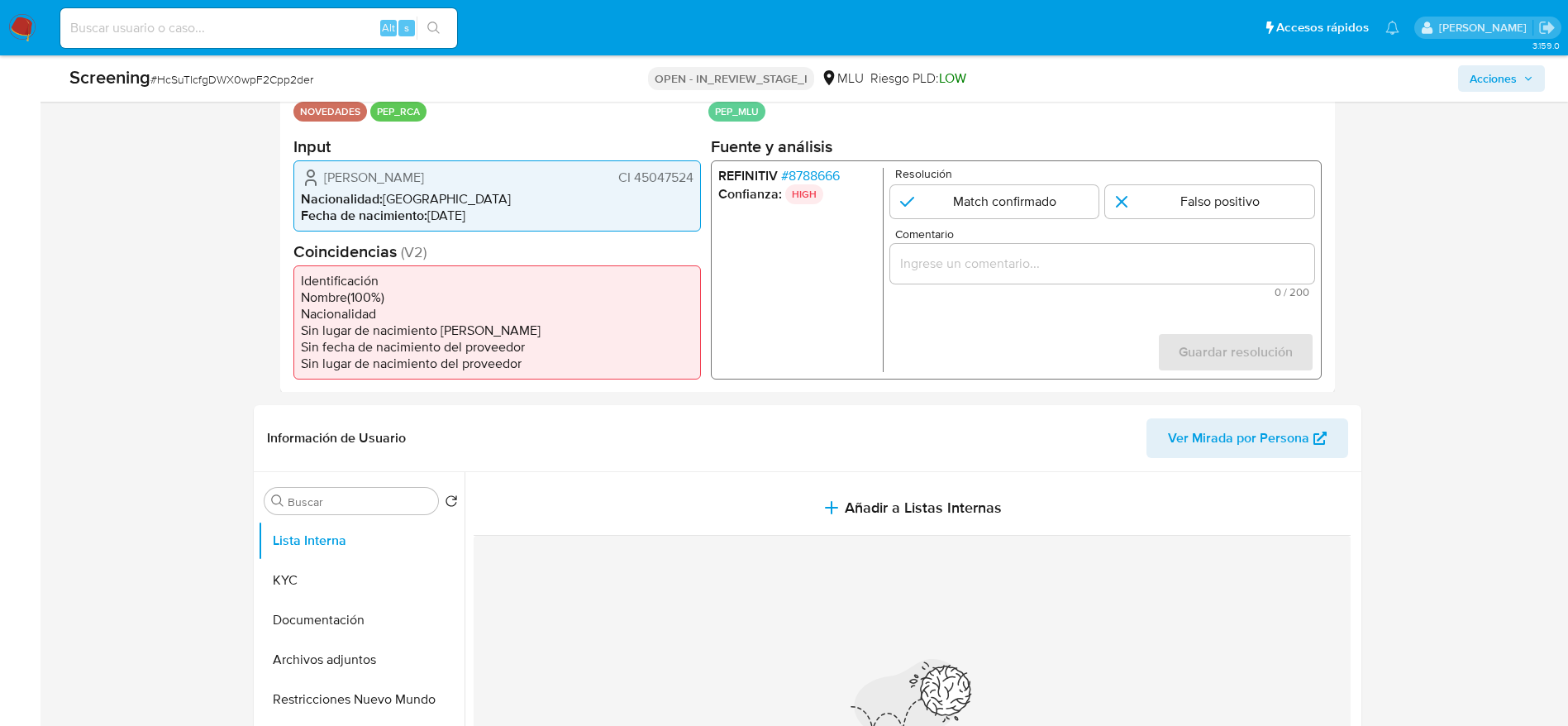
scroll to position [372, 0]
click at [817, 165] on span "# 8788666" at bounding box center [810, 173] width 58 height 16
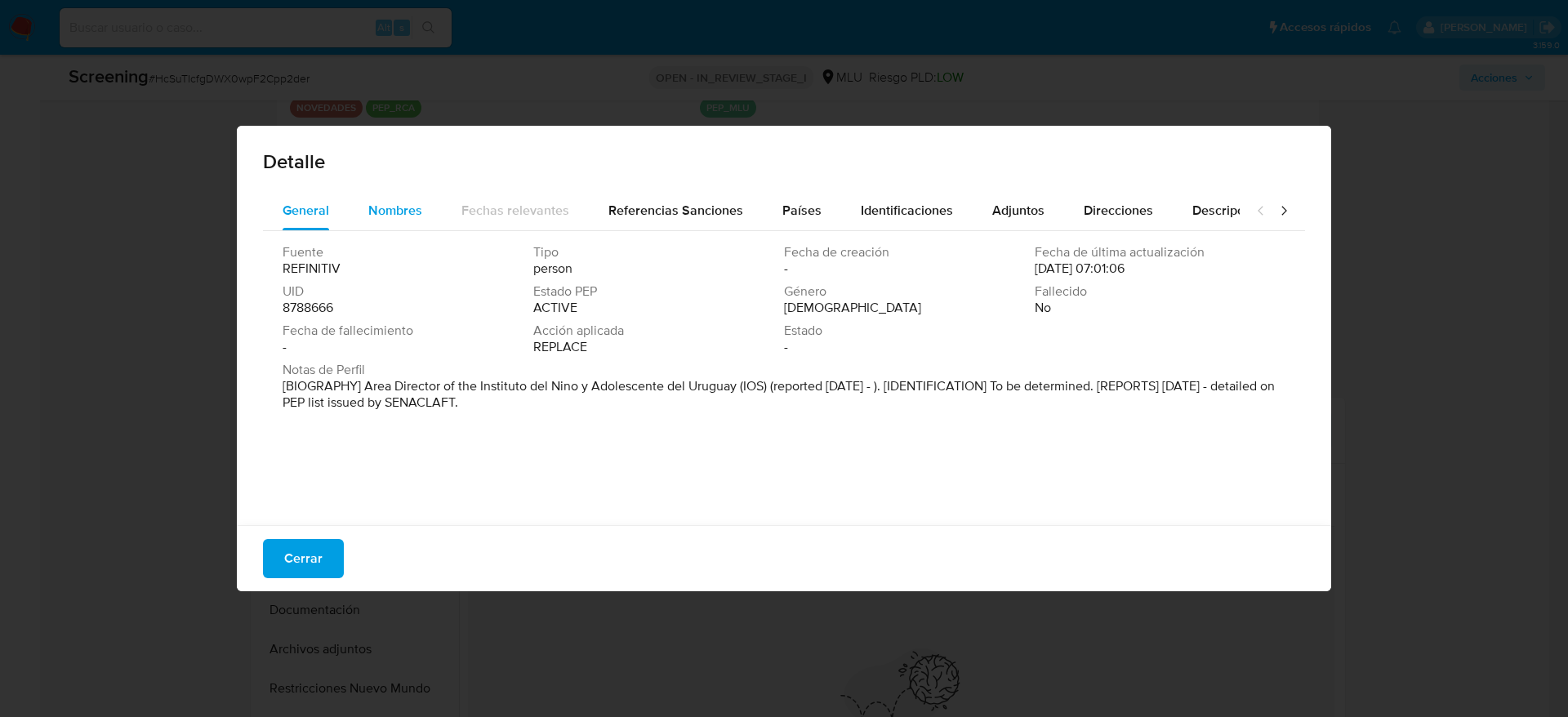
click at [380, 201] on span "Nombres" at bounding box center [395, 210] width 54 height 19
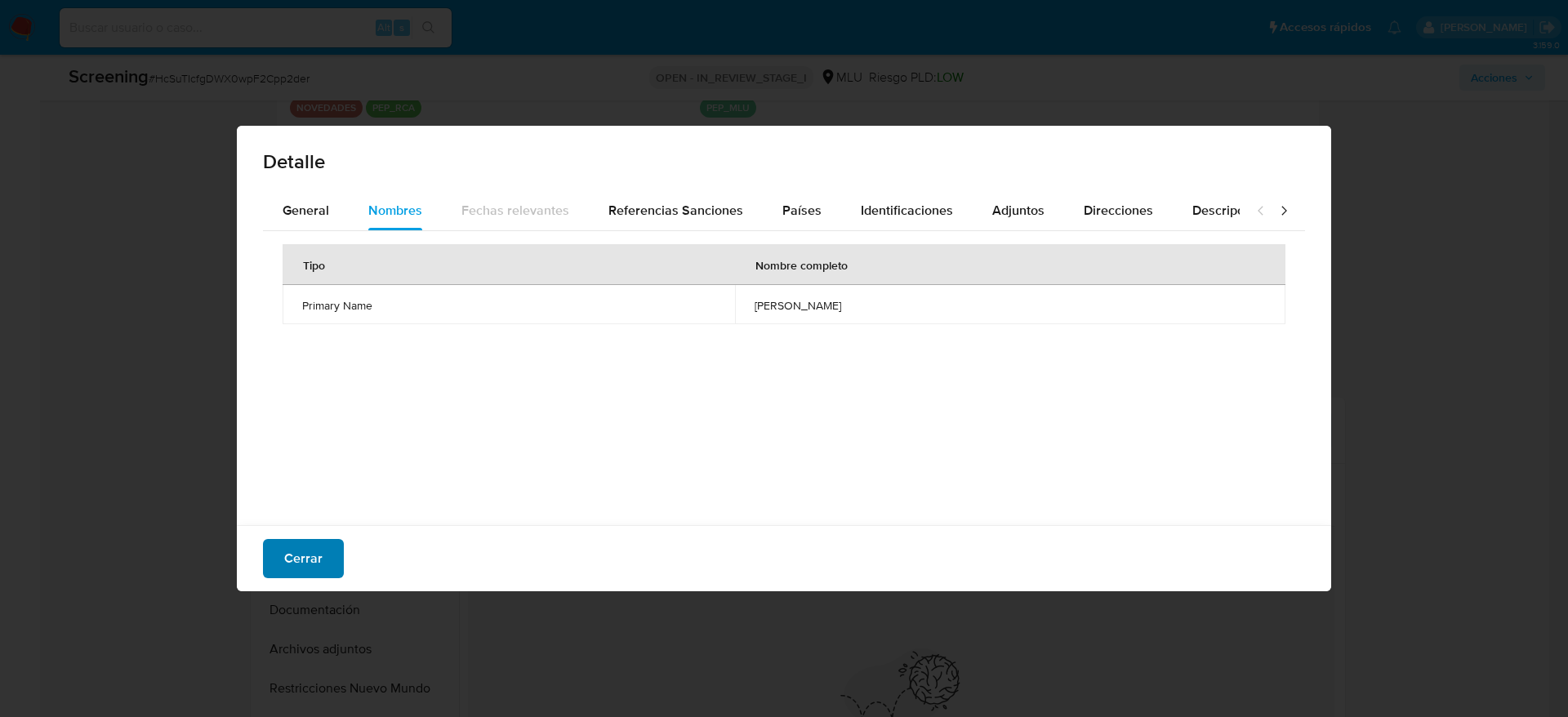
click at [288, 552] on span "Cerrar" at bounding box center [303, 558] width 38 height 36
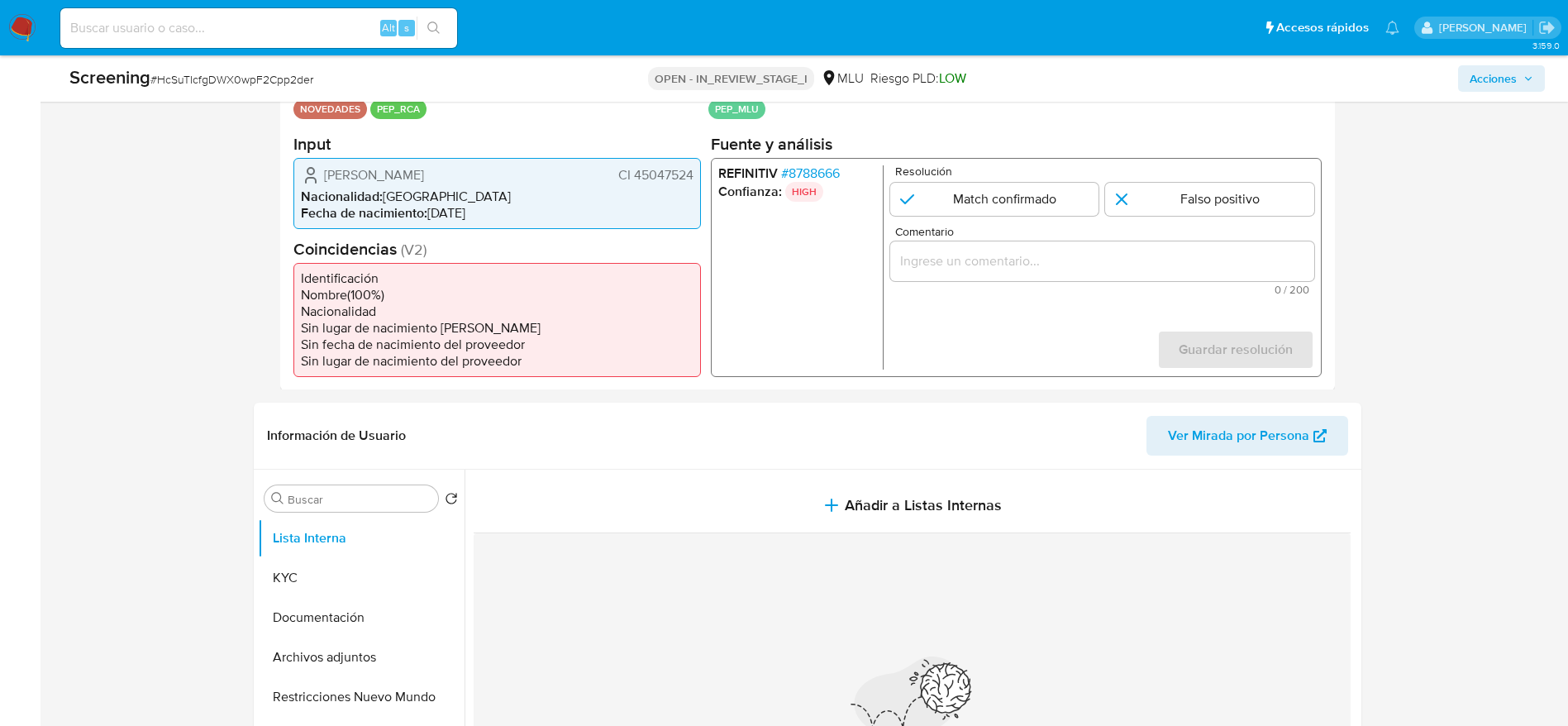
click at [1466, 78] on button "Acciones" at bounding box center [1501, 78] width 87 height 27
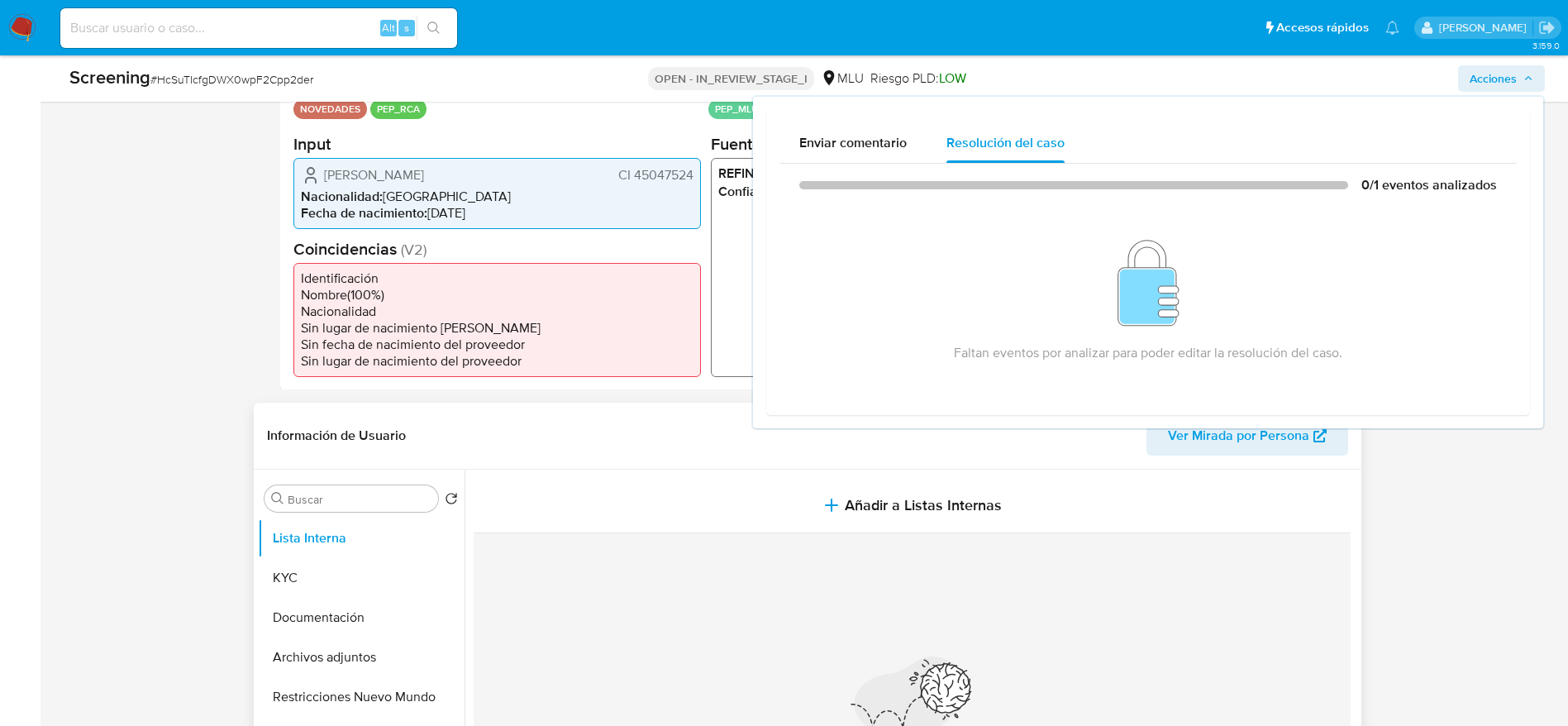
click at [829, 539] on div "Nada por acá... No se encontró información" at bounding box center [912, 728] width 877 height 388
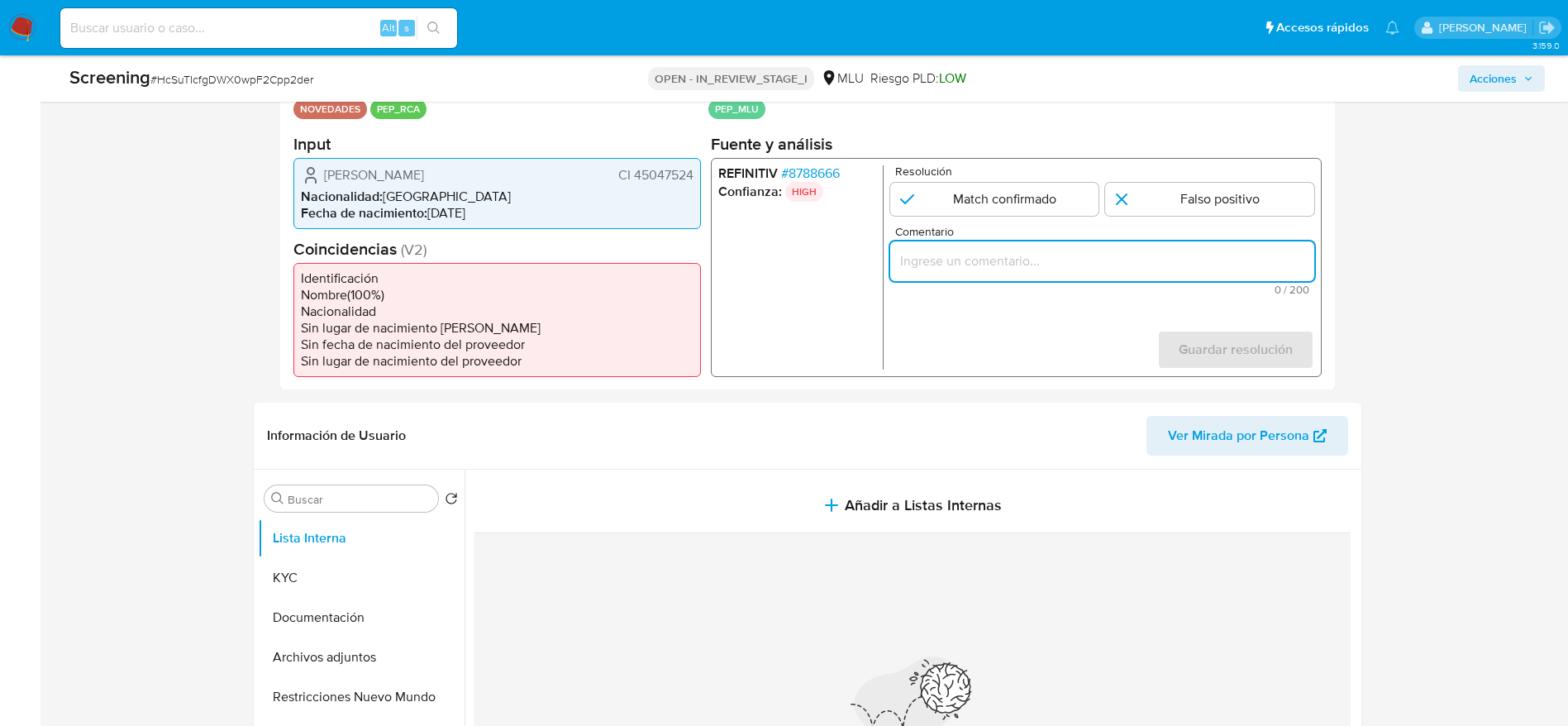
click at [1090, 267] on input "Comentario" at bounding box center [1102, 260] width 424 height 21
type input "."
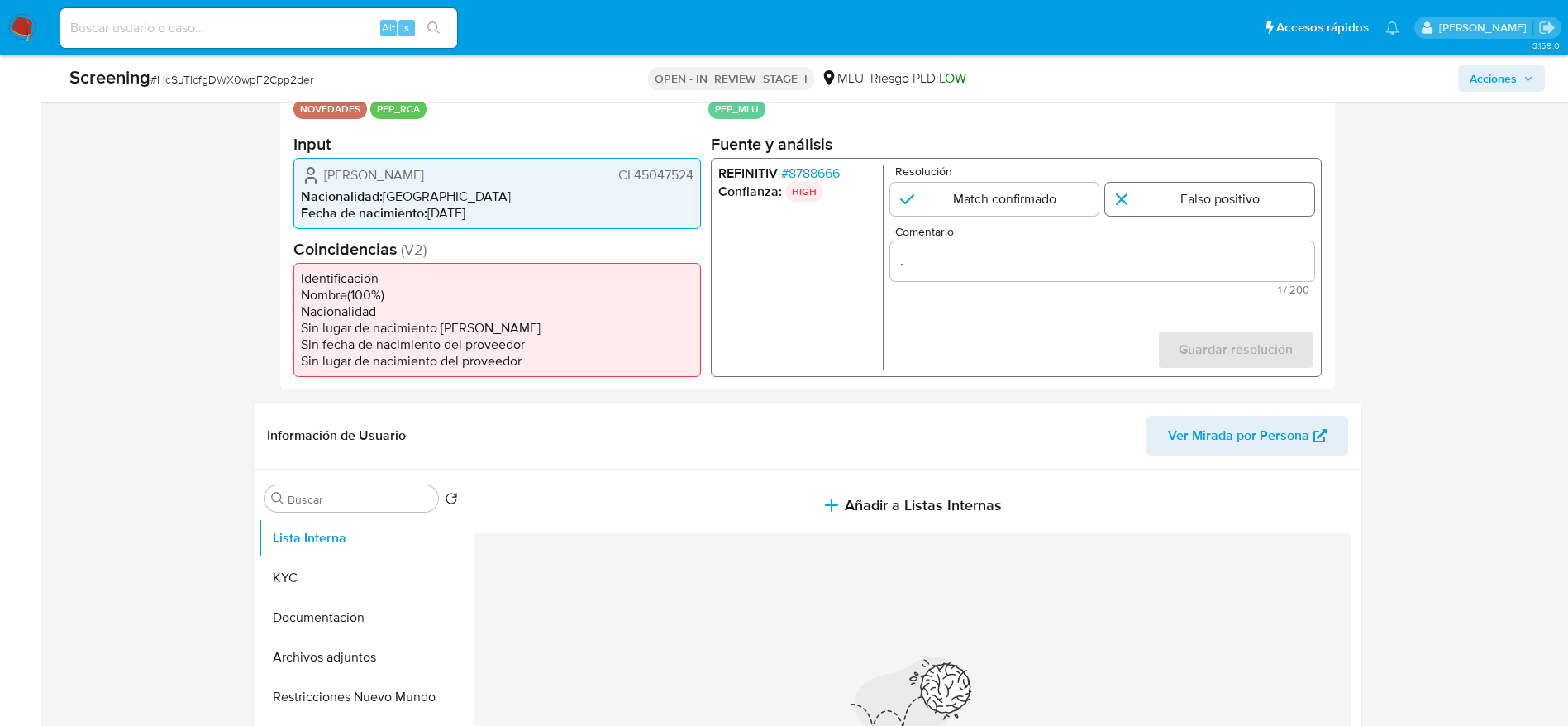
click at [1233, 208] on input "1 de 1" at bounding box center [1210, 198] width 210 height 34
radio input "true"
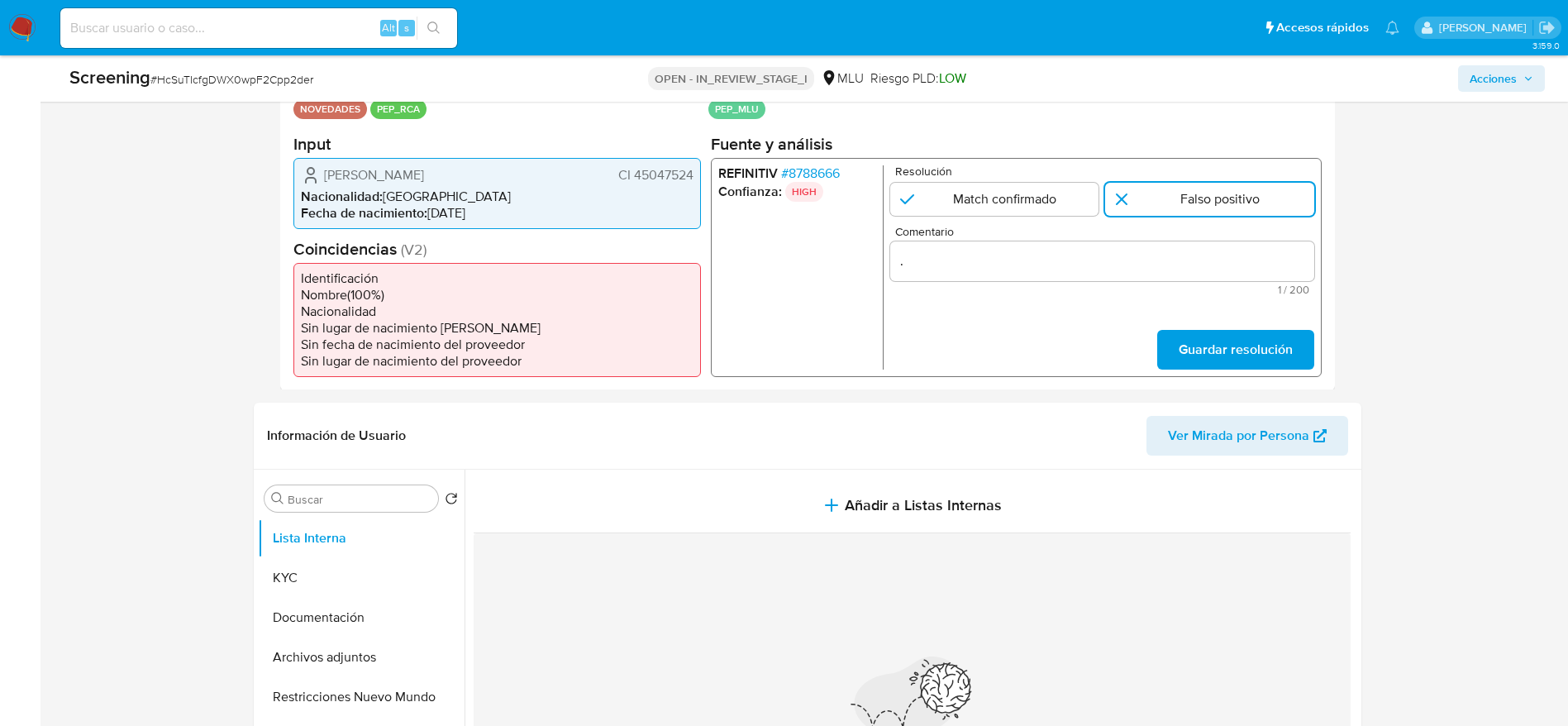
click at [1220, 380] on div "Datos del evento 14/09/2025 10:06:00 NOVEDADES PEP_RCA Configuraciones aplicada…" at bounding box center [807, 224] width 1054 height 332
click at [1222, 335] on span "Guardar resolución" at bounding box center [1235, 349] width 114 height 36
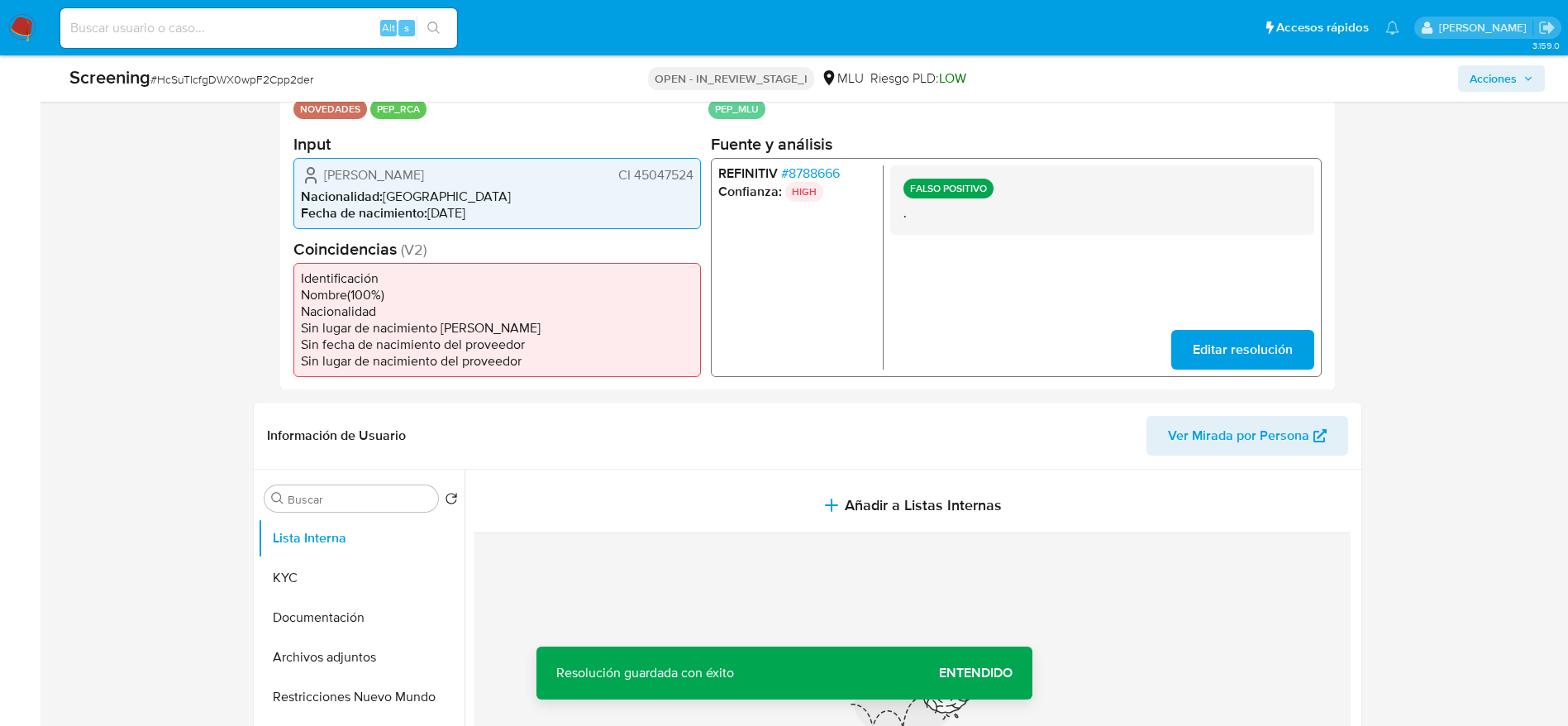
click at [1500, 82] on span "Acciones" at bounding box center [1492, 78] width 47 height 27
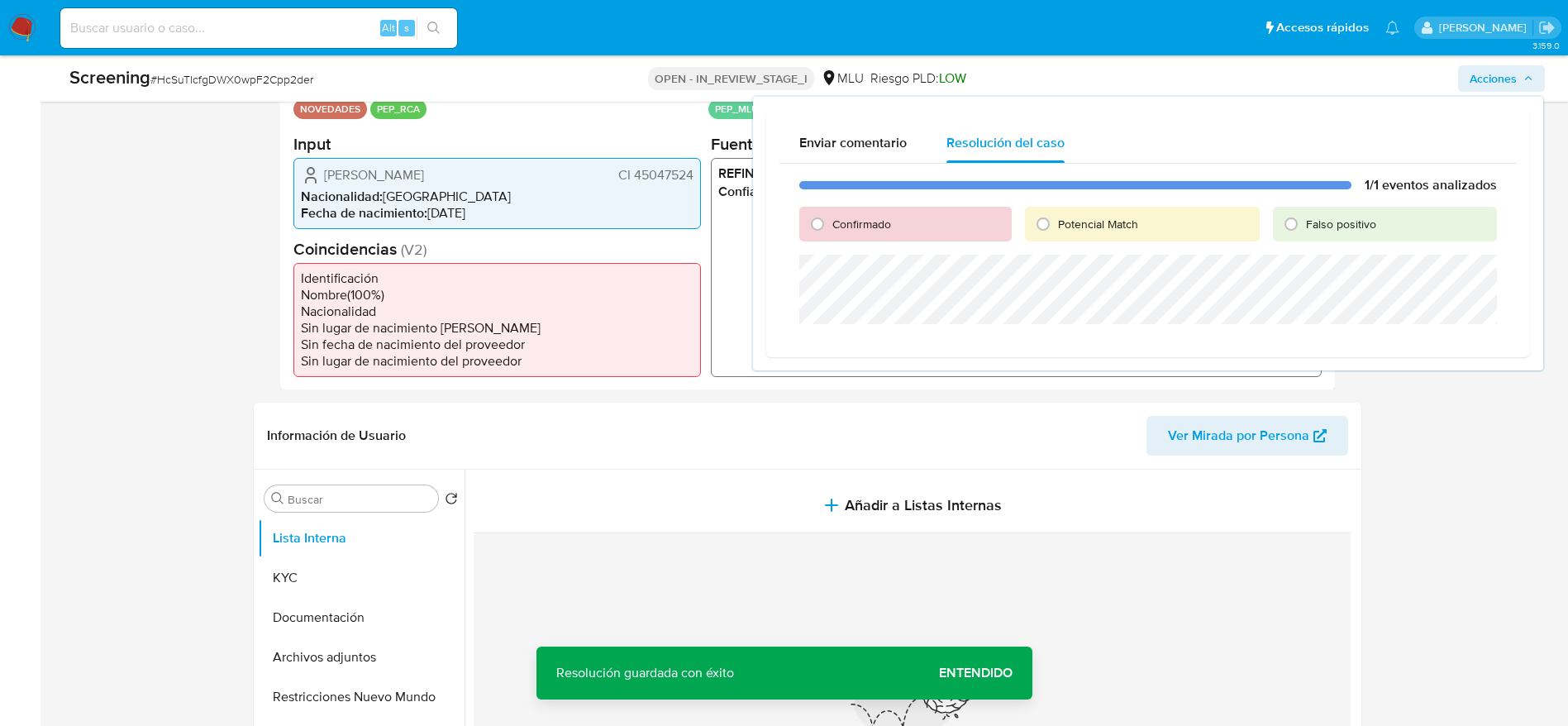
click at [1062, 229] on span "Potencial Match" at bounding box center [1097, 223] width 80 height 16
click at [1056, 229] on input "Potencial Match" at bounding box center [1042, 223] width 27 height 27
radio input "true"
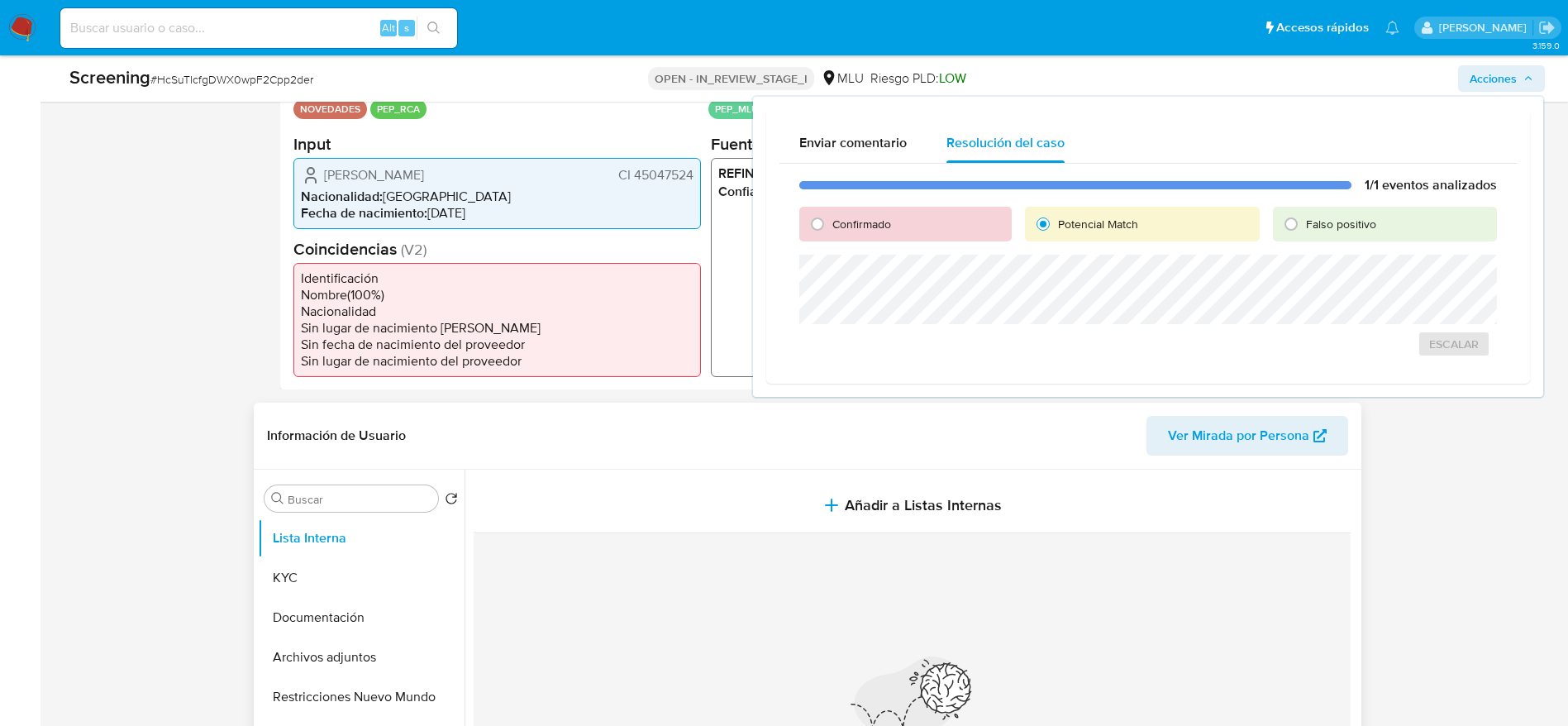
click at [489, 467] on div "Información de Usuario Ver Mirada por Persona" at bounding box center [808, 436] width 1108 height 67
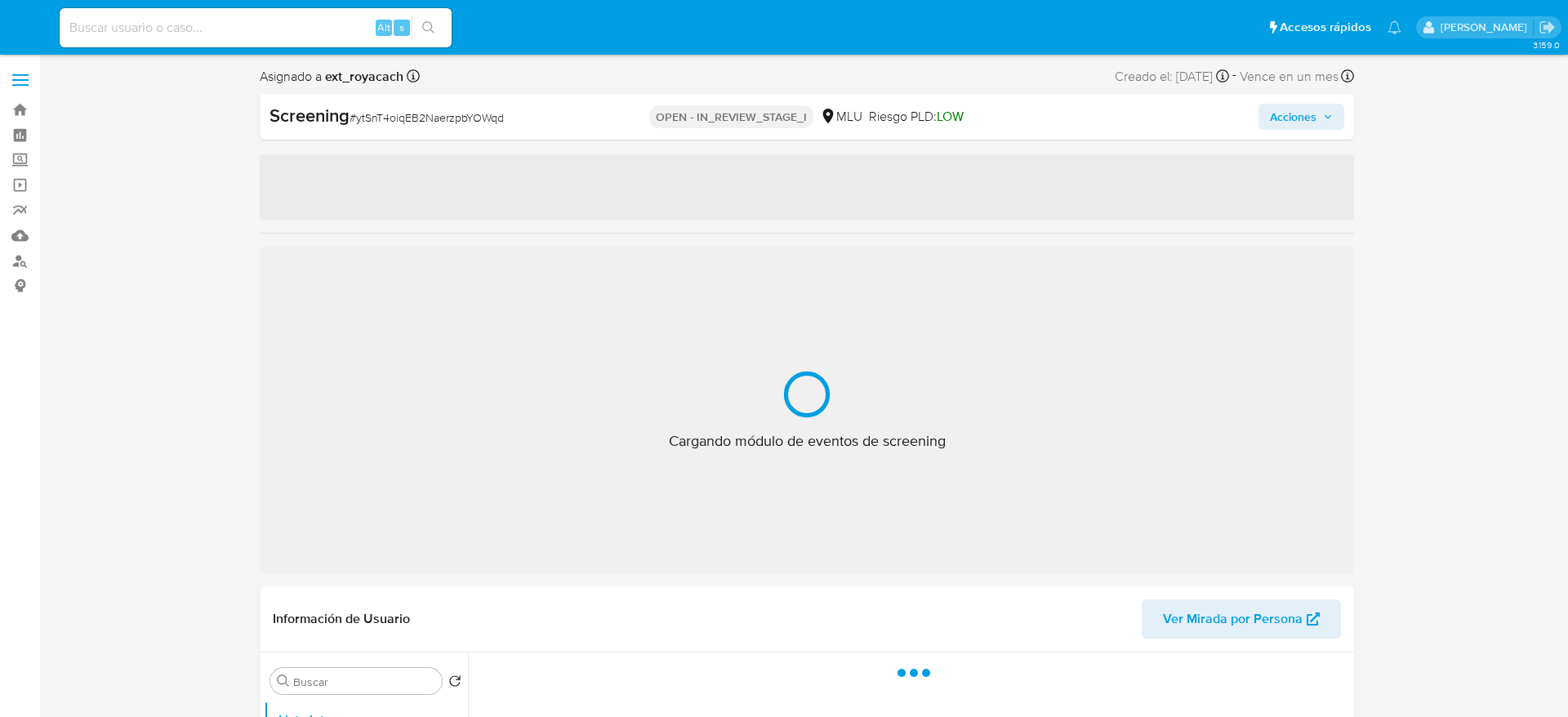
select select "10"
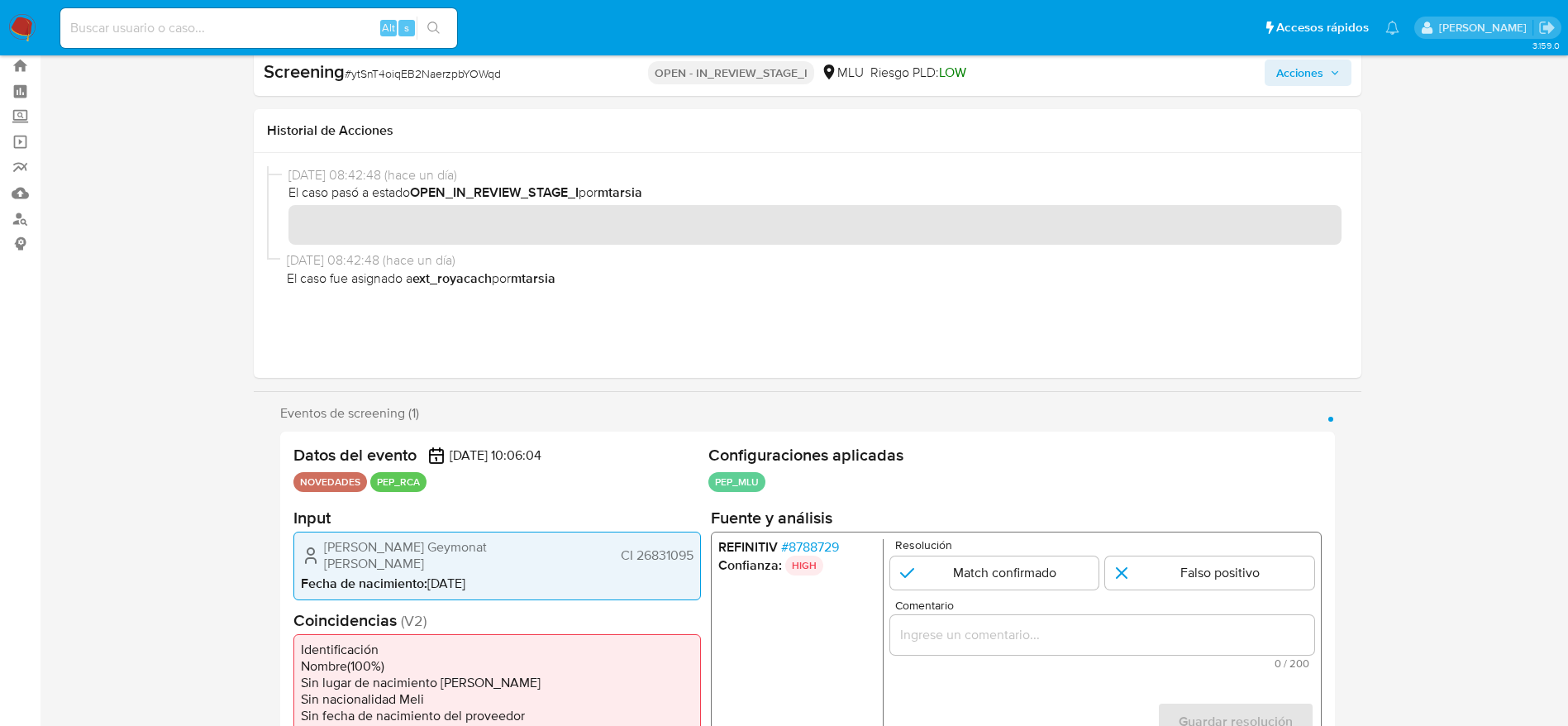
scroll to position [248, 0]
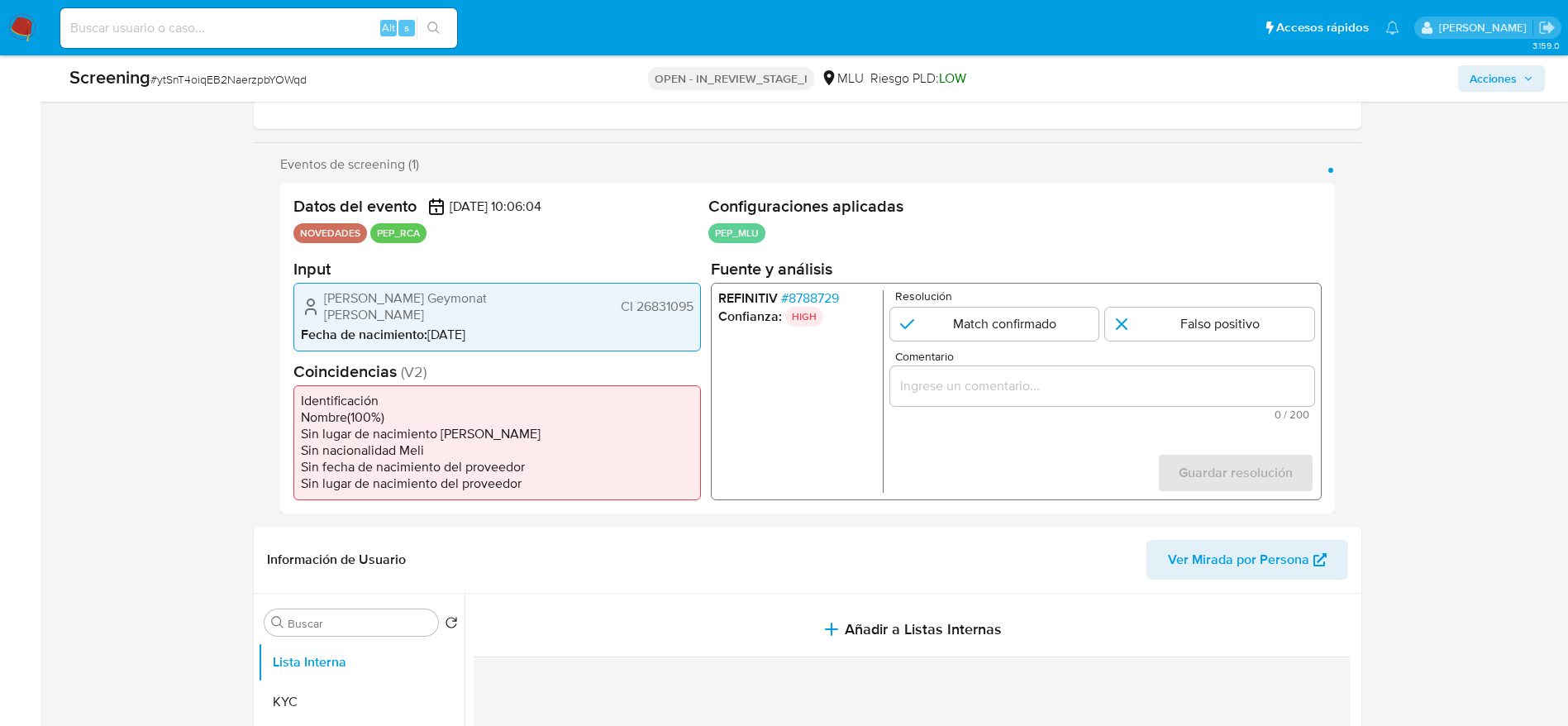
click at [798, 300] on span "# 8788729" at bounding box center [809, 297] width 58 height 16
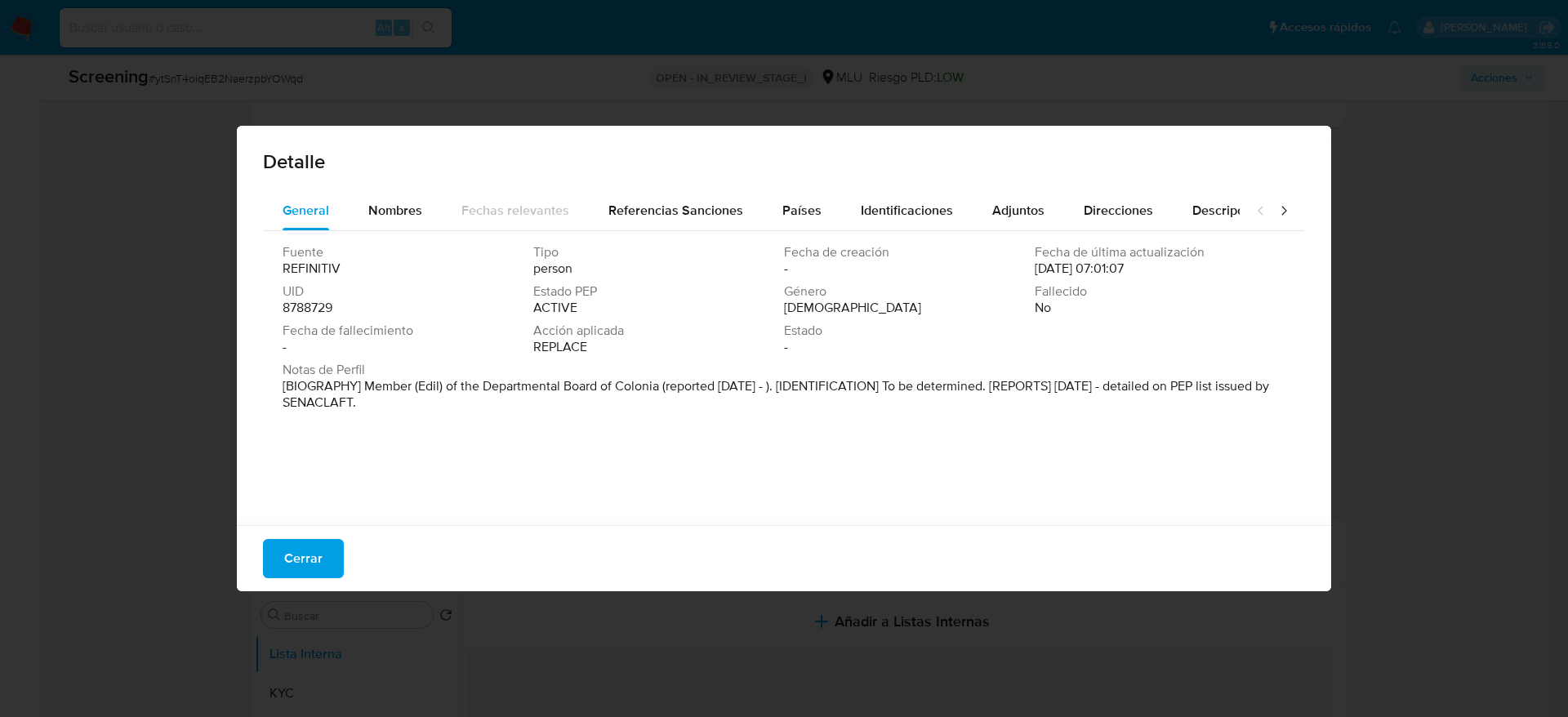
click at [334, 557] on button "Cerrar" at bounding box center [303, 558] width 81 height 39
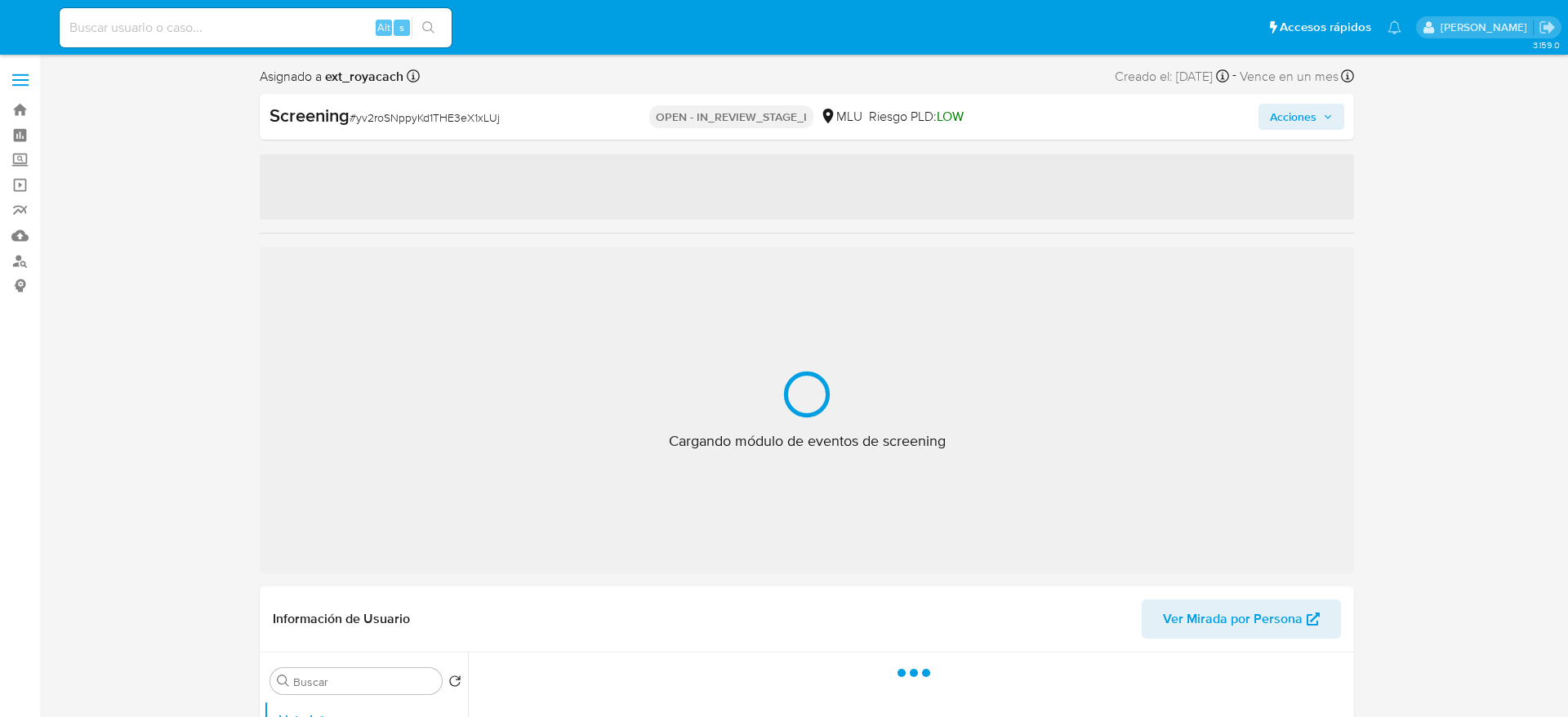
select select "10"
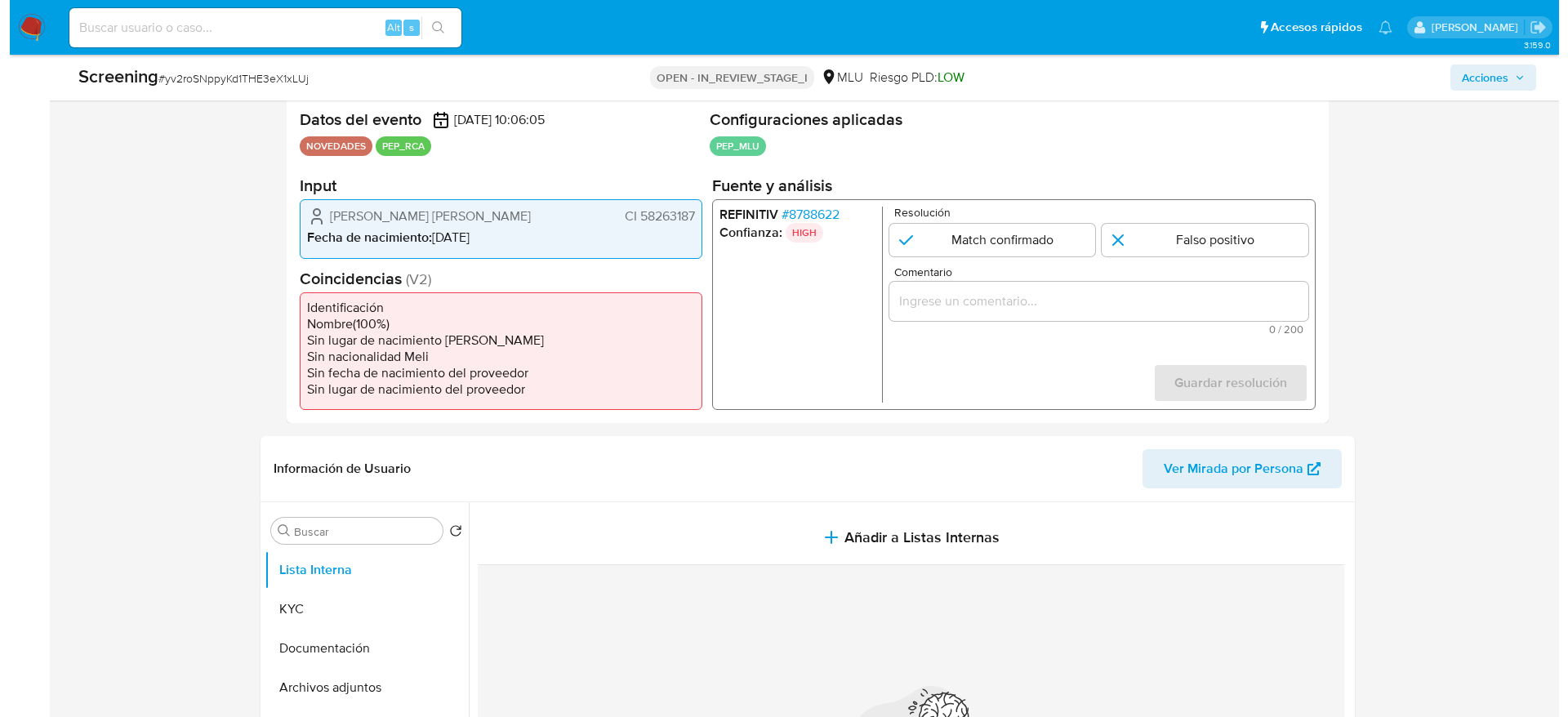
scroll to position [367, 0]
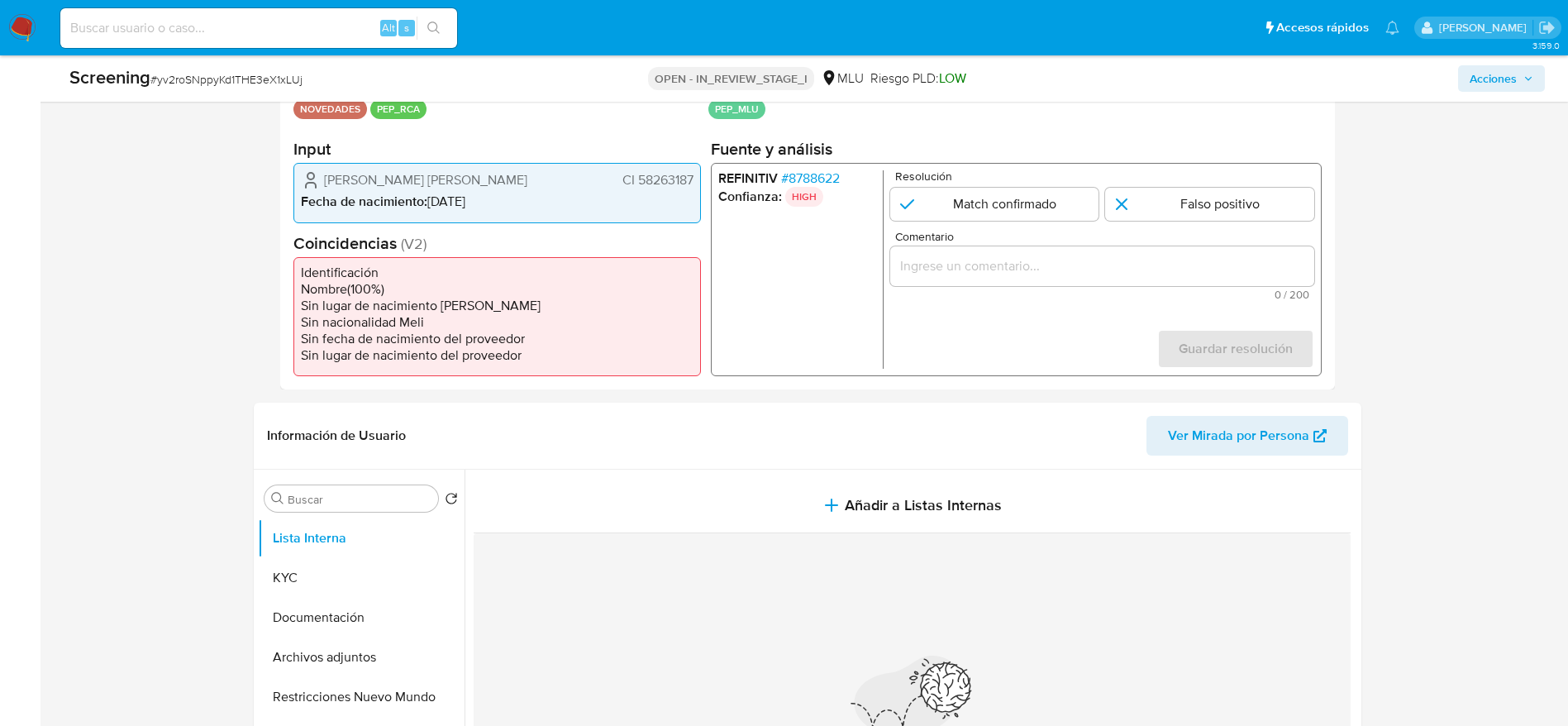
click at [817, 175] on span "# 8788622" at bounding box center [810, 178] width 58 height 16
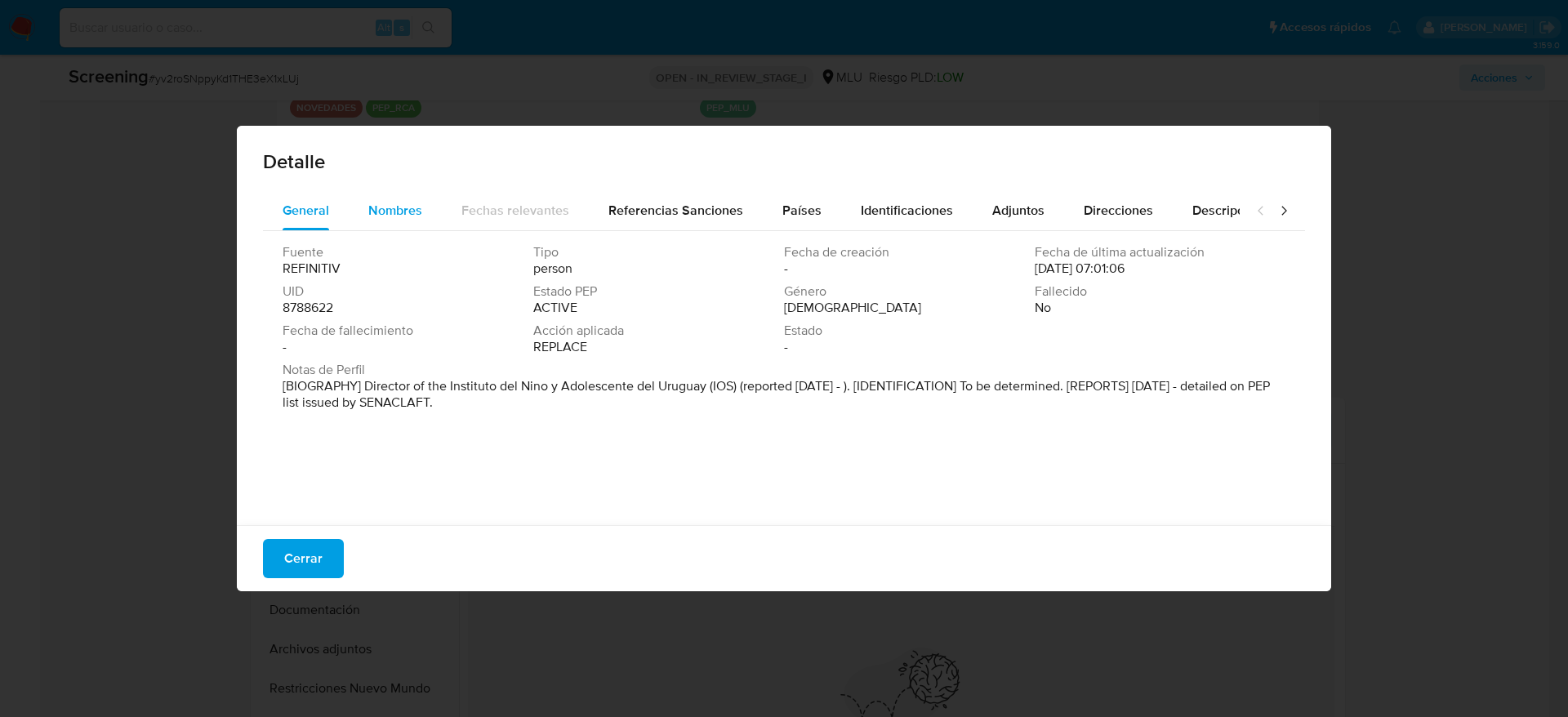
click at [415, 210] on span "Nombres" at bounding box center [395, 210] width 54 height 19
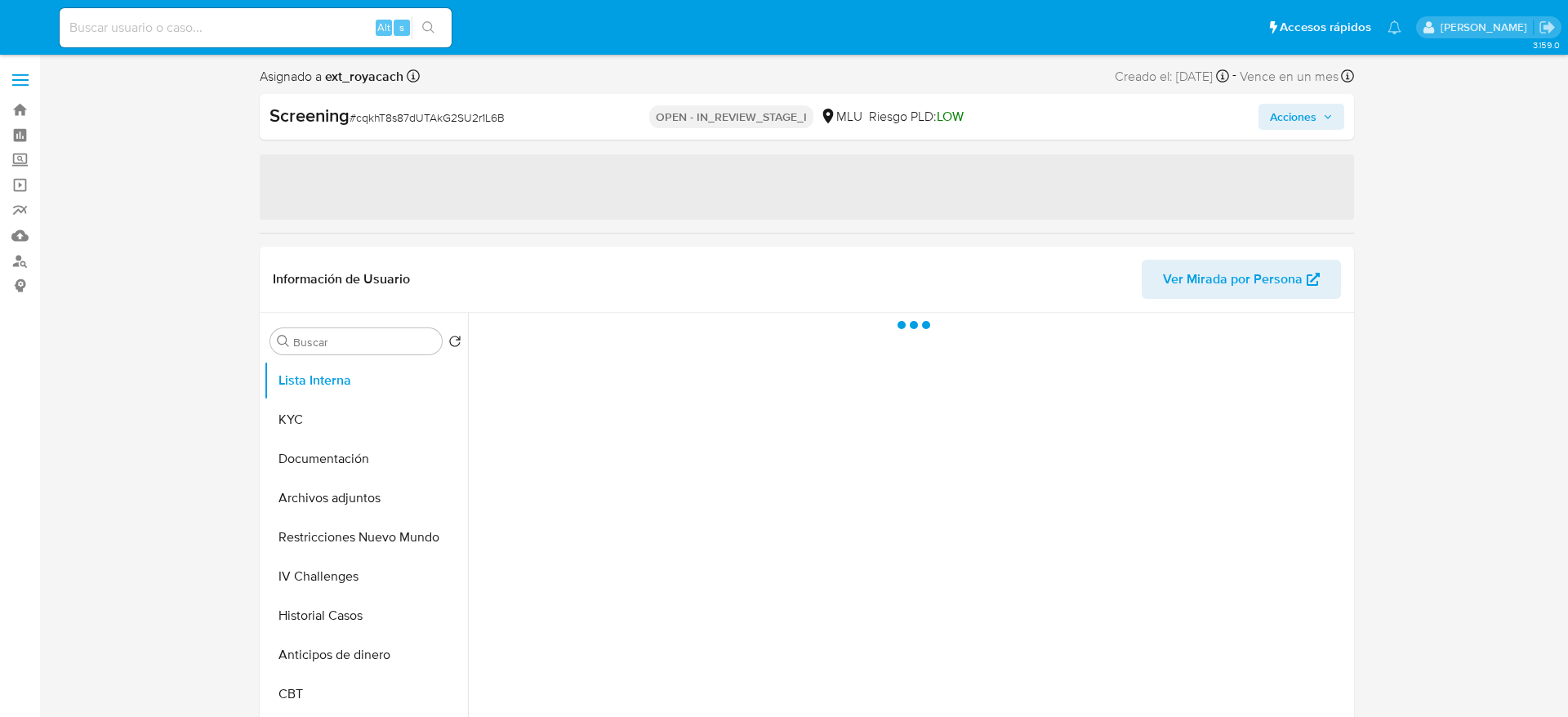
select select "10"
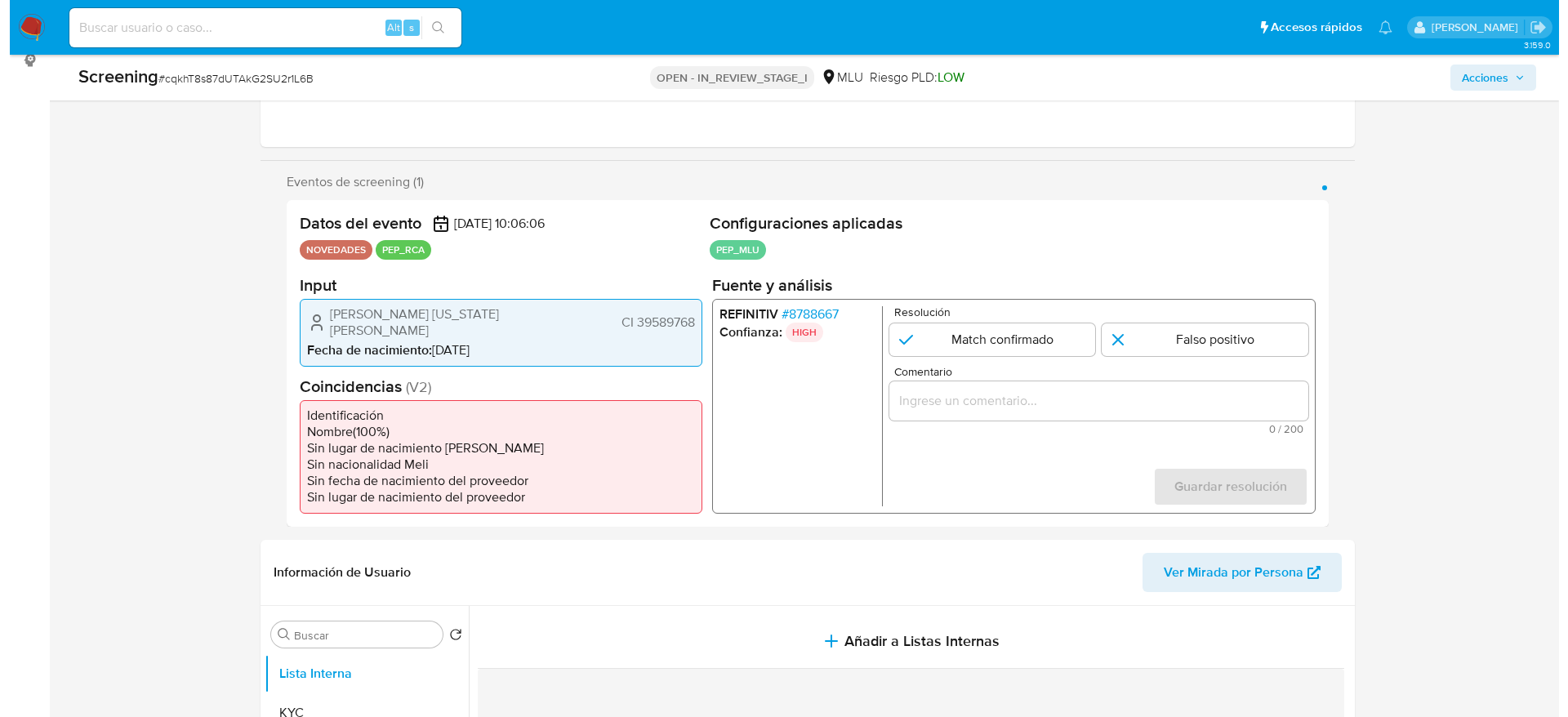
scroll to position [245, 0]
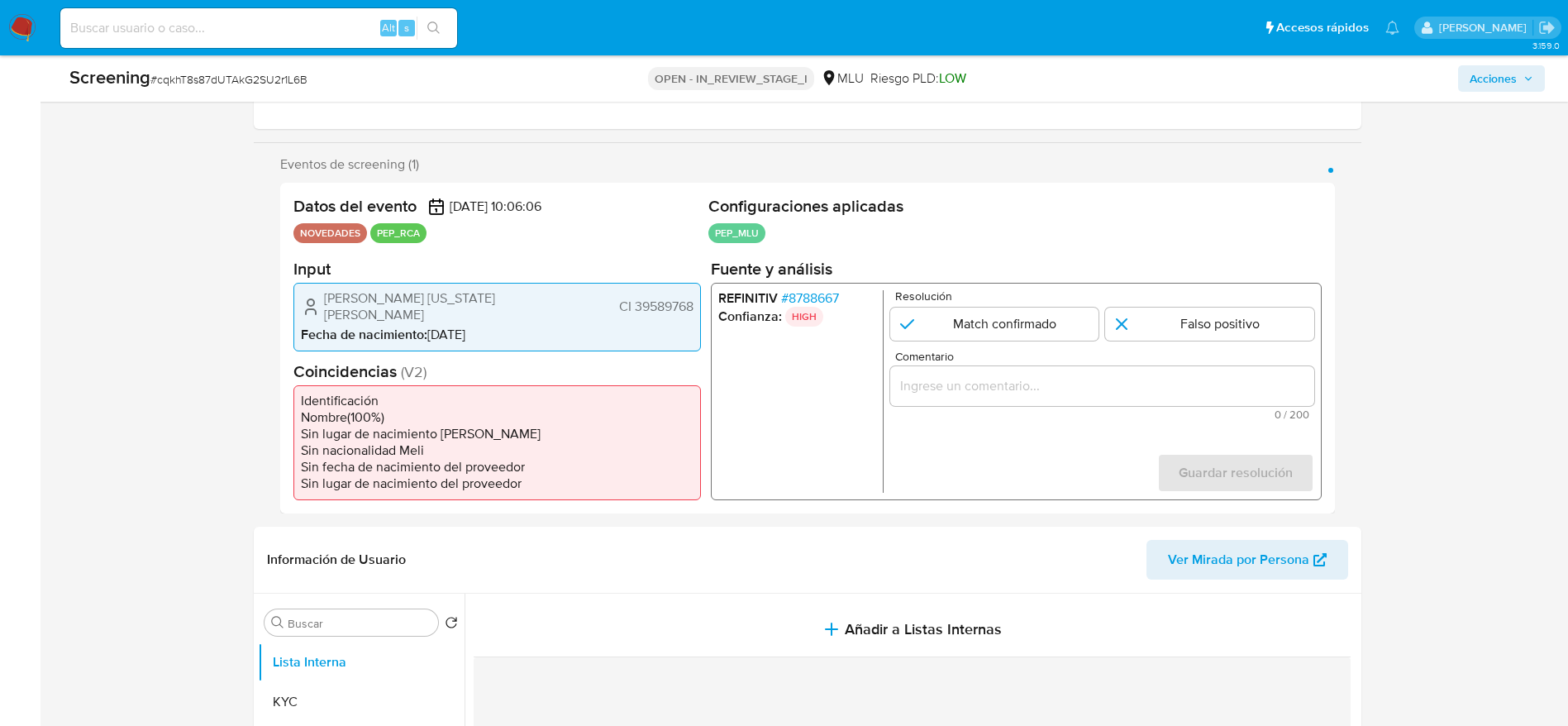
click at [793, 294] on span "# 8788667" at bounding box center [809, 297] width 58 height 16
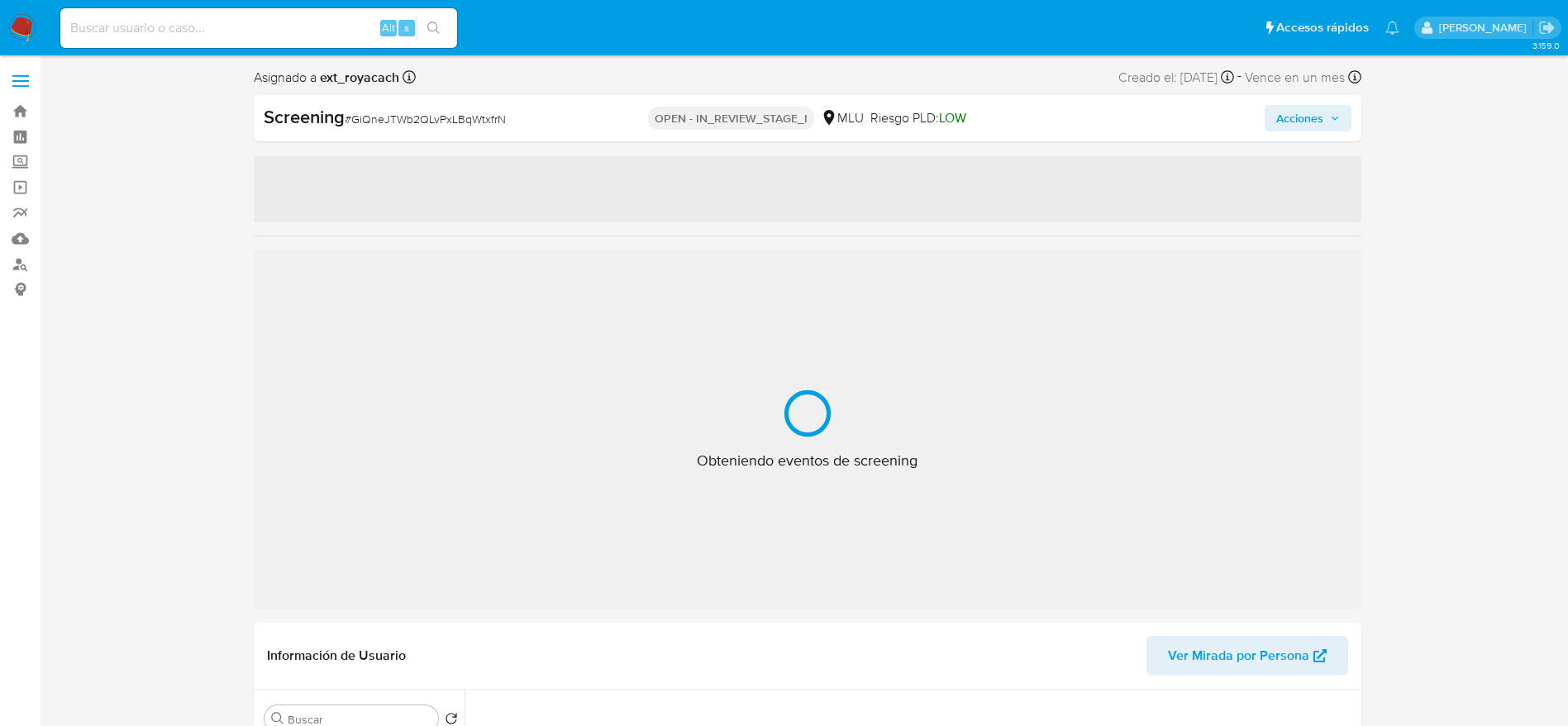
select select "10"
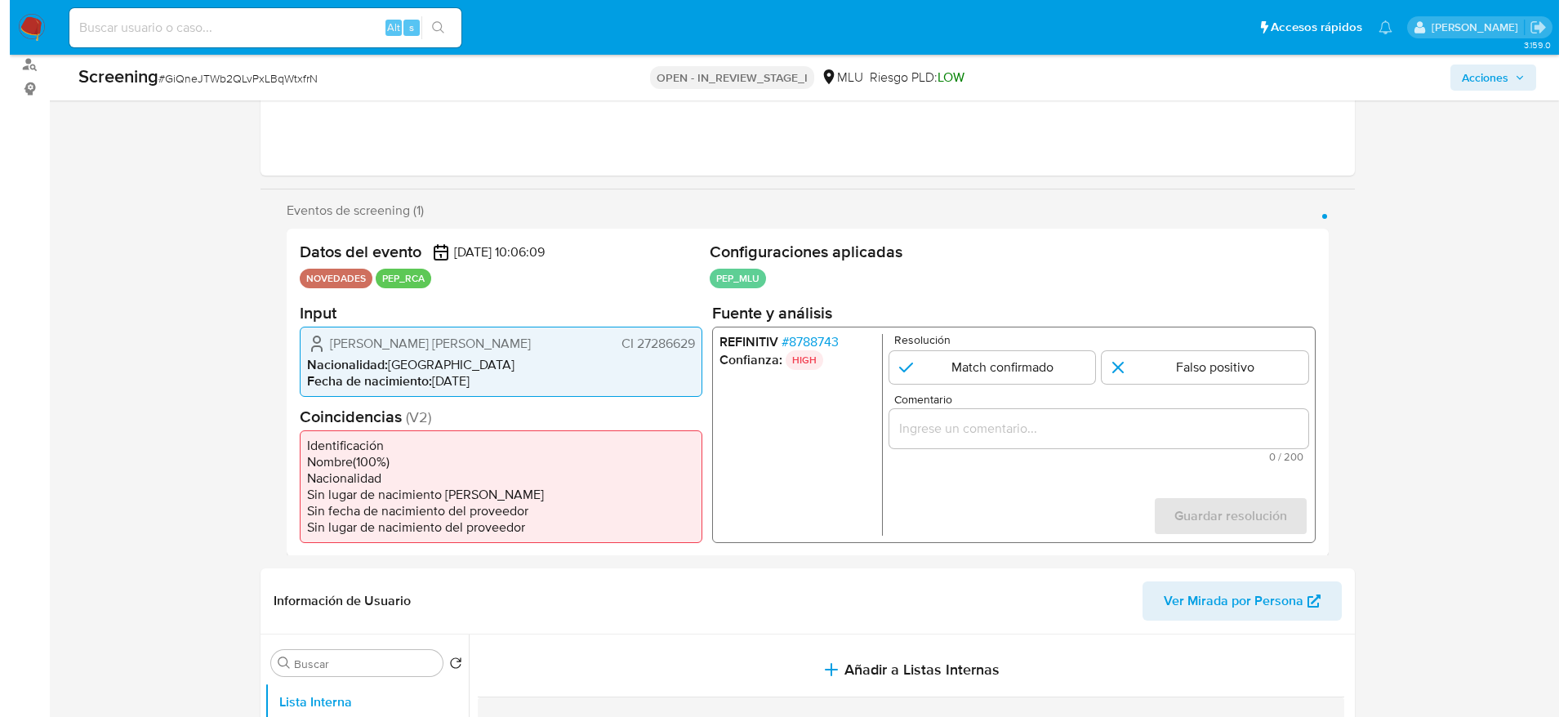
scroll to position [245, 0]
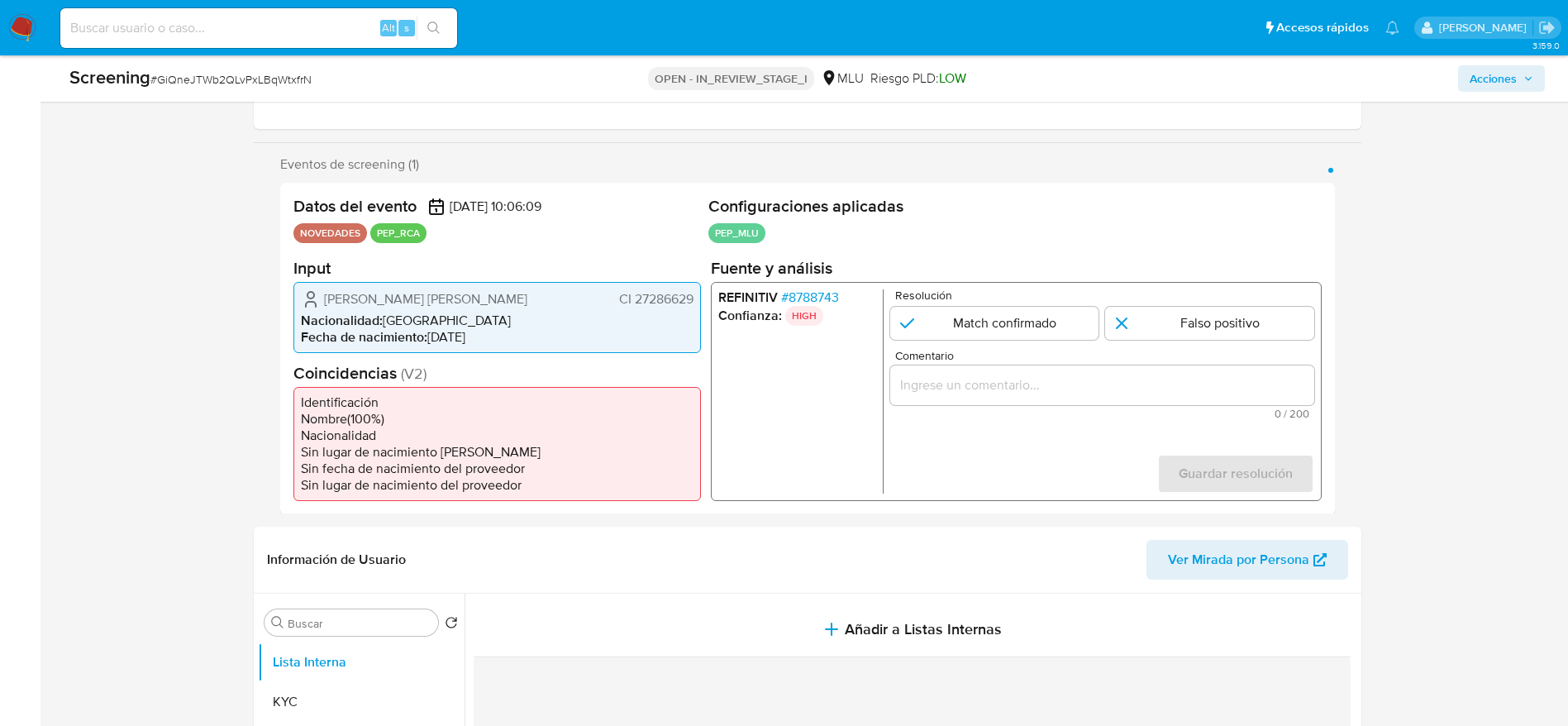
click at [803, 285] on div "REFINITIV # 8788743 Confianza: HIGH Resolución Match confirmado Falso positivo …" at bounding box center [1015, 390] width 611 height 219
click at [804, 295] on span "# 8788743" at bounding box center [809, 296] width 58 height 16
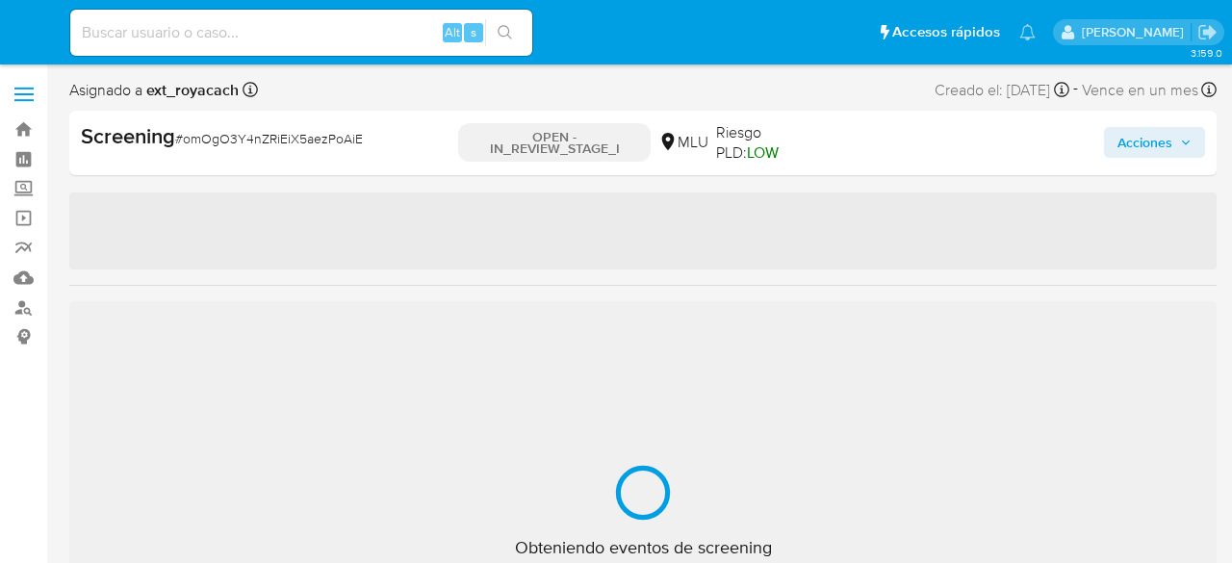
select select "10"
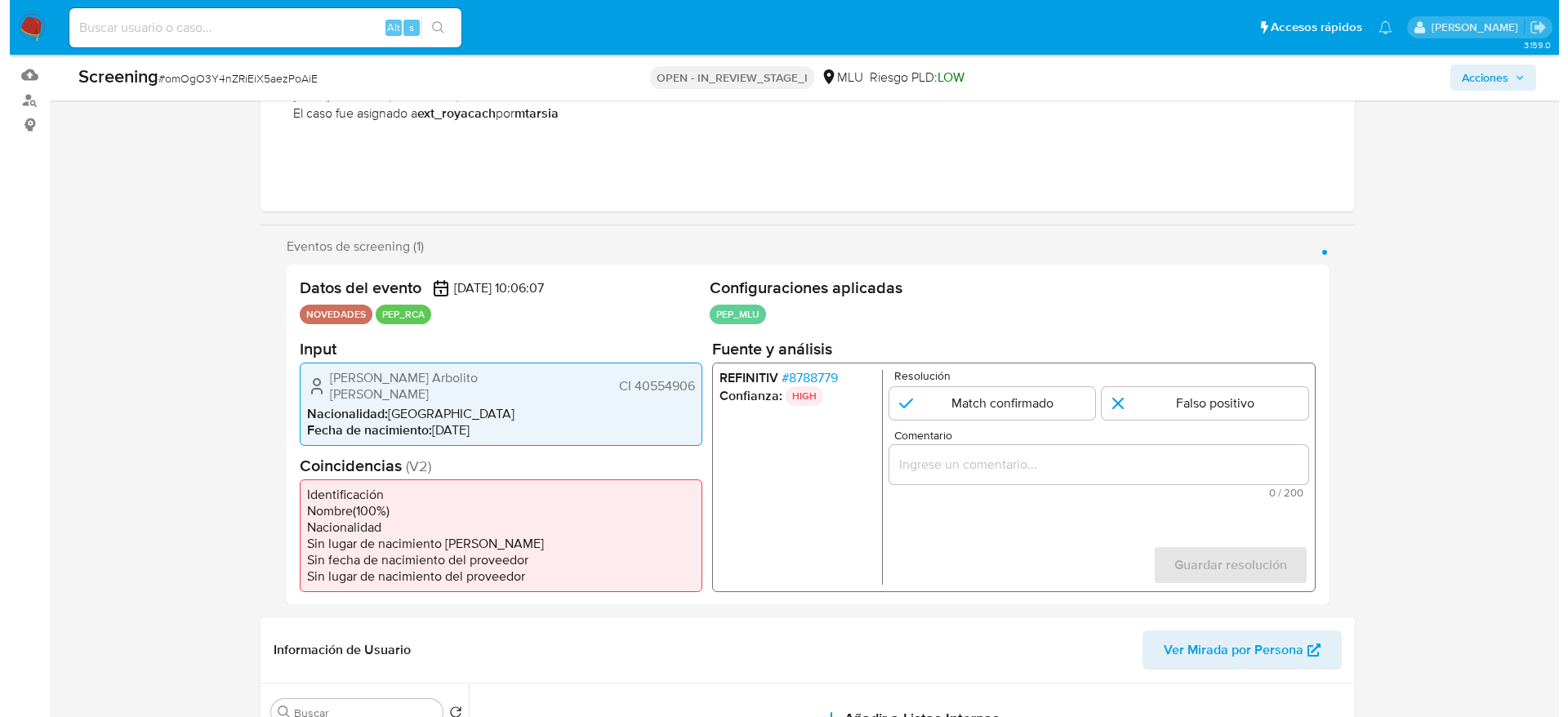
scroll to position [245, 0]
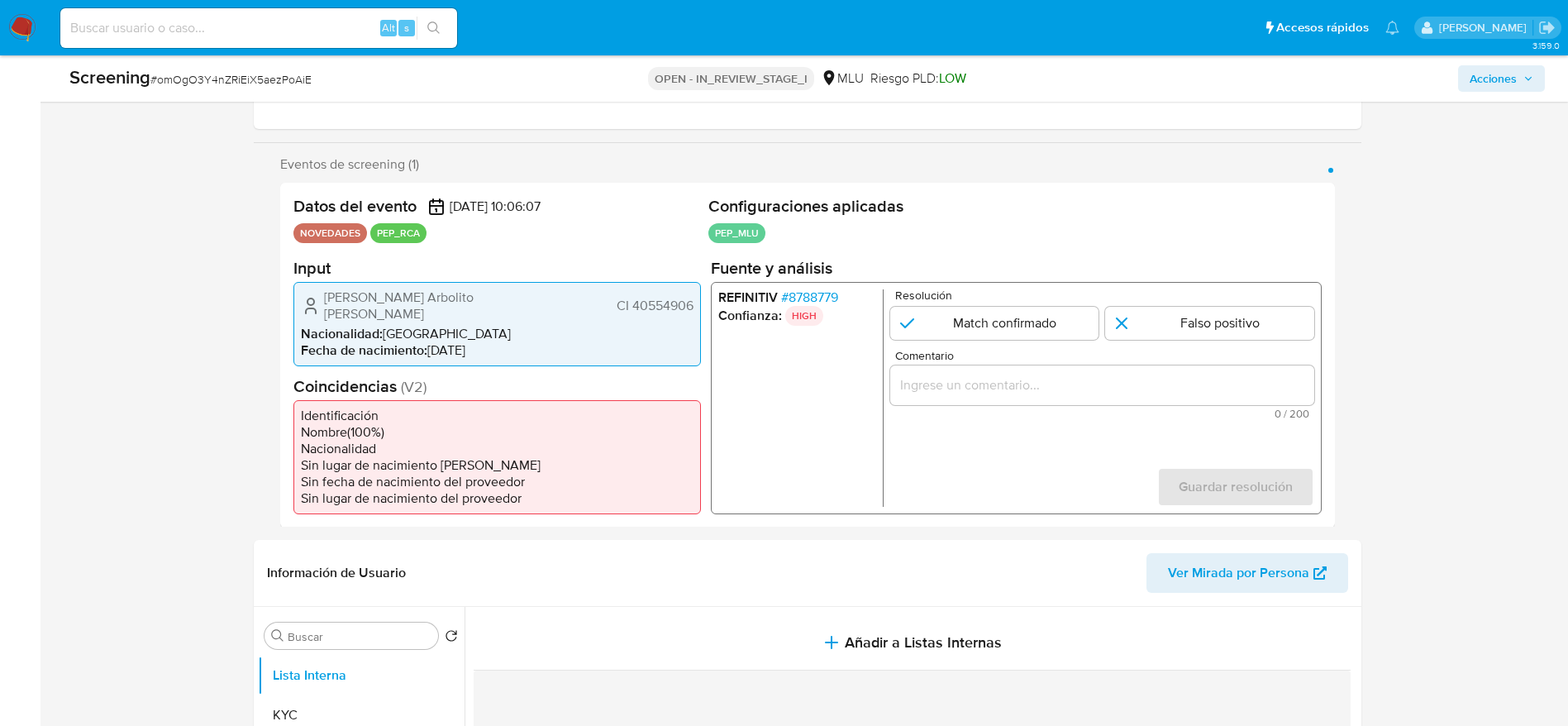
click at [797, 289] on span "# 8788779" at bounding box center [809, 296] width 57 height 16
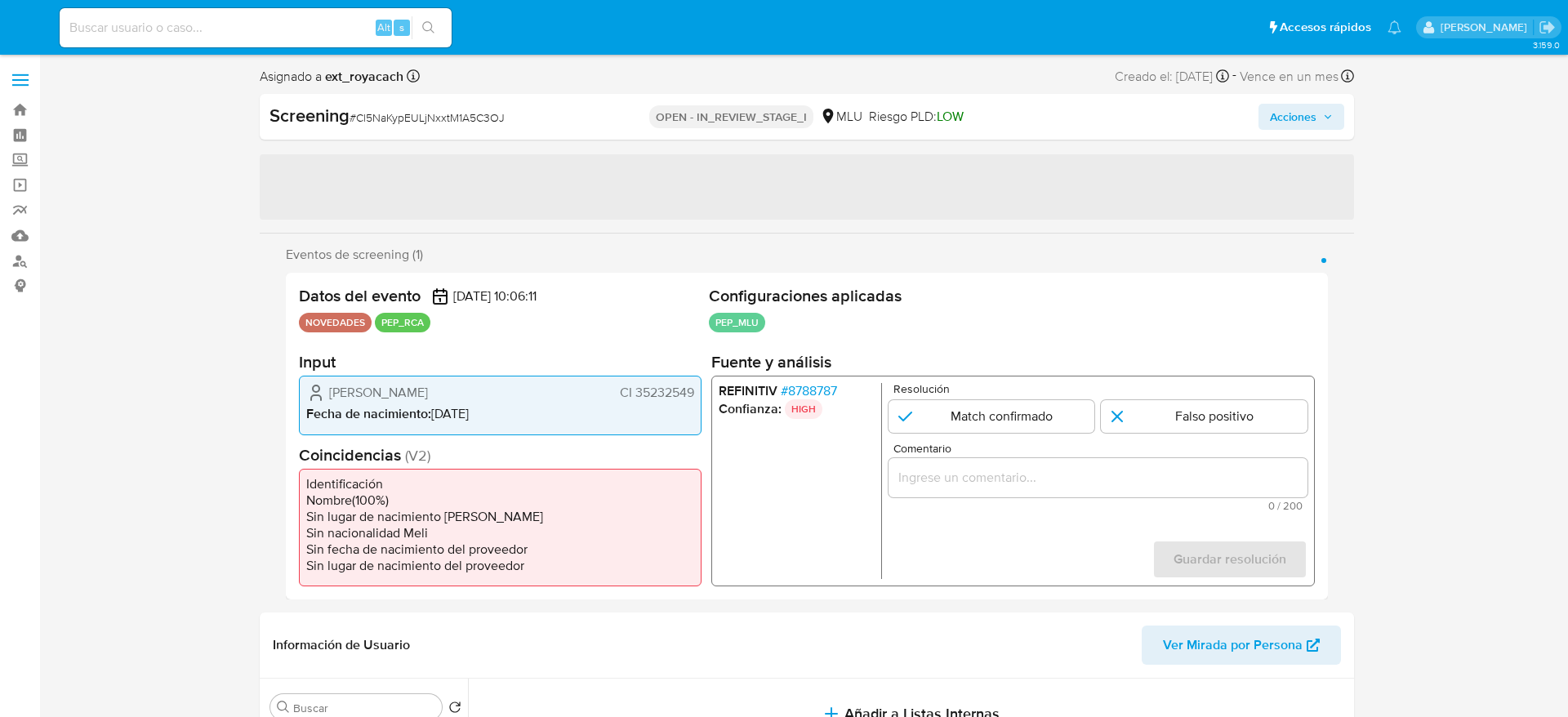
select select "10"
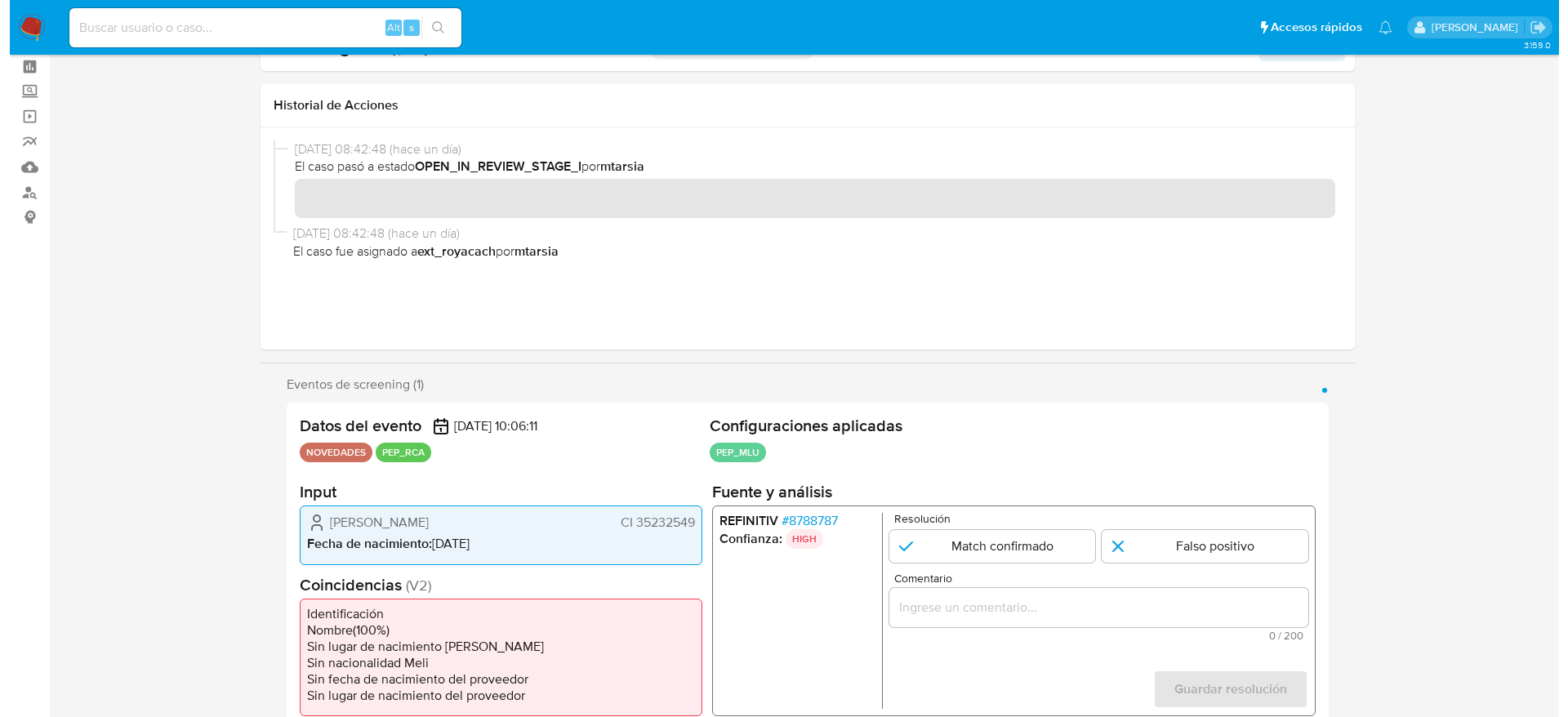
scroll to position [122, 0]
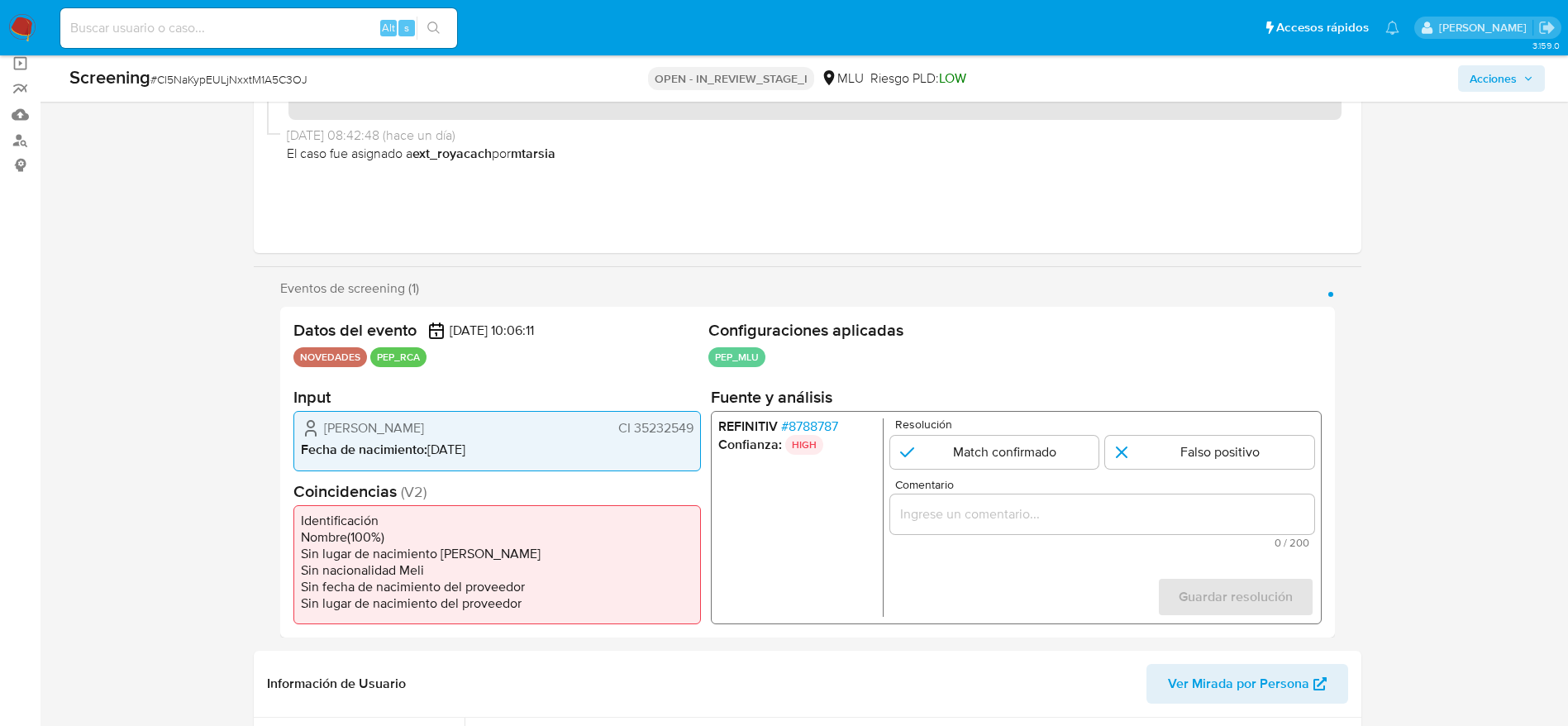
click at [806, 418] on span "# 8788787" at bounding box center [809, 426] width 57 height 16
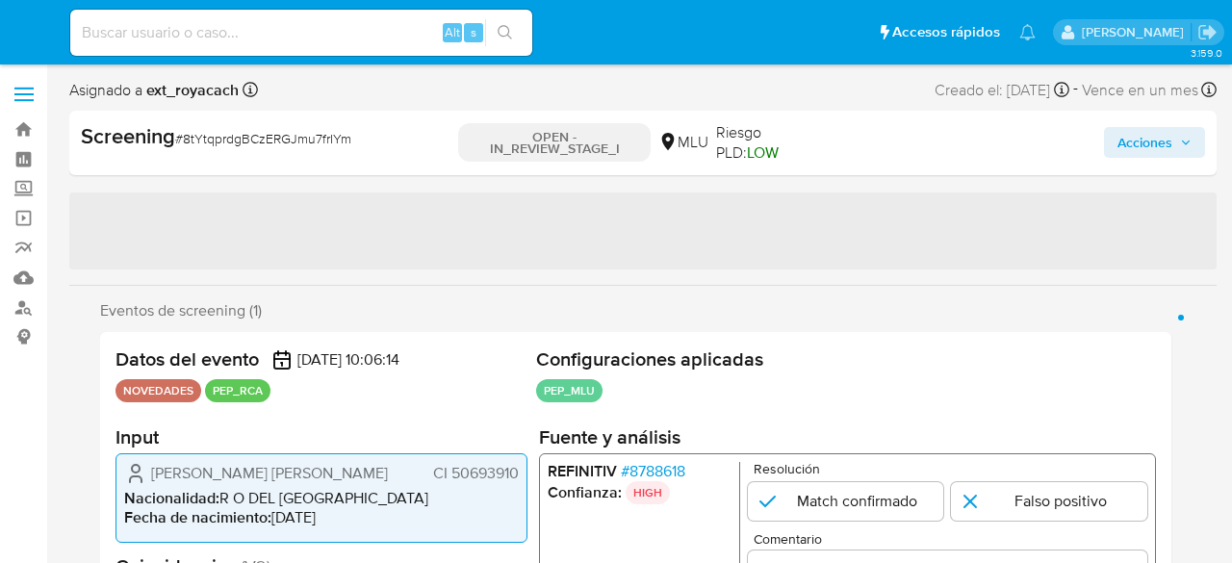
select select "10"
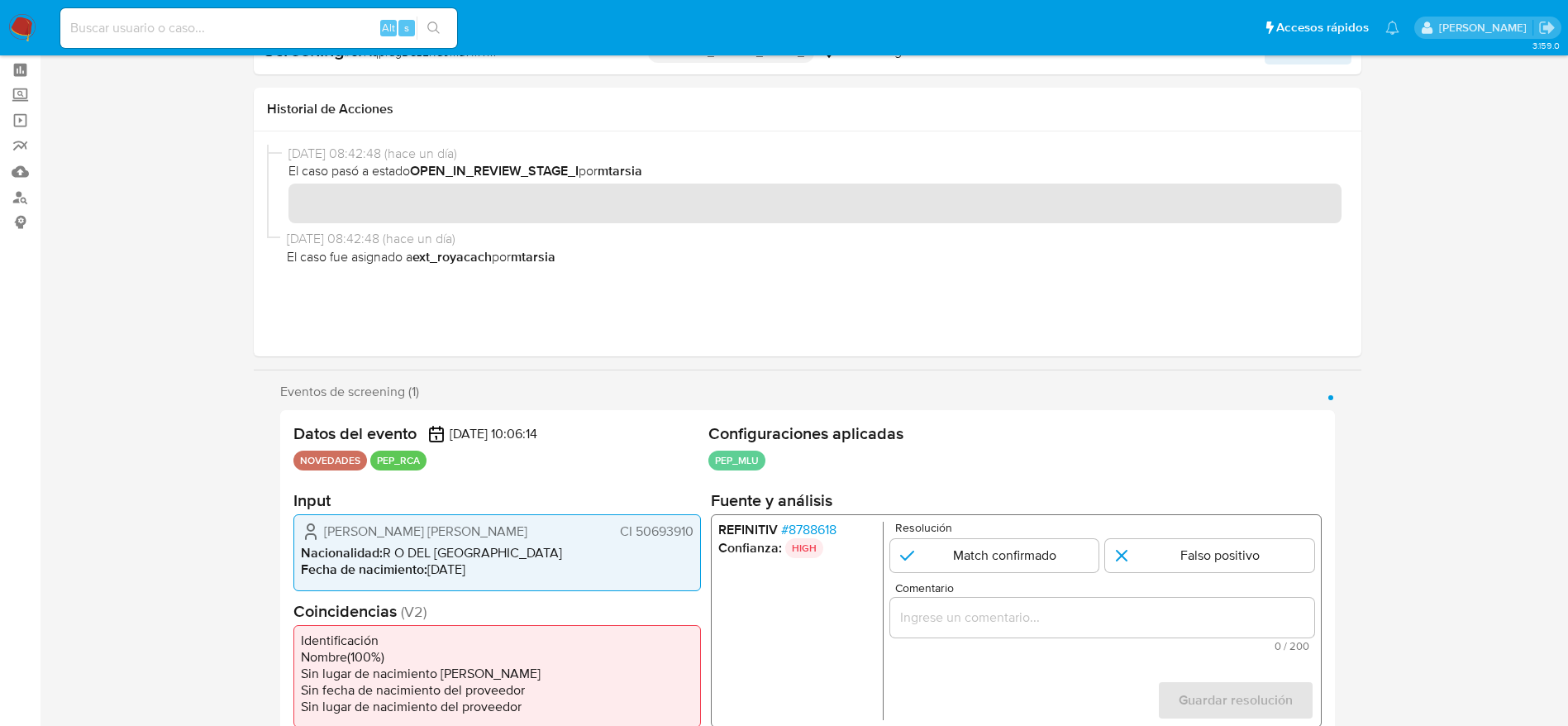
scroll to position [248, 0]
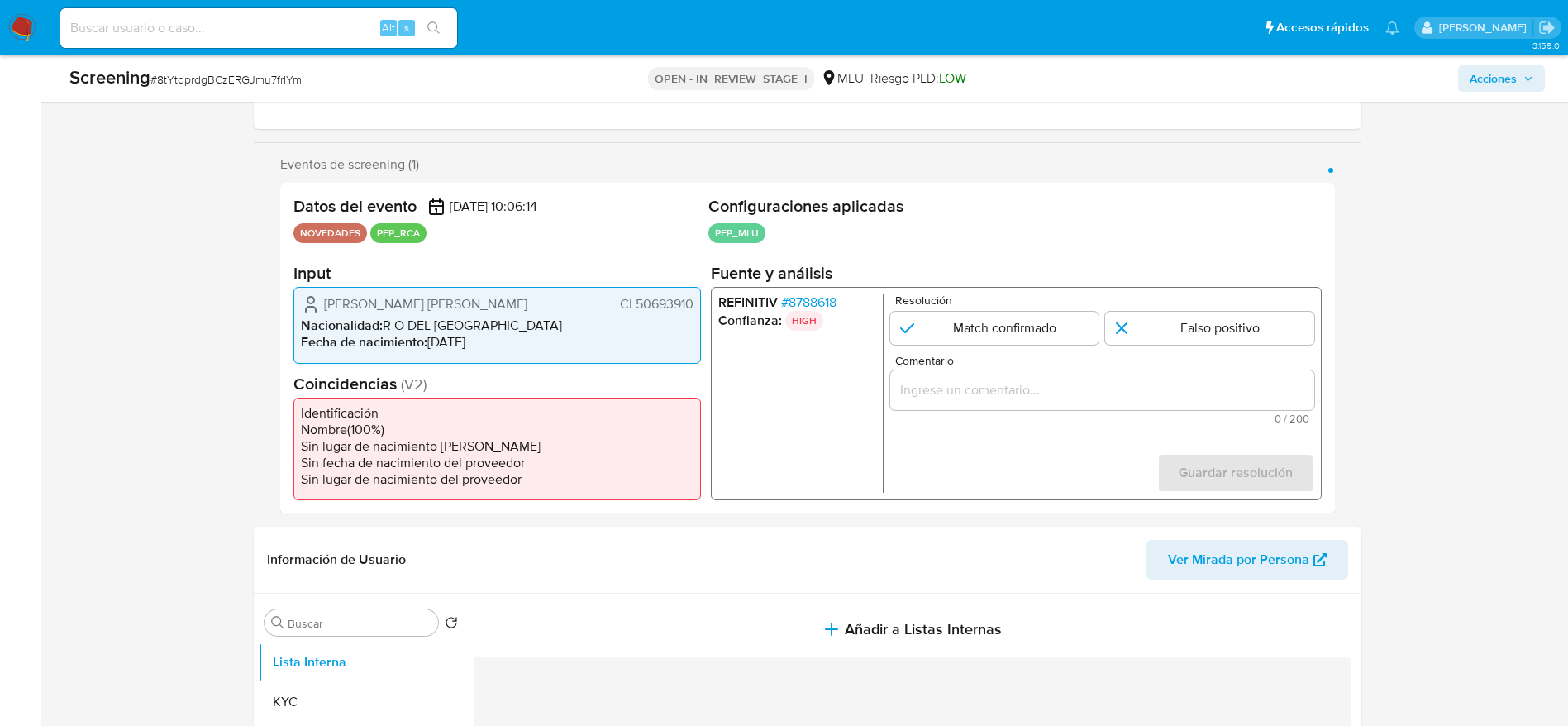
click at [829, 302] on span "# 8788618" at bounding box center [808, 302] width 55 height 16
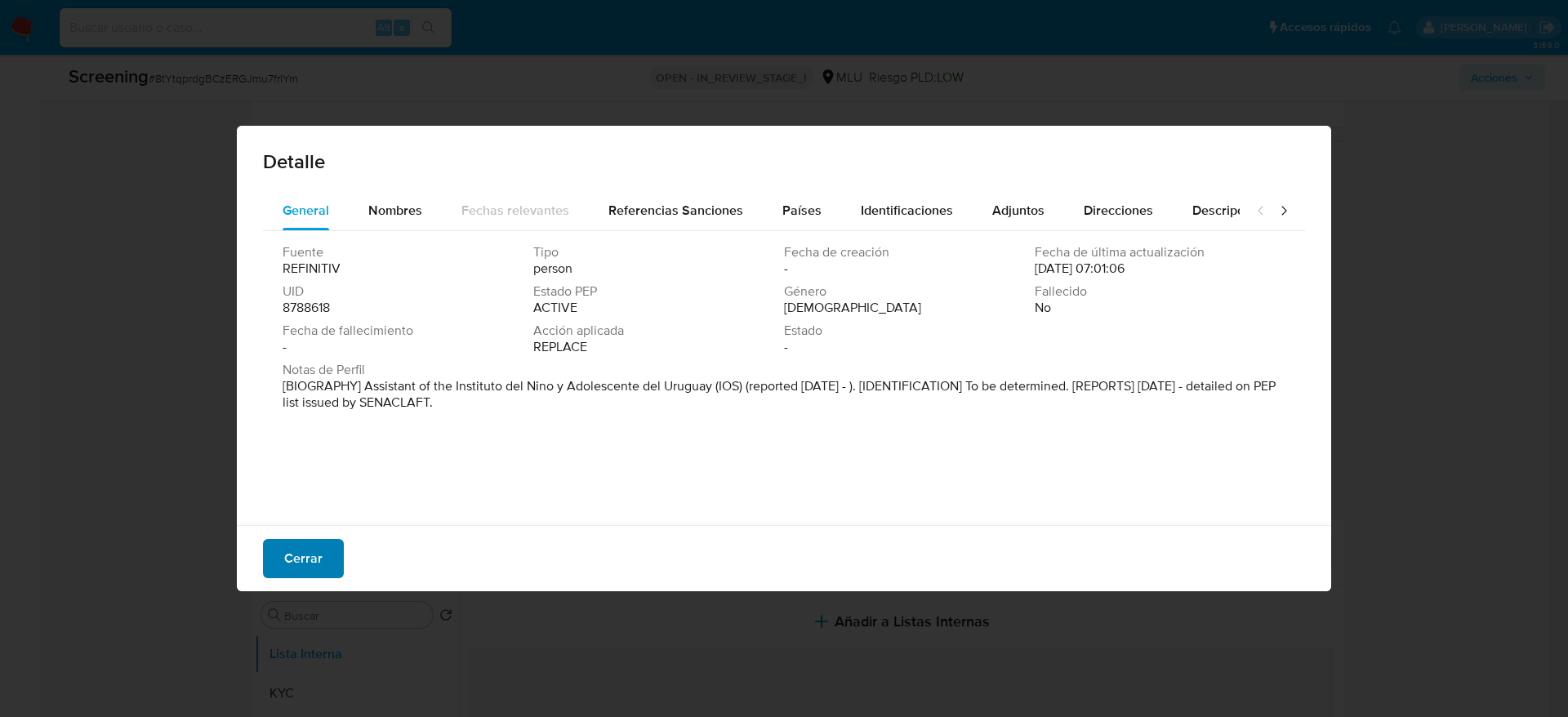
click at [305, 477] on span "Cerrar" at bounding box center [303, 558] width 38 height 36
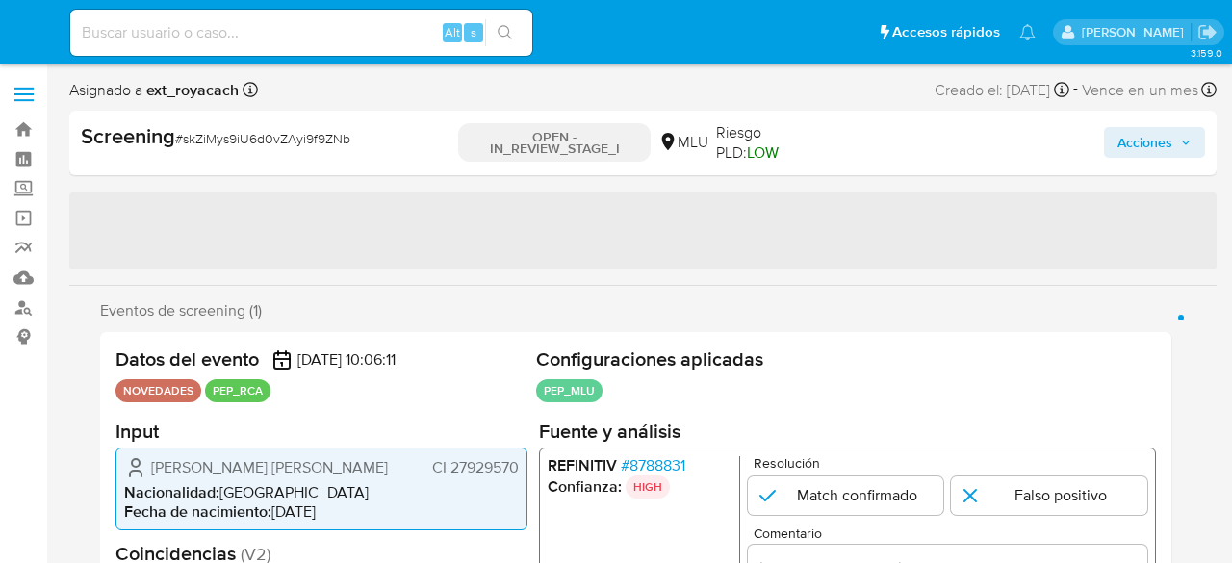
select select "10"
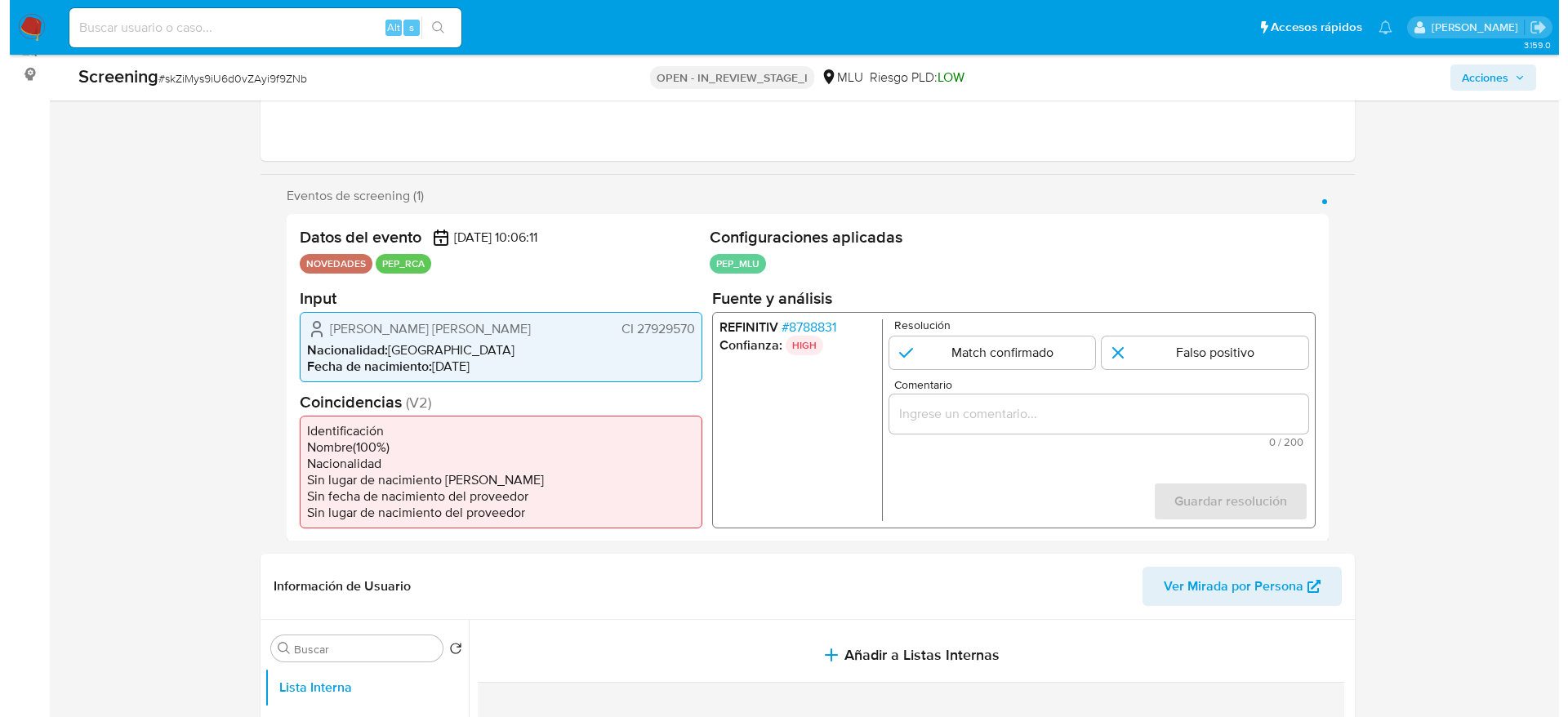
scroll to position [245, 0]
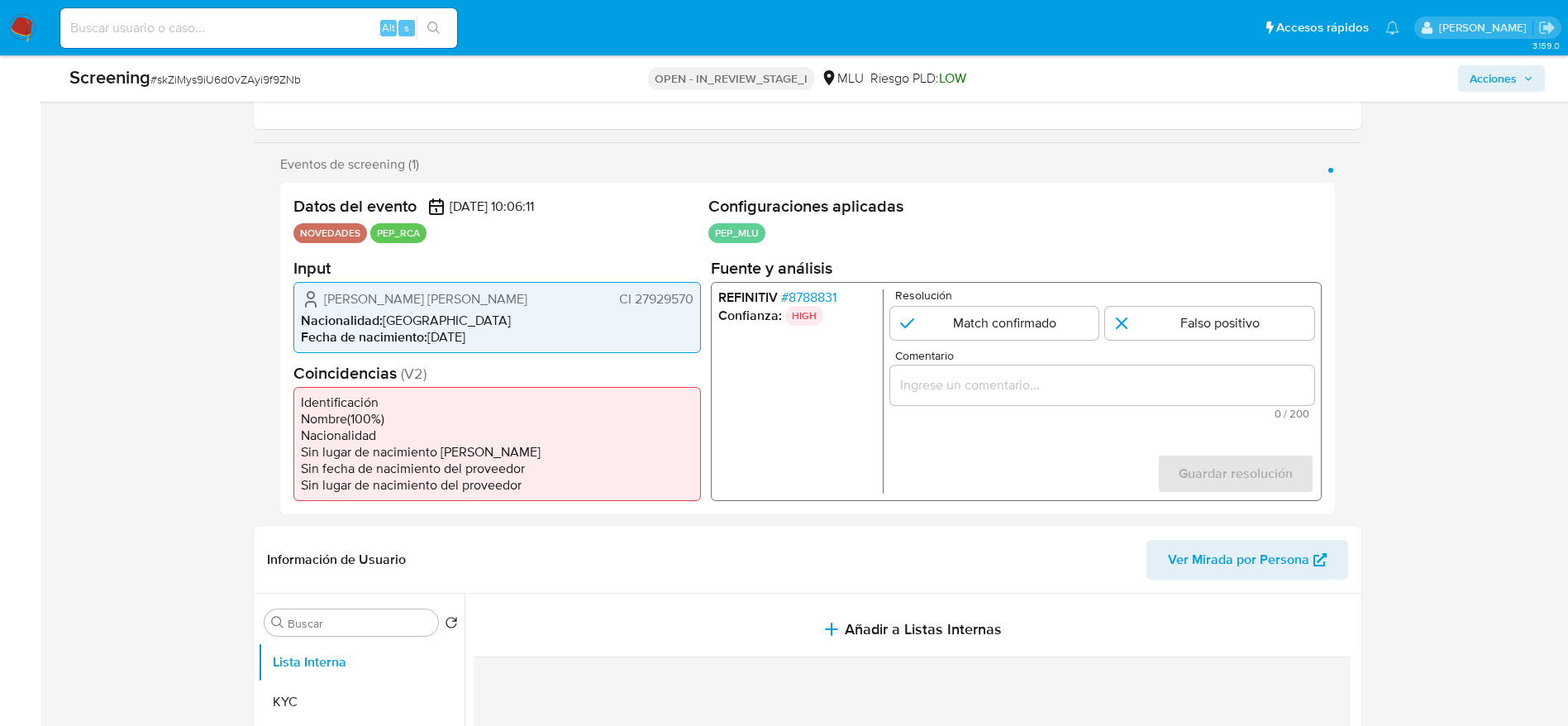
click at [807, 305] on p "HIGH" at bounding box center [803, 314] width 38 height 20
click at [805, 293] on span "# 8788831" at bounding box center [808, 296] width 55 height 16
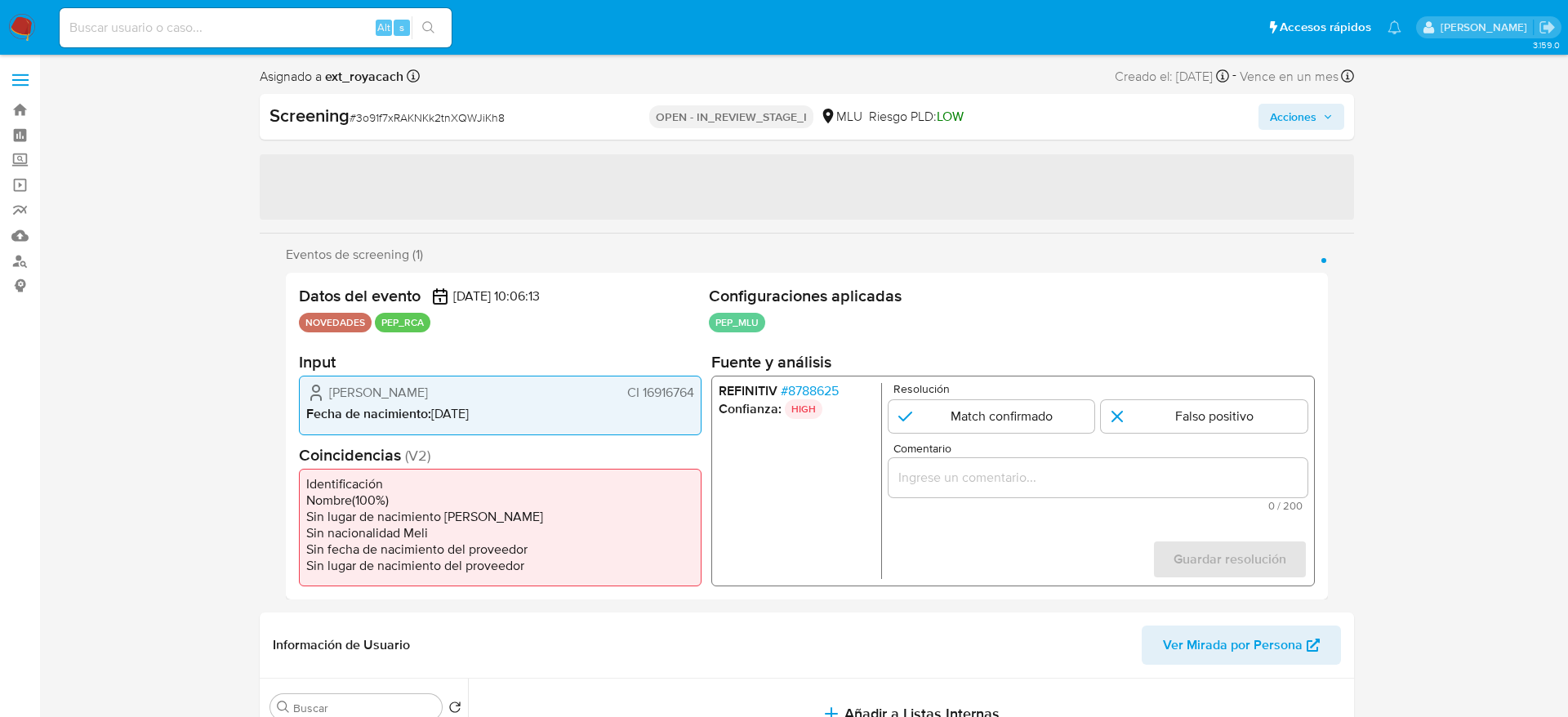
select select "10"
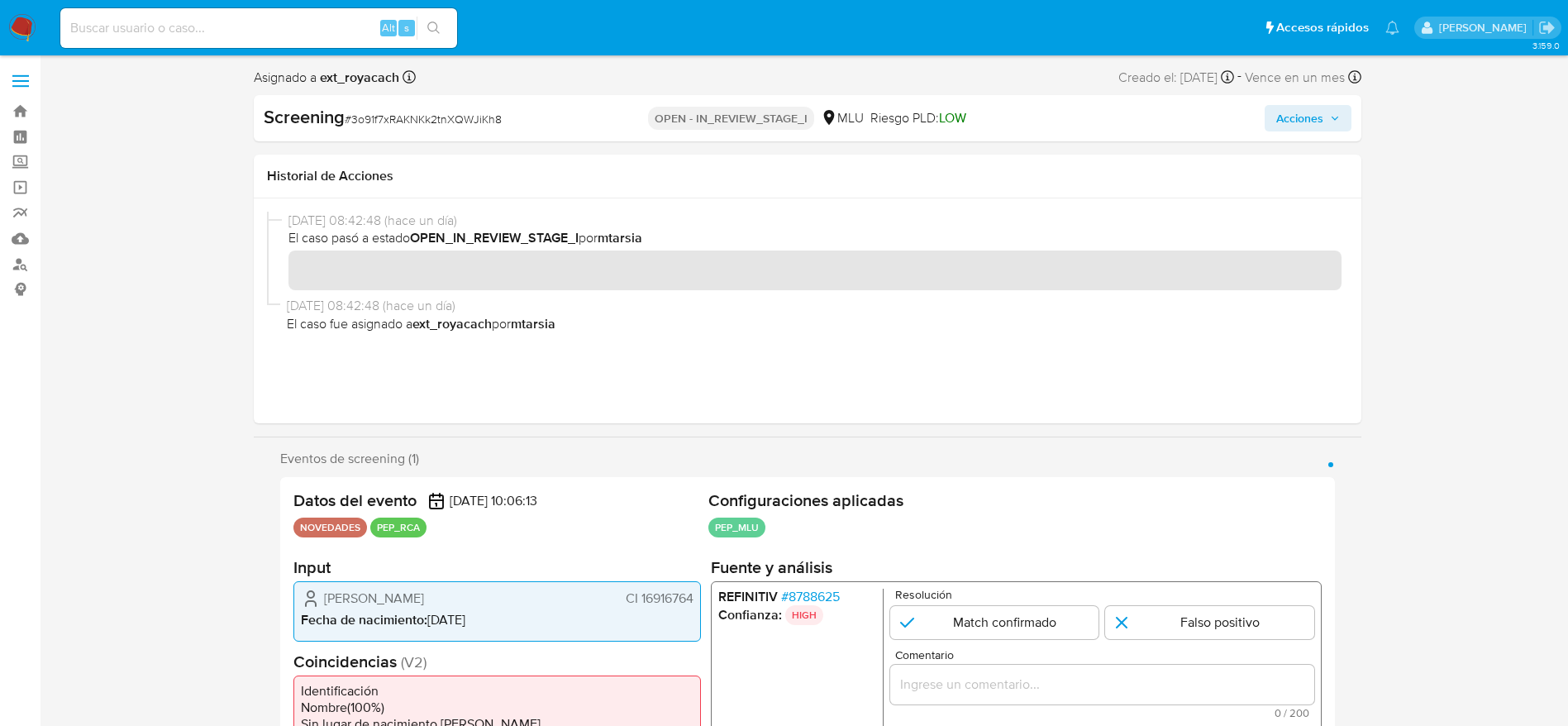
click at [794, 607] on p "HIGH" at bounding box center [803, 615] width 38 height 20
click at [794, 606] on p "HIGH" at bounding box center [803, 615] width 38 height 20
click at [795, 589] on span "# 8788625" at bounding box center [810, 596] width 58 height 16
